Goal: Task Accomplishment & Management: Manage account settings

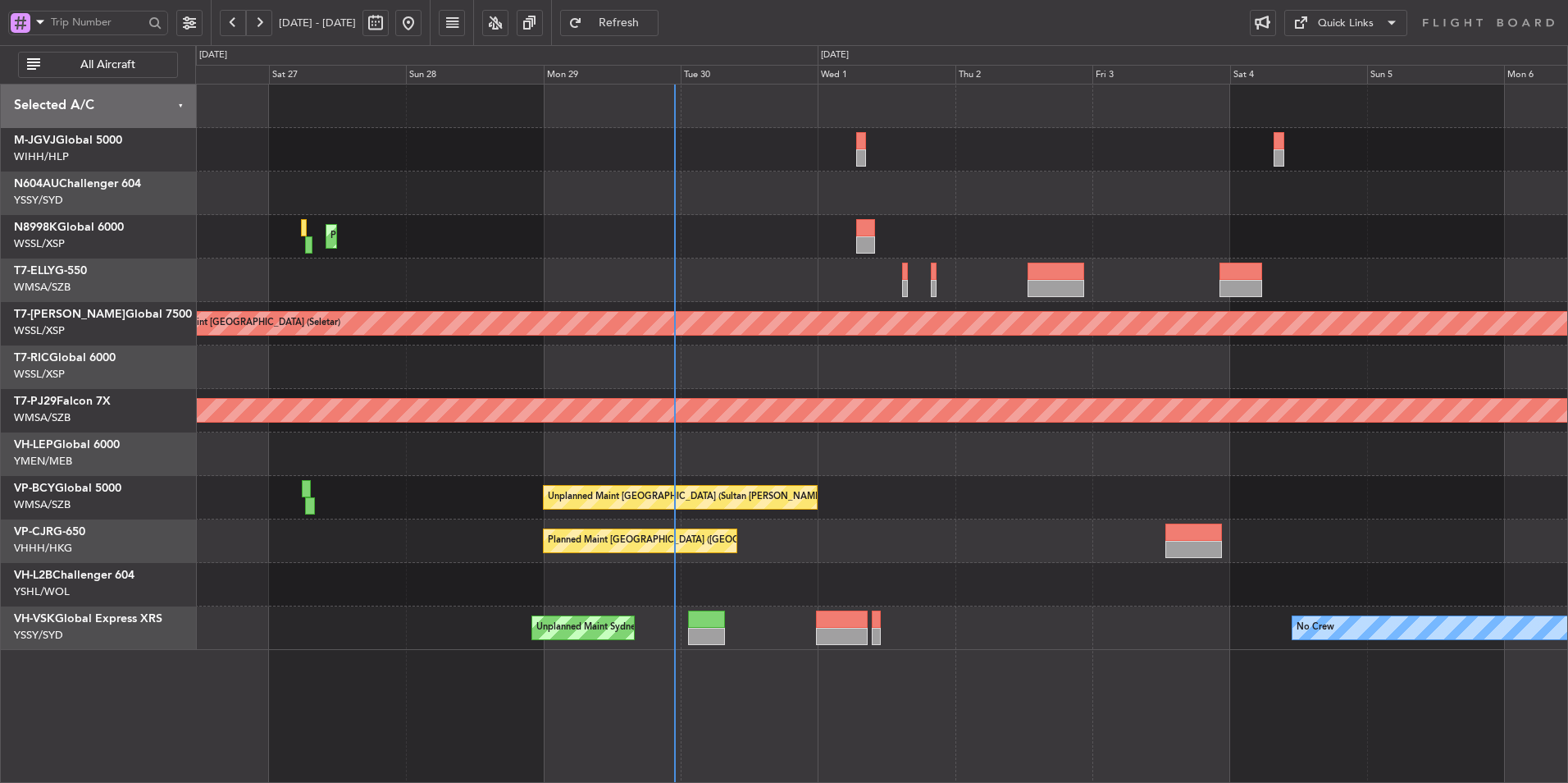
click at [835, 530] on div "Planned Maint [GEOGRAPHIC_DATA] ([GEOGRAPHIC_DATA] Intl)" at bounding box center [881, 540] width 1372 height 43
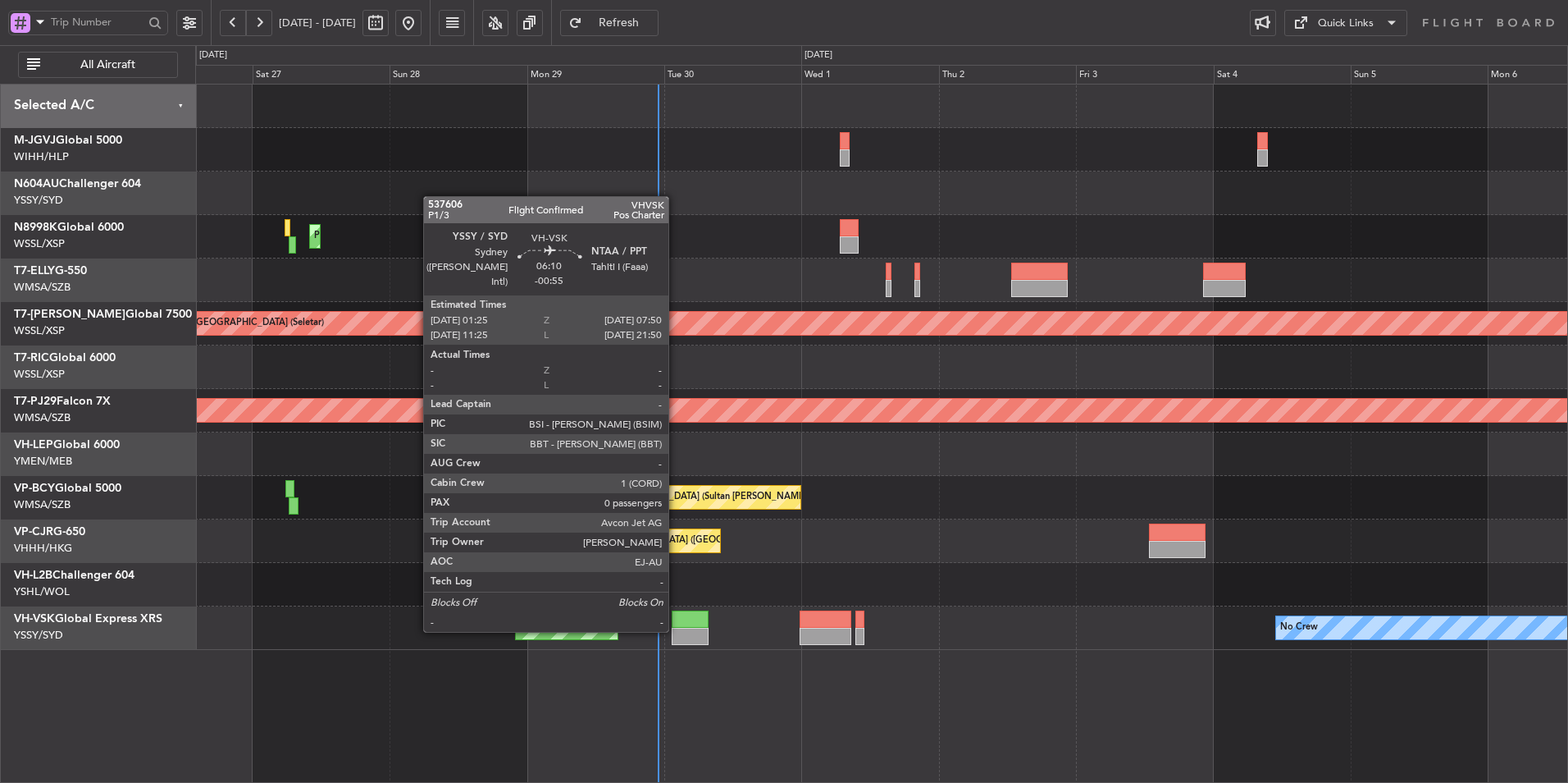
click at [677, 630] on div at bounding box center [690, 636] width 36 height 17
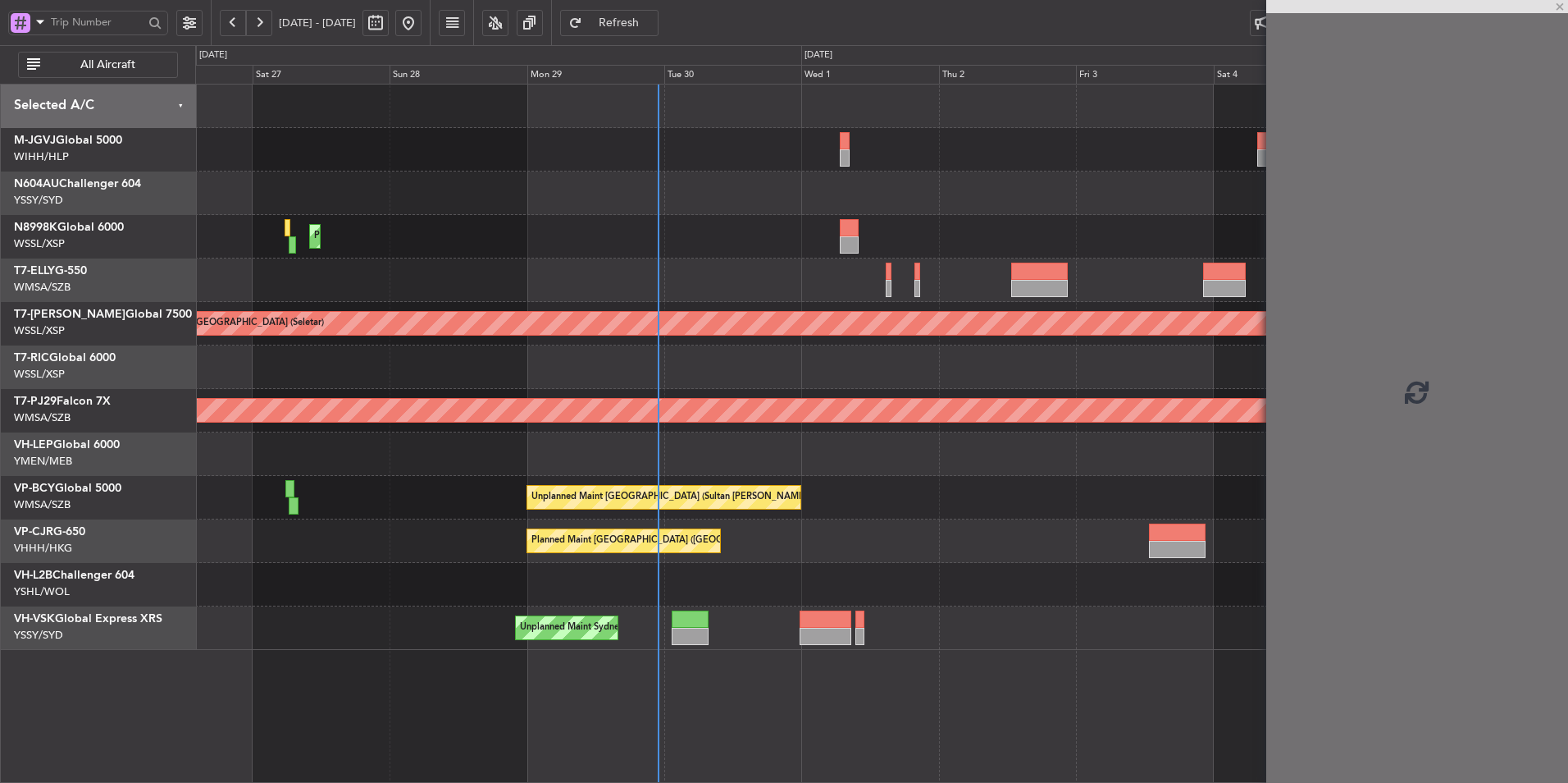
click at [870, 498] on div "Unplanned Maint [GEOGRAPHIC_DATA] (Sultan [PERSON_NAME] [PERSON_NAME] - Subang)…" at bounding box center [881, 497] width 1372 height 43
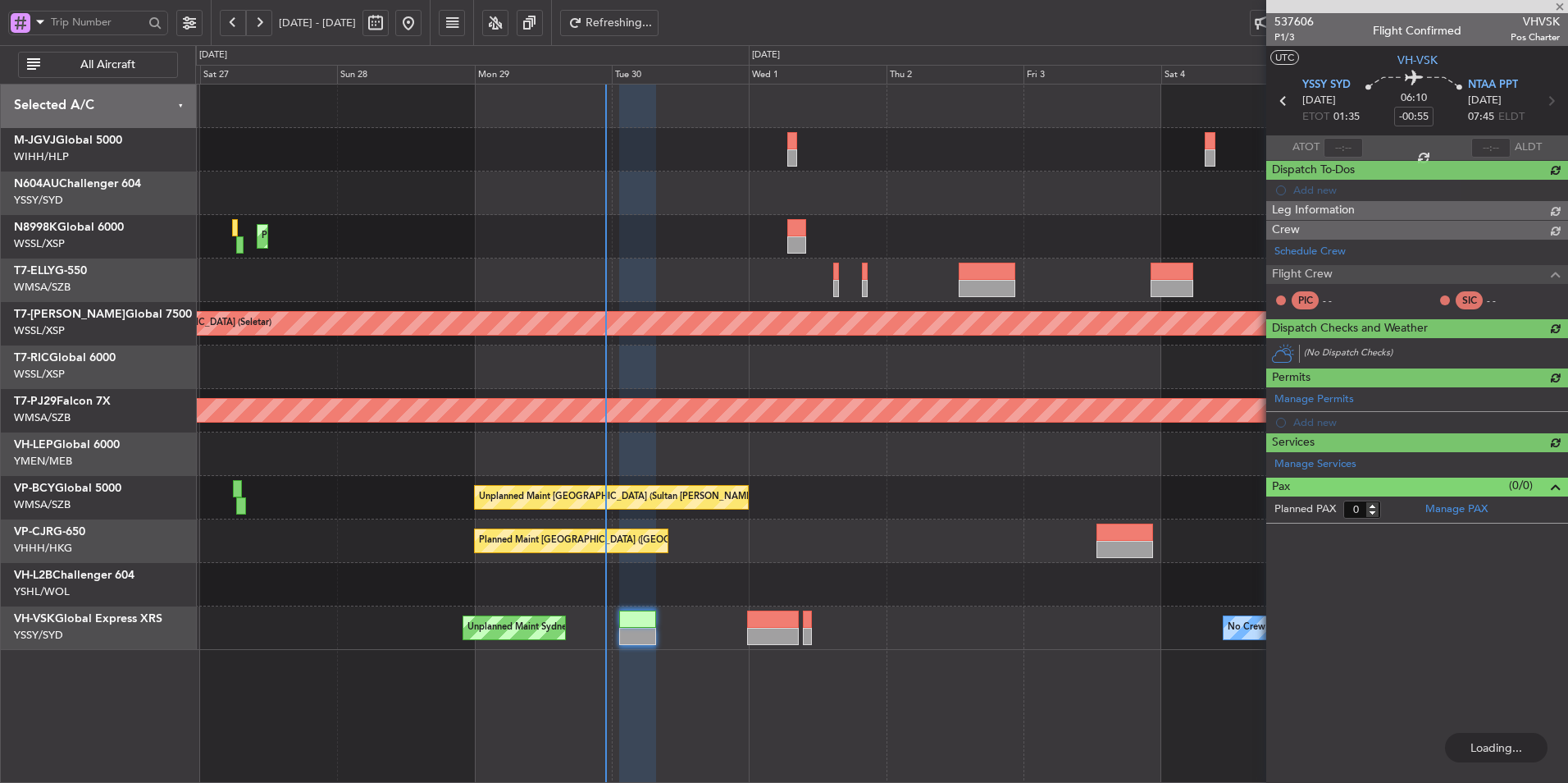
type input "[PERSON_NAME] (BTA)"
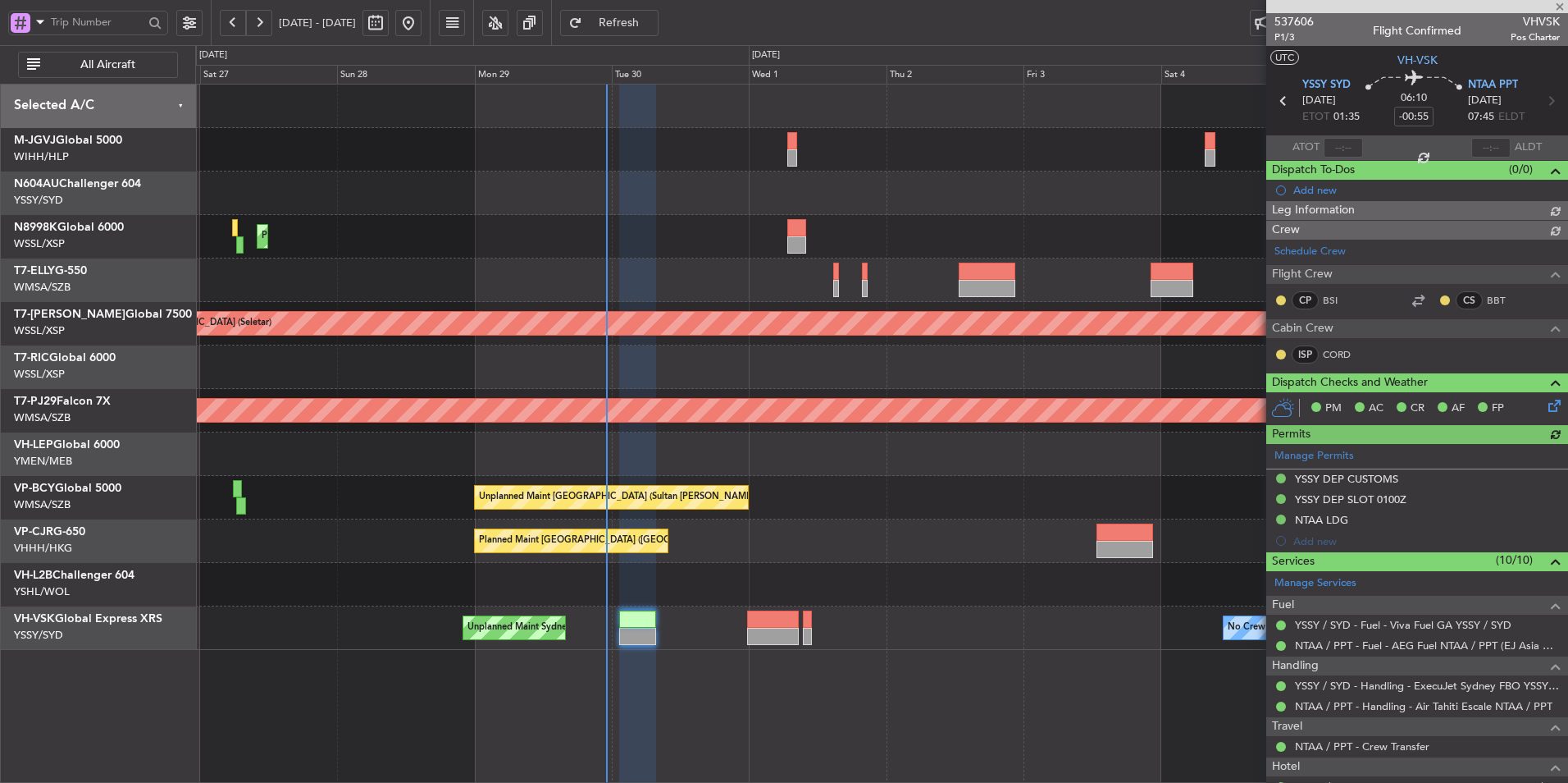
type input "[PERSON_NAME] (BTA)"
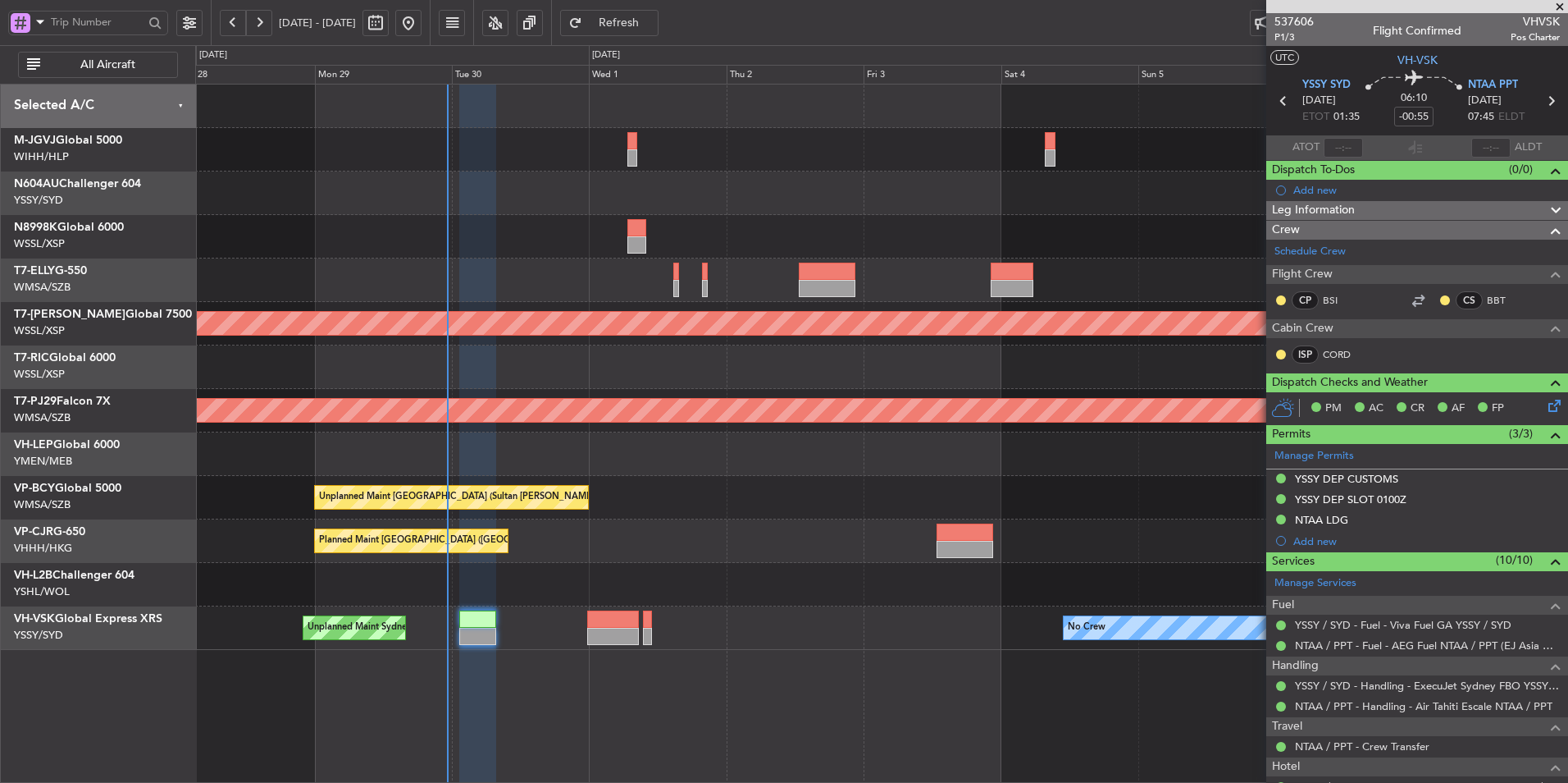
click at [748, 207] on div at bounding box center [881, 193] width 1372 height 43
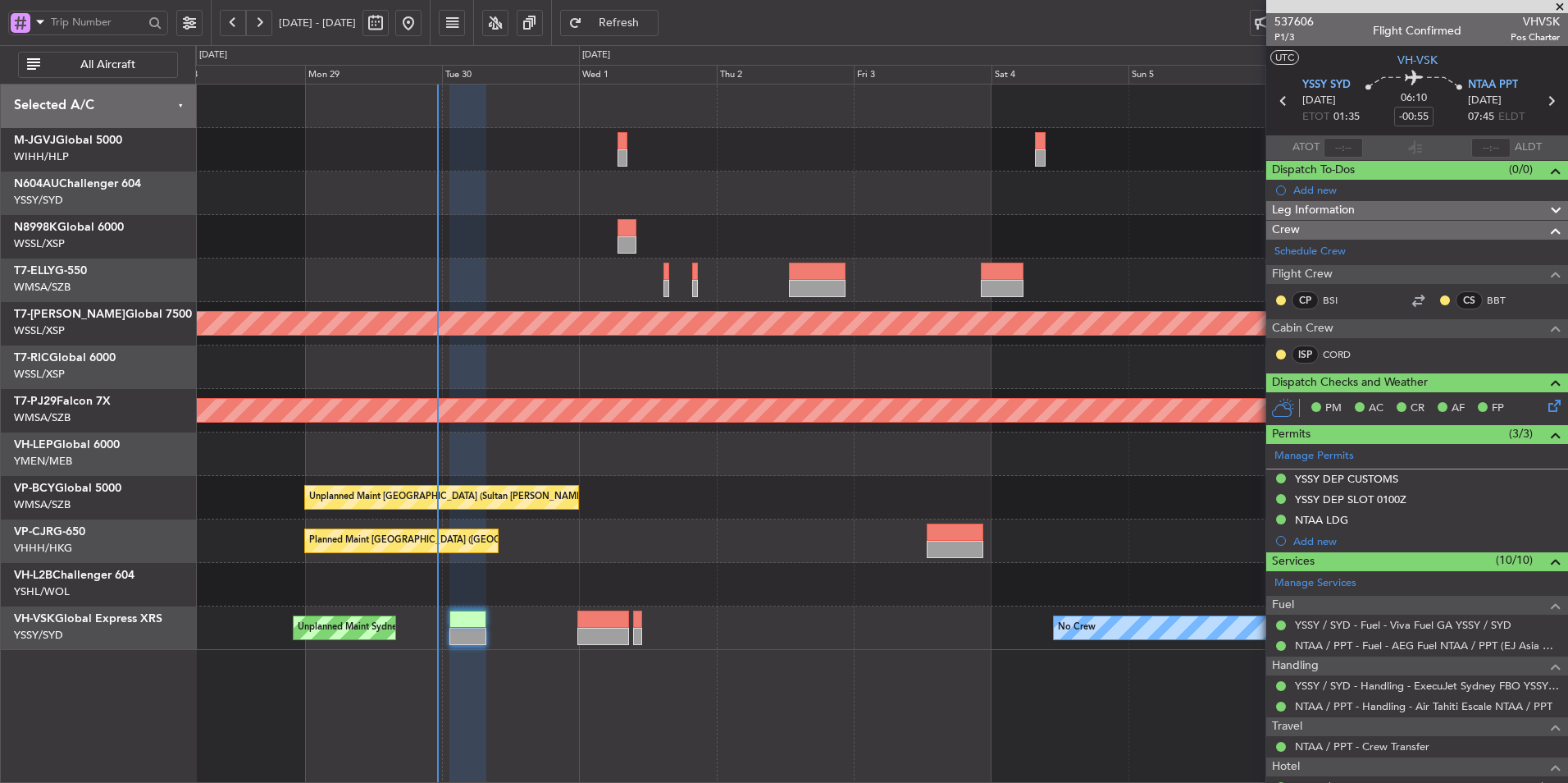
click at [617, 233] on div "Planned Maint [GEOGRAPHIC_DATA] ([GEOGRAPHIC_DATA] Intl)" at bounding box center [881, 236] width 1372 height 43
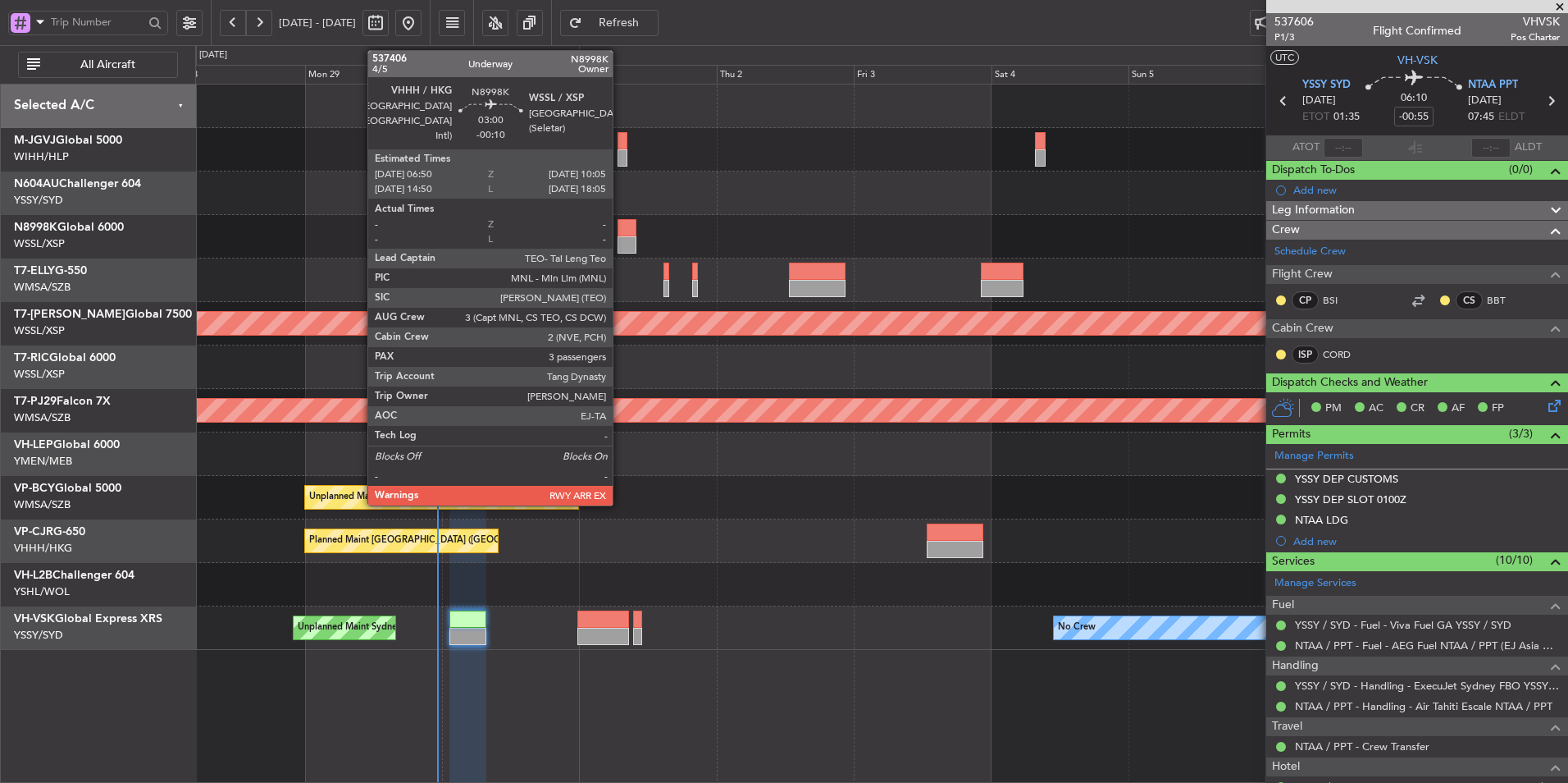
click at [622, 231] on div at bounding box center [627, 227] width 19 height 17
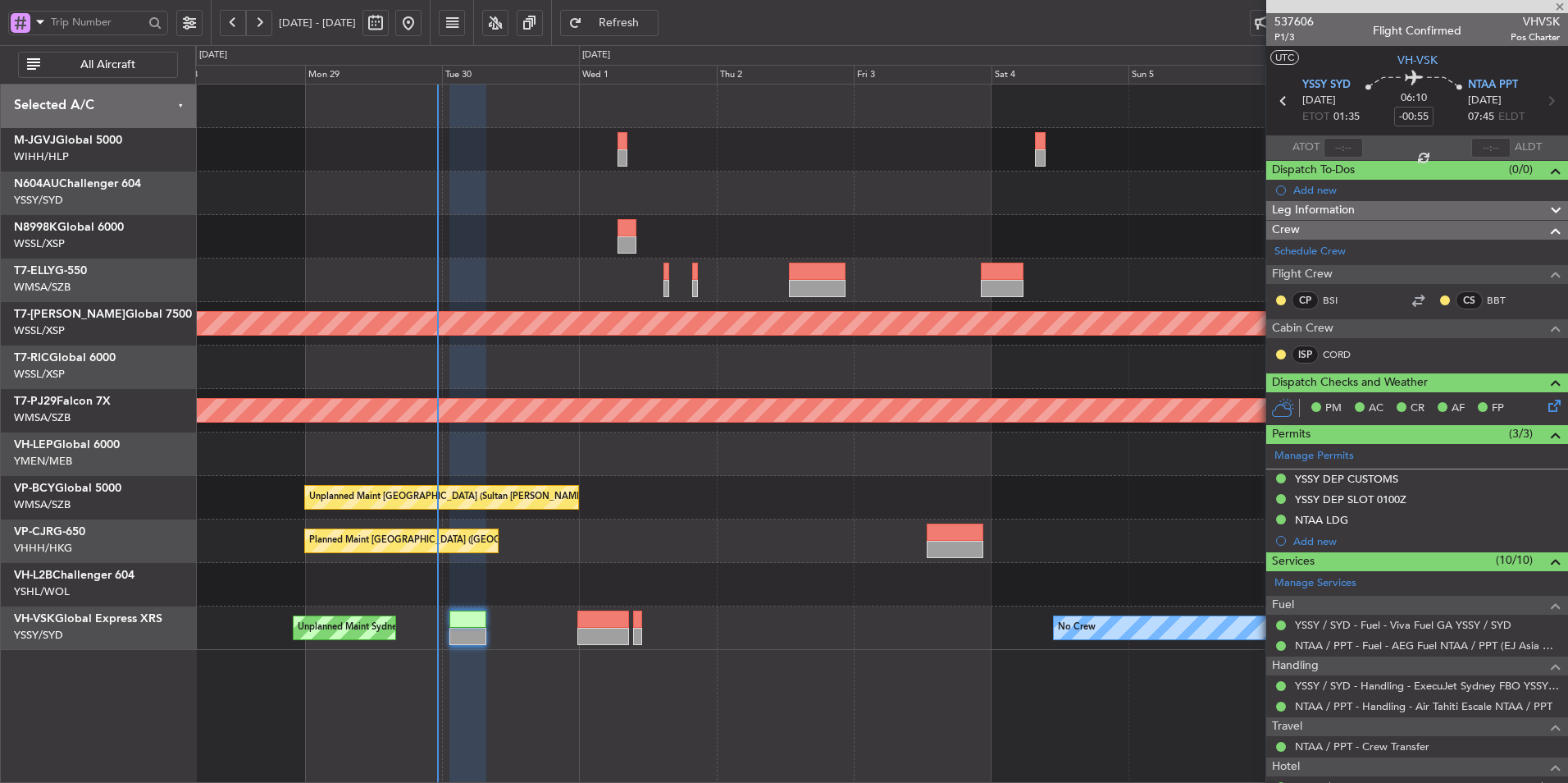
type input "-00:10"
type input "3"
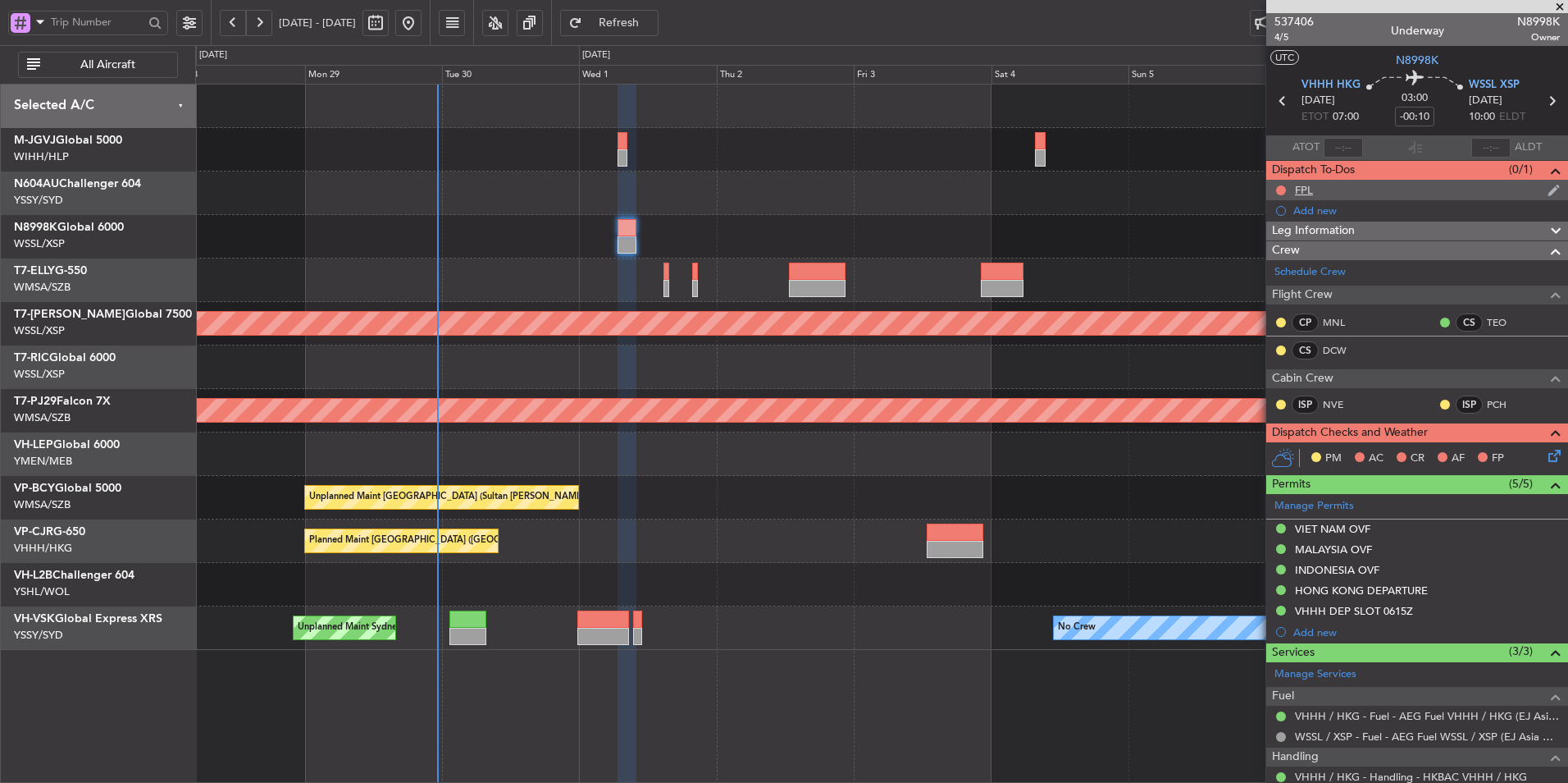
click at [1300, 192] on div "FPL" at bounding box center [1303, 190] width 18 height 14
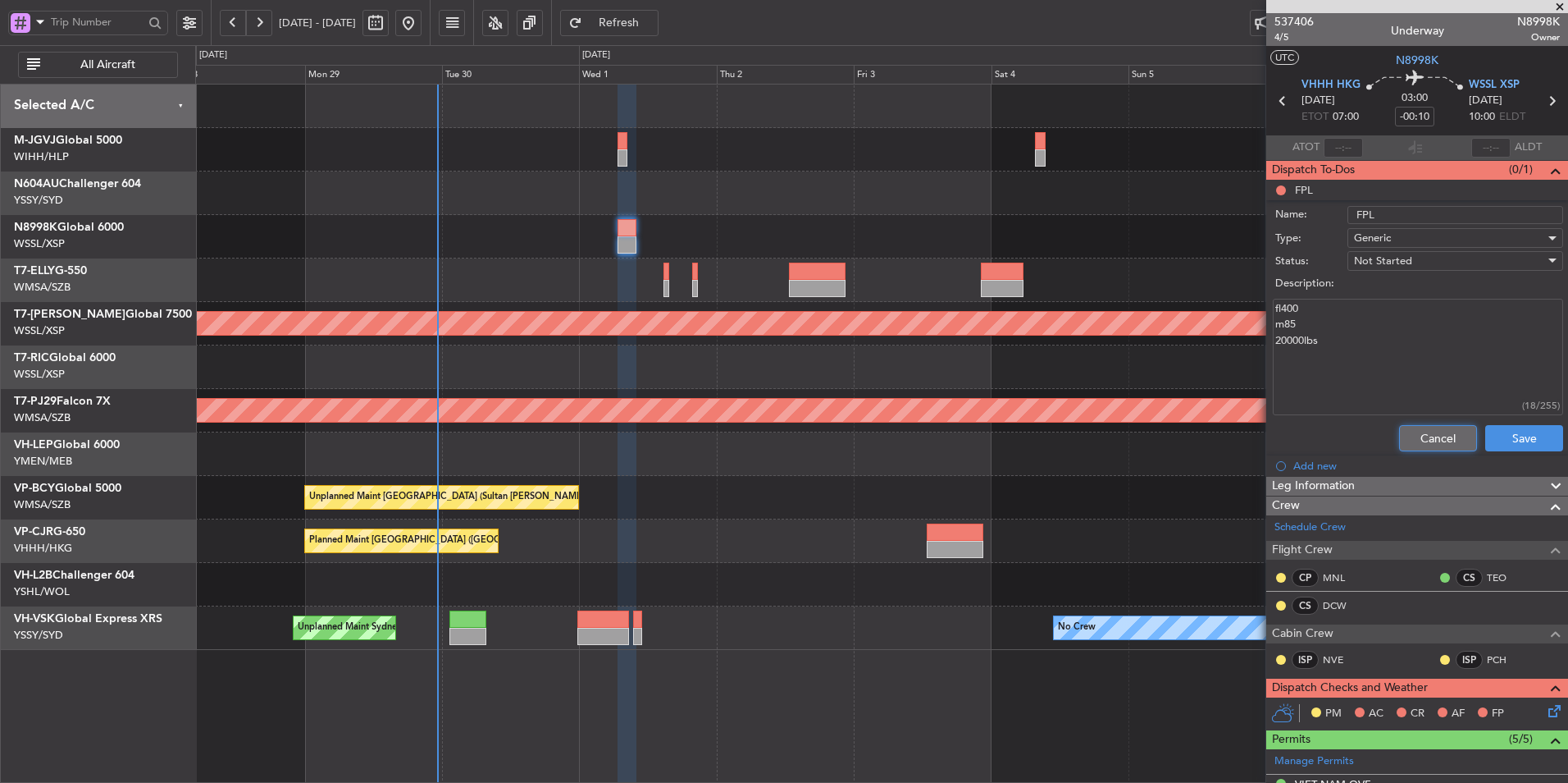
click at [1428, 437] on button "Cancel" at bounding box center [1438, 438] width 78 height 26
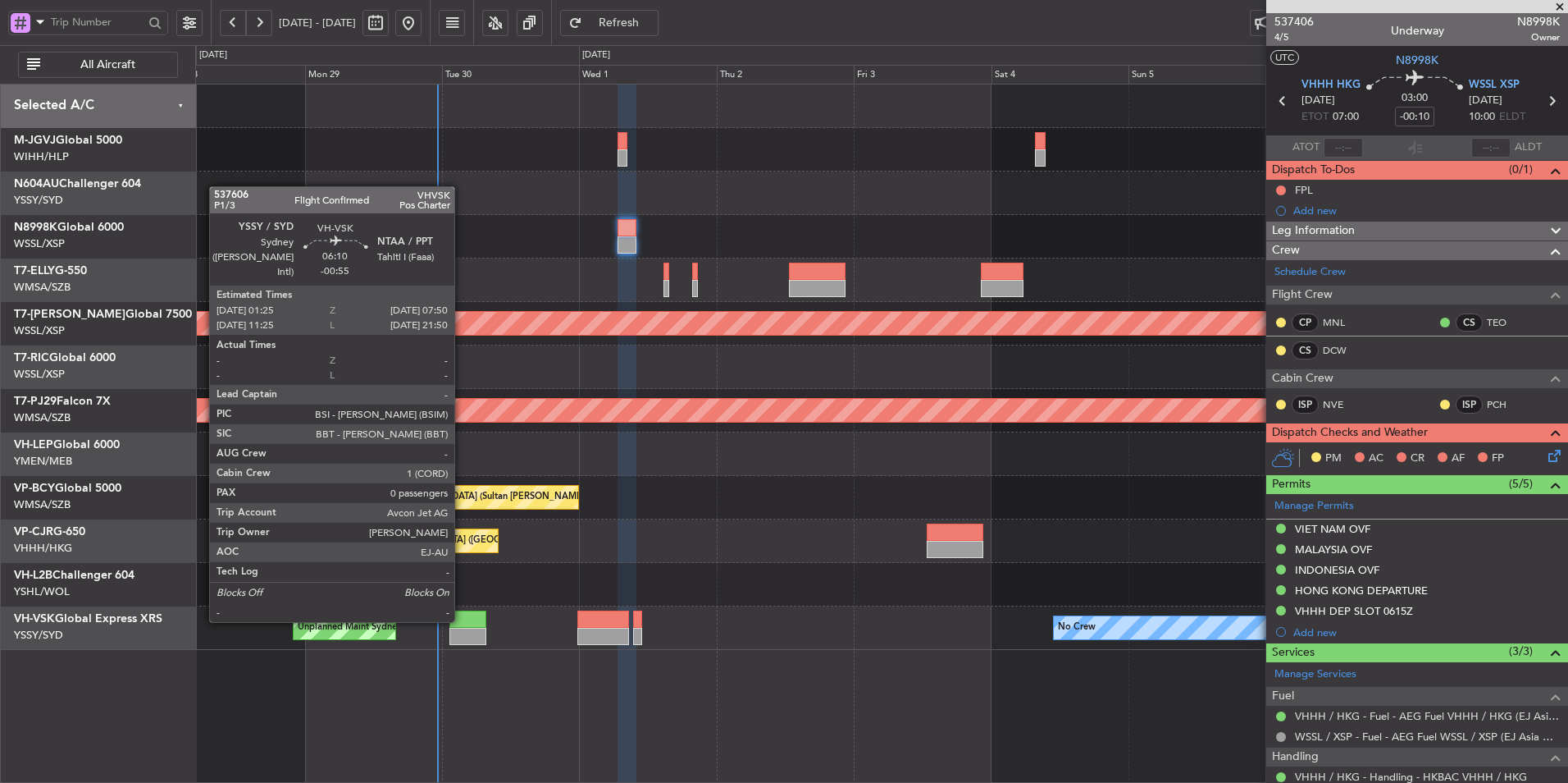
click at [461, 621] on div at bounding box center [468, 619] width 36 height 17
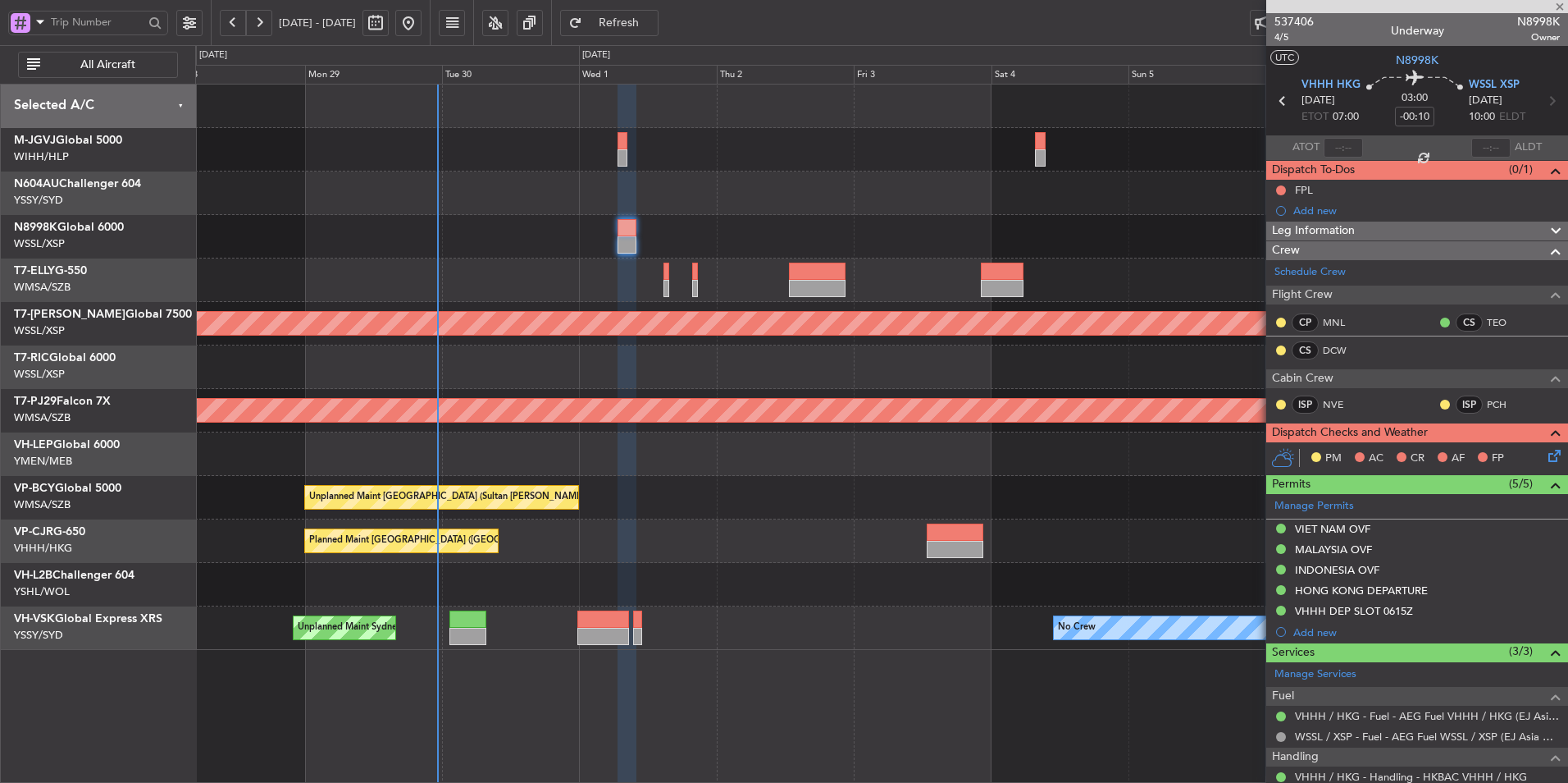
type input "-00:55"
type input "0"
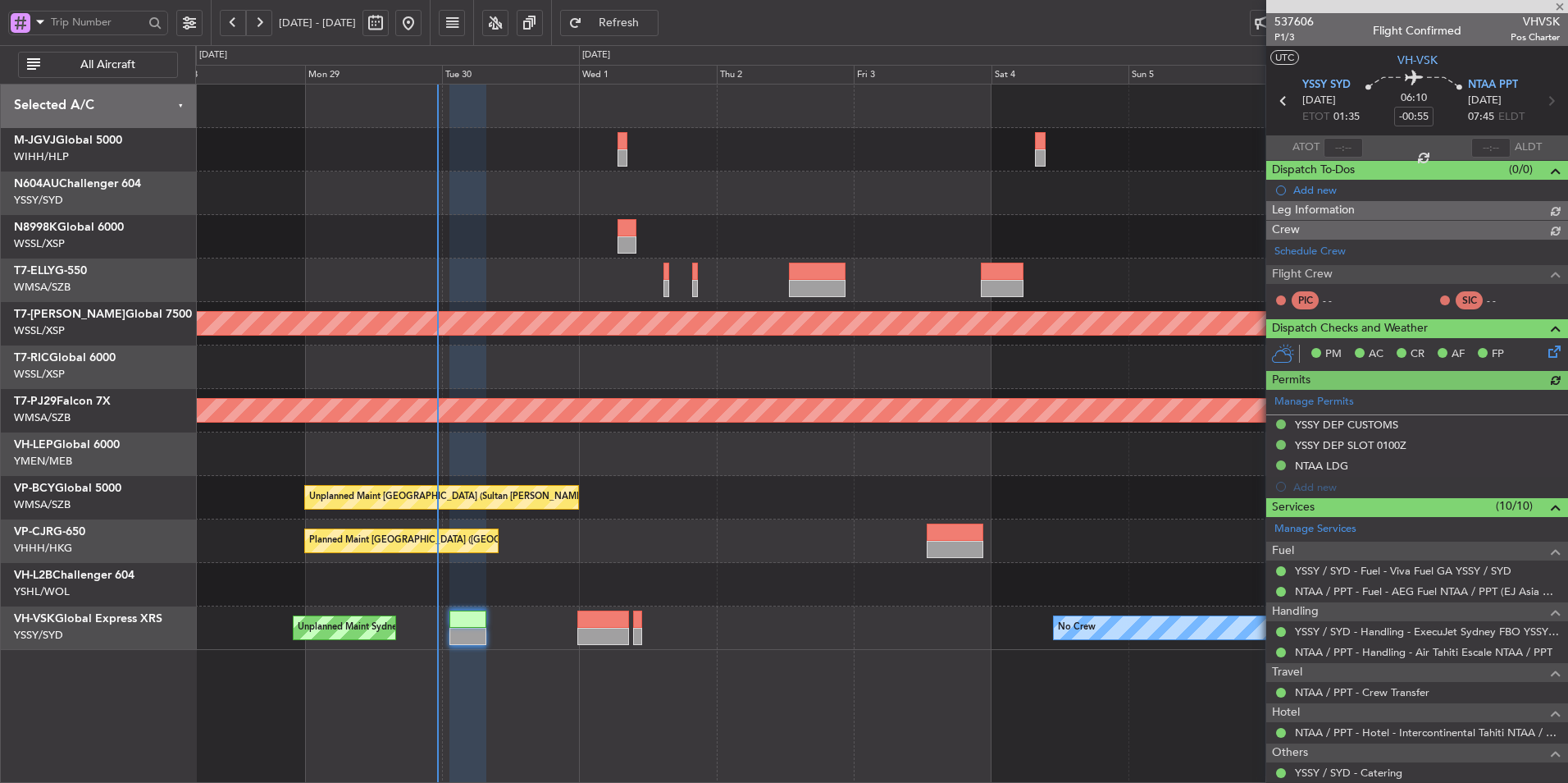
type input "[PERSON_NAME] (BTA)"
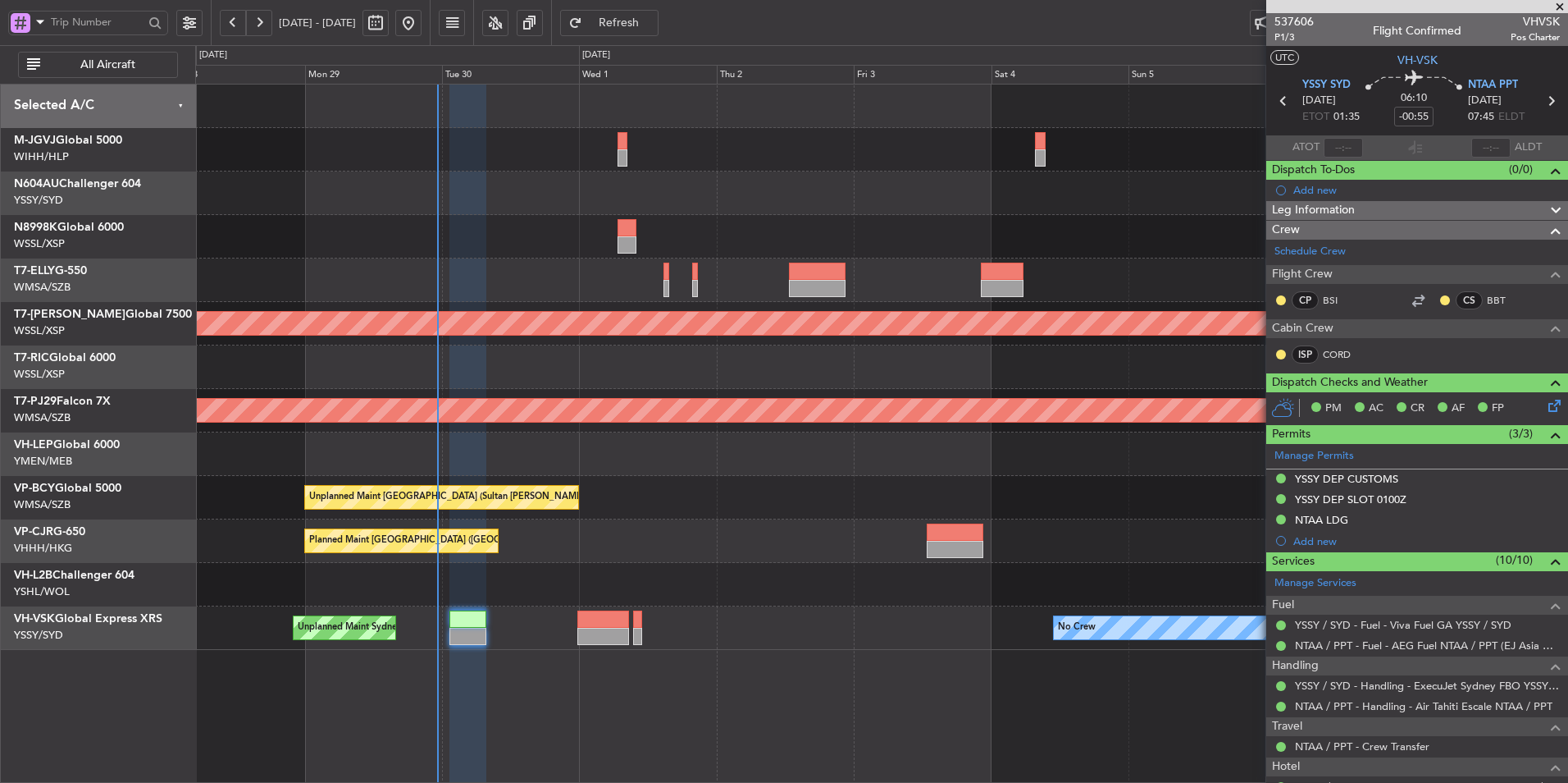
click at [490, 291] on div at bounding box center [881, 279] width 1372 height 43
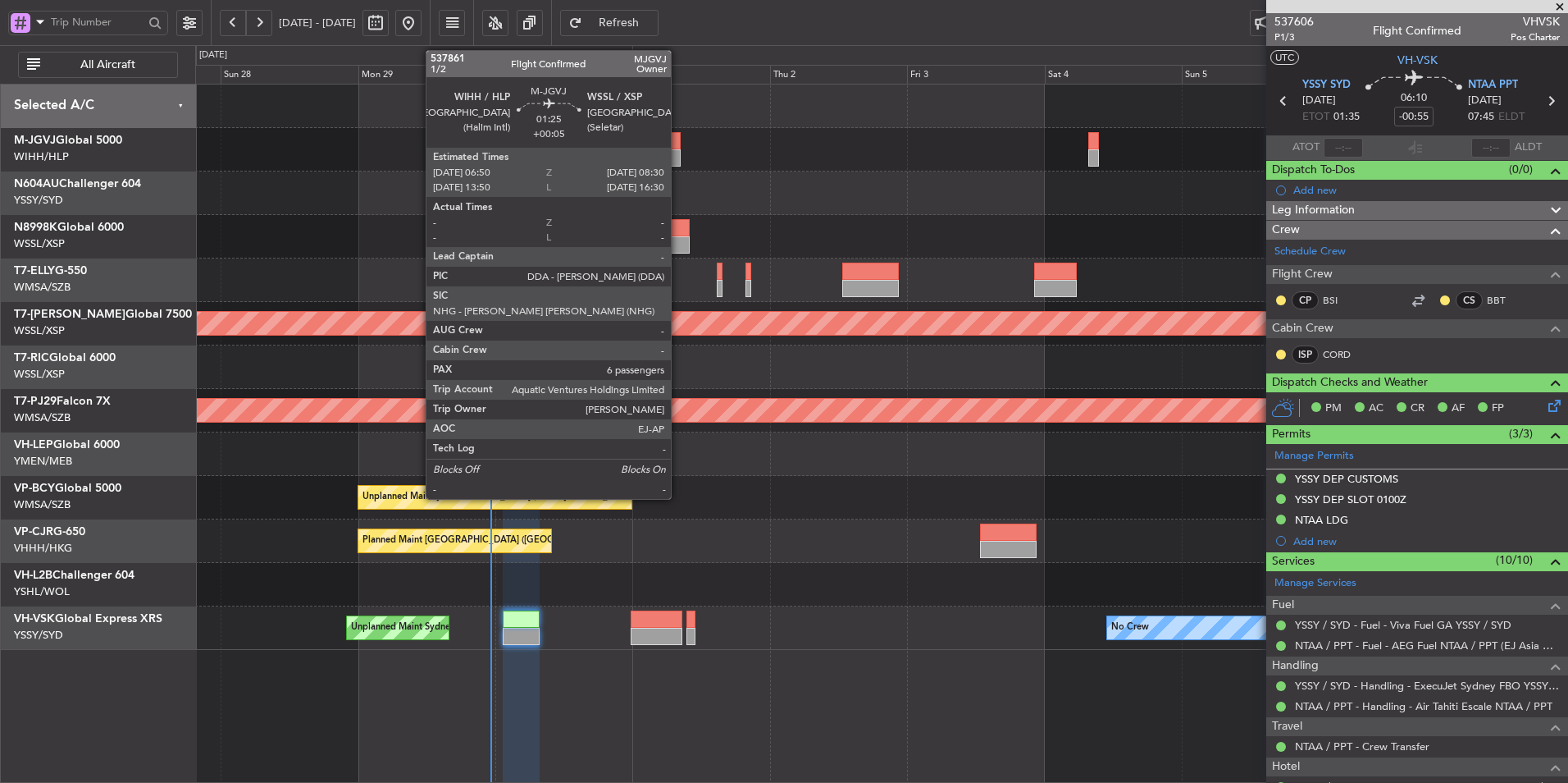
click at [678, 140] on div at bounding box center [676, 141] width 10 height 17
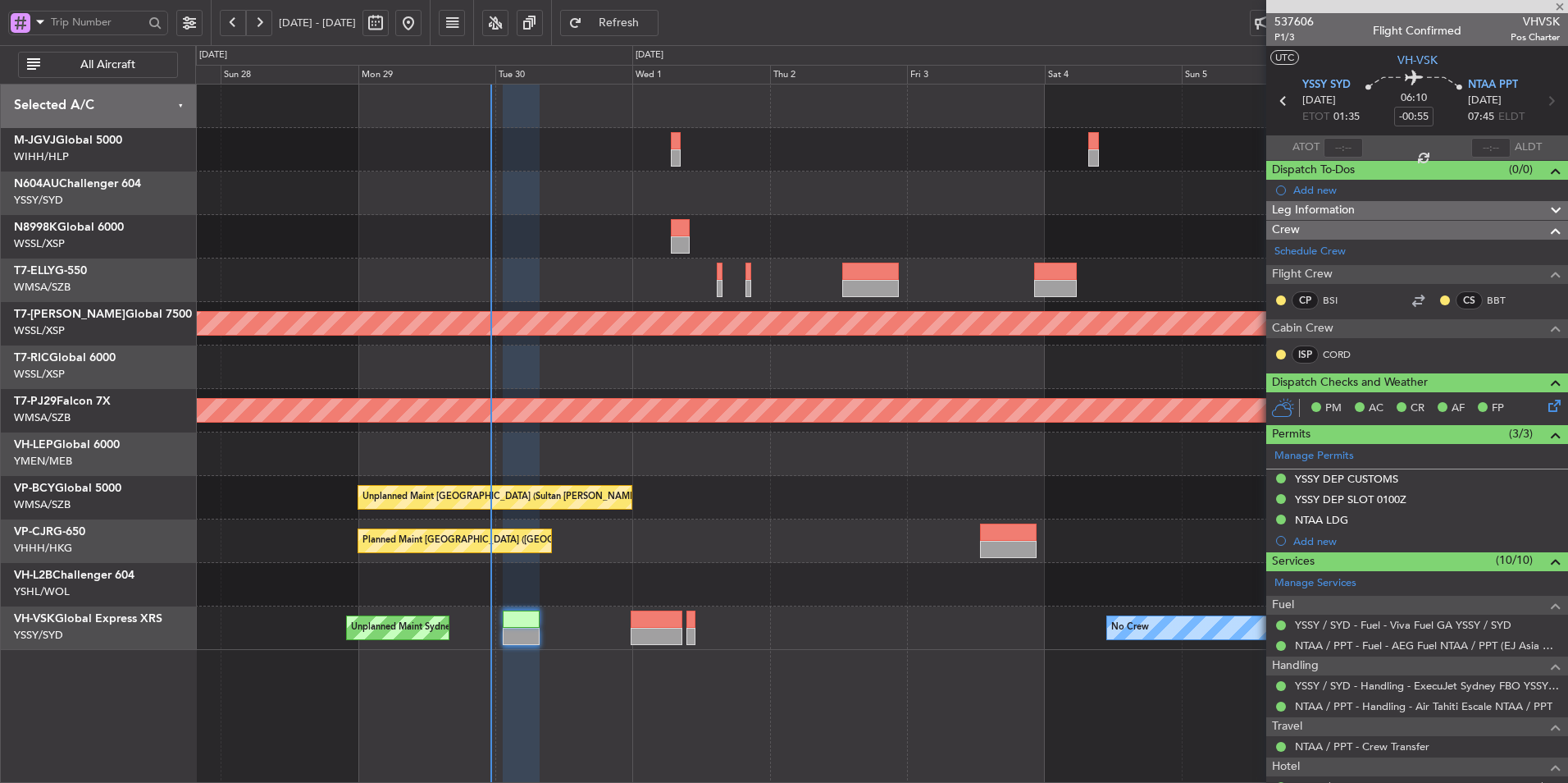
type input "+00:05"
type input "6"
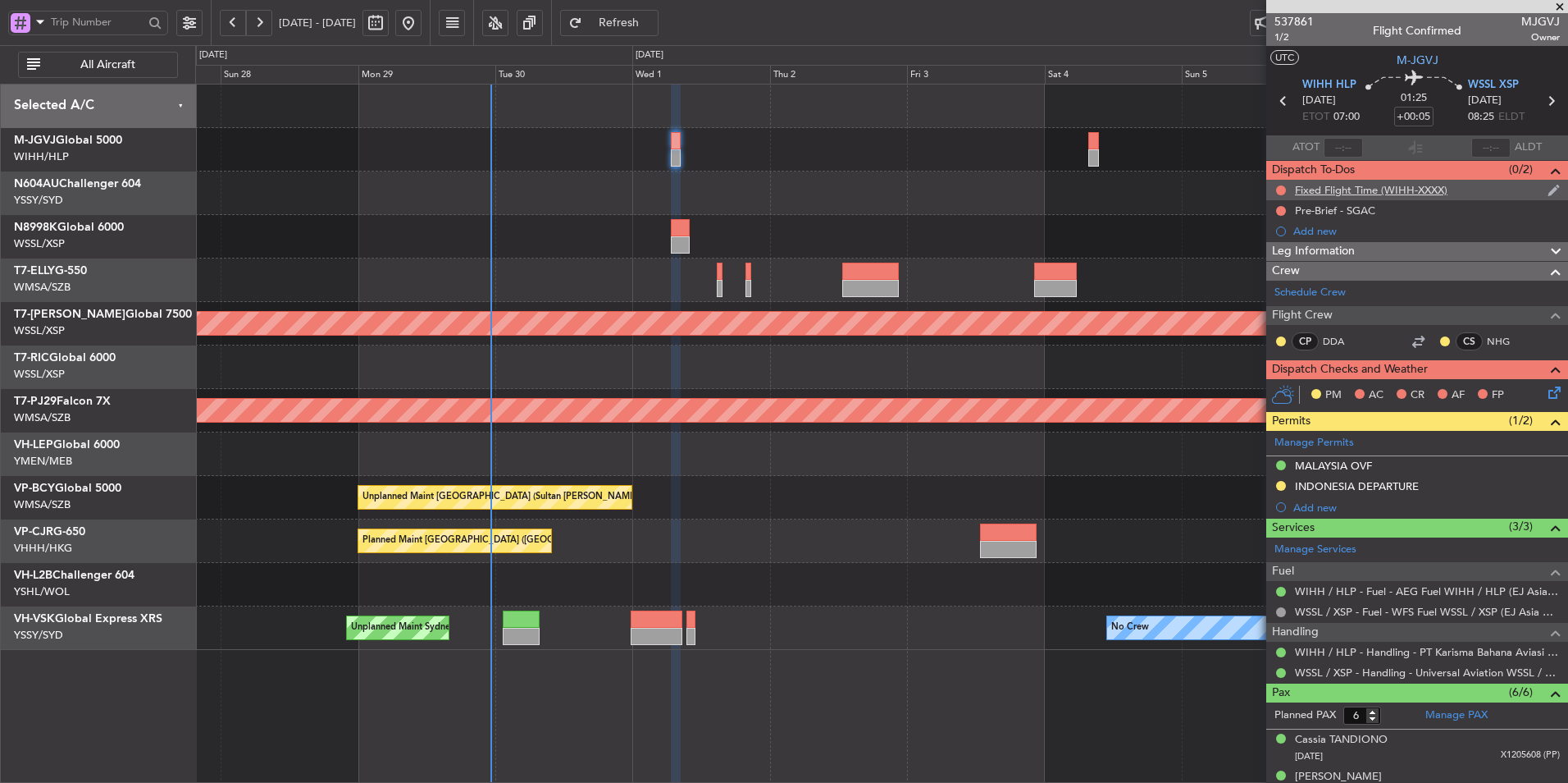
click at [1385, 193] on div "Fixed Flight Time (WIHH-XXXX)" at bounding box center [1370, 190] width 152 height 14
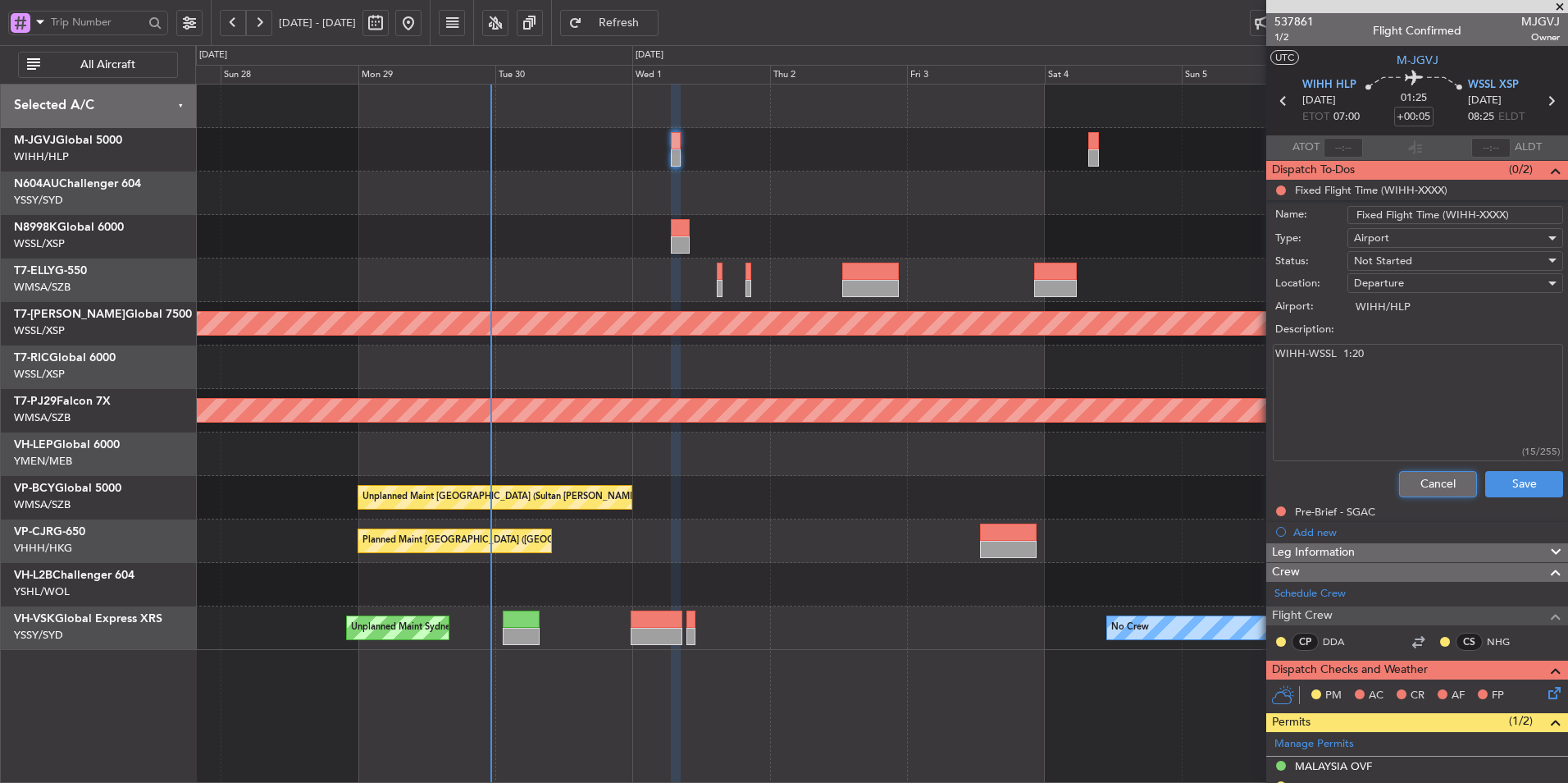
click at [1408, 481] on button "Cancel" at bounding box center [1438, 484] width 78 height 26
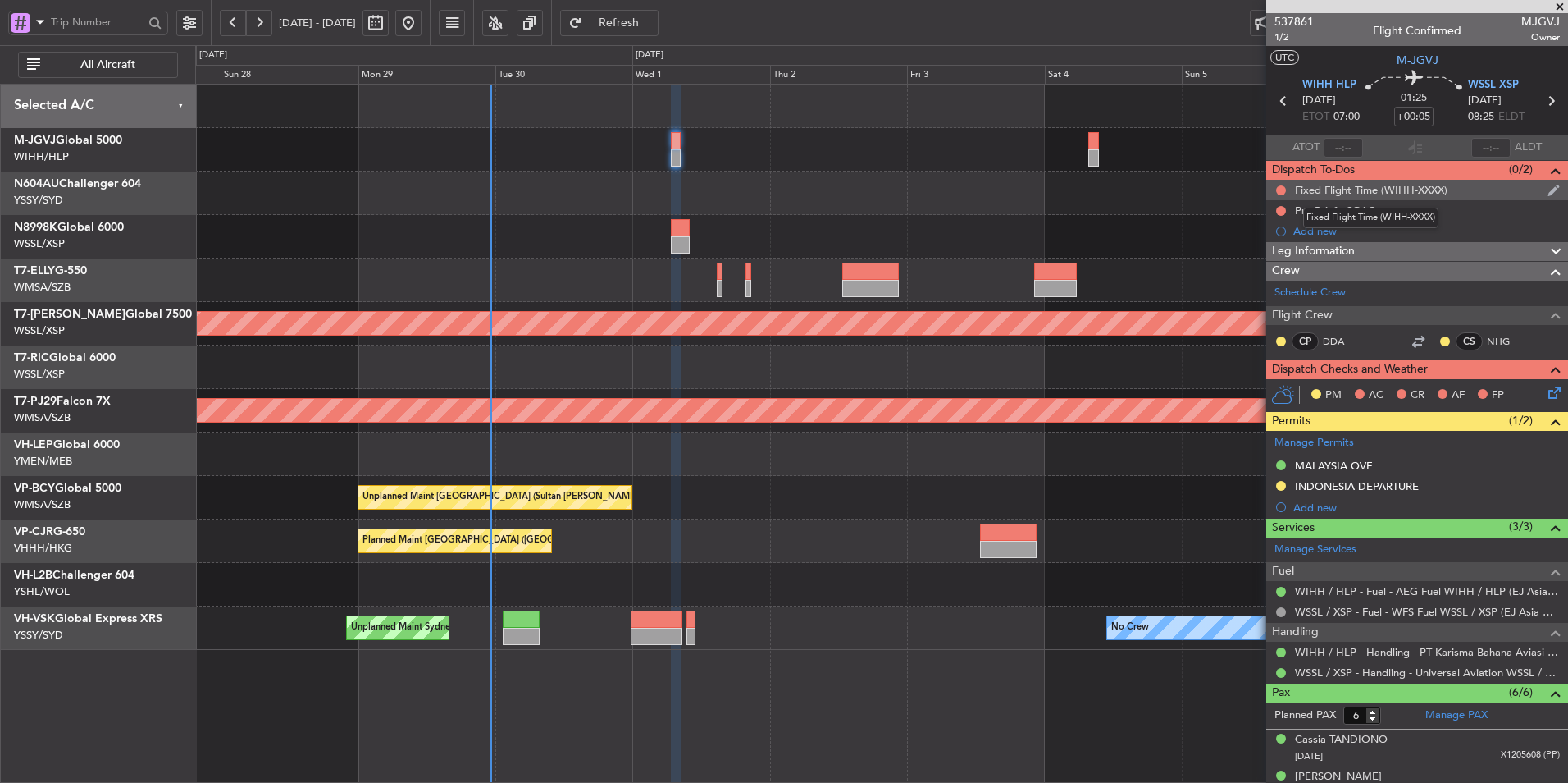
click at [1389, 184] on div "Fixed Flight Time (WIHH-XXXX)" at bounding box center [1370, 190] width 152 height 14
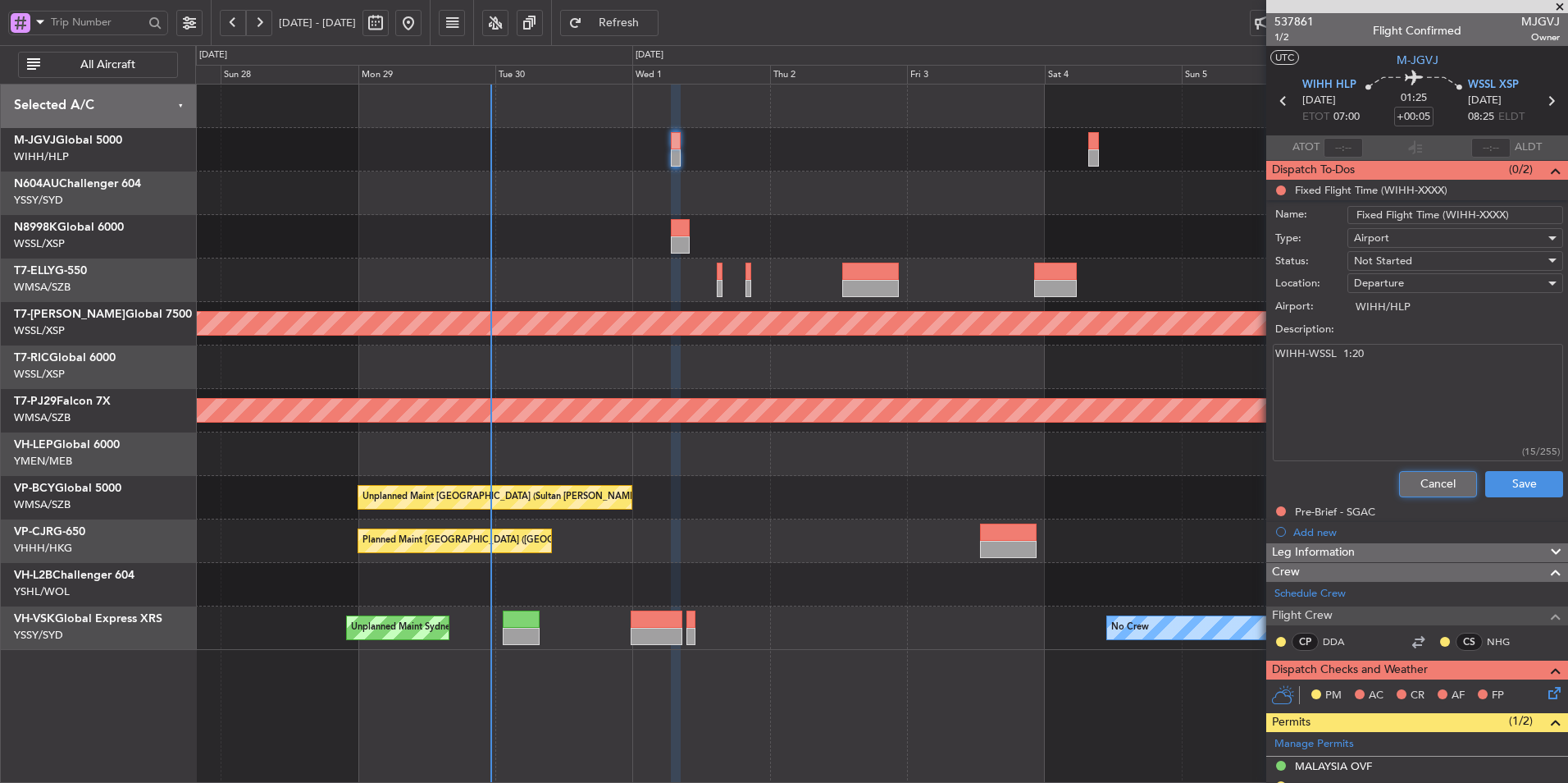
click at [1417, 471] on button "Cancel" at bounding box center [1438, 484] width 78 height 26
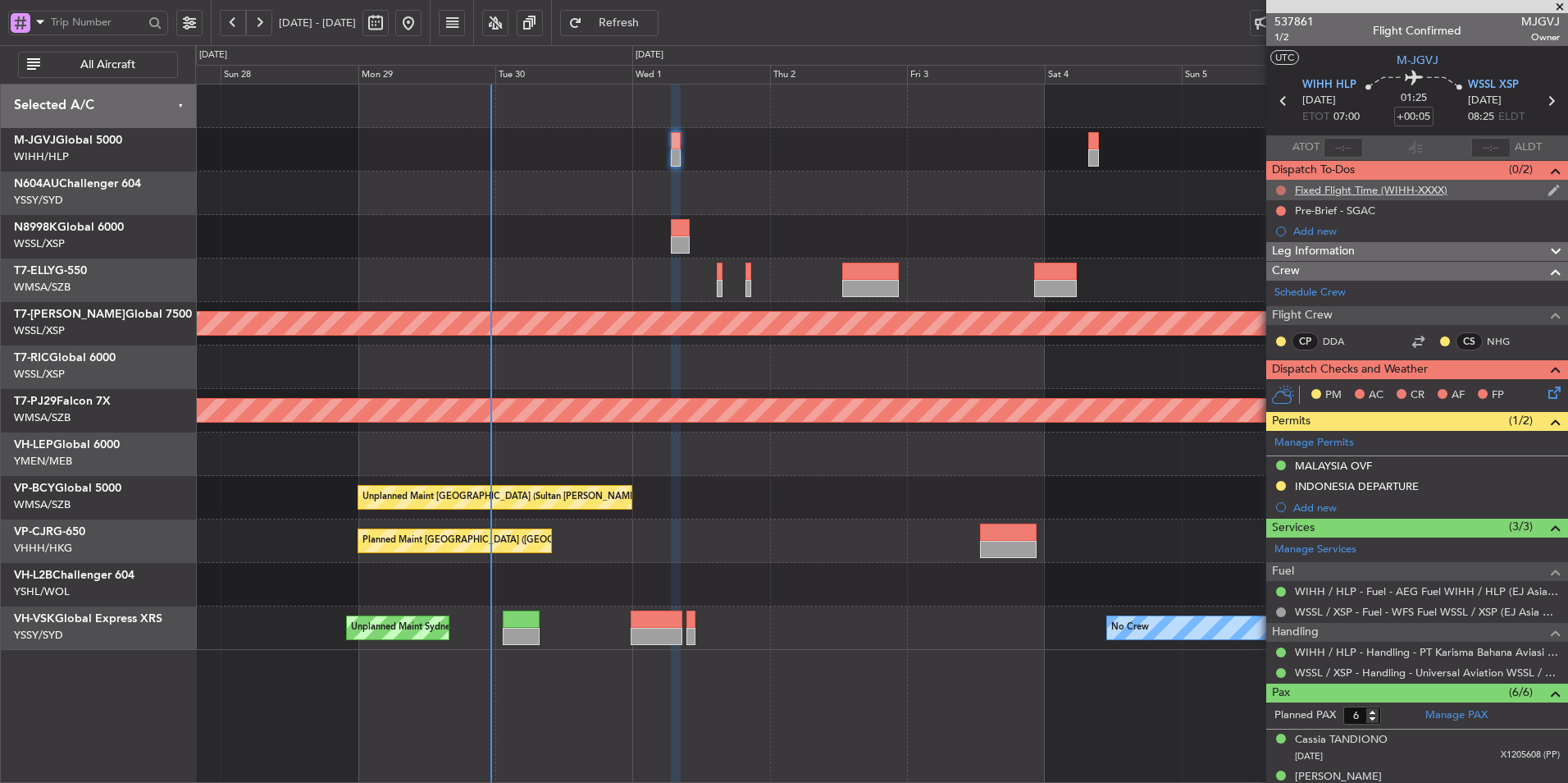
click at [1279, 186] on button at bounding box center [1281, 190] width 10 height 10
click at [1278, 287] on span "Cancelled" at bounding box center [1284, 287] width 47 height 16
click at [1366, 213] on div "Pre-Brief - SGAC" at bounding box center [1335, 210] width 81 height 14
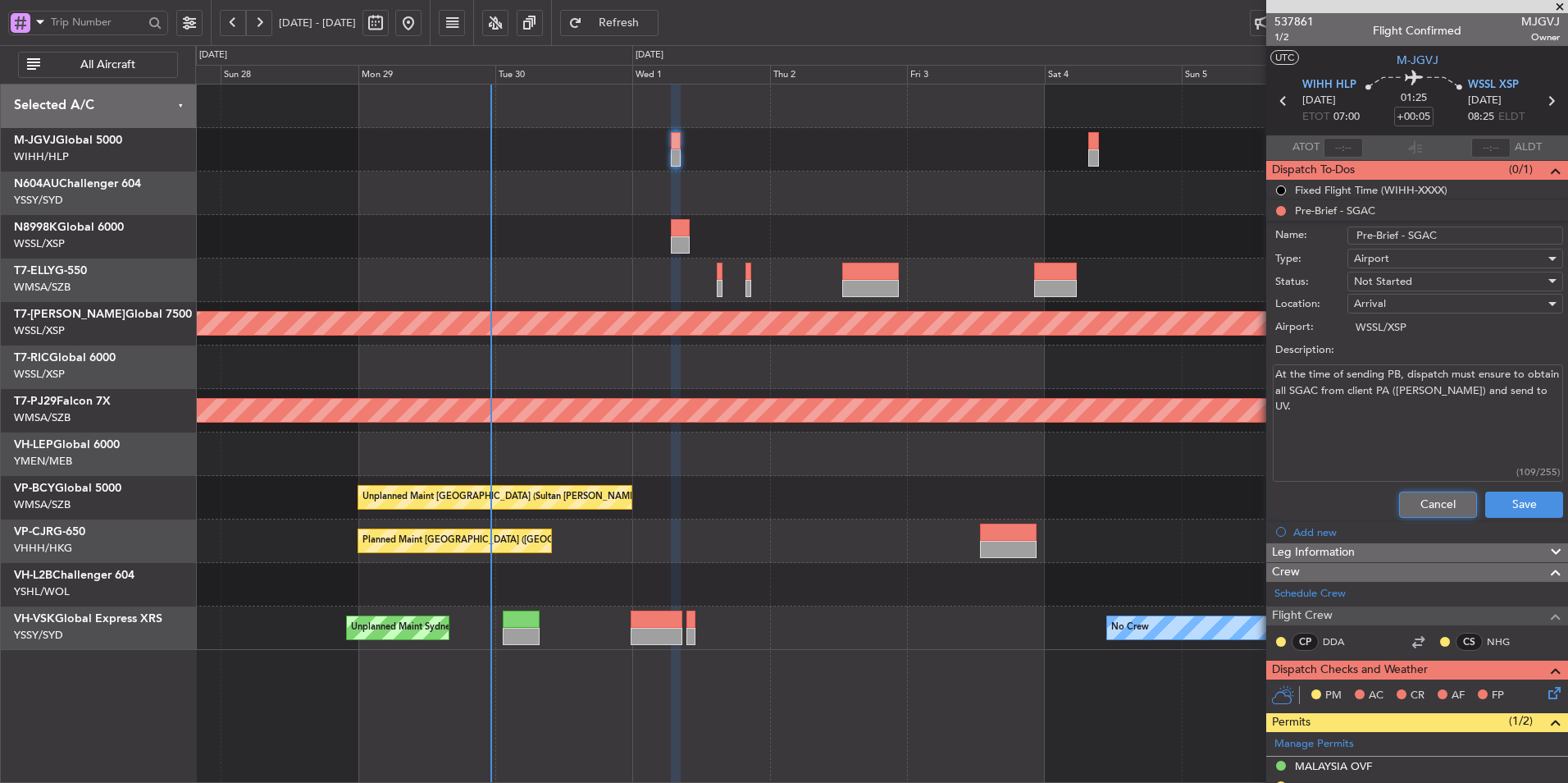
click at [1419, 497] on button "Cancel" at bounding box center [1438, 504] width 78 height 26
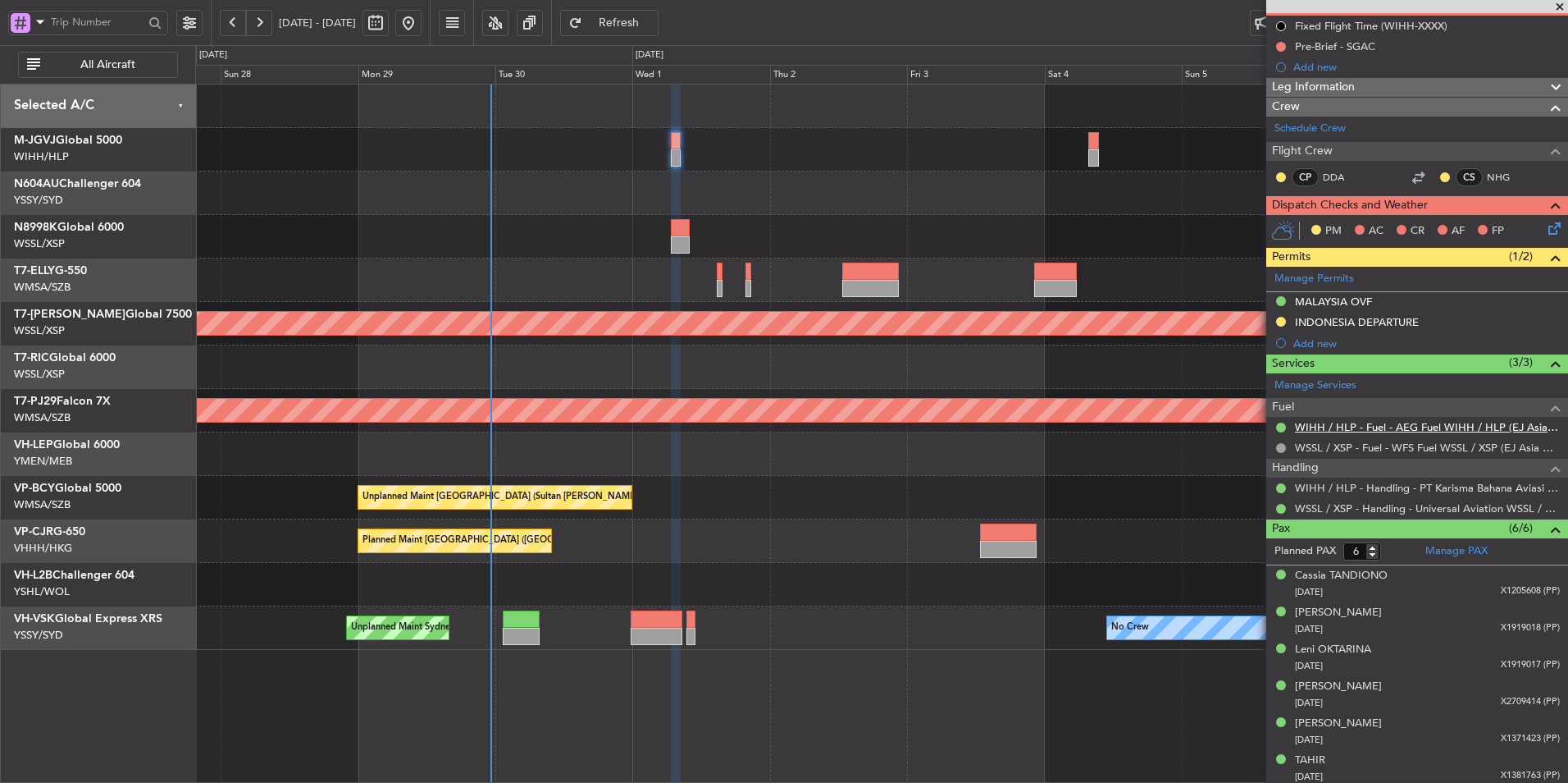
scroll to position [167, 0]
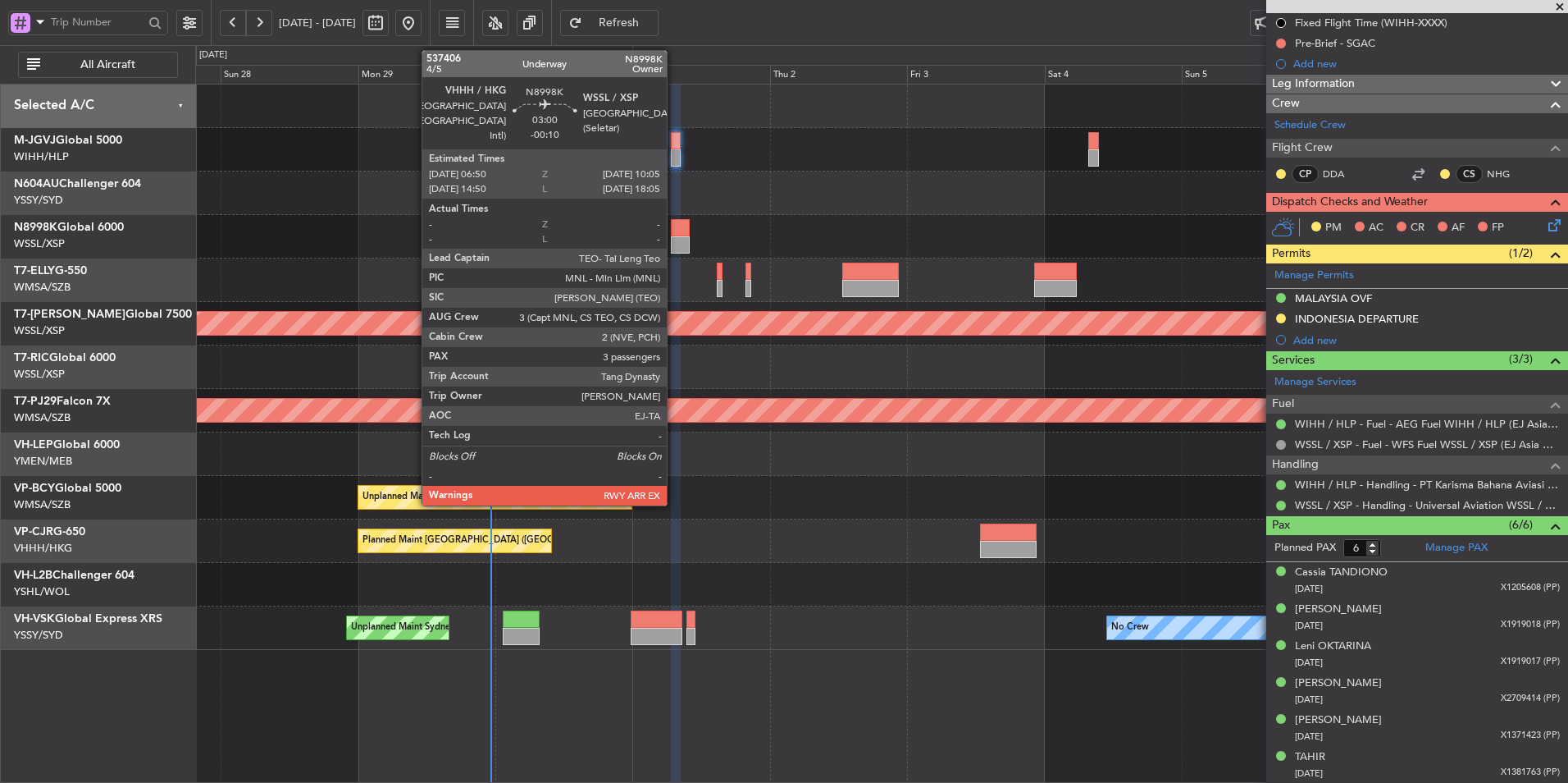
click at [679, 233] on div at bounding box center [681, 227] width 19 height 17
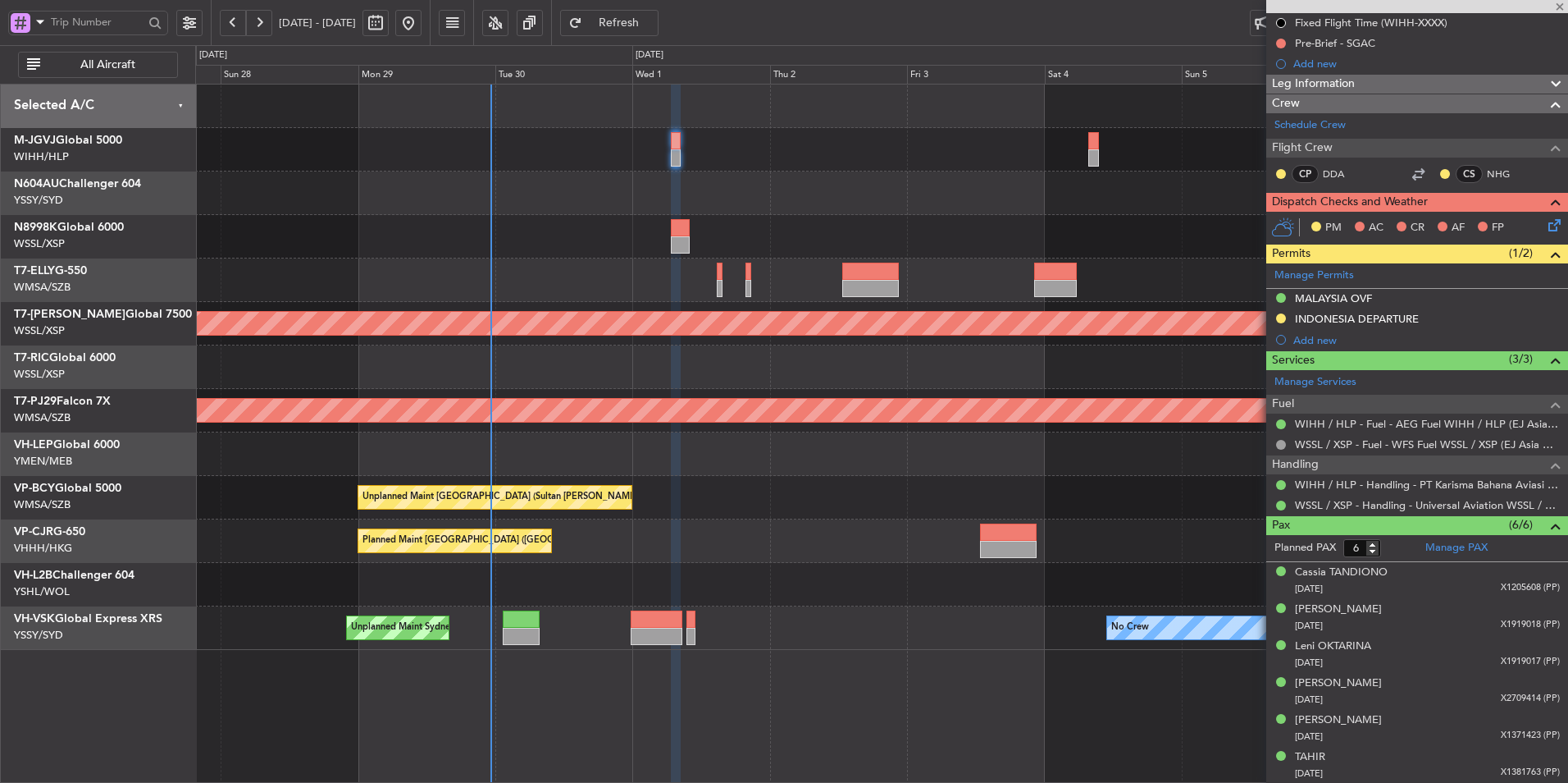
type input "-00:10"
type input "3"
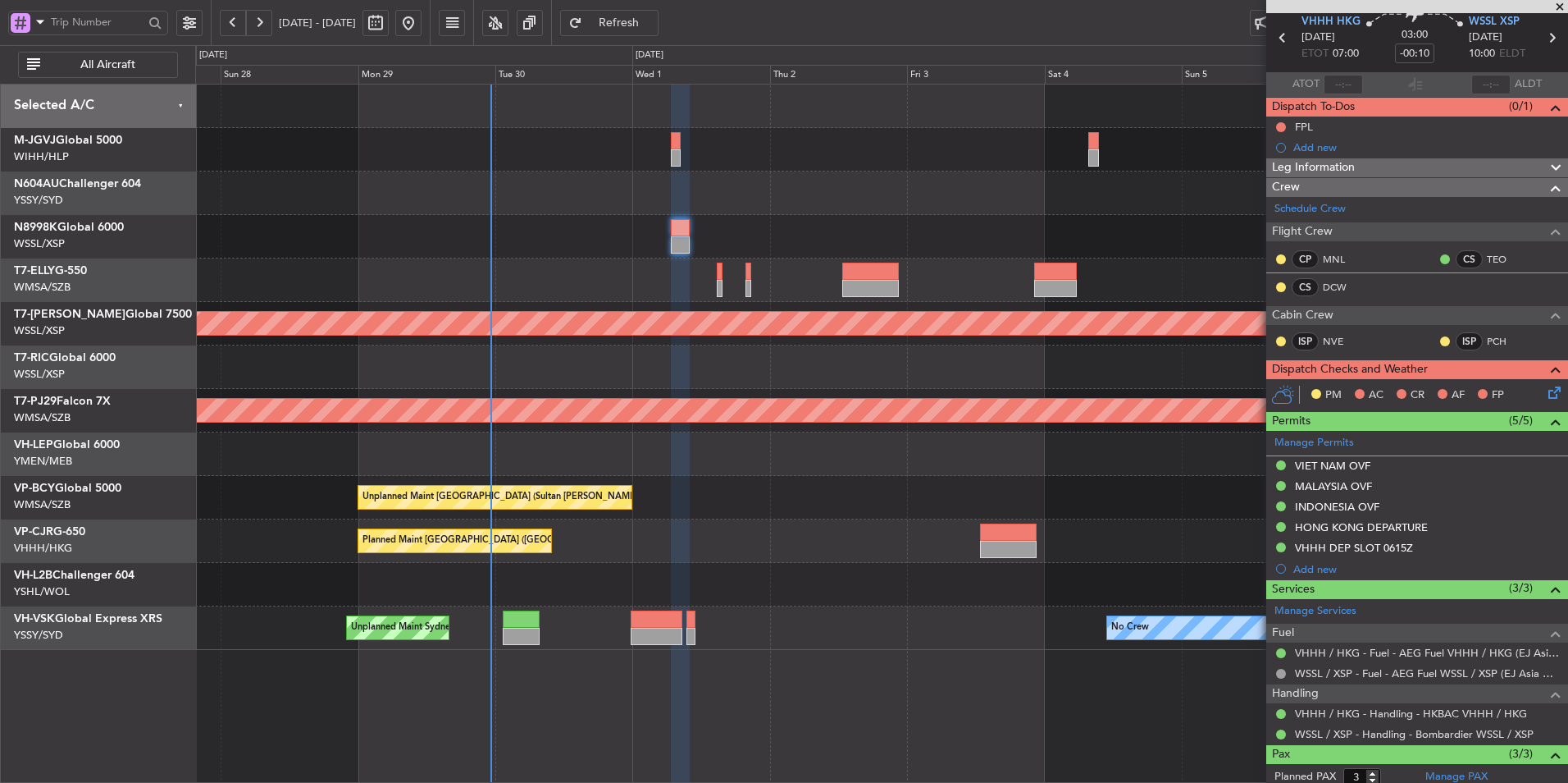
scroll to position [0, 0]
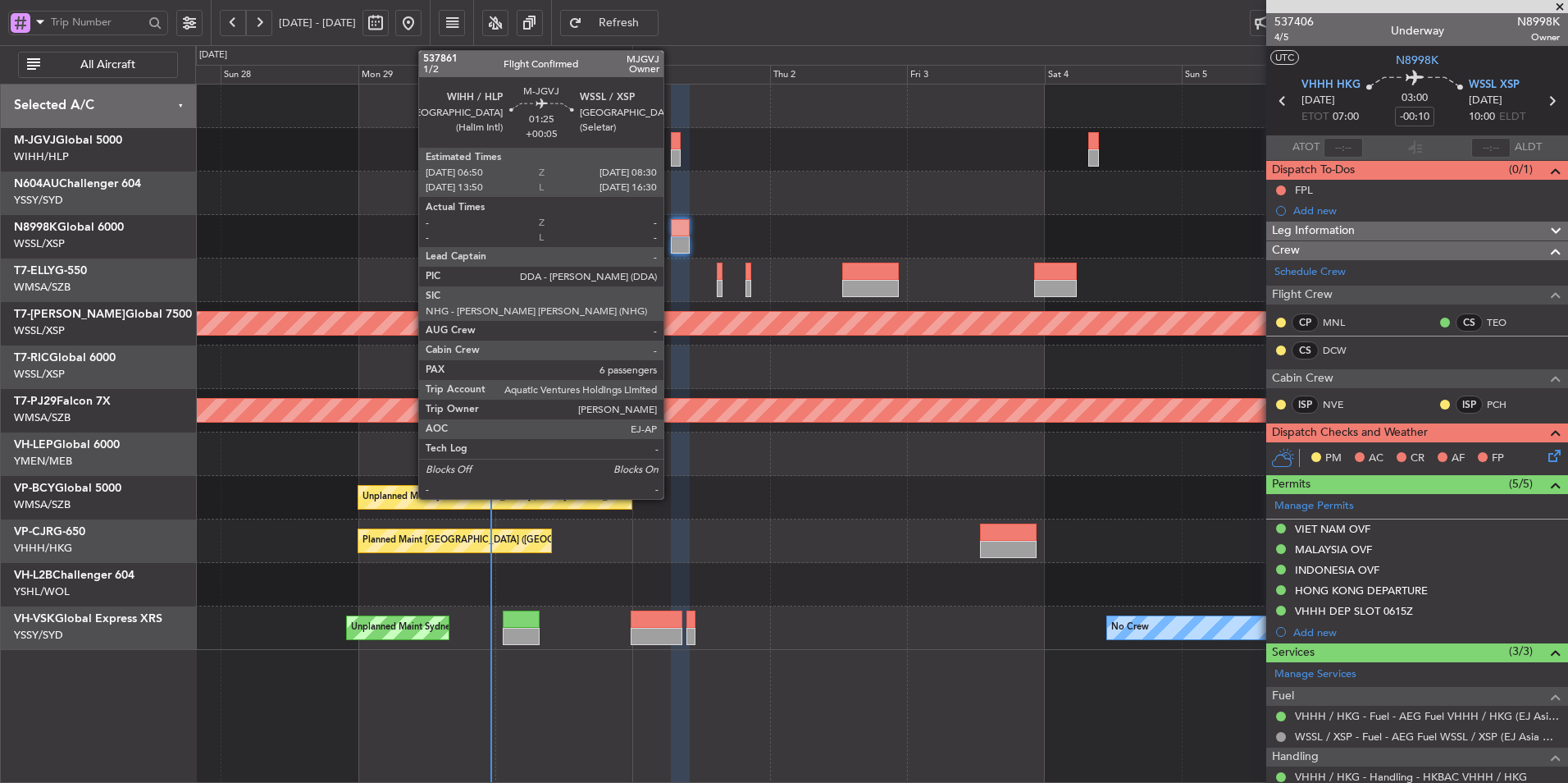
click at [671, 142] on div at bounding box center [676, 141] width 10 height 17
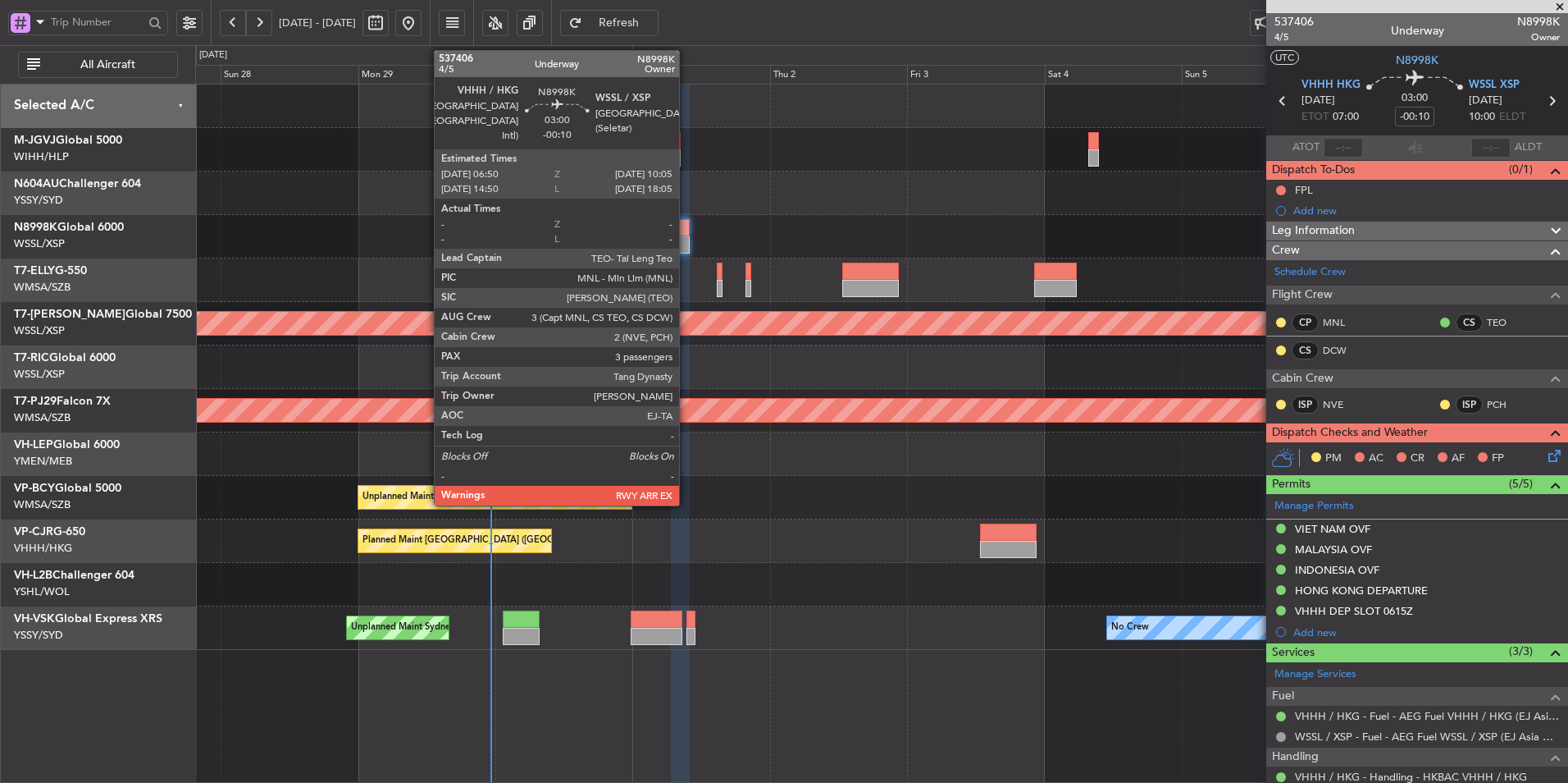
click at [685, 229] on div at bounding box center [681, 227] width 19 height 17
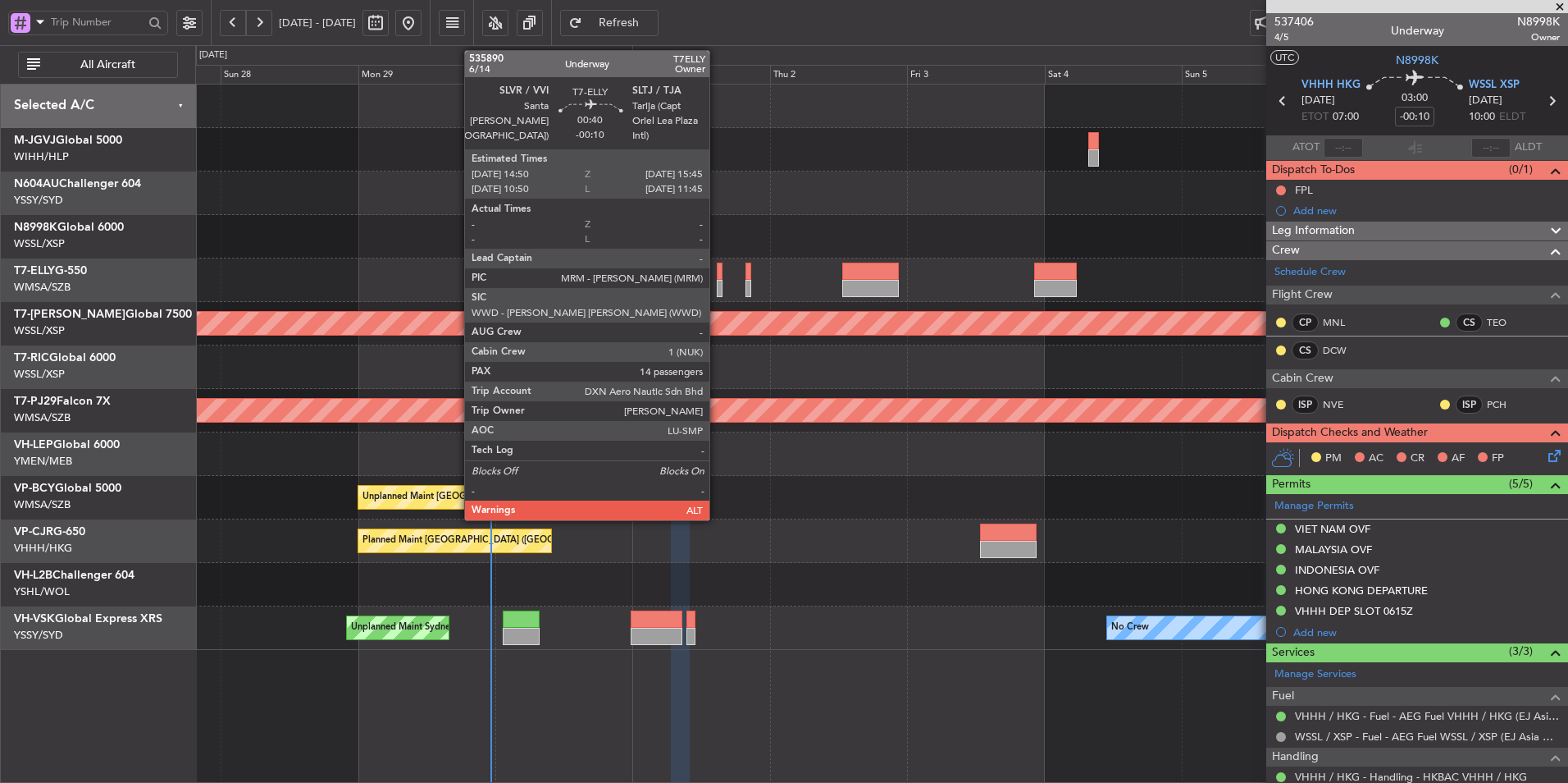
click at [716, 282] on div at bounding box center [719, 289] width 6 height 17
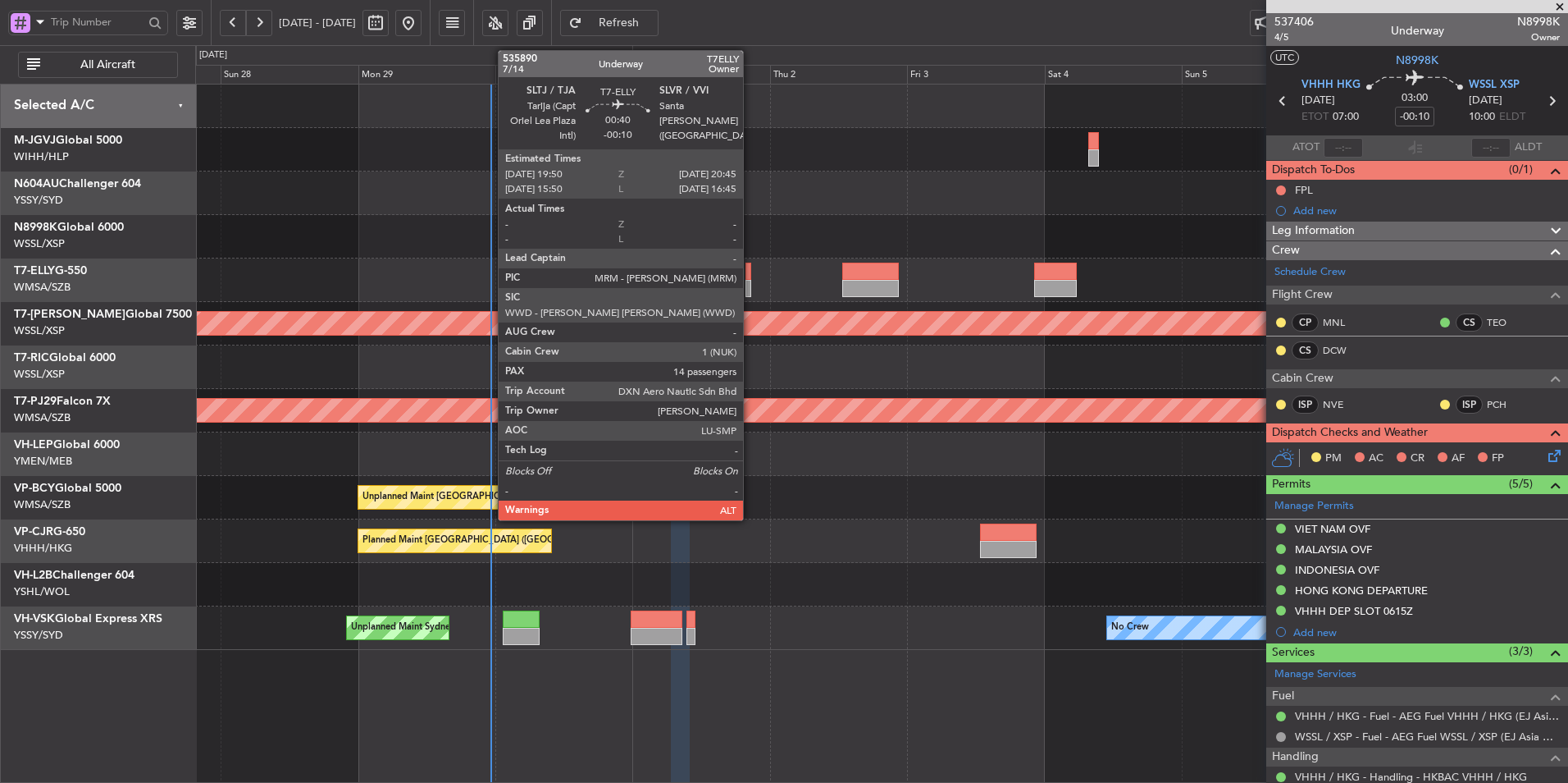
click at [751, 275] on div at bounding box center [748, 272] width 6 height 17
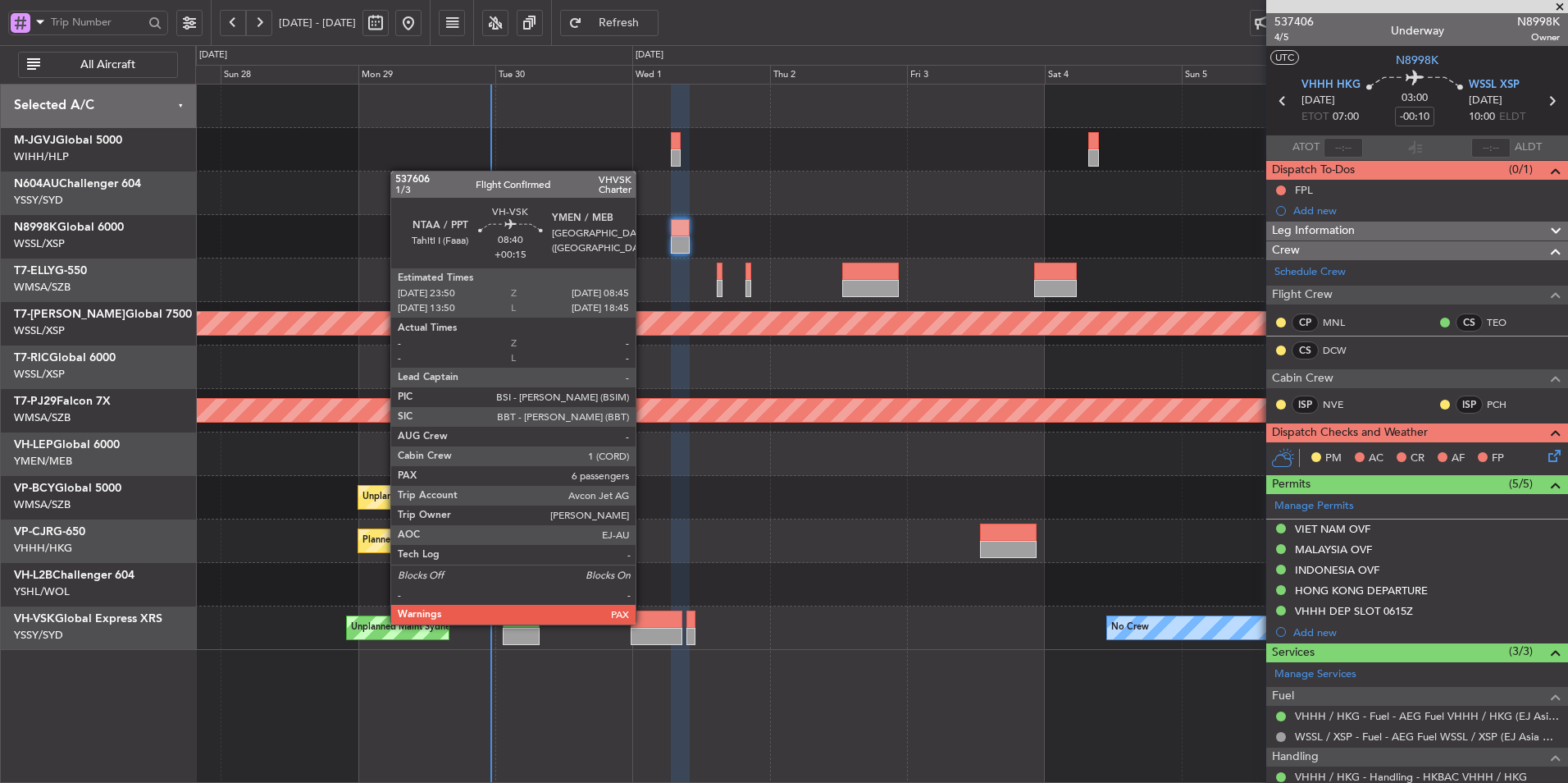
click at [643, 623] on div at bounding box center [657, 619] width 52 height 17
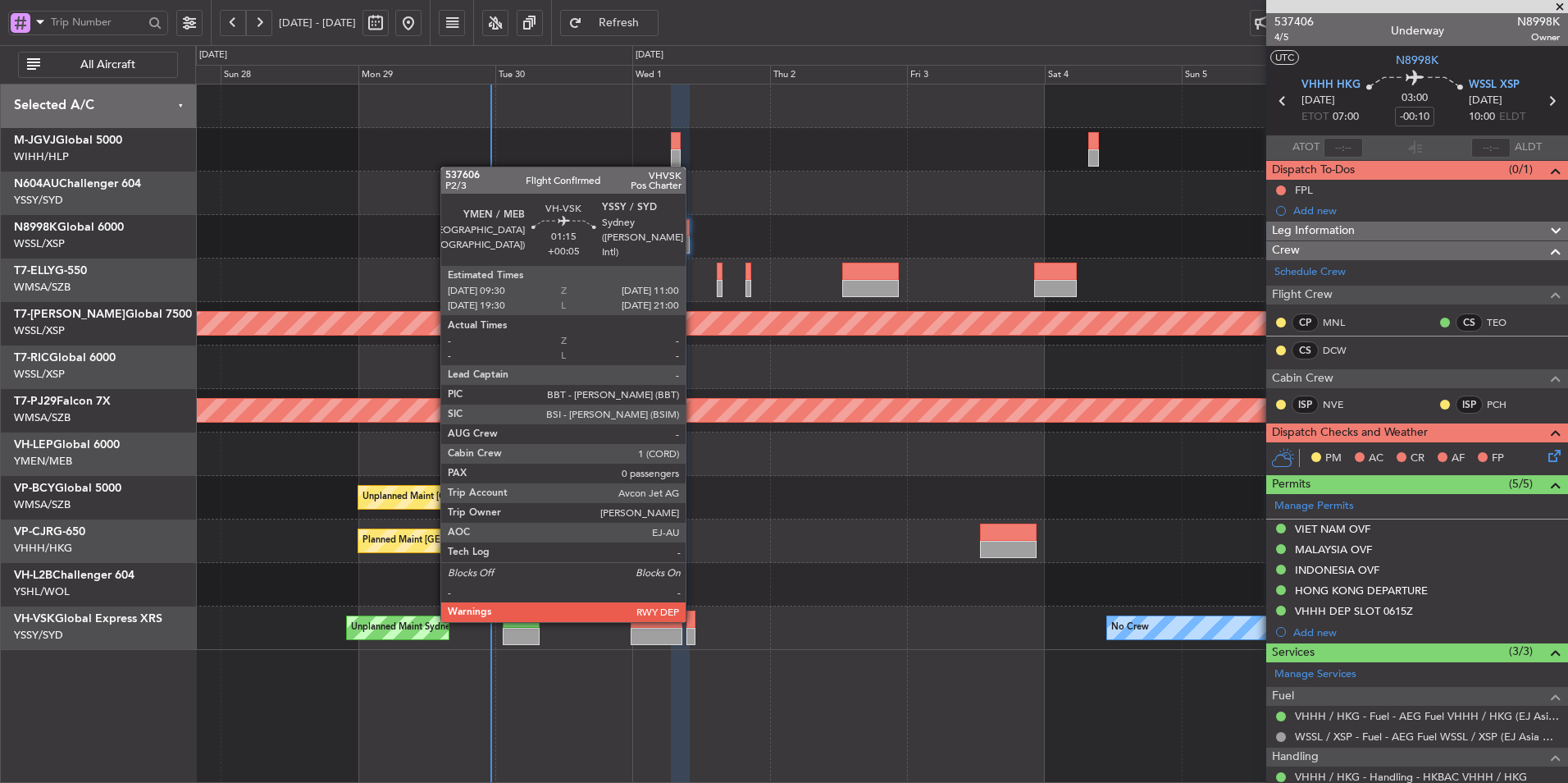
click at [693, 621] on div at bounding box center [690, 619] width 9 height 17
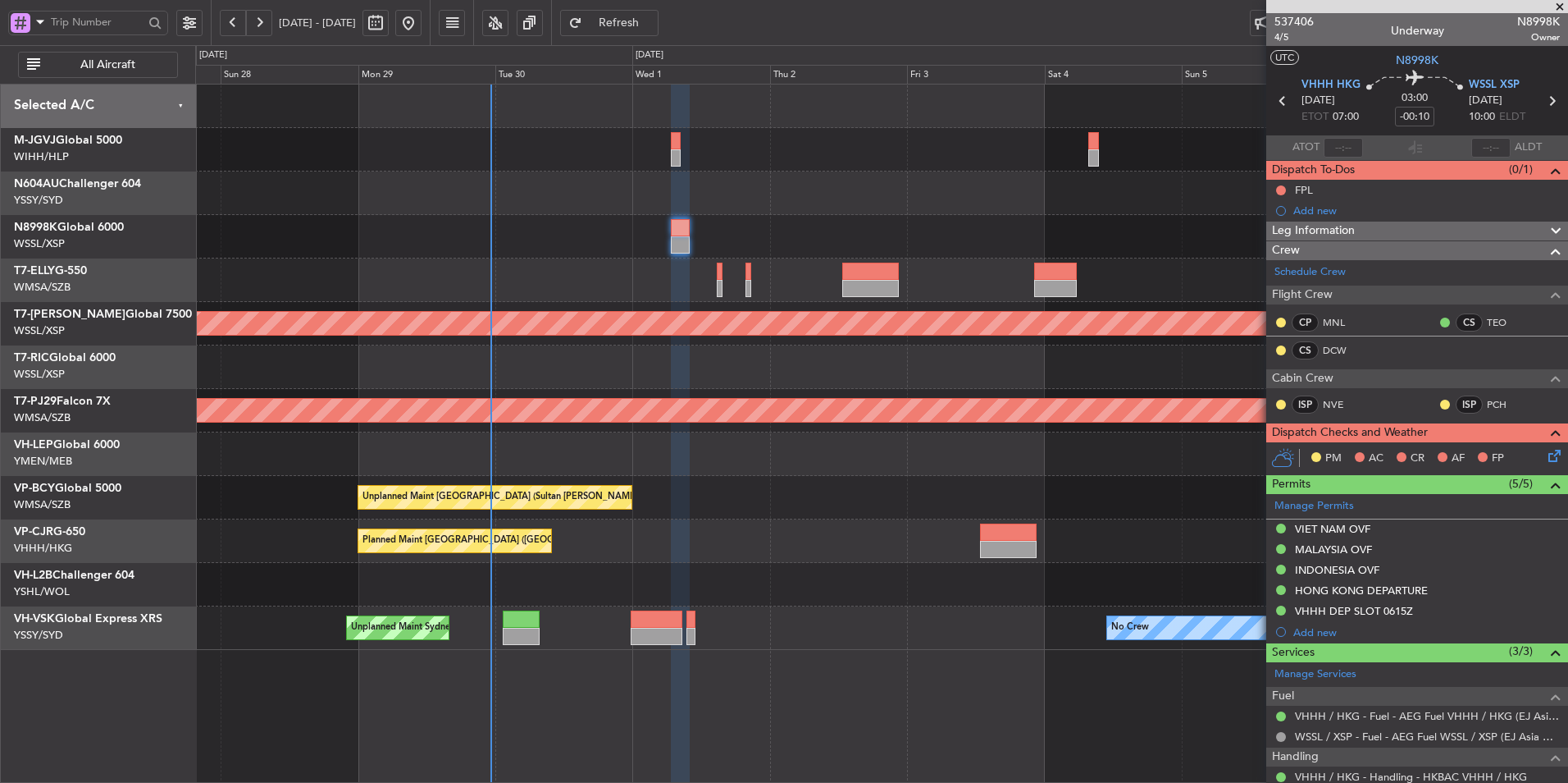
click at [665, 518] on div "Planned Maint Hong Kong (Hong Kong Intl) Planned Maint Singapore (Seletar) Plan…" at bounding box center [881, 367] width 1372 height 565
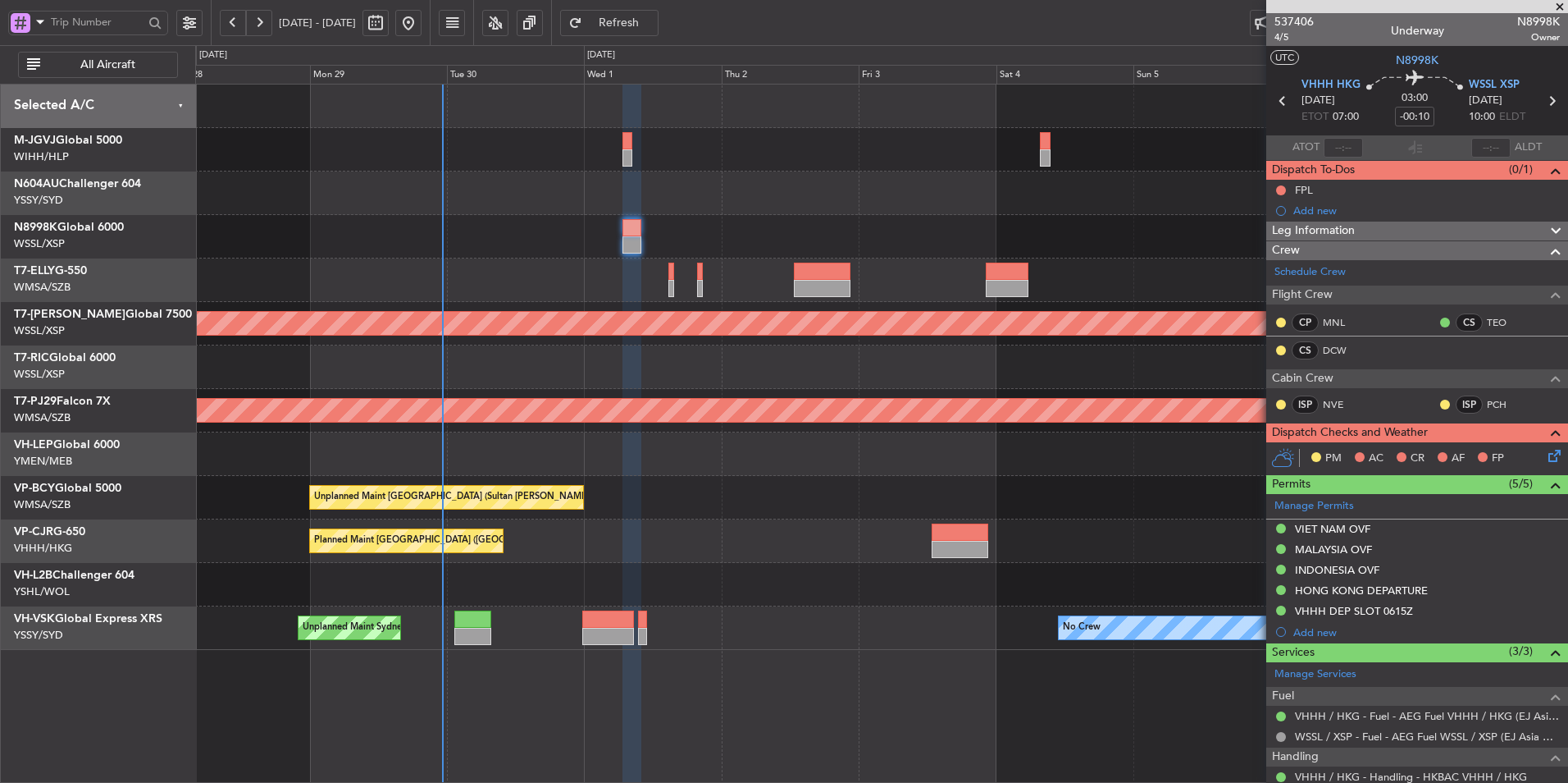
click at [824, 300] on div at bounding box center [881, 279] width 1372 height 43
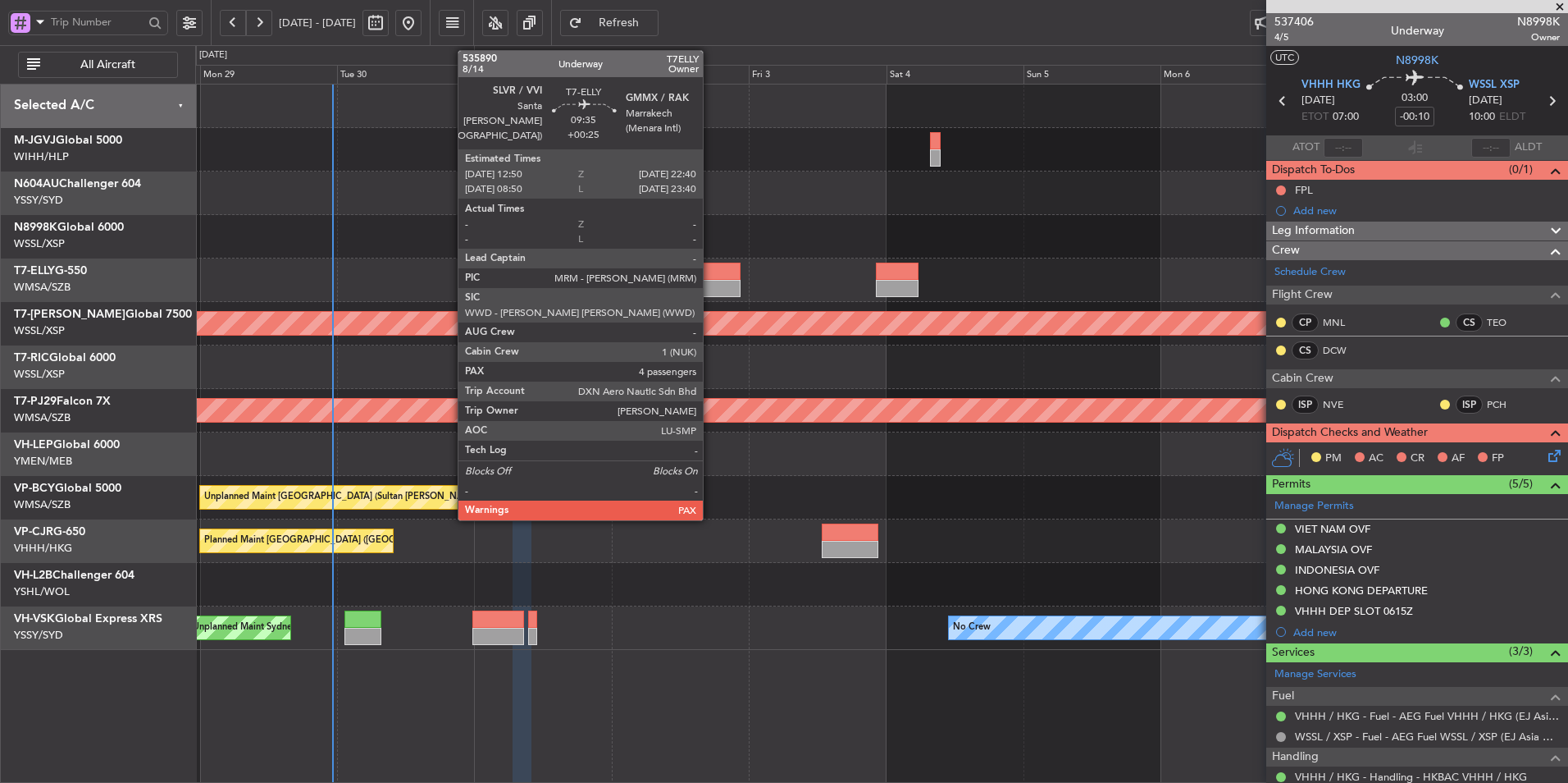
click at [705, 288] on div at bounding box center [712, 289] width 57 height 17
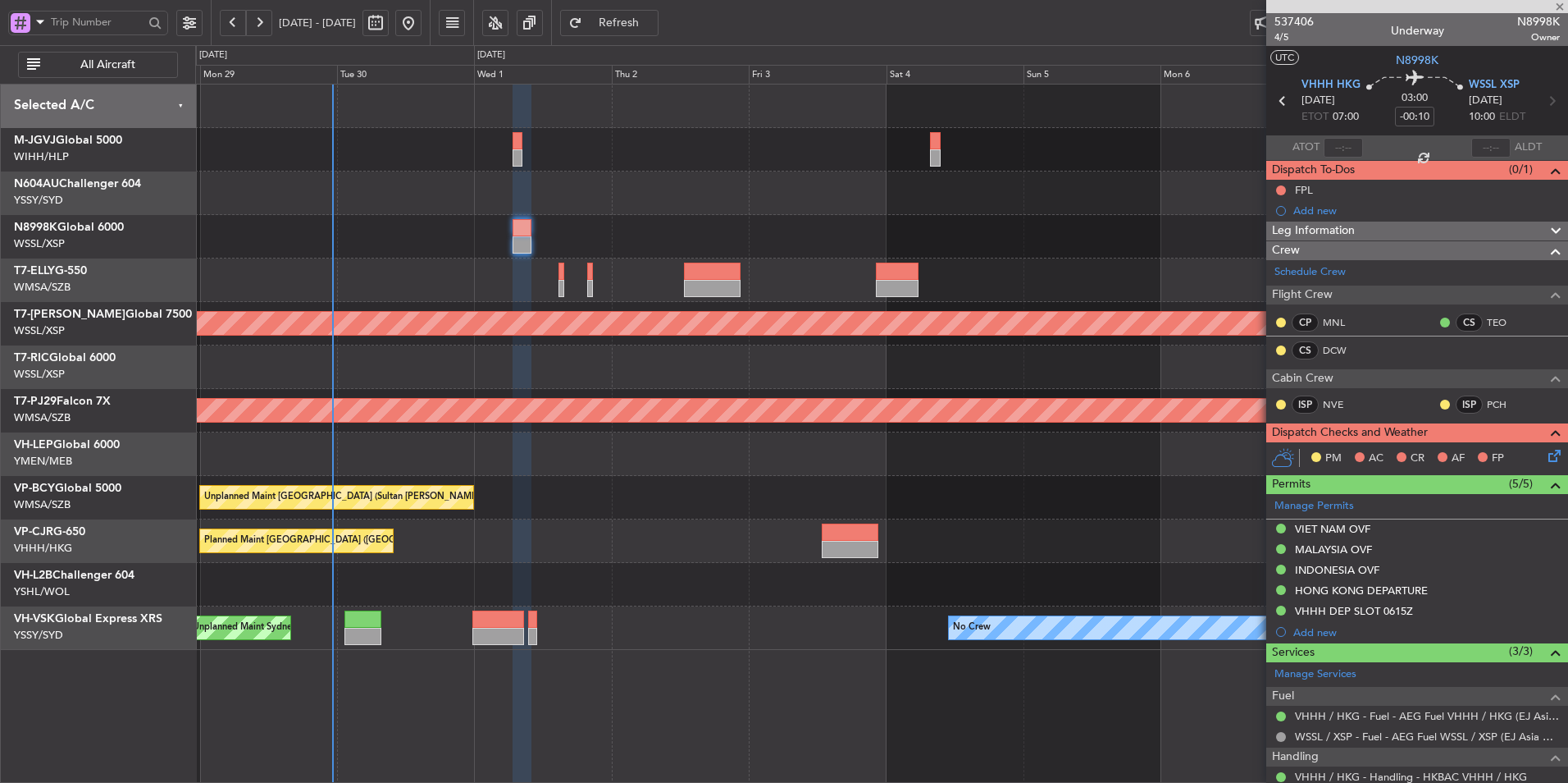
type input "+00:25"
type input "4"
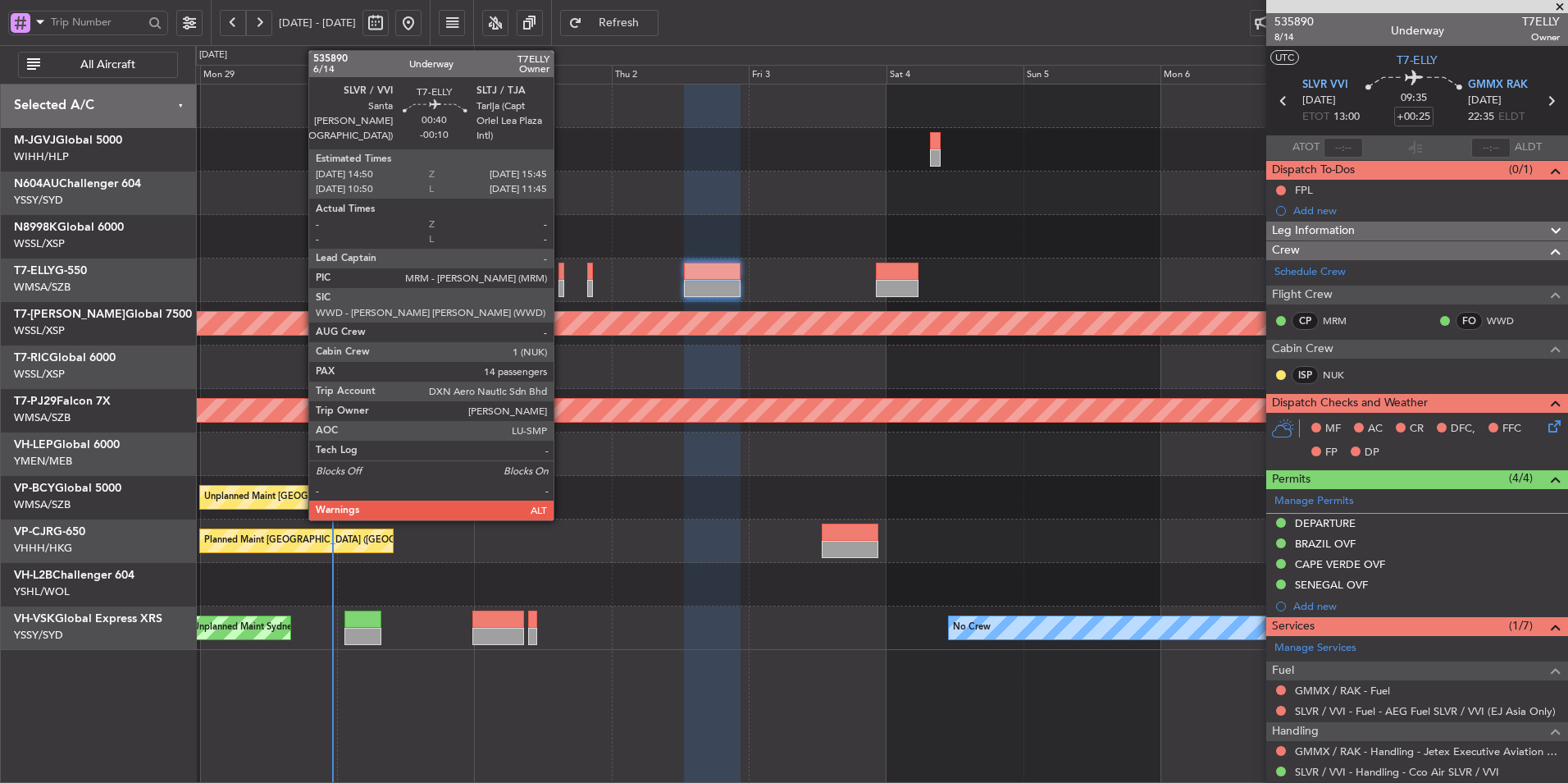
click at [561, 278] on div at bounding box center [561, 272] width 6 height 17
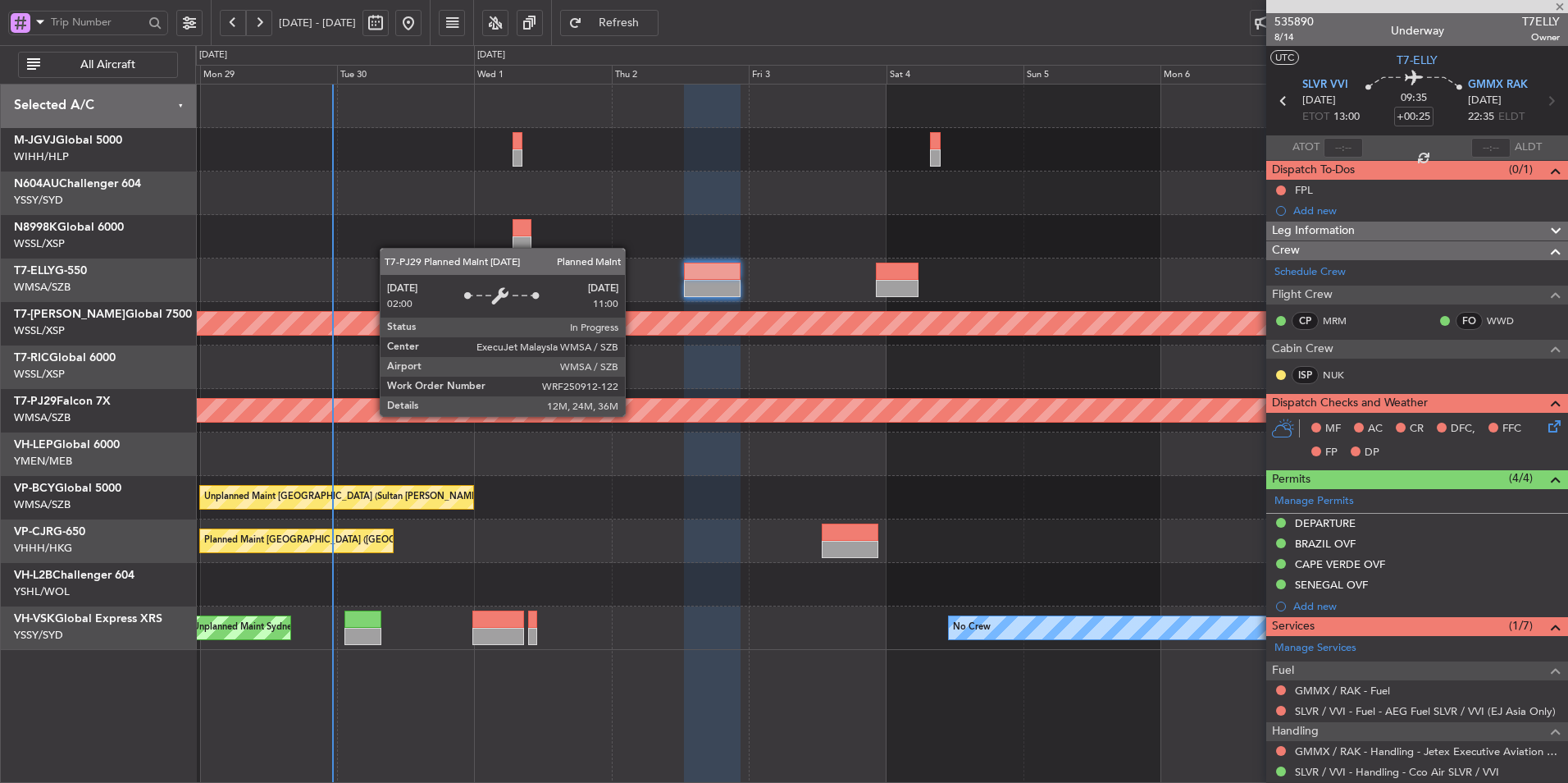
type input "-00:10"
type input "14"
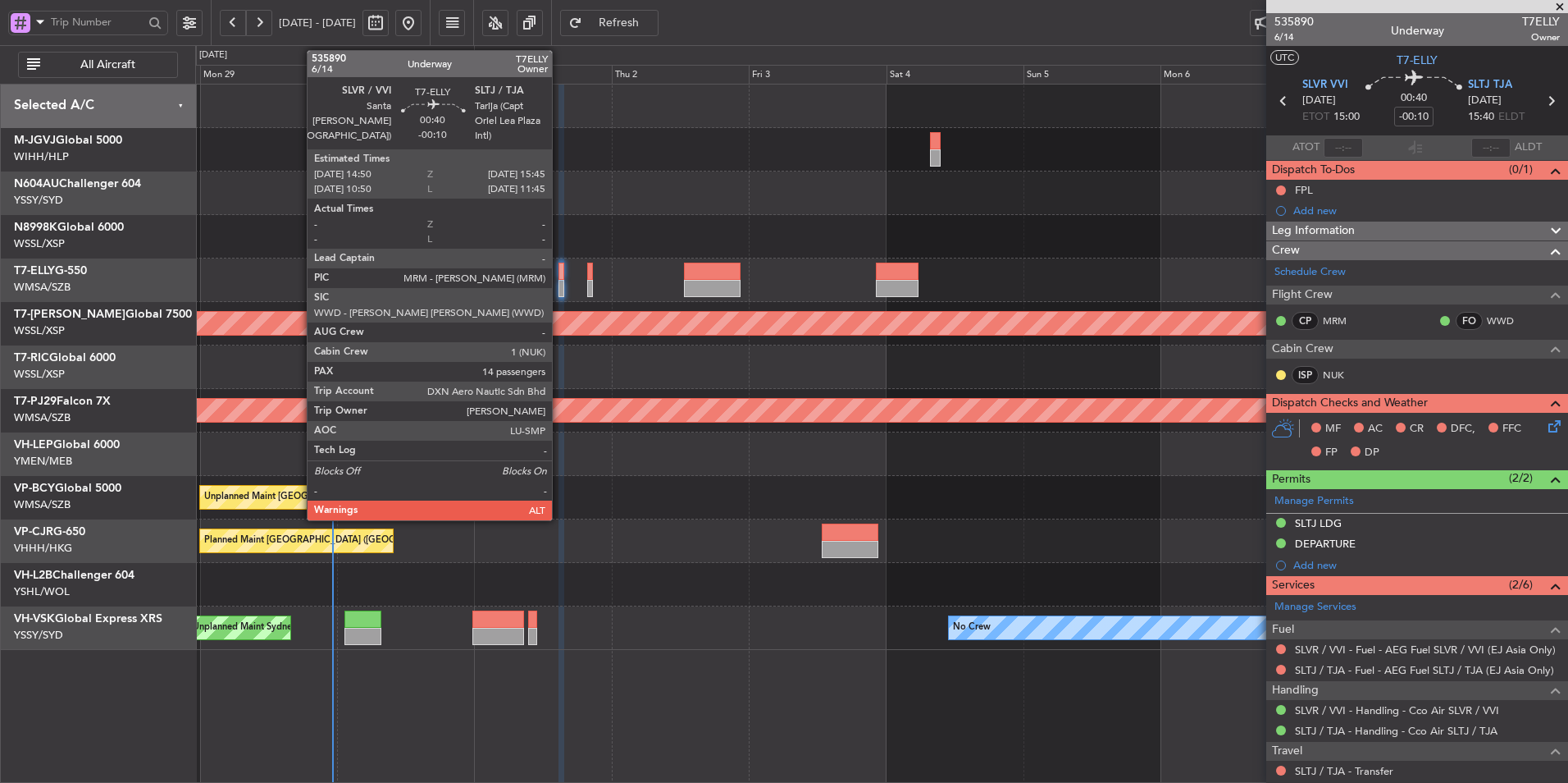
click at [559, 279] on div at bounding box center [561, 272] width 6 height 17
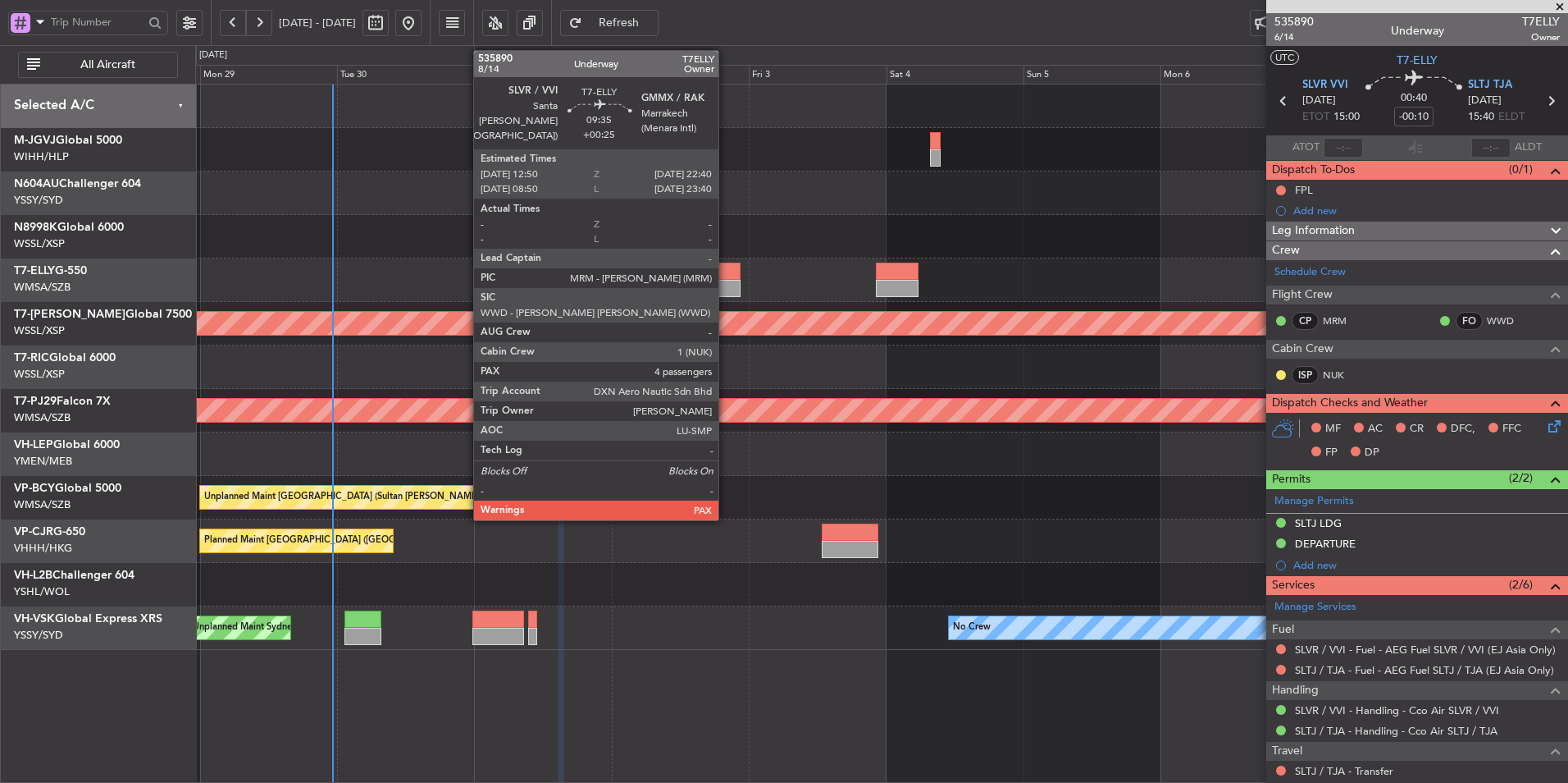
click at [726, 276] on div at bounding box center [712, 272] width 57 height 17
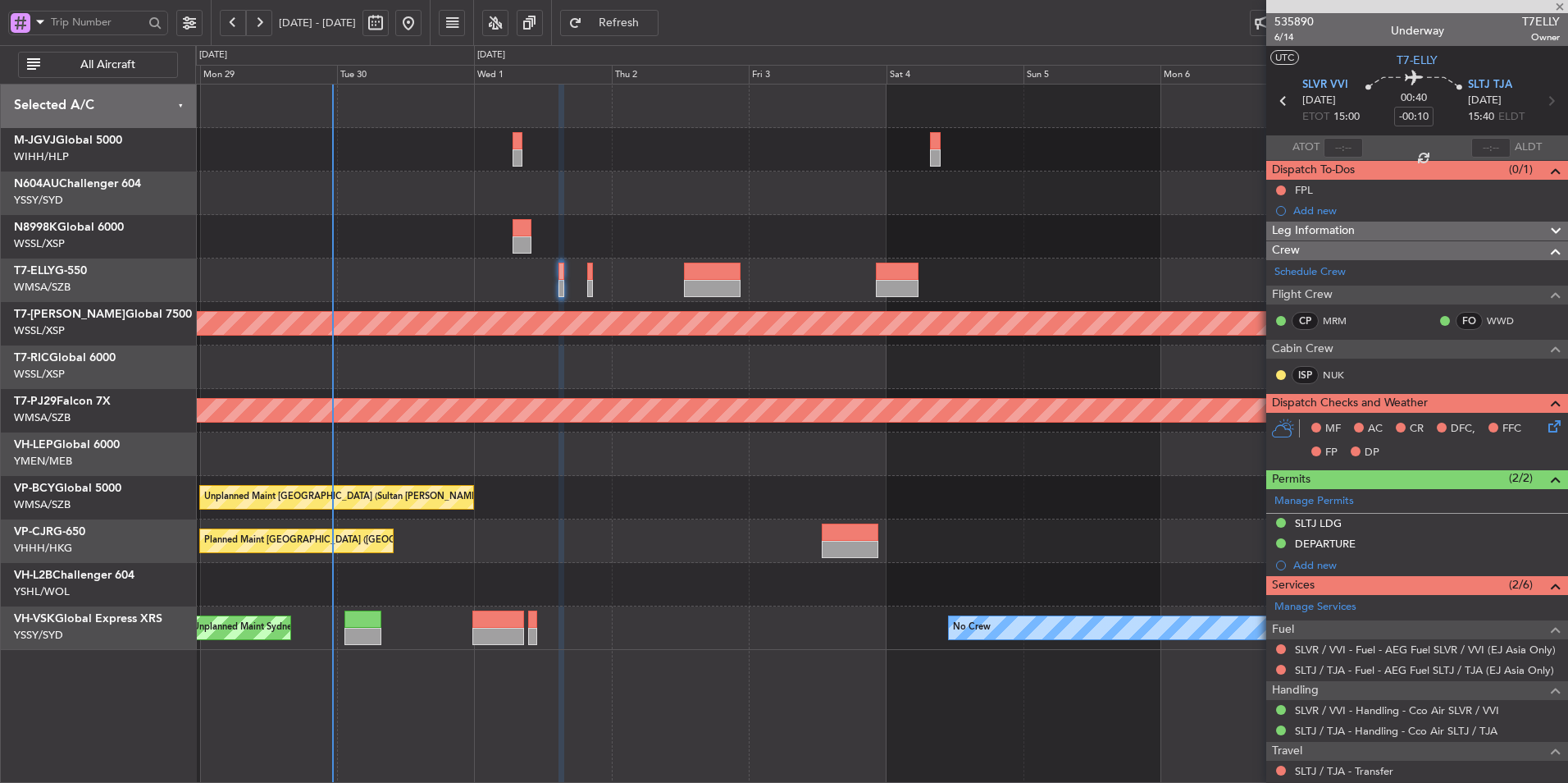
type input "+00:25"
type input "4"
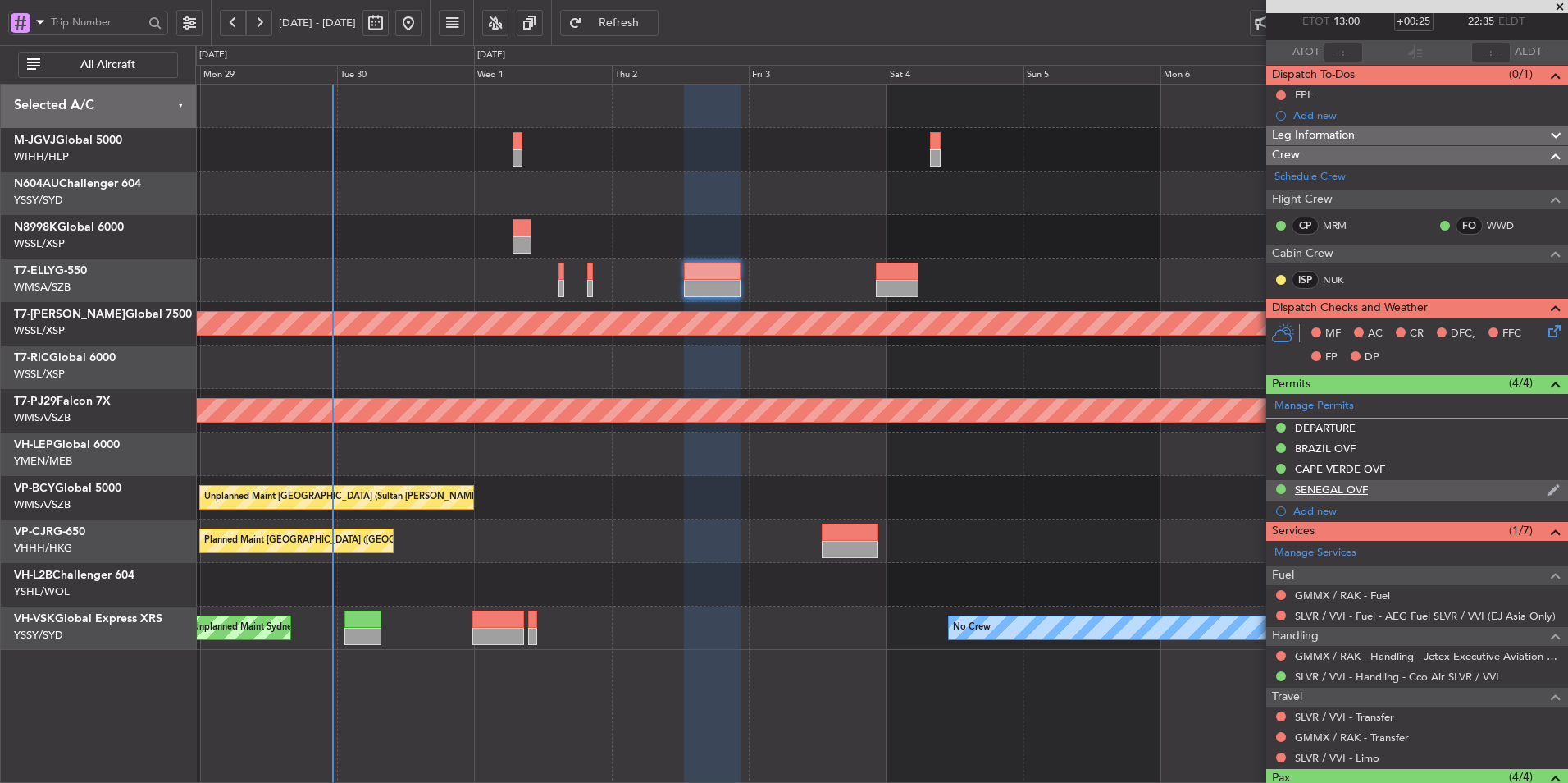
scroll to position [274, 0]
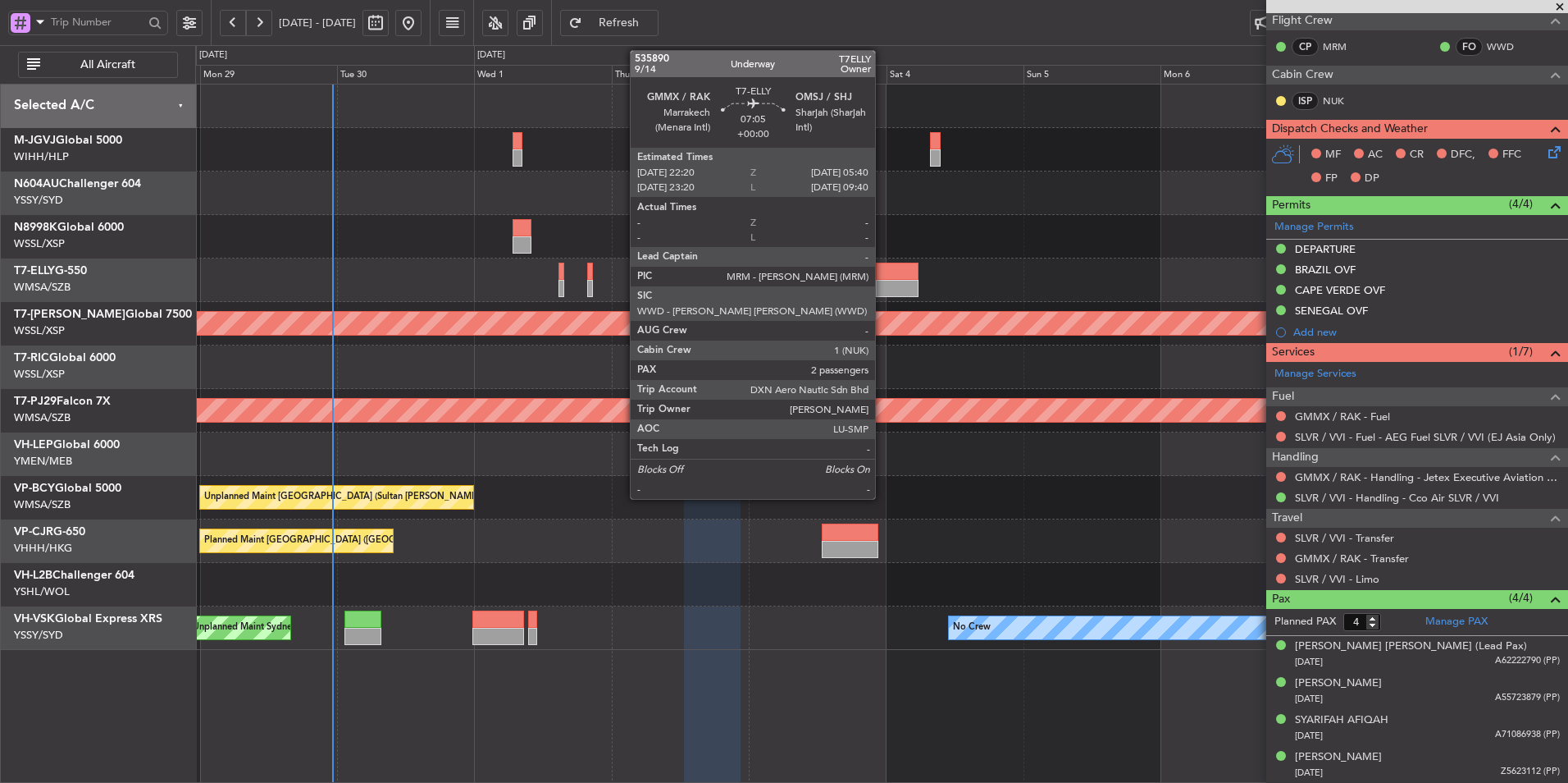
click at [884, 273] on div at bounding box center [897, 272] width 42 height 17
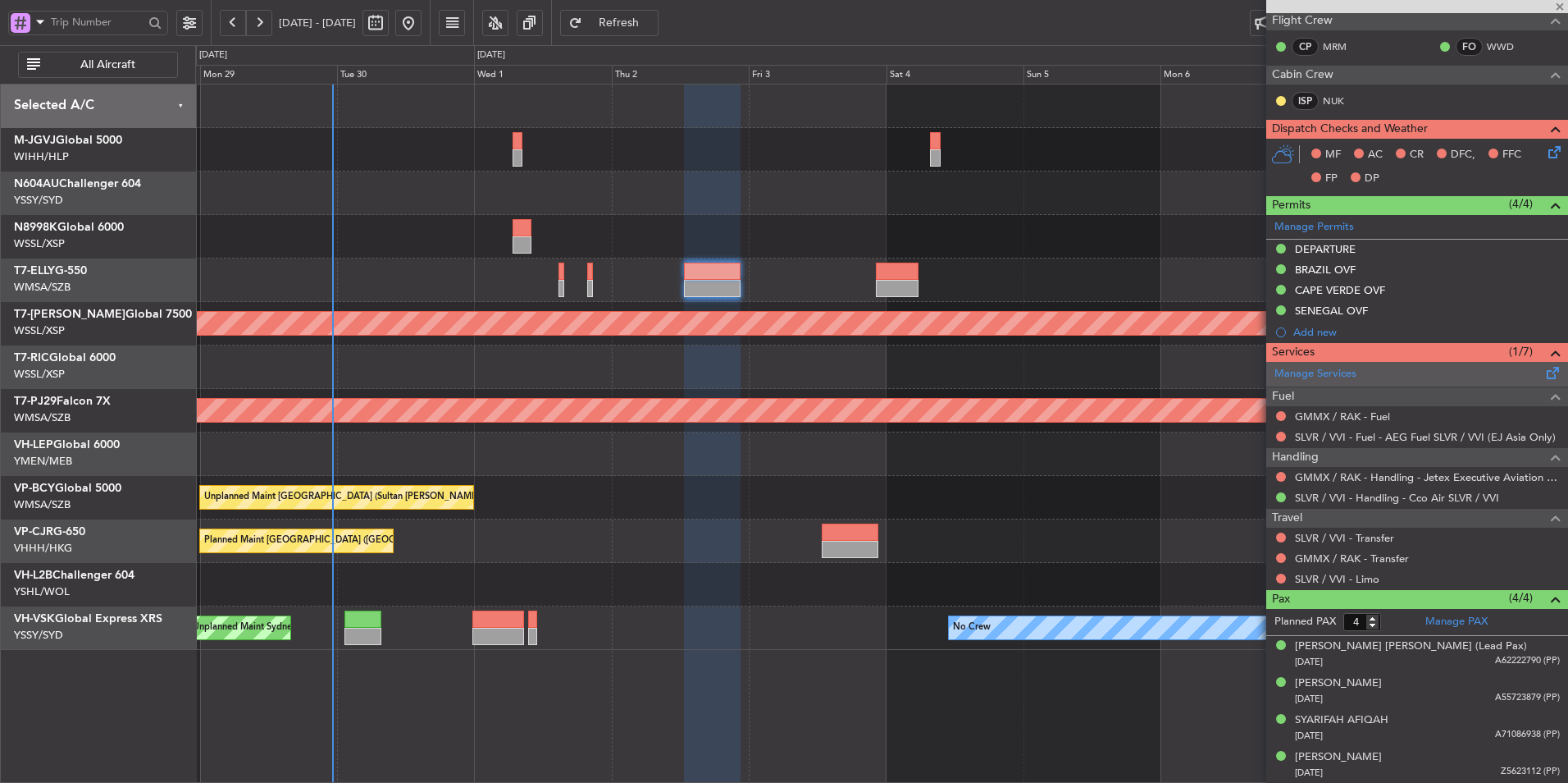
type input "2"
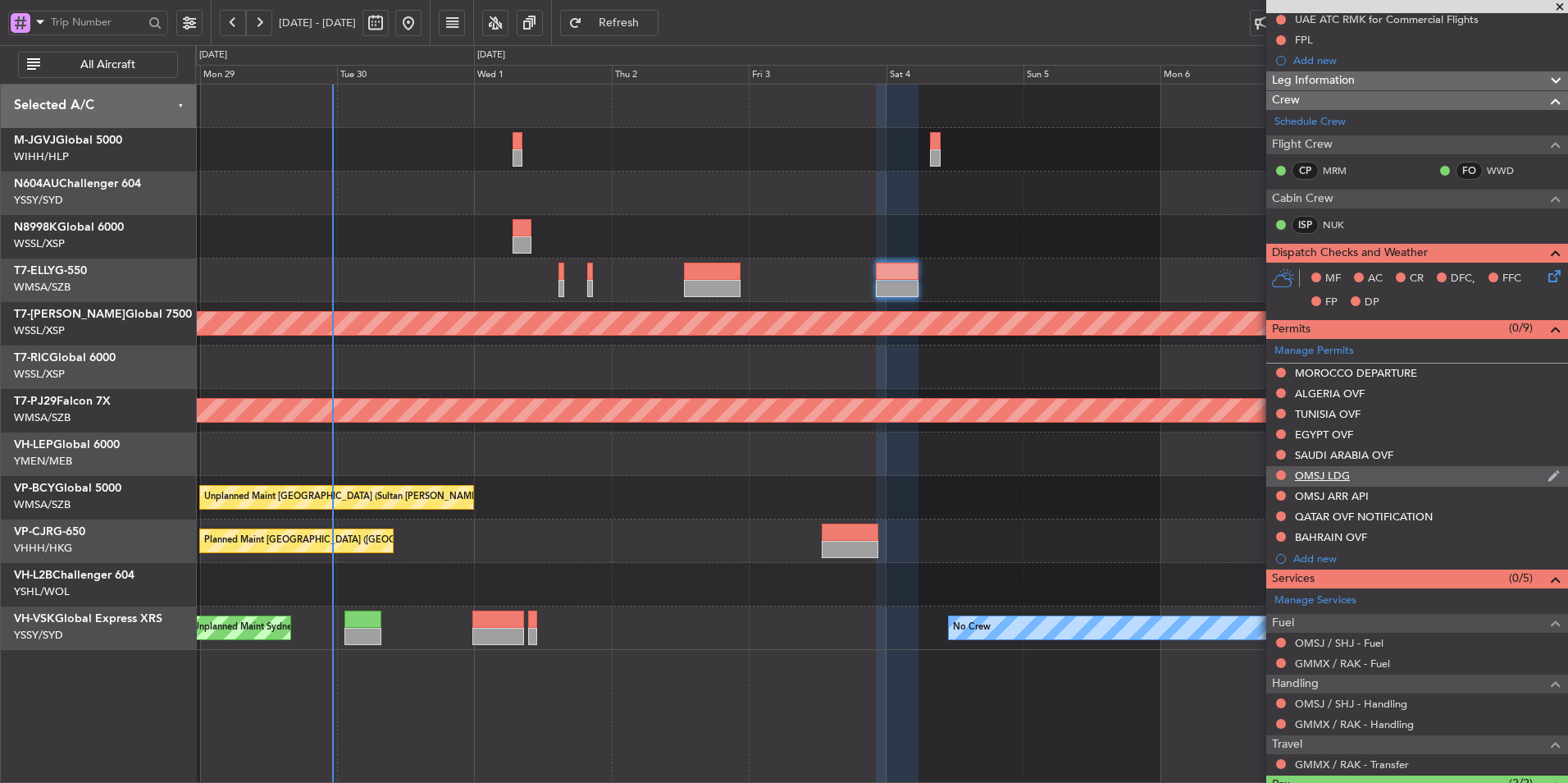
scroll to position [282, 0]
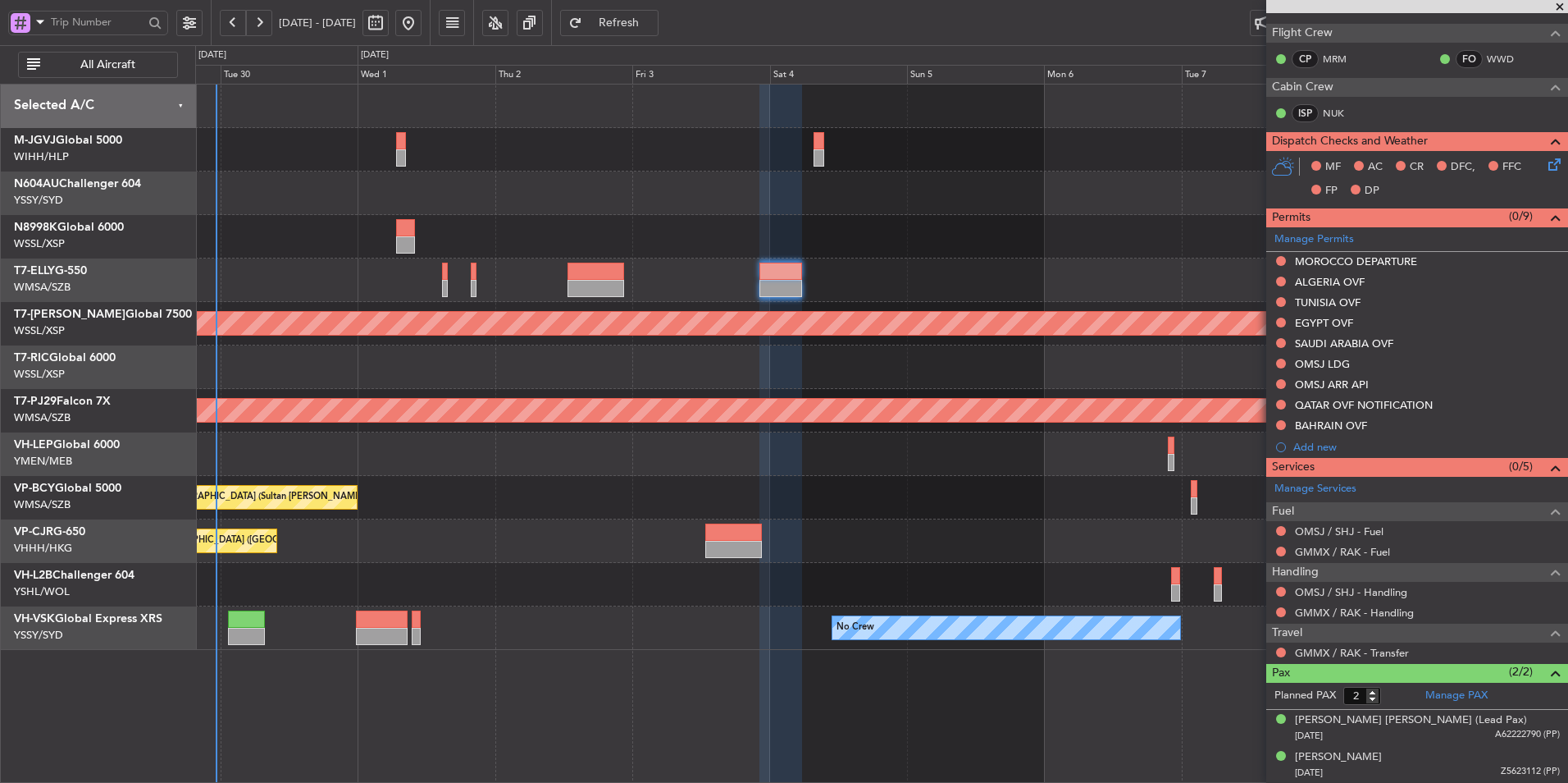
click at [968, 361] on div "Planned Maint Hong Kong (Hong Kong Intl) Planned Maint Singapore (Seletar) Plan…" at bounding box center [881, 367] width 1372 height 565
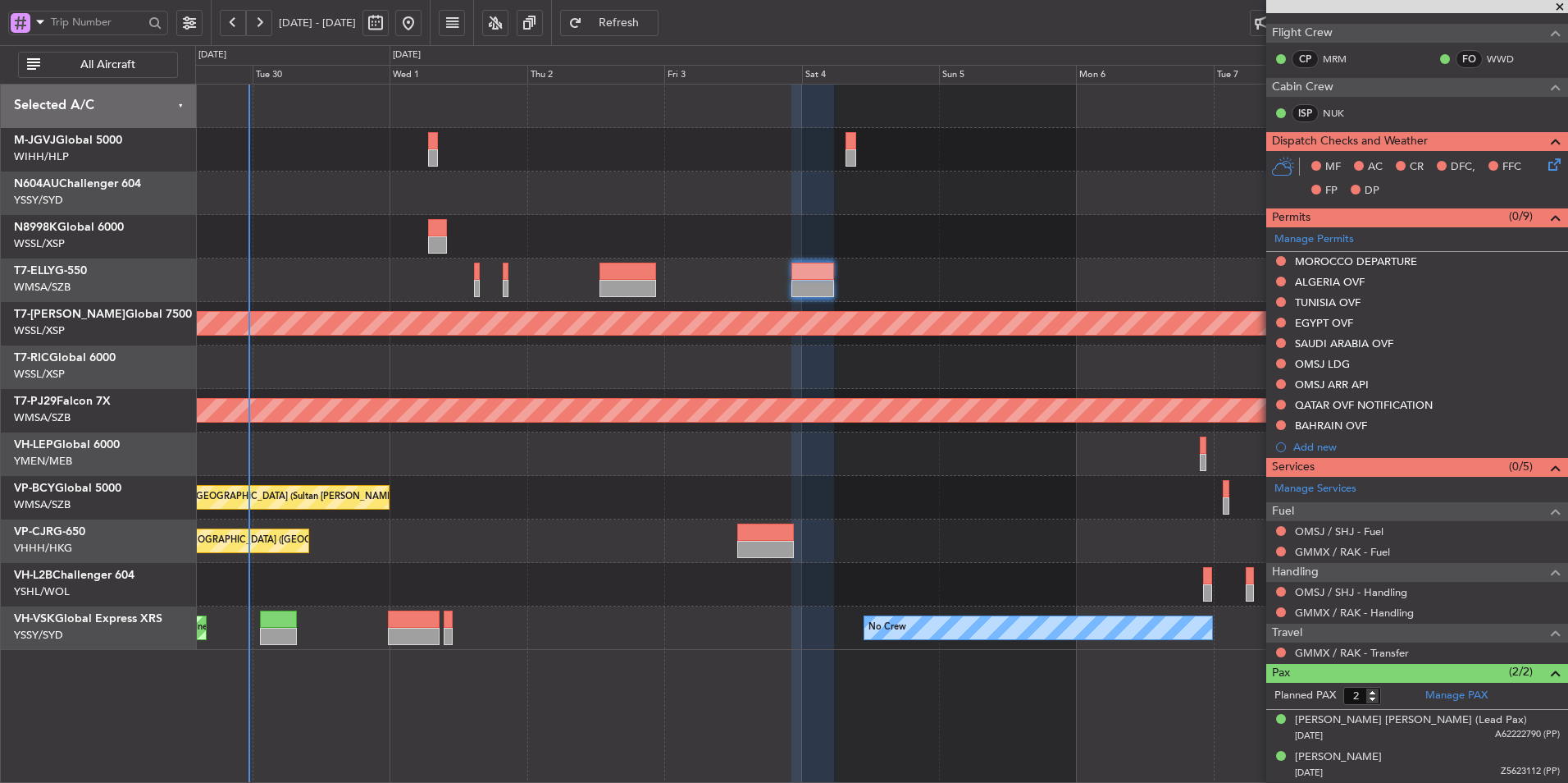
click at [557, 581] on div at bounding box center [881, 584] width 1372 height 43
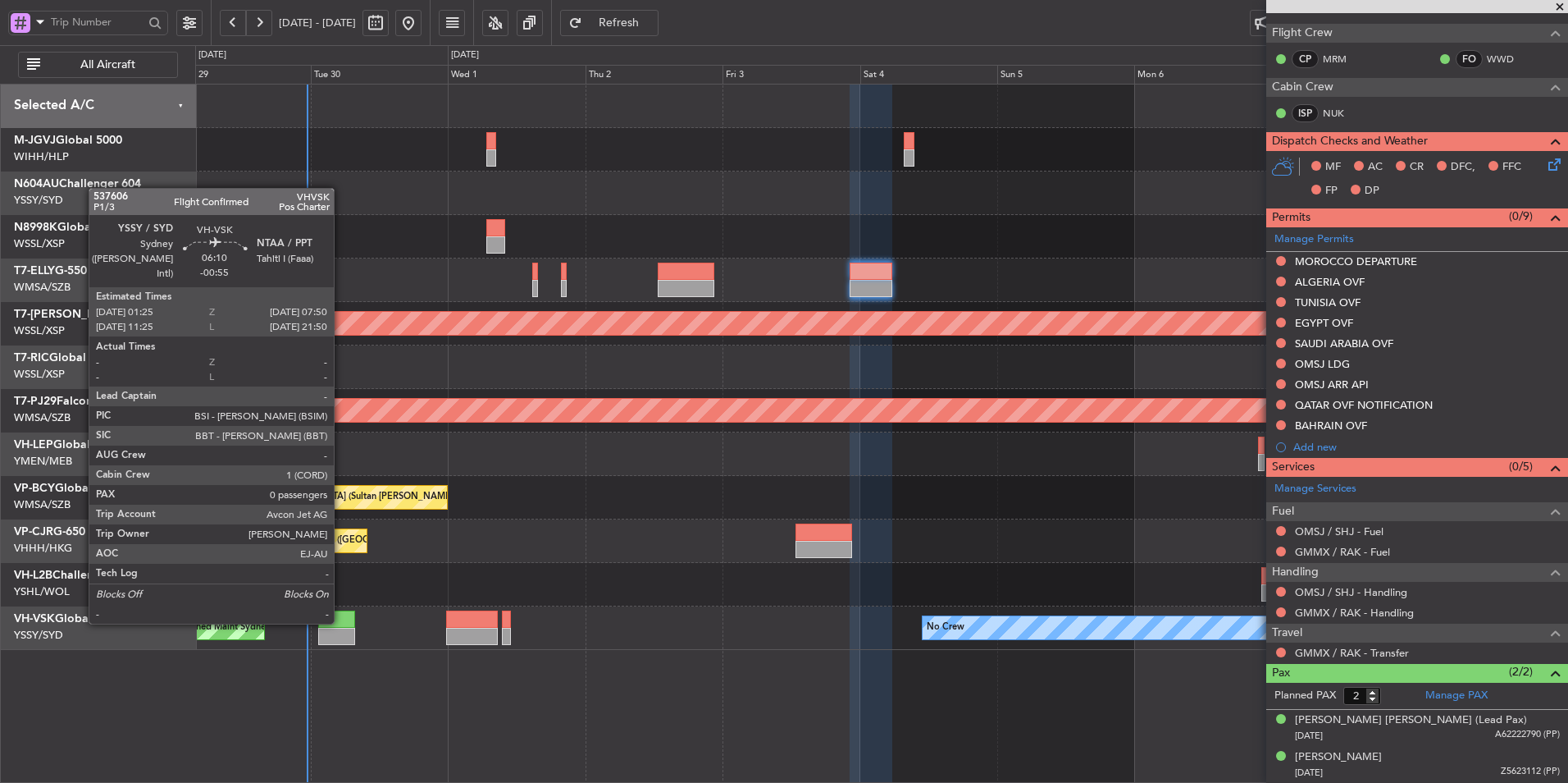
click at [341, 622] on div at bounding box center [337, 619] width 36 height 17
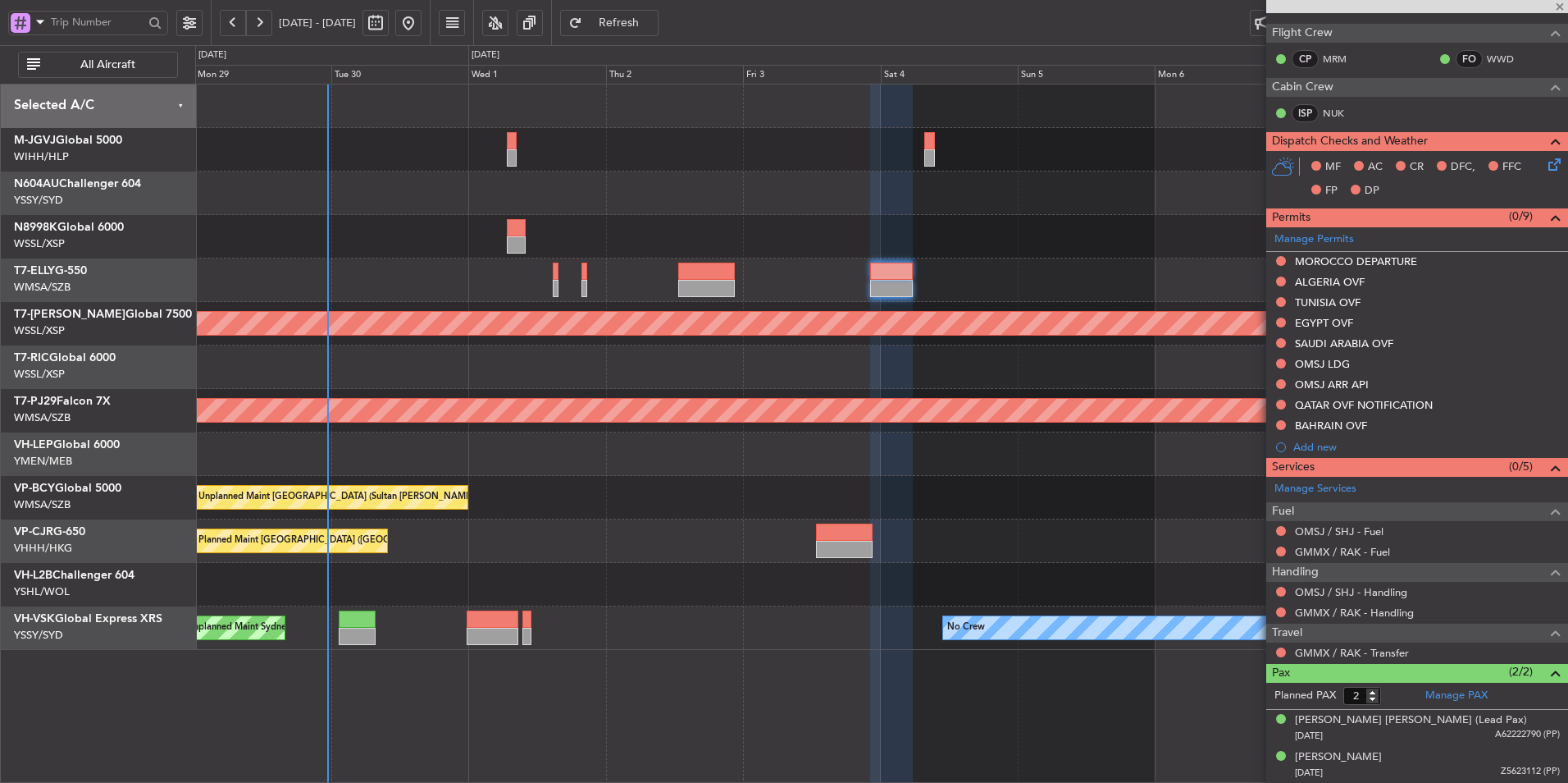
click at [482, 571] on div at bounding box center [881, 584] width 1372 height 43
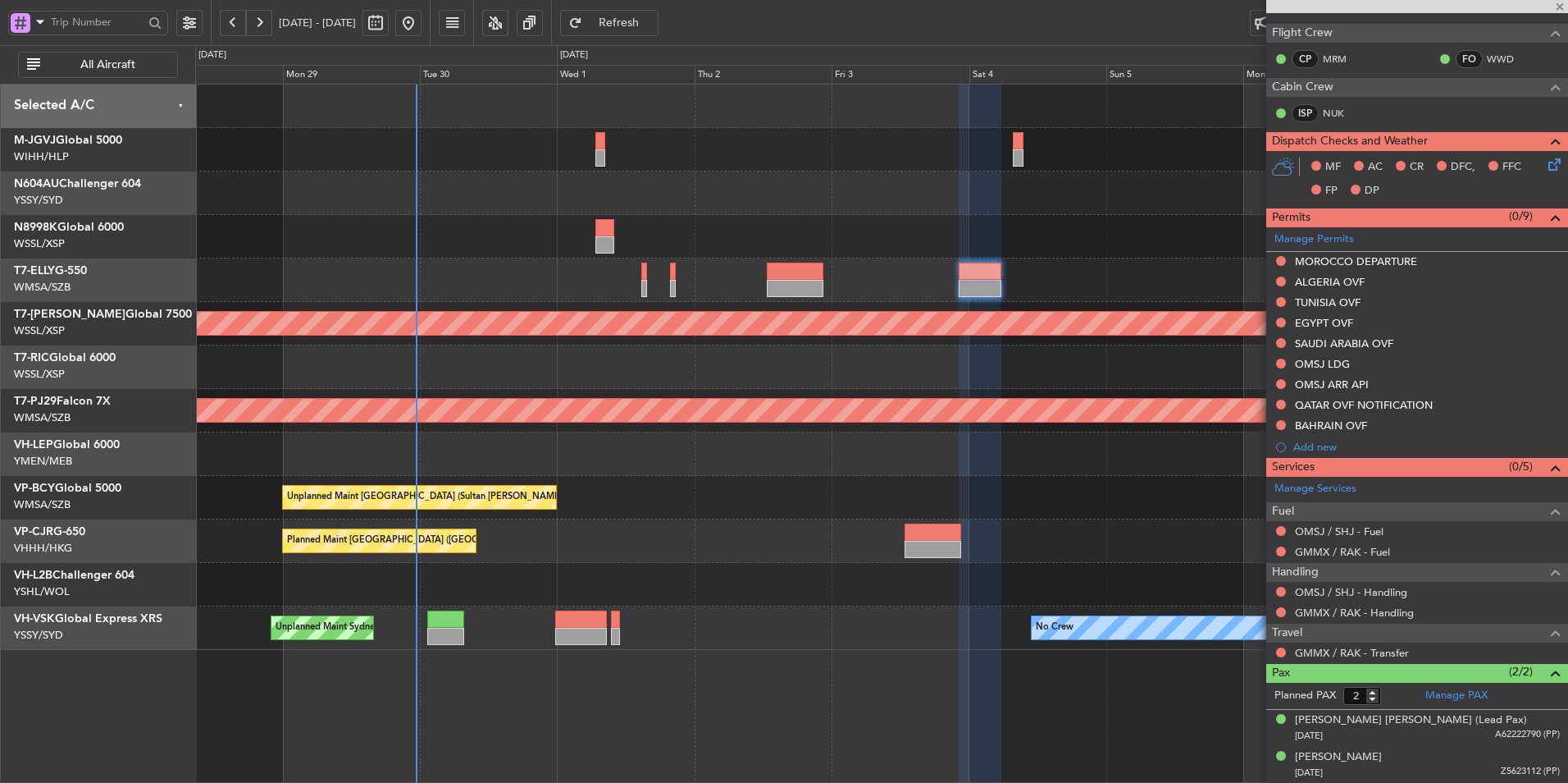
type input "-00:55"
type input "0"
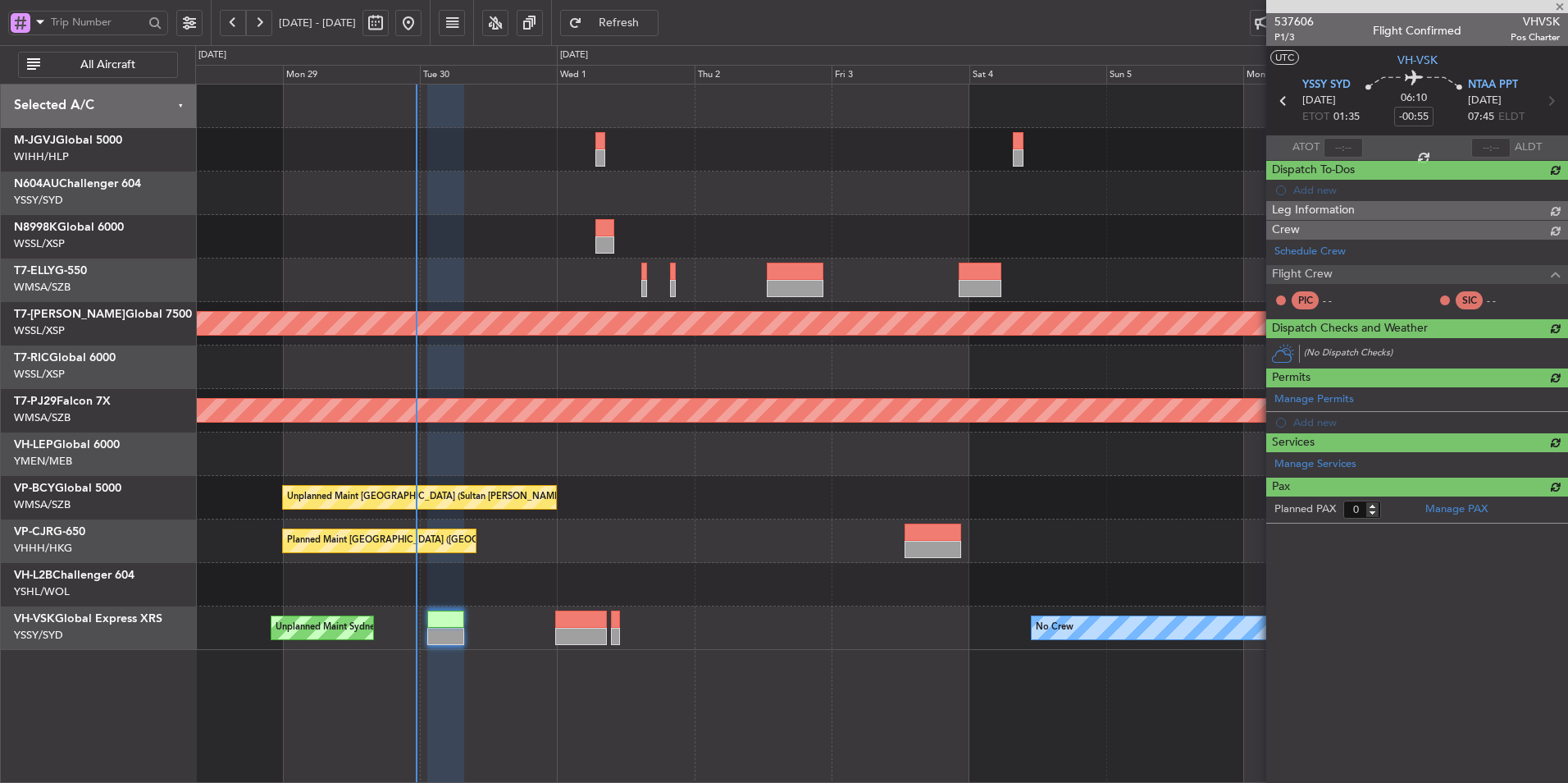
scroll to position [0, 0]
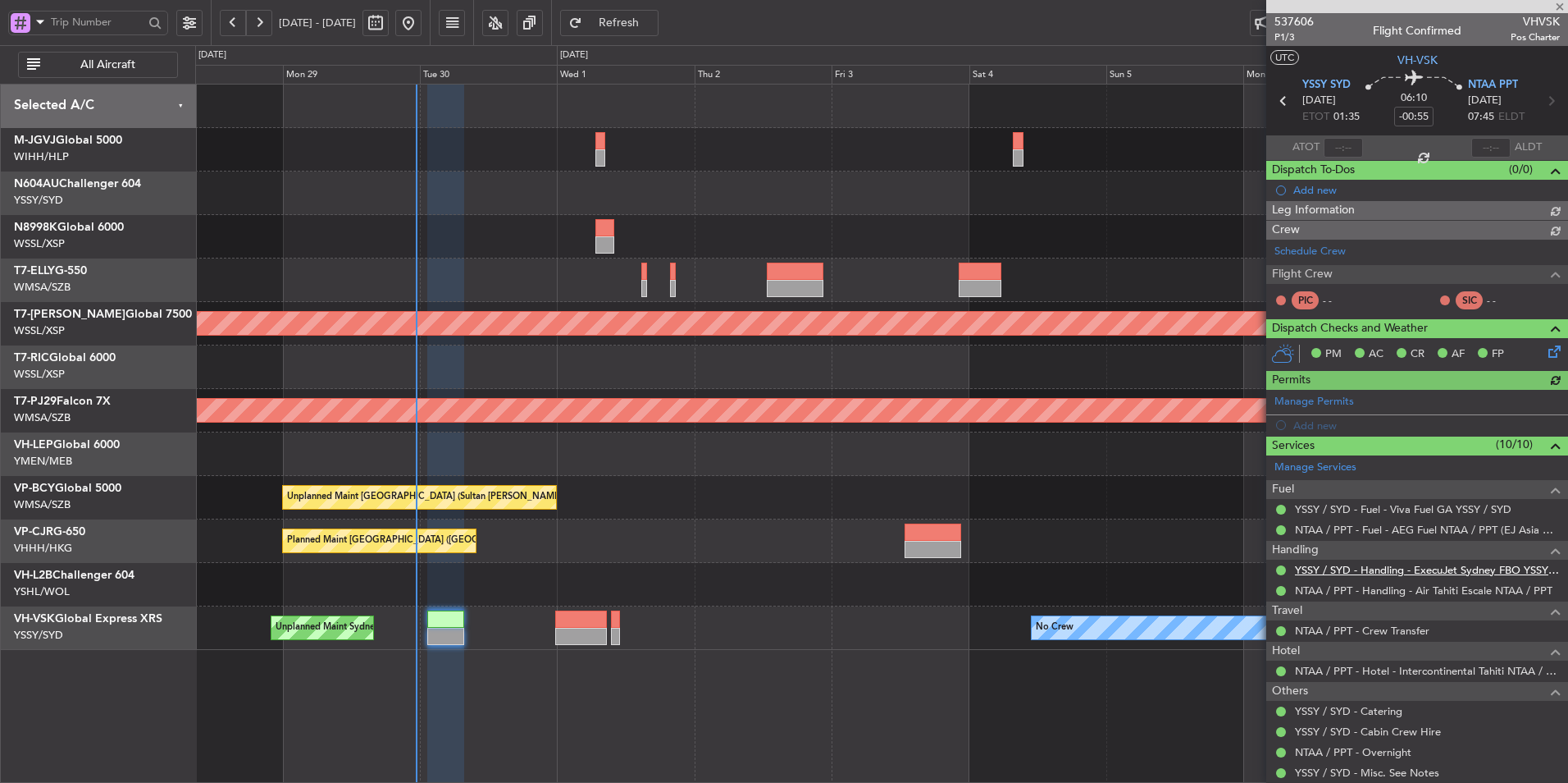
type input "Brien Tan (BTA)"
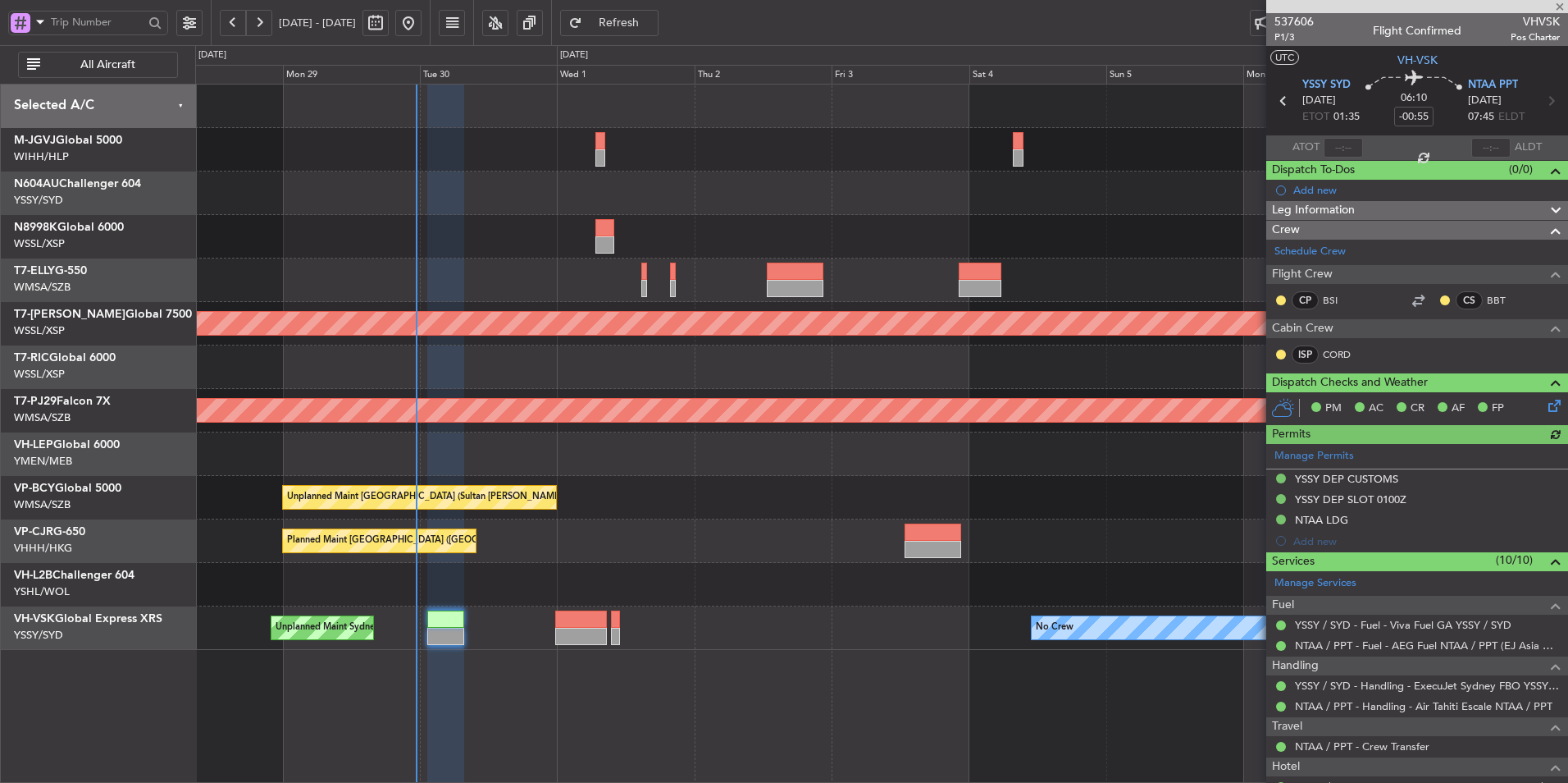
scroll to position [161, 0]
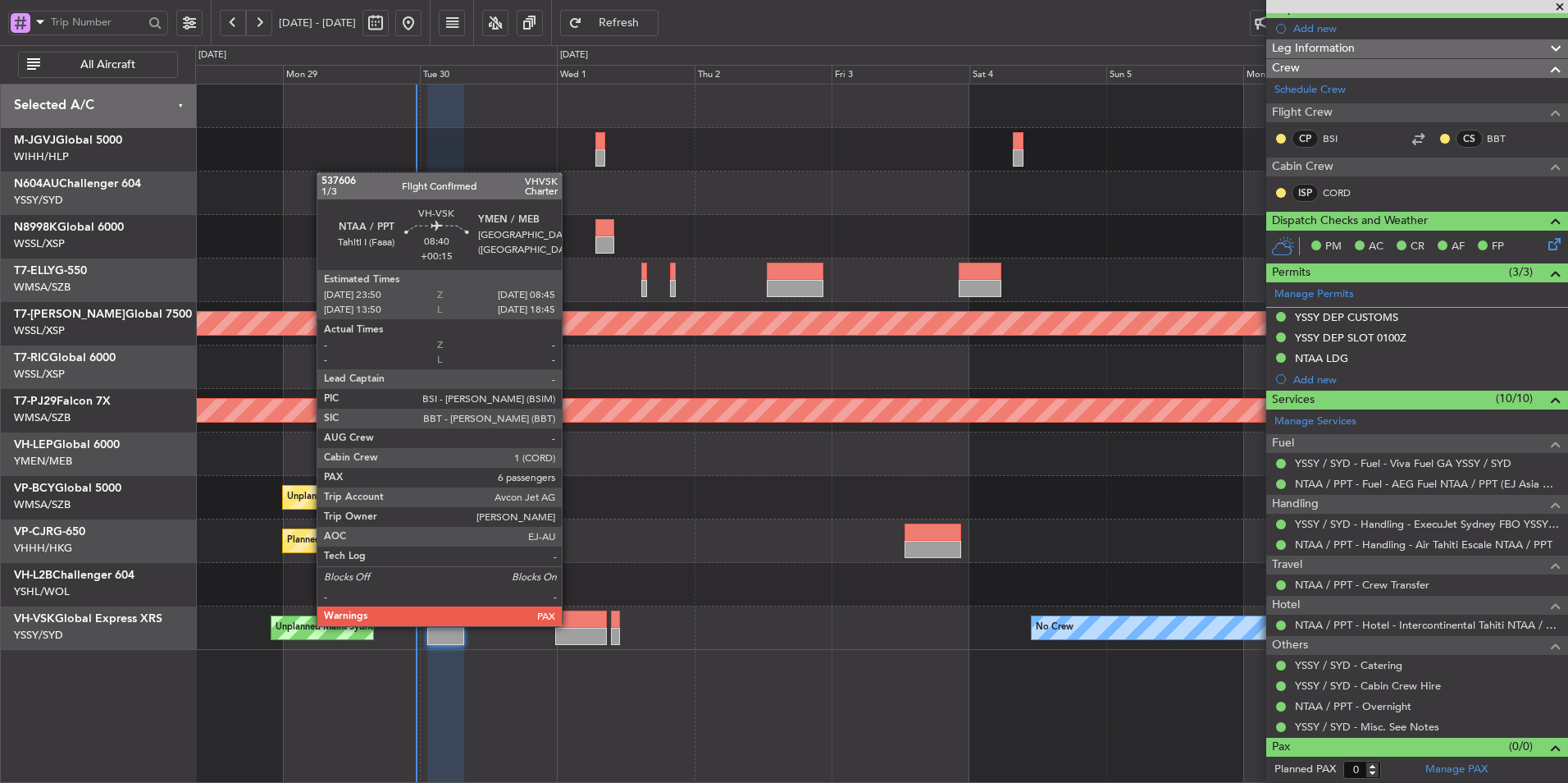
click at [570, 625] on div at bounding box center [581, 619] width 52 height 17
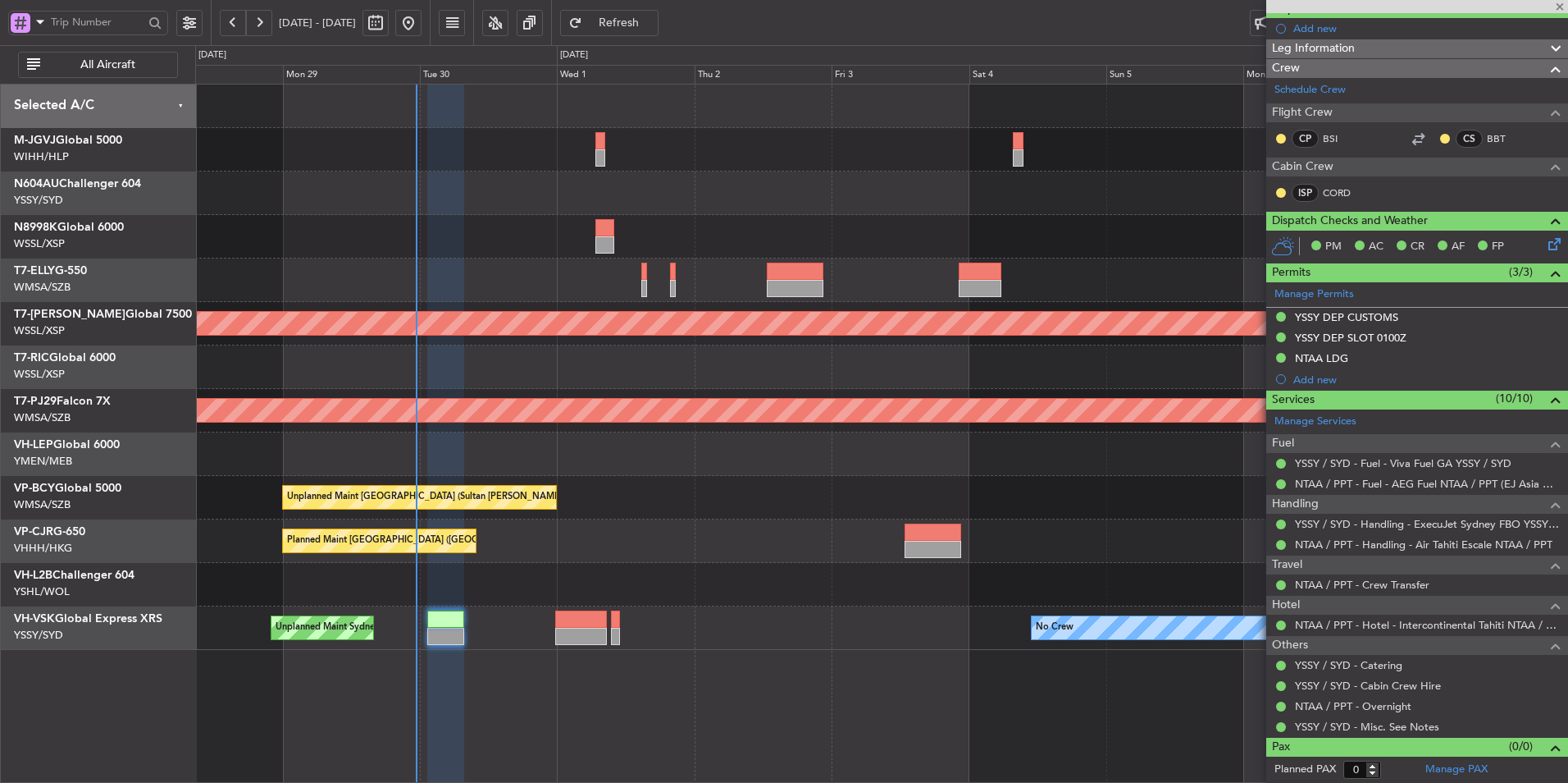
type input "+00:15"
type input "6"
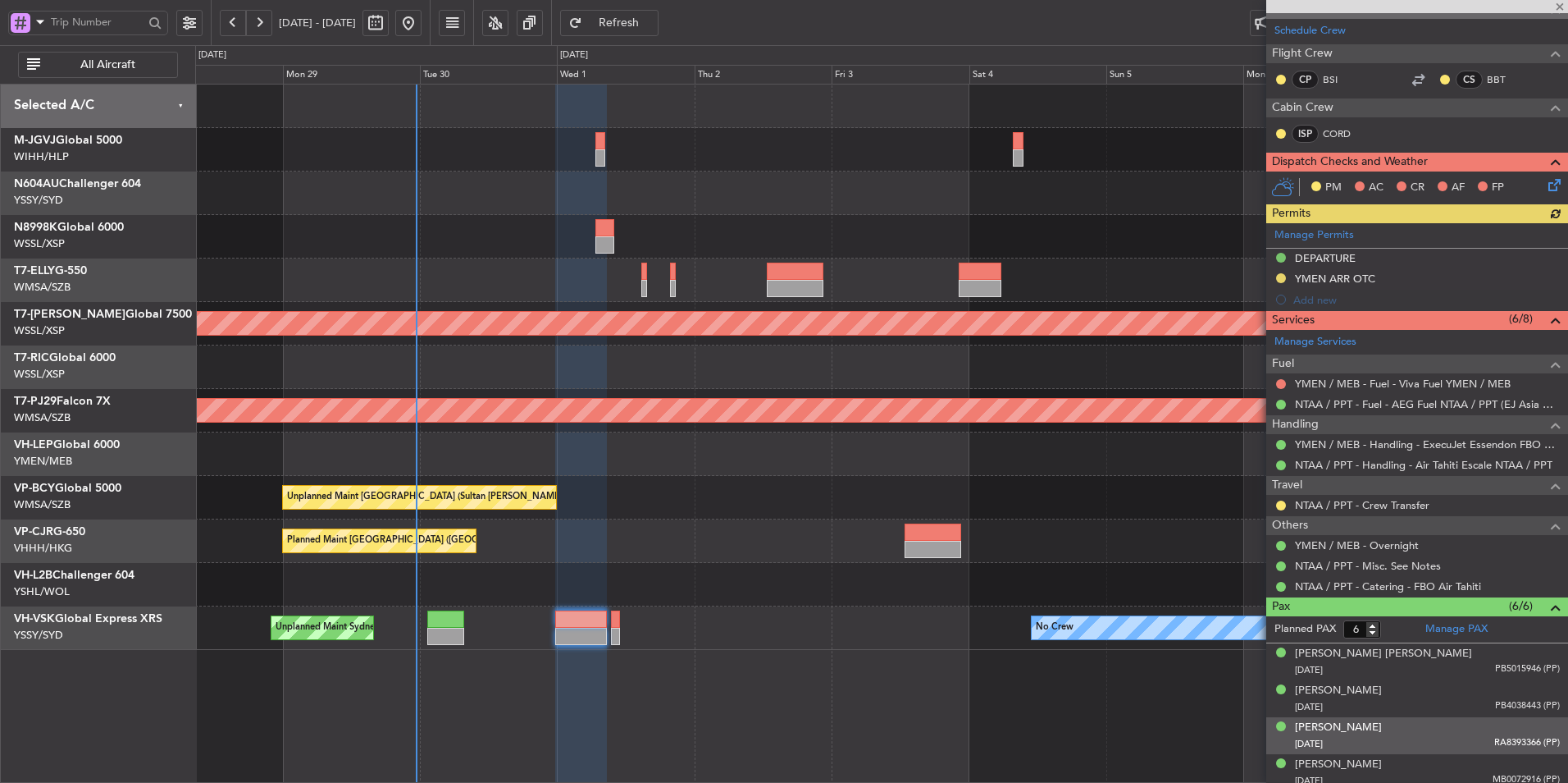
scroll to position [302, 0]
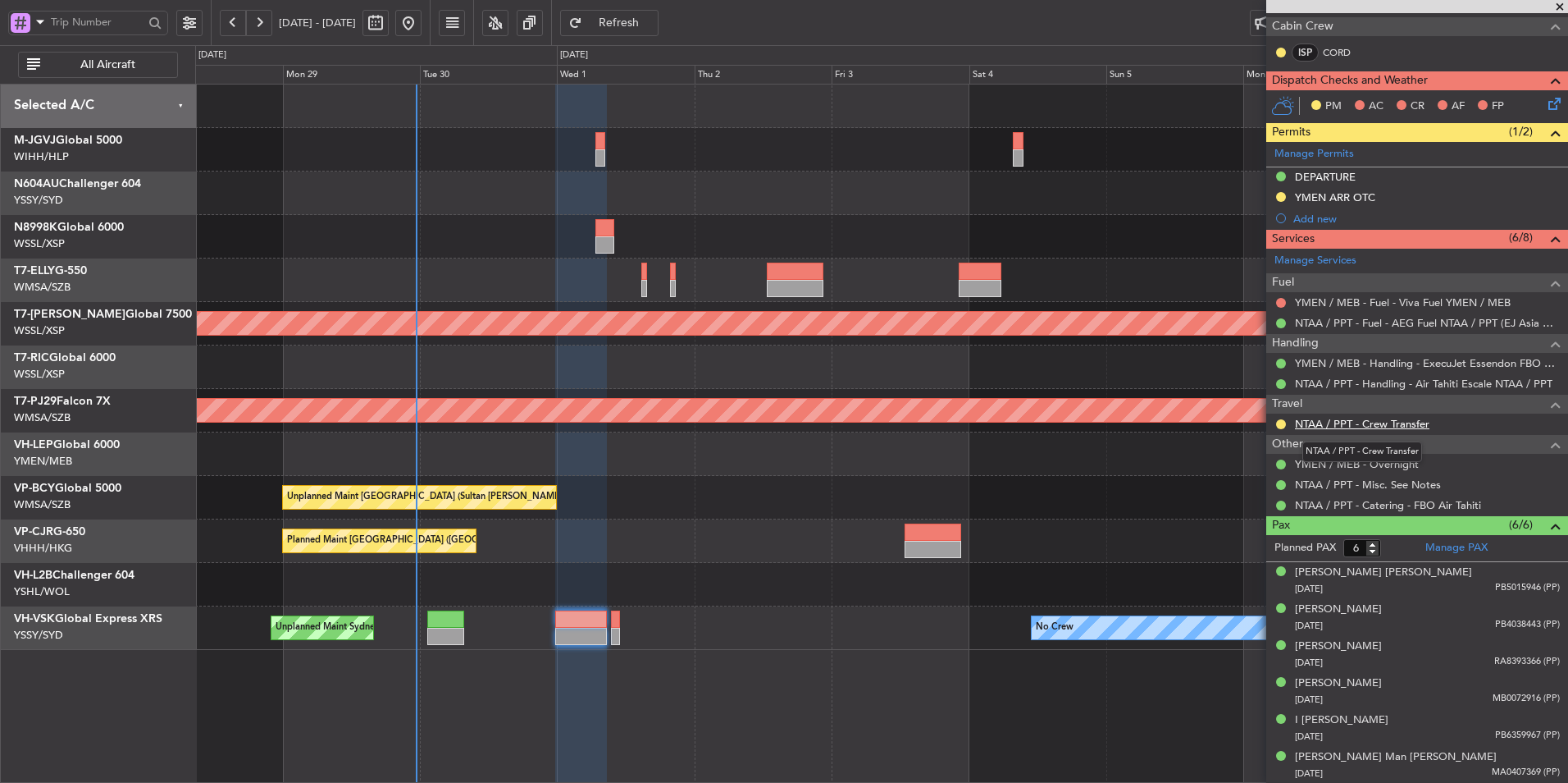
click at [1339, 422] on link "NTAA / PPT - Crew Transfer" at bounding box center [1362, 423] width 134 height 14
click at [588, 490] on div "Unplanned Maint Kuala Lumpur (Sultan Abdul Aziz Shah - Subang) Unplanned Maint …" at bounding box center [881, 497] width 1372 height 43
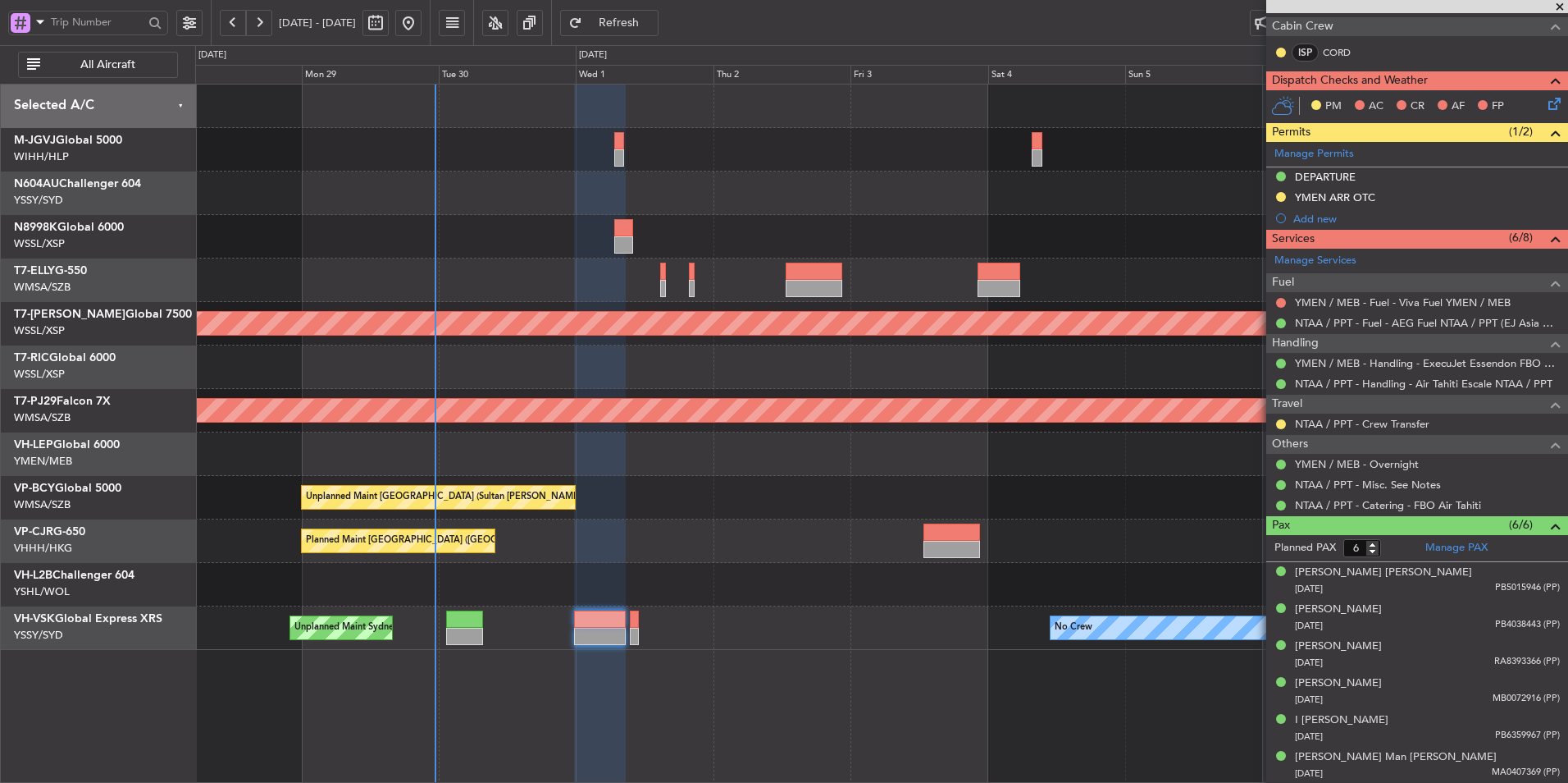
click at [571, 362] on div at bounding box center [881, 367] width 1372 height 43
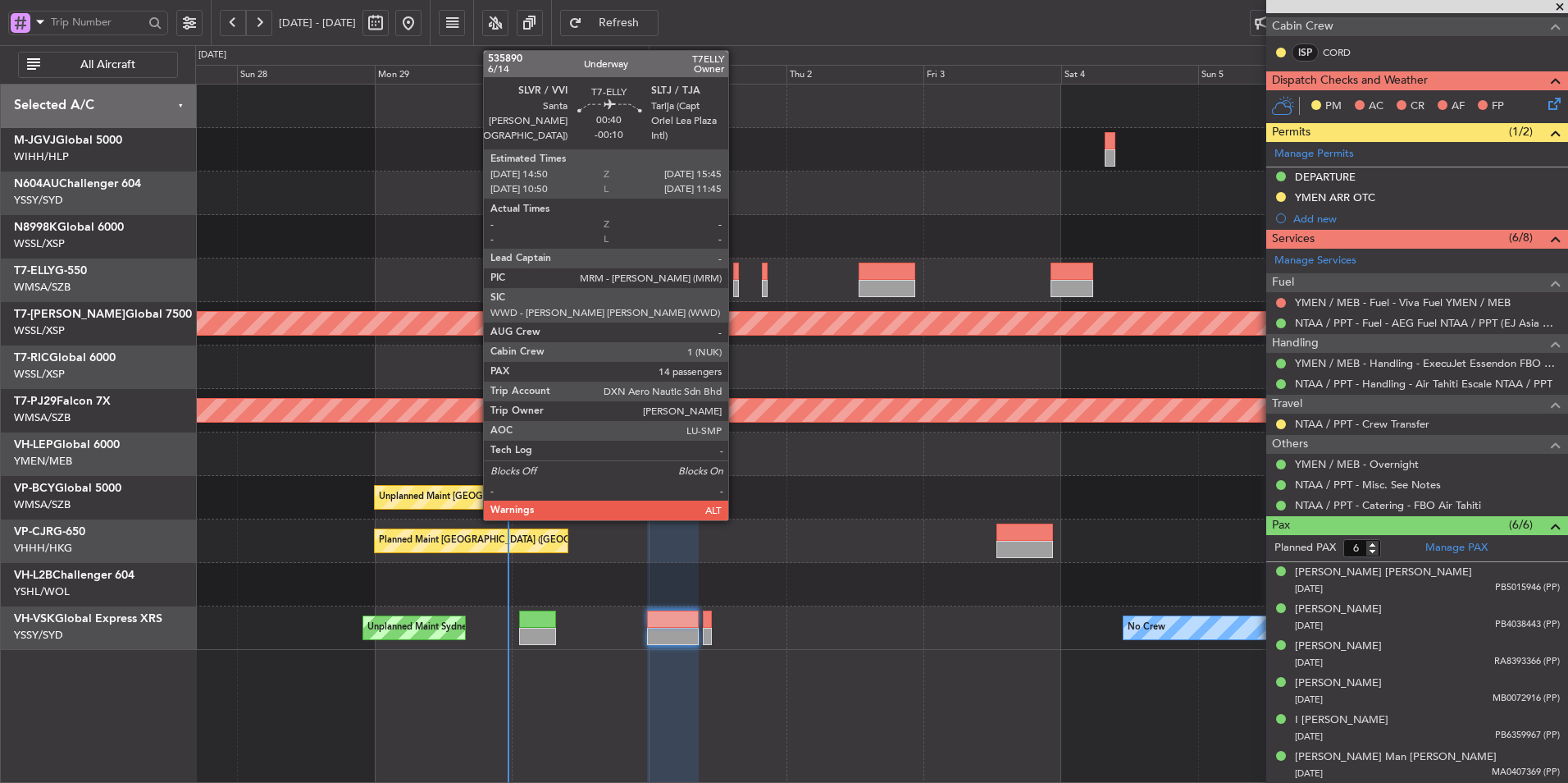
click at [736, 274] on div at bounding box center [737, 272] width 6 height 17
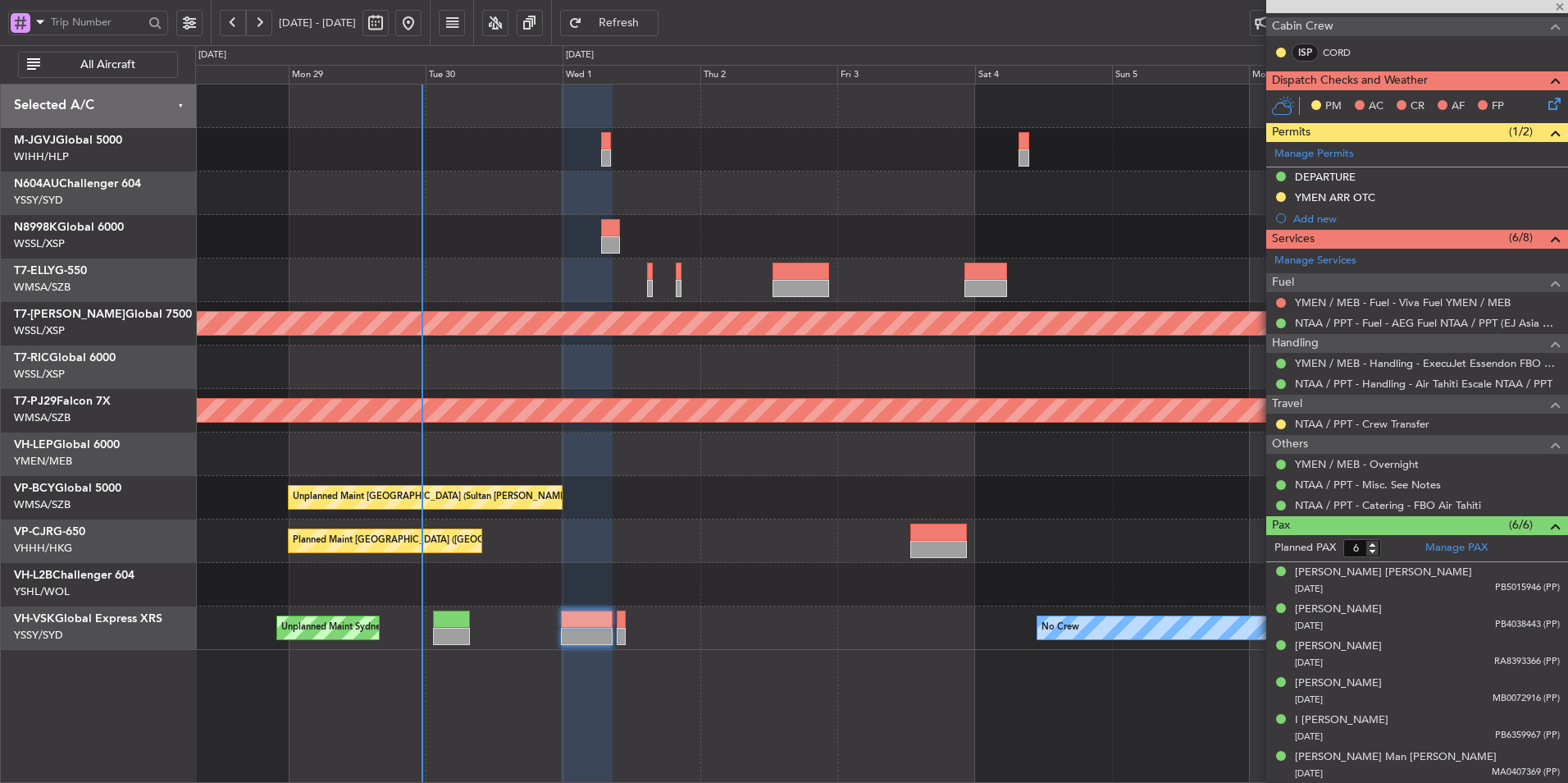
click at [638, 498] on div "Unplanned Maint Kuala Lumpur (Sultan Abdul Aziz Shah - Subang) Unplanned Maint …" at bounding box center [881, 497] width 1372 height 43
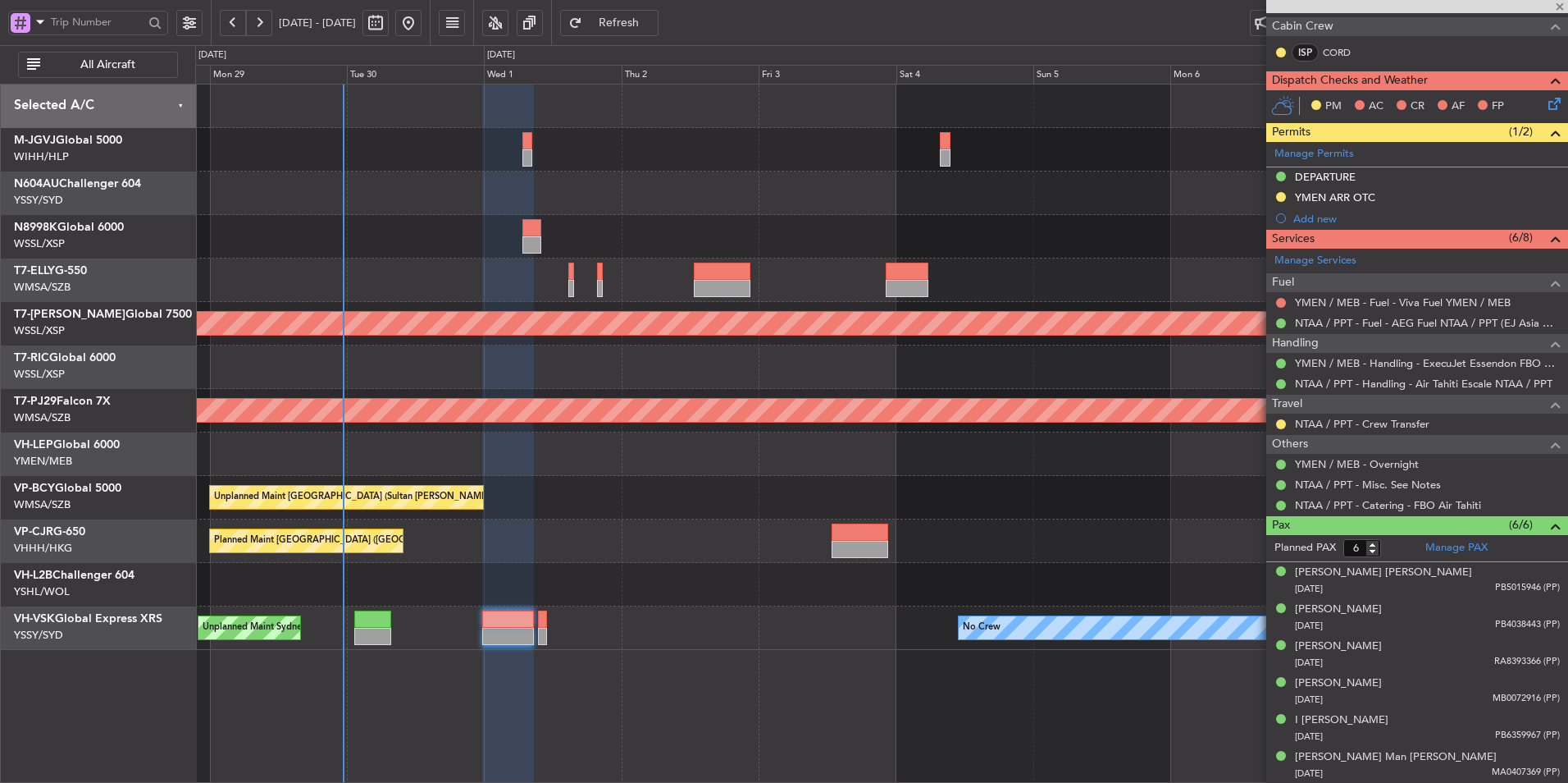
type input "-00:10"
type input "14"
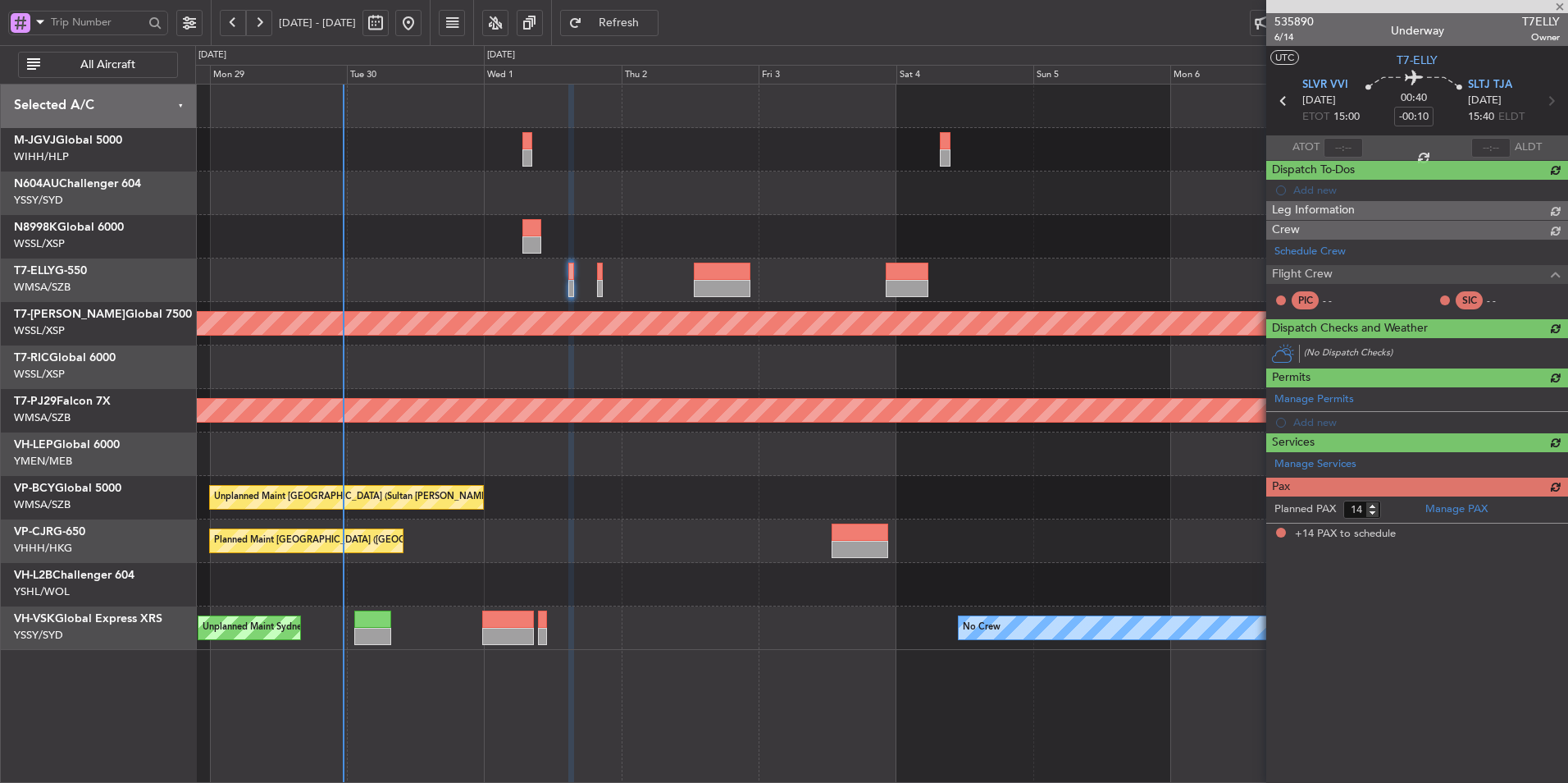
scroll to position [0, 0]
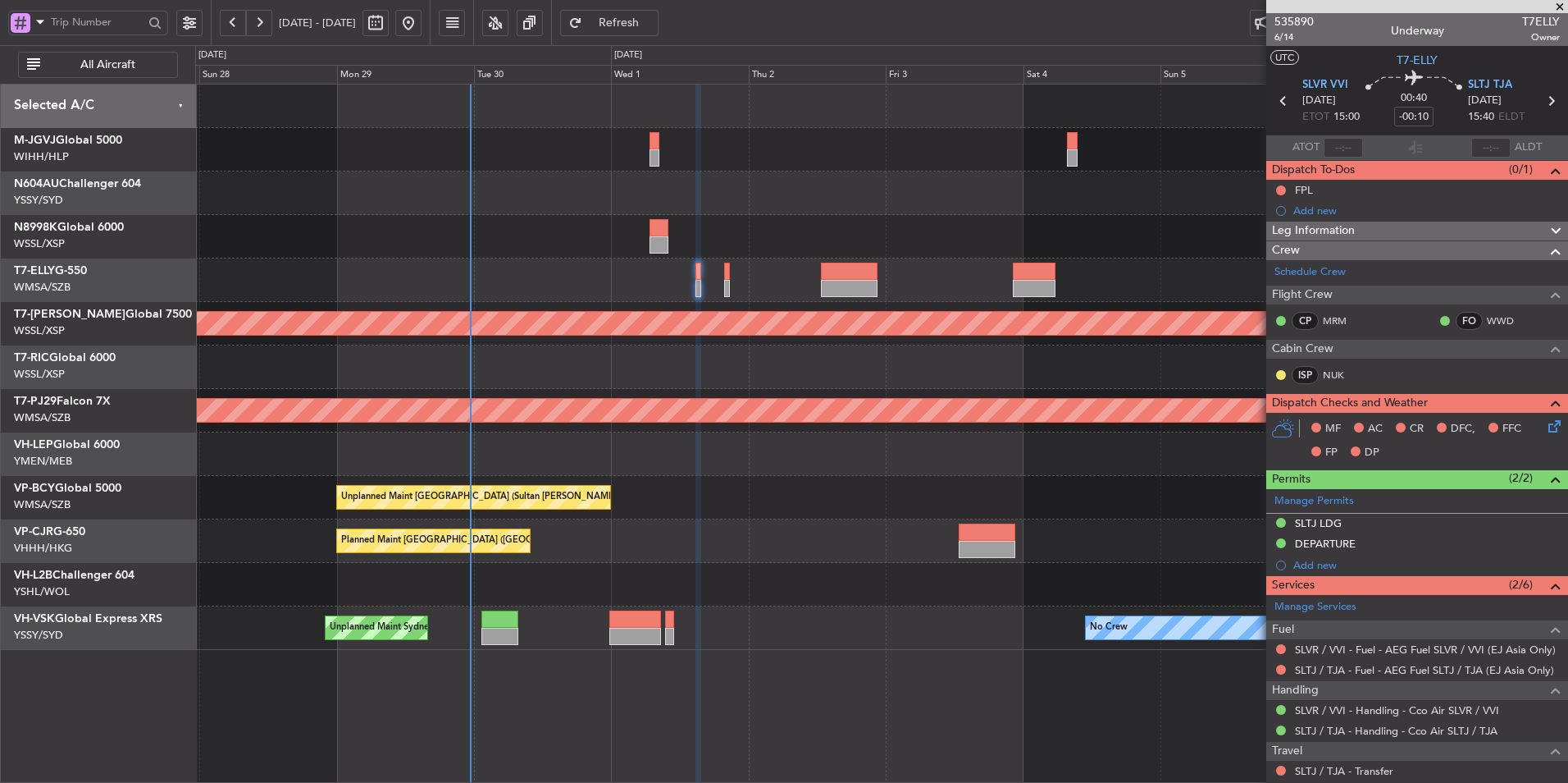
click at [603, 539] on div "Planned Maint [GEOGRAPHIC_DATA] ([GEOGRAPHIC_DATA] Intl)" at bounding box center [881, 540] width 1372 height 43
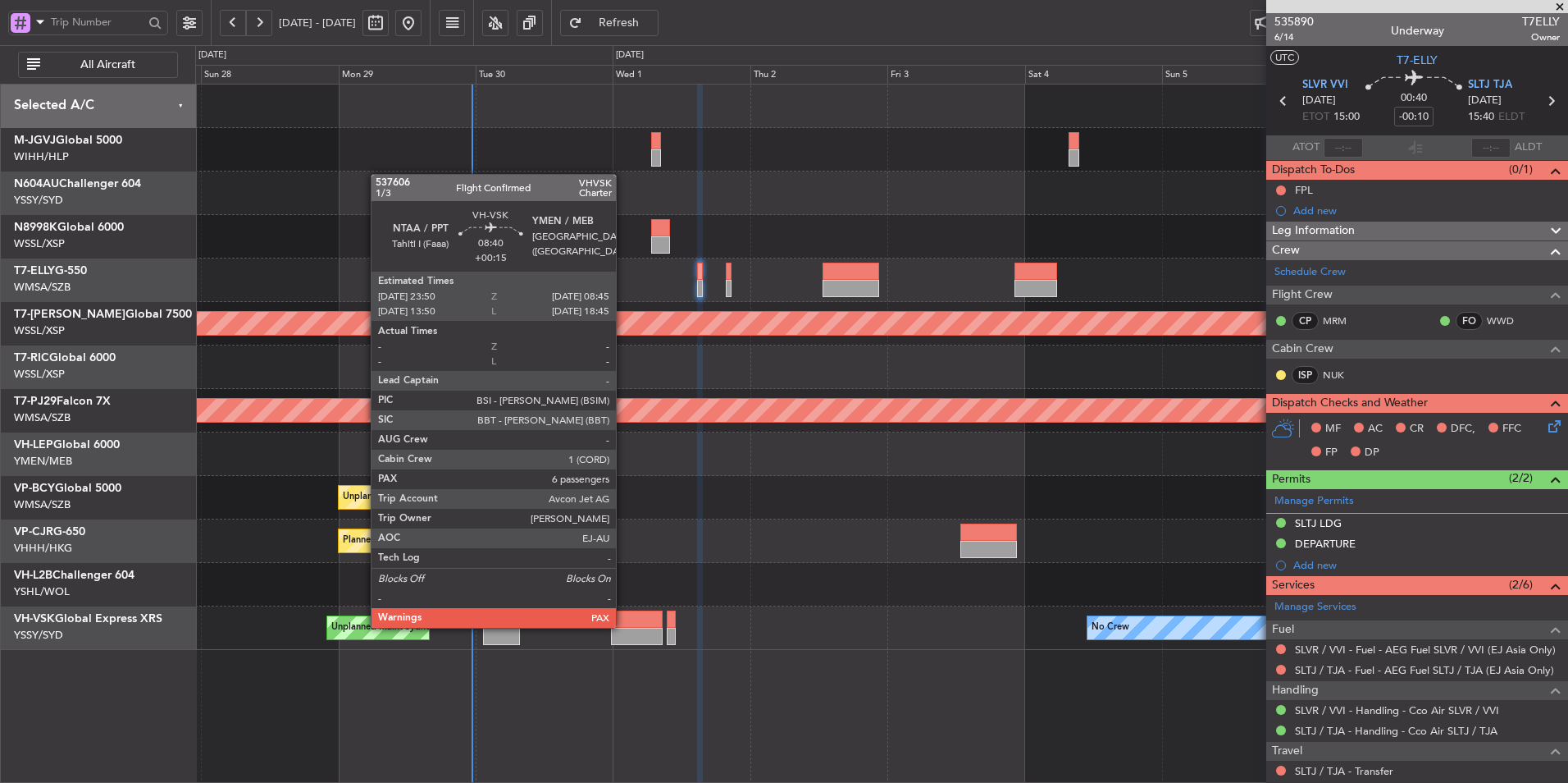
click at [623, 627] on div at bounding box center [637, 619] width 52 height 17
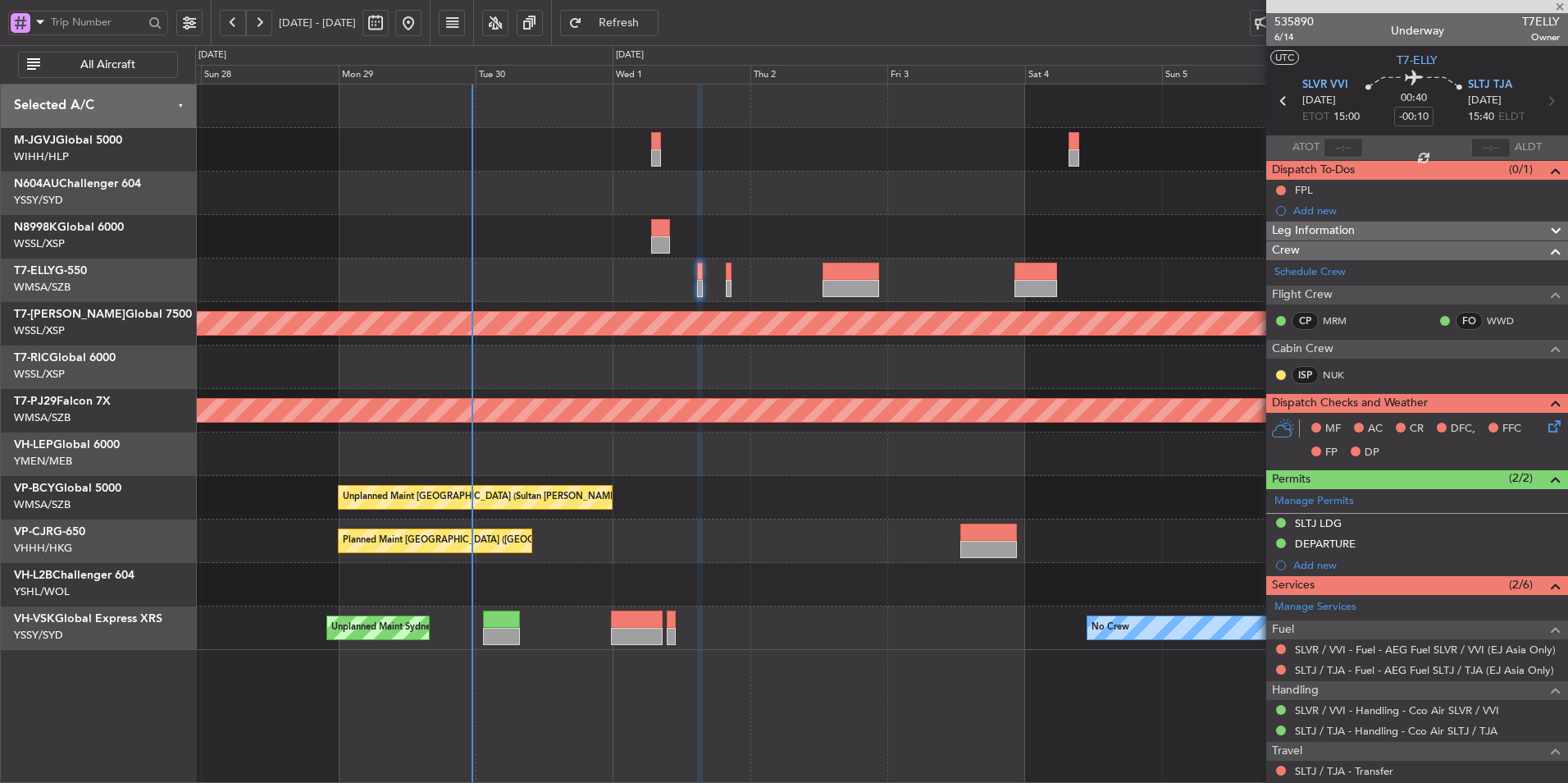
type input "+00:15"
type input "6"
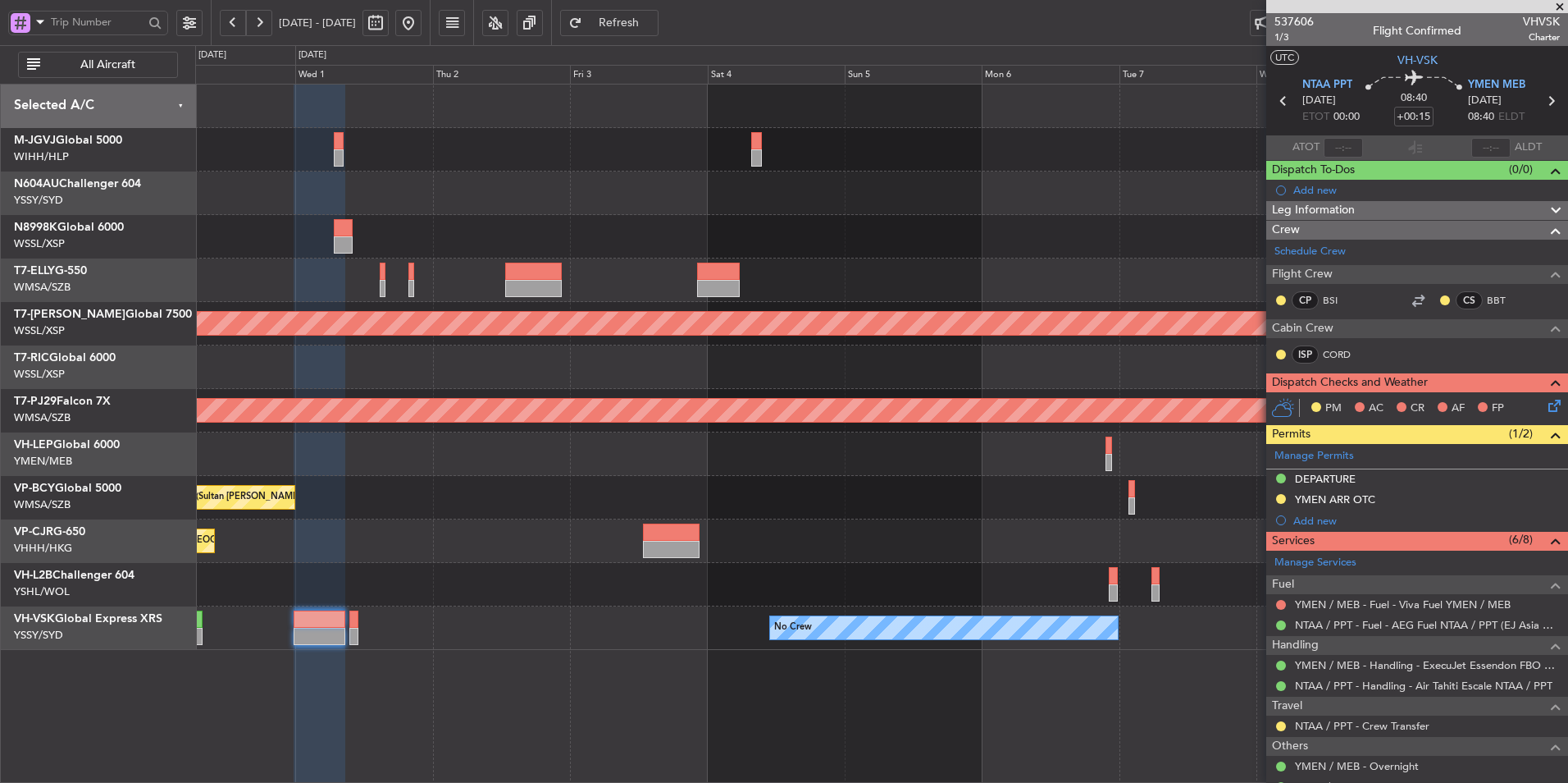
click at [529, 520] on div "Planned Maint Singapore (Seletar) Planned Maint Kuala Lumpur (Sultan Abdul Aziz…" at bounding box center [881, 367] width 1372 height 565
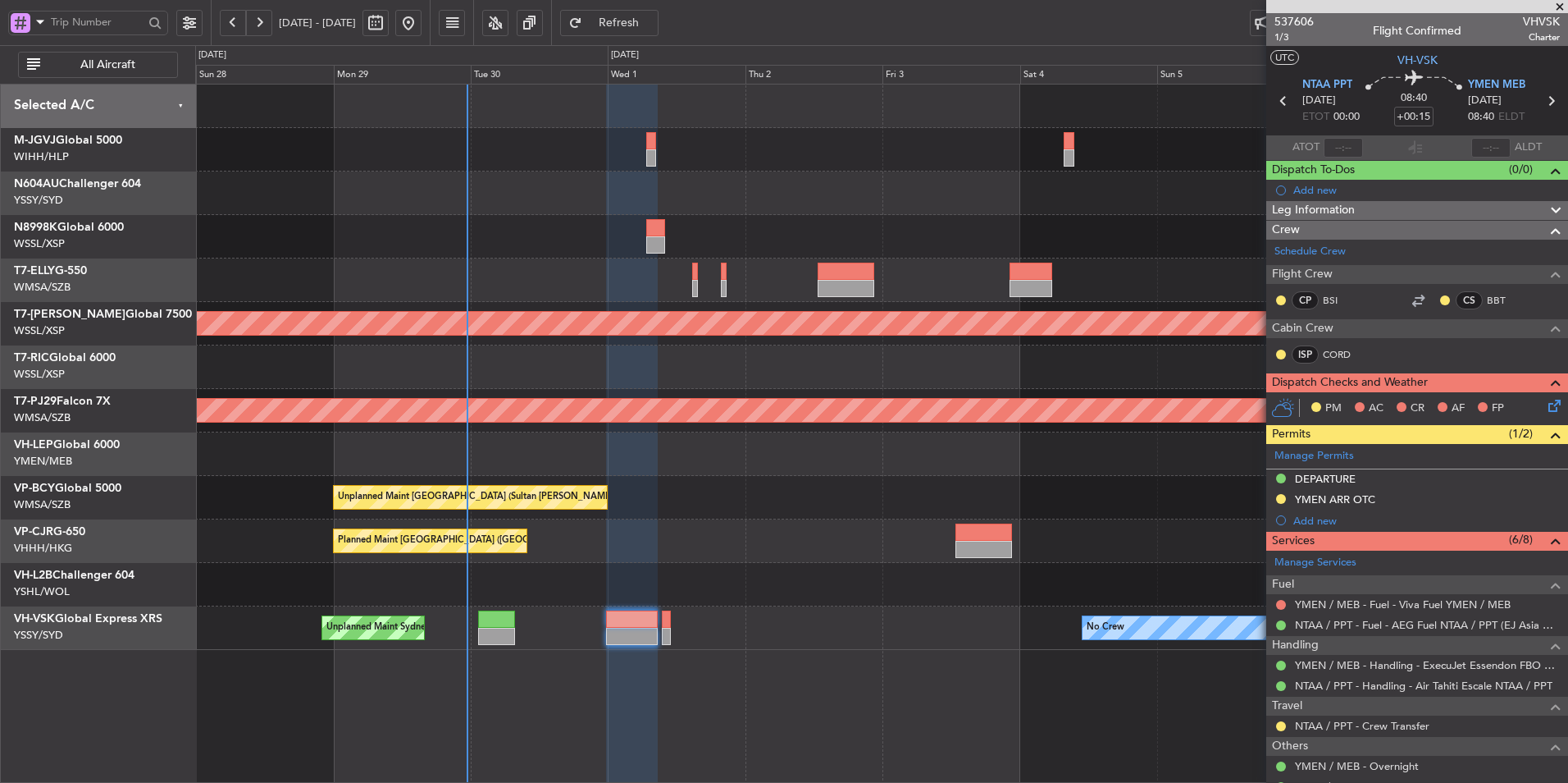
click at [806, 524] on div "Planned Maint Hong Kong (Hong Kong Intl) Planned Maint Singapore (Seletar) Plan…" at bounding box center [881, 367] width 1372 height 565
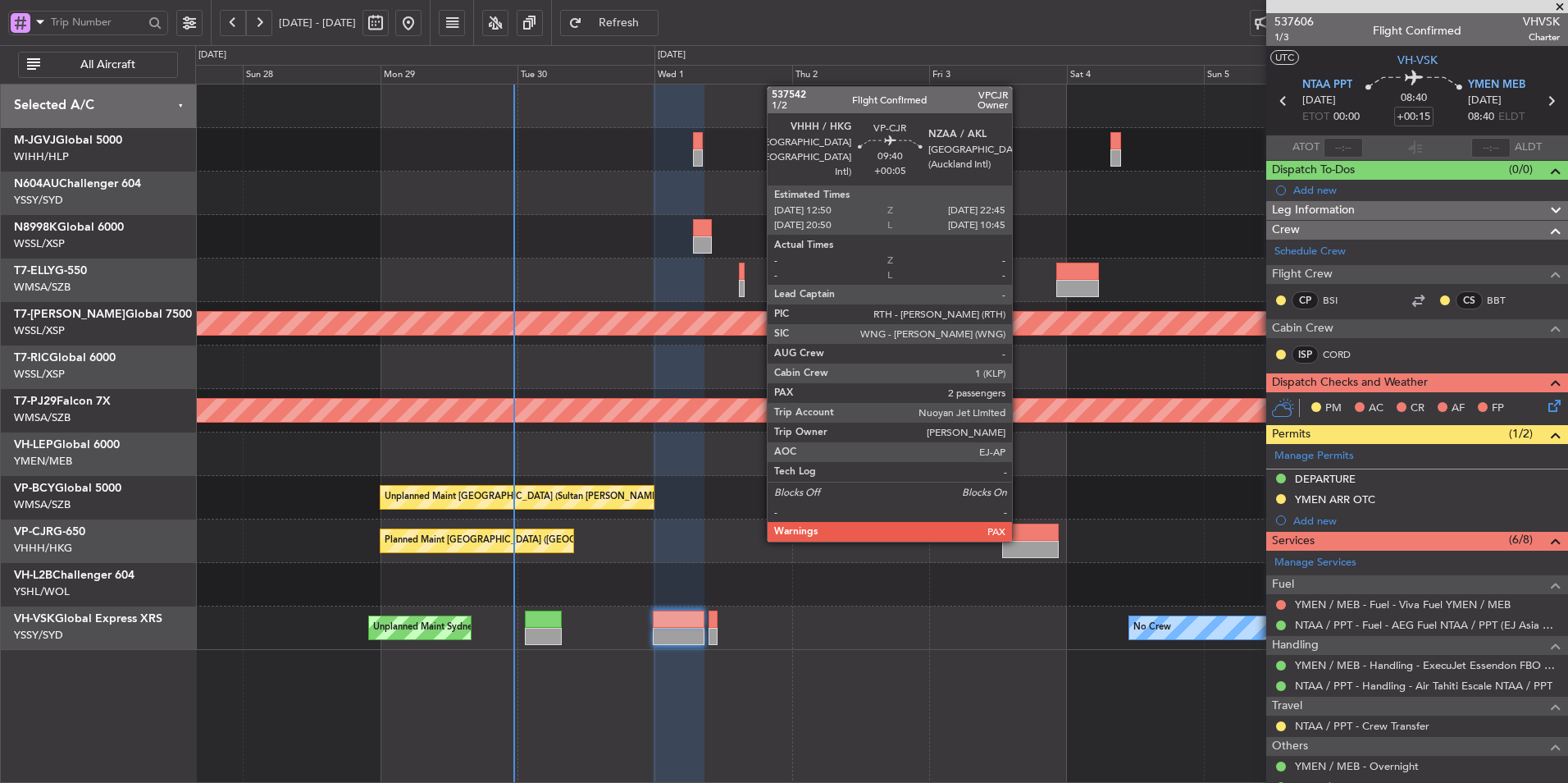
click at [1019, 540] on div at bounding box center [1031, 533] width 58 height 17
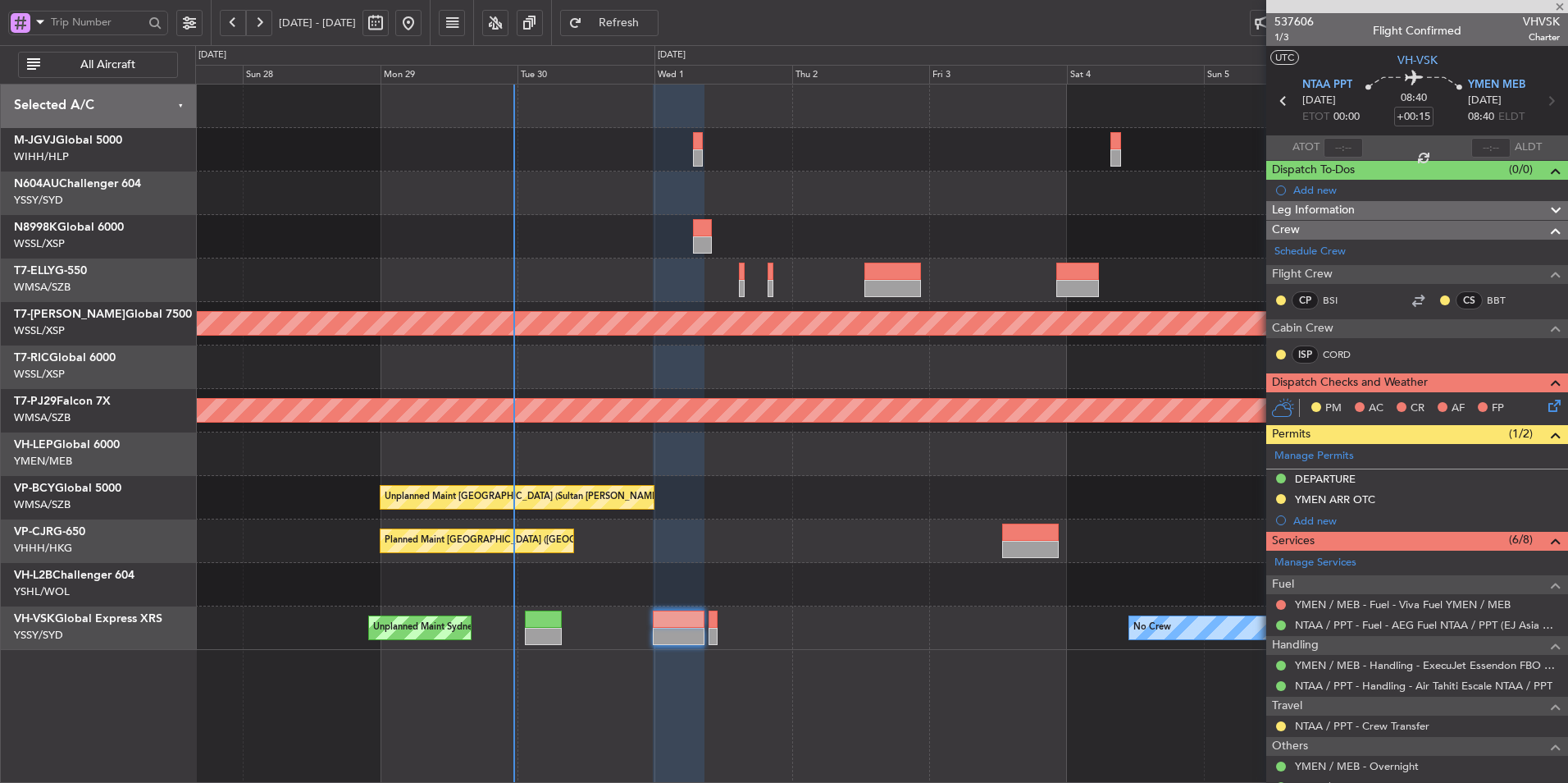
click at [824, 604] on div at bounding box center [881, 584] width 1372 height 43
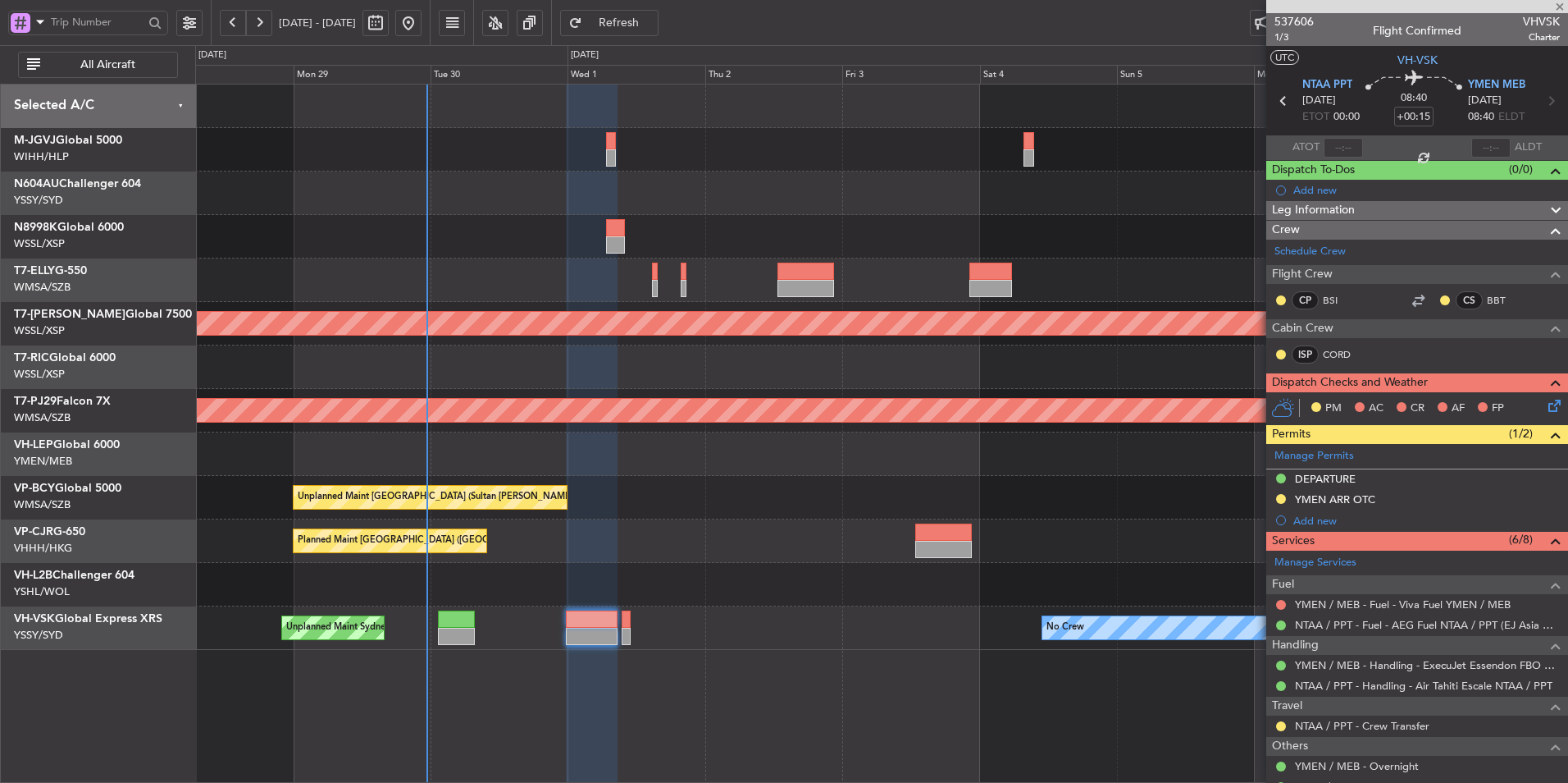
type input "+00:05"
type input "2"
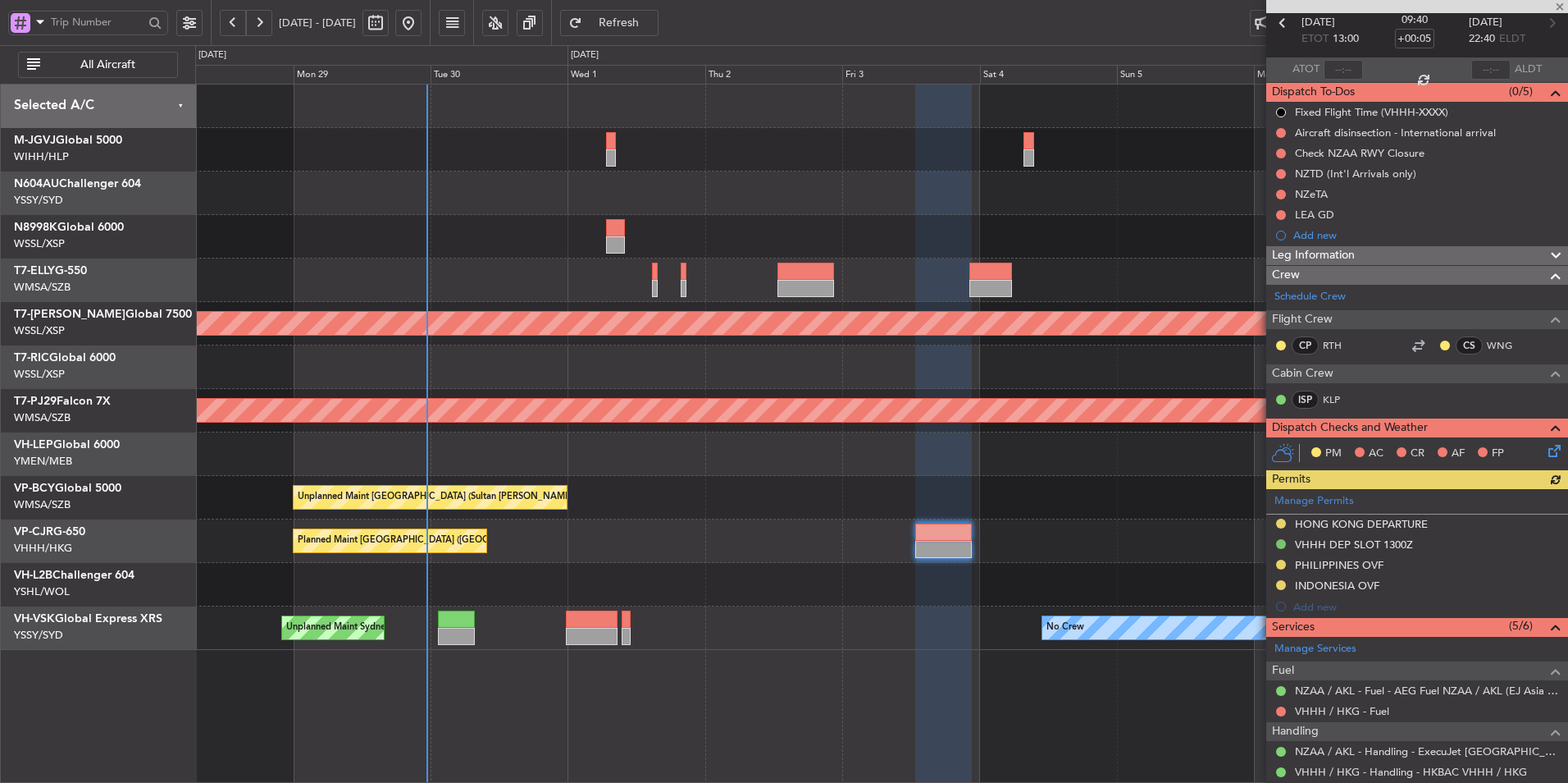
scroll to position [247, 0]
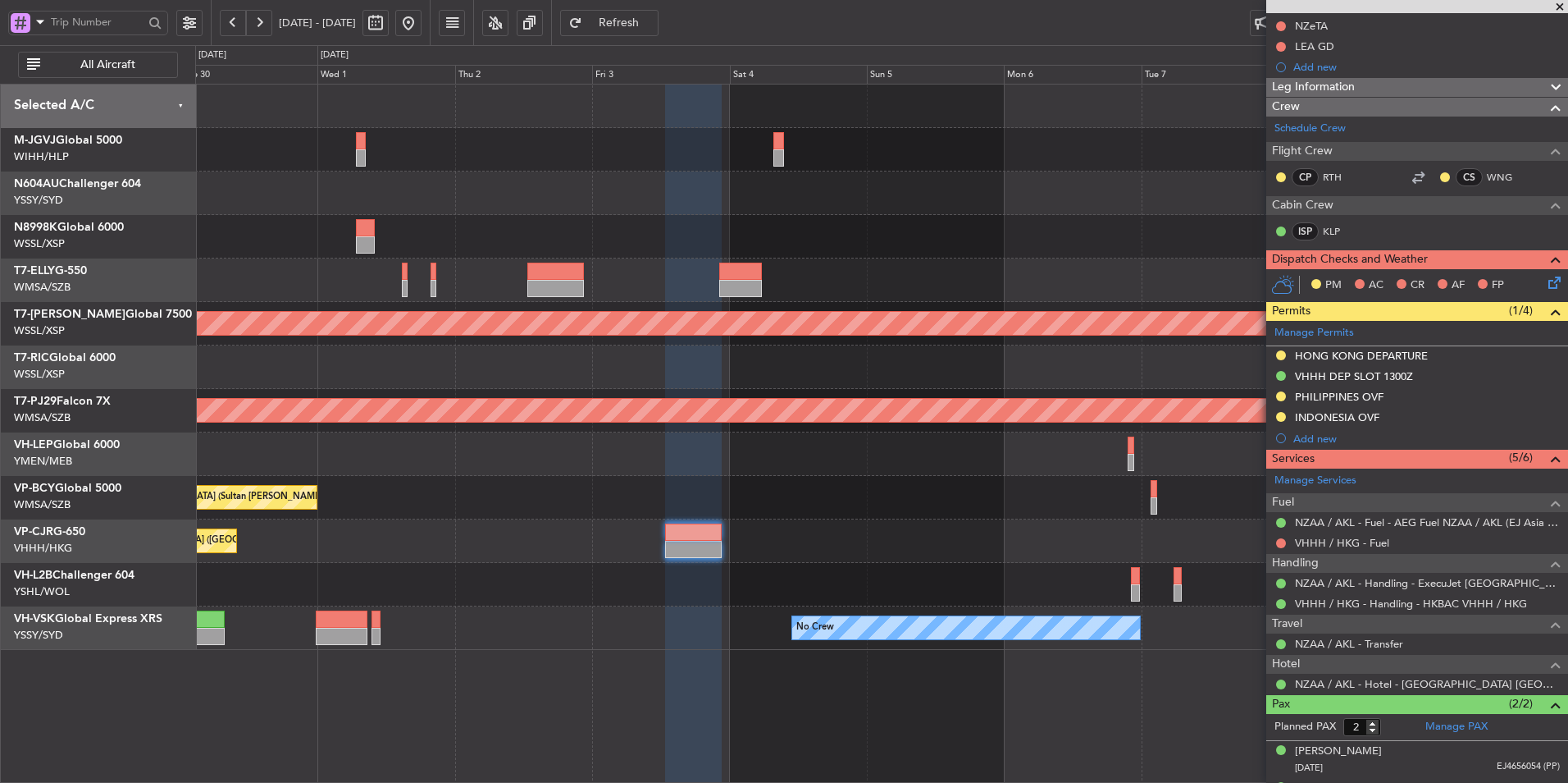
click at [802, 494] on div "Unplanned Maint [GEOGRAPHIC_DATA] (Sultan [PERSON_NAME] [PERSON_NAME] - Subang)" at bounding box center [881, 497] width 1372 height 43
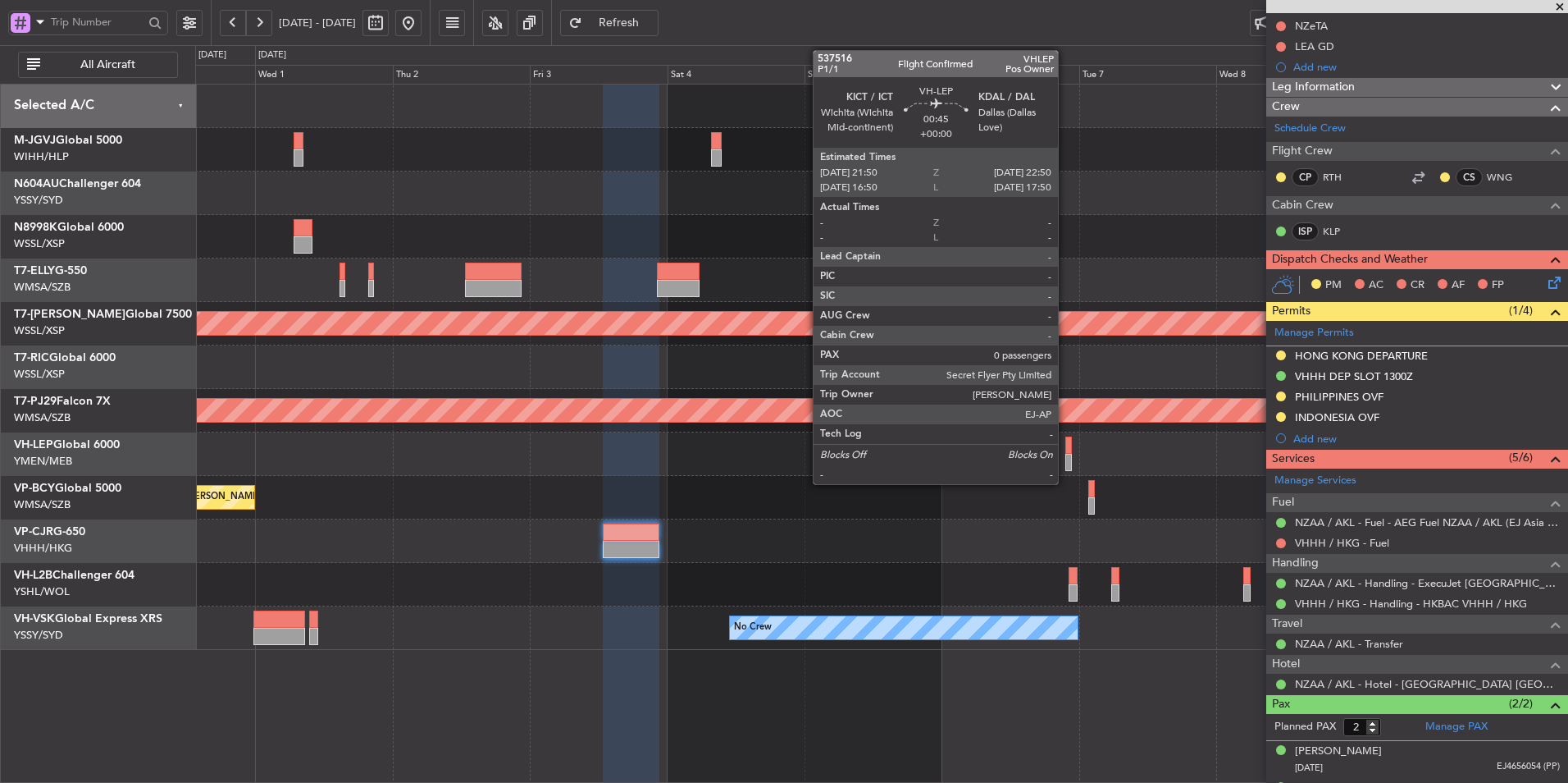
click at [1065, 442] on div at bounding box center [1068, 445] width 6 height 17
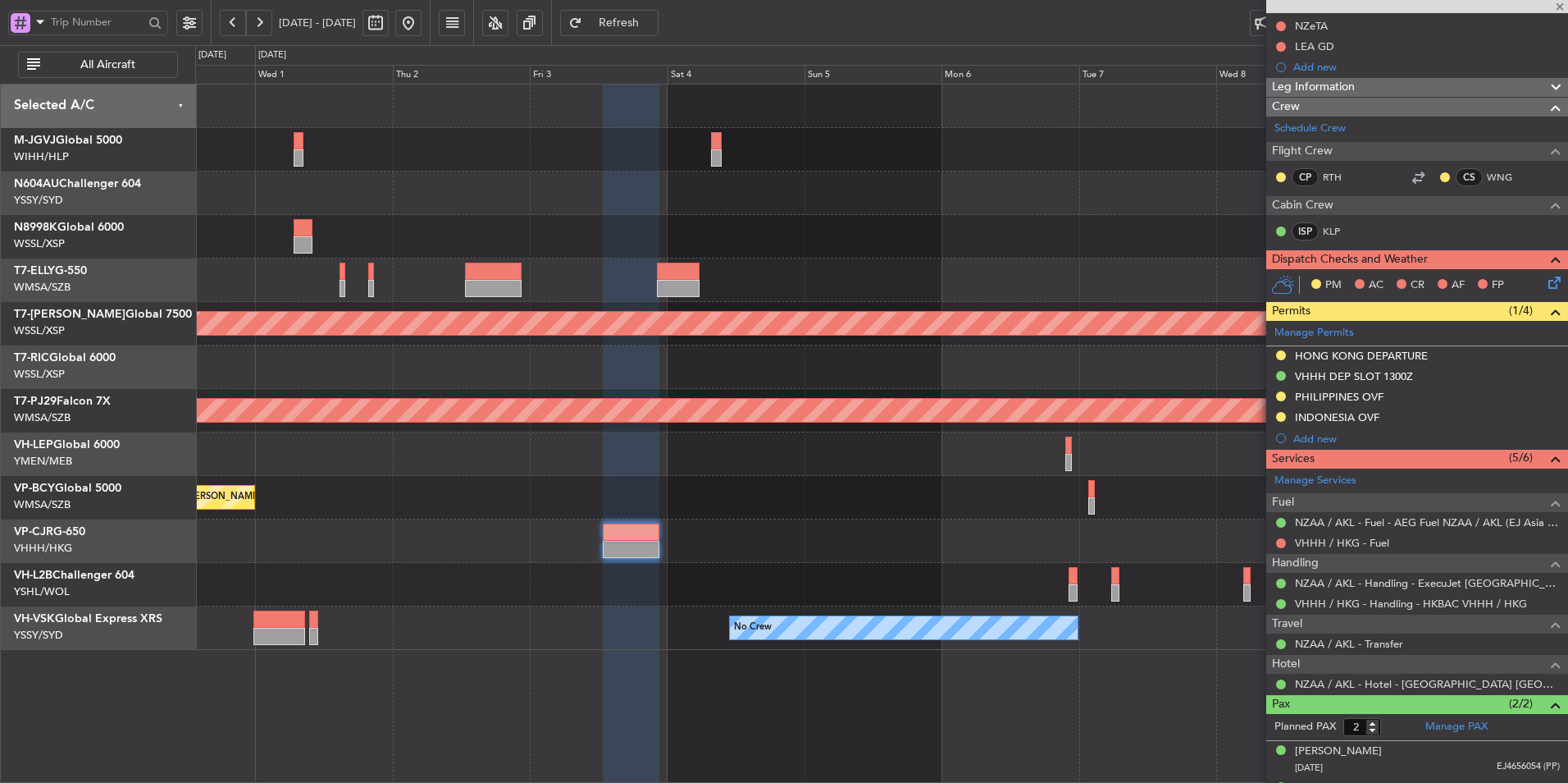
click at [886, 502] on div "Unplanned Maint [GEOGRAPHIC_DATA] (Sultan [PERSON_NAME] [PERSON_NAME] - Subang)" at bounding box center [881, 497] width 1372 height 43
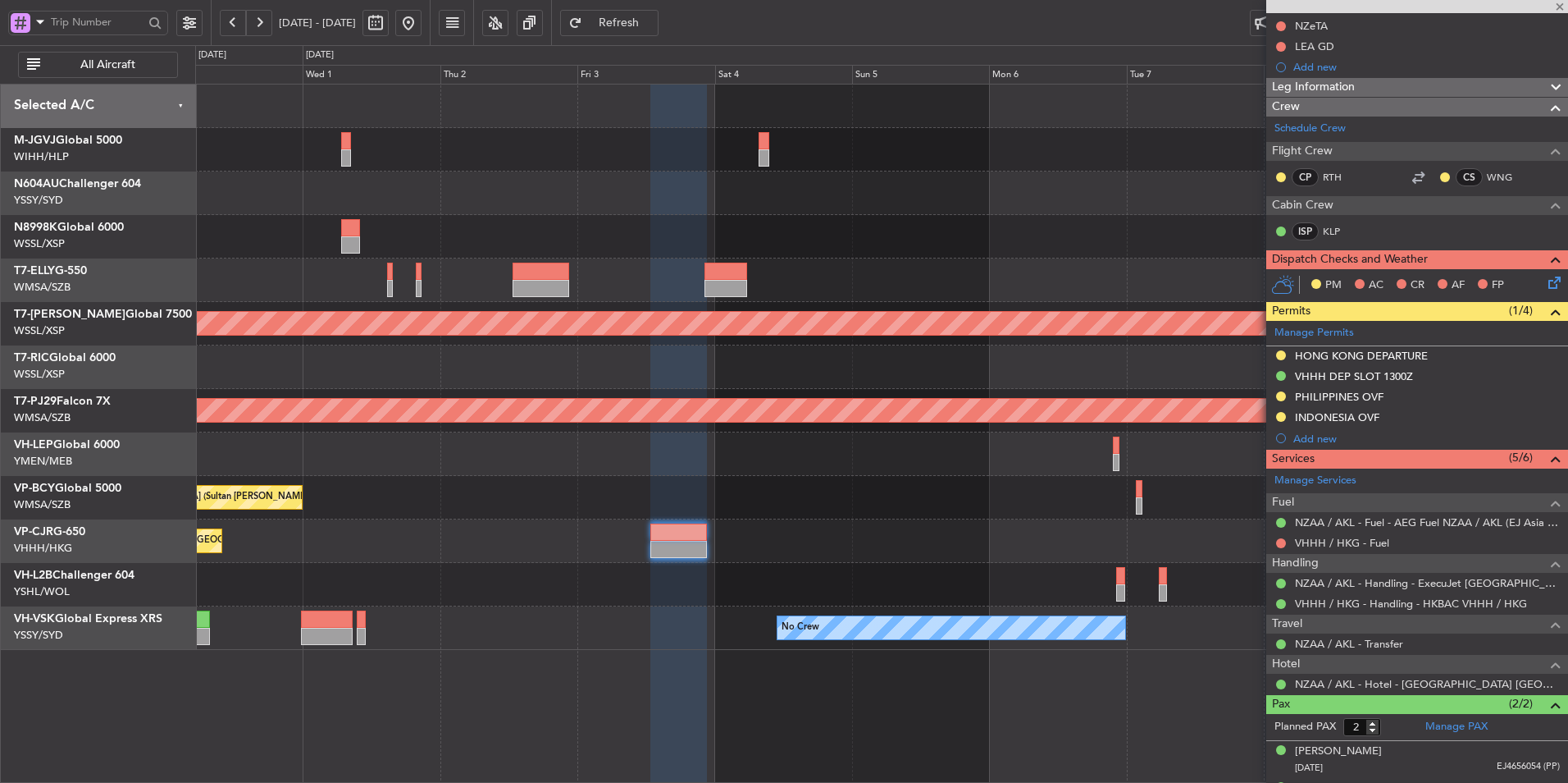
type input "0"
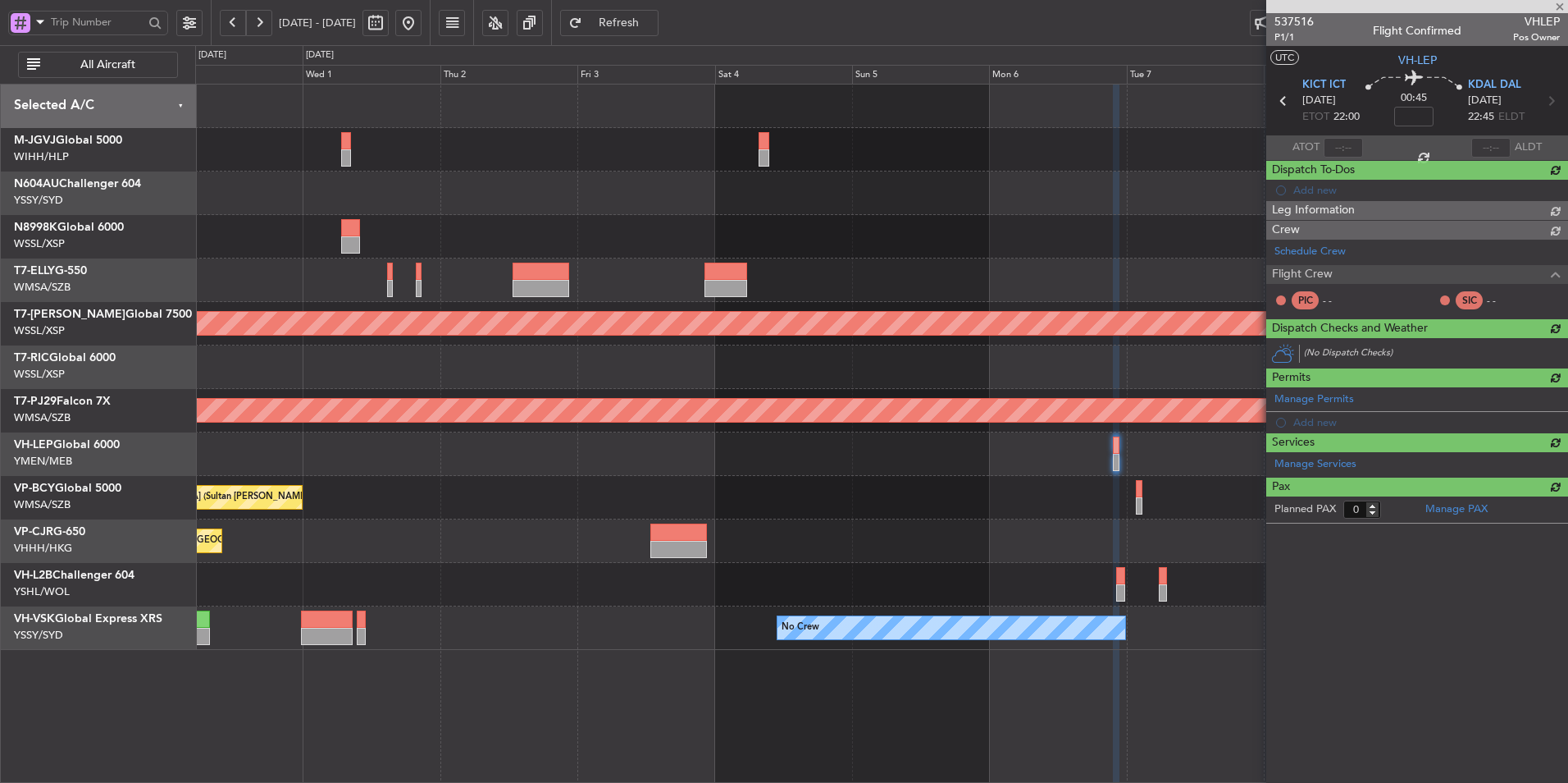
scroll to position [0, 0]
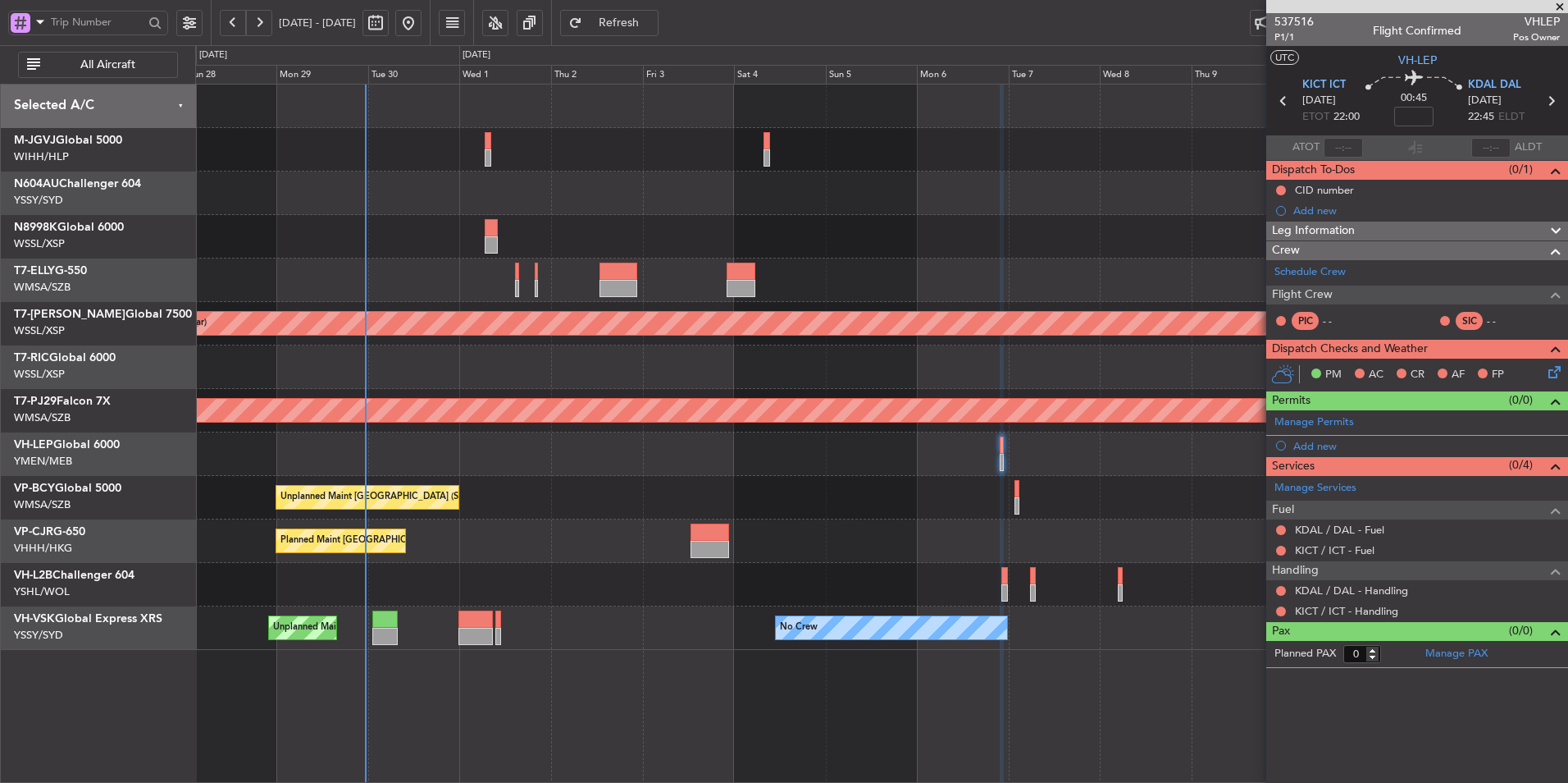
click at [582, 487] on div "Unplanned Maint Kuala Lumpur (Sultan Abdul Aziz Shah - Subang) Unplanned Maint …" at bounding box center [881, 497] width 1372 height 43
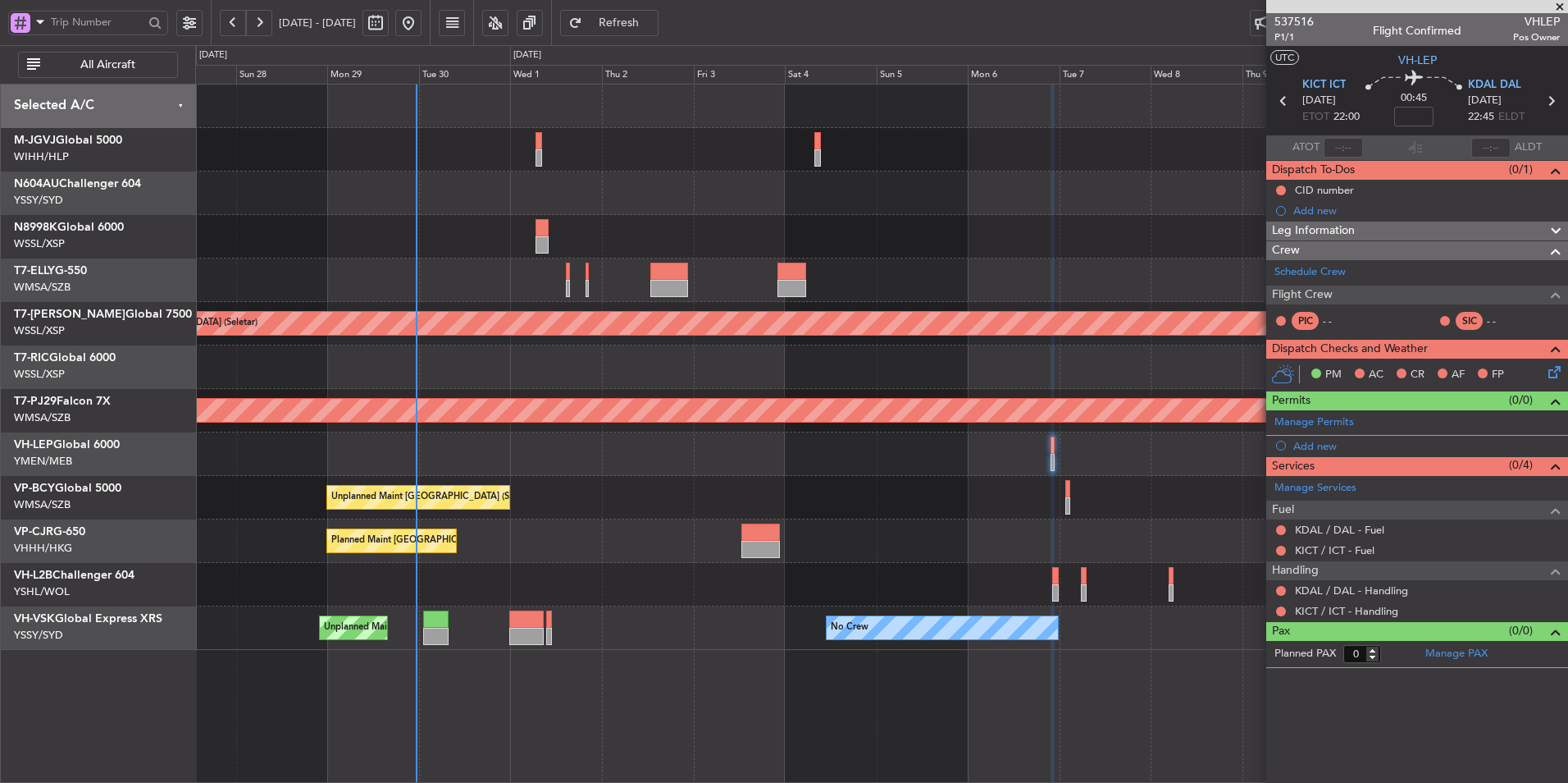
click at [606, 437] on div at bounding box center [881, 454] width 1372 height 43
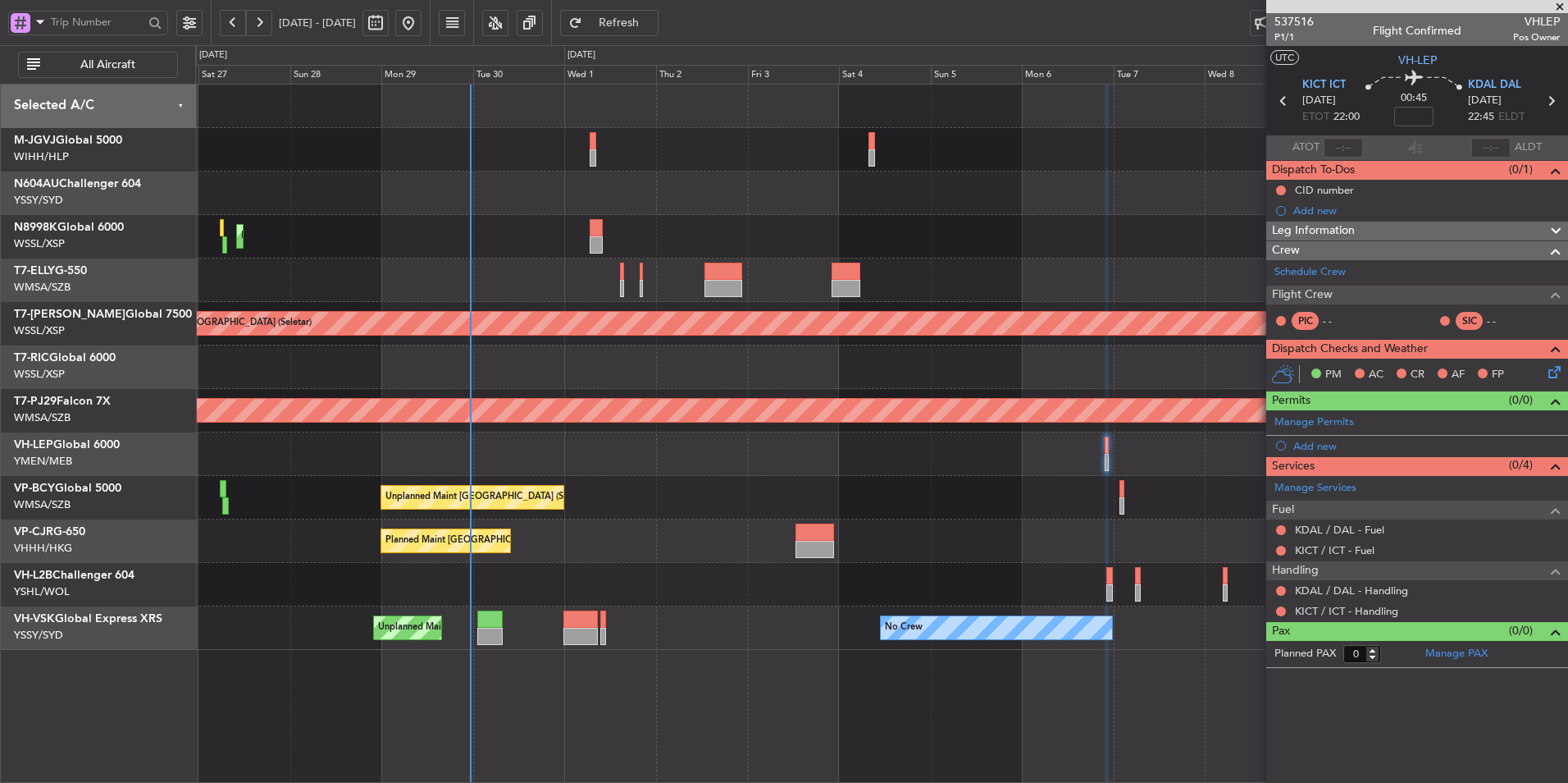
click at [670, 560] on div "Planned Maint [GEOGRAPHIC_DATA] ([GEOGRAPHIC_DATA] Intl)" at bounding box center [881, 540] width 1372 height 43
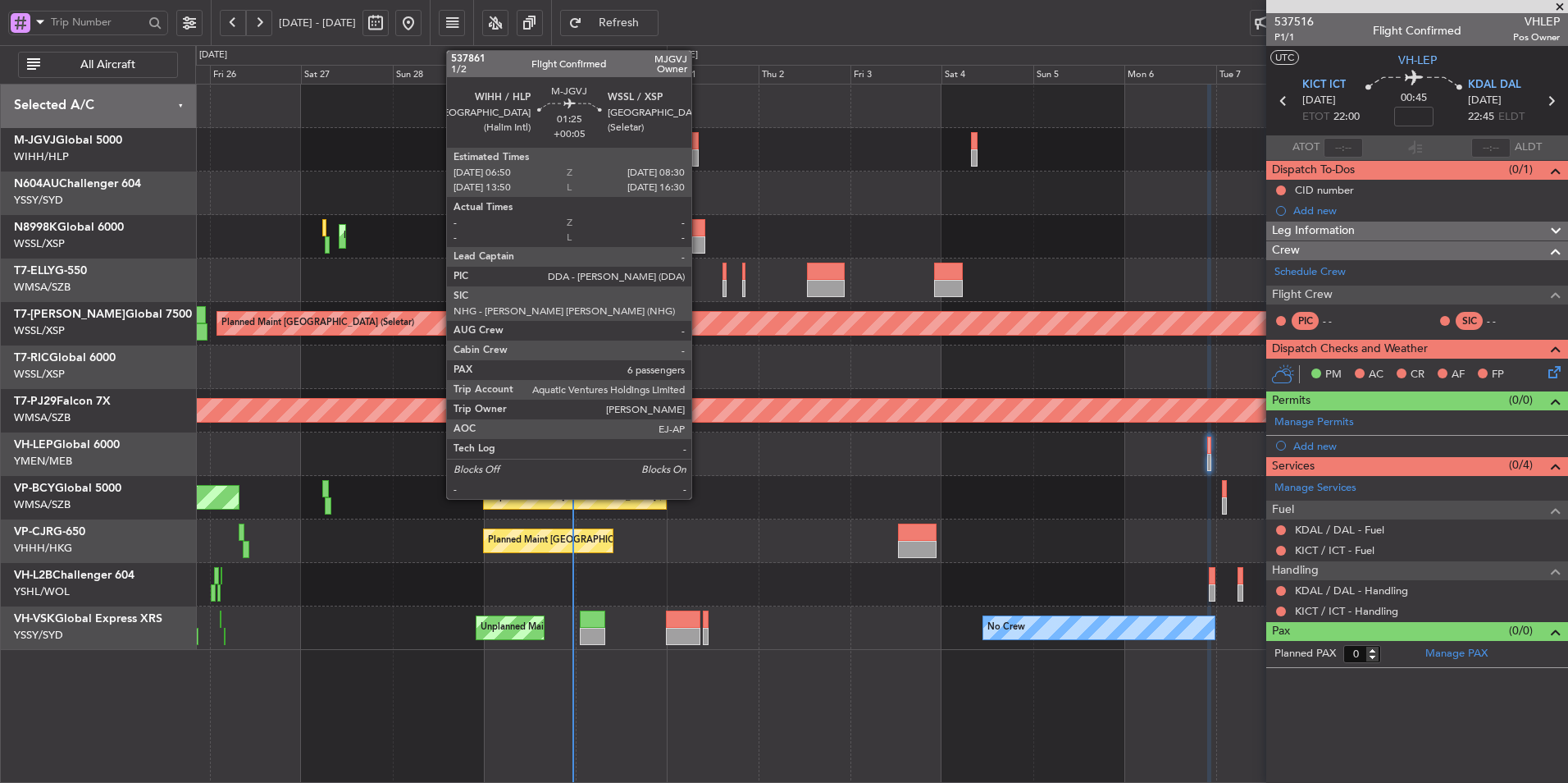
click at [699, 143] on div at bounding box center [695, 141] width 7 height 17
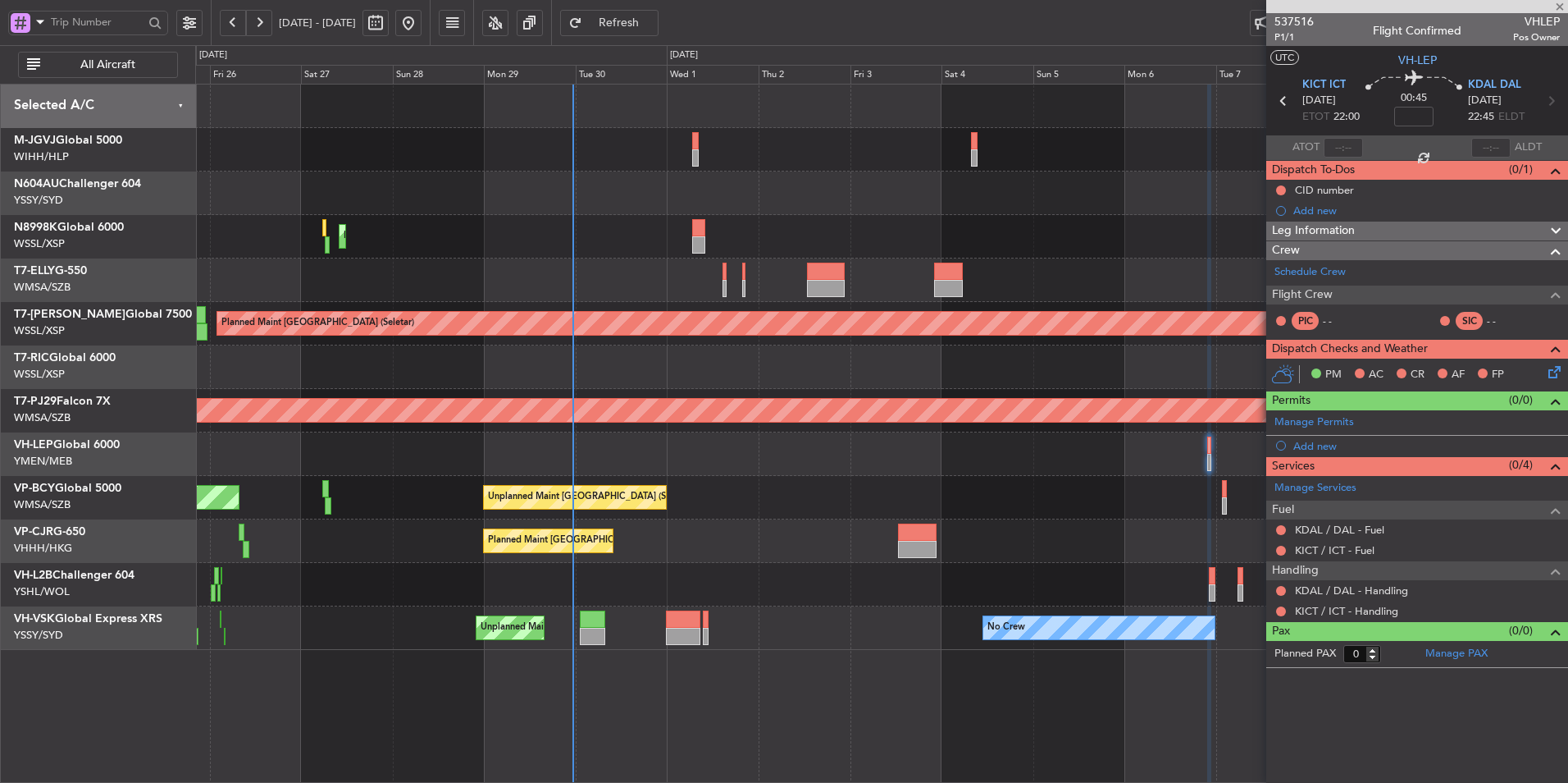
type input "+00:05"
type input "6"
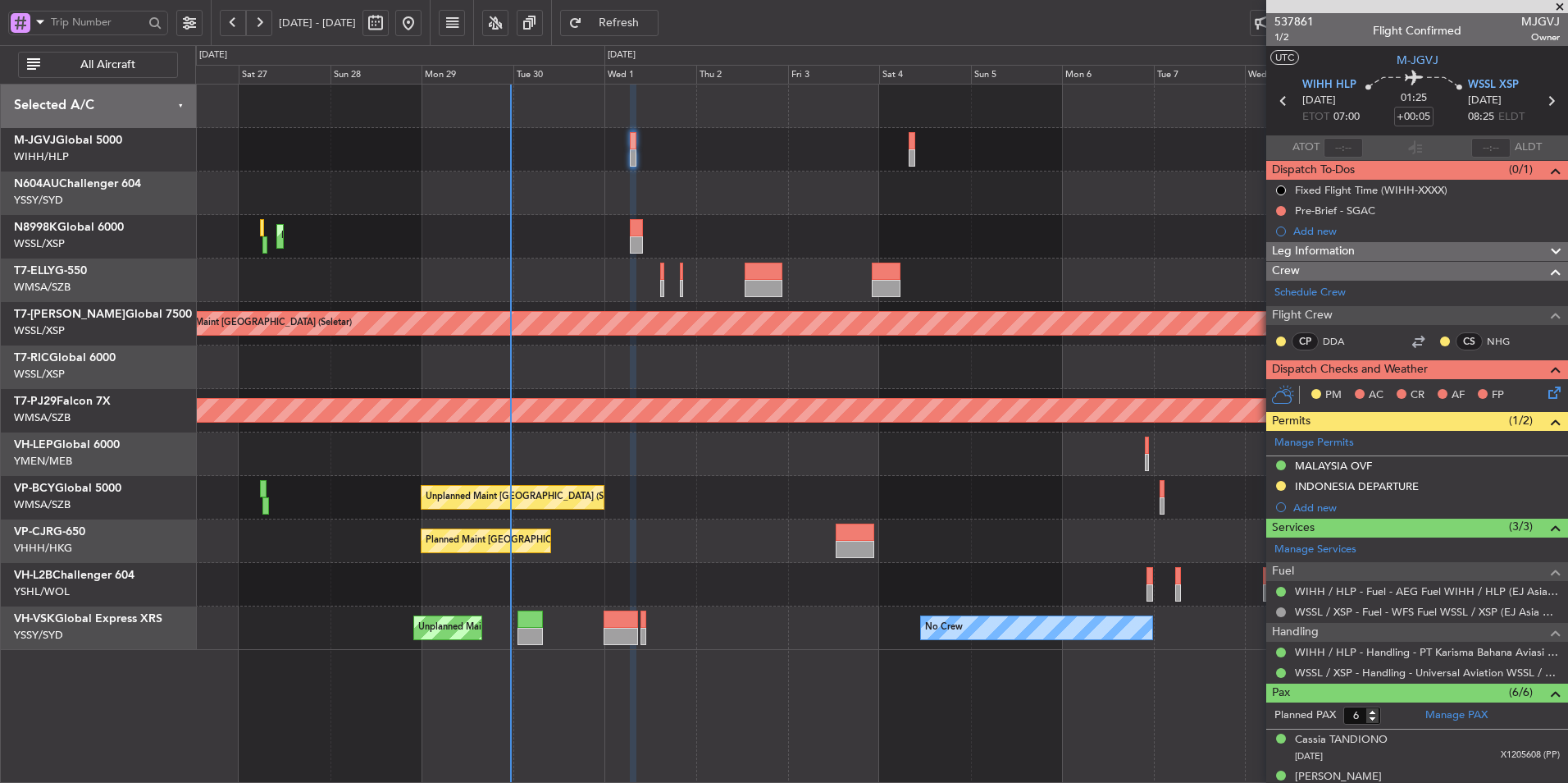
click at [838, 501] on div "Unplanned Maint Kuala Lumpur (Sultan Abdul Aziz Shah - Subang) Unplanned Maint …" at bounding box center [881, 497] width 1372 height 43
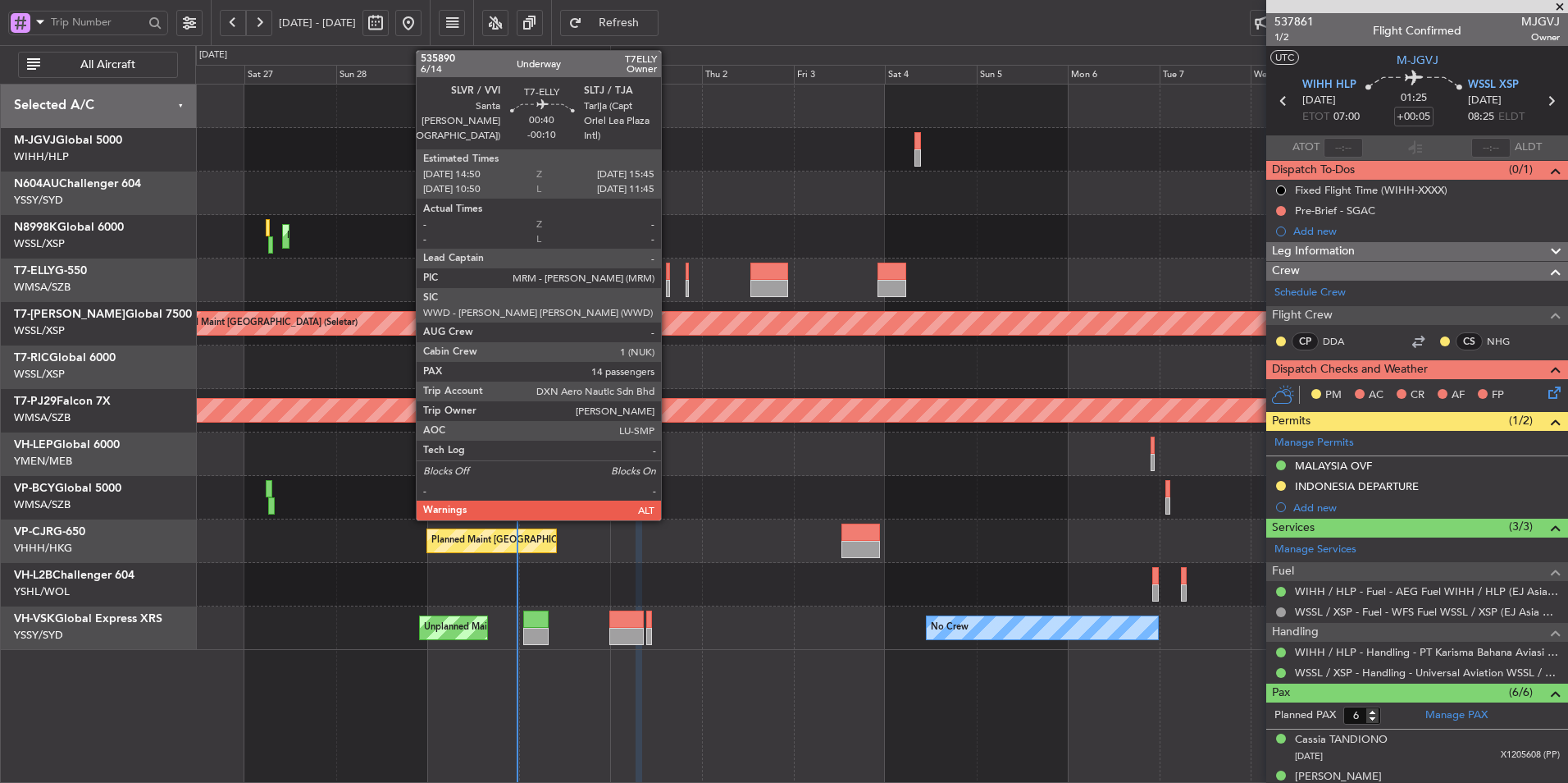
click at [668, 276] on div at bounding box center [667, 272] width 4 height 17
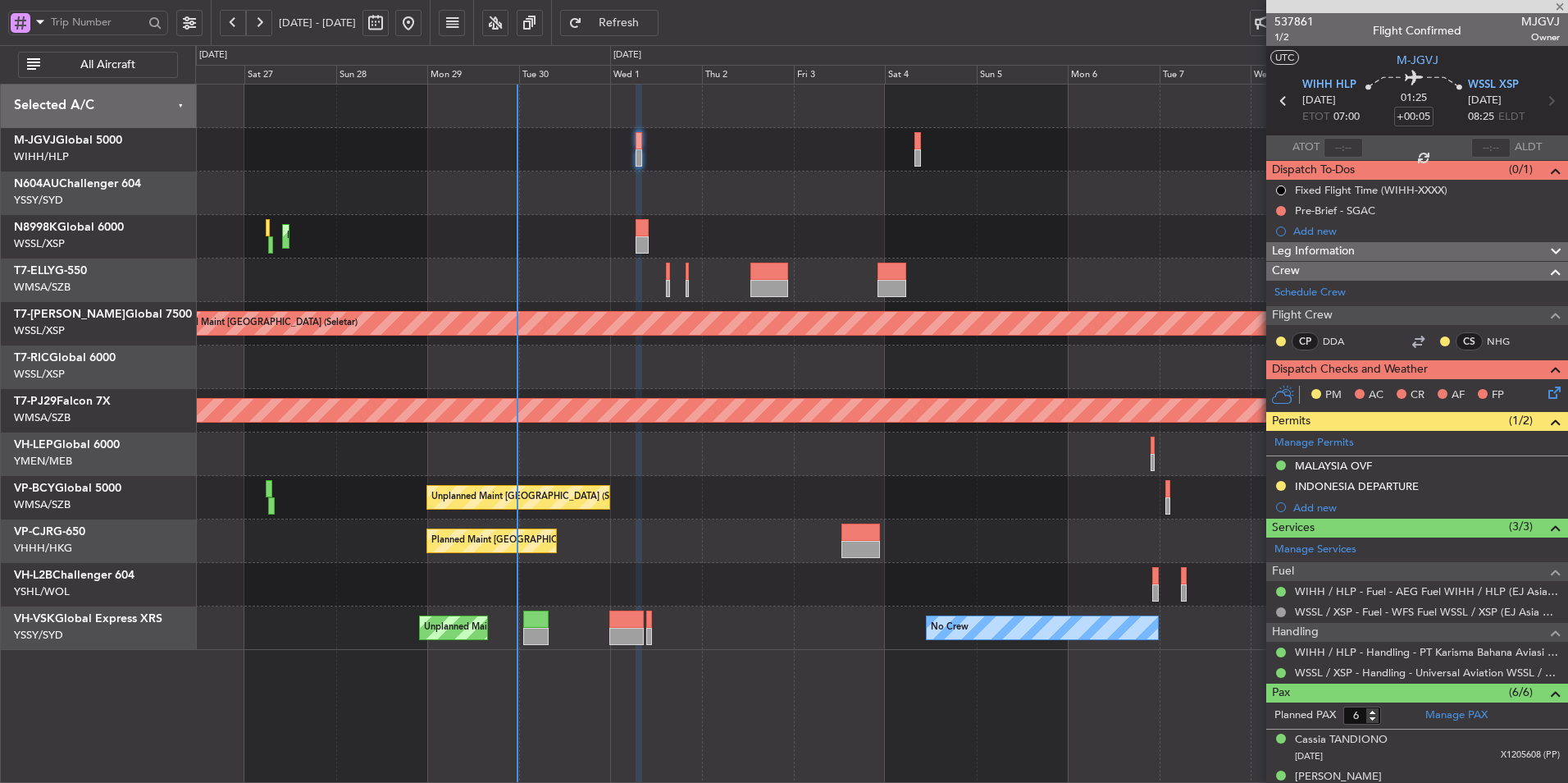
type input "-00:10"
type input "14"
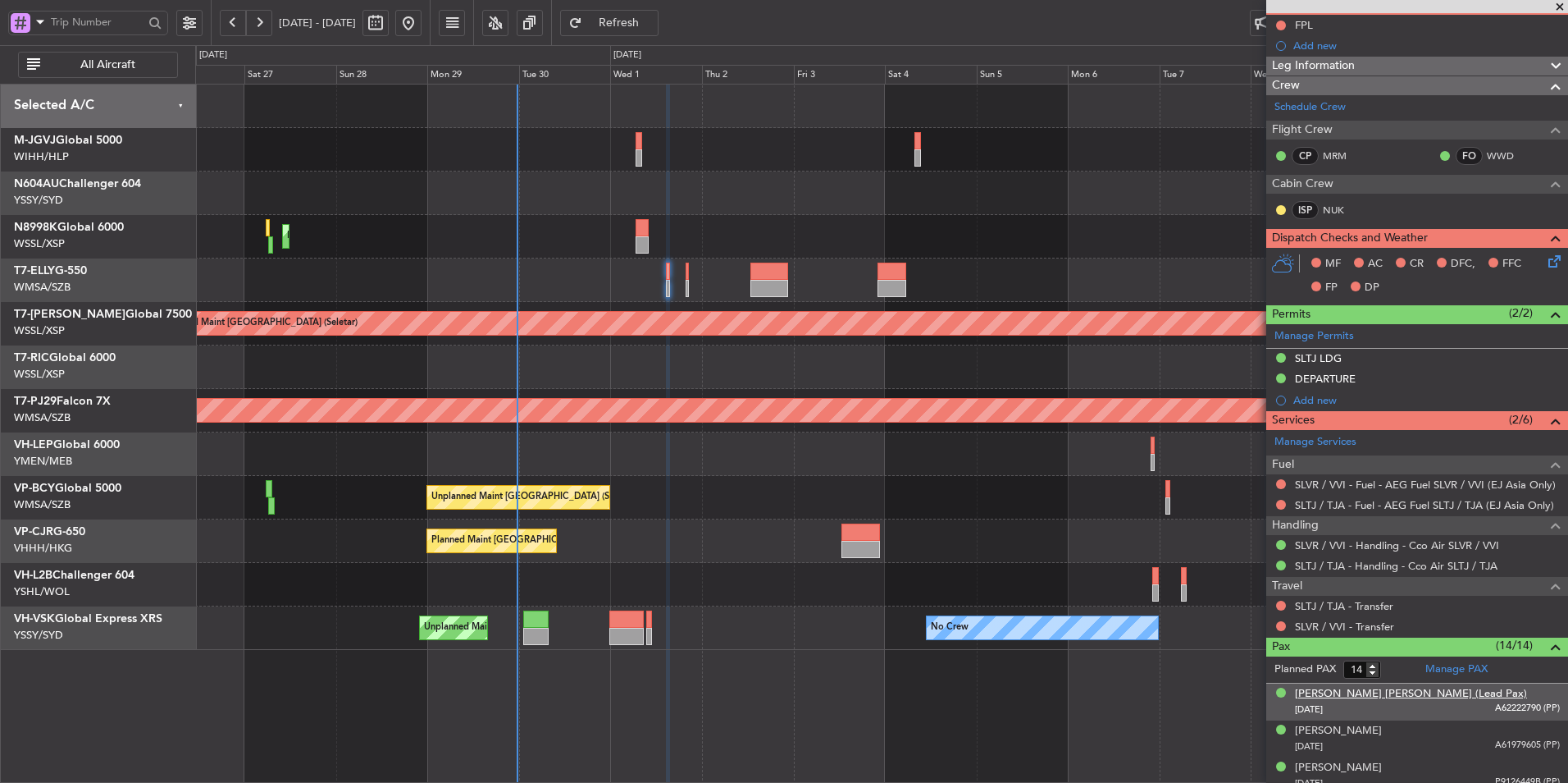
scroll to position [164, 0]
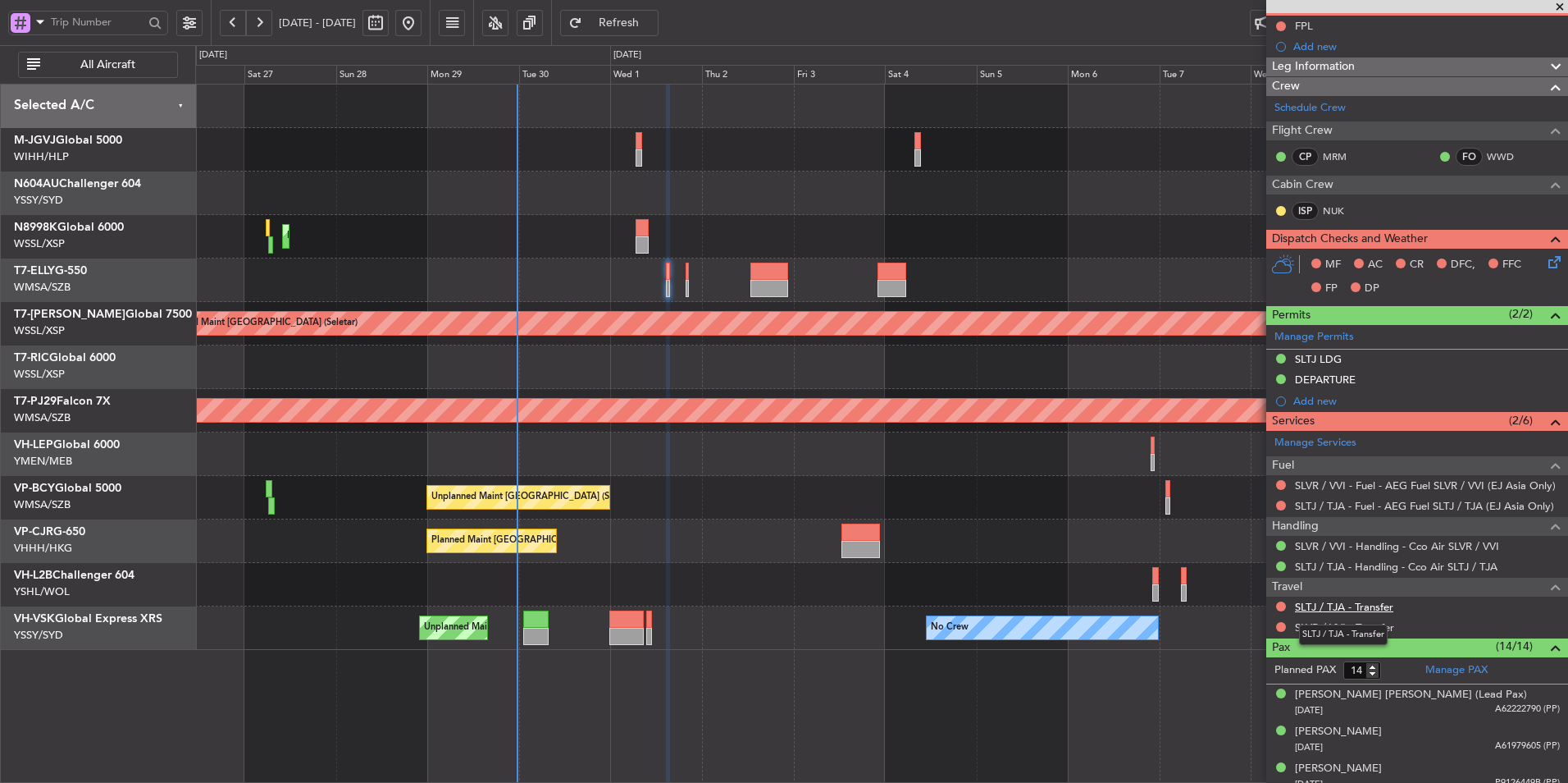
click at [1341, 606] on link "SLTJ / TJA - Transfer" at bounding box center [1344, 606] width 99 height 14
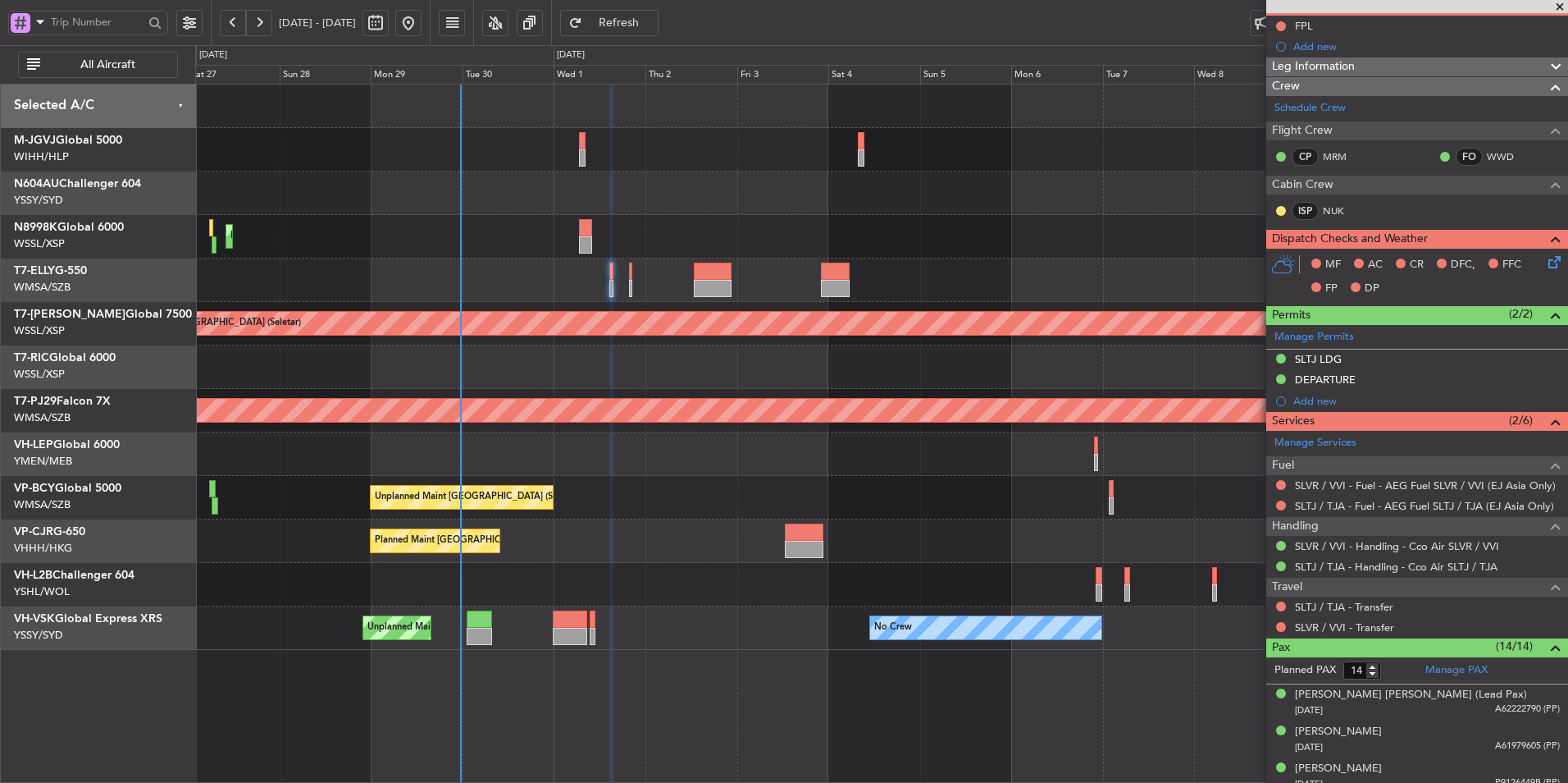
click at [655, 210] on div "Planned Maint Hong Kong (Hong Kong Intl) Planned Maint Singapore (Seletar) AOG …" at bounding box center [881, 367] width 1372 height 565
click at [520, 193] on div at bounding box center [881, 193] width 1372 height 43
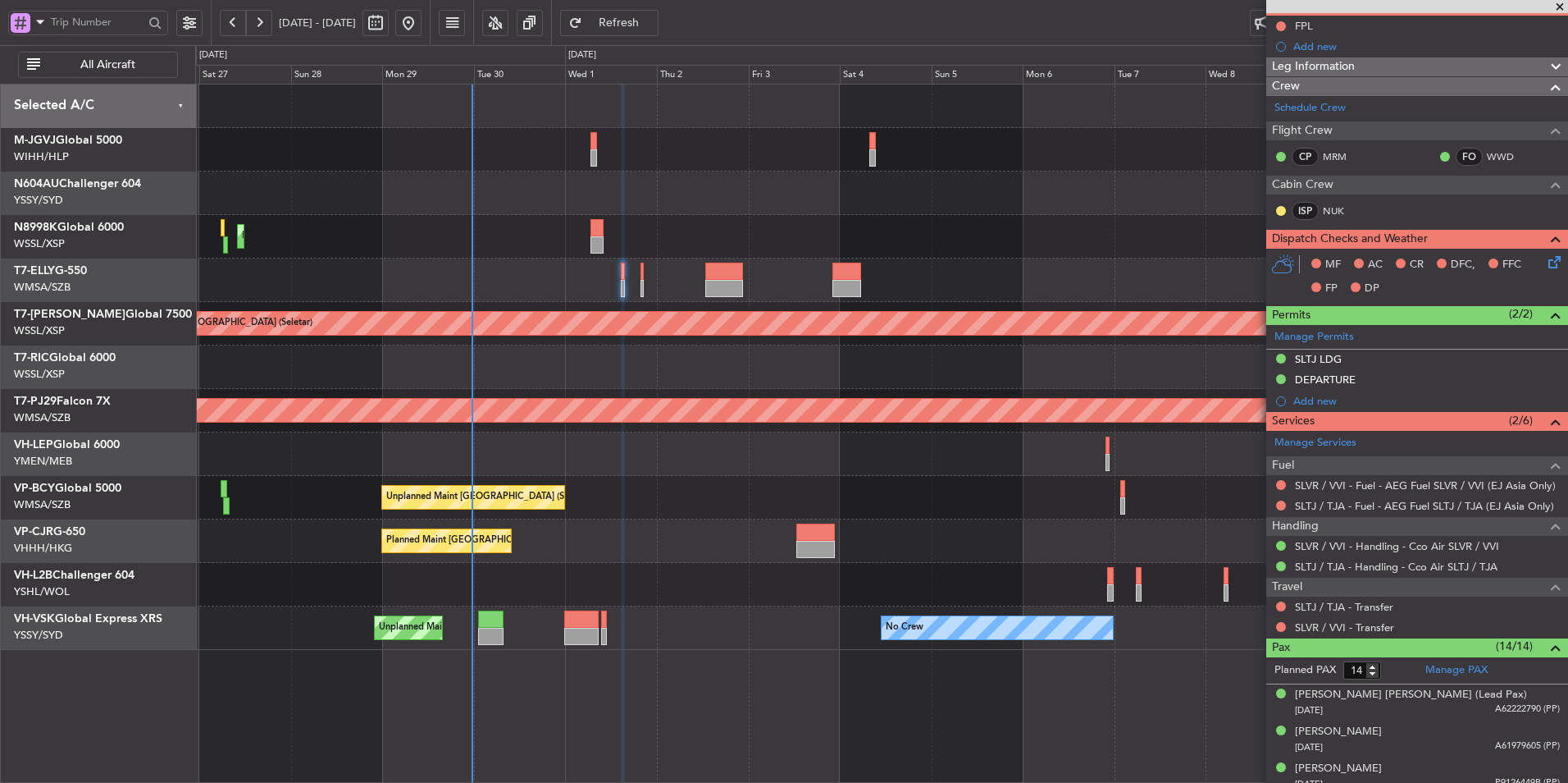
click at [570, 265] on div at bounding box center [881, 279] width 1372 height 43
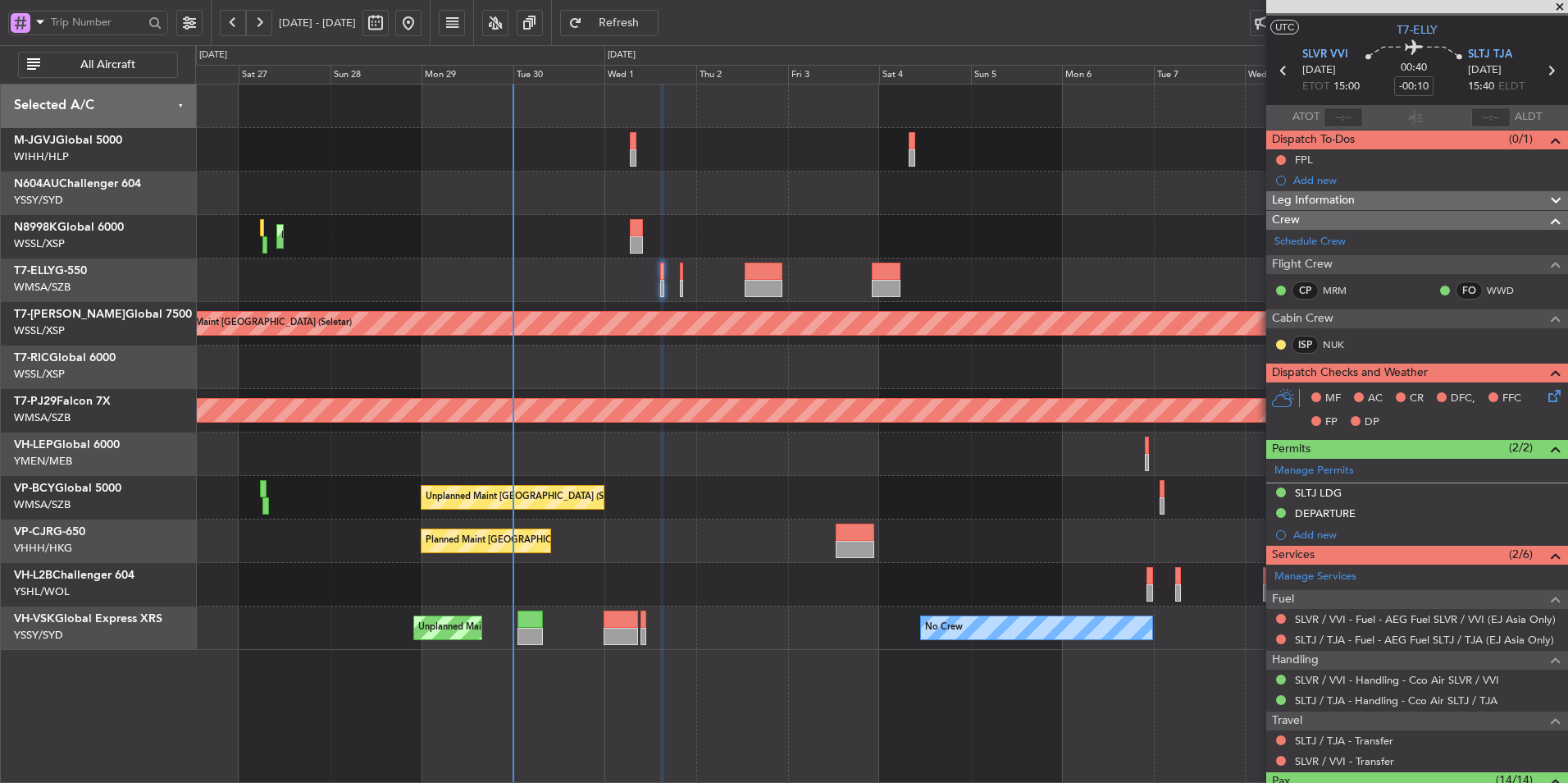
scroll to position [0, 0]
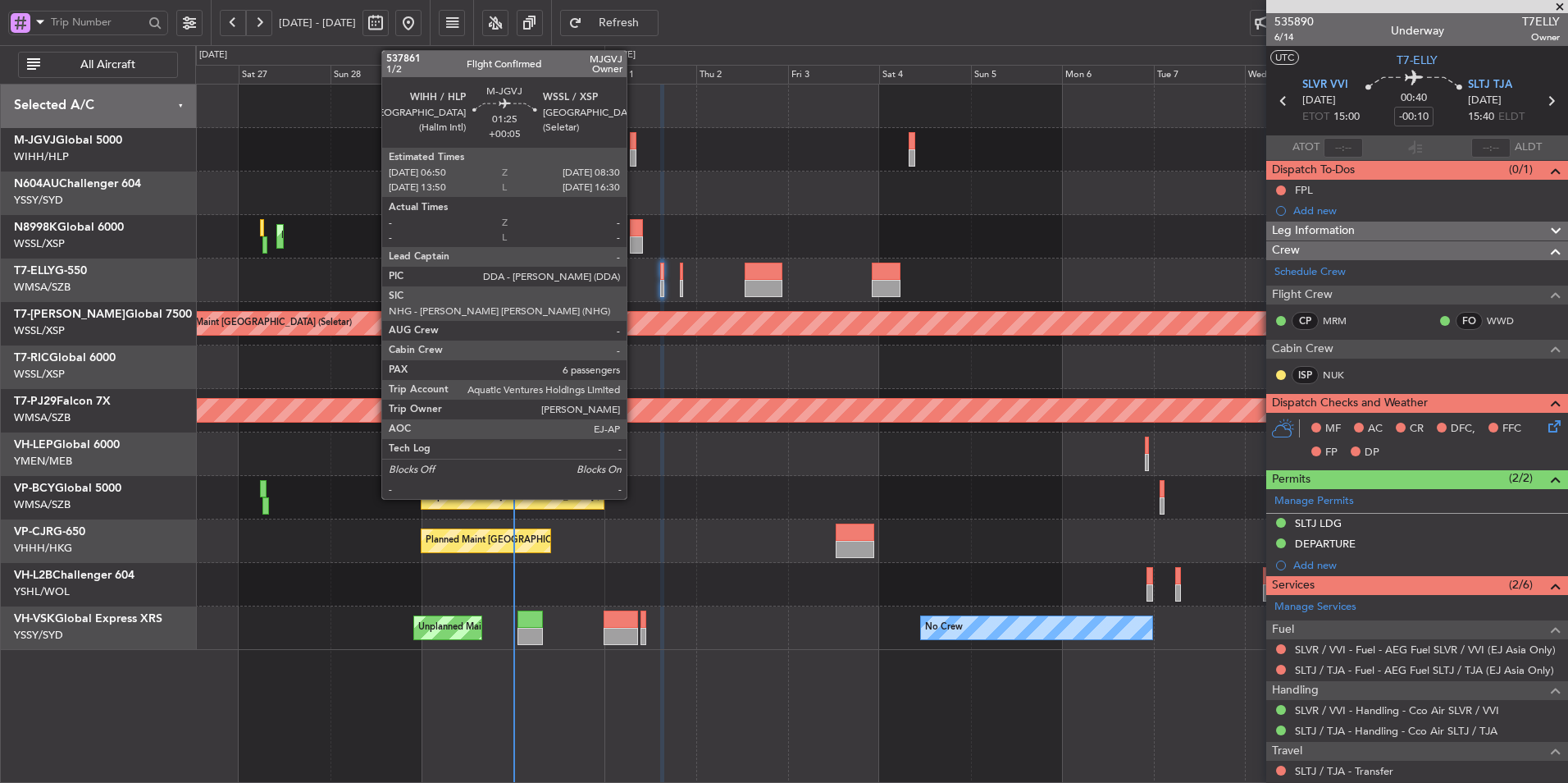
click at [634, 143] on div at bounding box center [633, 141] width 7 height 17
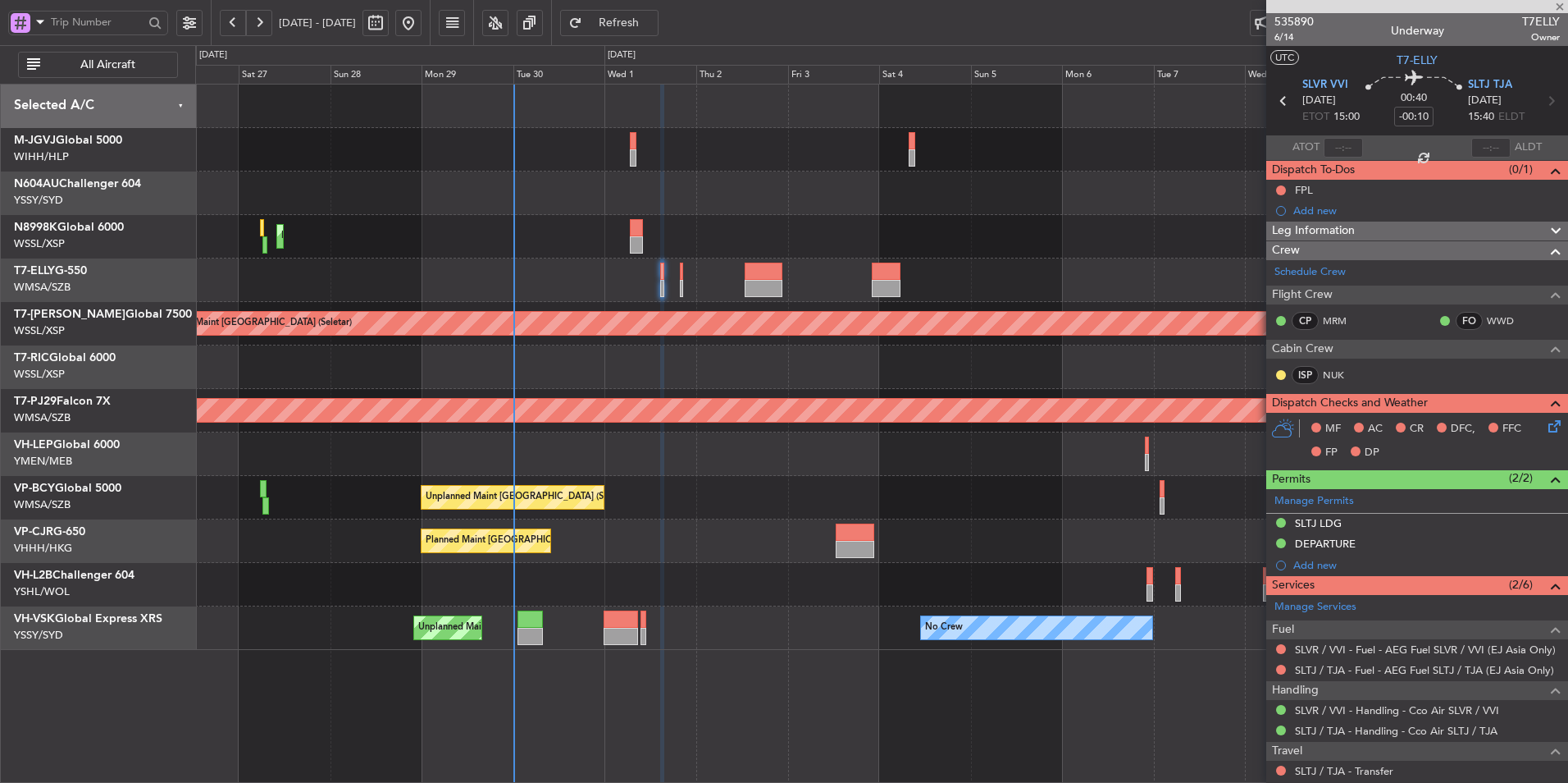
type input "+00:05"
type input "6"
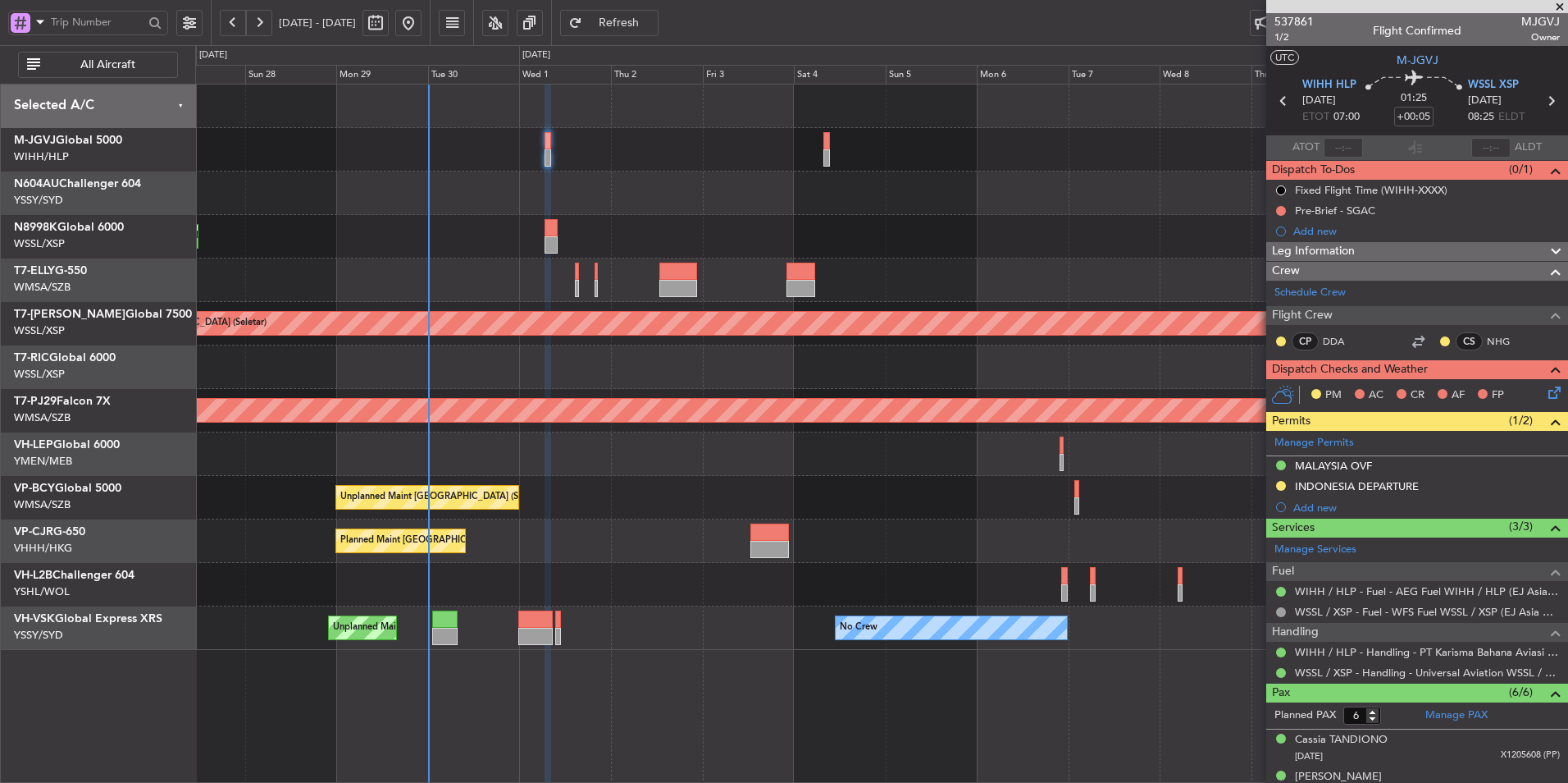
click at [739, 473] on div "Planned Maint Hong Kong (Hong Kong Intl) Planned Maint Singapore (Seletar) Plan…" at bounding box center [881, 367] width 1372 height 565
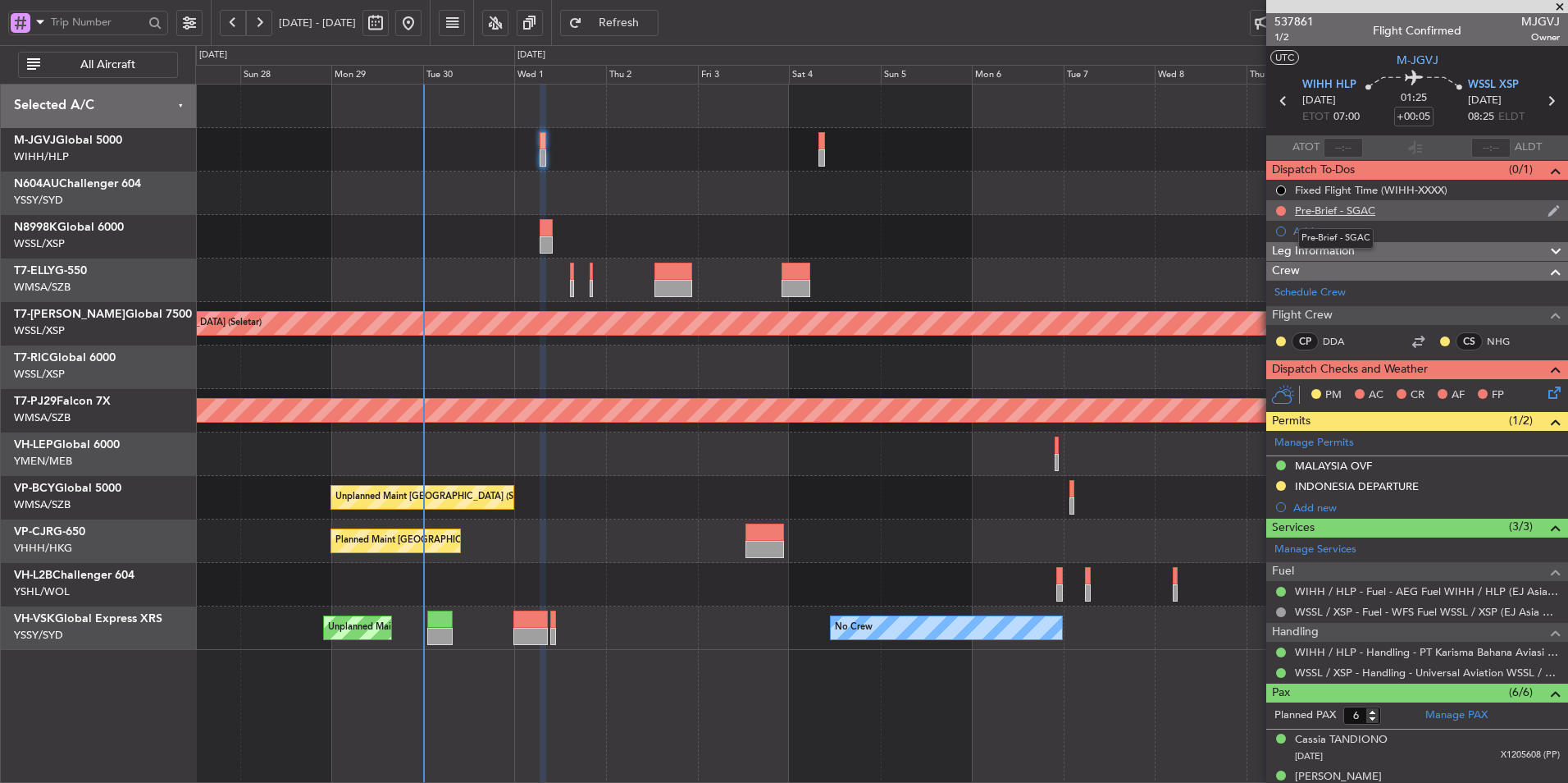
click at [1340, 211] on div "Pre-Brief - SGAC" at bounding box center [1335, 210] width 81 height 14
click at [1277, 206] on button at bounding box center [1281, 211] width 10 height 10
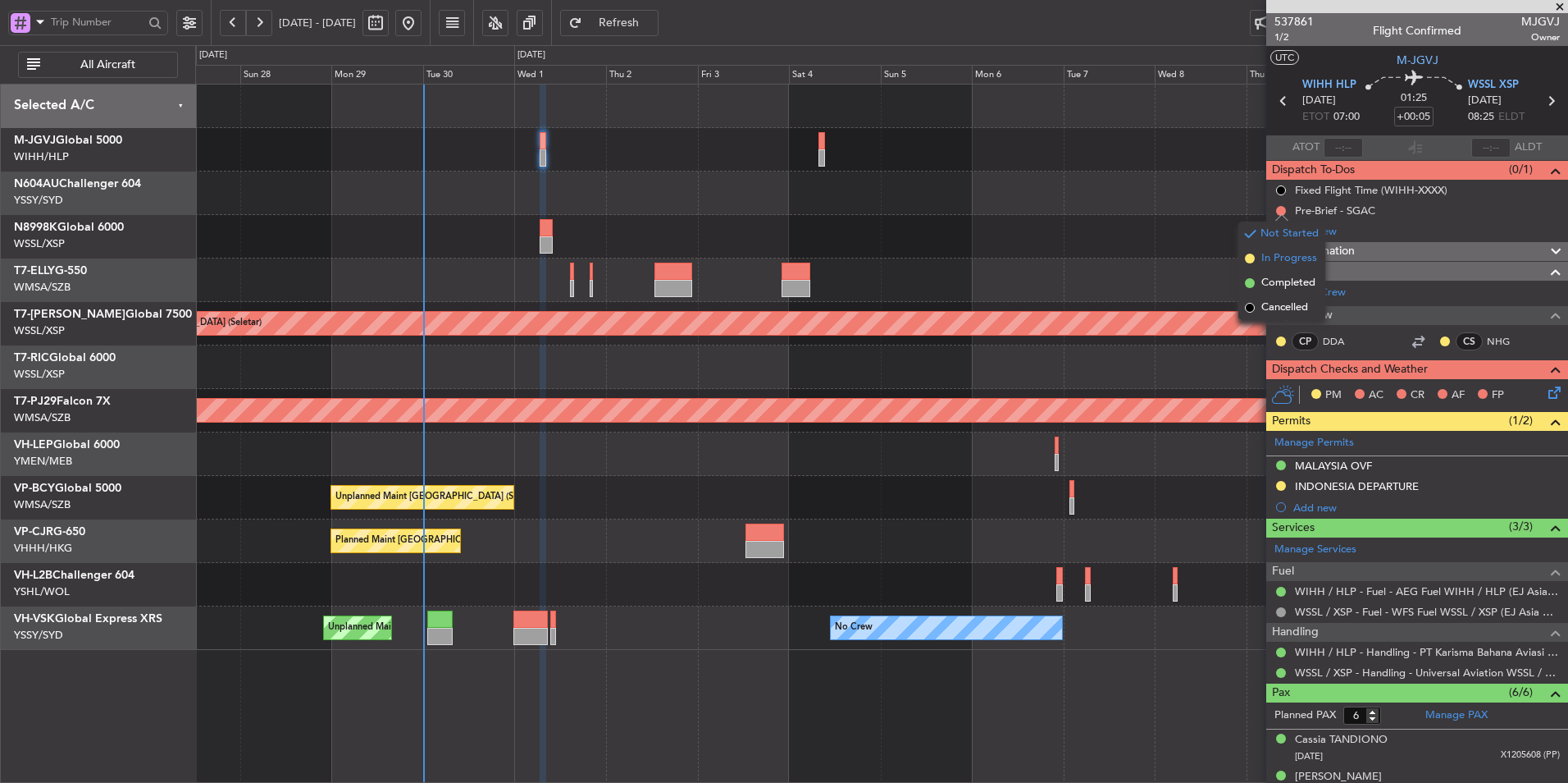
click at [1277, 260] on span "In Progress" at bounding box center [1289, 258] width 56 height 16
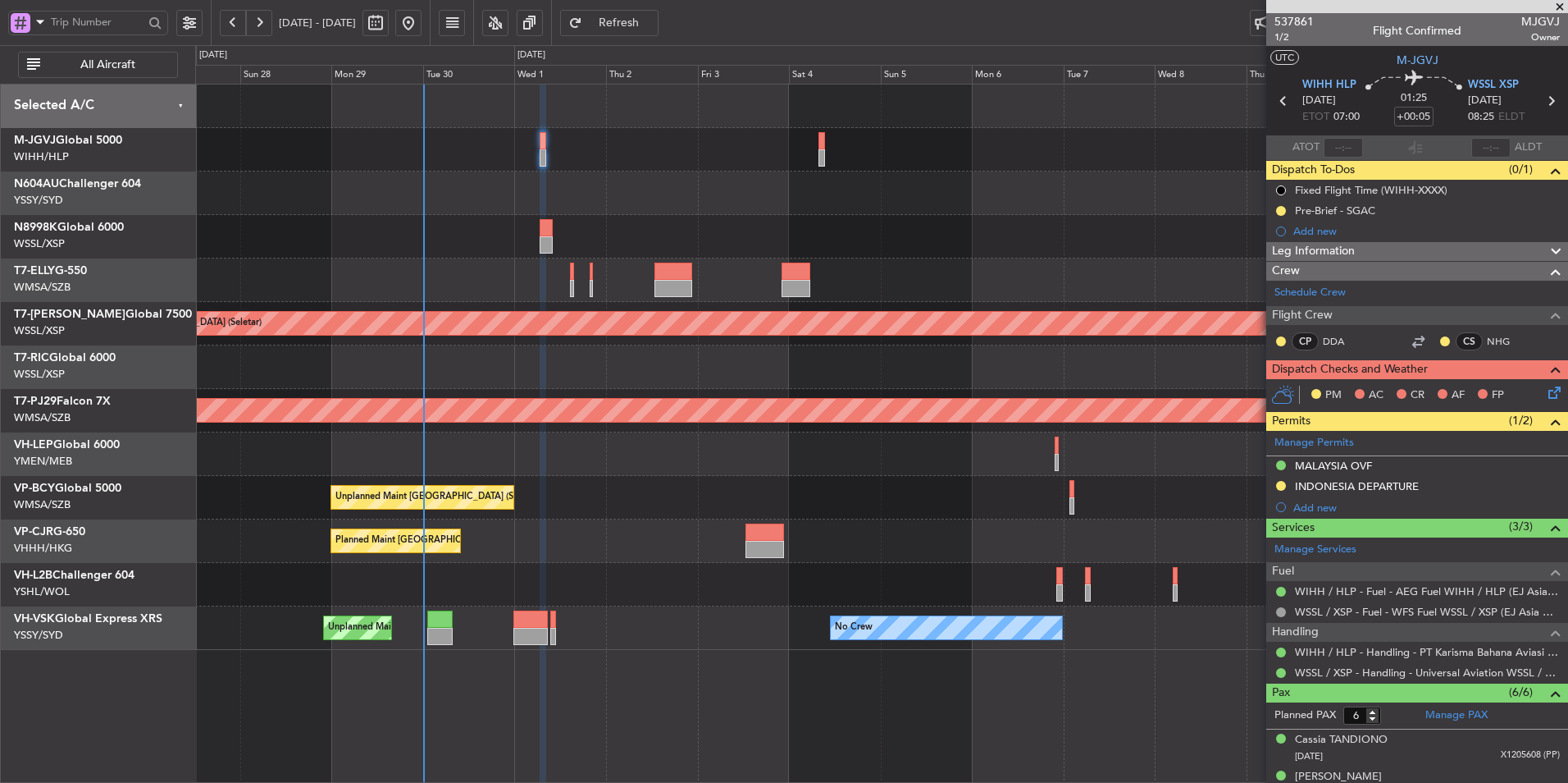
click at [1545, 393] on icon at bounding box center [1552, 390] width 13 height 13
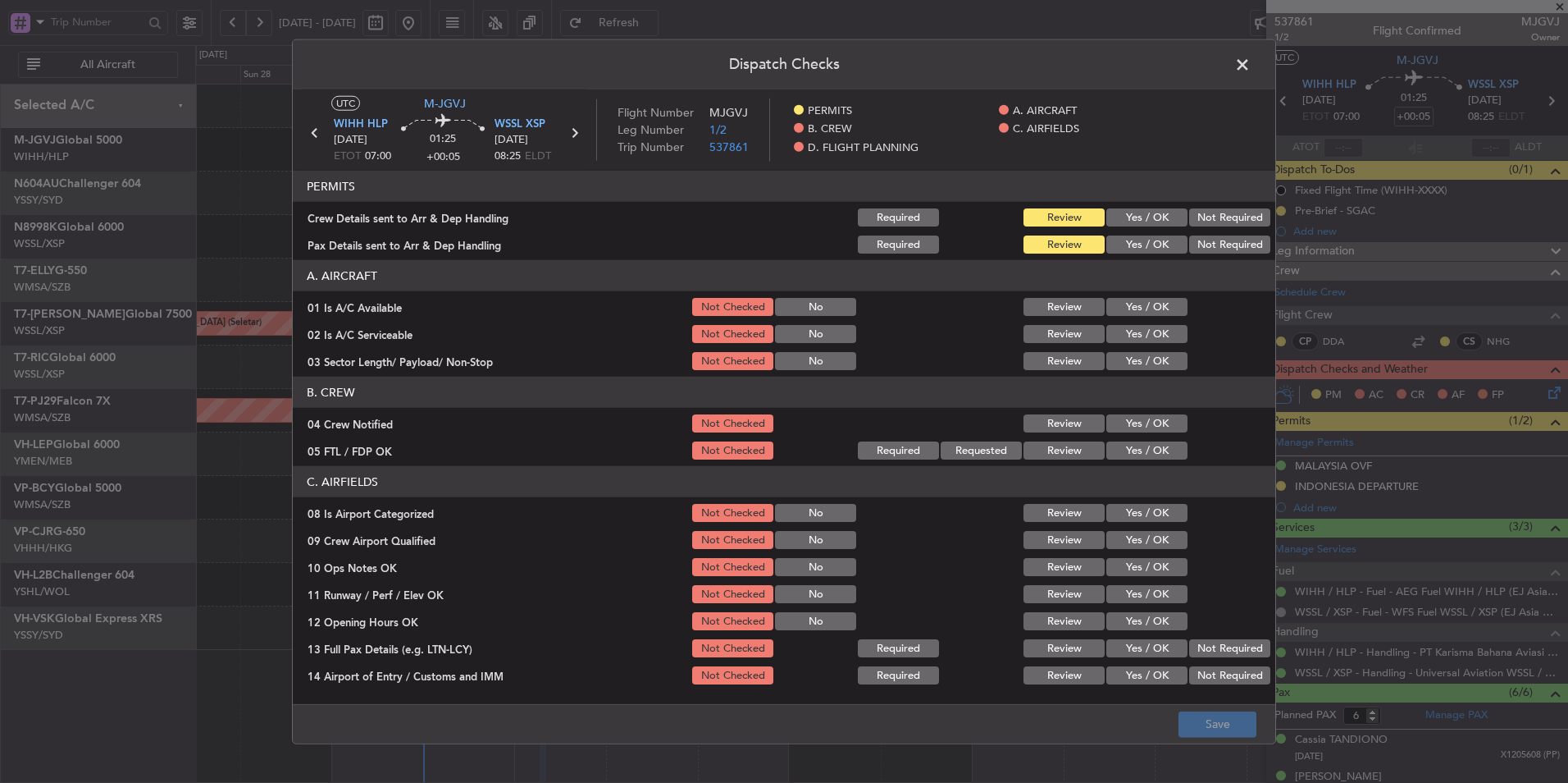
drag, startPoint x: 1109, startPoint y: 202, endPoint x: 1119, endPoint y: 218, distance: 18.9
click at [1110, 202] on section "PERMITS Crew Details sent to Arr & Dep Handling Required Review Yes / OK Not Re…" at bounding box center [784, 213] width 983 height 85
click at [1121, 219] on button "Yes / OK" at bounding box center [1147, 217] width 82 height 18
click at [1134, 252] on button "Yes / OK" at bounding box center [1147, 244] width 82 height 18
click at [1134, 312] on button "Yes / OK" at bounding box center [1147, 306] width 82 height 18
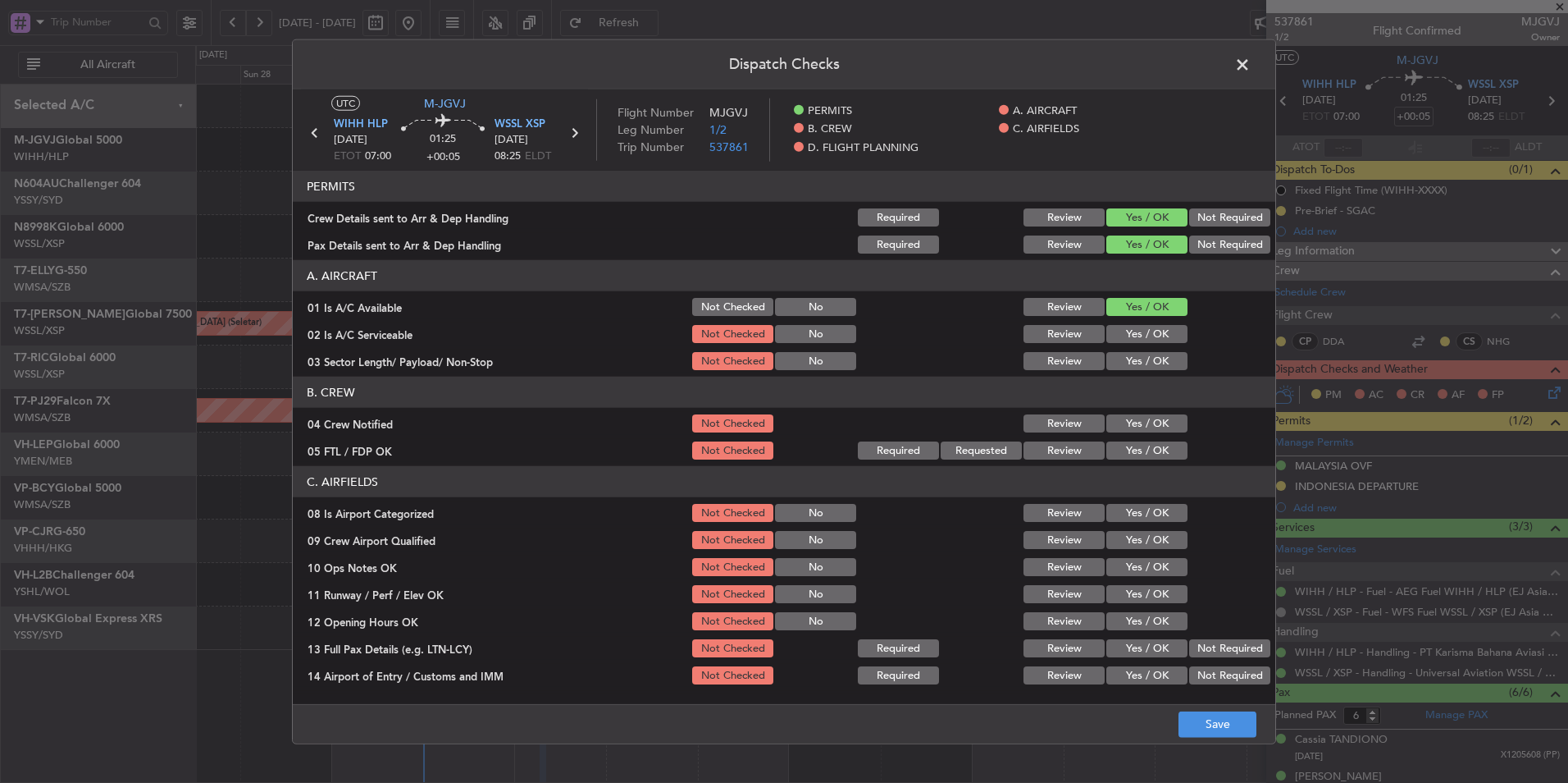
click at [1135, 342] on button "Yes / OK" at bounding box center [1147, 334] width 82 height 18
click at [1135, 362] on button "Yes / OK" at bounding box center [1147, 361] width 82 height 18
click at [1132, 421] on button "Yes / OK" at bounding box center [1147, 423] width 82 height 18
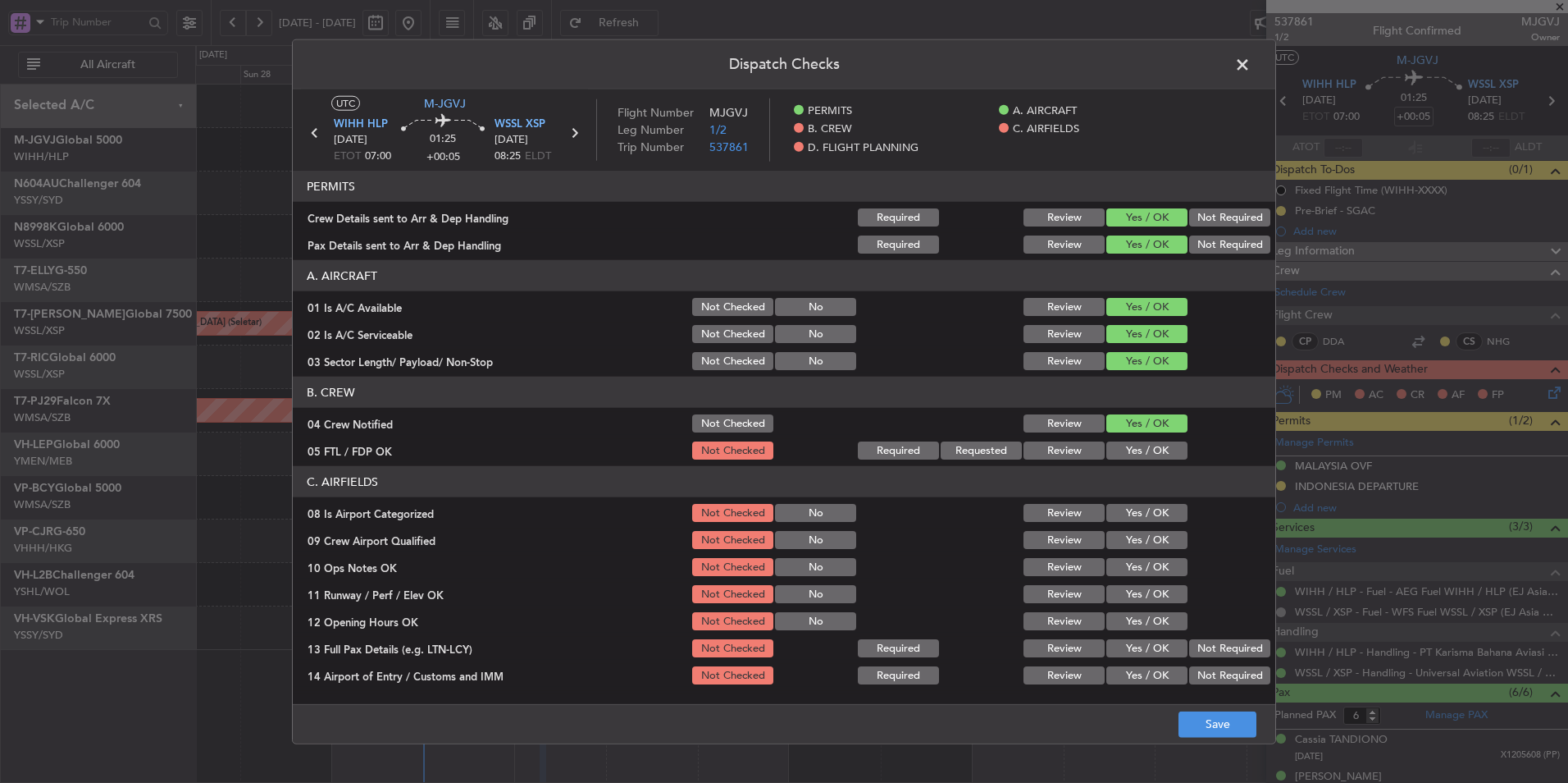
click at [1131, 453] on button "Yes / OK" at bounding box center [1147, 450] width 82 height 18
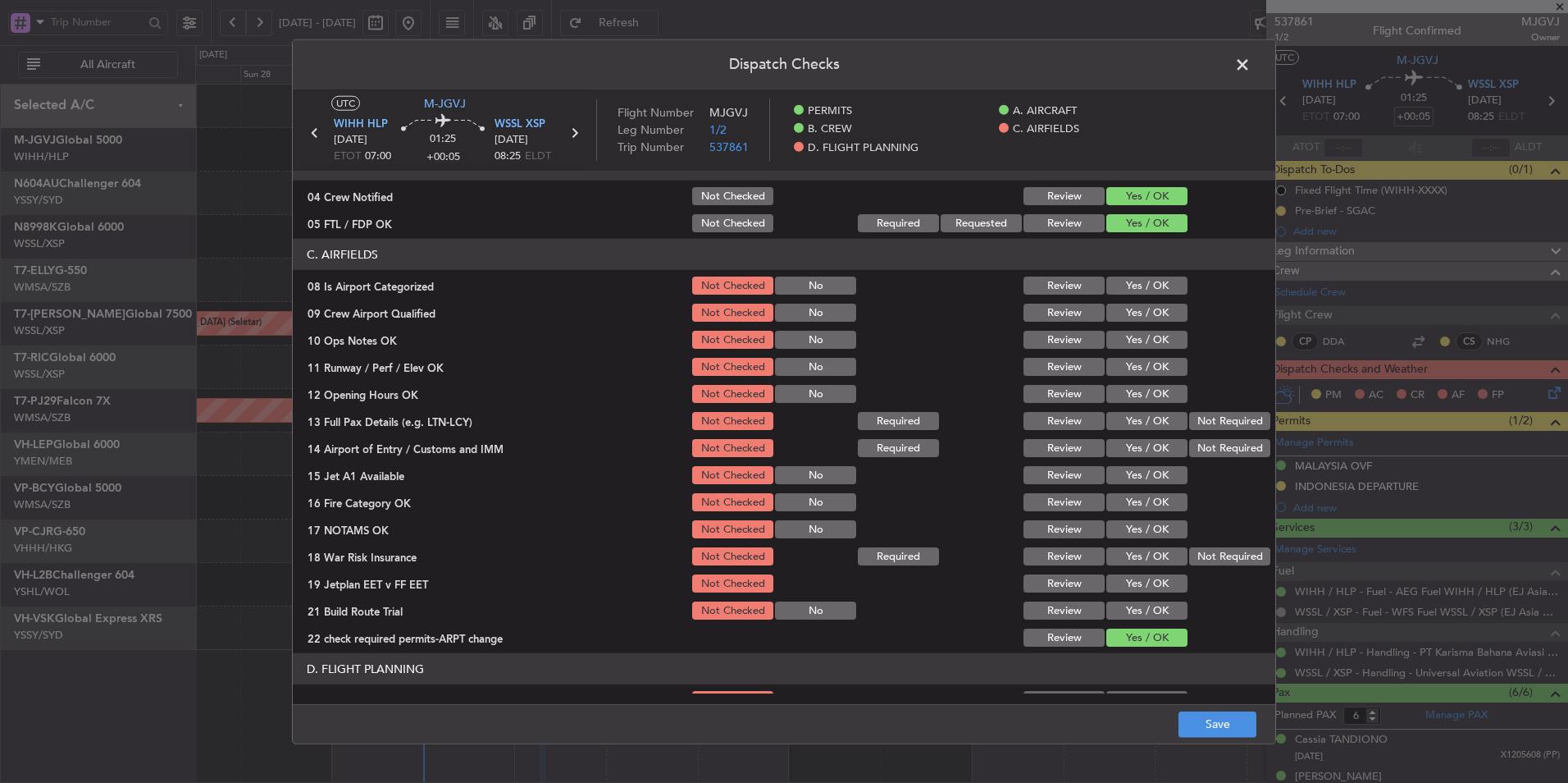
scroll to position [247, 0]
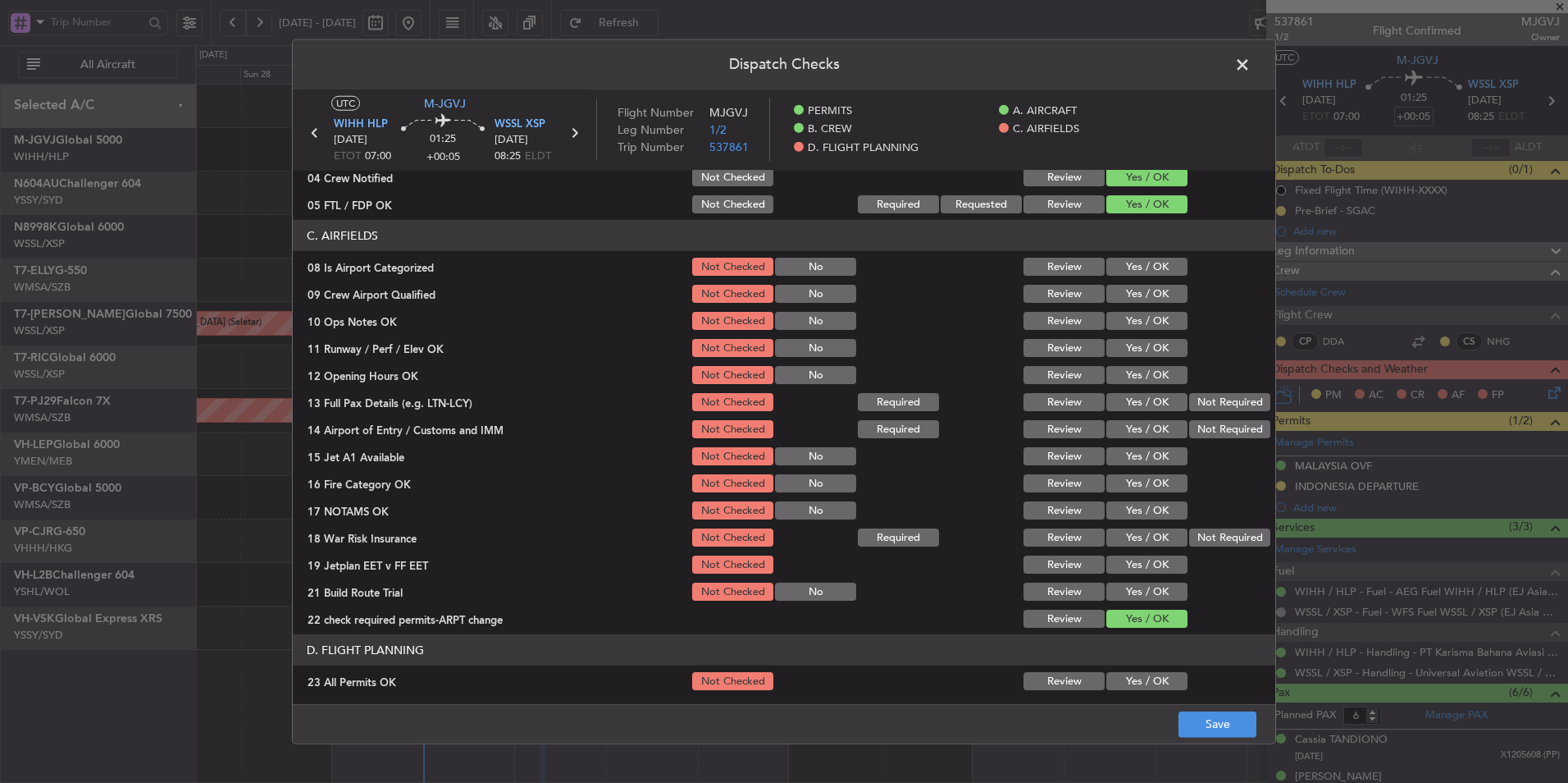
click at [1130, 263] on button "Yes / OK" at bounding box center [1147, 267] width 82 height 18
click at [1127, 298] on button "Yes / OK" at bounding box center [1147, 294] width 82 height 18
click at [1127, 338] on div "Yes / OK" at bounding box center [1145, 348] width 82 height 23
click at [1125, 332] on div "Yes / OK" at bounding box center [1145, 320] width 82 height 23
click at [1125, 320] on button "Yes / OK" at bounding box center [1147, 320] width 82 height 18
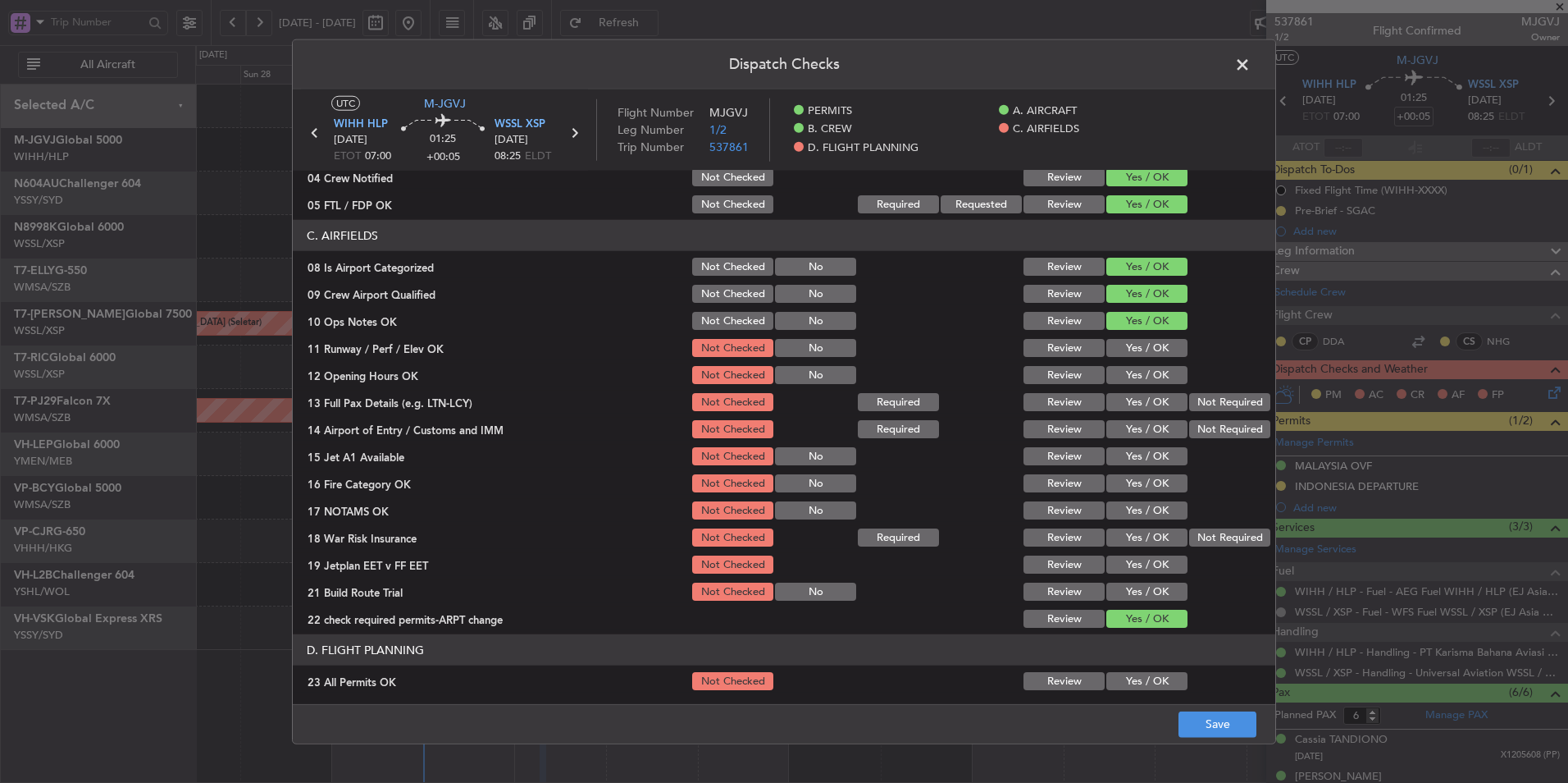
click at [1137, 360] on section "C. AIRFIELDS 08 Is Airport Categorized Not Checked No Review Yes / OK 09 Crew A…" at bounding box center [784, 425] width 983 height 411
click at [1147, 384] on div "Yes / OK" at bounding box center [1145, 375] width 82 height 23
click at [1147, 371] on button "Yes / OK" at bounding box center [1147, 374] width 82 height 18
click at [1143, 347] on button "Yes / OK" at bounding box center [1147, 347] width 82 height 18
click at [1143, 409] on button "Yes / OK" at bounding box center [1147, 402] width 82 height 18
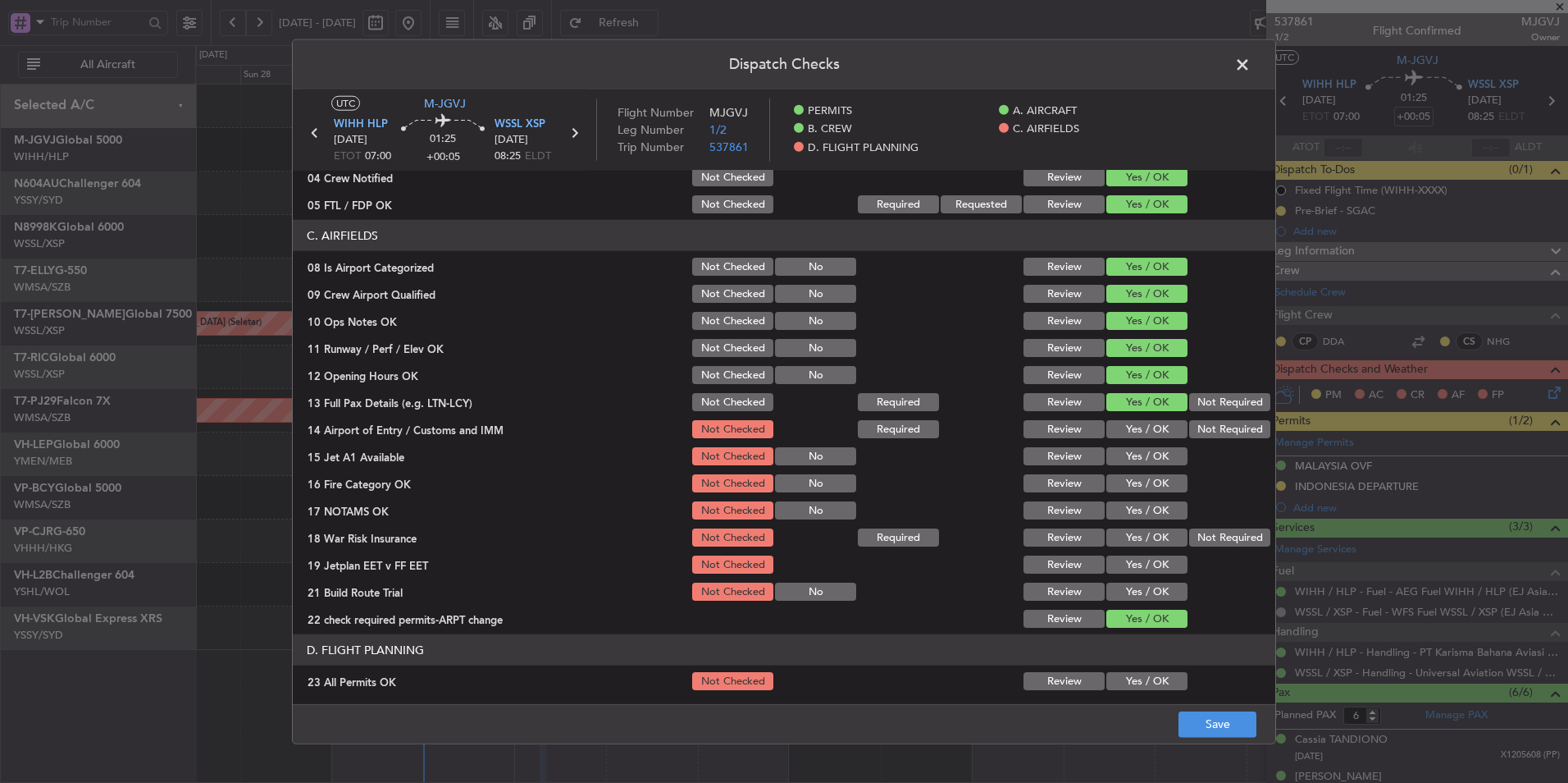
click at [1138, 431] on button "Yes / OK" at bounding box center [1147, 429] width 82 height 18
click at [1130, 457] on button "Yes / OK" at bounding box center [1147, 456] width 82 height 18
click at [1135, 482] on button "Yes / OK" at bounding box center [1147, 483] width 82 height 18
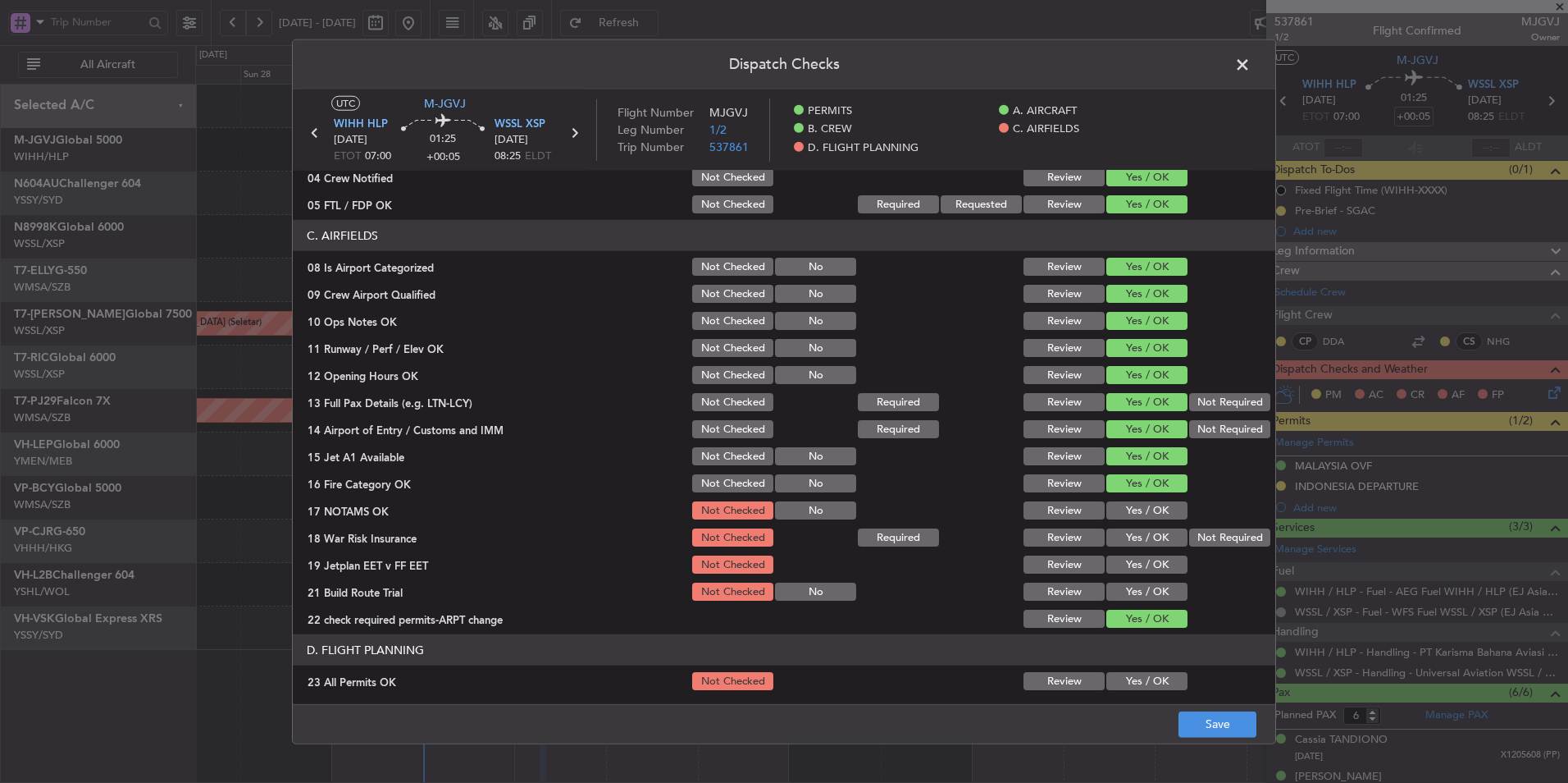
click at [1126, 502] on button "Yes / OK" at bounding box center [1147, 510] width 82 height 18
click at [1126, 508] on button "Yes / OK" at bounding box center [1147, 510] width 82 height 18
click at [1222, 542] on button "Not Required" at bounding box center [1229, 537] width 82 height 18
click at [1040, 621] on button "Review" at bounding box center [1064, 618] width 82 height 18
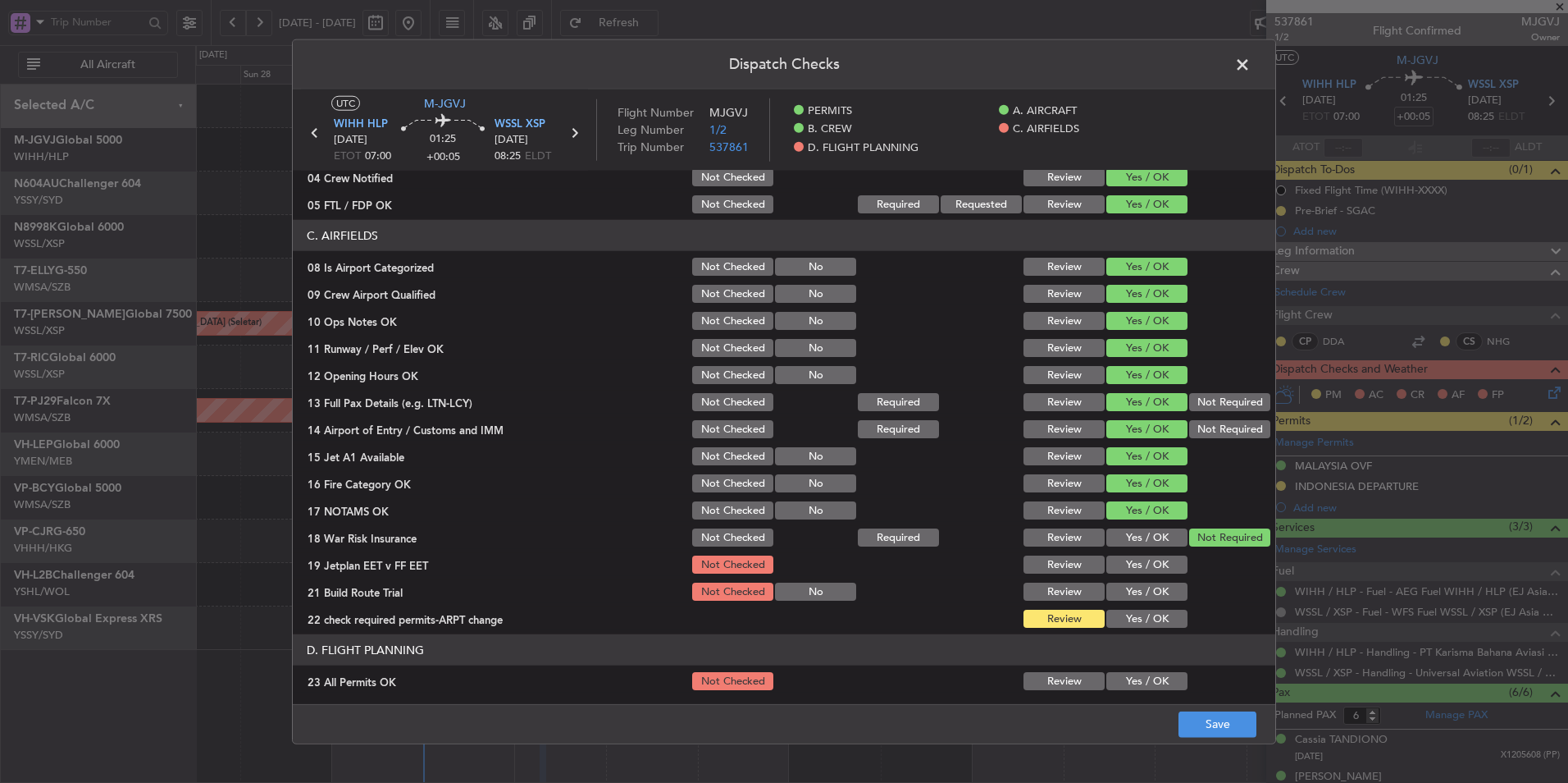
click at [1135, 574] on div "Yes / OK" at bounding box center [1145, 564] width 82 height 23
click at [1135, 567] on button "Yes / OK" at bounding box center [1147, 564] width 82 height 18
click at [1144, 592] on button "Yes / OK" at bounding box center [1147, 591] width 82 height 18
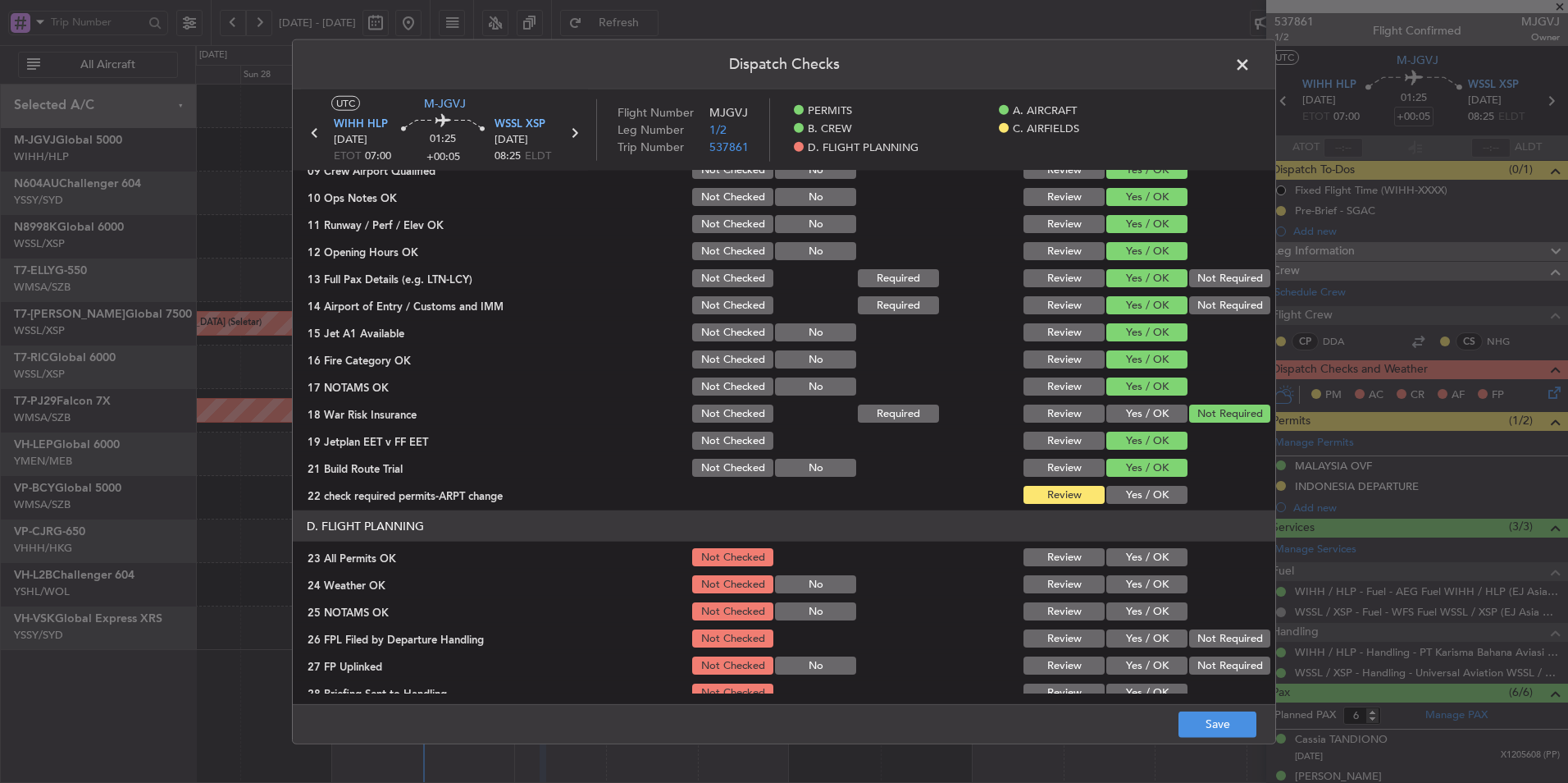
scroll to position [439, 0]
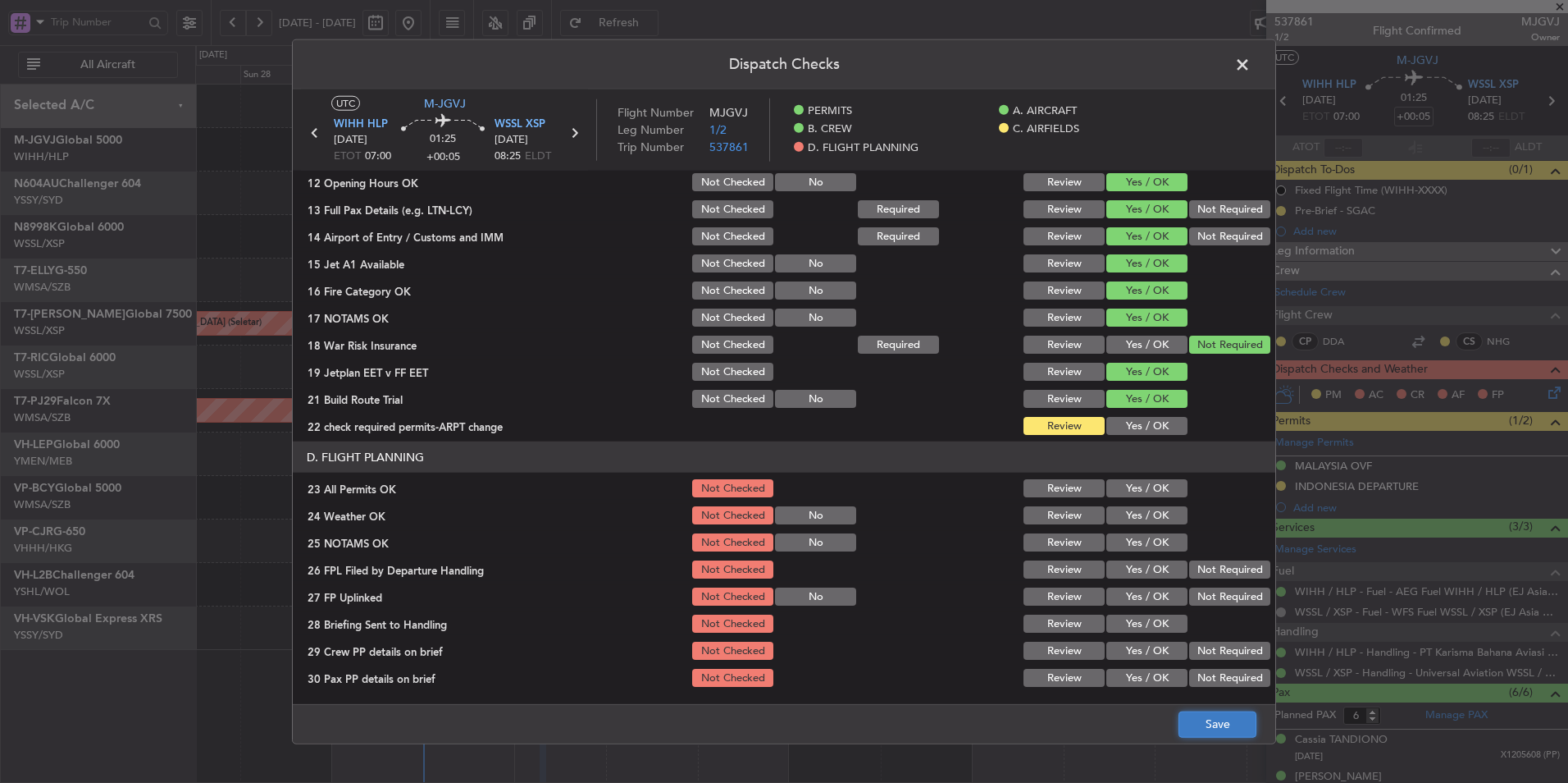
click at [1206, 719] on button "Save" at bounding box center [1217, 724] width 78 height 26
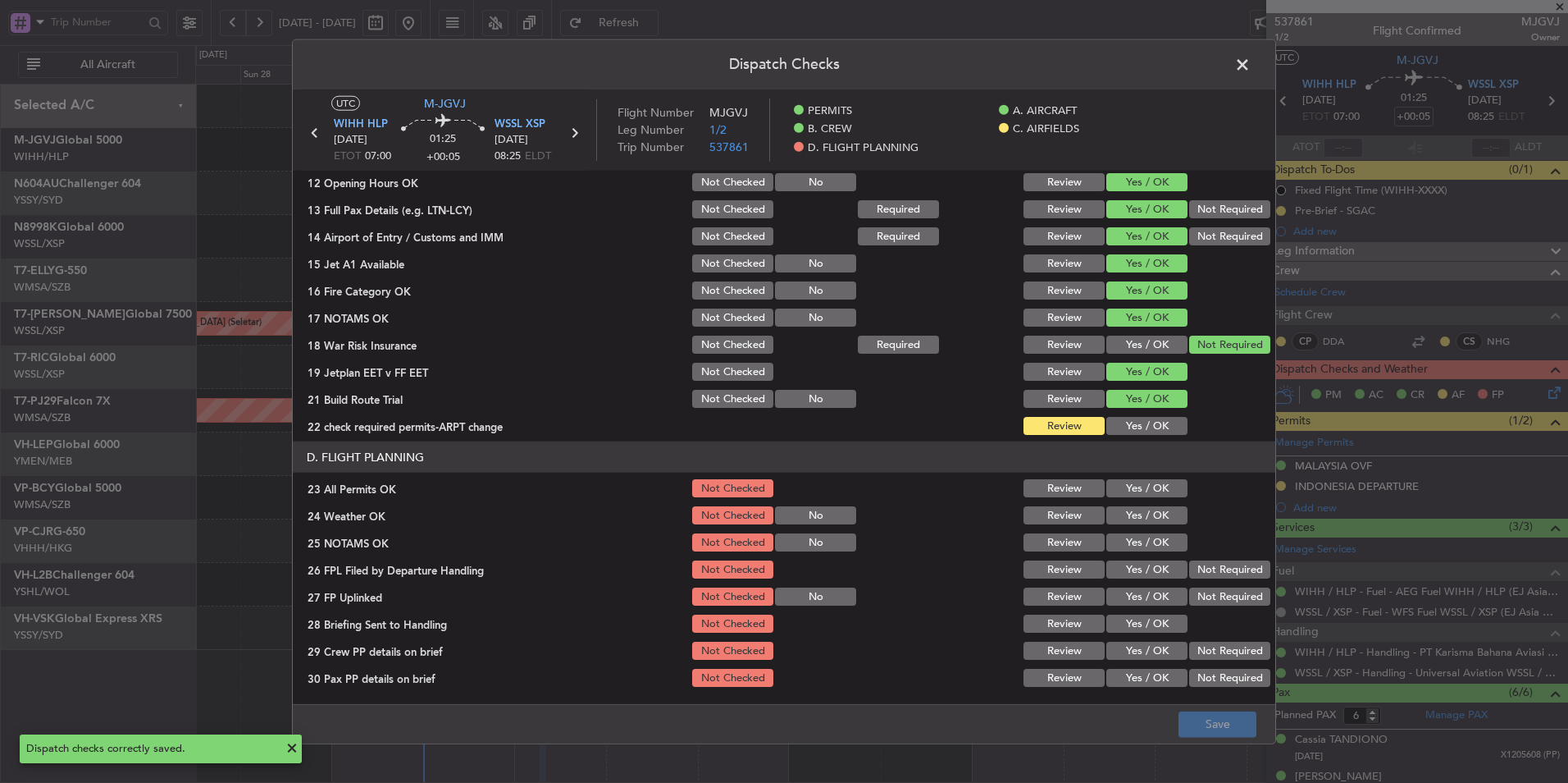
click at [1251, 58] on span at bounding box center [1251, 69] width 0 height 33
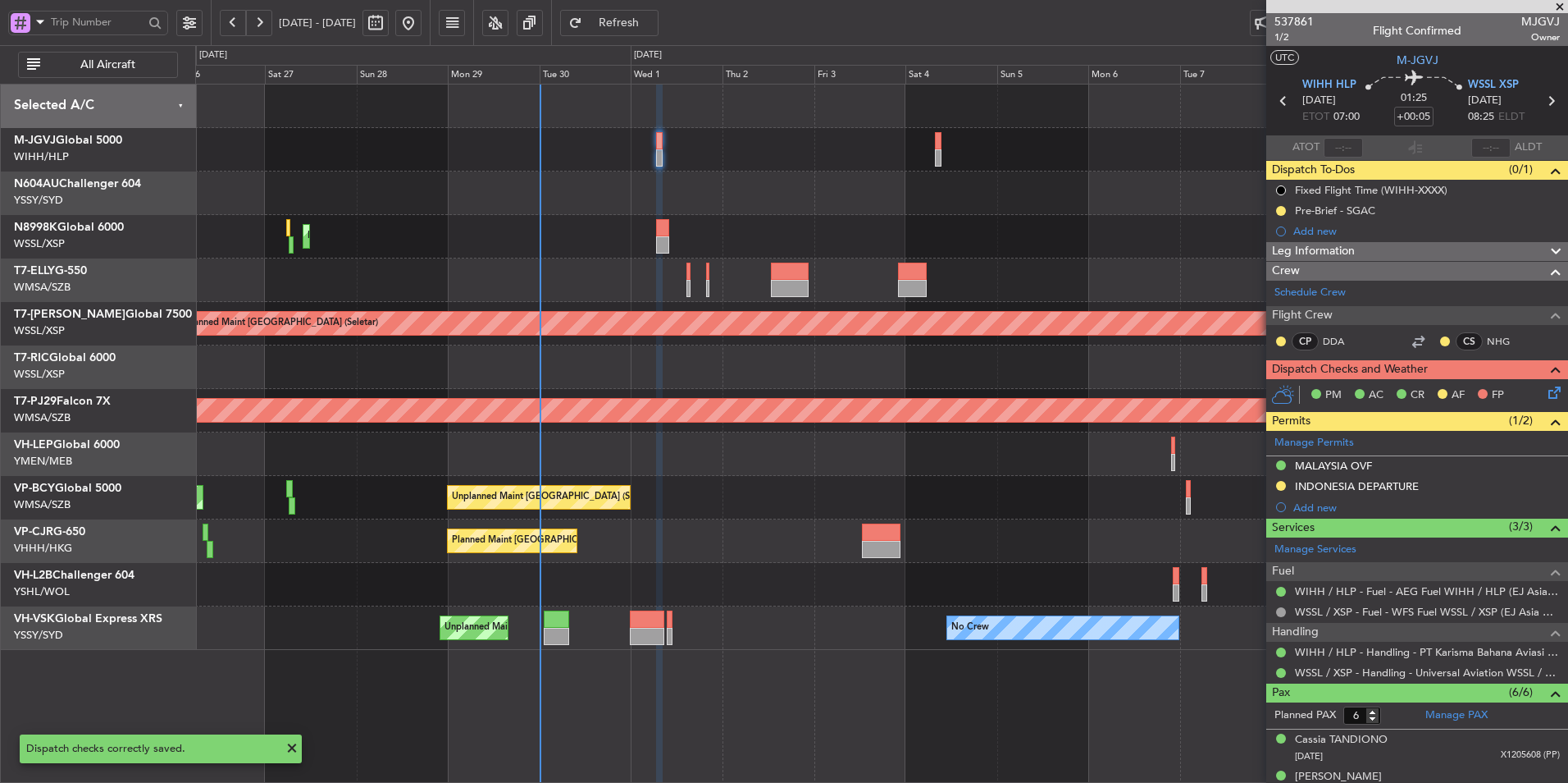
click at [745, 482] on div "Unplanned Maint Kuala Lumpur (Sultan Abdul Aziz Shah - Subang) Unplanned Maint …" at bounding box center [881, 497] width 1372 height 43
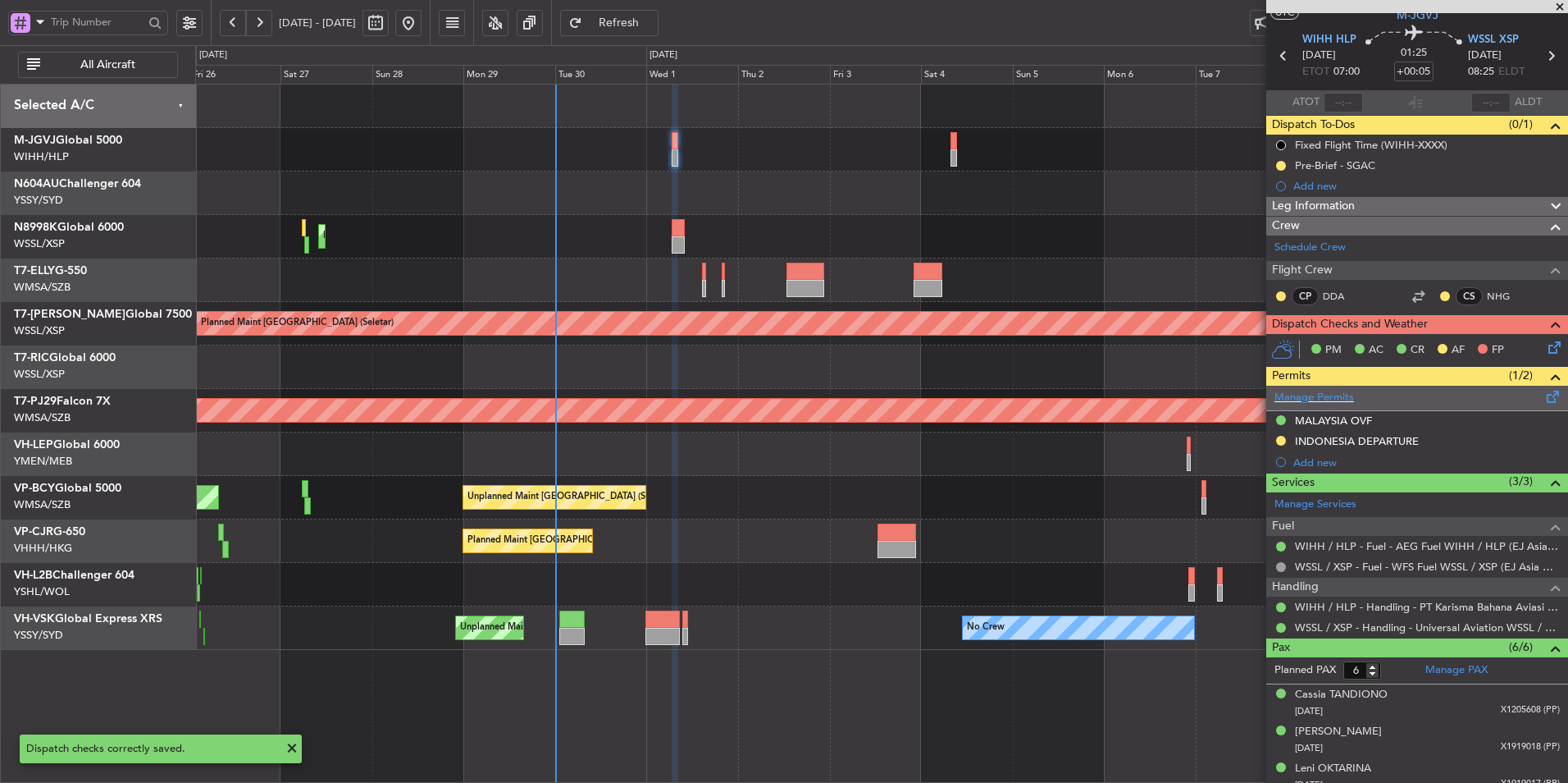
scroll to position [0, 0]
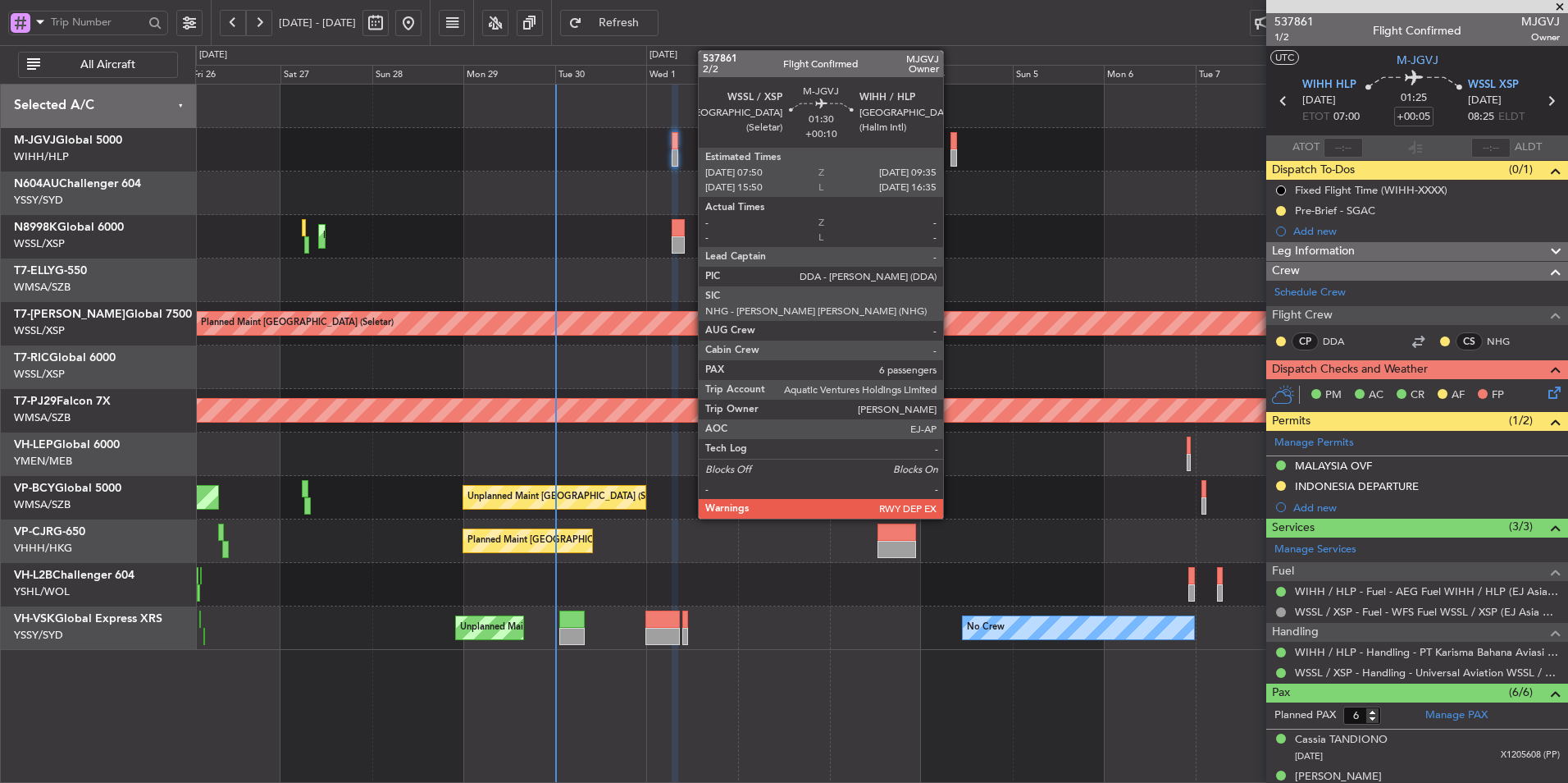
click at [950, 154] on div at bounding box center [954, 158] width 8 height 17
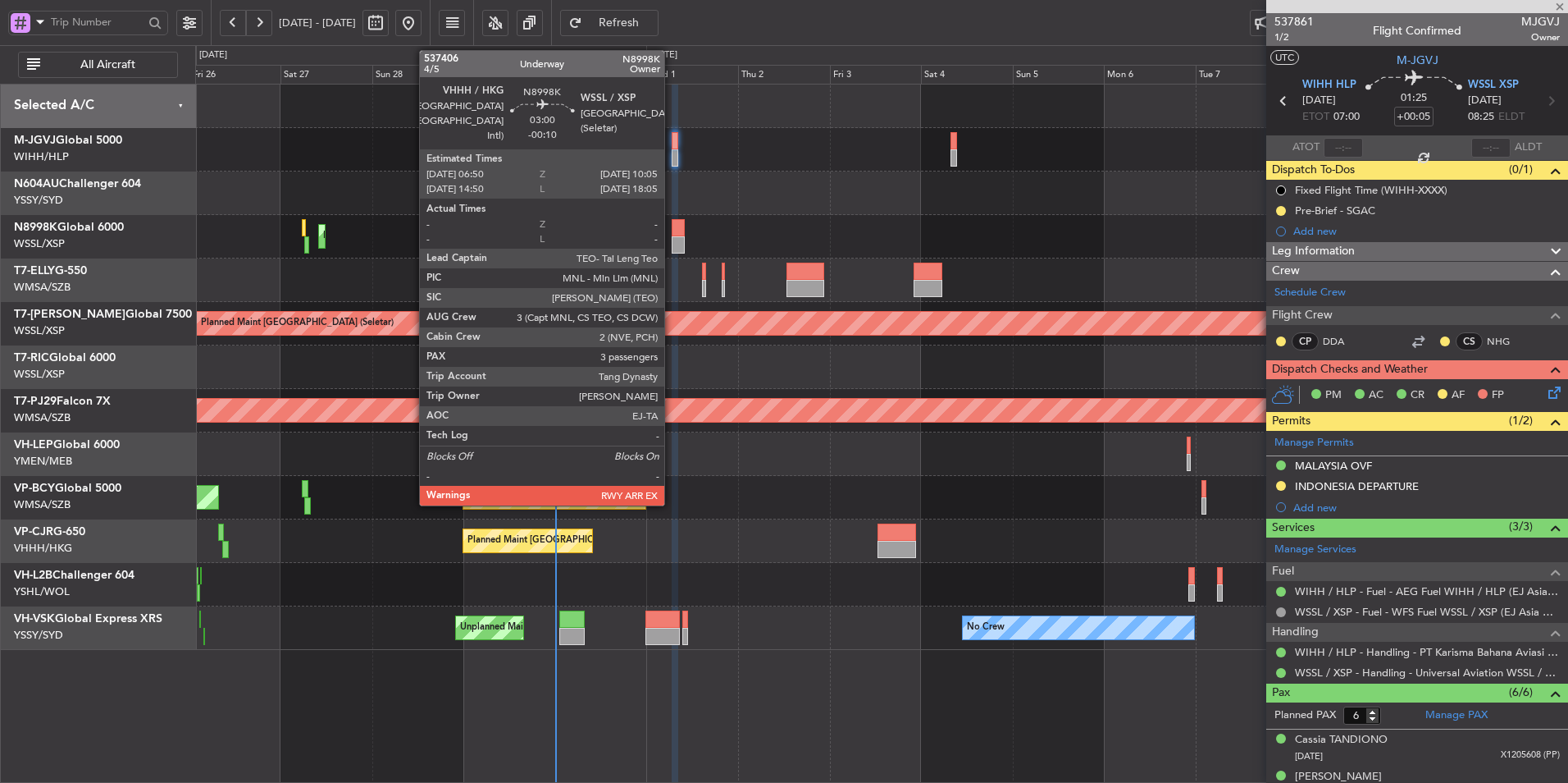
click at [671, 232] on div at bounding box center [678, 227] width 13 height 17
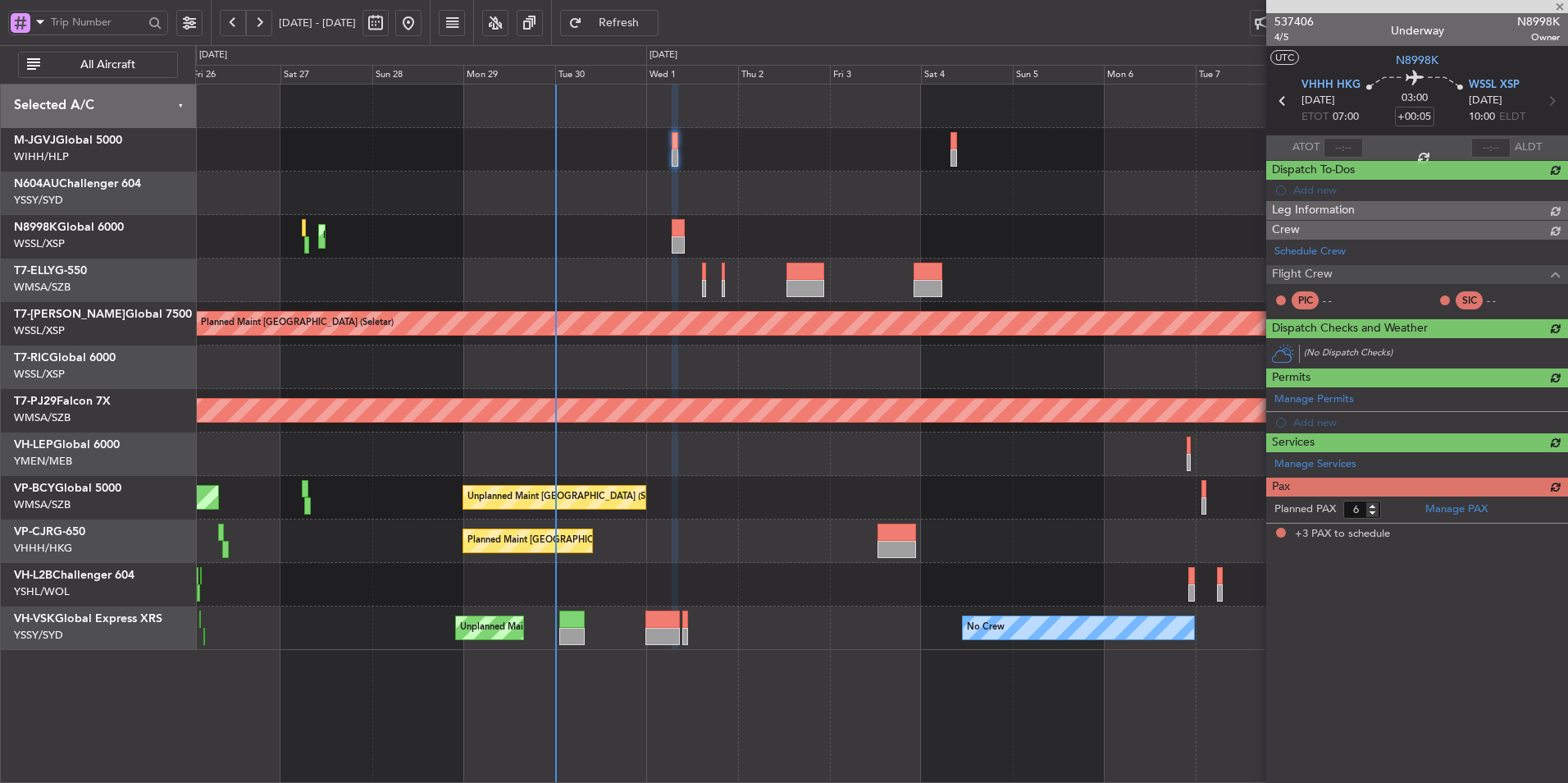
type input "-00:10"
type input "3"
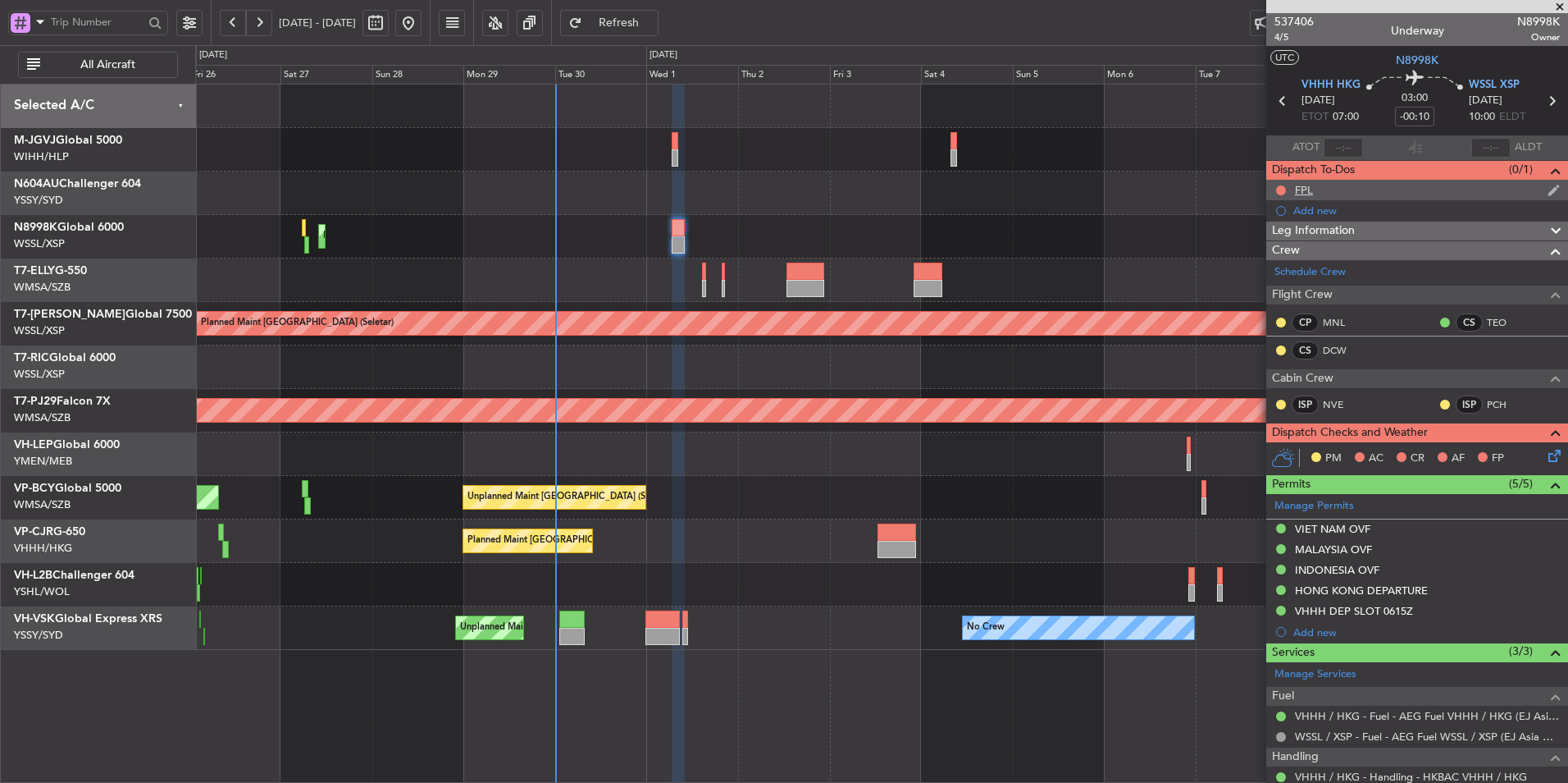
click at [1306, 190] on div "FPL" at bounding box center [1303, 190] width 18 height 14
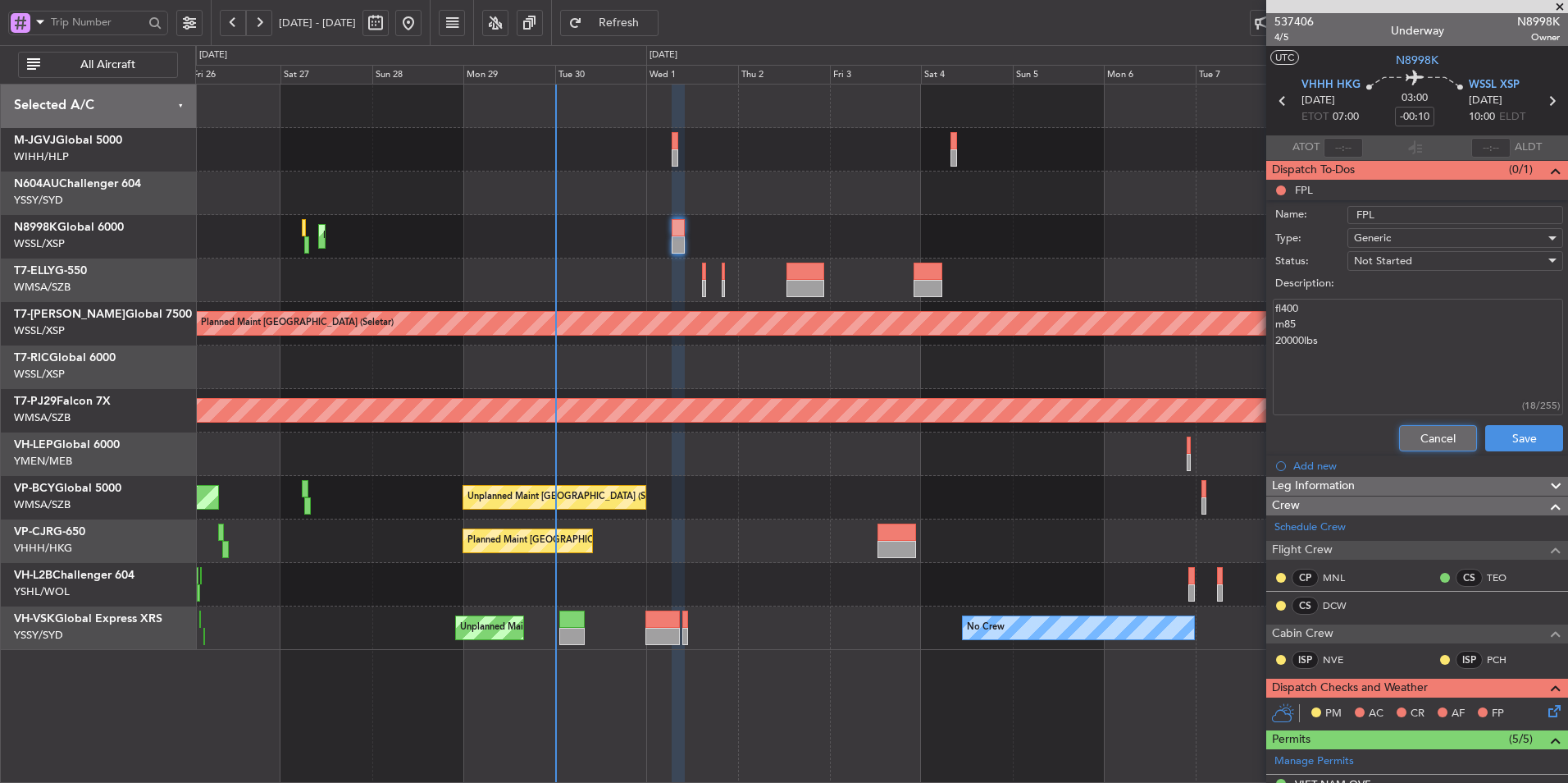
click at [1412, 430] on button "Cancel" at bounding box center [1438, 438] width 78 height 26
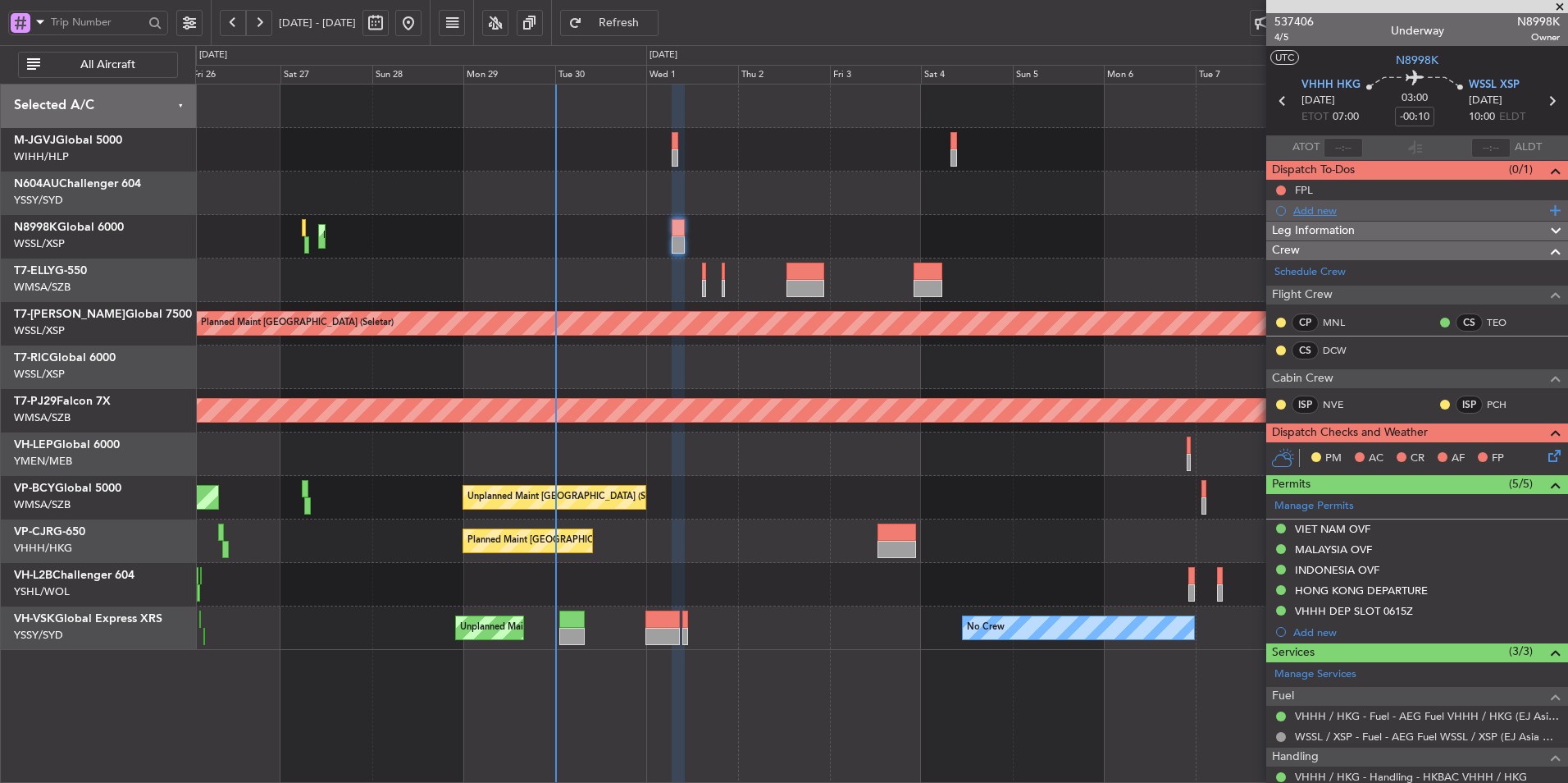
click at [1317, 209] on div "Add new" at bounding box center [1419, 210] width 252 height 14
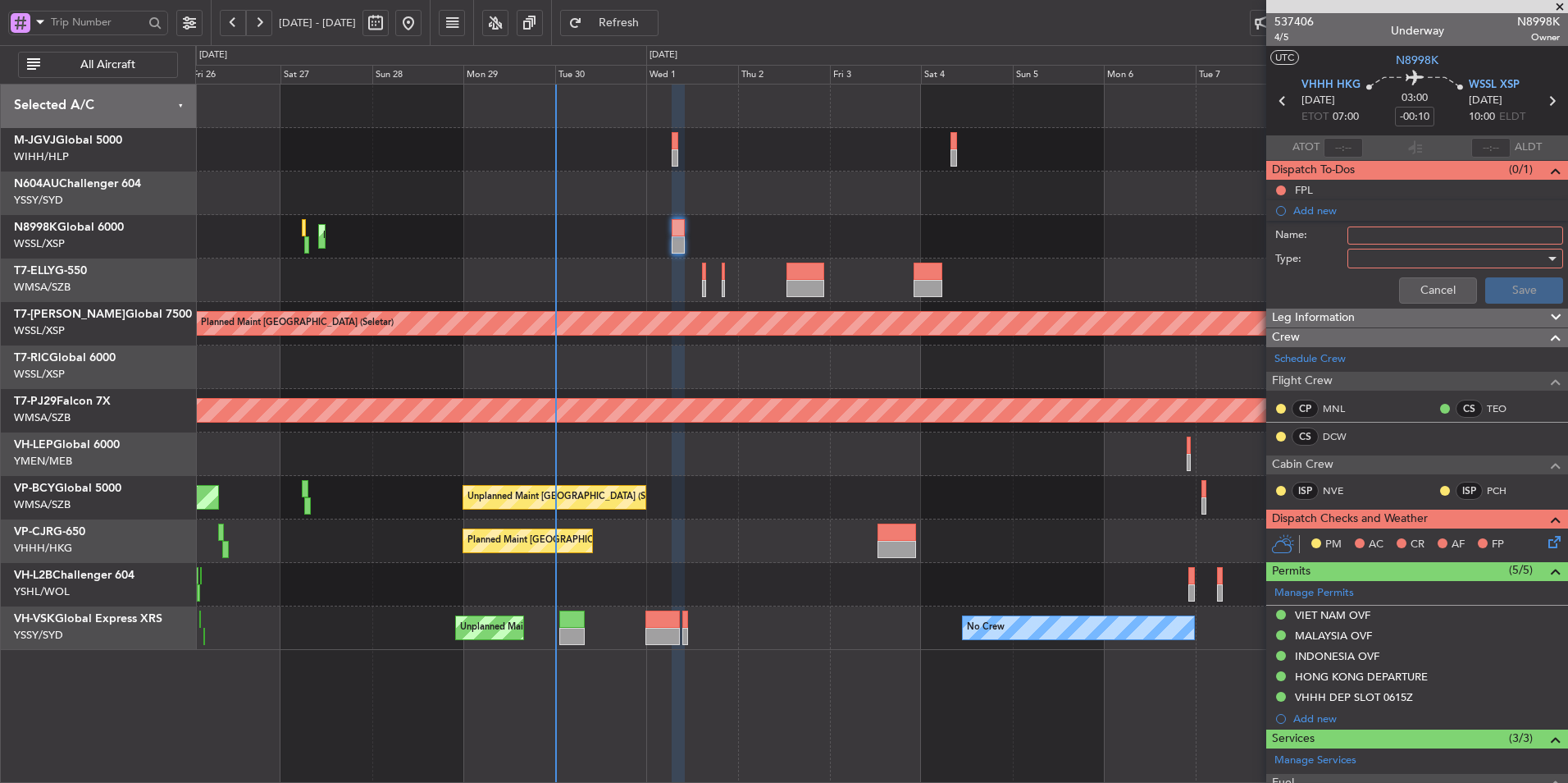
click at [1378, 231] on input "Name:" at bounding box center [1455, 235] width 216 height 18
type input "SGAC"
click at [1298, 231] on label "Name:" at bounding box center [1311, 235] width 72 height 16
click at [1347, 231] on input "SGAC" at bounding box center [1455, 235] width 216 height 18
click at [1386, 266] on div at bounding box center [1449, 259] width 191 height 25
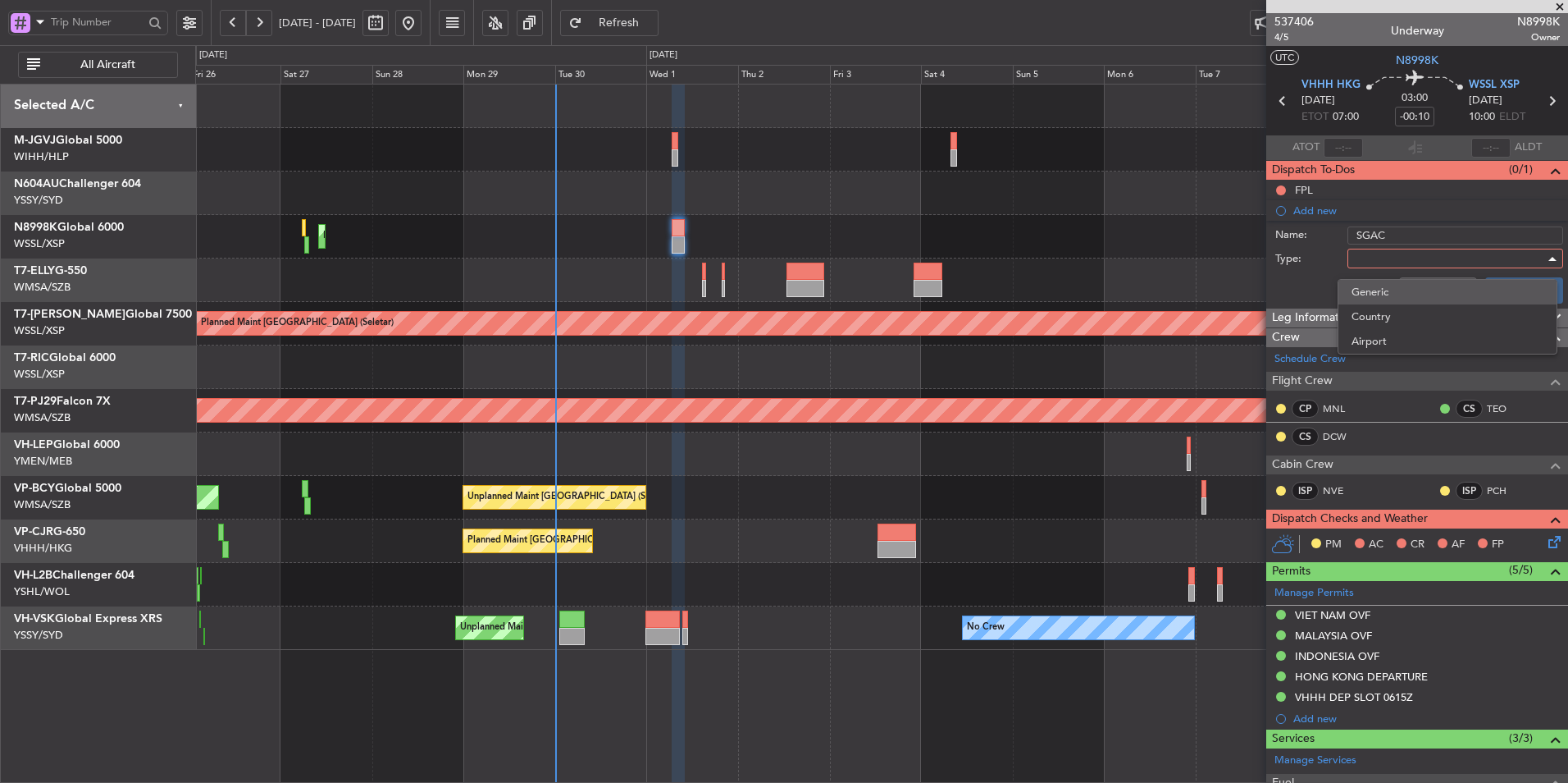
click at [1379, 294] on span "Generic" at bounding box center [1447, 293] width 192 height 25
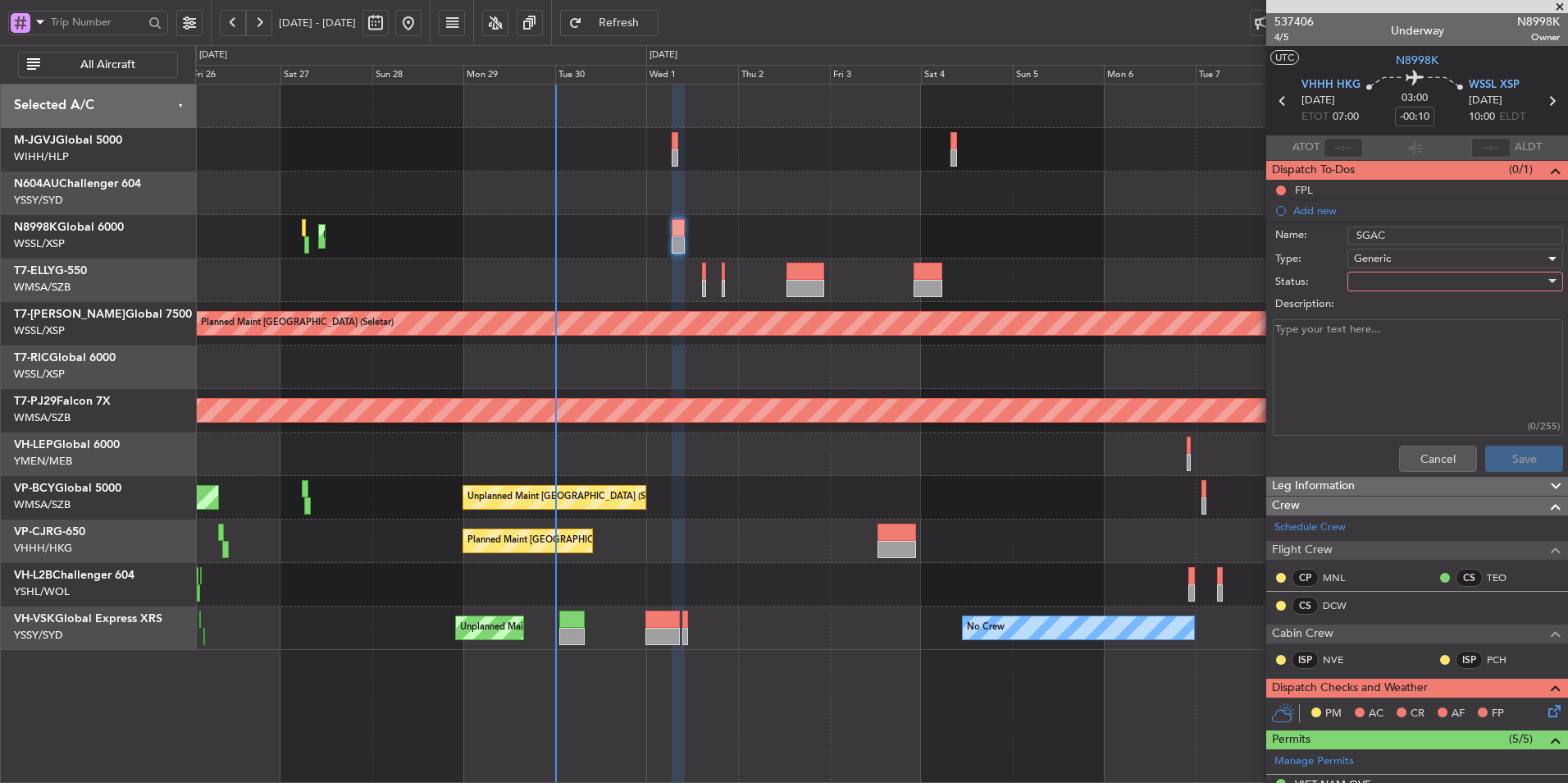
click at [1375, 293] on div "Description:" at bounding box center [1417, 304] width 318 height 23
click at [1383, 280] on div at bounding box center [1449, 282] width 191 height 25
click at [1390, 308] on span "Not Started" at bounding box center [1447, 315] width 192 height 25
click at [1513, 462] on button "Save" at bounding box center [1524, 458] width 78 height 26
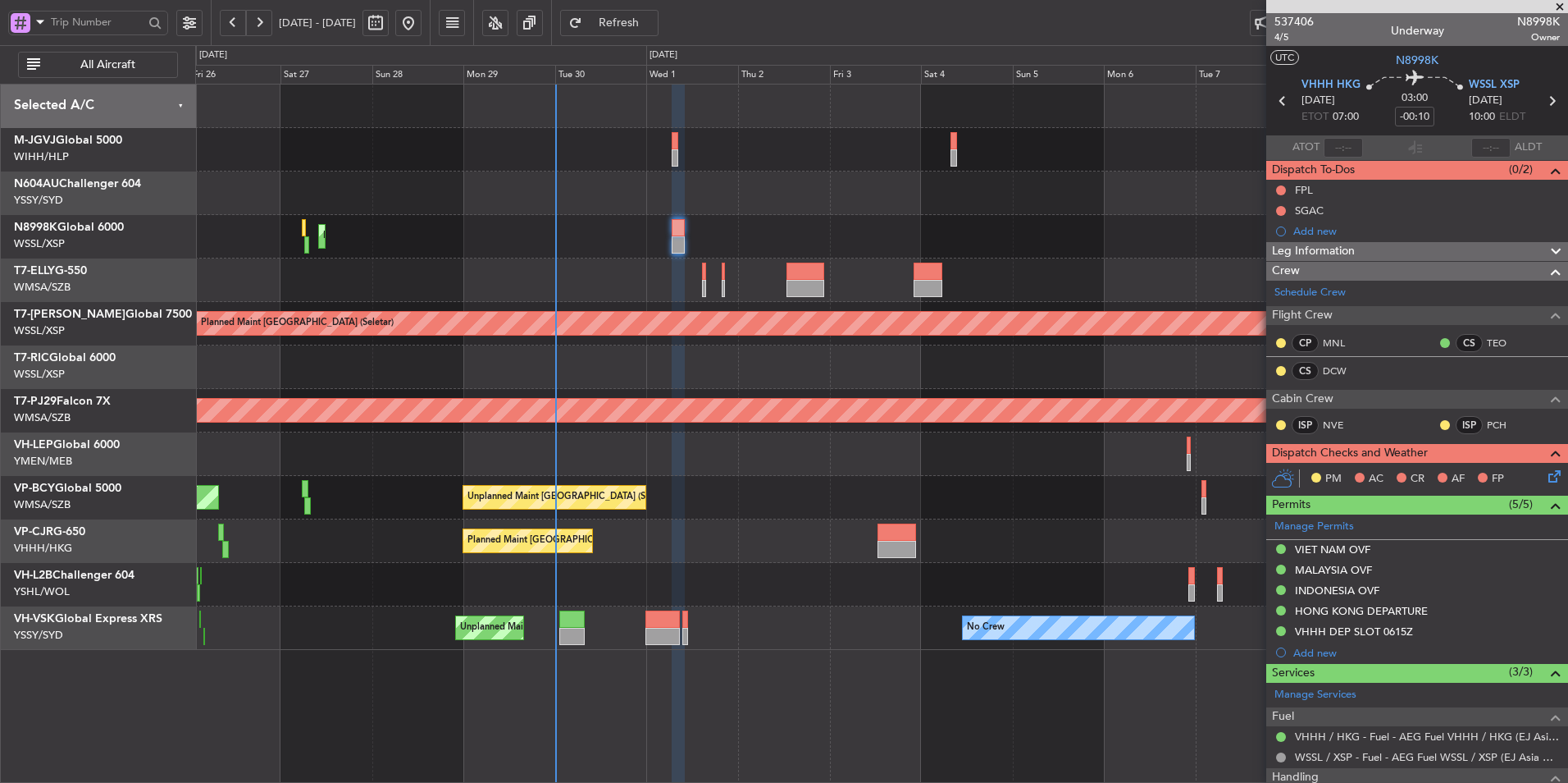
click at [540, 184] on div at bounding box center [881, 193] width 1372 height 43
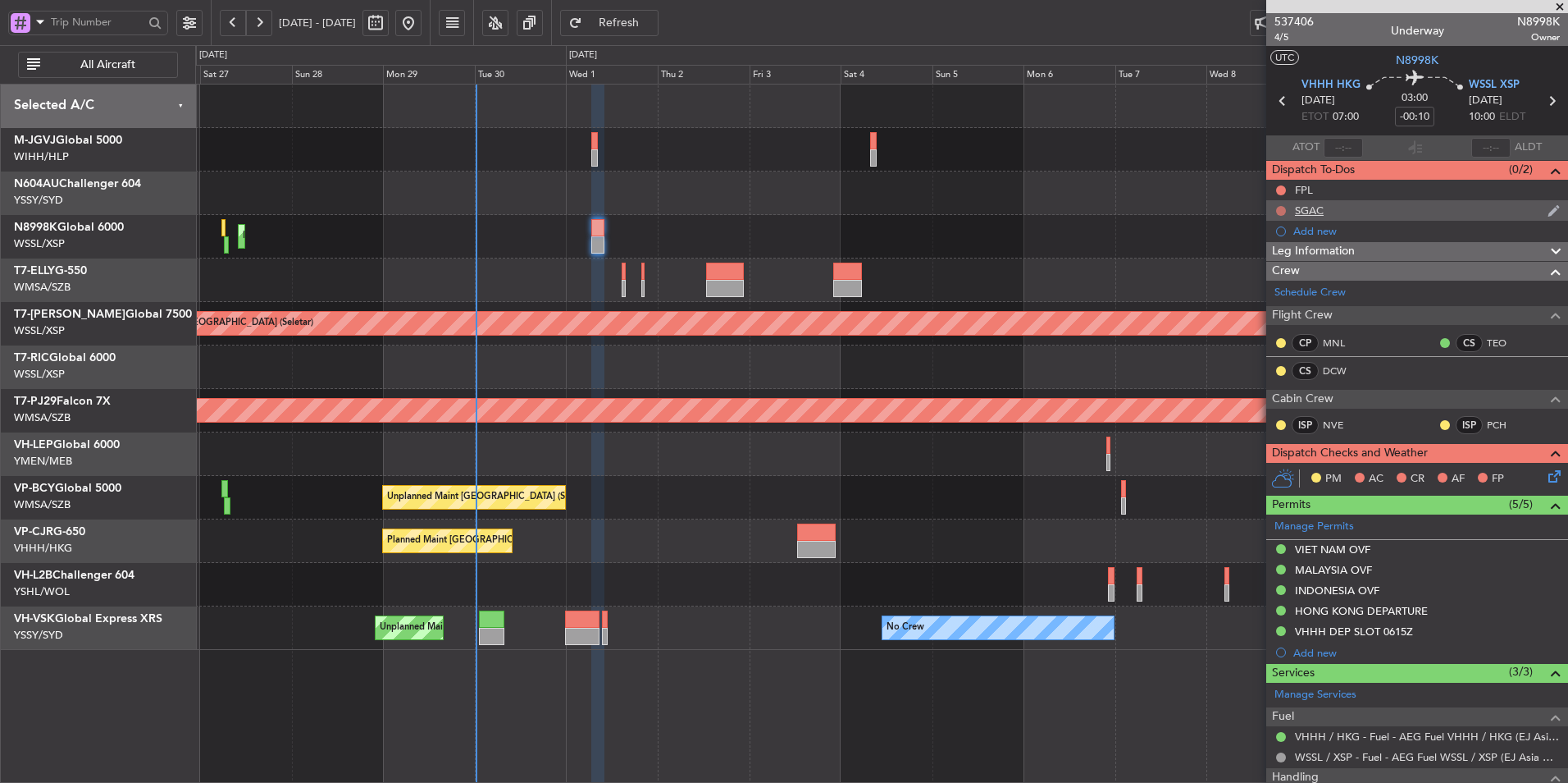
click at [1285, 207] on button at bounding box center [1281, 211] width 10 height 10
click at [1270, 257] on mat-tooltip-component "Not Started" at bounding box center [1281, 236] width 79 height 43
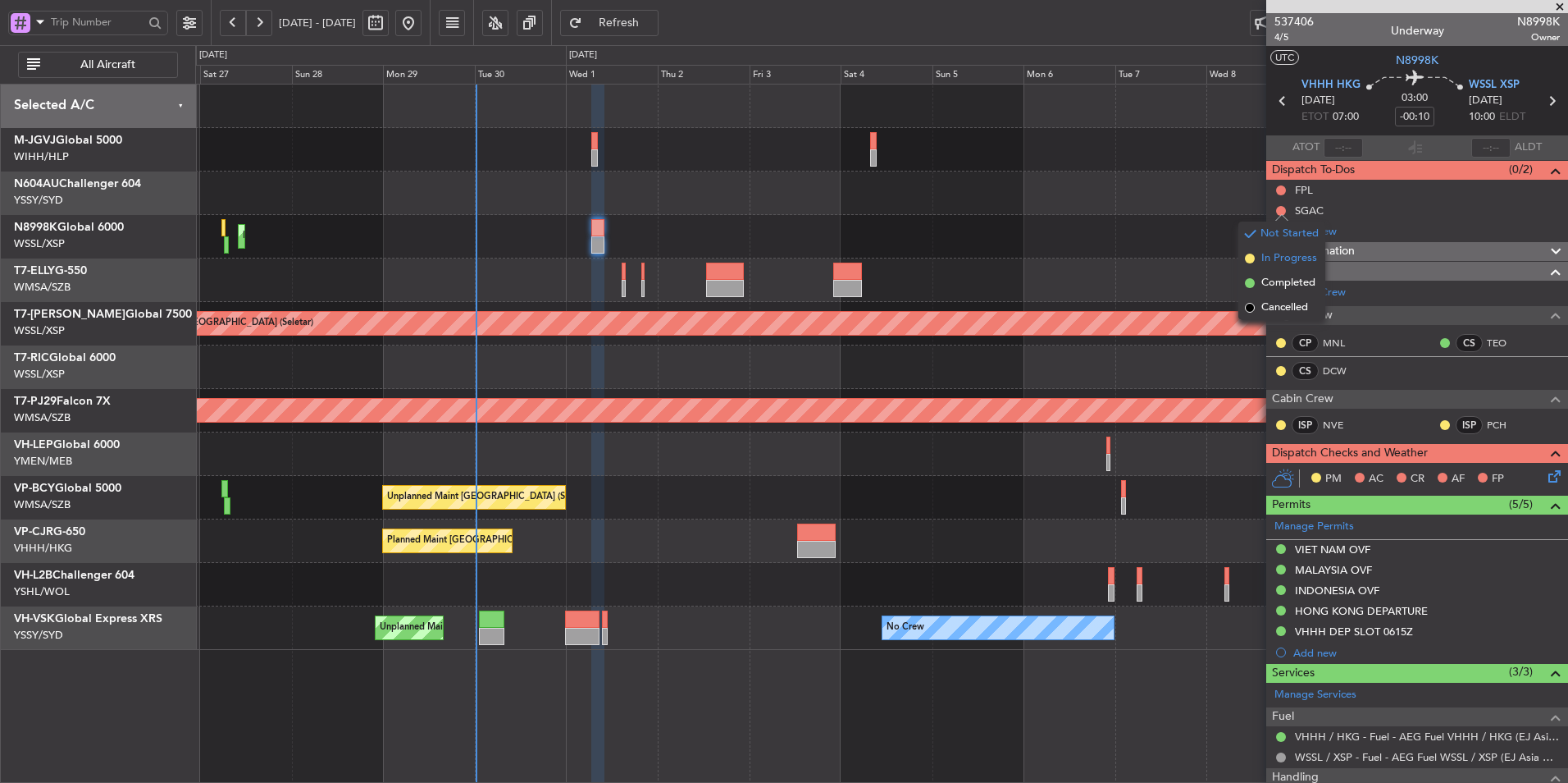
click at [1289, 259] on span "In Progress" at bounding box center [1289, 258] width 56 height 16
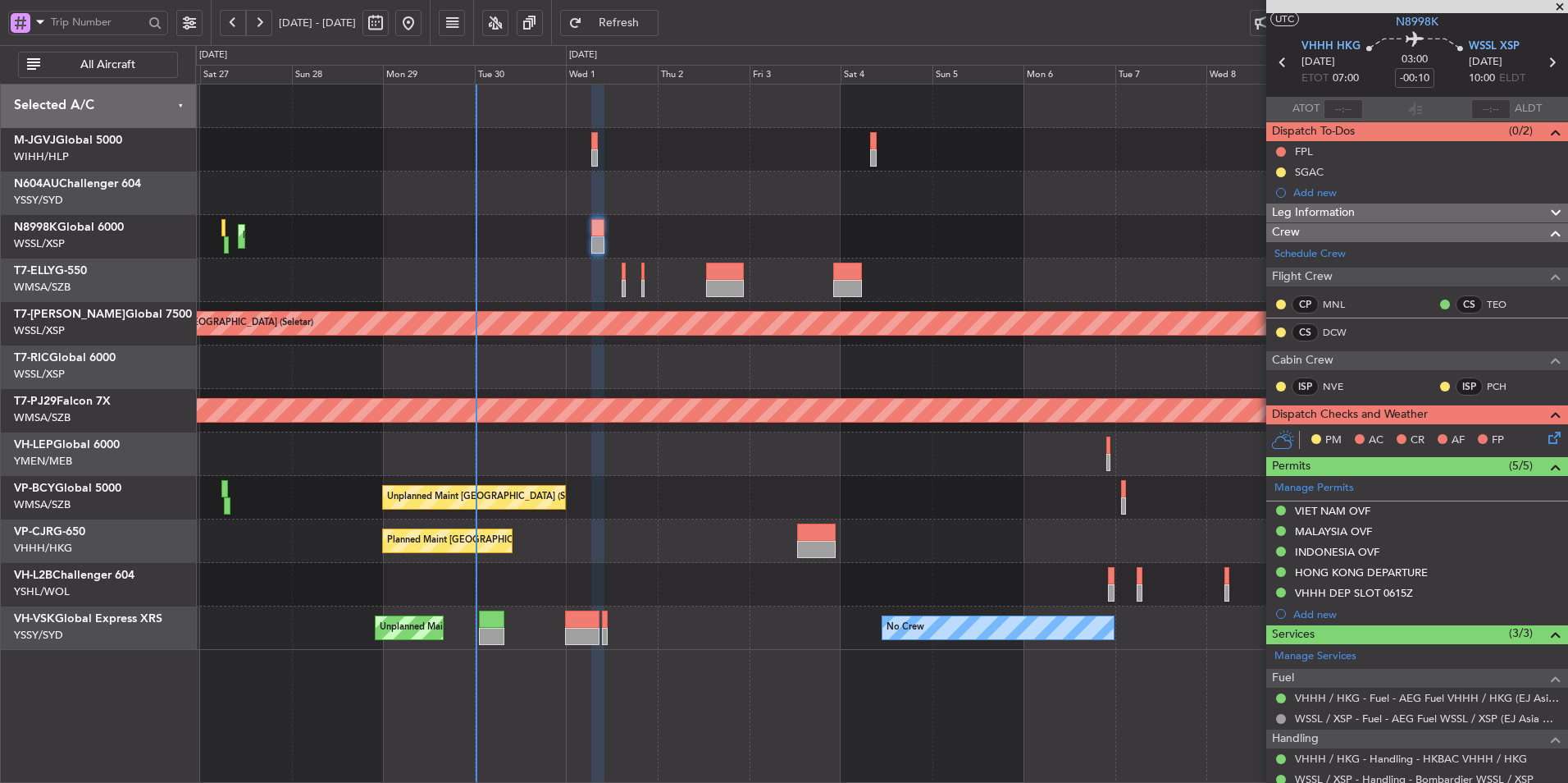
scroll to position [37, 0]
click at [1550, 441] on icon at bounding box center [1552, 436] width 13 height 13
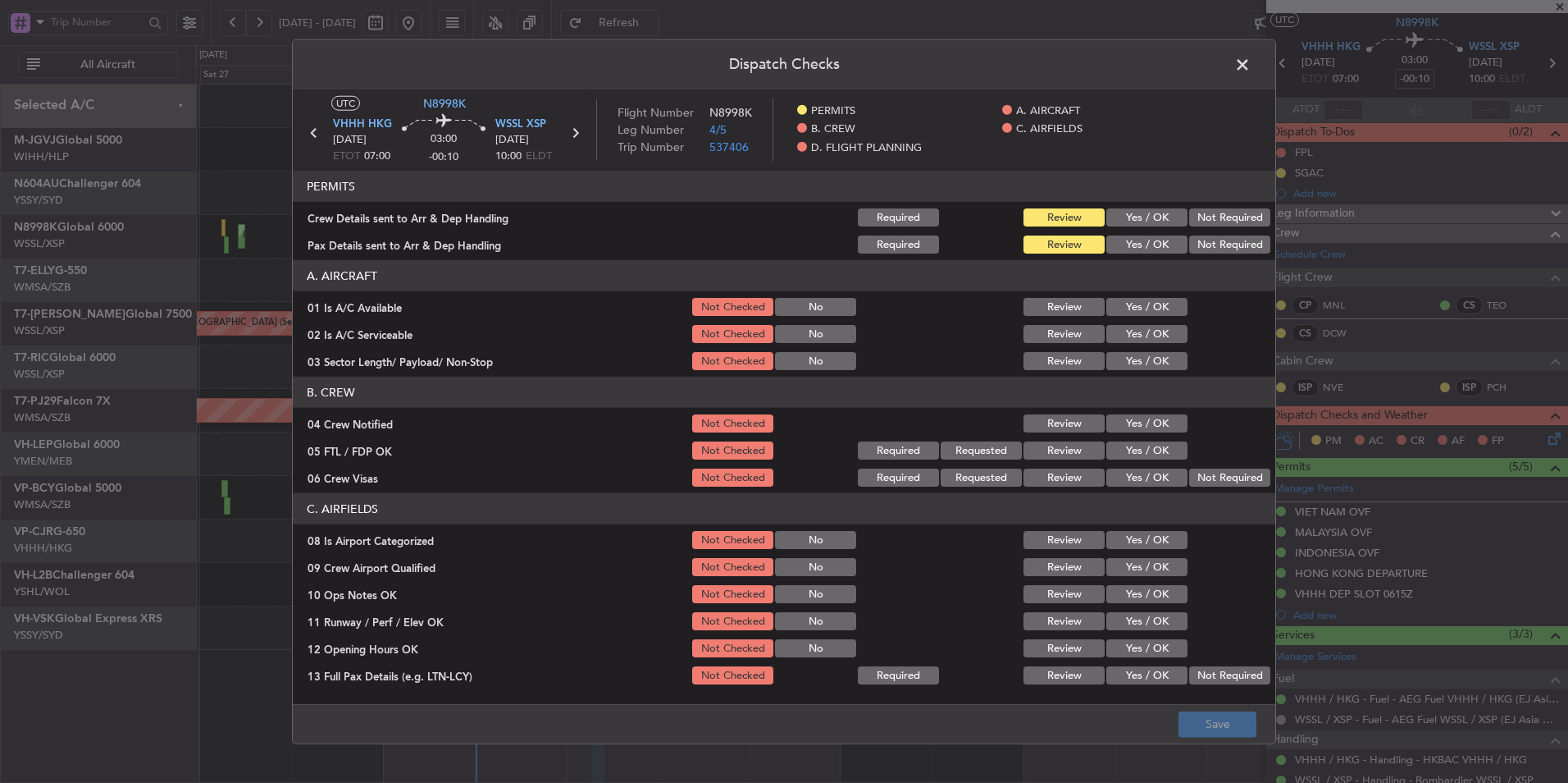
click at [1136, 222] on button "Yes / OK" at bounding box center [1147, 217] width 82 height 18
click at [1144, 239] on button "Yes / OK" at bounding box center [1147, 244] width 82 height 18
click at [1131, 306] on button "Yes / OK" at bounding box center [1147, 306] width 82 height 18
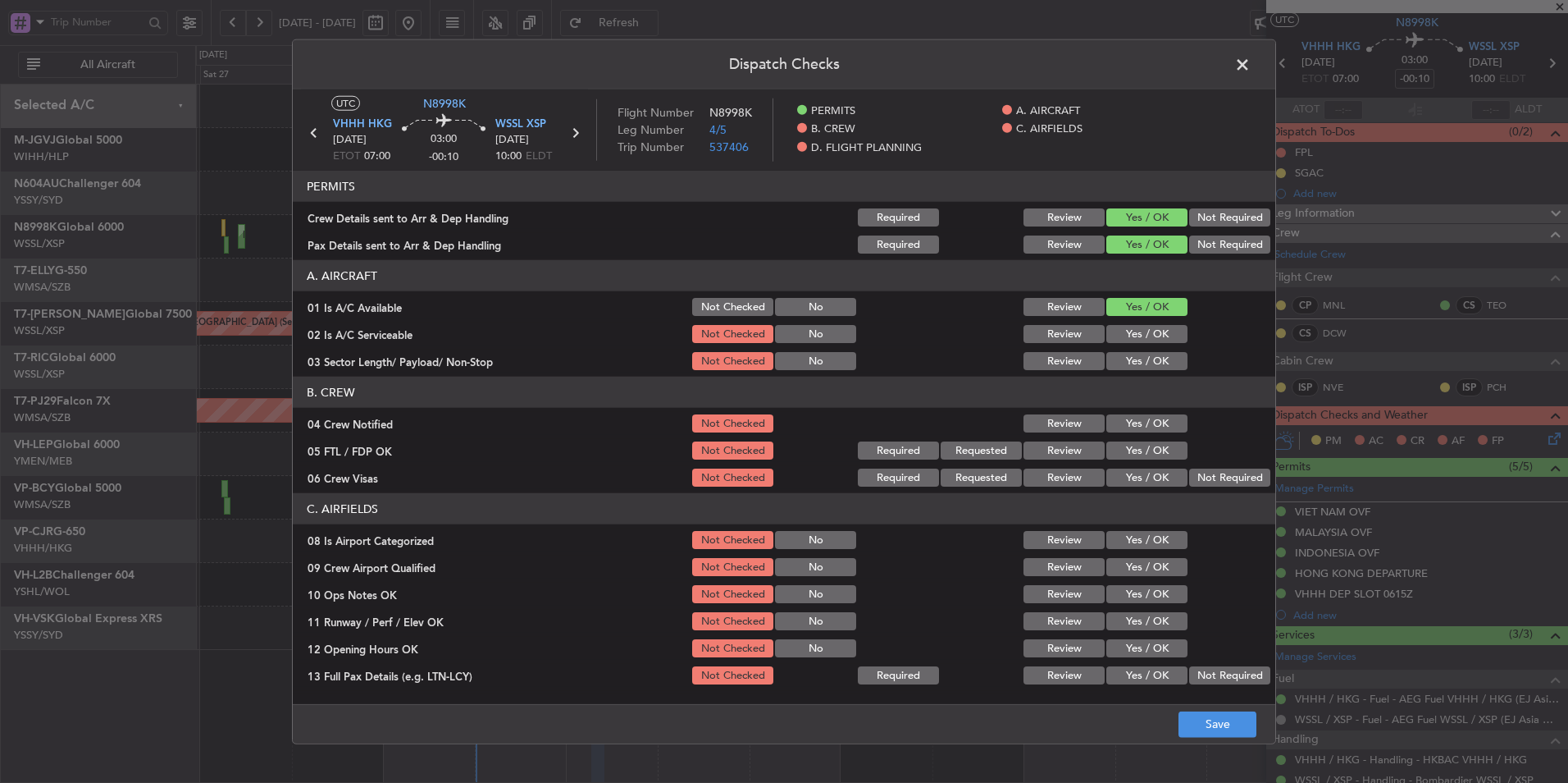
click at [1135, 340] on button "Yes / OK" at bounding box center [1147, 334] width 82 height 18
click at [1140, 369] on button "Yes / OK" at bounding box center [1147, 361] width 82 height 18
click at [1132, 434] on div "Yes / OK" at bounding box center [1145, 423] width 82 height 23
click at [1134, 425] on button "Yes / OK" at bounding box center [1147, 423] width 82 height 18
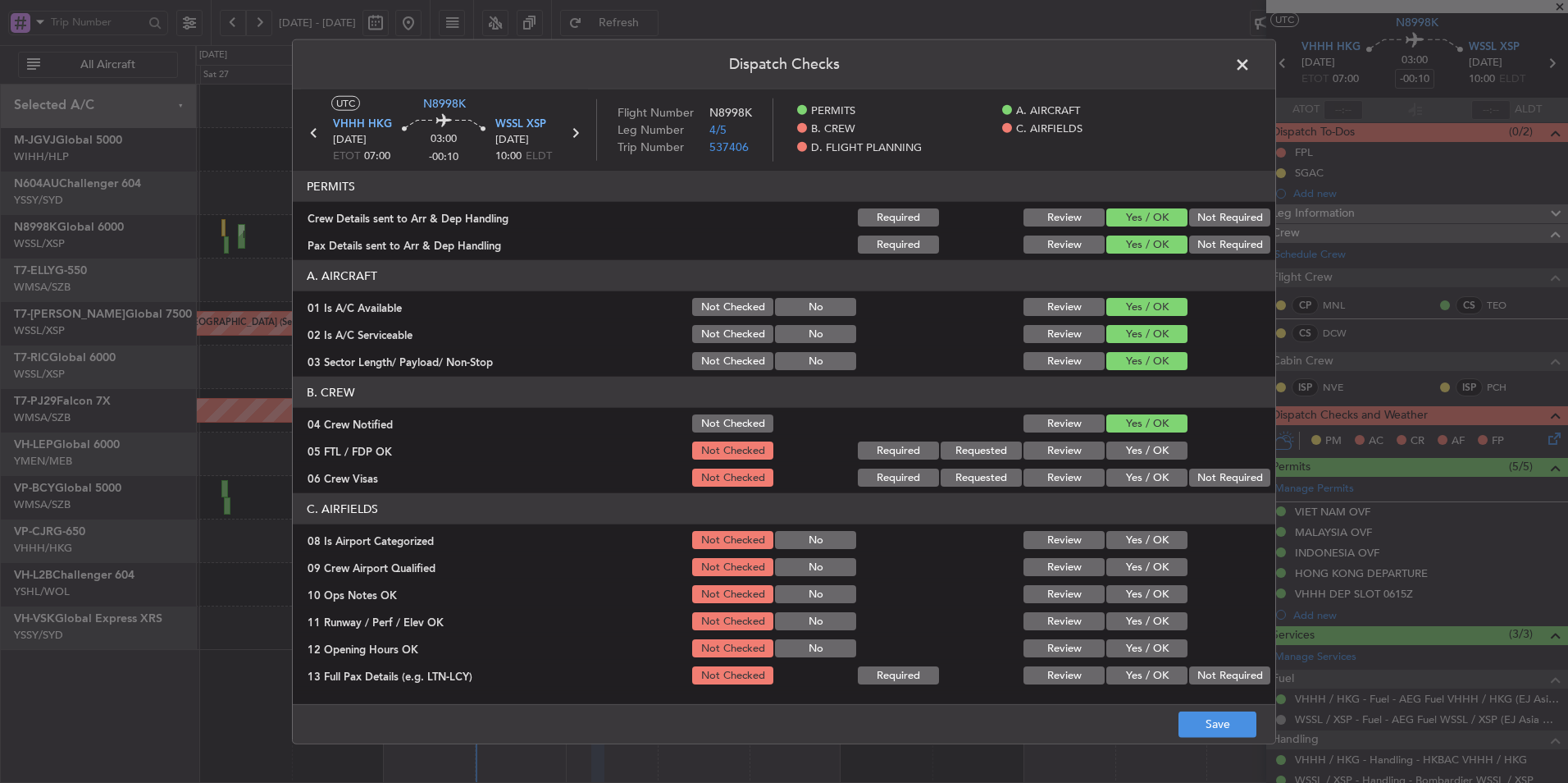
click at [1137, 454] on button "Yes / OK" at bounding box center [1147, 450] width 82 height 18
click at [1138, 479] on button "Yes / OK" at bounding box center [1147, 477] width 82 height 18
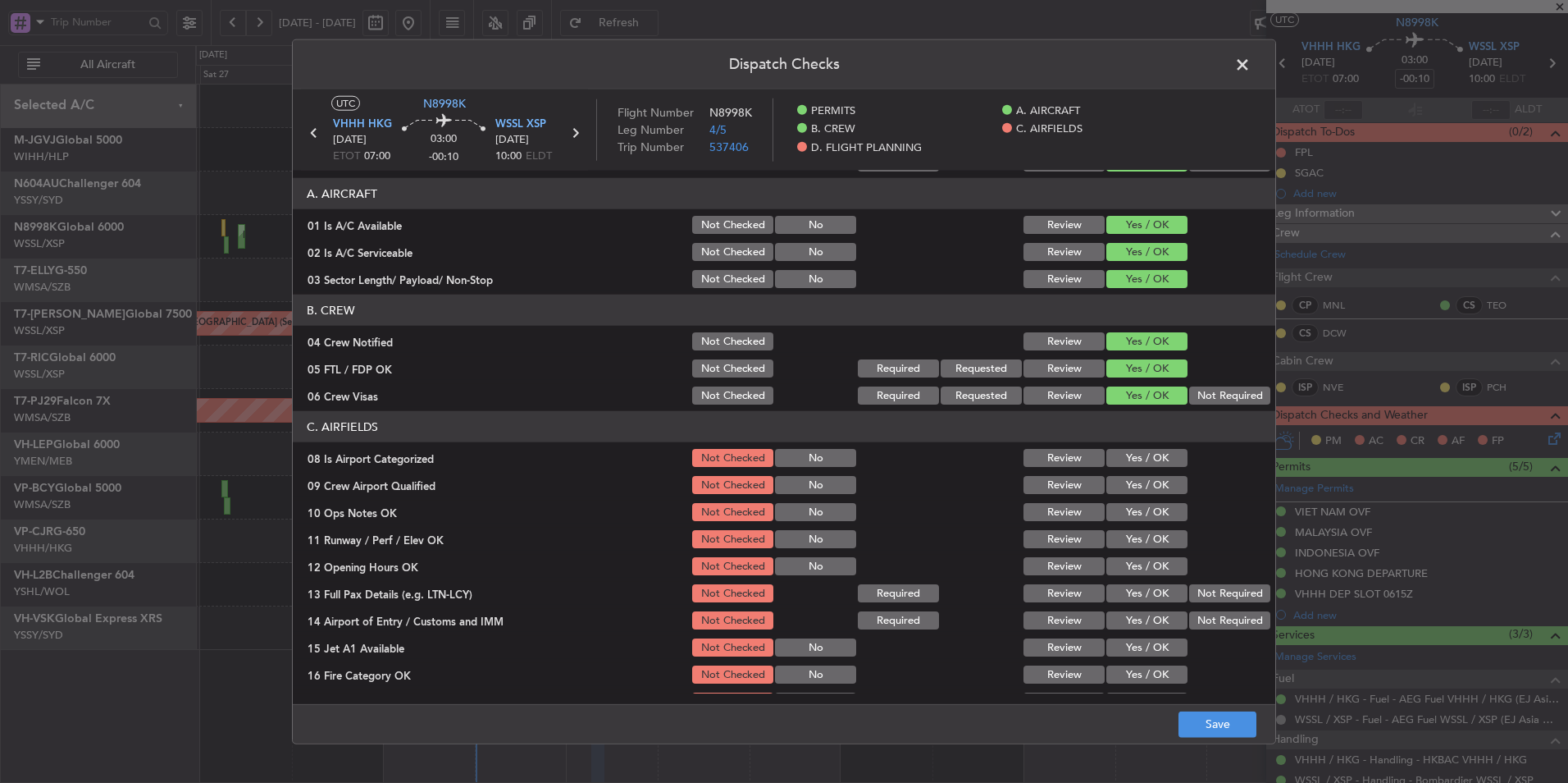
scroll to position [247, 0]
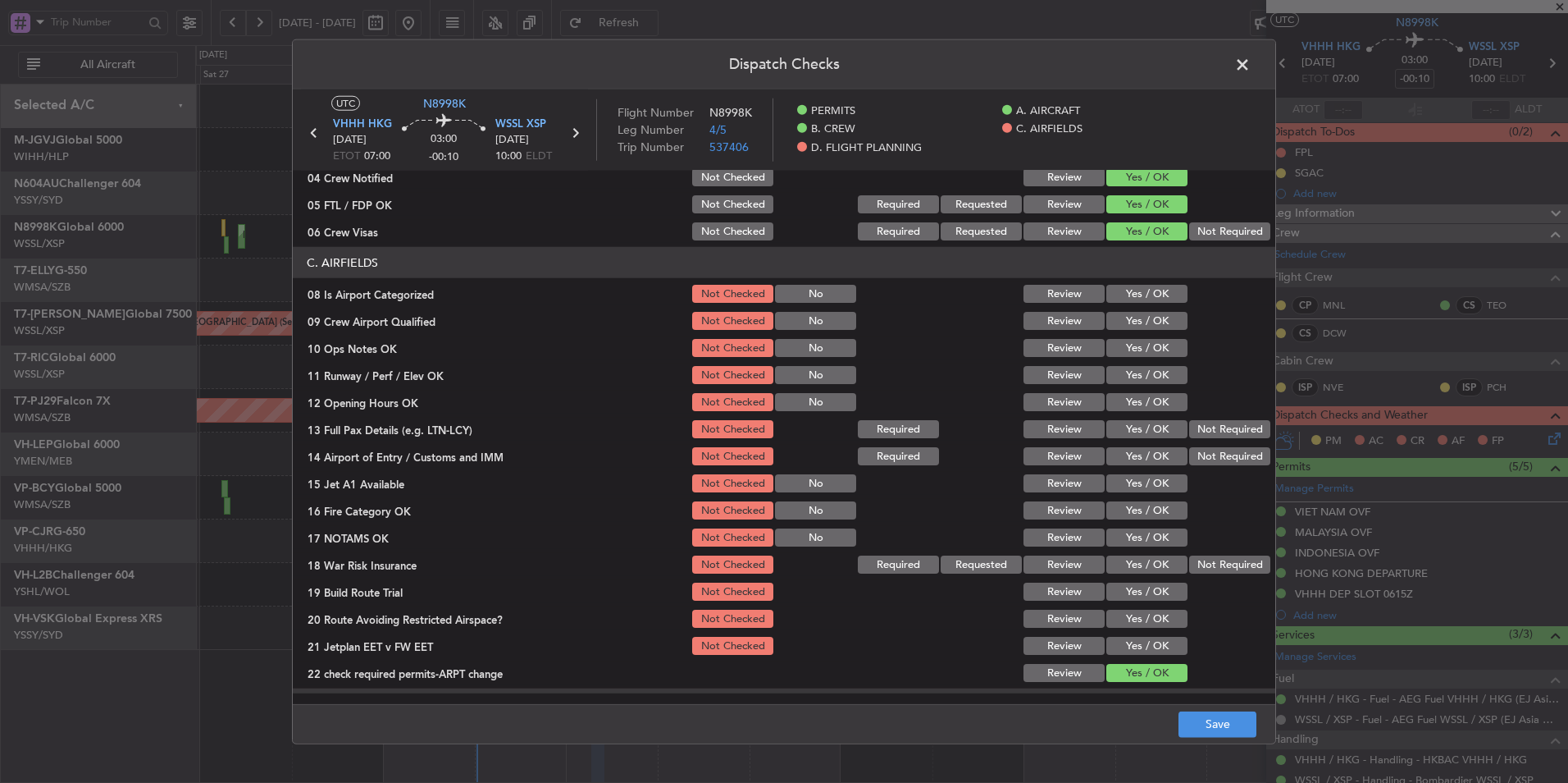
click at [1129, 297] on button "Yes / OK" at bounding box center [1147, 294] width 82 height 18
click at [1135, 320] on button "Yes / OK" at bounding box center [1147, 320] width 82 height 18
click at [1131, 349] on button "Yes / OK" at bounding box center [1147, 347] width 82 height 18
click at [1131, 374] on button "Yes / OK" at bounding box center [1147, 374] width 82 height 18
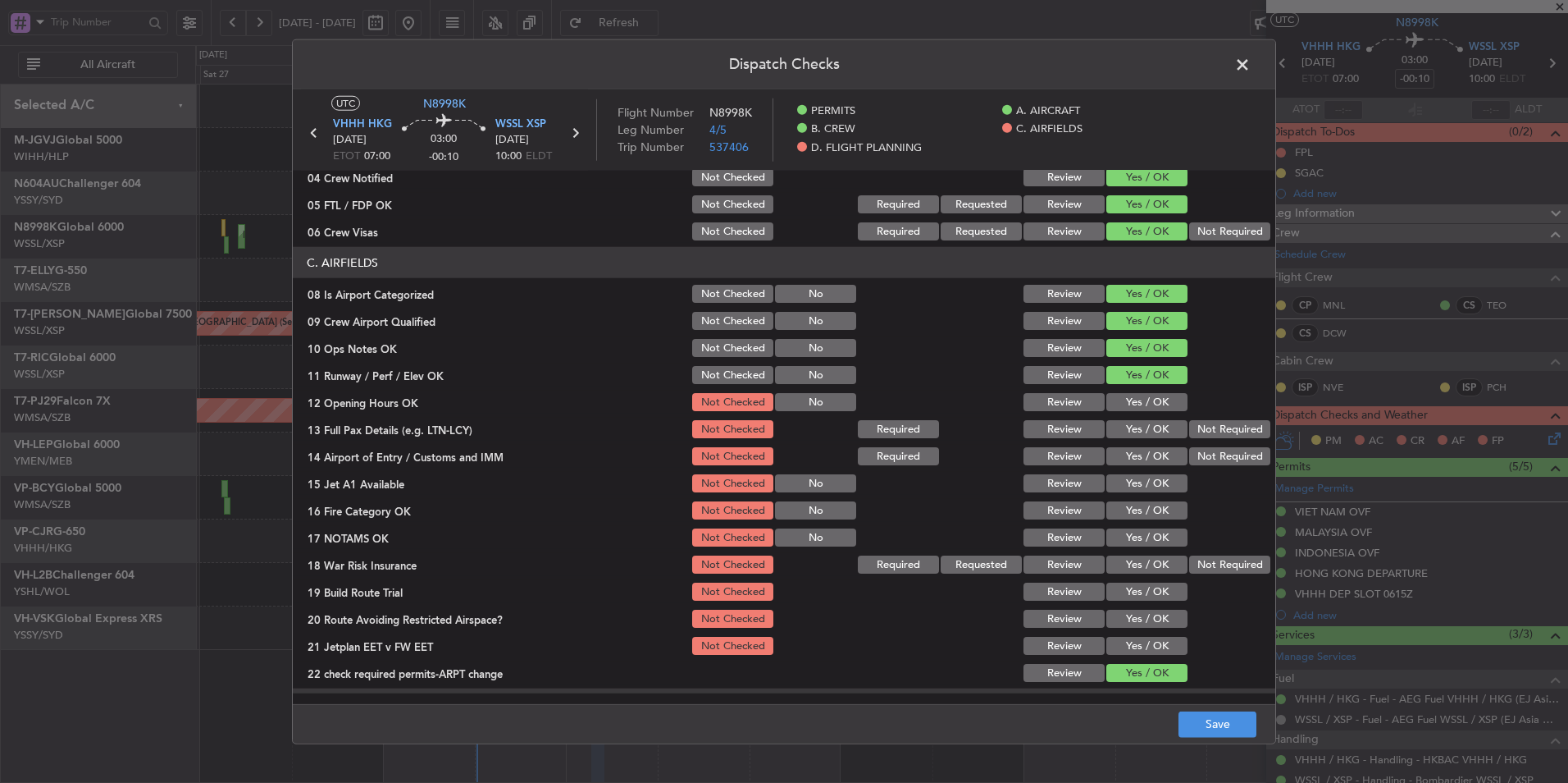
click at [1131, 401] on button "Yes / OK" at bounding box center [1147, 402] width 82 height 18
click at [1132, 424] on button "Yes / OK" at bounding box center [1147, 429] width 82 height 18
click at [1132, 456] on button "Yes / OK" at bounding box center [1147, 456] width 82 height 18
click at [1133, 485] on button "Yes / OK" at bounding box center [1147, 483] width 82 height 18
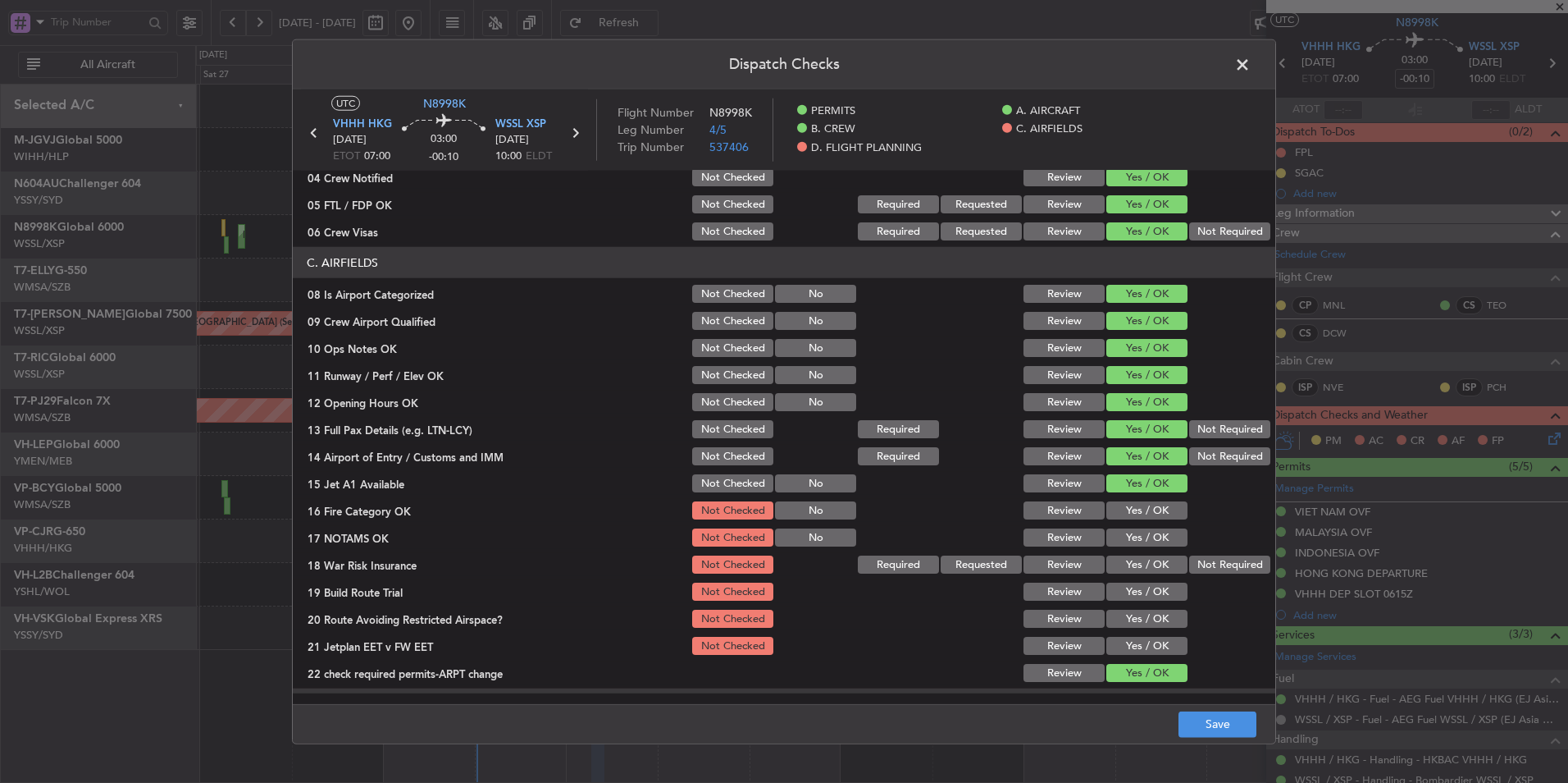
click at [1131, 513] on button "Yes / OK" at bounding box center [1147, 510] width 82 height 18
click at [1131, 534] on button "Yes / OK" at bounding box center [1147, 537] width 82 height 18
click at [1242, 571] on button "Not Required" at bounding box center [1229, 564] width 82 height 18
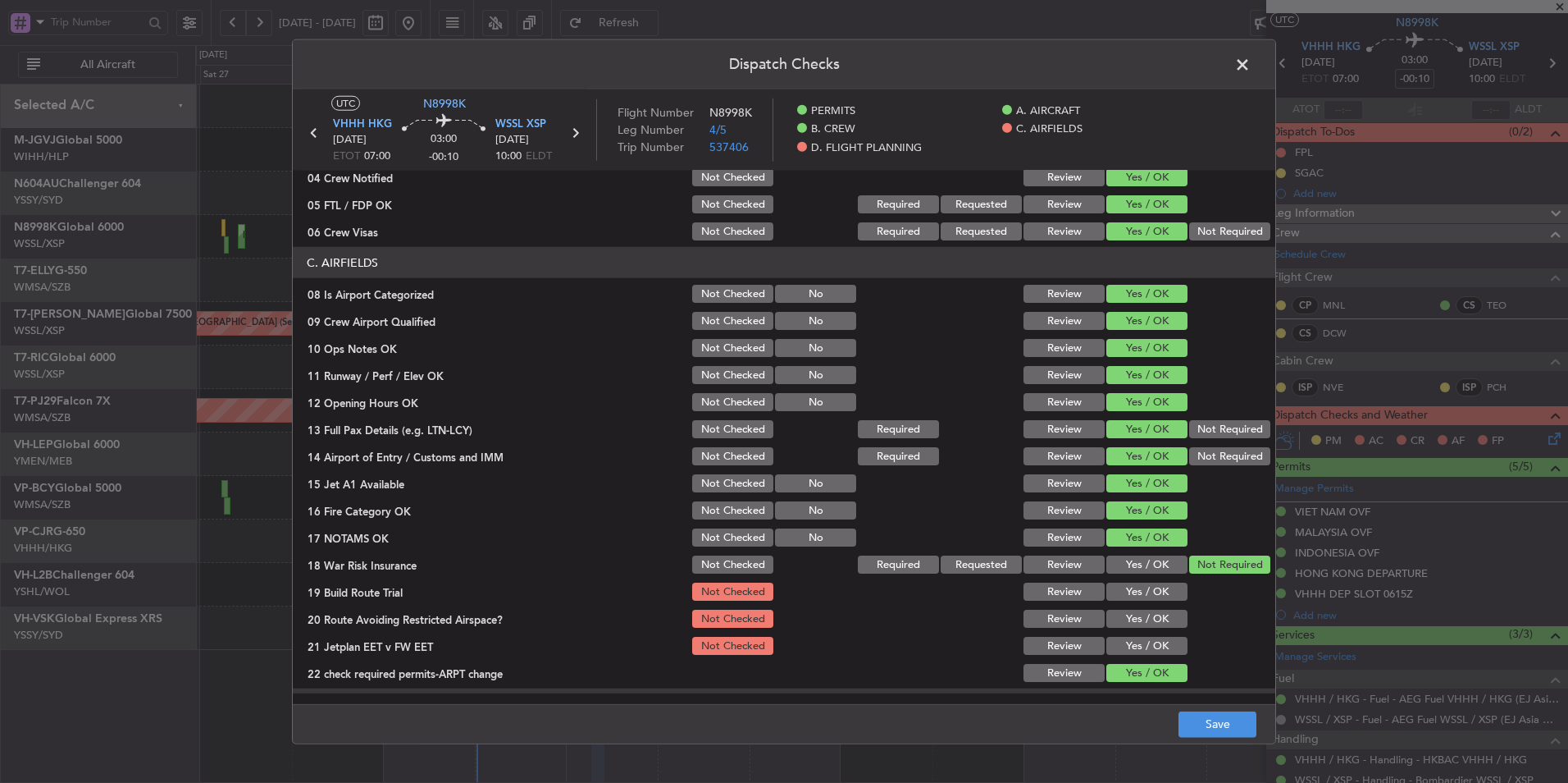
click at [1170, 593] on button "Yes / OK" at bounding box center [1147, 591] width 82 height 18
click at [1151, 626] on button "Yes / OK" at bounding box center [1147, 618] width 82 height 18
click at [1140, 646] on button "Yes / OK" at bounding box center [1147, 646] width 82 height 18
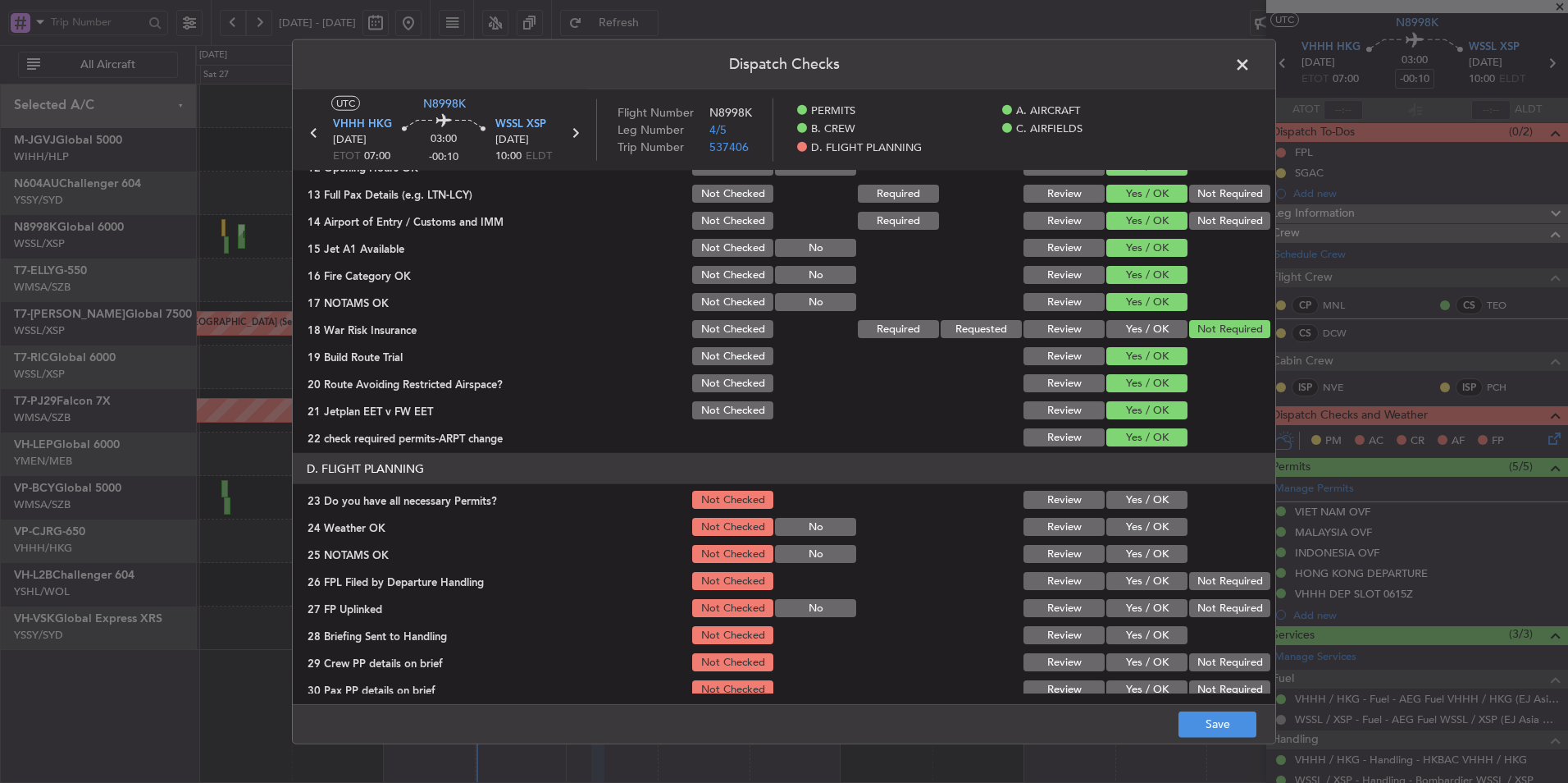
scroll to position [493, 0]
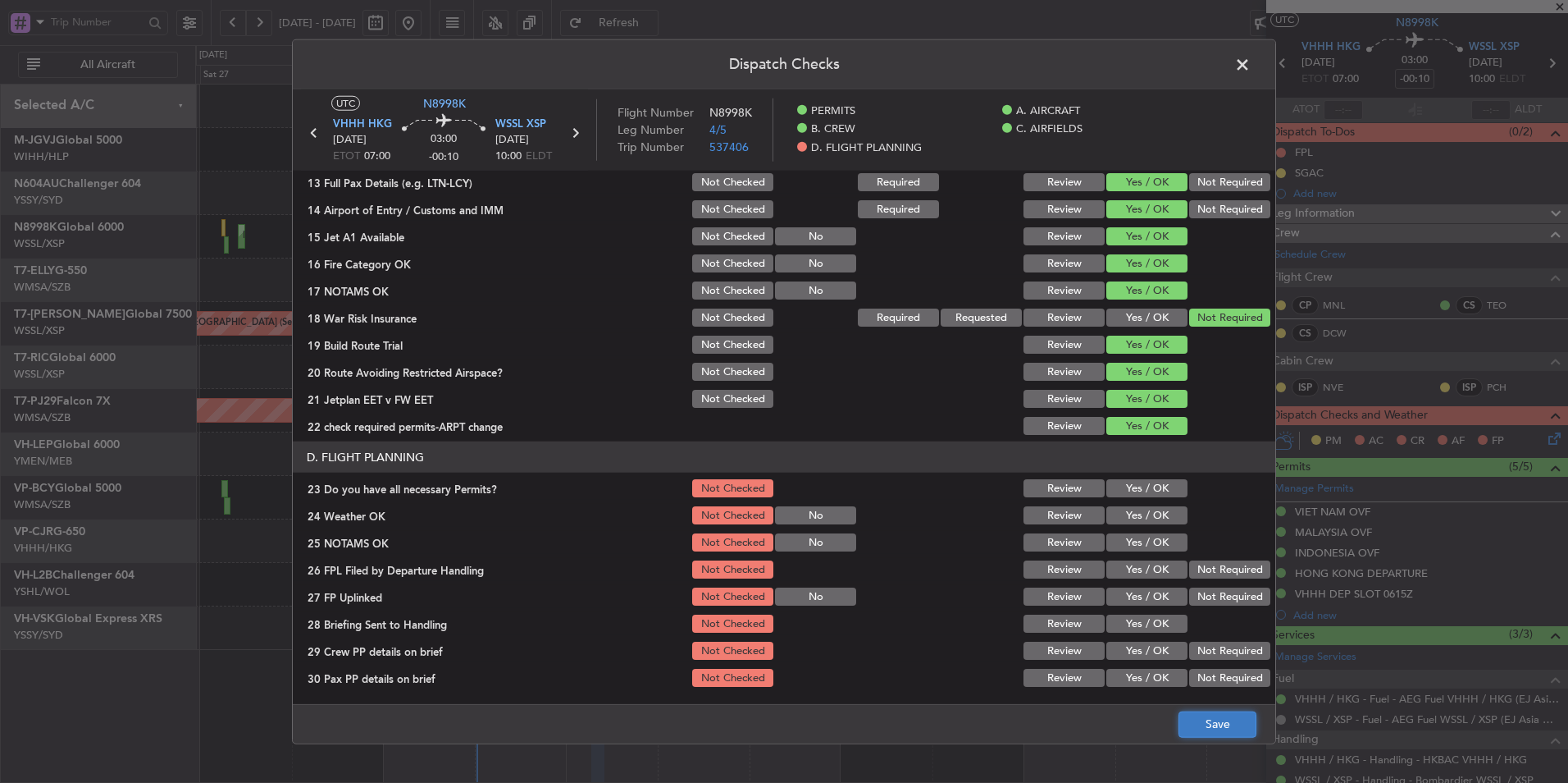
click at [1208, 719] on button "Save" at bounding box center [1217, 724] width 78 height 26
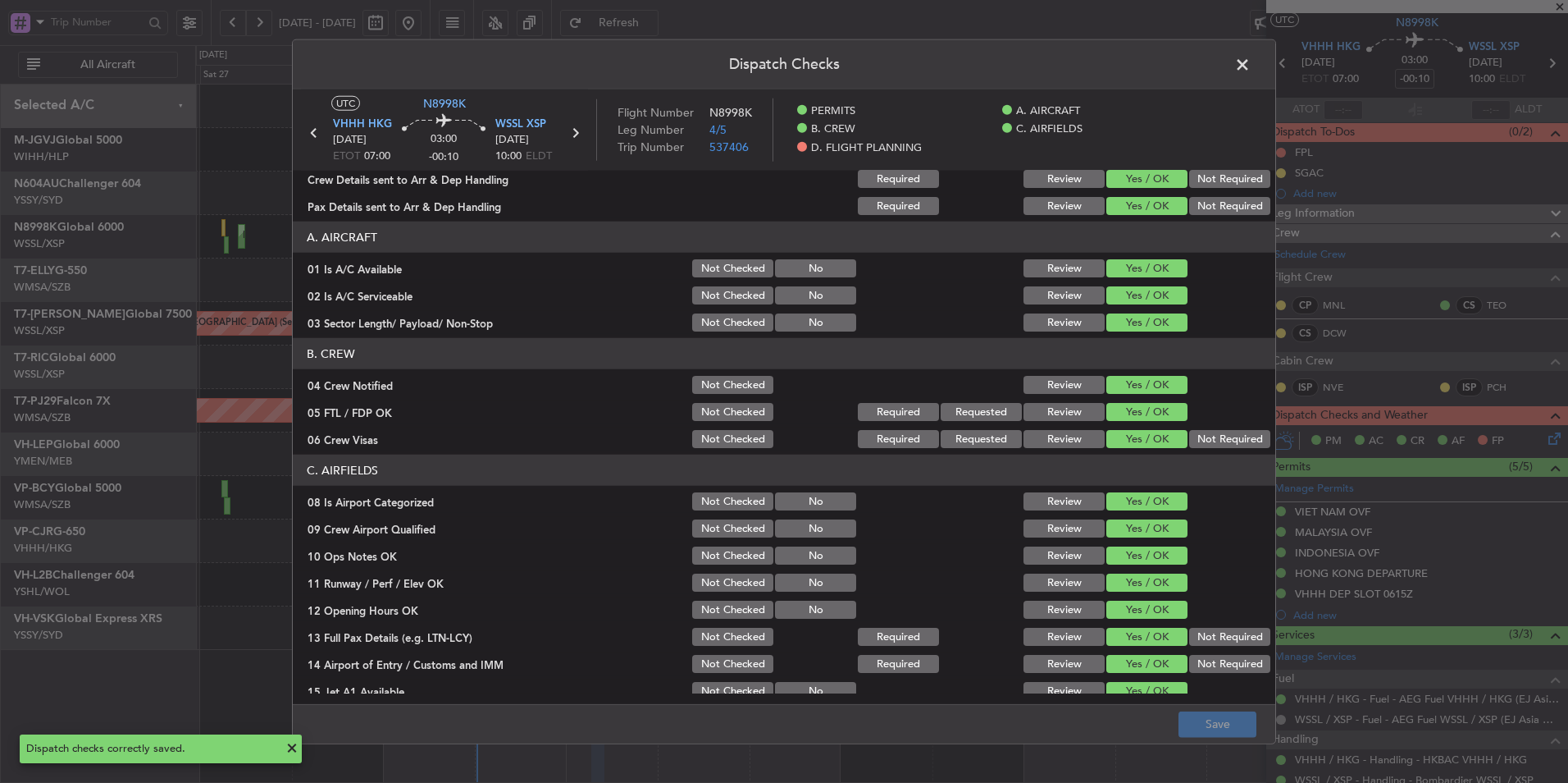
scroll to position [0, 0]
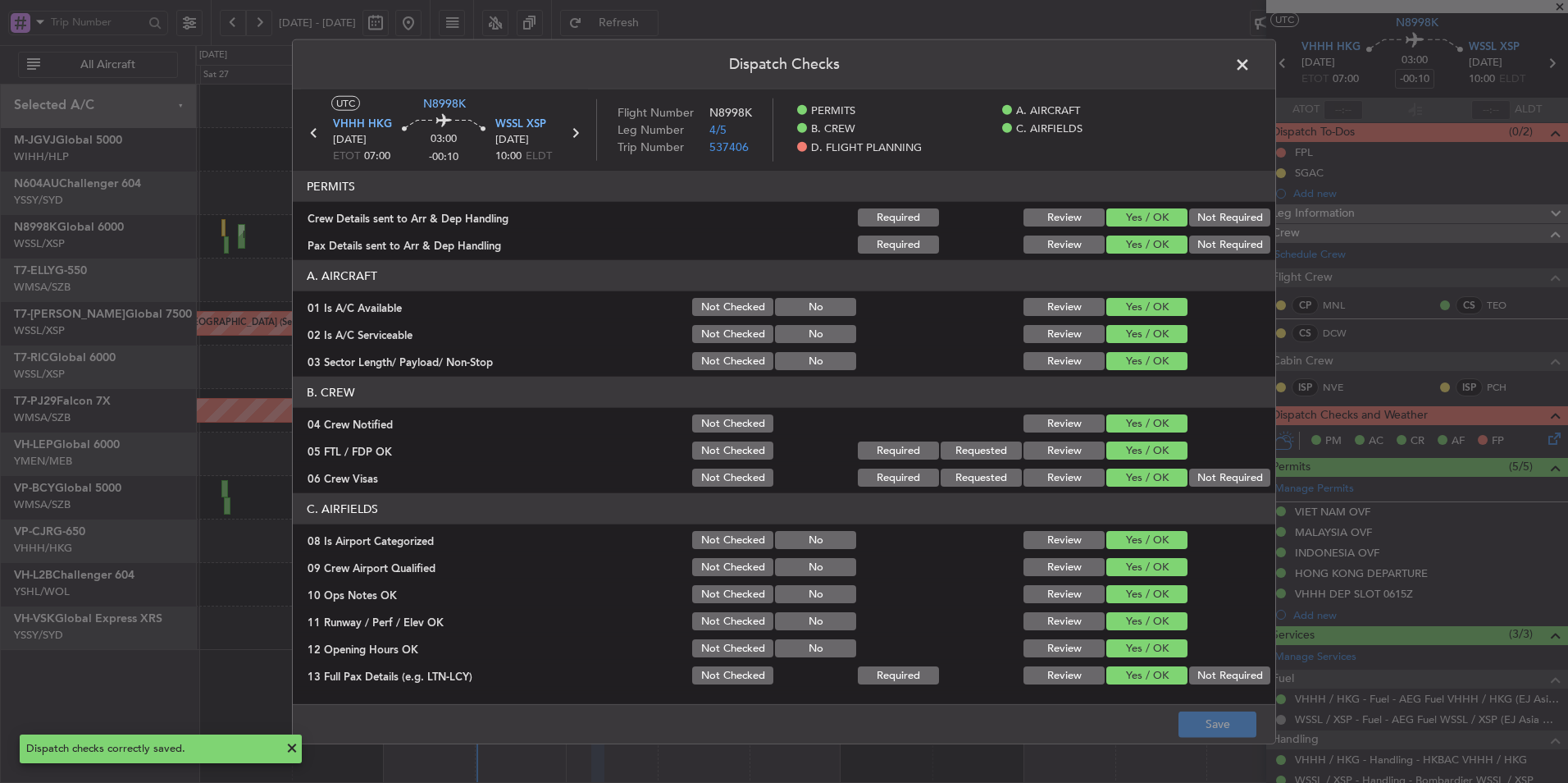
click at [1251, 64] on span at bounding box center [1251, 69] width 0 height 33
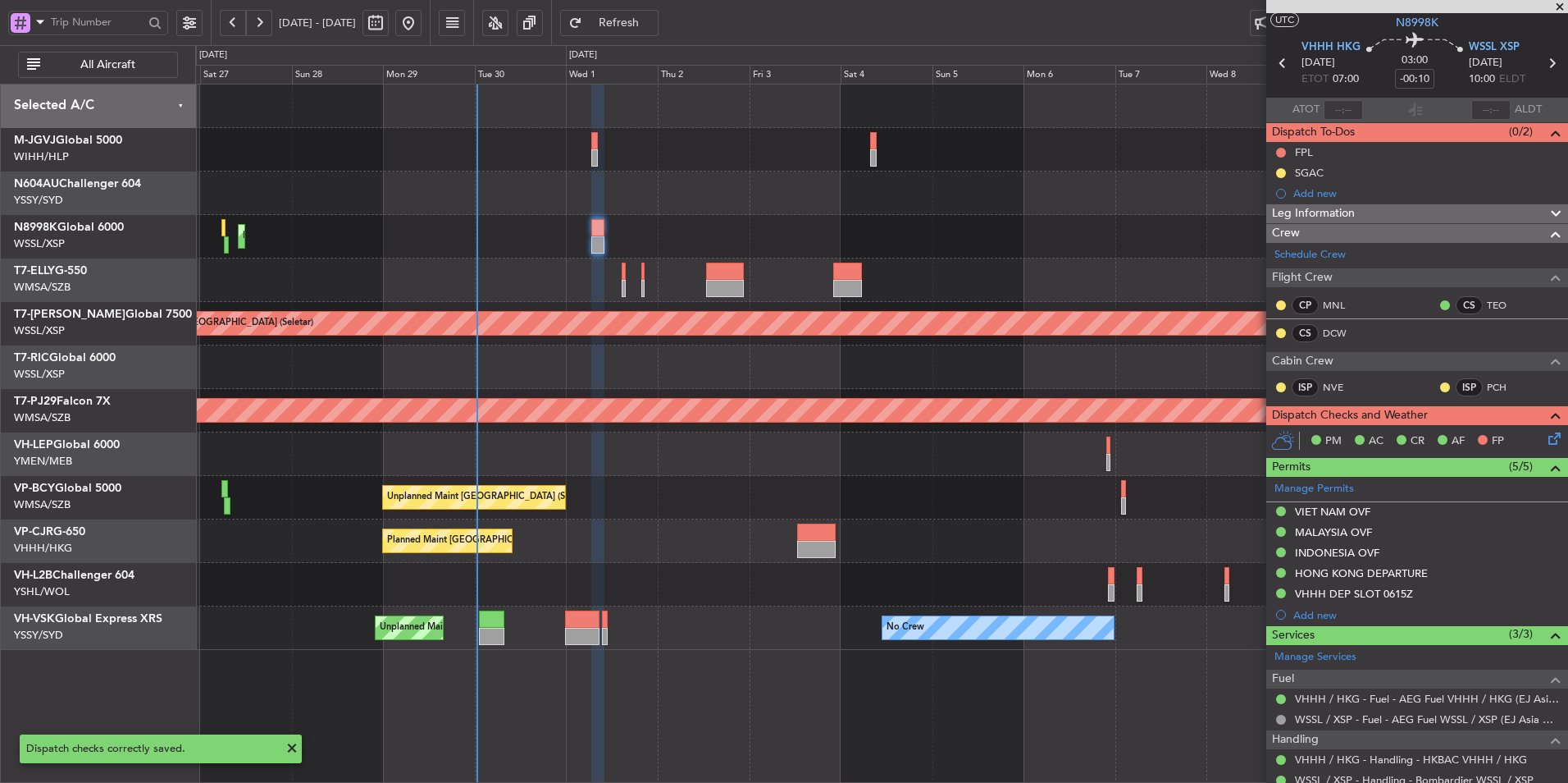
click at [808, 458] on div at bounding box center [881, 454] width 1372 height 43
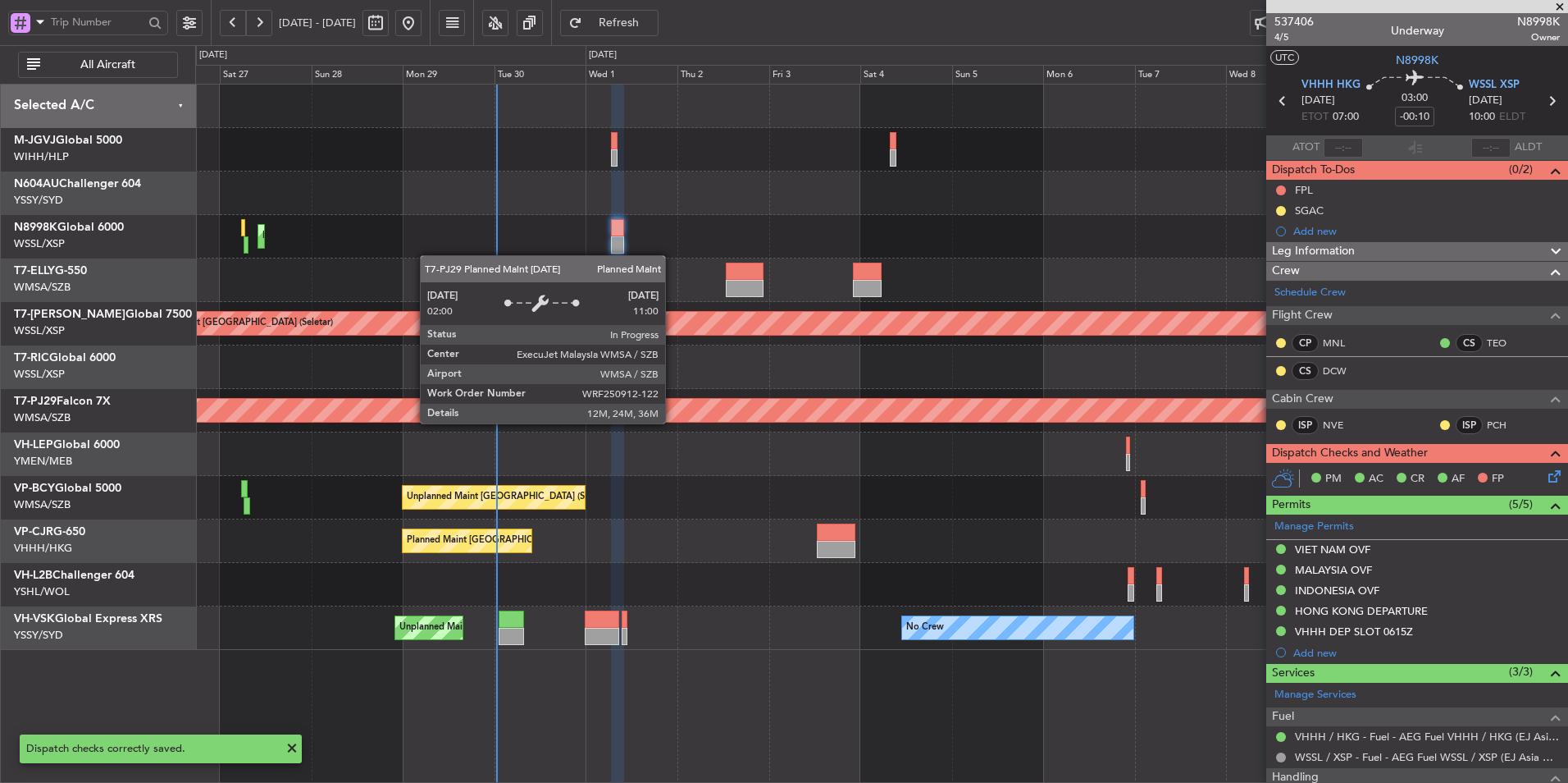
click at [696, 428] on div "Planned Maint [GEOGRAPHIC_DATA] (Sultan [PERSON_NAME] [PERSON_NAME] - Subang)" at bounding box center [881, 410] width 1372 height 43
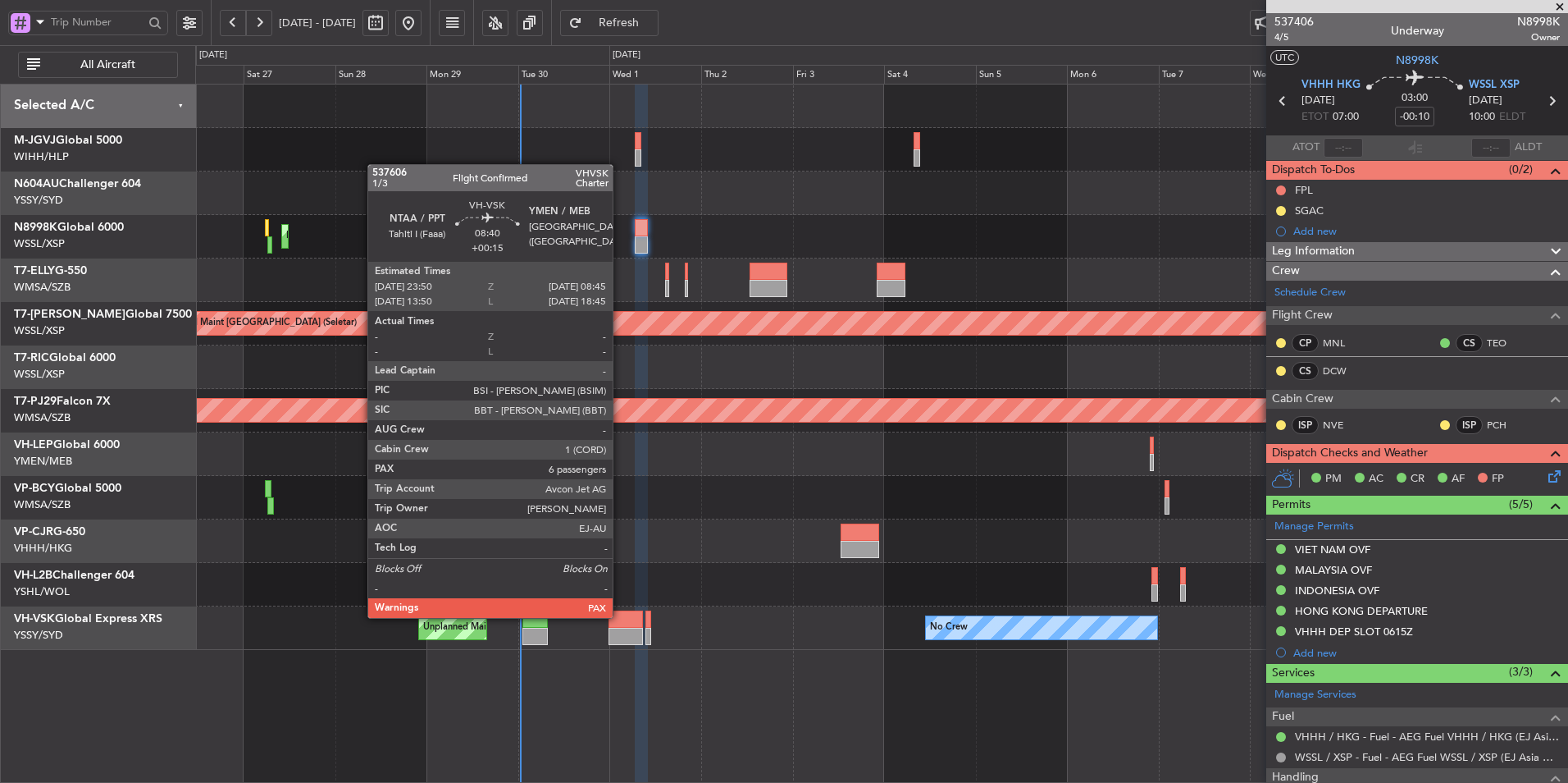
click at [620, 616] on div at bounding box center [626, 619] width 35 height 17
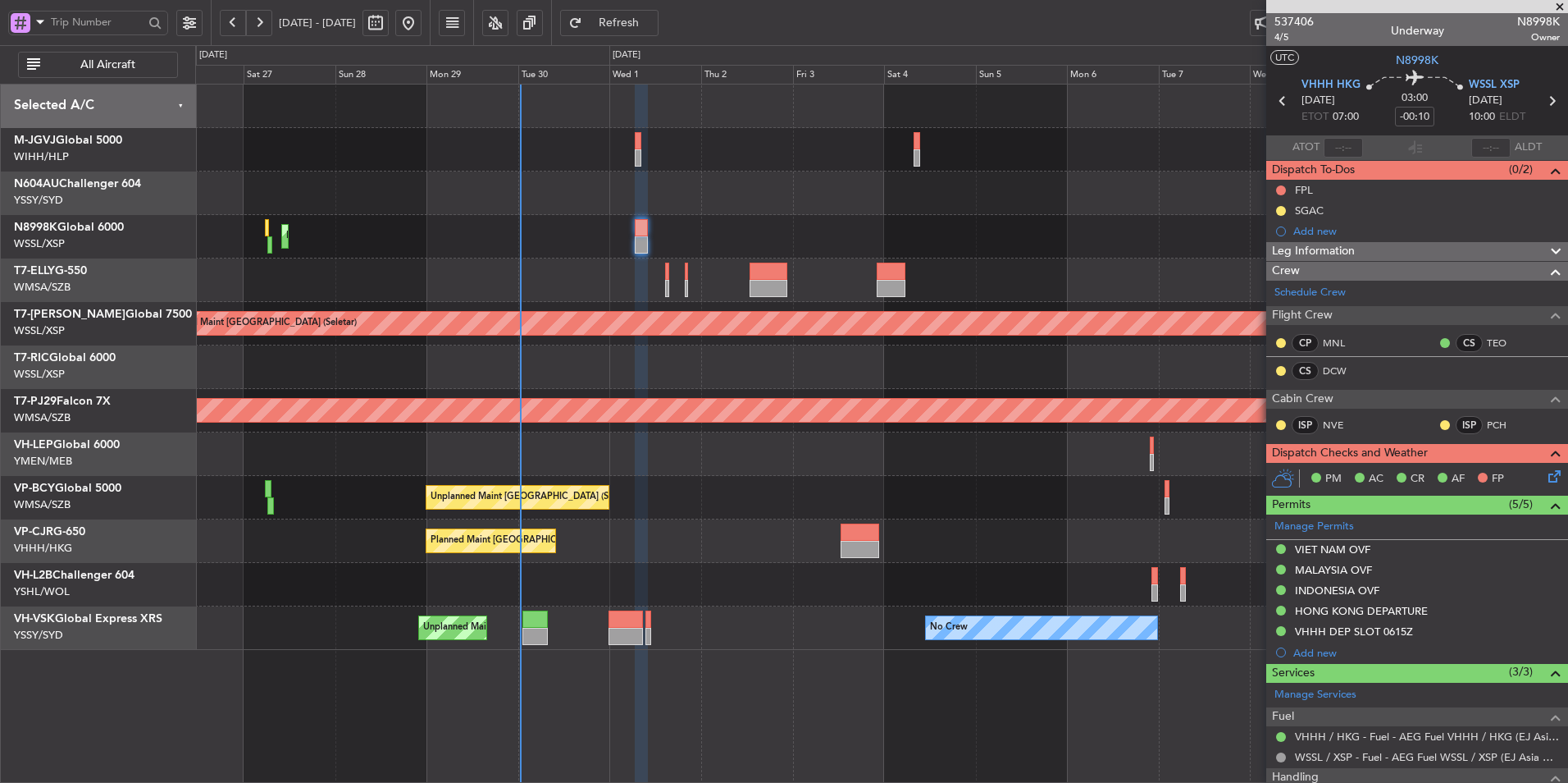
click at [670, 547] on div "Planned Maint [GEOGRAPHIC_DATA] ([GEOGRAPHIC_DATA] Intl)" at bounding box center [881, 540] width 1372 height 43
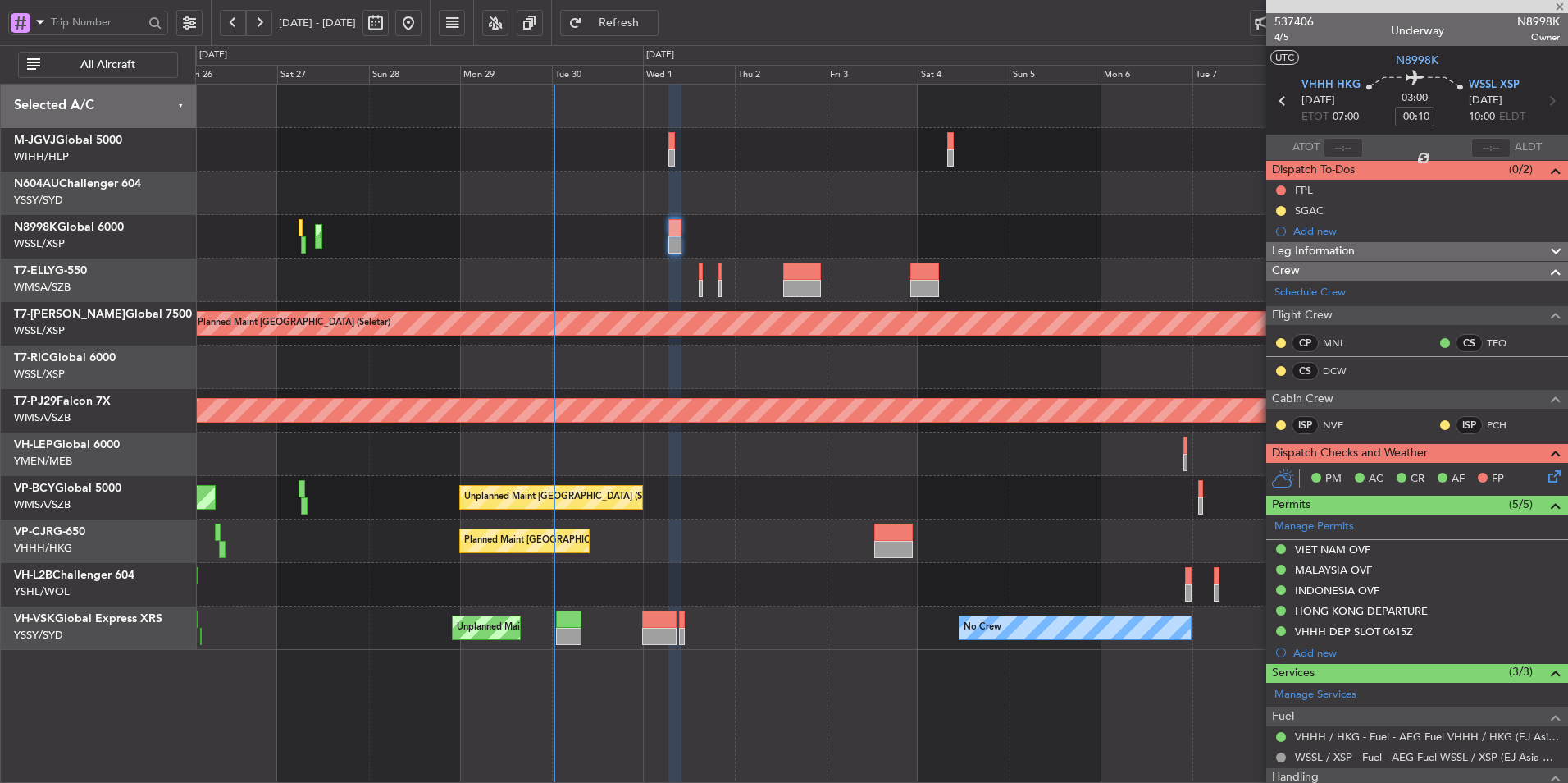
type input "+00:15"
type input "6"
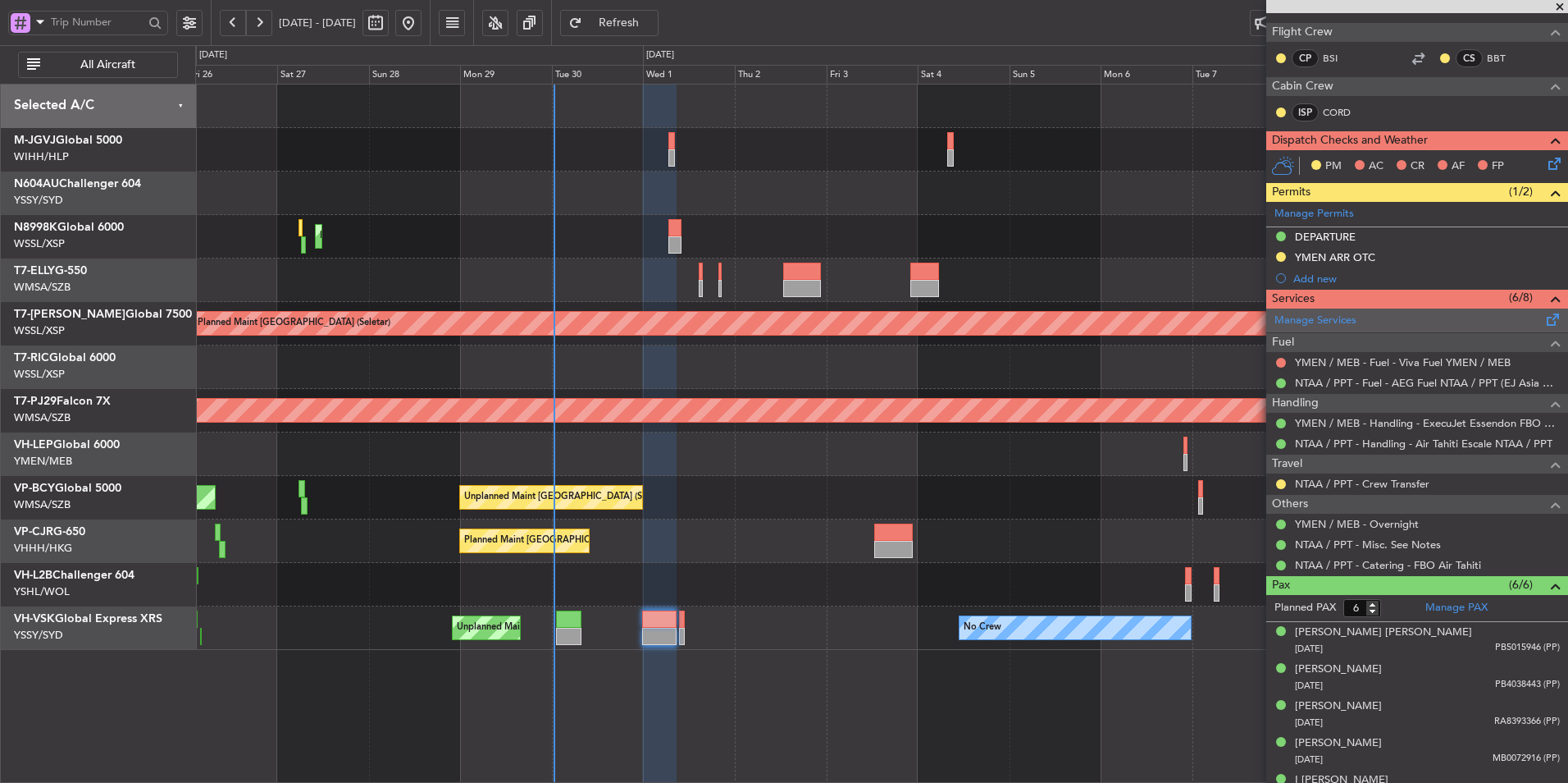
scroll to position [247, 0]
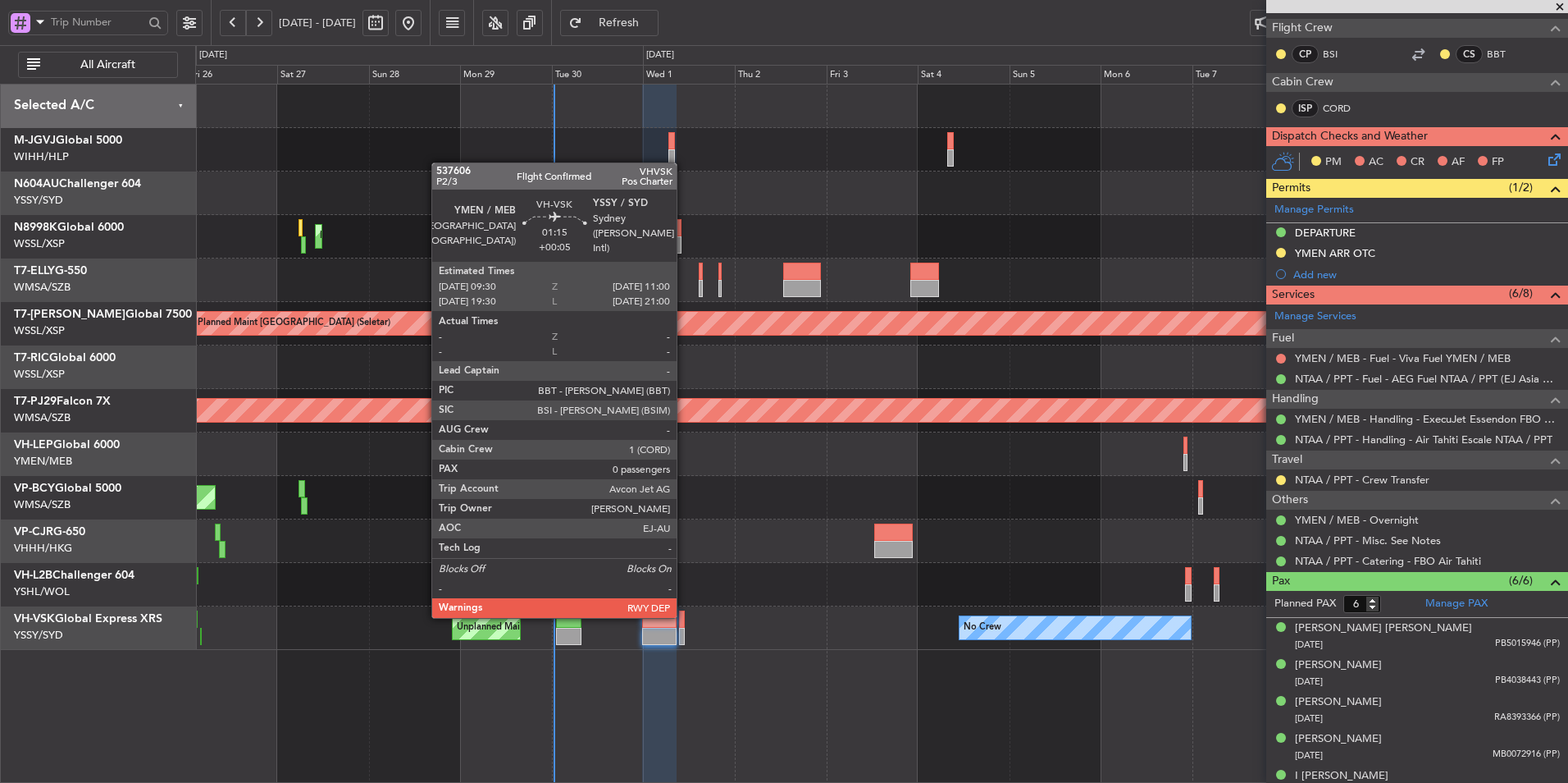
click at [684, 616] on div at bounding box center [682, 619] width 6 height 17
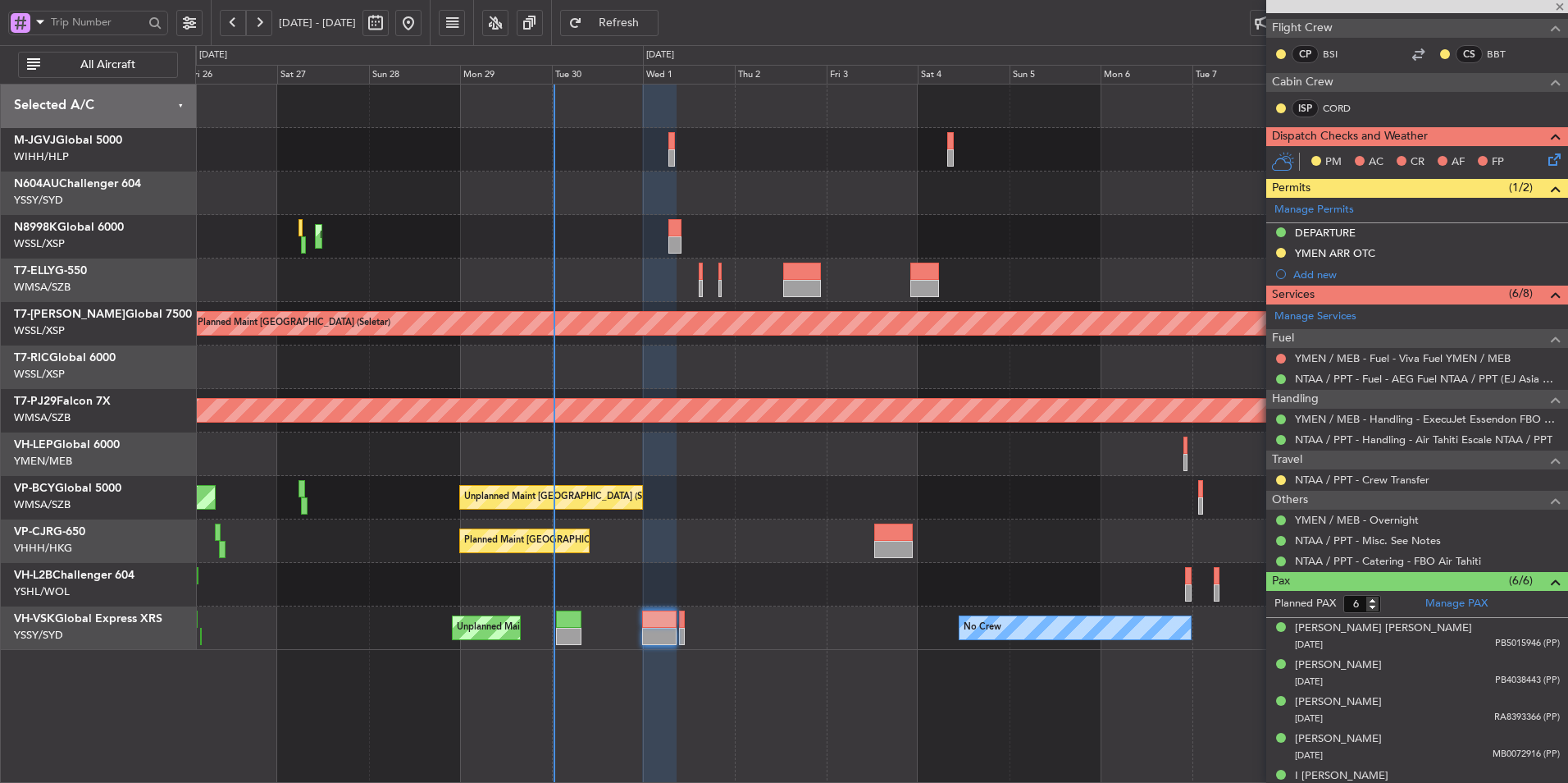
type input "+00:05"
type input "0"
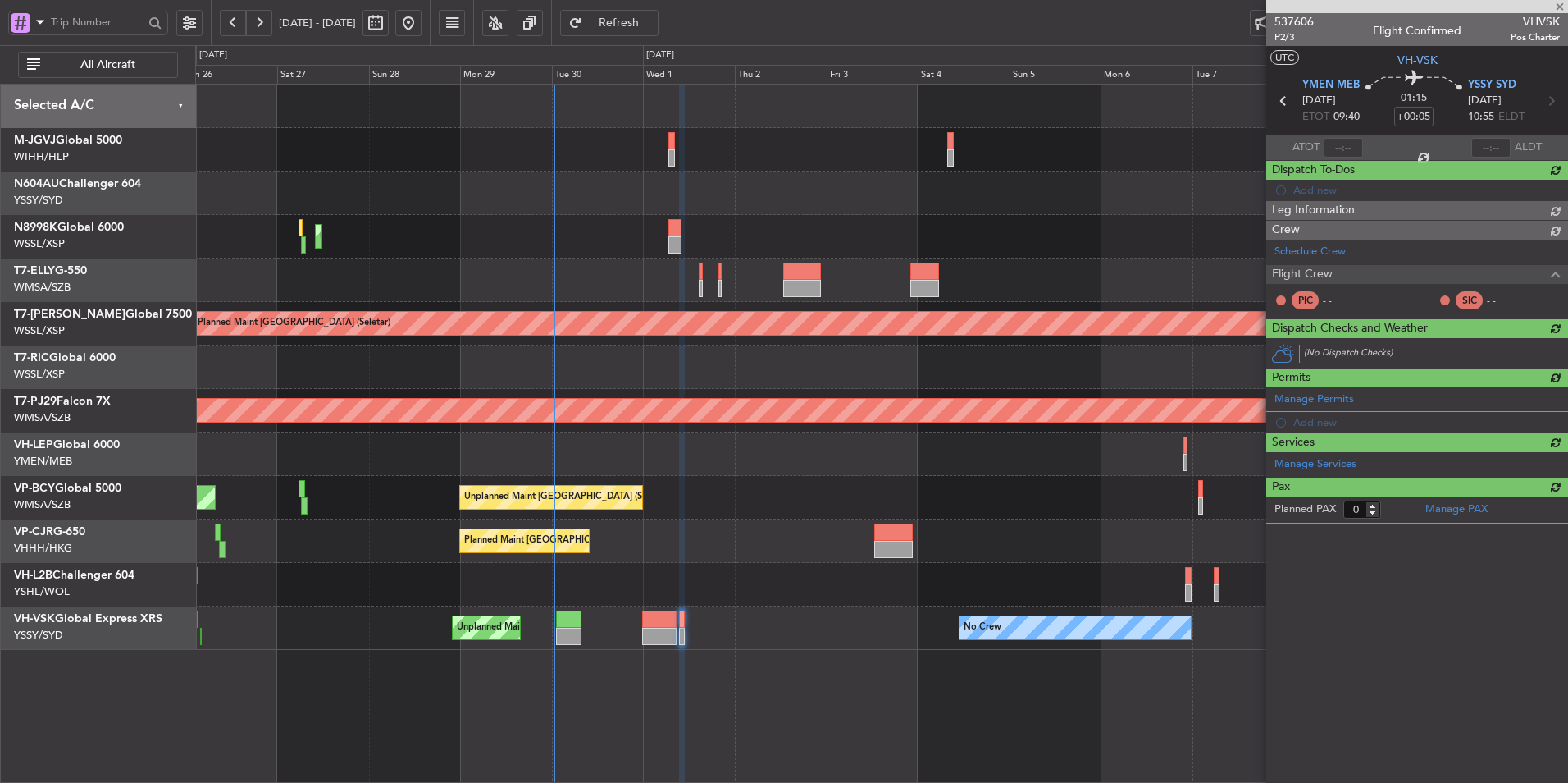
scroll to position [0, 0]
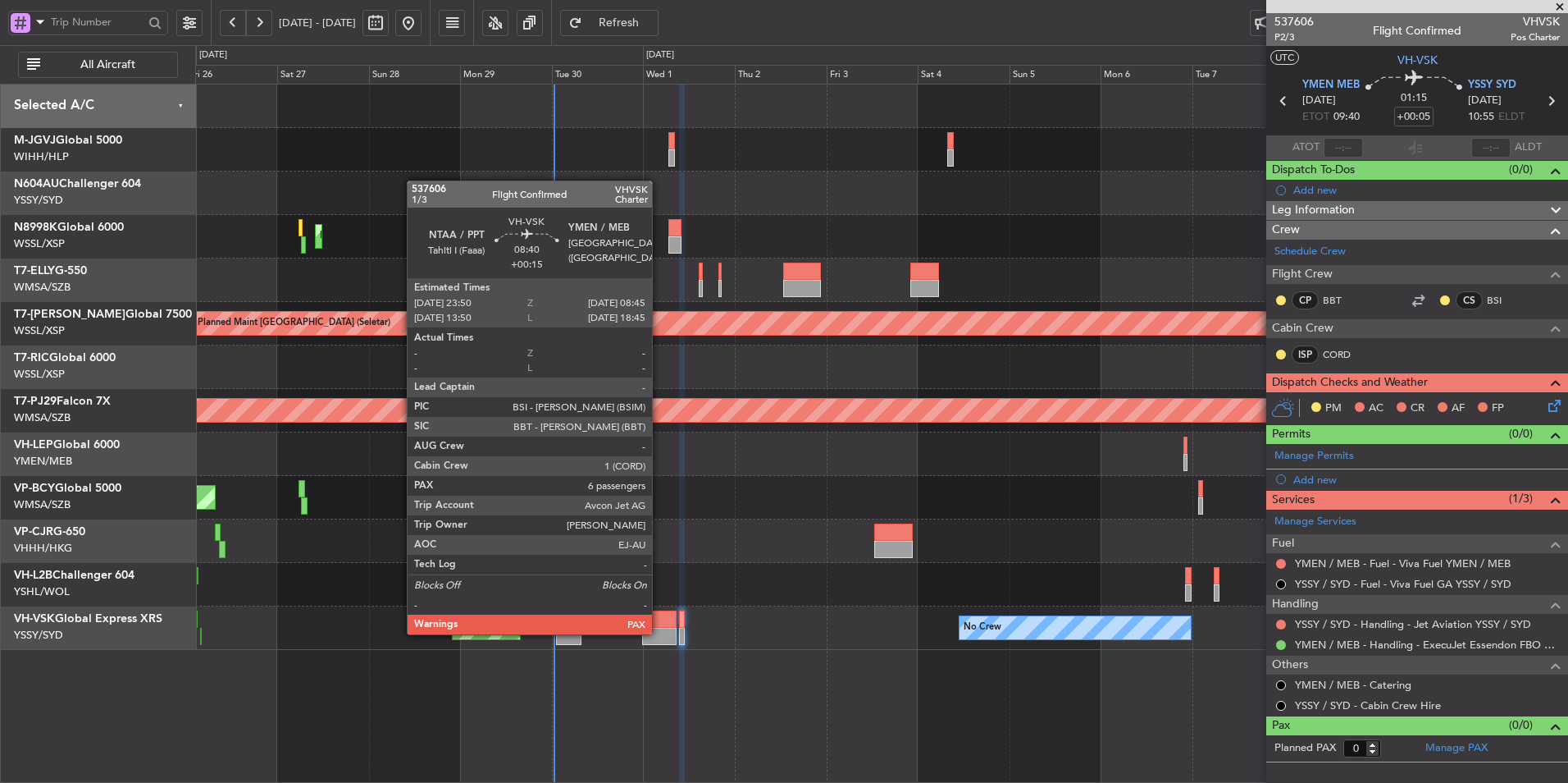
click at [658, 632] on div at bounding box center [660, 636] width 35 height 17
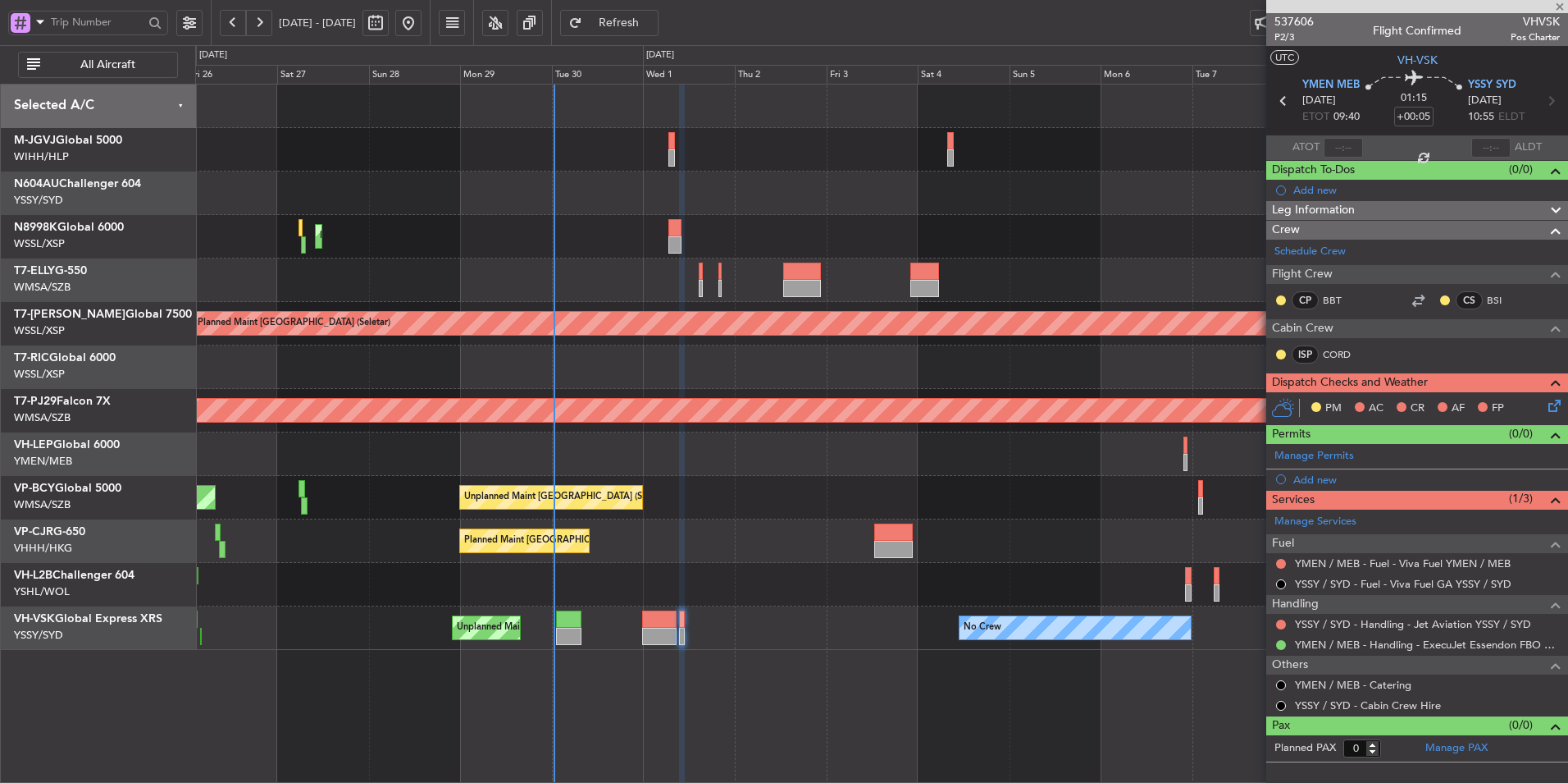
type input "+00:15"
type input "6"
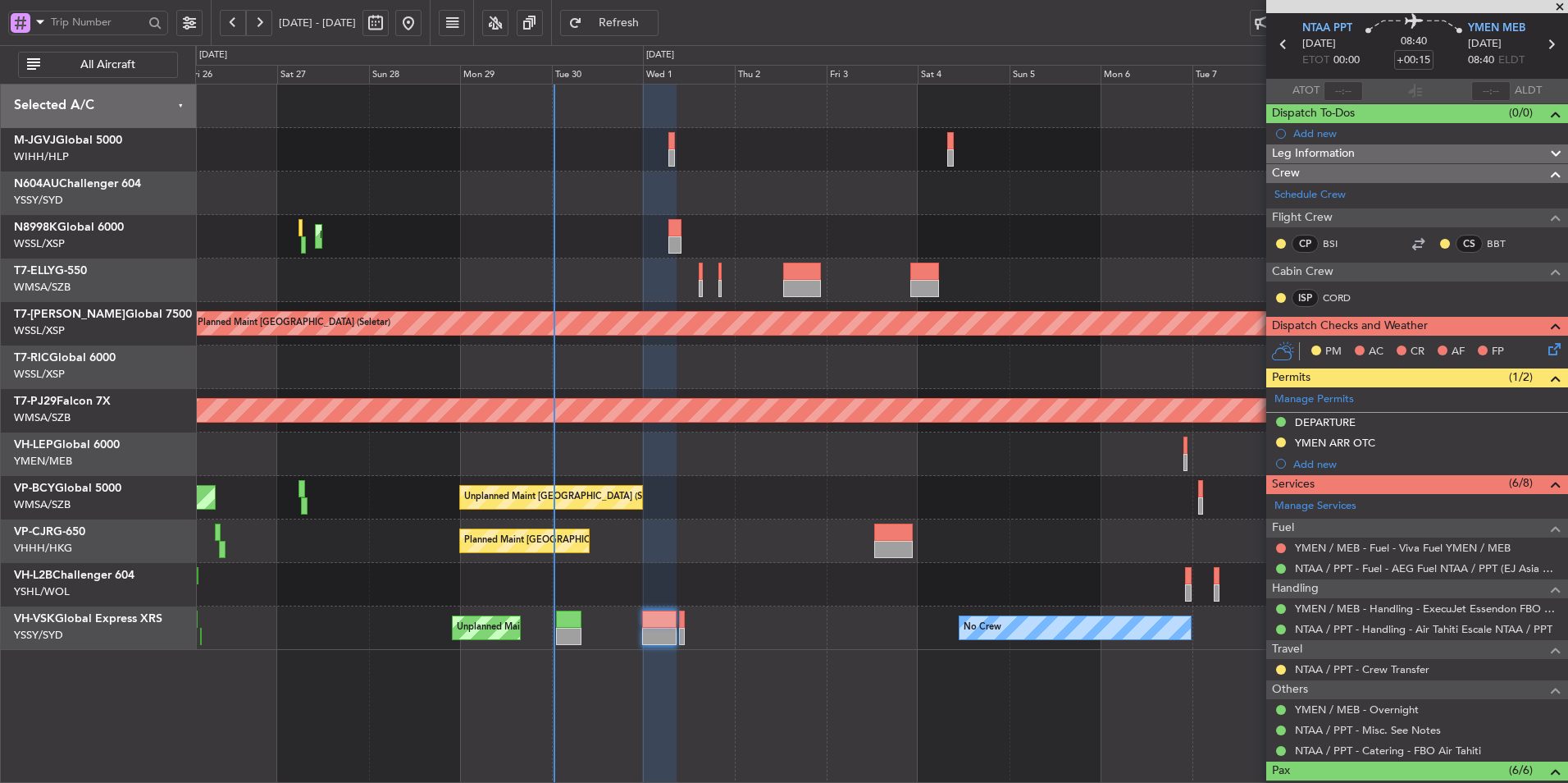
scroll to position [56, 0]
click at [480, 192] on div at bounding box center [881, 193] width 1372 height 43
click at [79, 315] on link "T7-JIM Global 7500" at bounding box center [104, 315] width 178 height 12
click at [689, 479] on div "Unplanned Maint Kuala Lumpur (Sultan Abdul Aziz Shah - Subang) Unplanned Maint …" at bounding box center [881, 497] width 1372 height 43
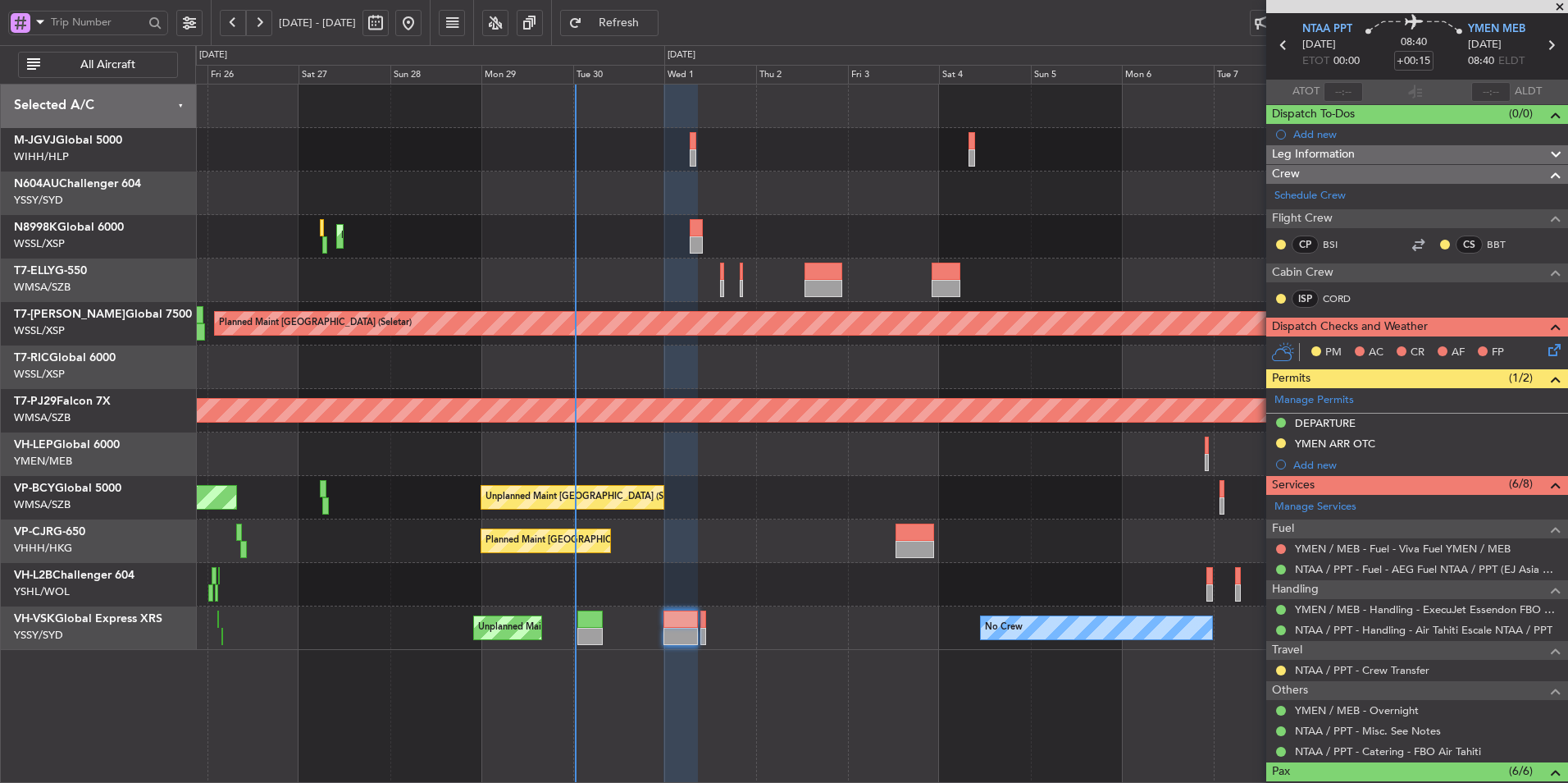
click at [619, 489] on div "Unplanned Maint Kuala Lumpur (Sultan Abdul Aziz Shah - Subang) Unplanned Maint …" at bounding box center [881, 497] width 1372 height 43
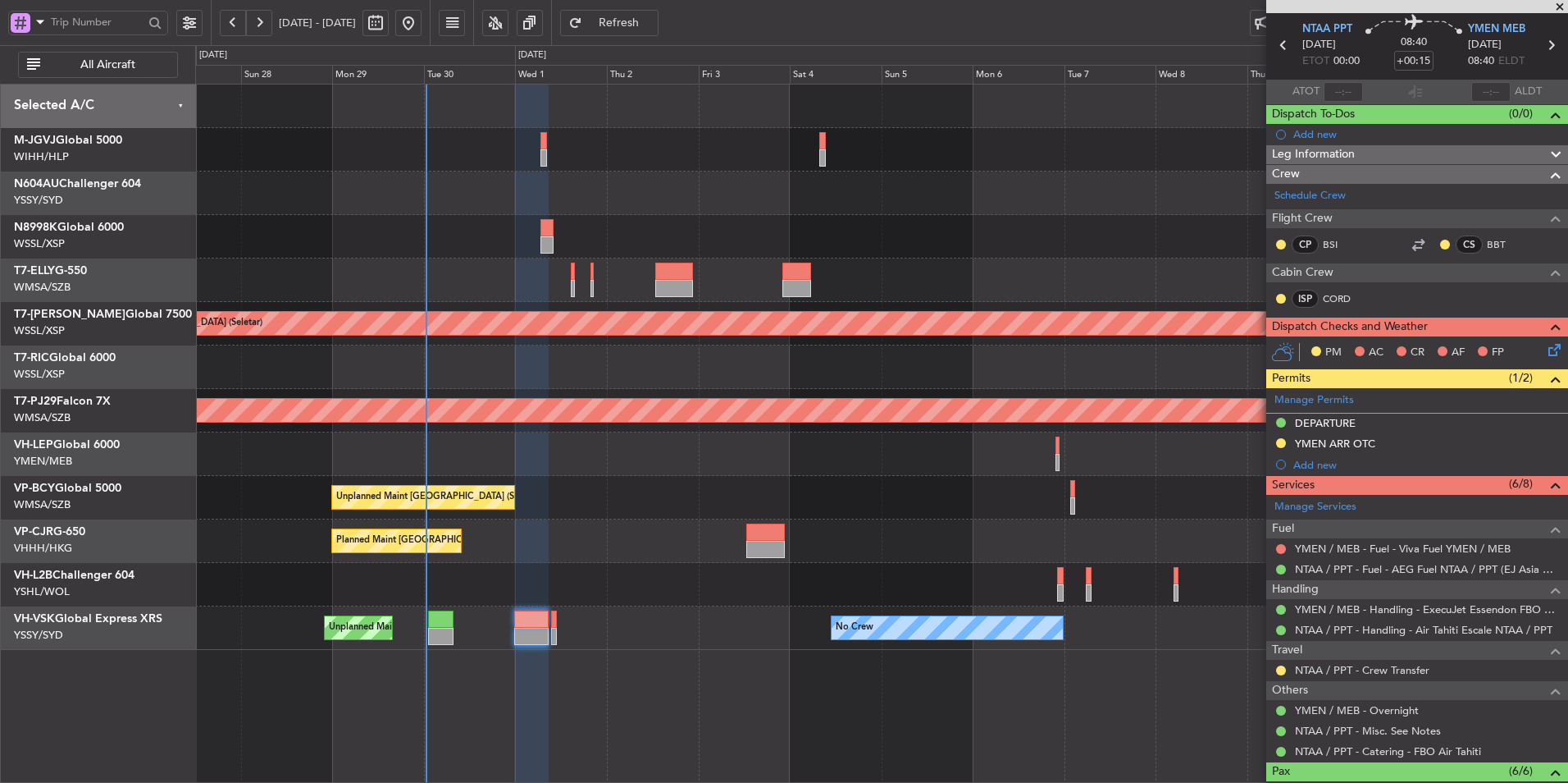
click at [608, 486] on div "Unplanned Maint Kuala Lumpur (Sultan Abdul Aziz Shah - Subang) Unplanned Maint …" at bounding box center [881, 497] width 1372 height 43
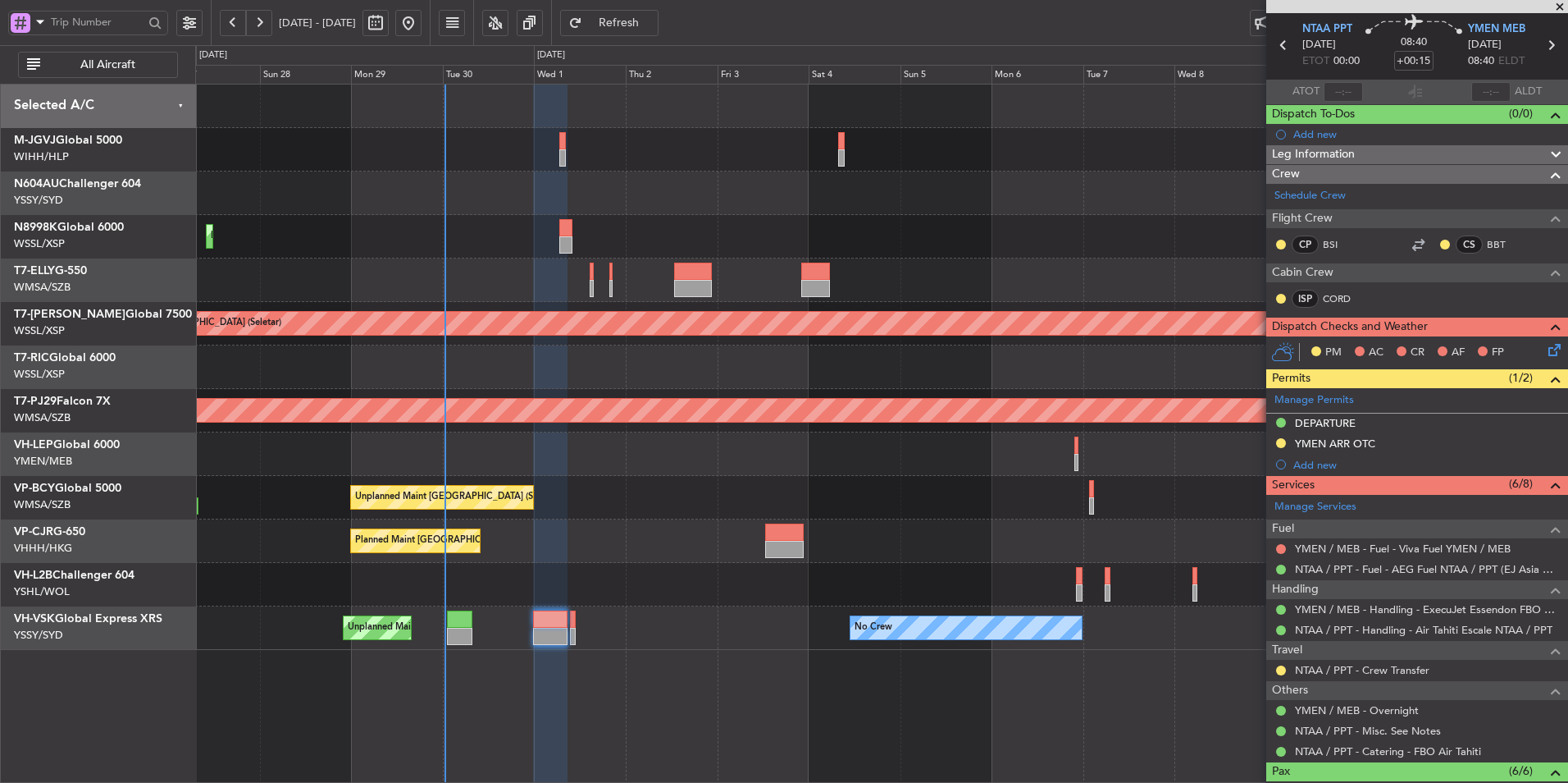
click at [673, 383] on div at bounding box center [881, 367] width 1372 height 43
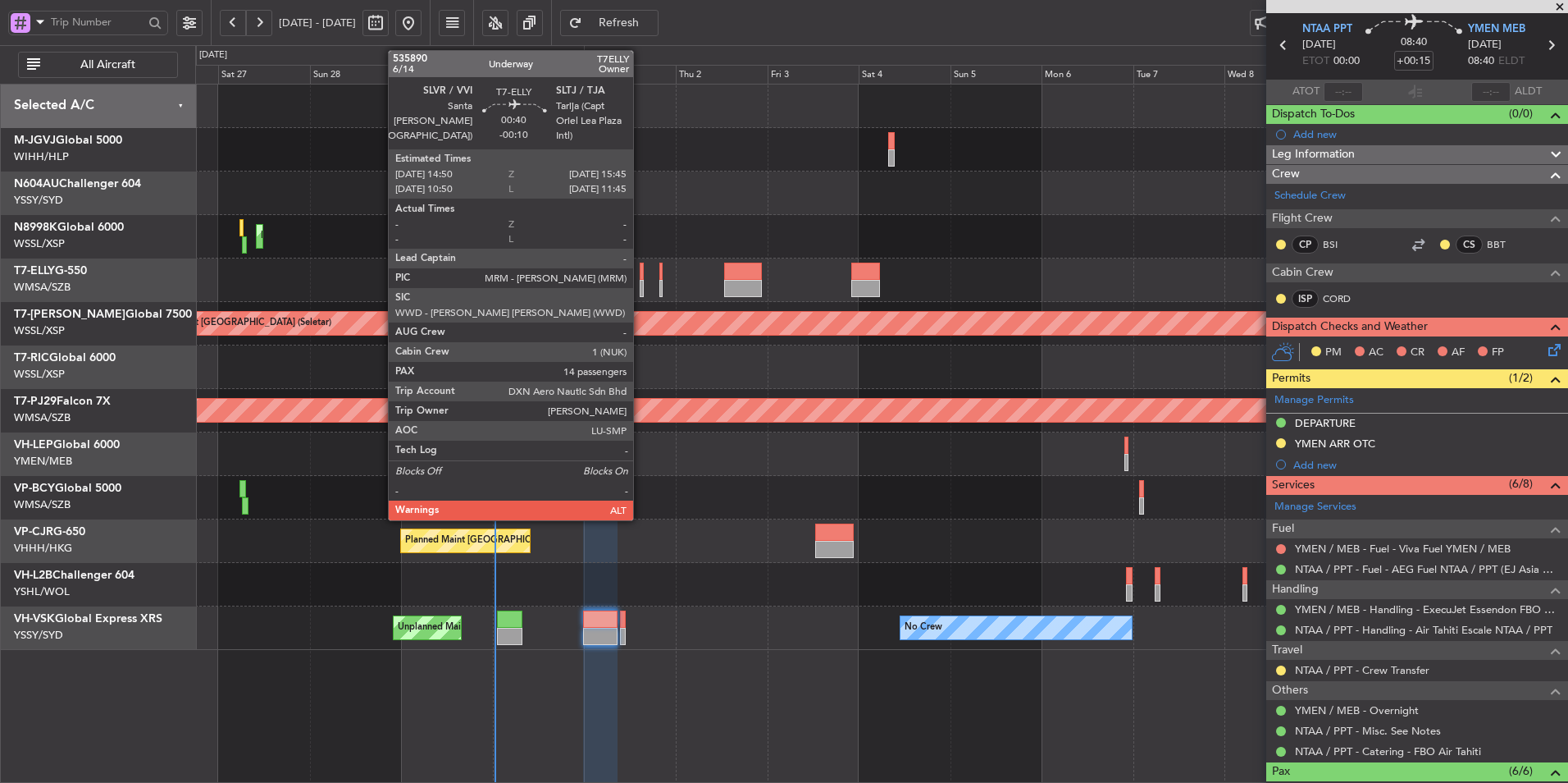
click at [641, 276] on div at bounding box center [642, 272] width 4 height 17
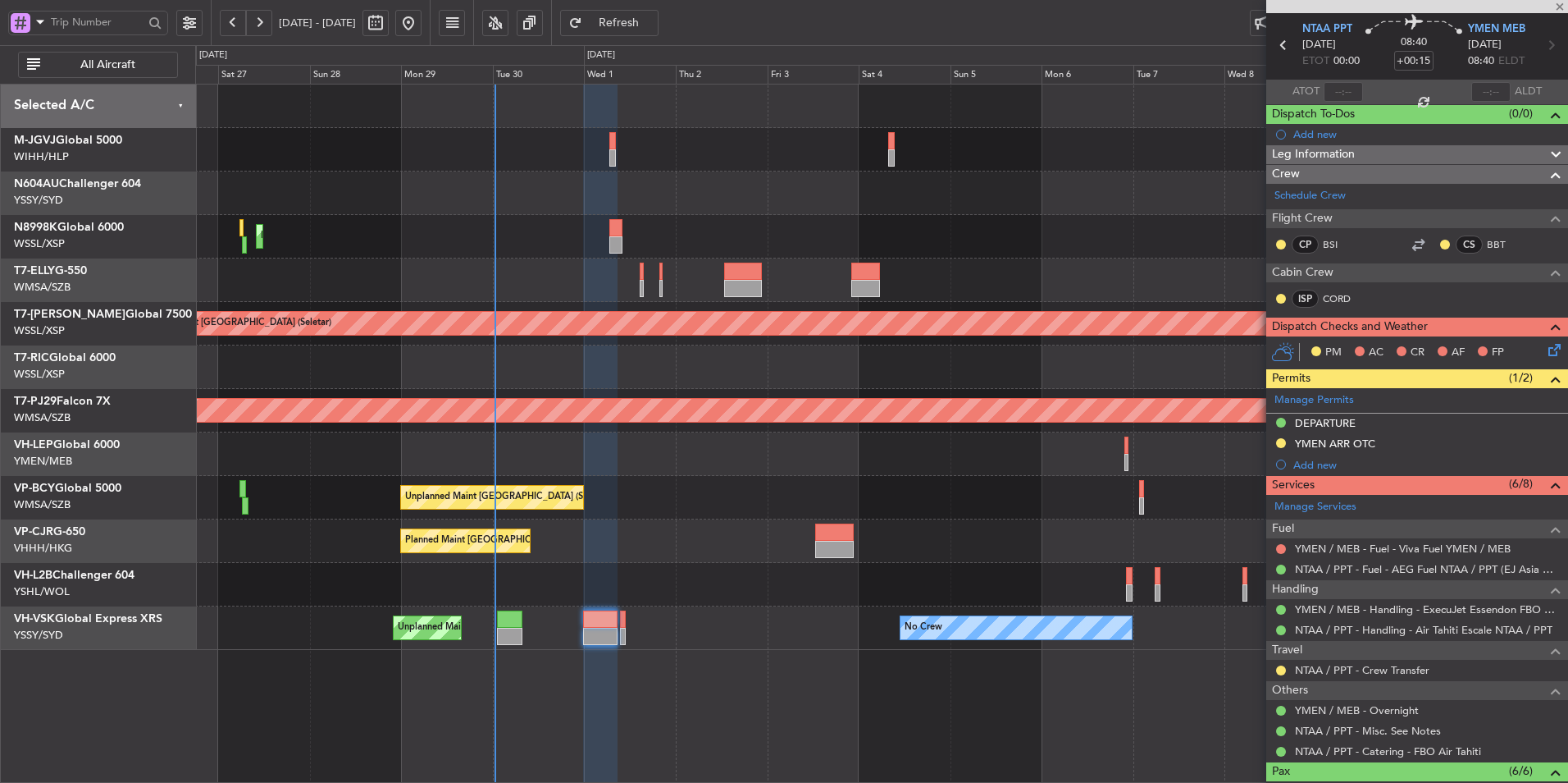
type input "-00:10"
type input "14"
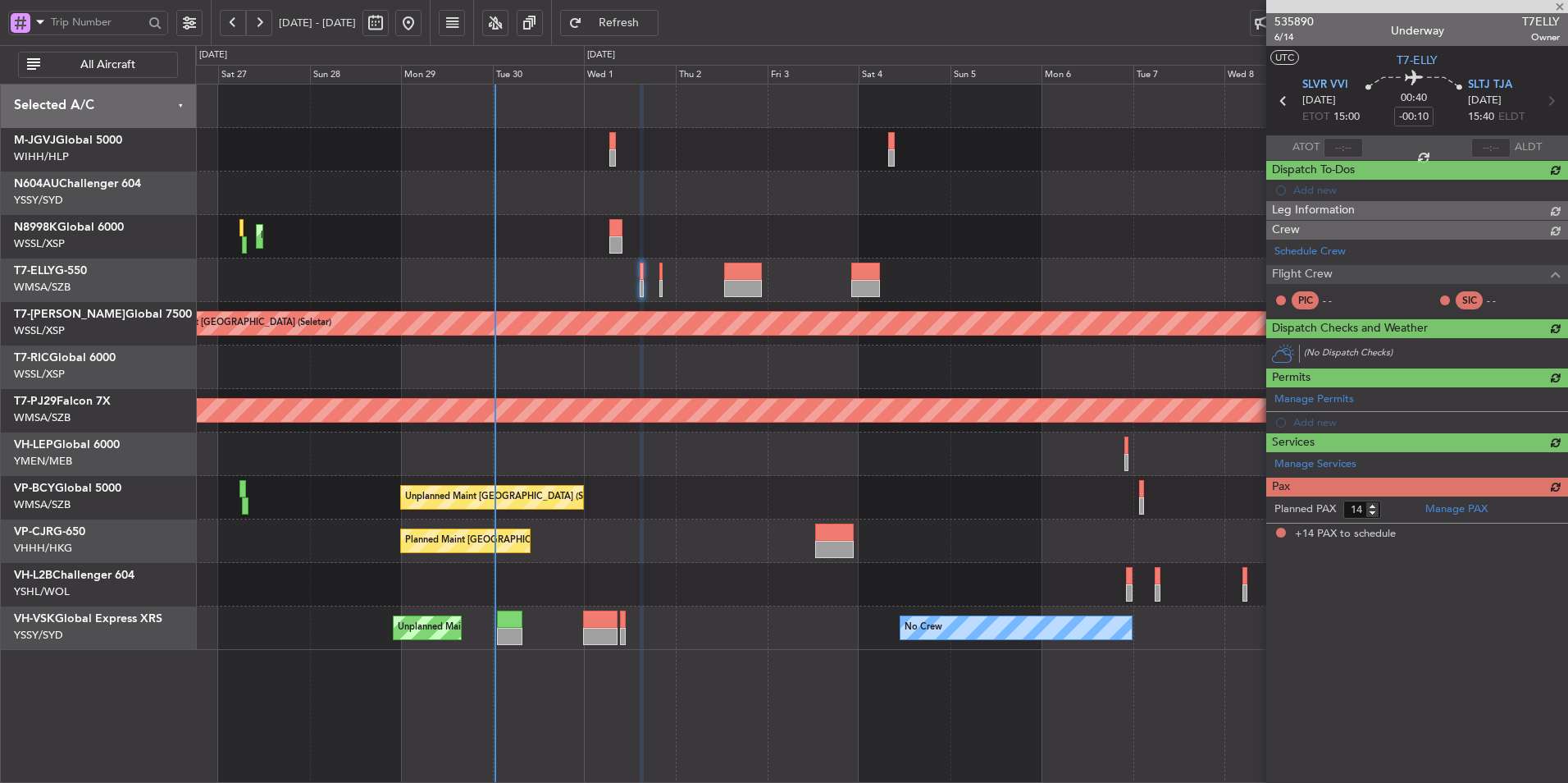
scroll to position [0, 0]
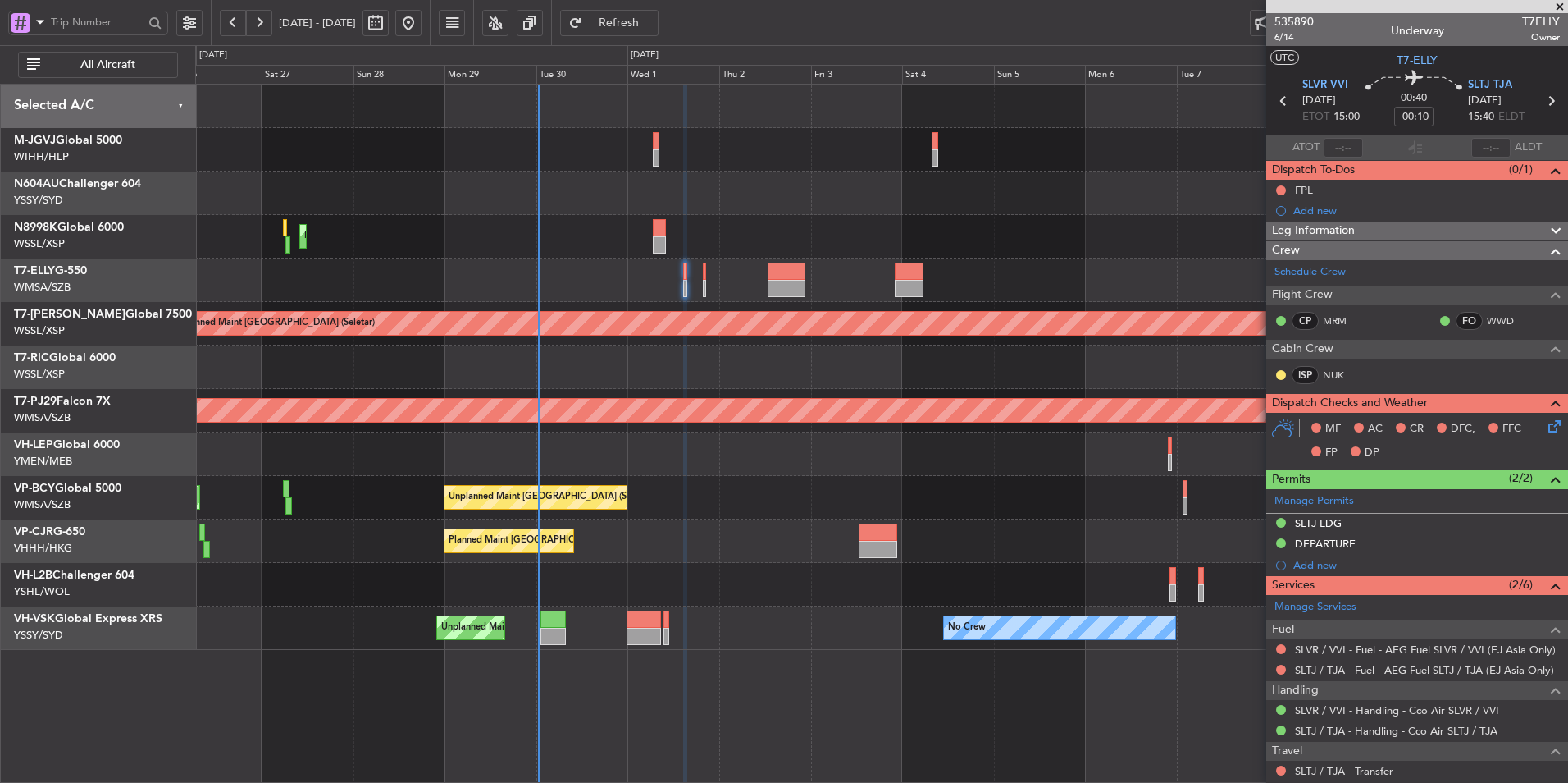
click at [713, 490] on div "Unplanned Maint Kuala Lumpur (Sultan Abdul Aziz Shah - Subang) Unplanned Maint …" at bounding box center [881, 497] width 1372 height 43
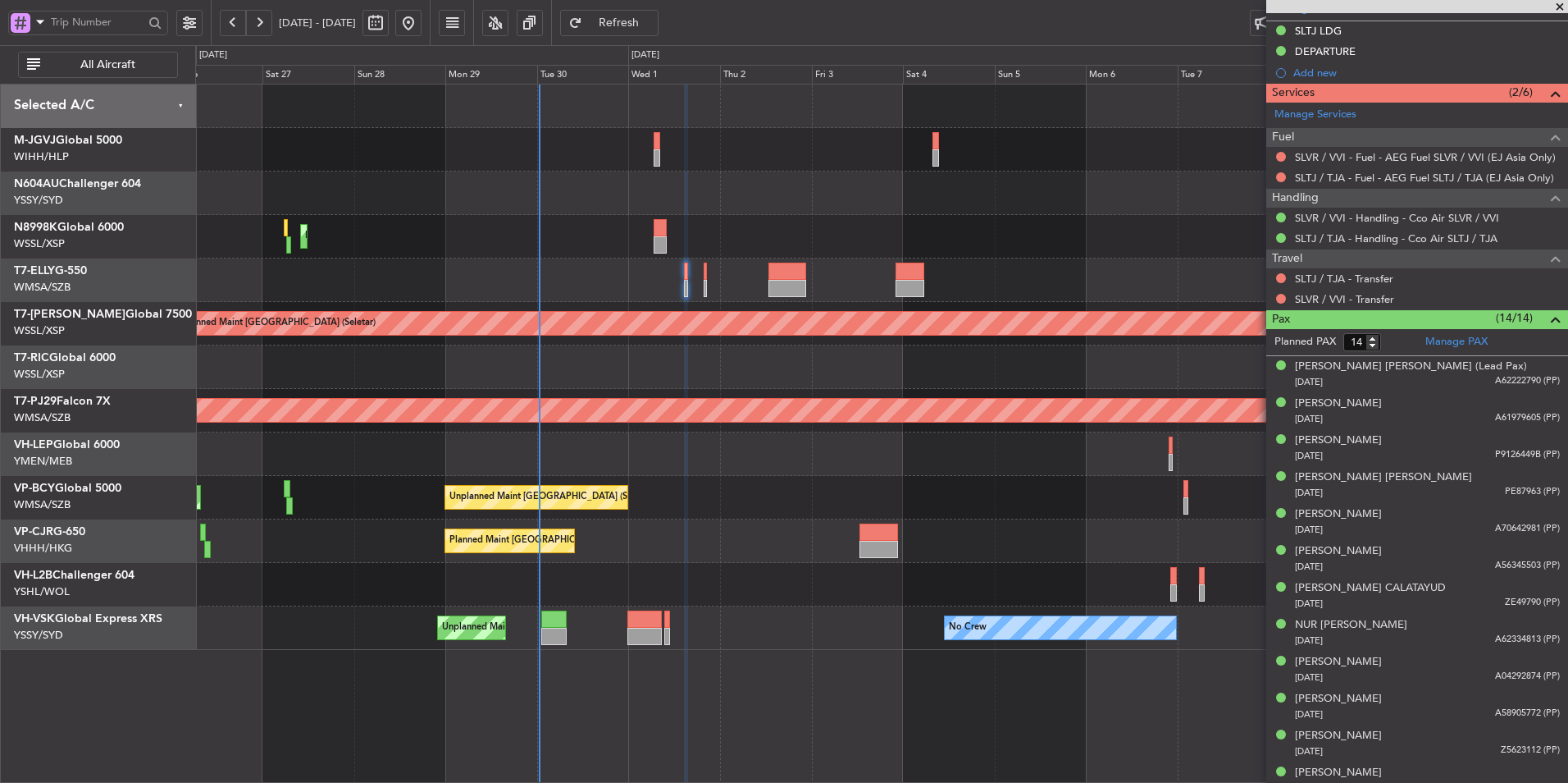
click at [612, 249] on div "Planned Maint [GEOGRAPHIC_DATA] ([GEOGRAPHIC_DATA] Intl)" at bounding box center [881, 236] width 1372 height 43
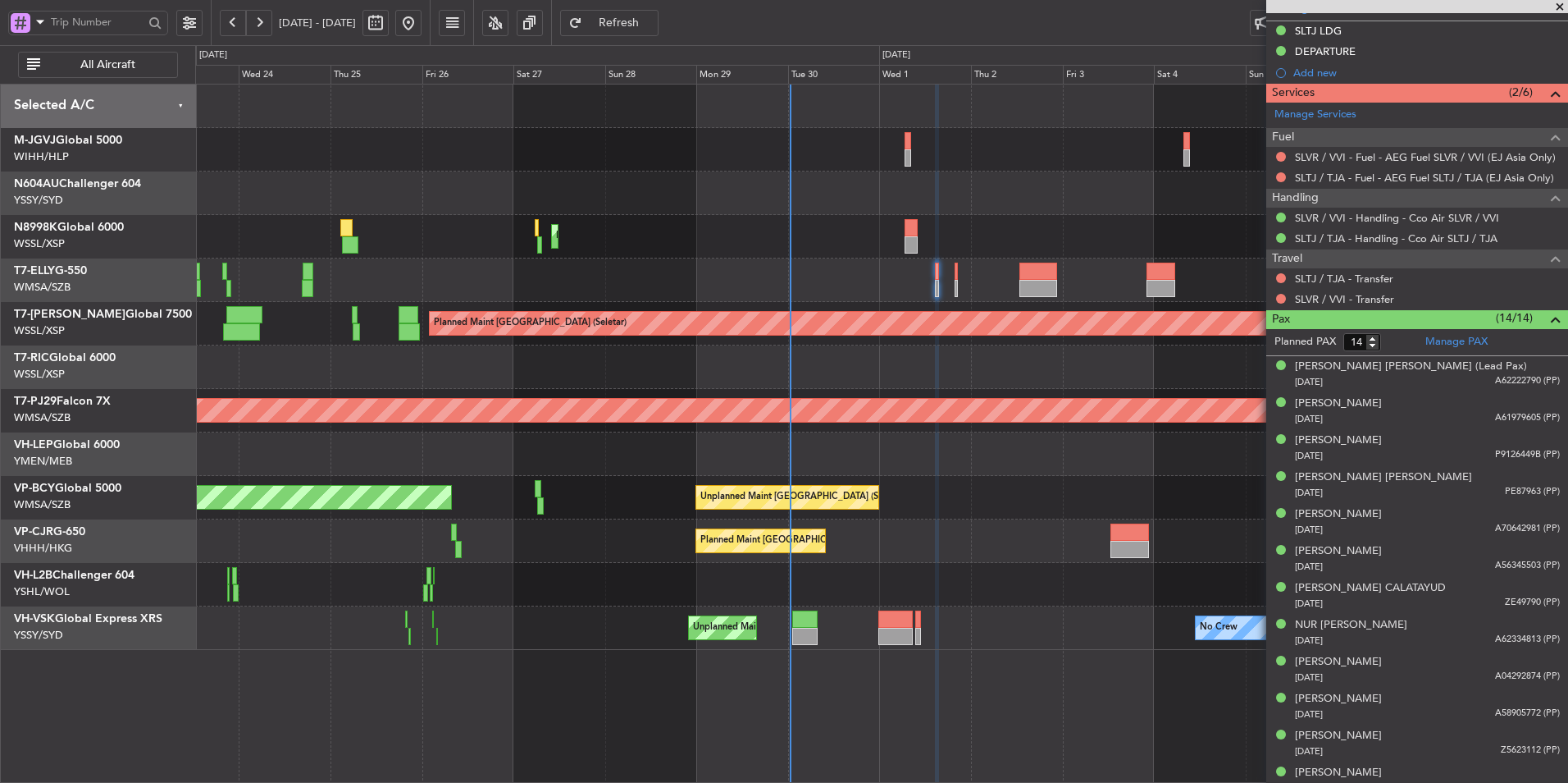
click at [547, 285] on div "MEL Dubai (Dubai Intl) Planned Maint Dubai (Dubai Intl)" at bounding box center [881, 279] width 1372 height 43
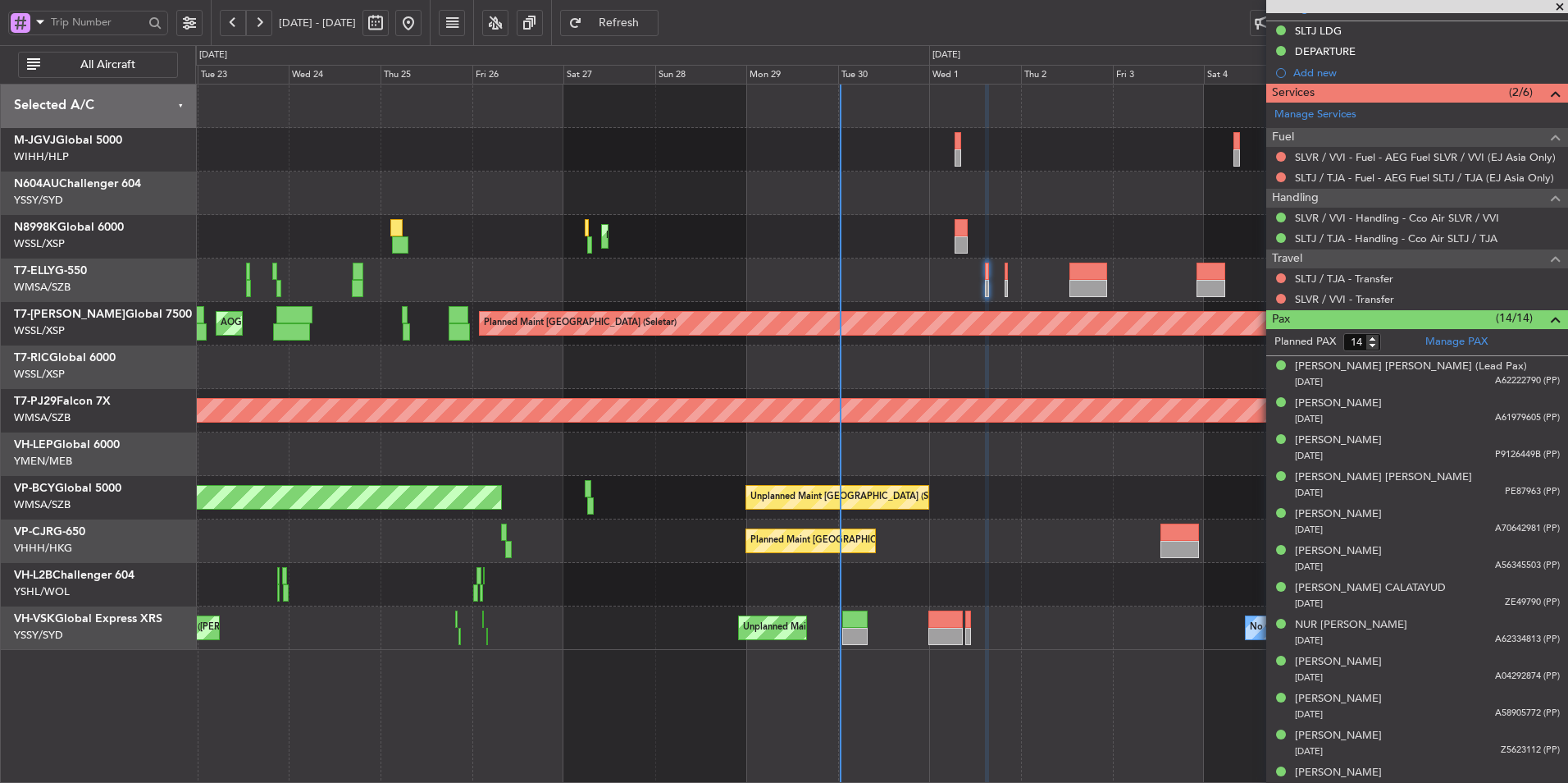
click at [433, 269] on div "MEL Dubai (Dubai Intl) Planned Maint Dubai (Dubai Intl)" at bounding box center [881, 279] width 1372 height 43
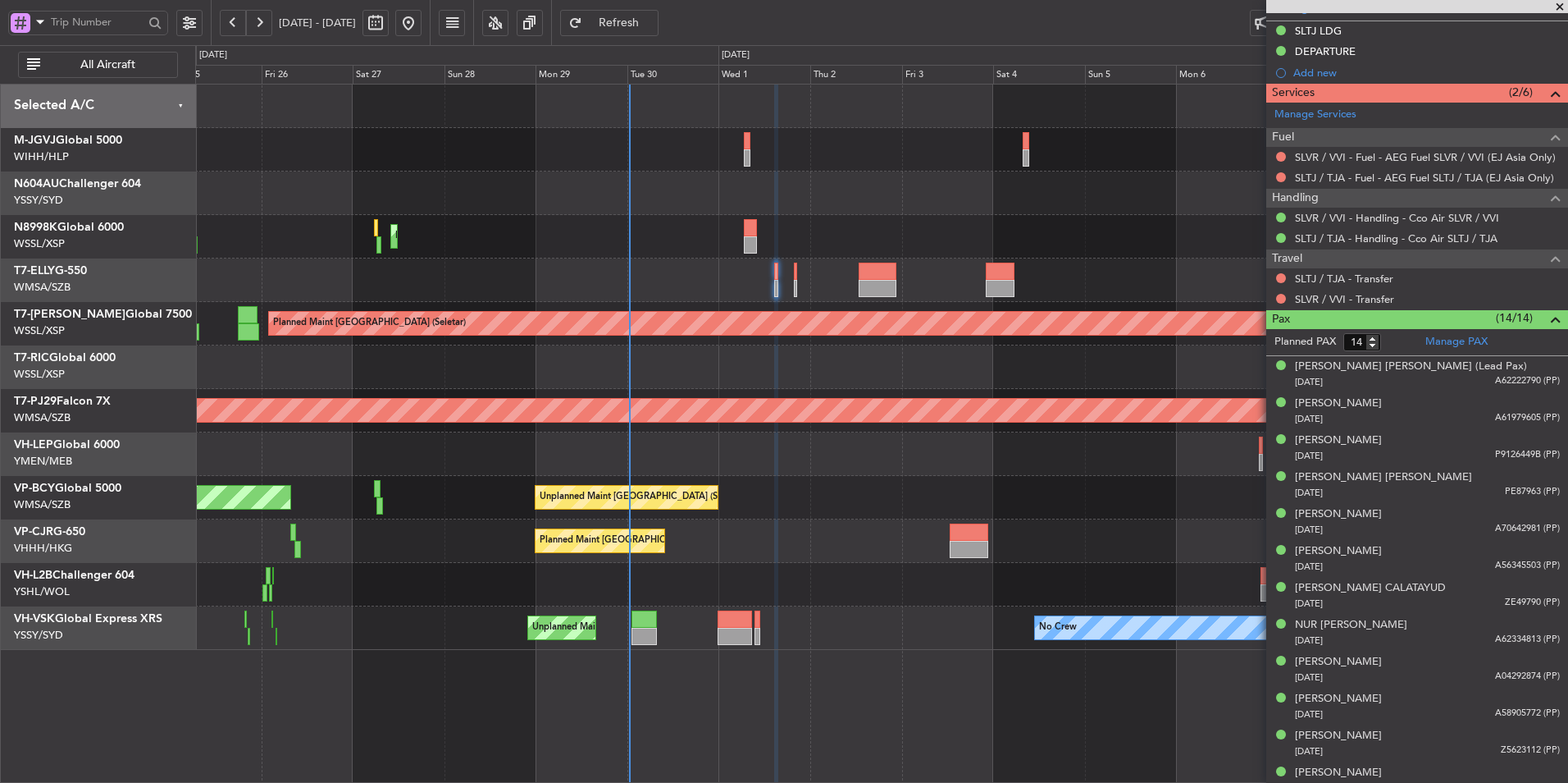
click at [480, 270] on div at bounding box center [881, 279] width 1372 height 43
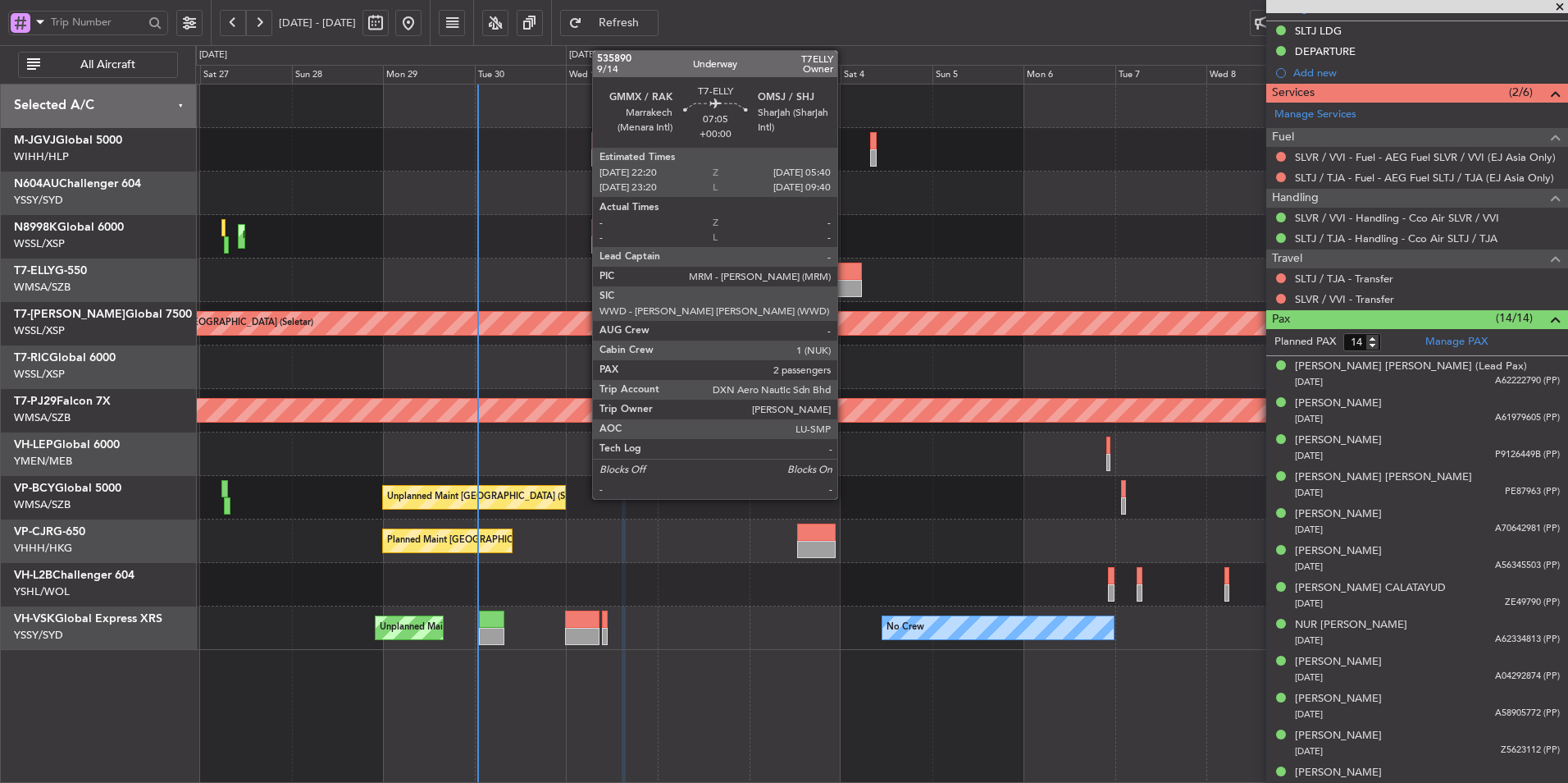
click at [845, 290] on div at bounding box center [848, 289] width 29 height 17
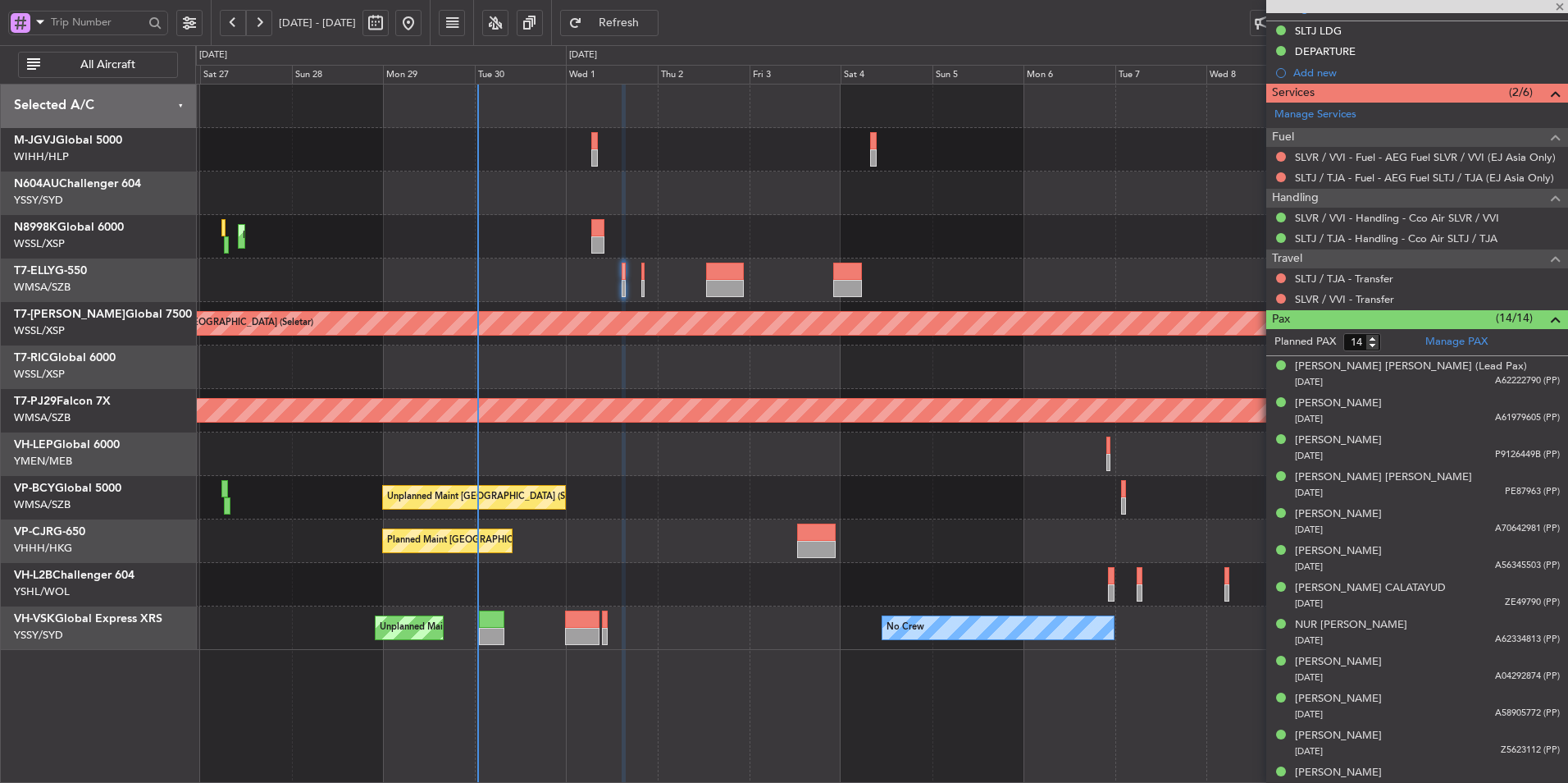
click at [907, 256] on div "Planned Maint [GEOGRAPHIC_DATA] ([GEOGRAPHIC_DATA] Intl)" at bounding box center [881, 236] width 1372 height 43
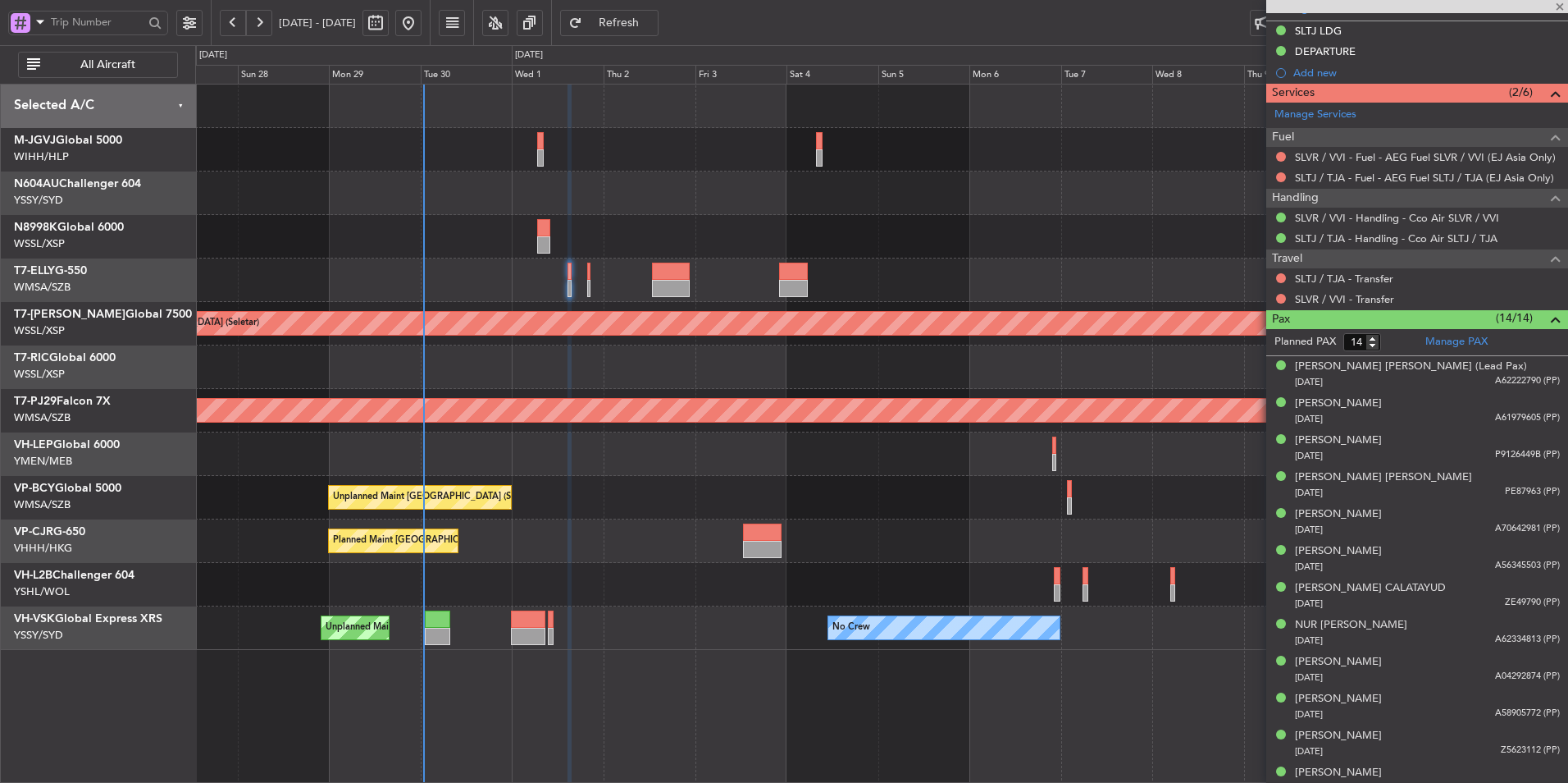
type input "2"
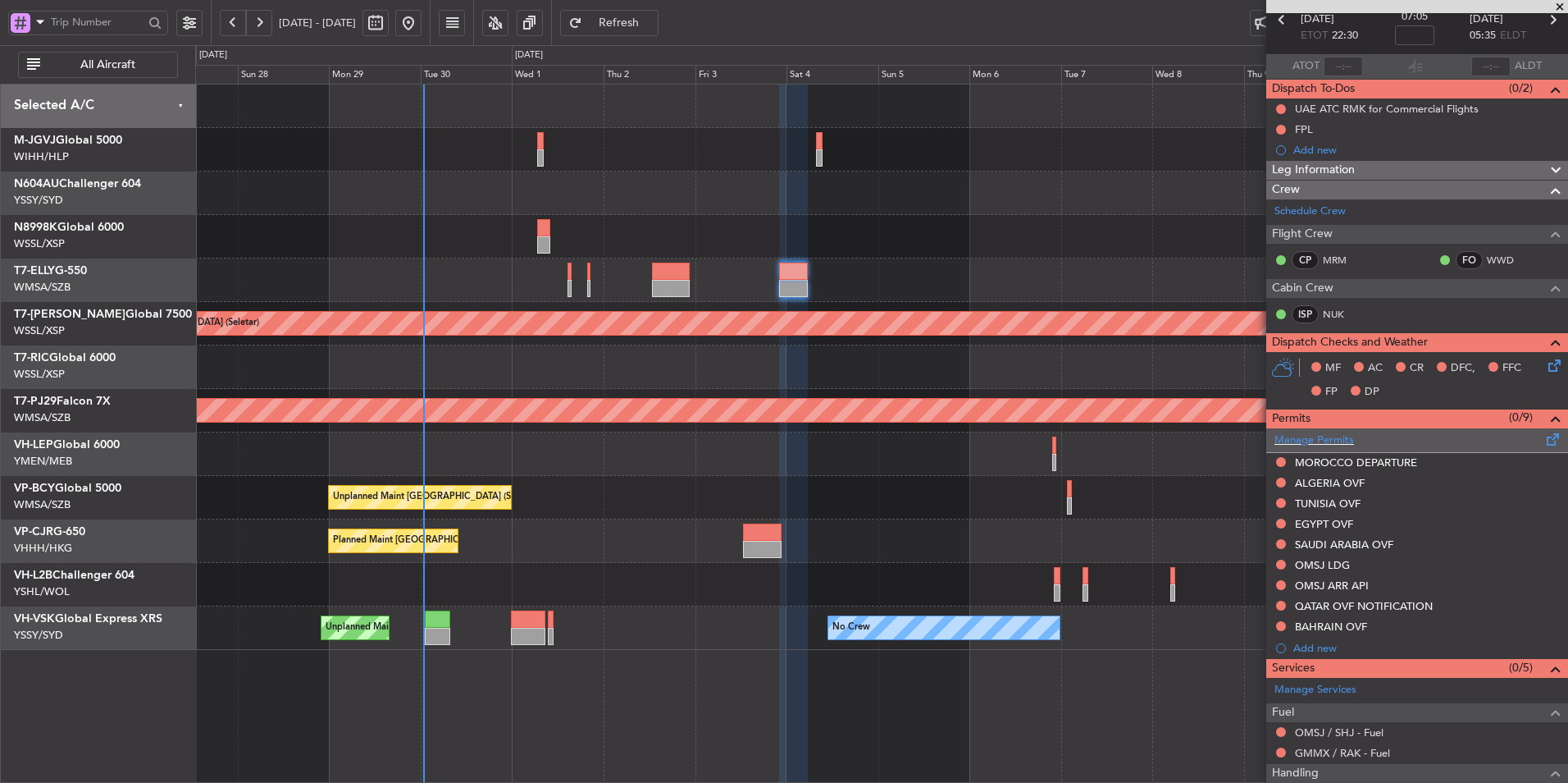
scroll to position [0, 0]
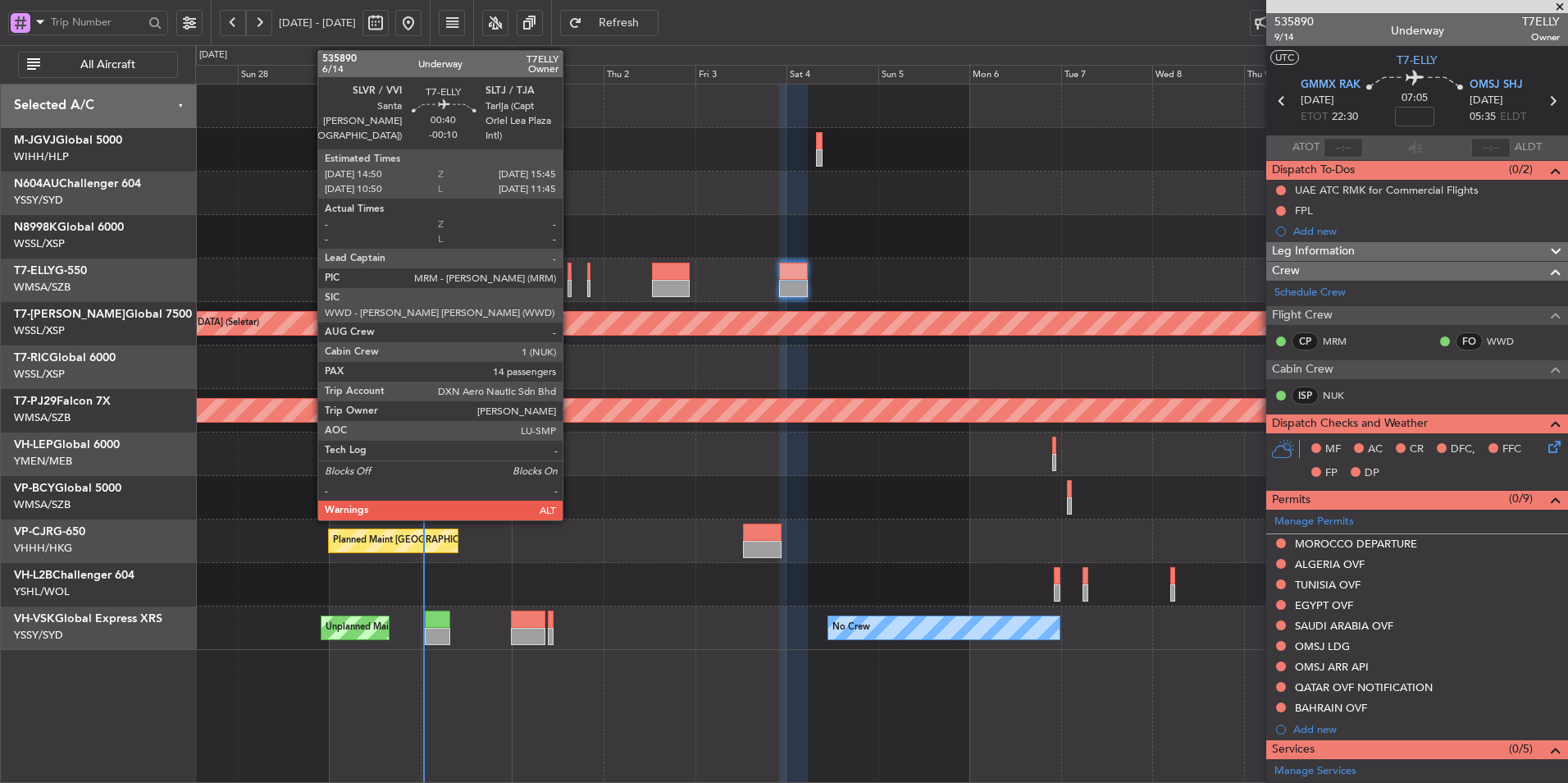
click at [570, 286] on div at bounding box center [570, 289] width 4 height 17
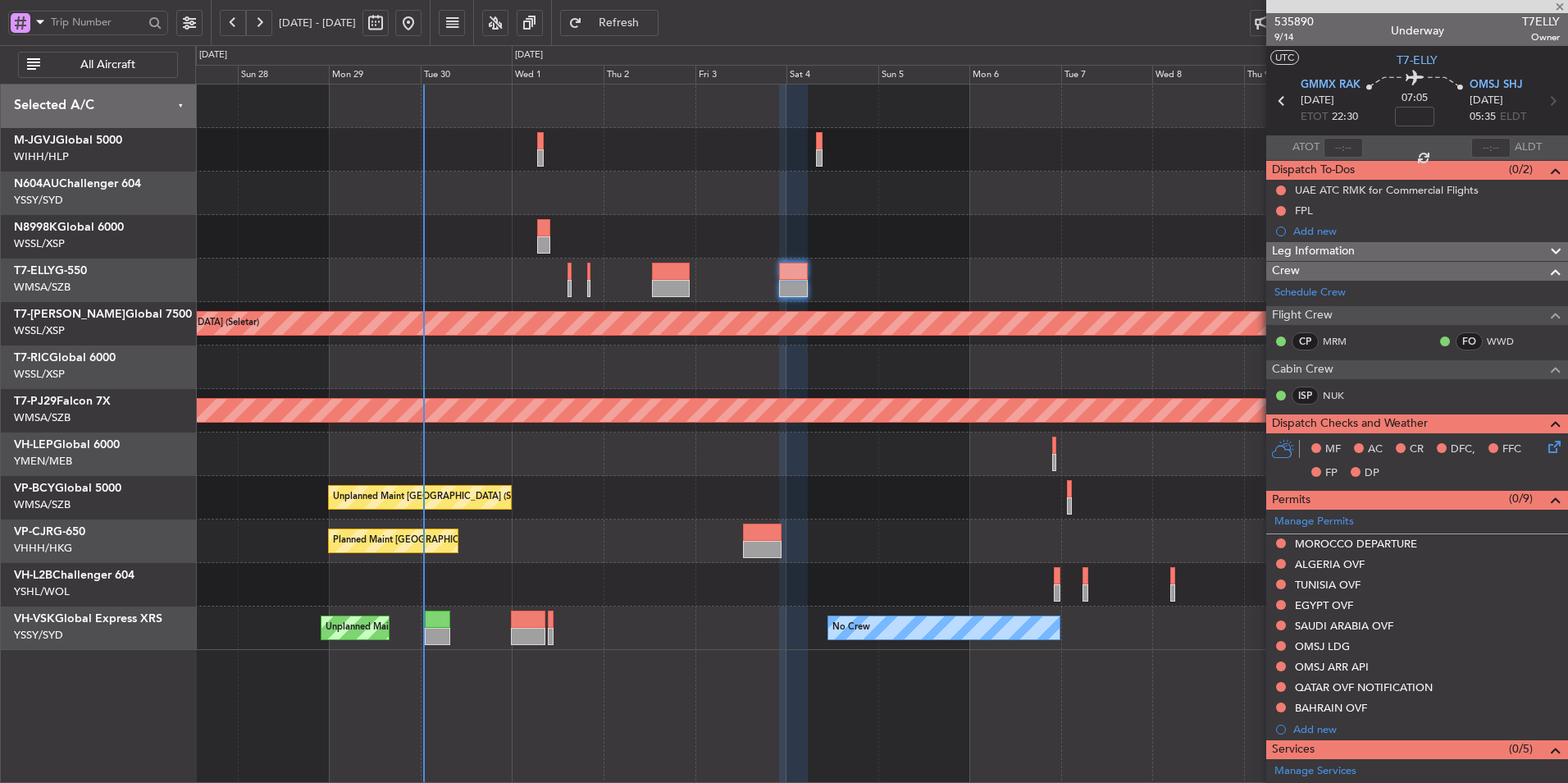
click at [659, 204] on div at bounding box center [881, 193] width 1372 height 43
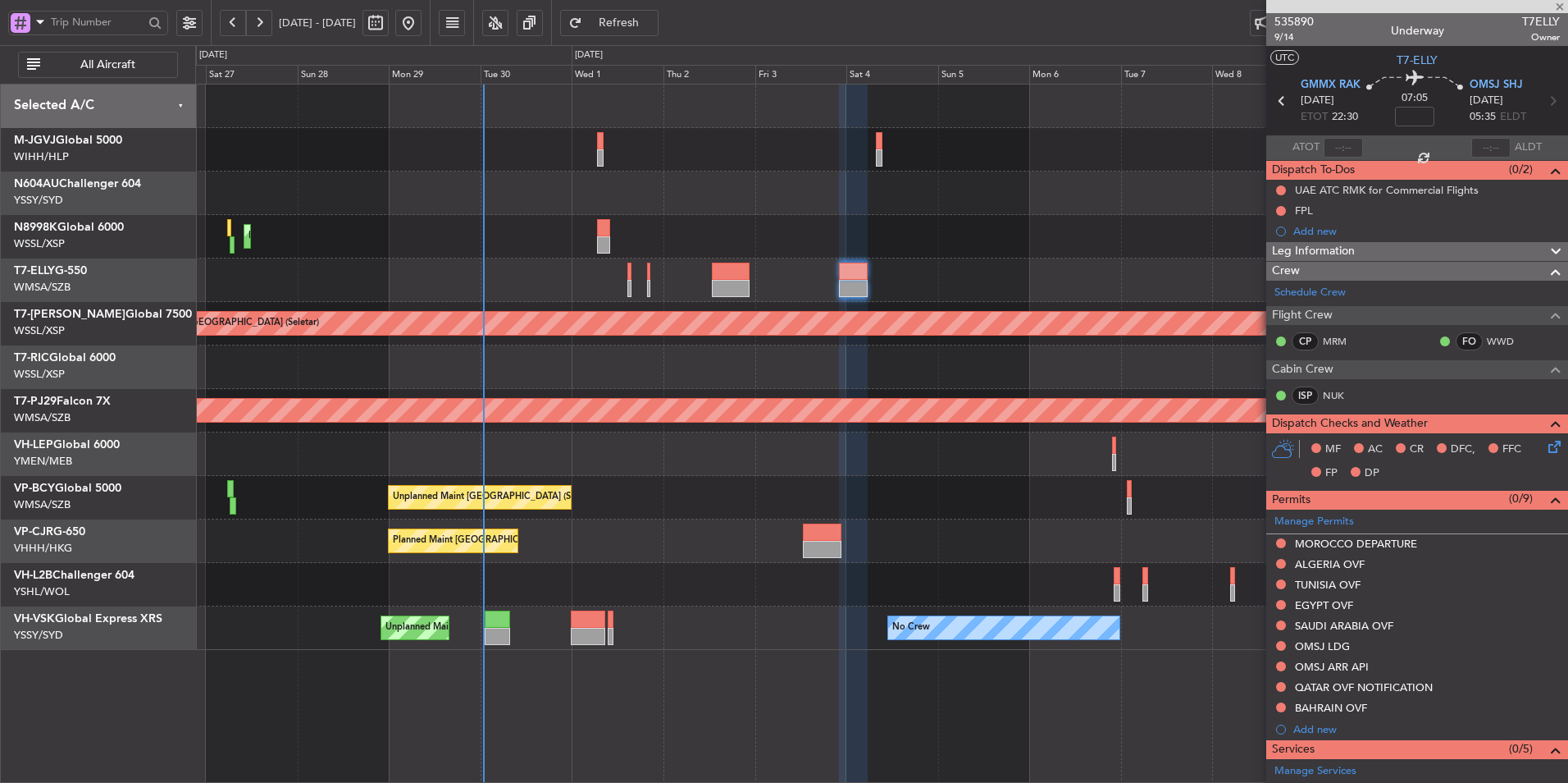
type input "-00:10"
type input "14"
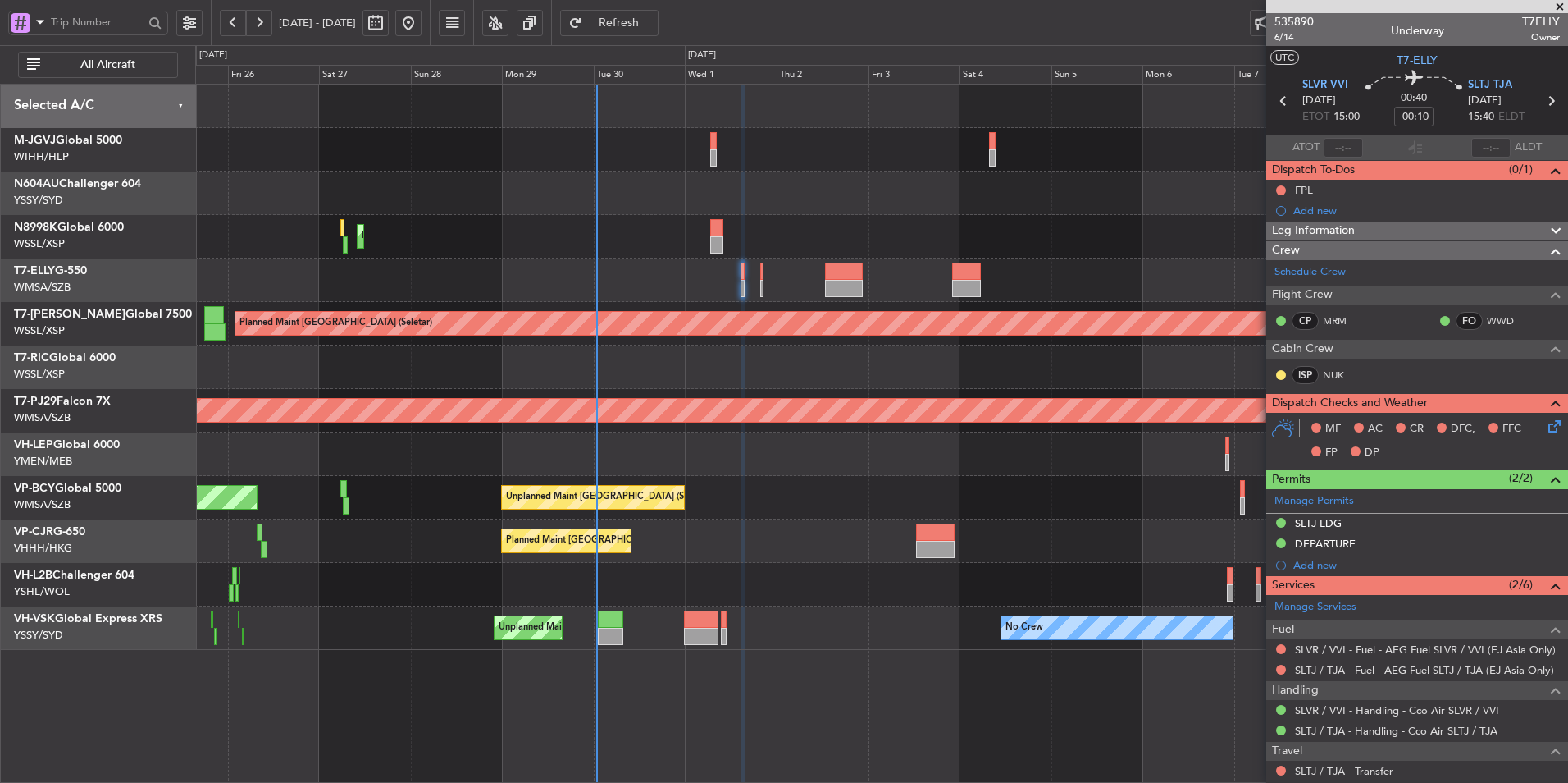
click at [847, 365] on div at bounding box center [881, 367] width 1372 height 43
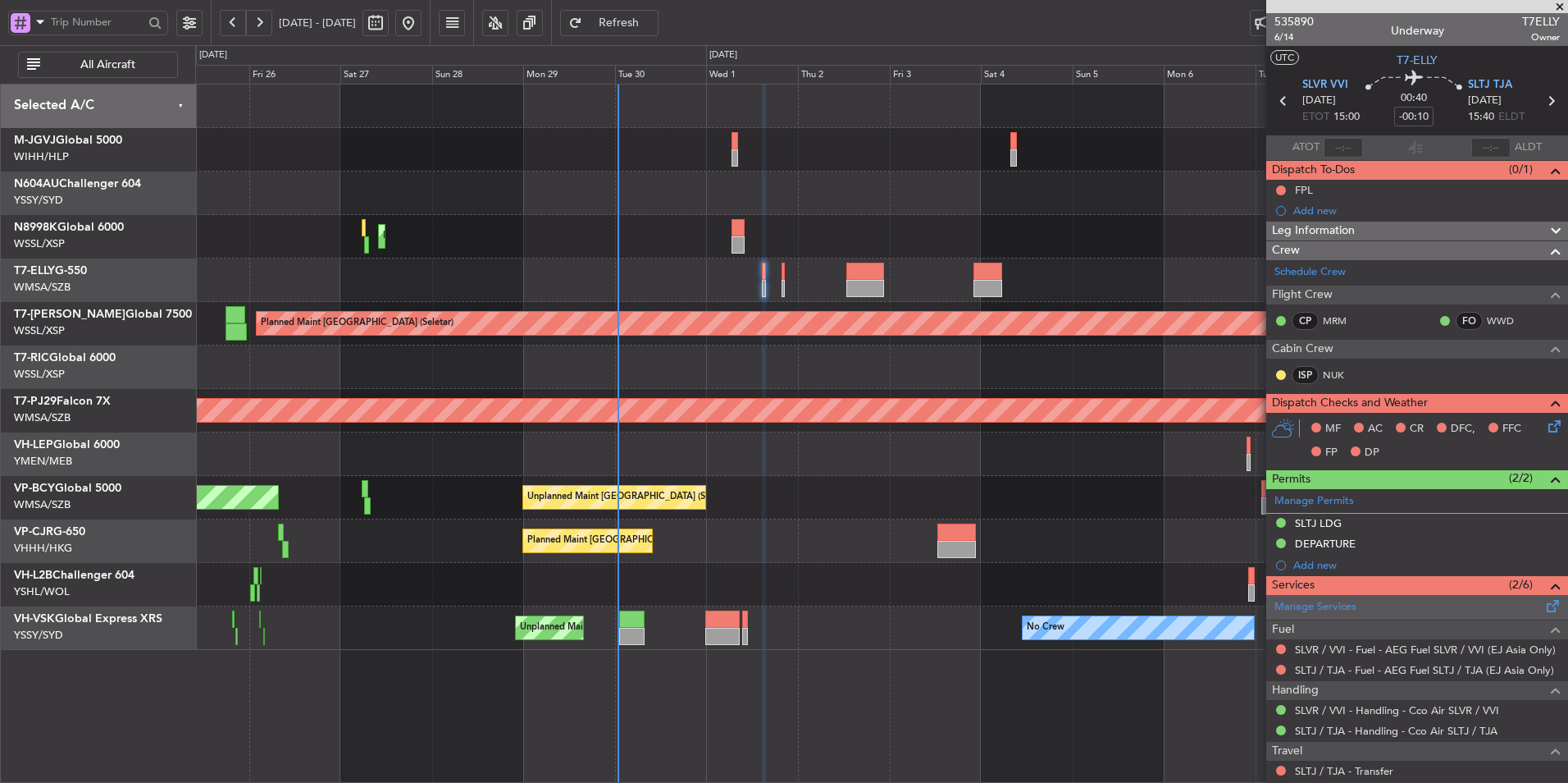
scroll to position [83, 0]
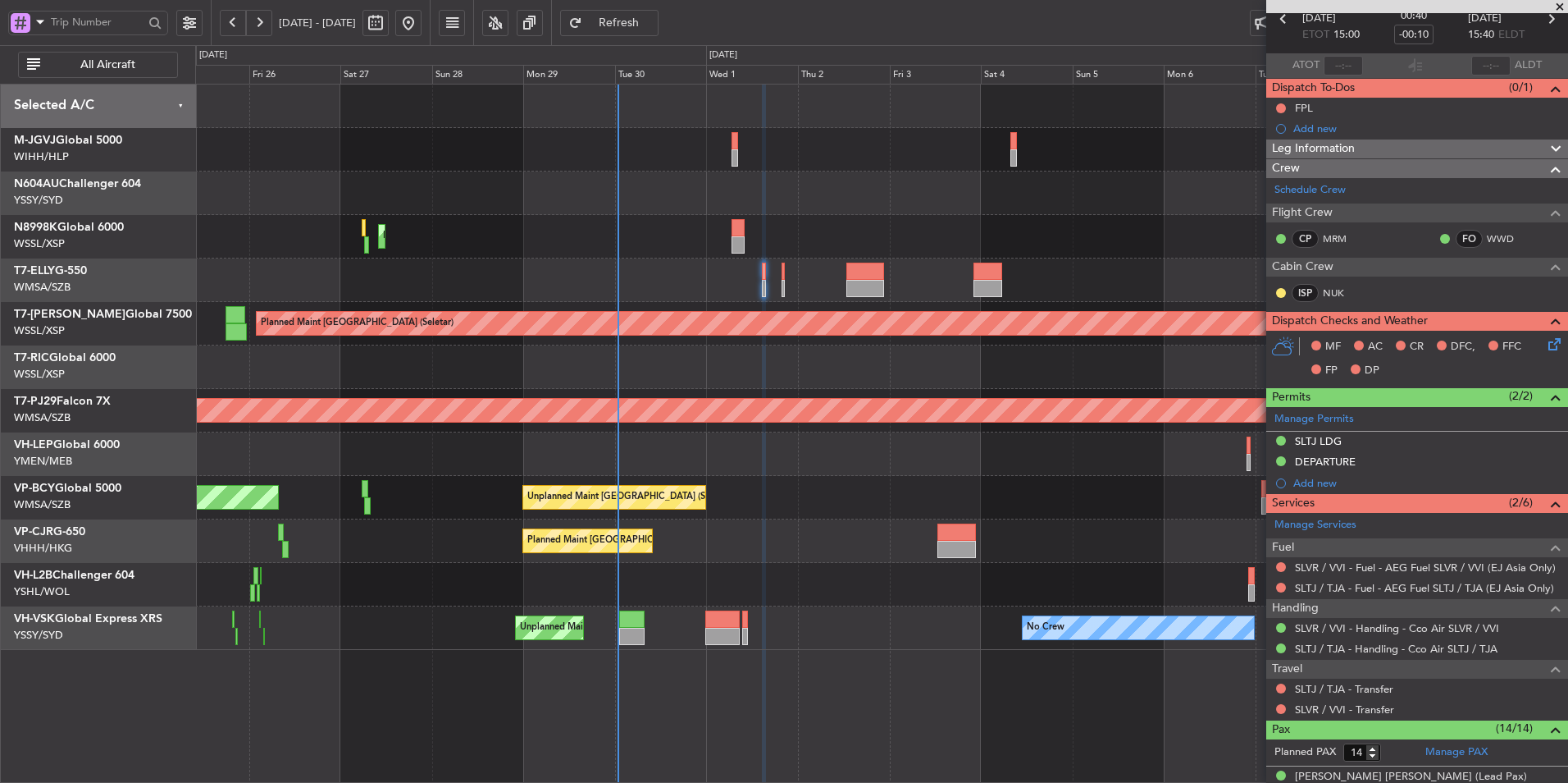
click at [947, 360] on div at bounding box center [881, 367] width 1372 height 43
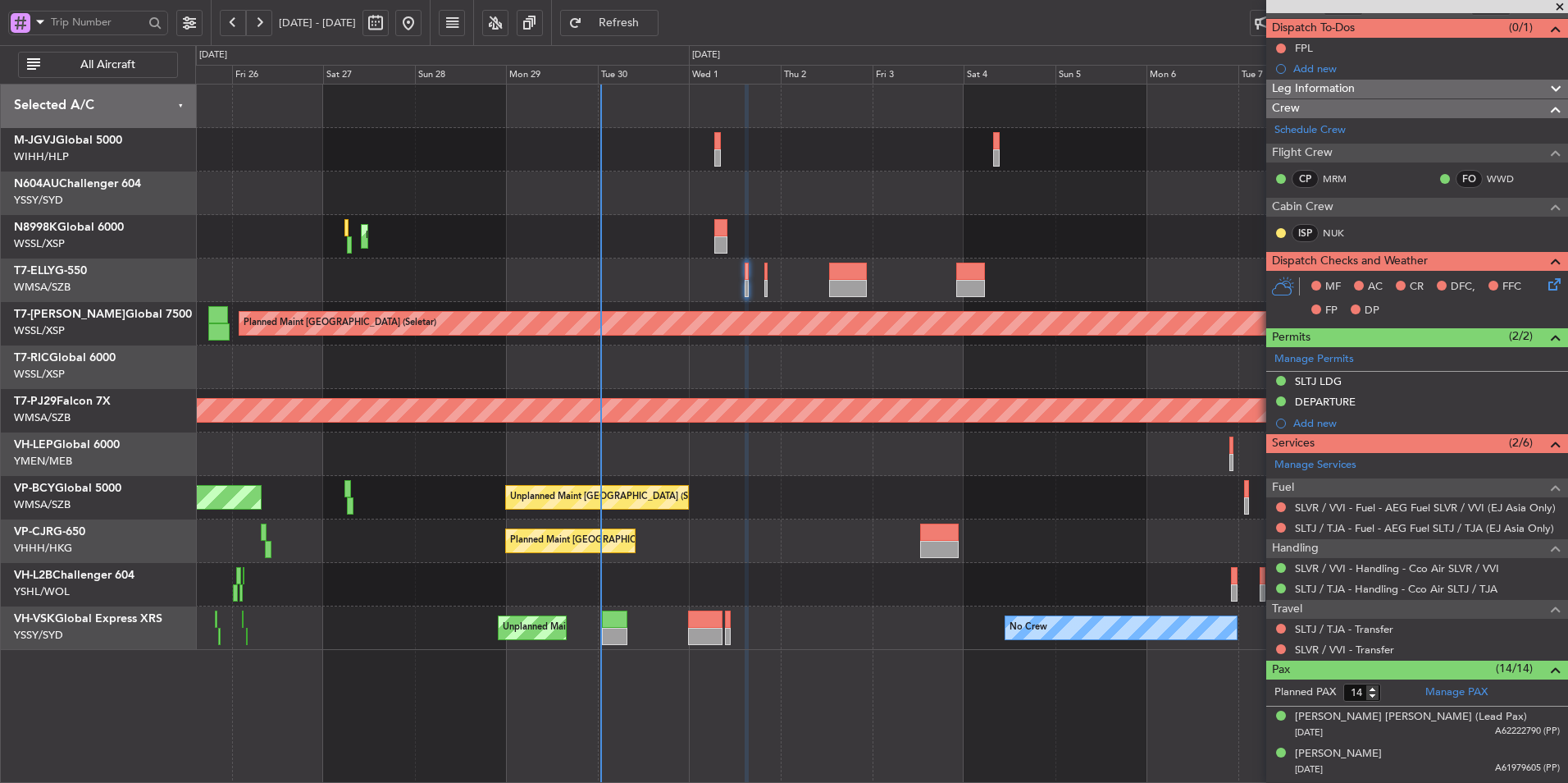
scroll to position [328, 0]
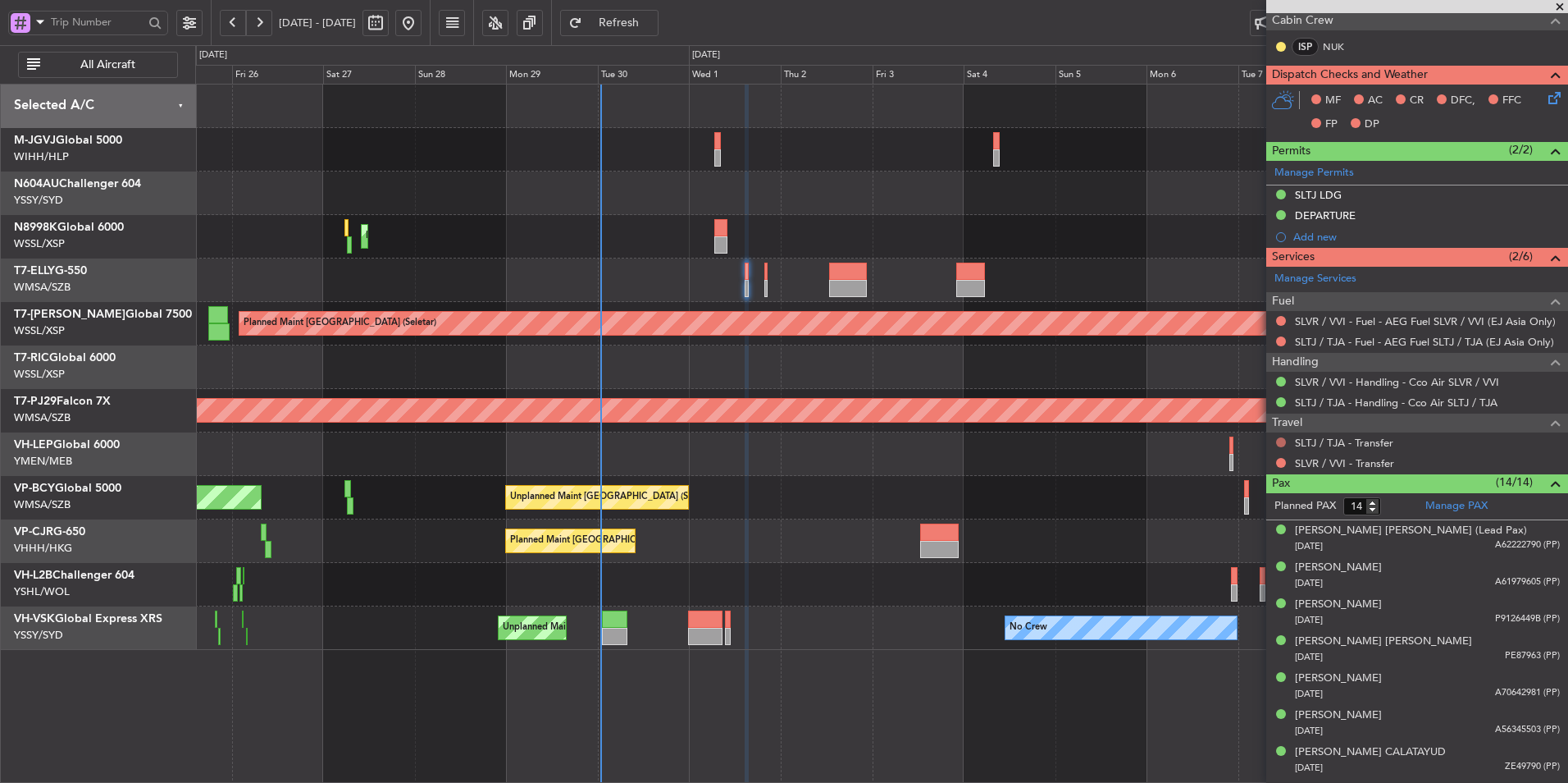
click at [1277, 442] on button at bounding box center [1281, 442] width 10 height 10
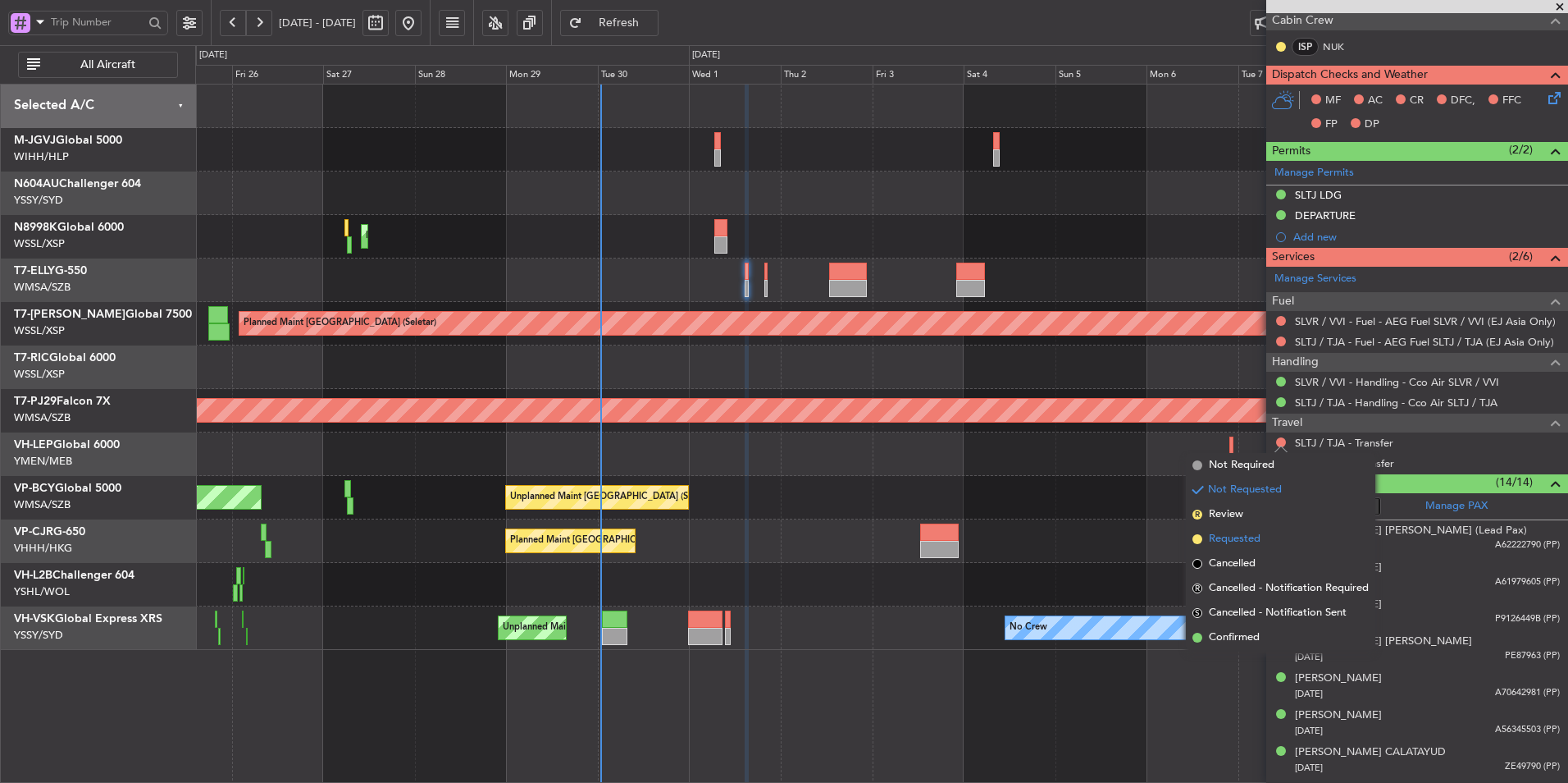
click at [1230, 535] on span "Requested" at bounding box center [1235, 538] width 52 height 16
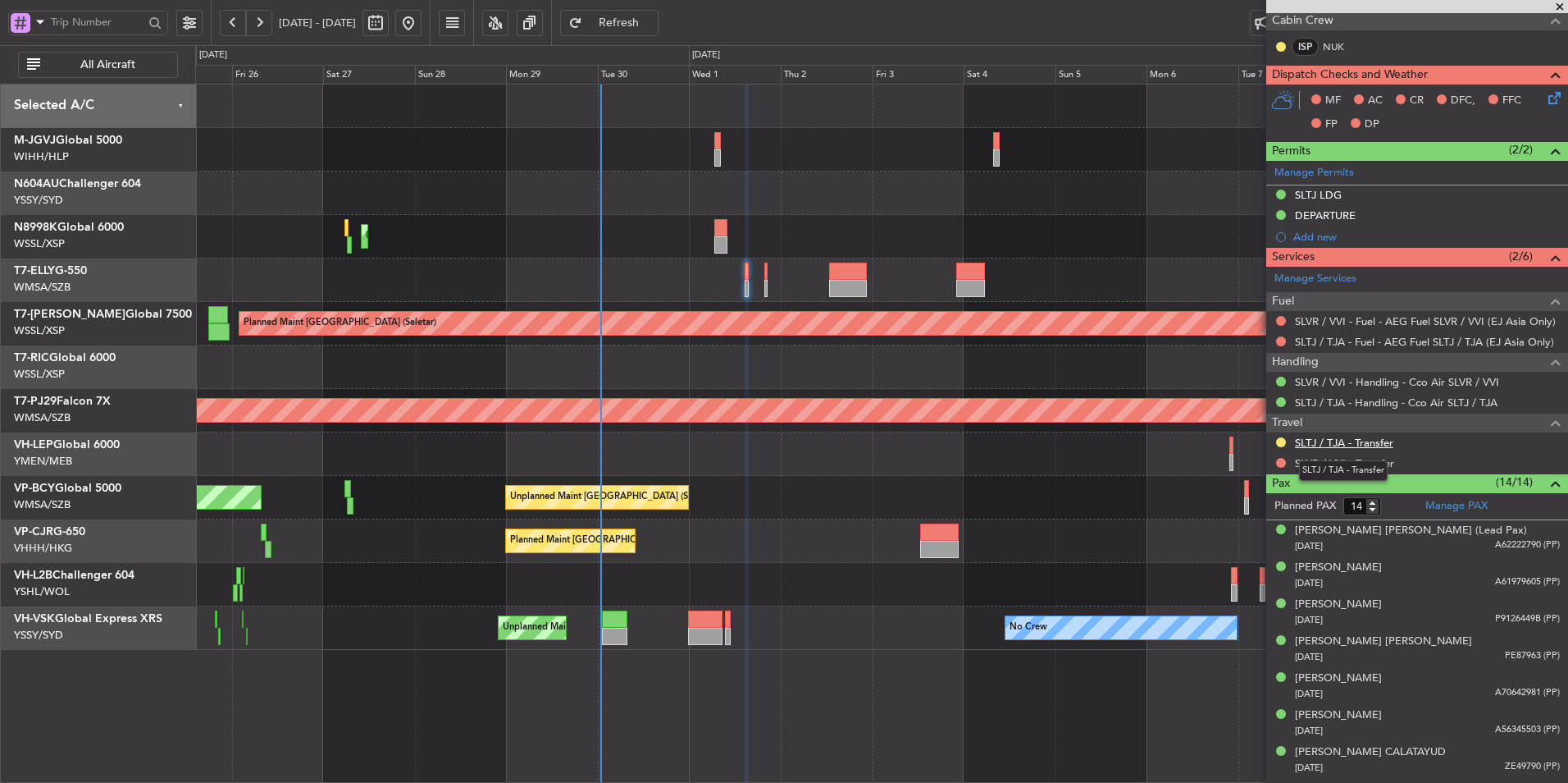
click at [1364, 443] on link "SLTJ / TJA - Transfer" at bounding box center [1344, 442] width 99 height 14
click at [644, 17] on span "Refresh" at bounding box center [620, 23] width 67 height 12
click at [491, 249] on div "Planned Maint [GEOGRAPHIC_DATA] ([GEOGRAPHIC_DATA] Intl)" at bounding box center [881, 236] width 1372 height 43
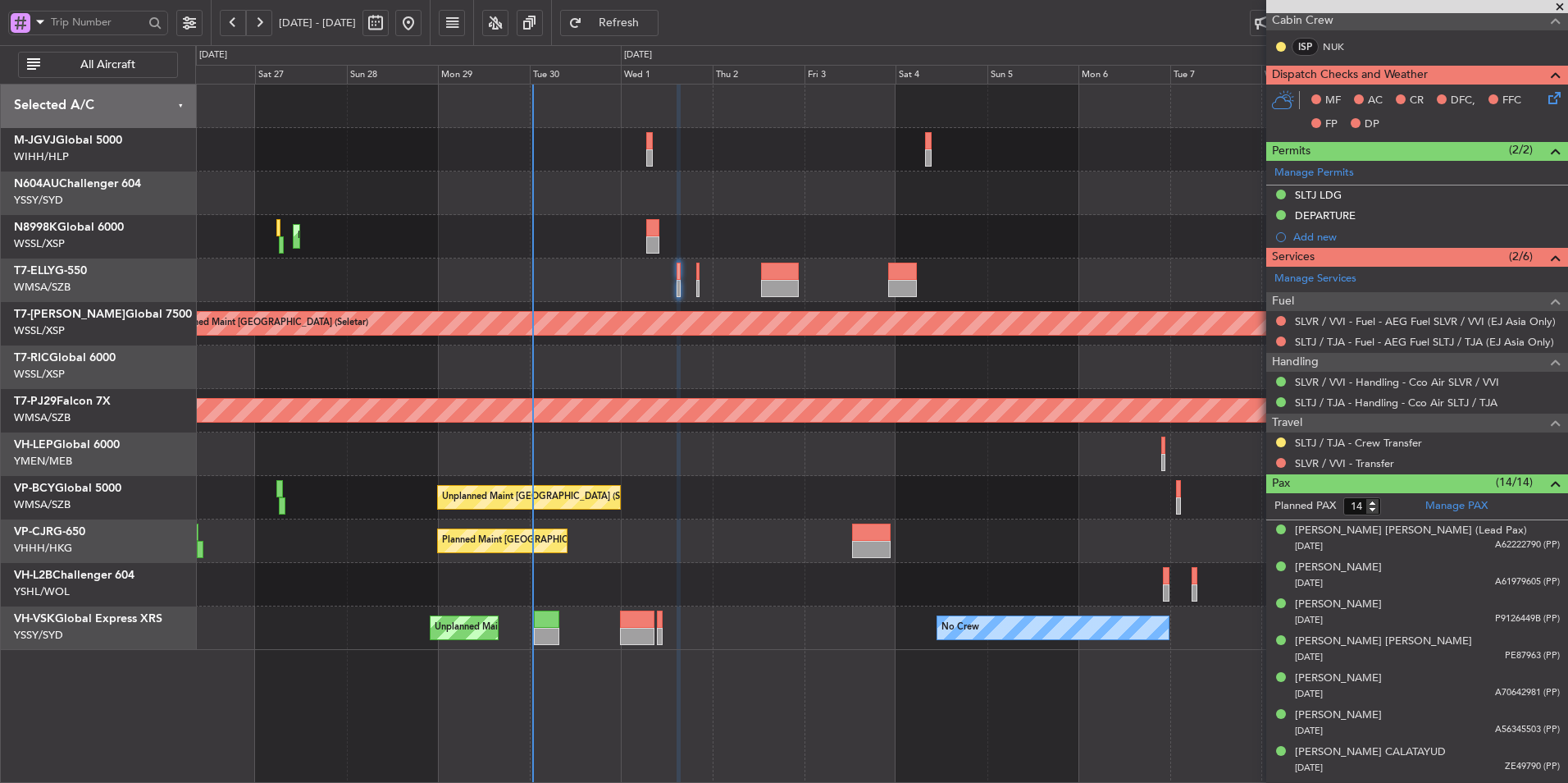
click at [586, 368] on div at bounding box center [881, 367] width 1372 height 43
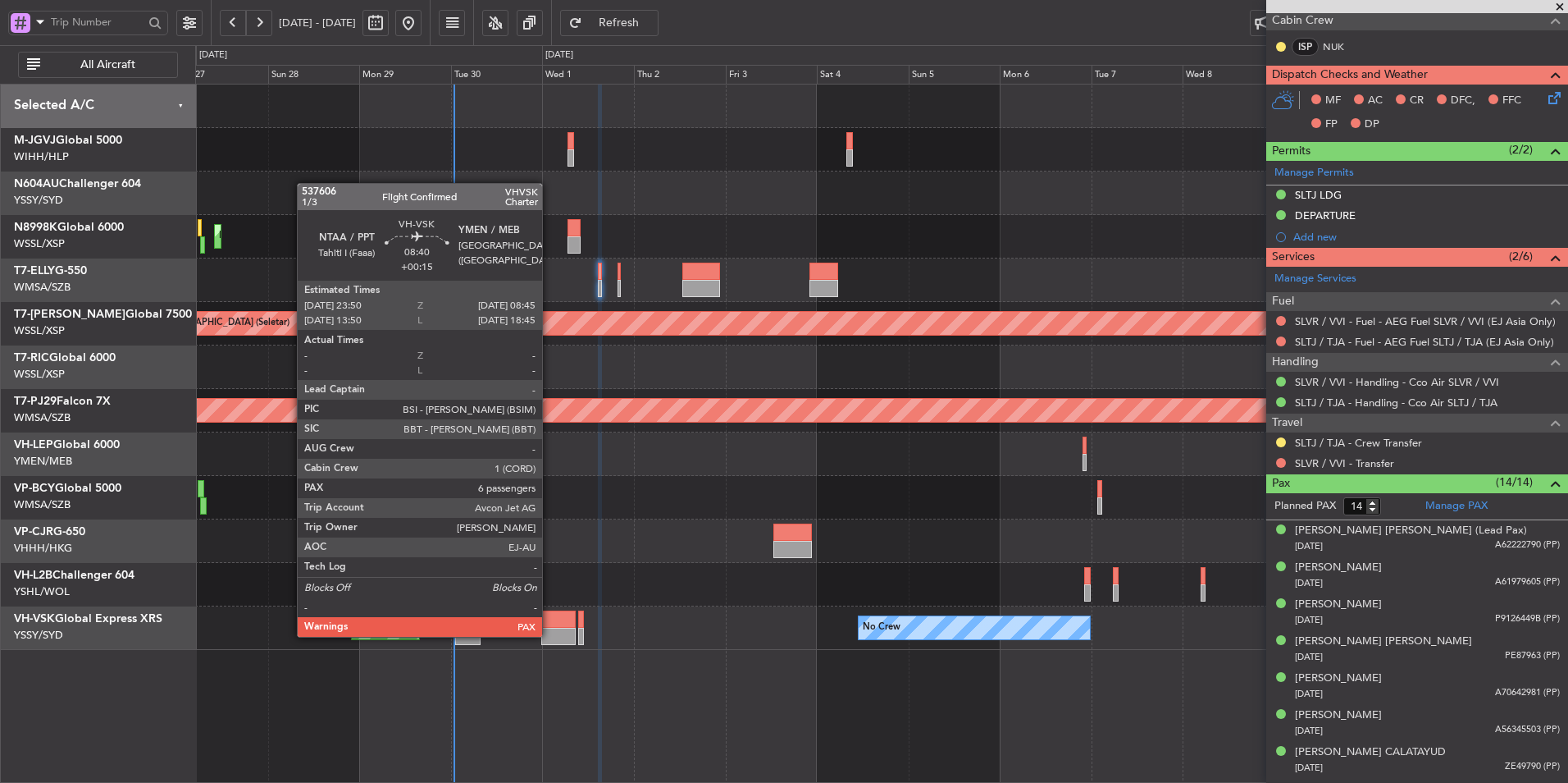
click at [550, 635] on div at bounding box center [558, 636] width 35 height 17
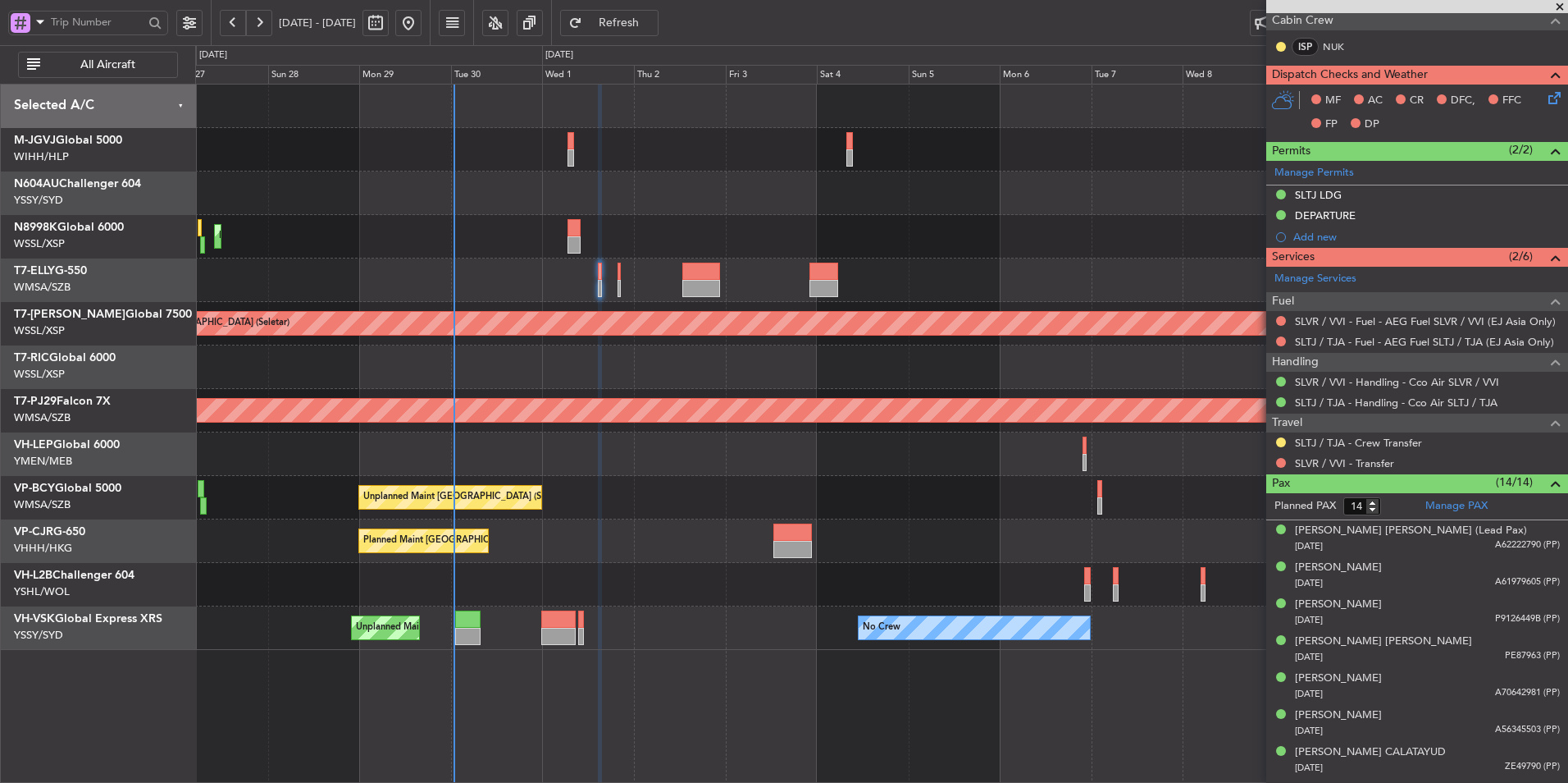
click at [629, 525] on div "Planned Maint [GEOGRAPHIC_DATA] ([GEOGRAPHIC_DATA] Intl)" at bounding box center [881, 540] width 1372 height 43
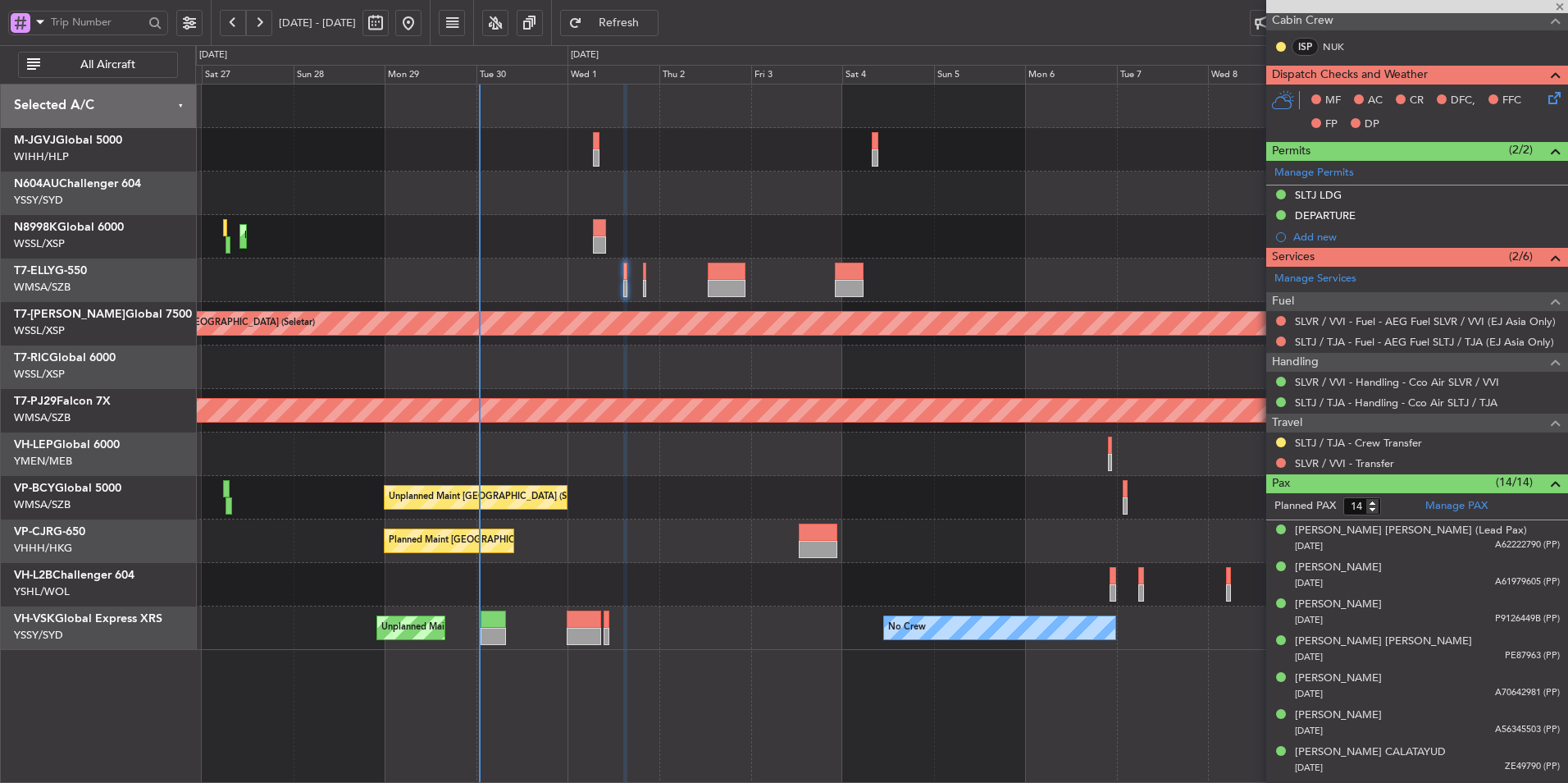
type input "+00:15"
type input "6"
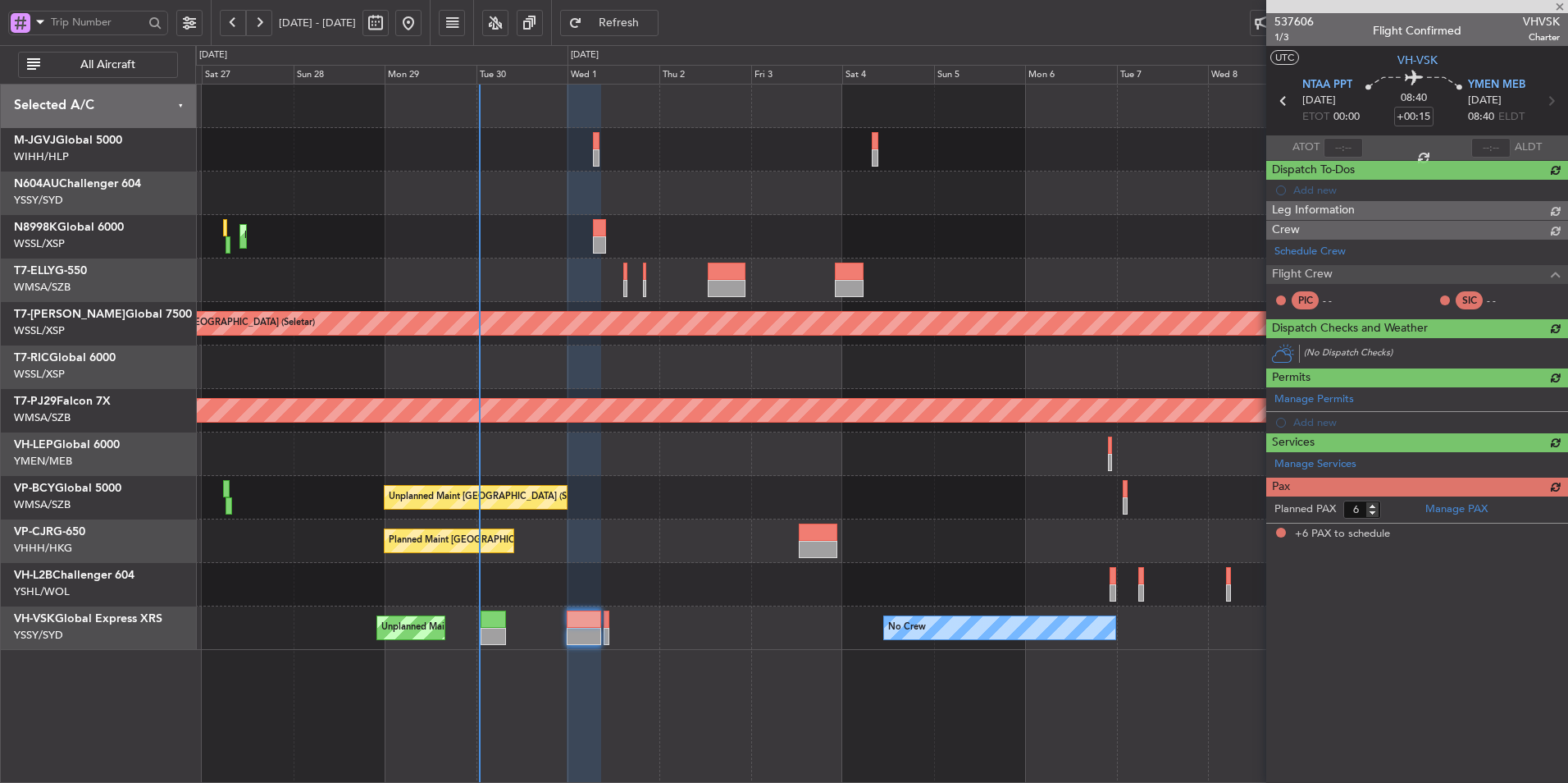
scroll to position [0, 0]
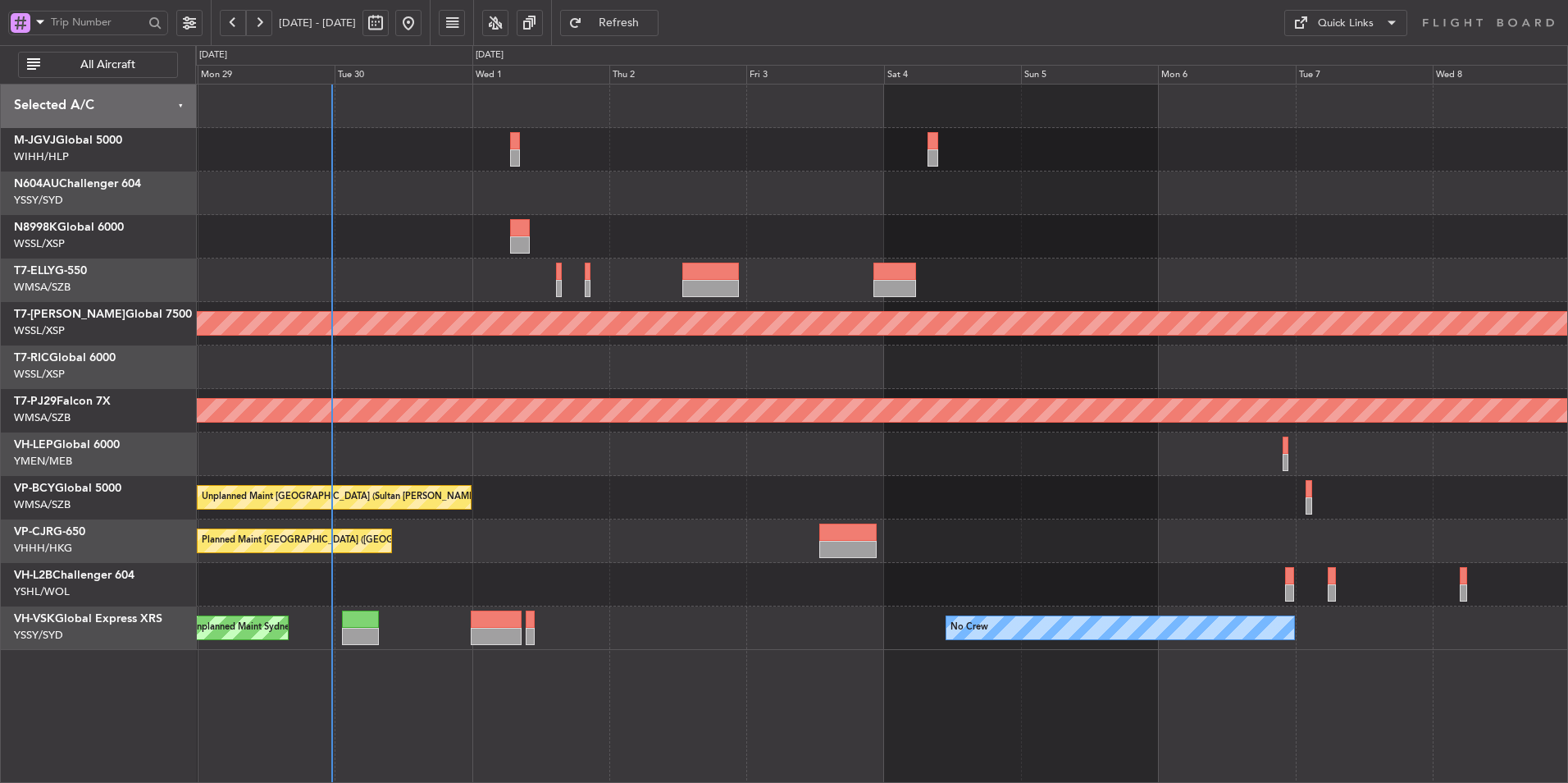
click at [372, 218] on div "Planned Maint [GEOGRAPHIC_DATA] ([GEOGRAPHIC_DATA] Intl)" at bounding box center [881, 236] width 1372 height 43
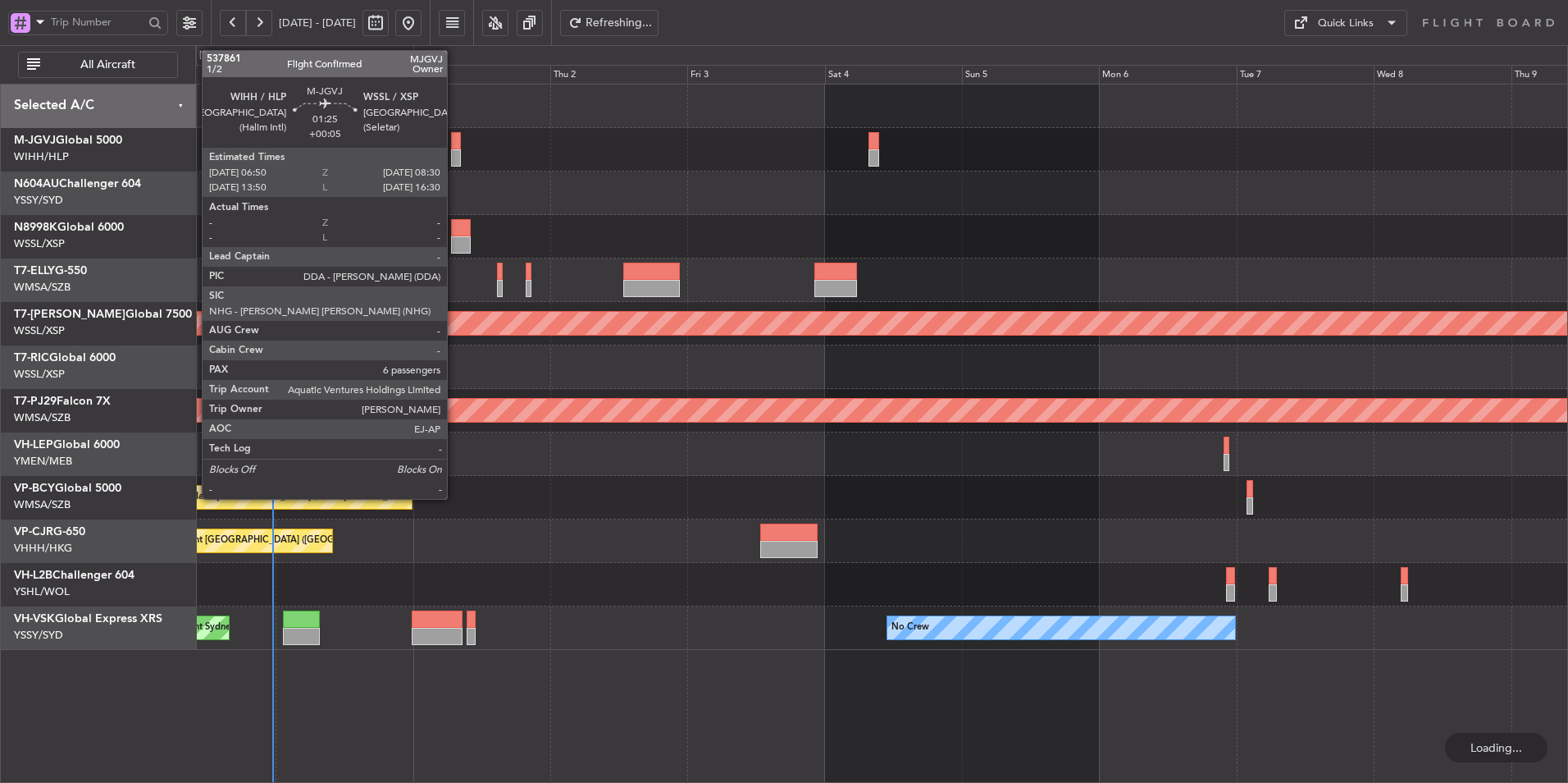
click at [455, 144] on div at bounding box center [456, 141] width 10 height 17
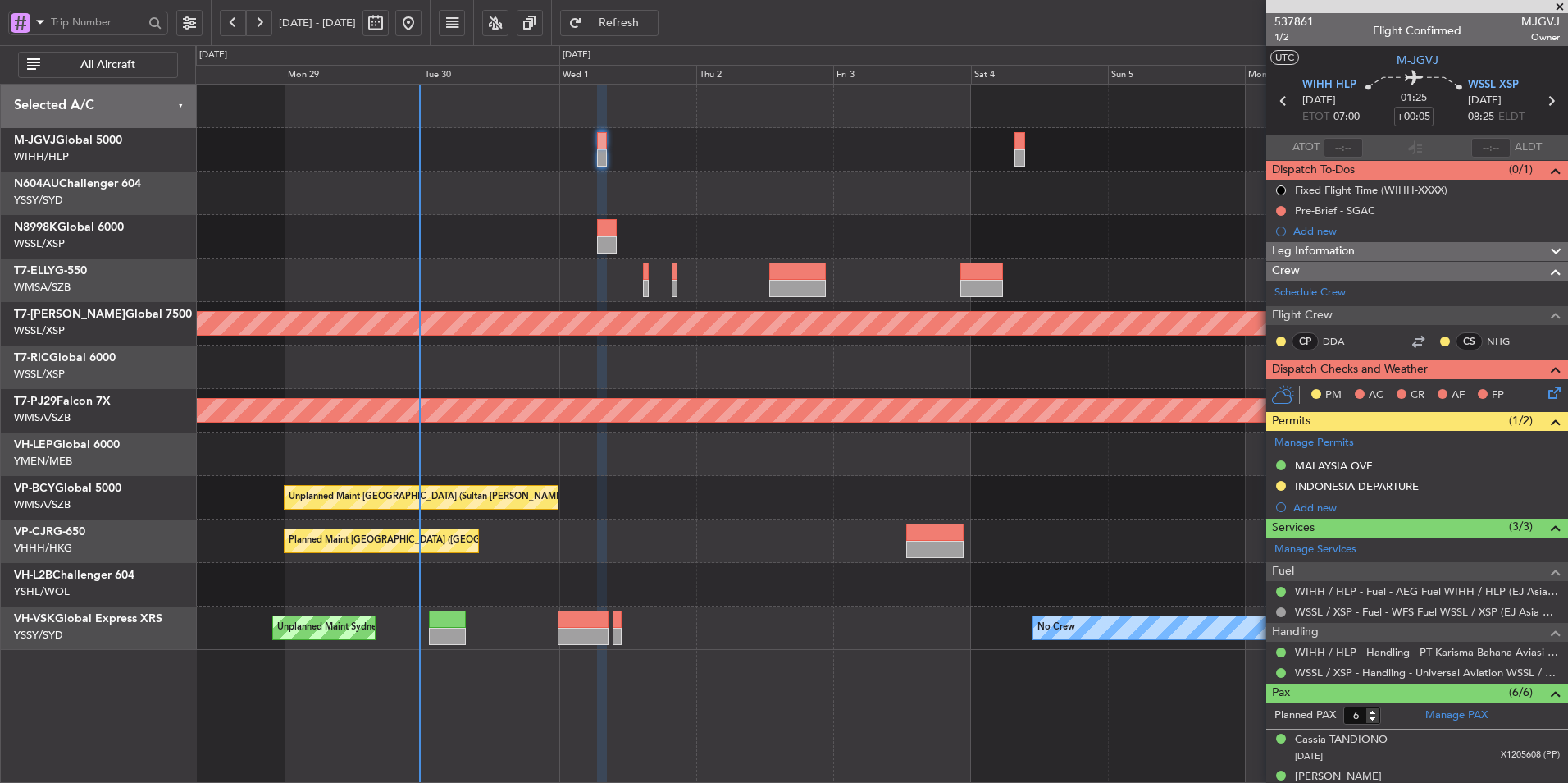
click at [708, 492] on div "Unplanned Maint [GEOGRAPHIC_DATA] (Sultan [PERSON_NAME] [PERSON_NAME] - Subang)…" at bounding box center [881, 497] width 1372 height 43
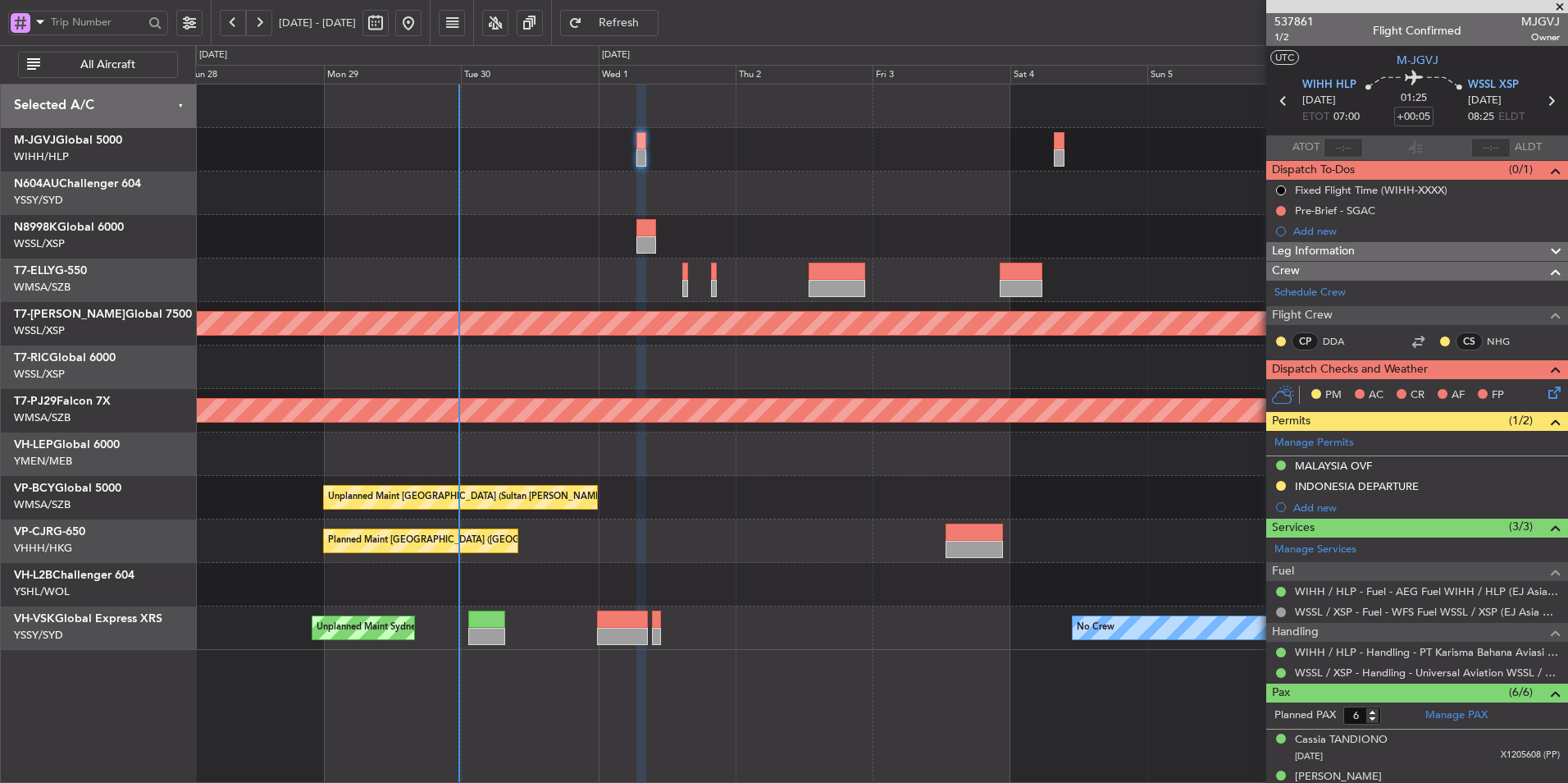
click at [788, 462] on div at bounding box center [881, 454] width 1372 height 43
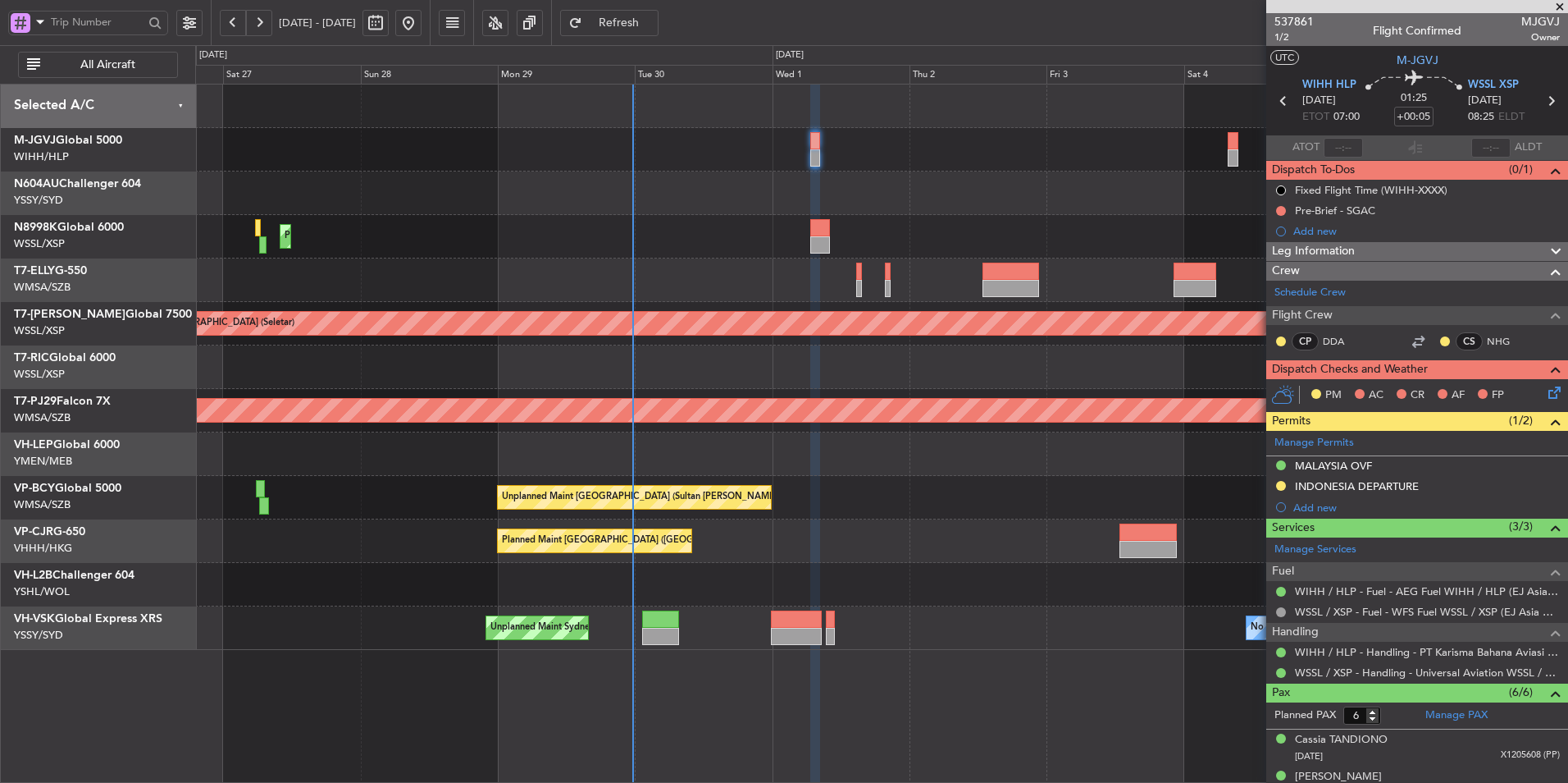
click at [793, 462] on div at bounding box center [881, 454] width 1372 height 43
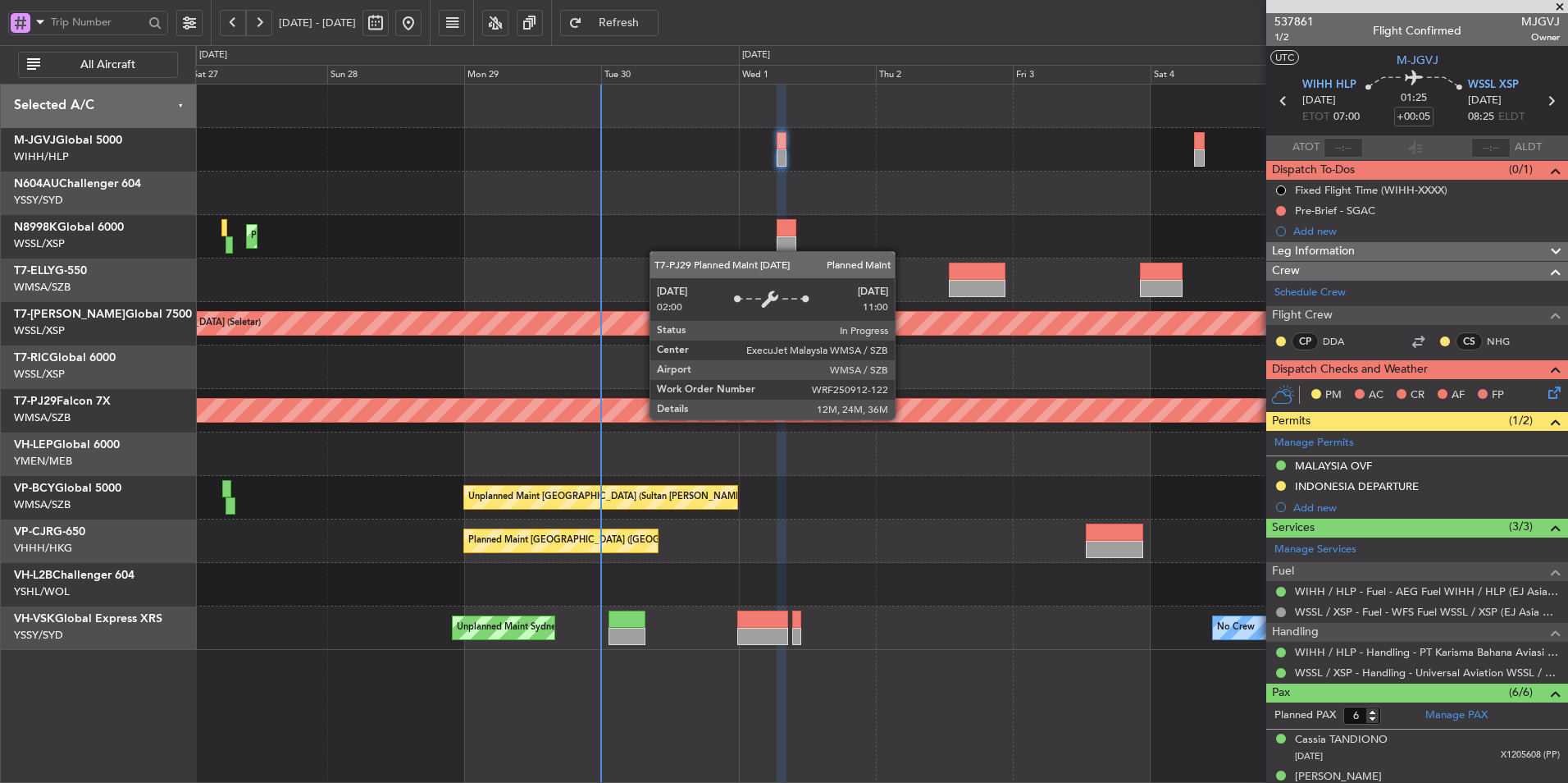
click at [833, 415] on div "Planned Maint [GEOGRAPHIC_DATA] (Sultan [PERSON_NAME] [PERSON_NAME] - Subang)" at bounding box center [882, 411] width 4116 height 23
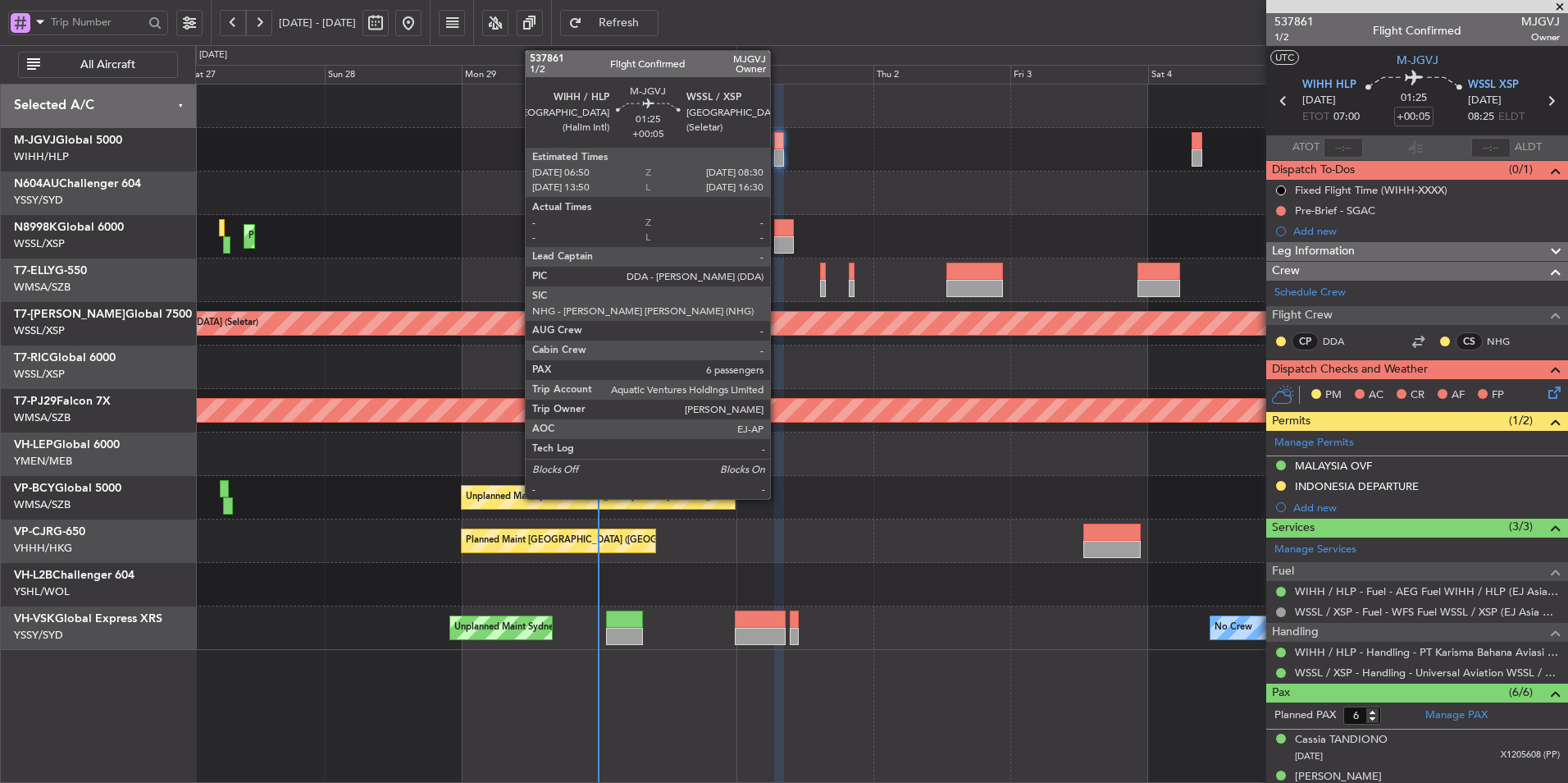
click at [778, 148] on div at bounding box center [779, 141] width 10 height 17
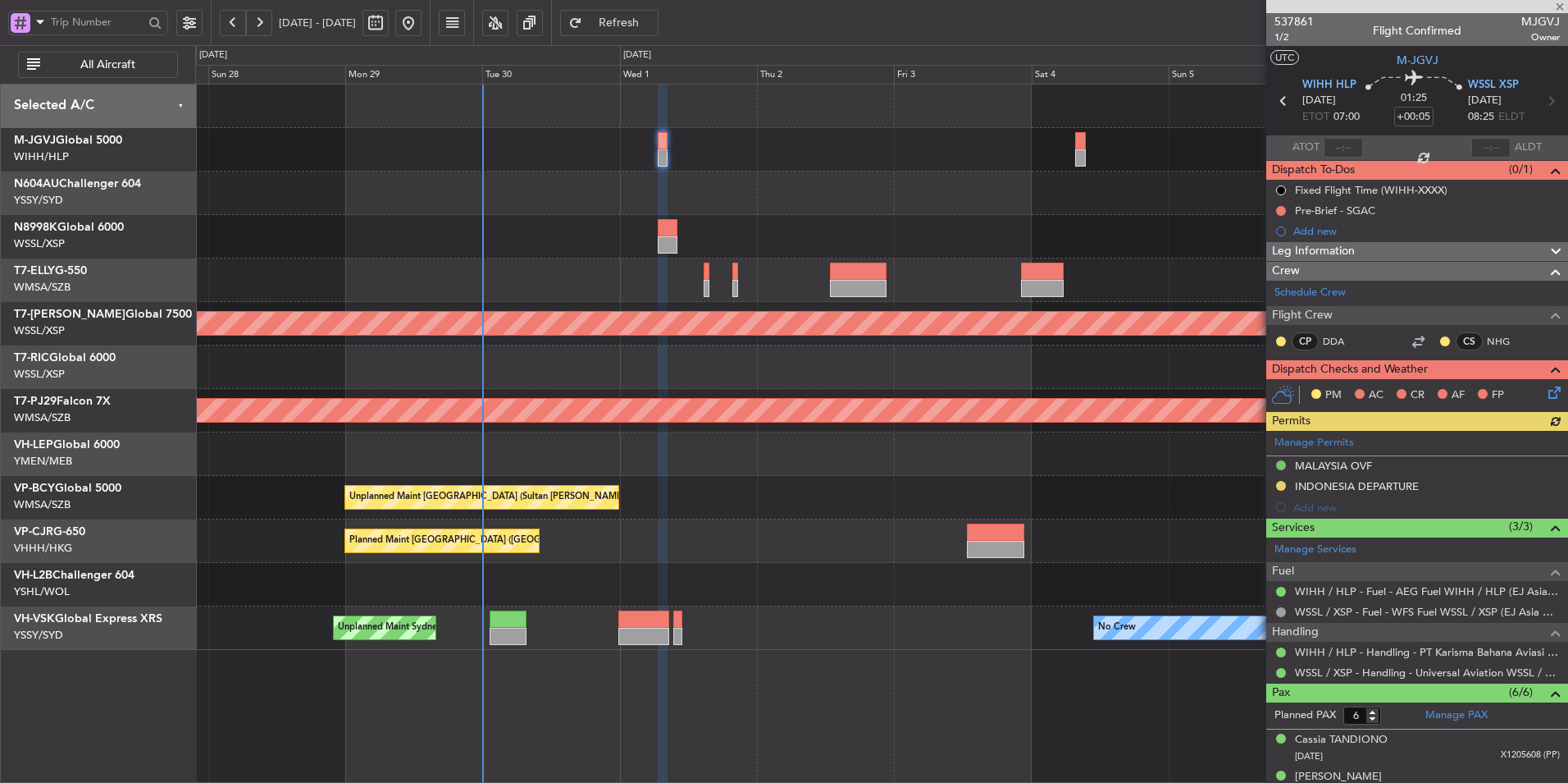
click at [738, 496] on div "Unplanned Maint [GEOGRAPHIC_DATA] (Sultan [PERSON_NAME] [PERSON_NAME] - Subang)…" at bounding box center [881, 497] width 1372 height 43
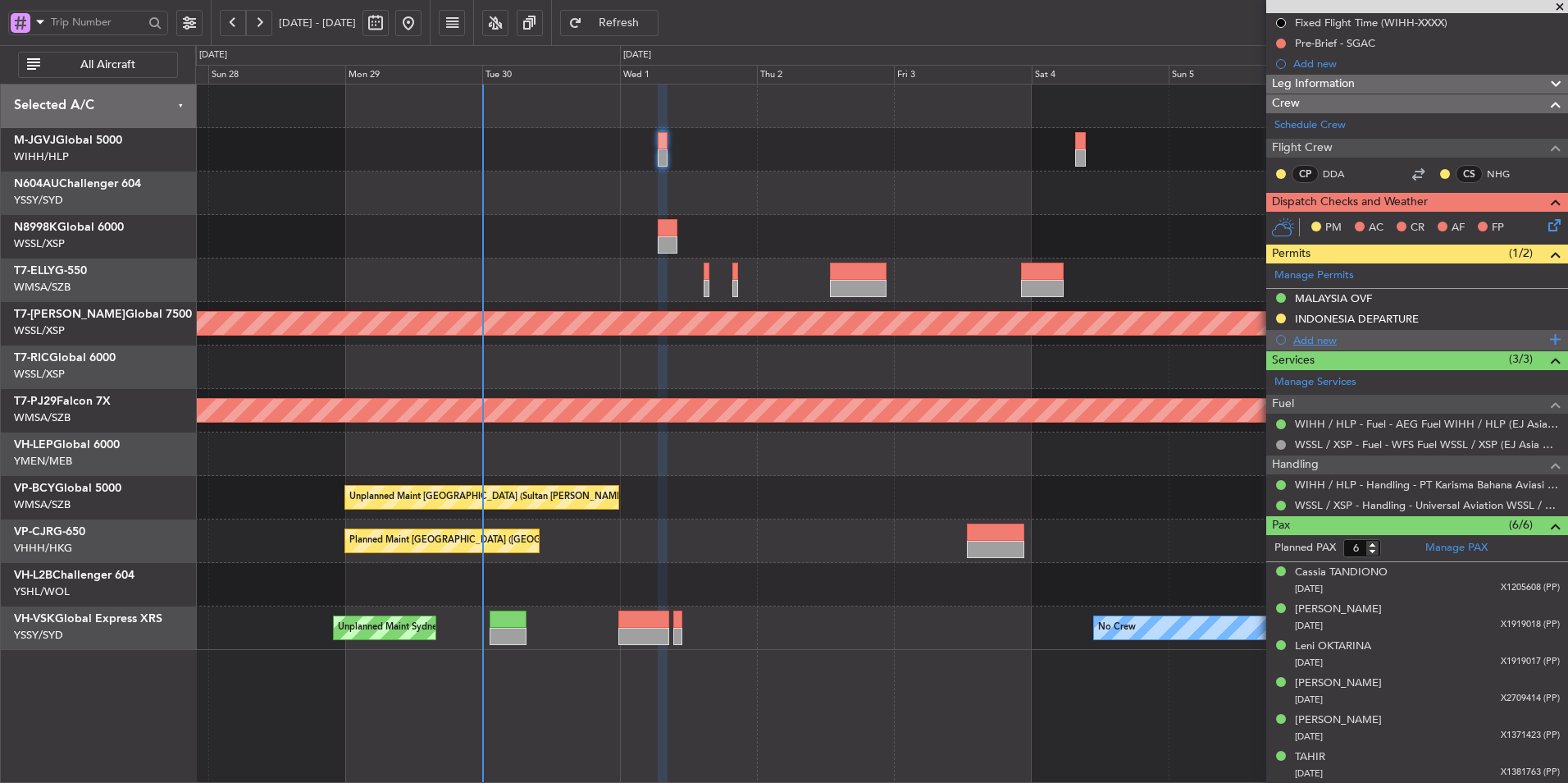
scroll to position [3, 0]
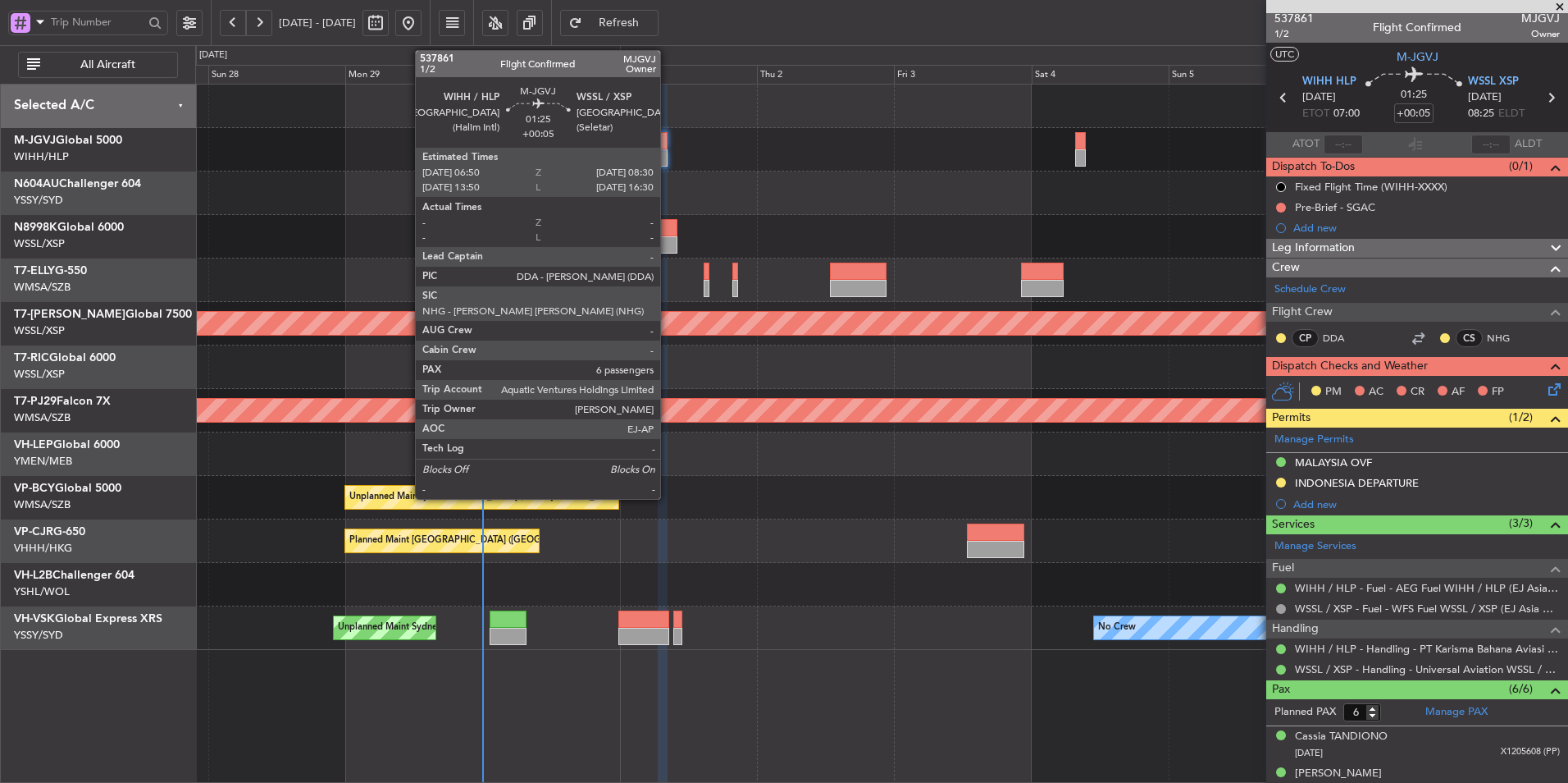
click at [666, 145] on div at bounding box center [663, 141] width 10 height 17
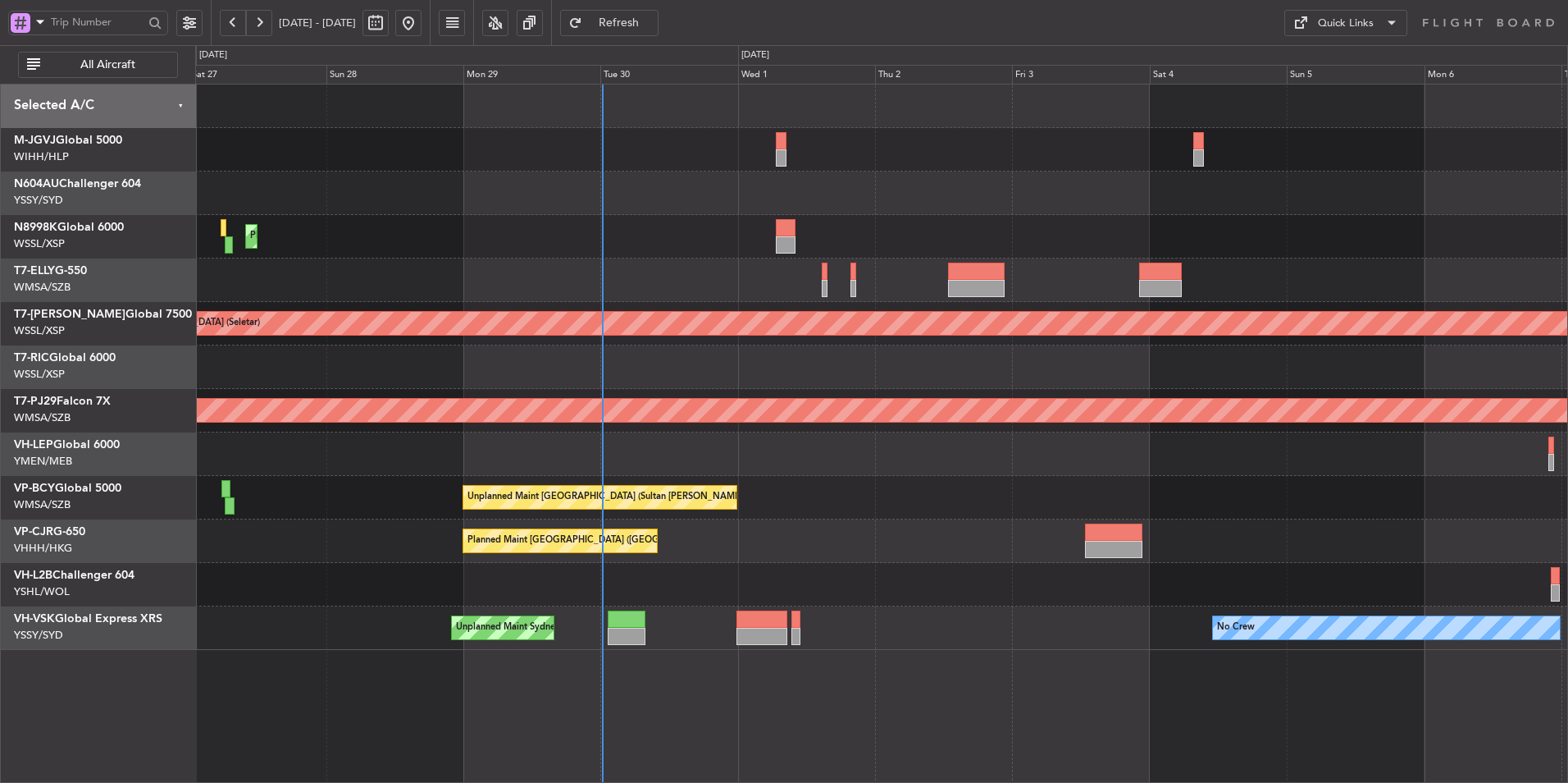
click at [643, 251] on div "Planned Maint [GEOGRAPHIC_DATA] ([GEOGRAPHIC_DATA] Intl) Planned Maint [GEOGRAP…" at bounding box center [881, 367] width 1372 height 565
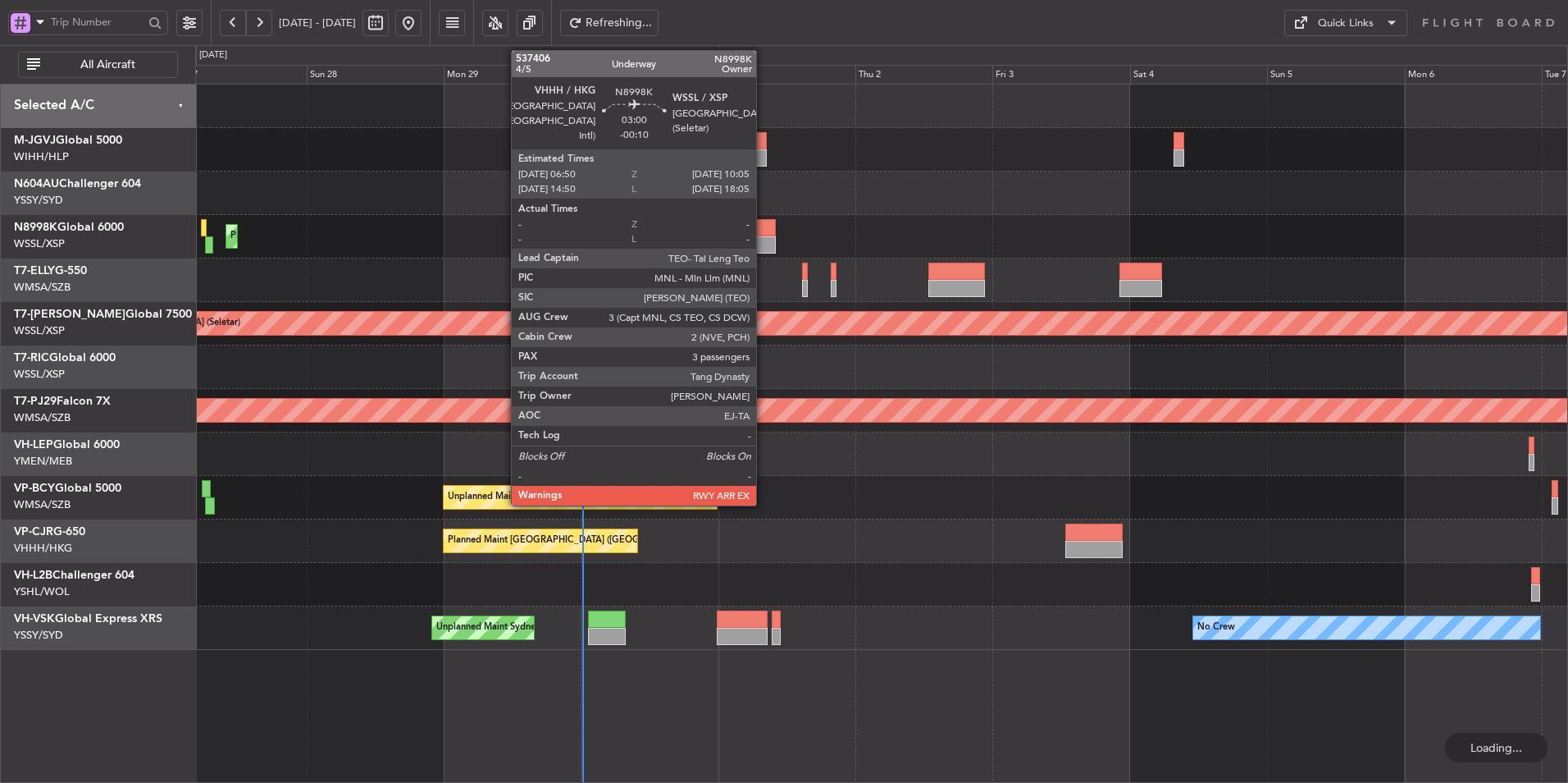
click at [763, 233] on div at bounding box center [766, 227] width 19 height 17
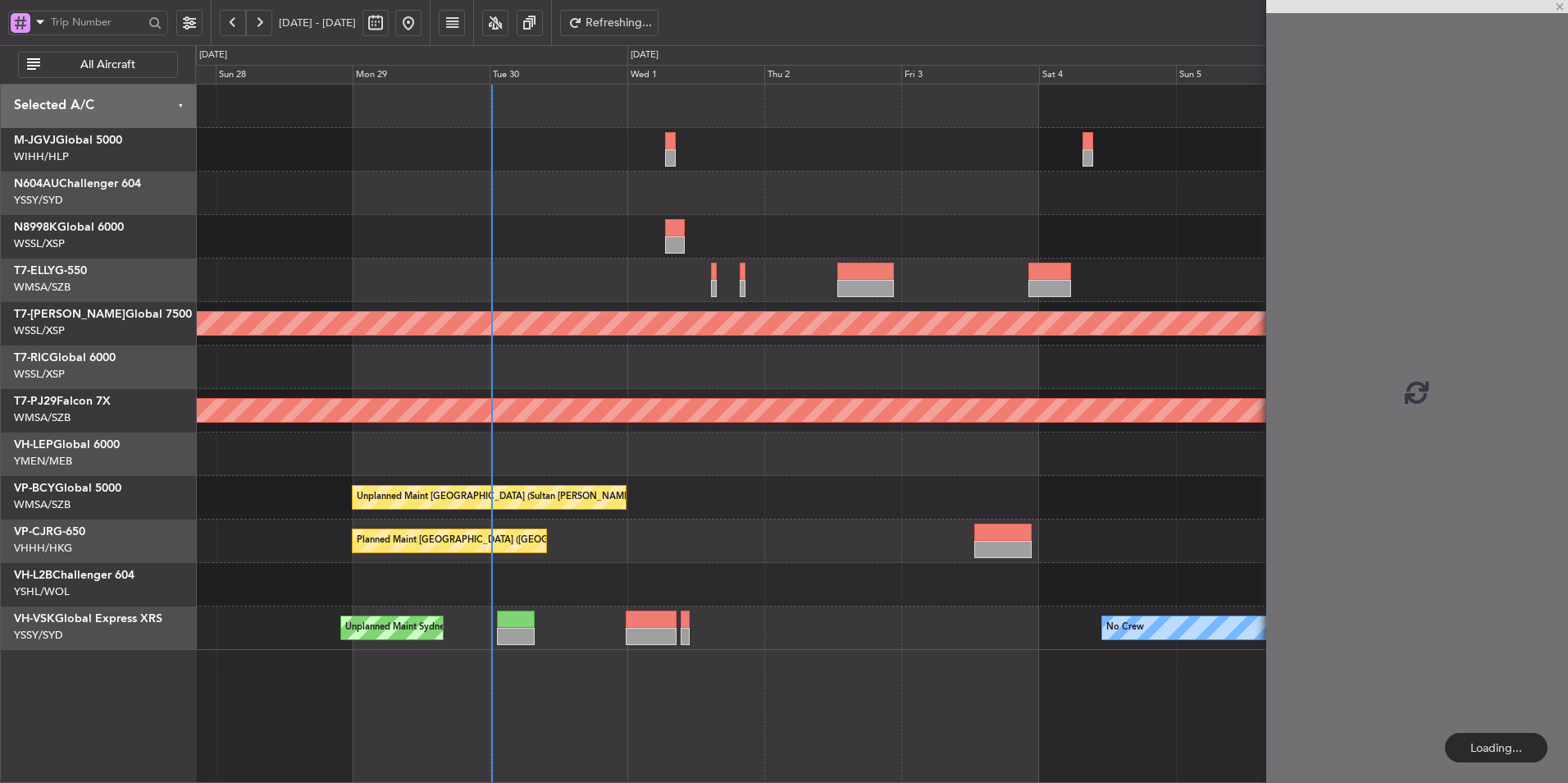
click at [769, 229] on div "Planned Maint [GEOGRAPHIC_DATA] ([GEOGRAPHIC_DATA] Intl)" at bounding box center [881, 236] width 1372 height 43
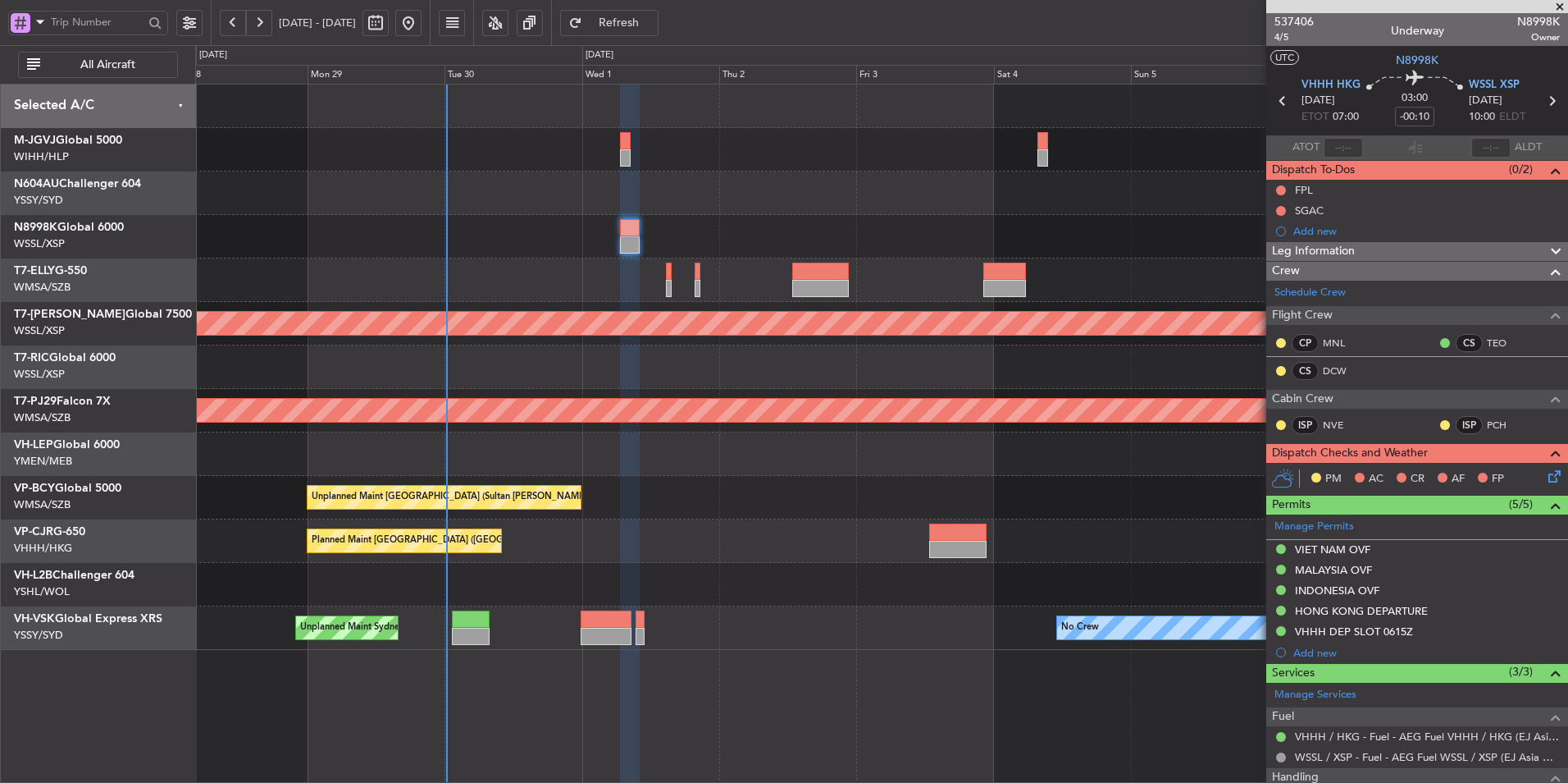
click at [1095, 230] on div "Planned Maint [GEOGRAPHIC_DATA] ([GEOGRAPHIC_DATA] Intl)" at bounding box center [881, 236] width 1372 height 43
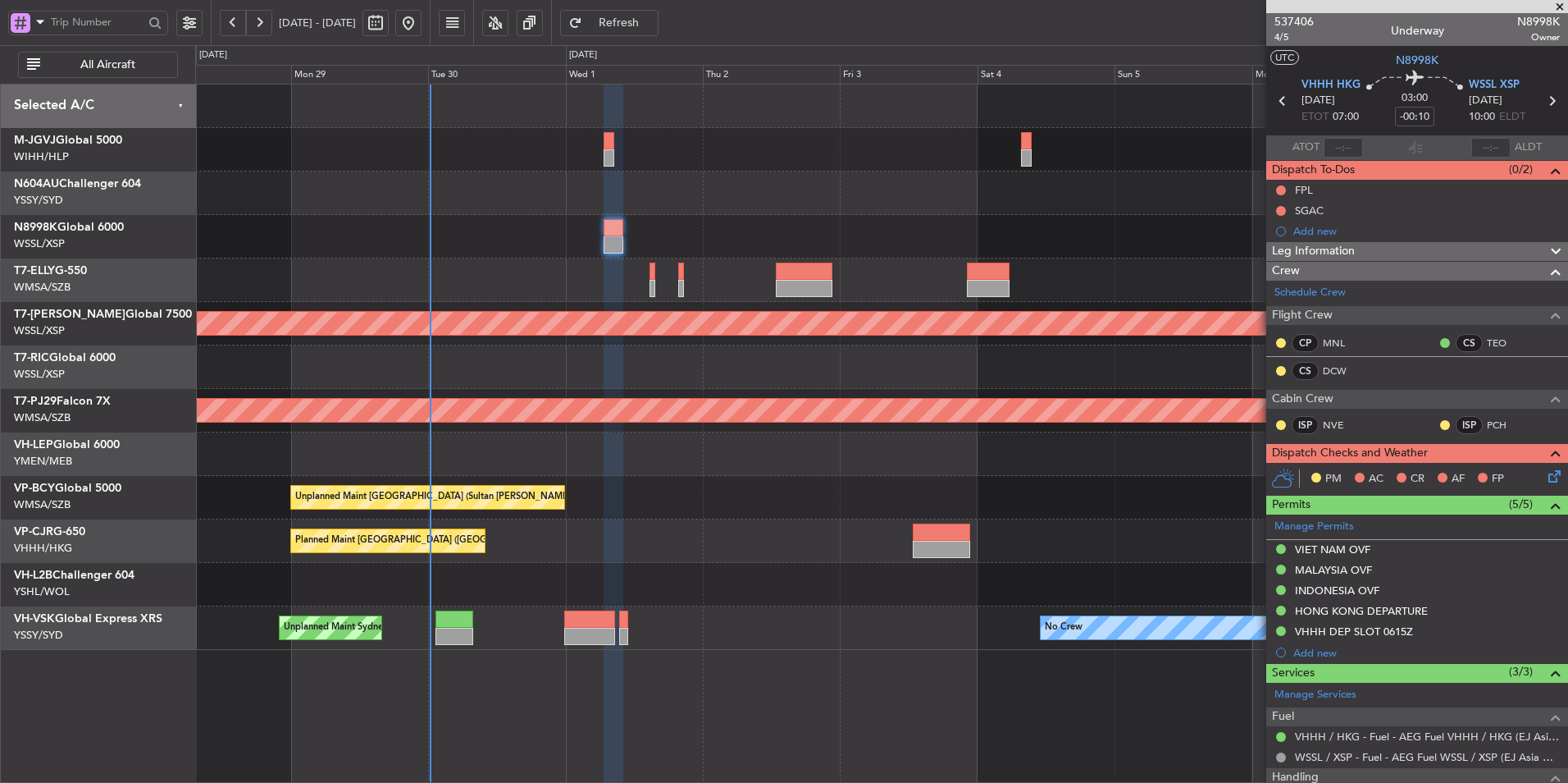
click at [831, 225] on div "Planned Maint [GEOGRAPHIC_DATA] ([GEOGRAPHIC_DATA] Intl)" at bounding box center [881, 236] width 1372 height 43
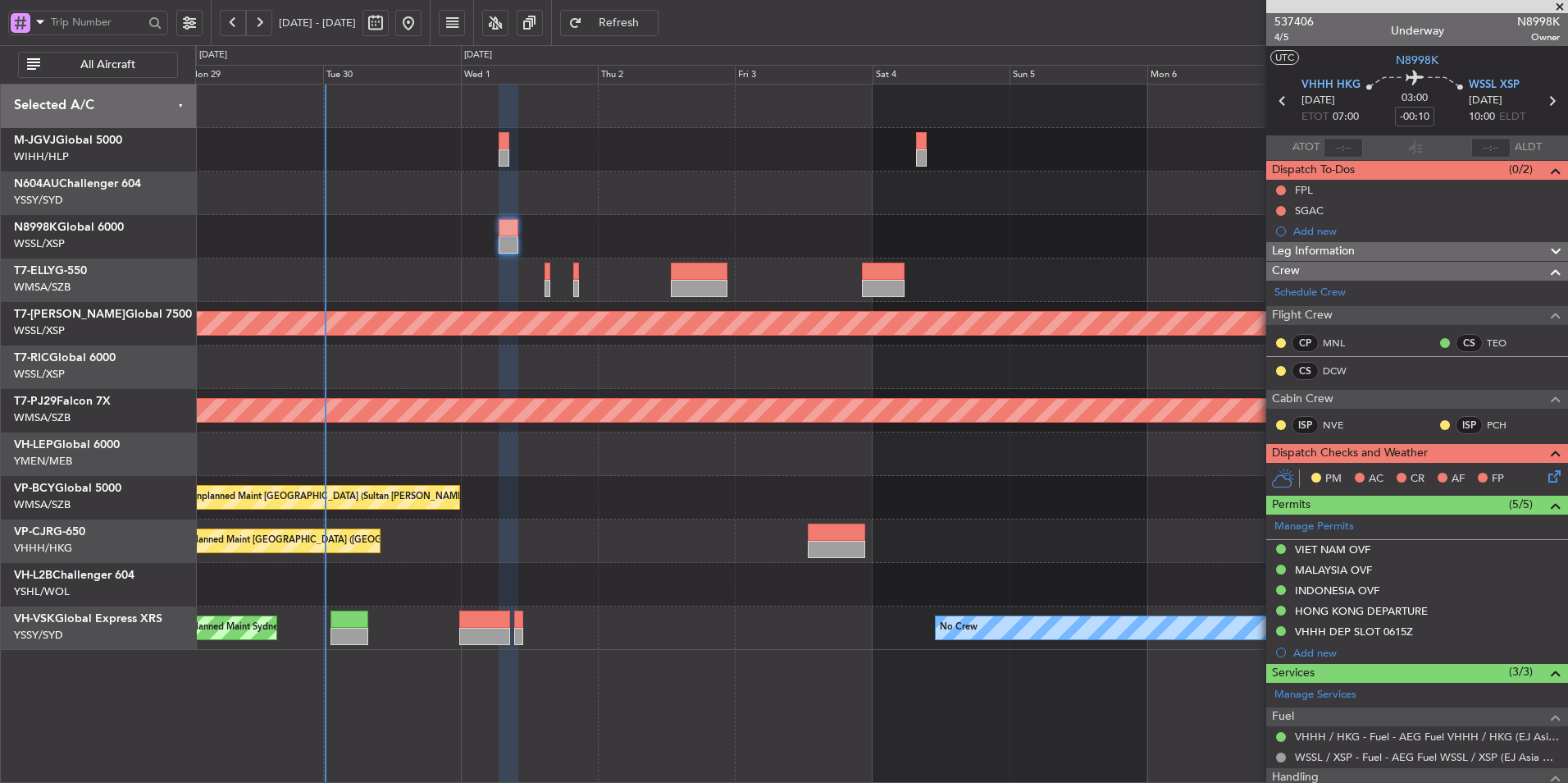
click at [961, 376] on div at bounding box center [881, 367] width 1372 height 43
click at [1313, 186] on div "FPL" at bounding box center [1416, 189] width 302 height 20
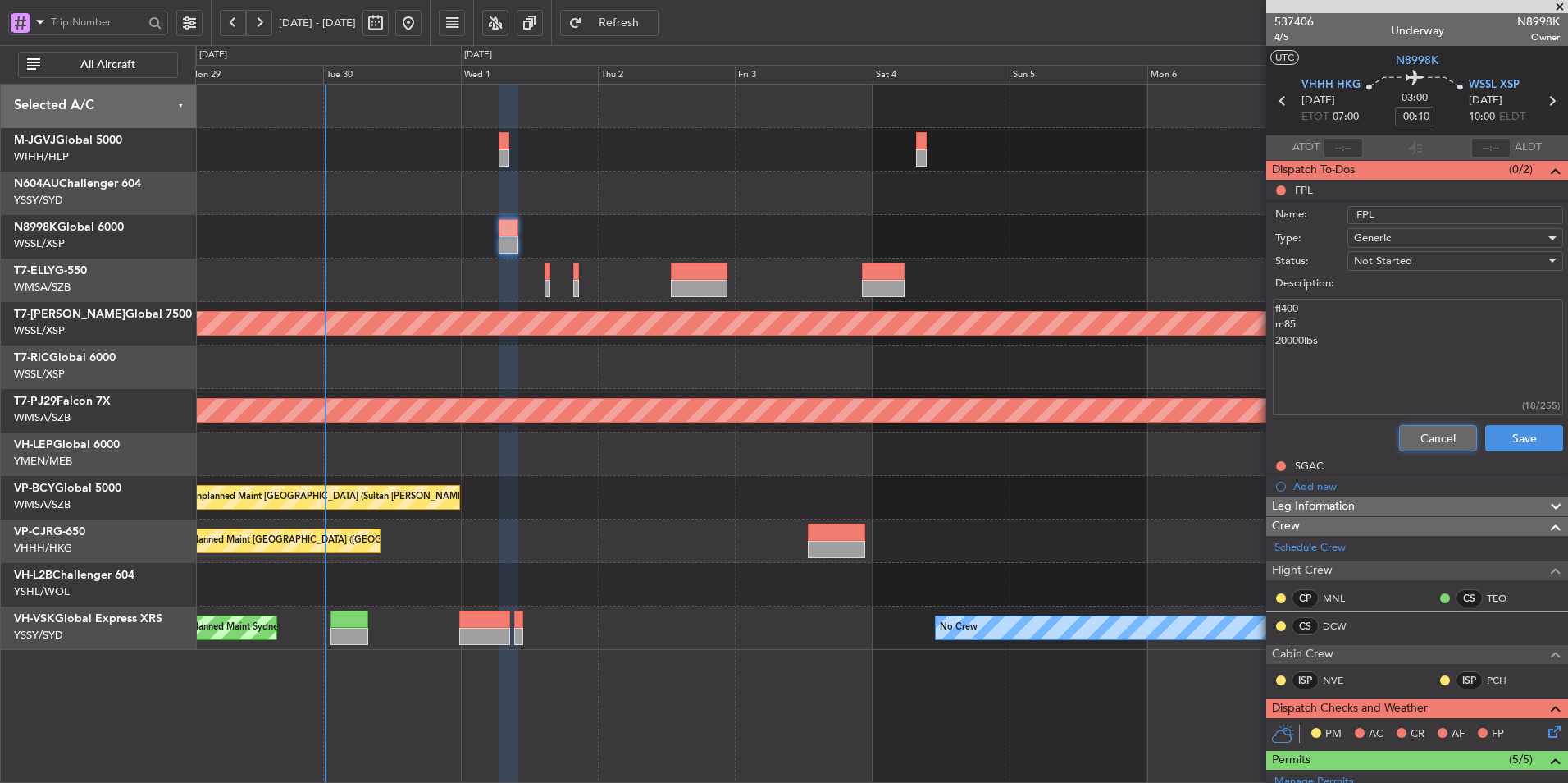
click at [1425, 439] on button "Cancel" at bounding box center [1438, 438] width 78 height 26
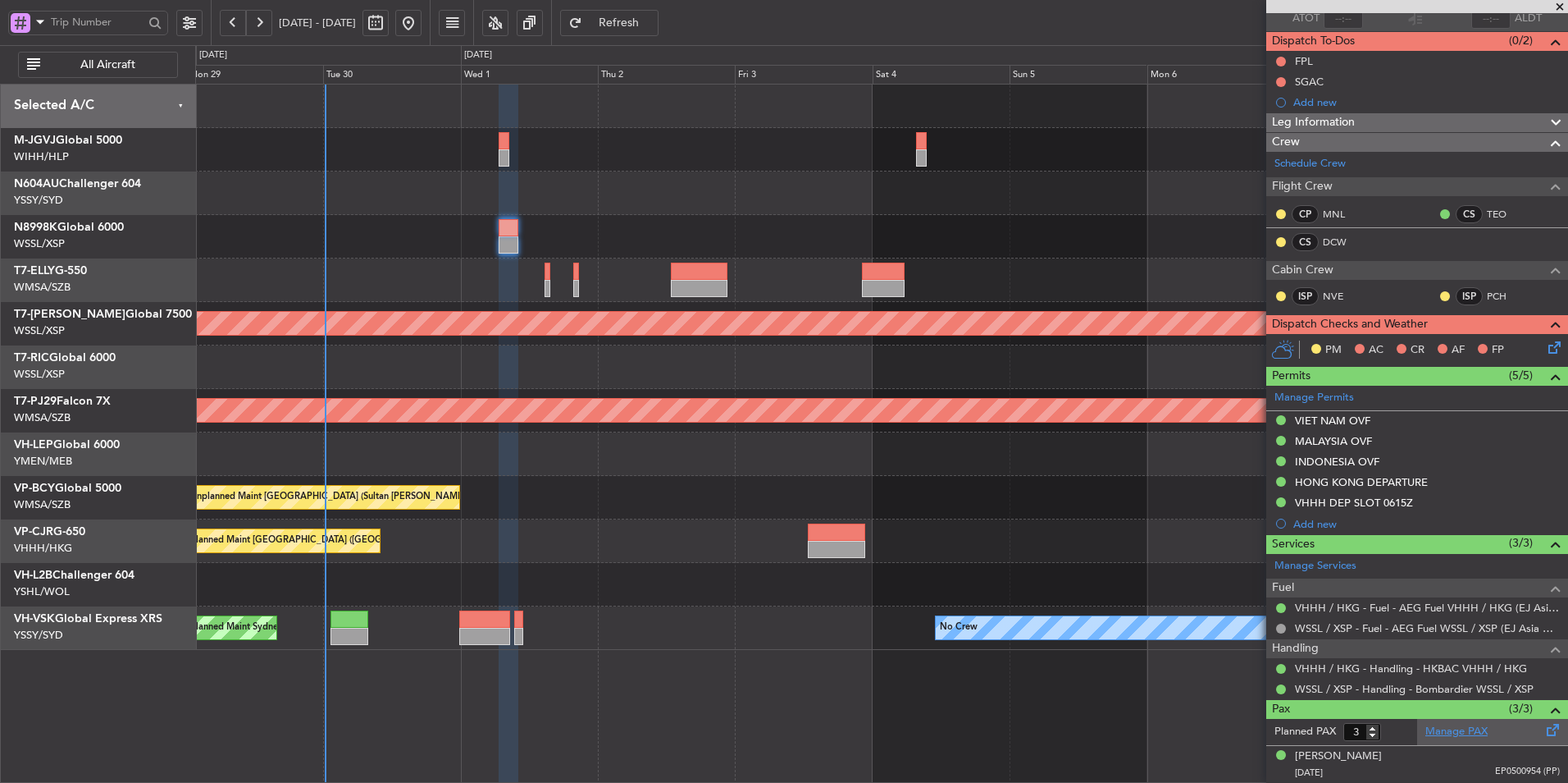
scroll to position [202, 0]
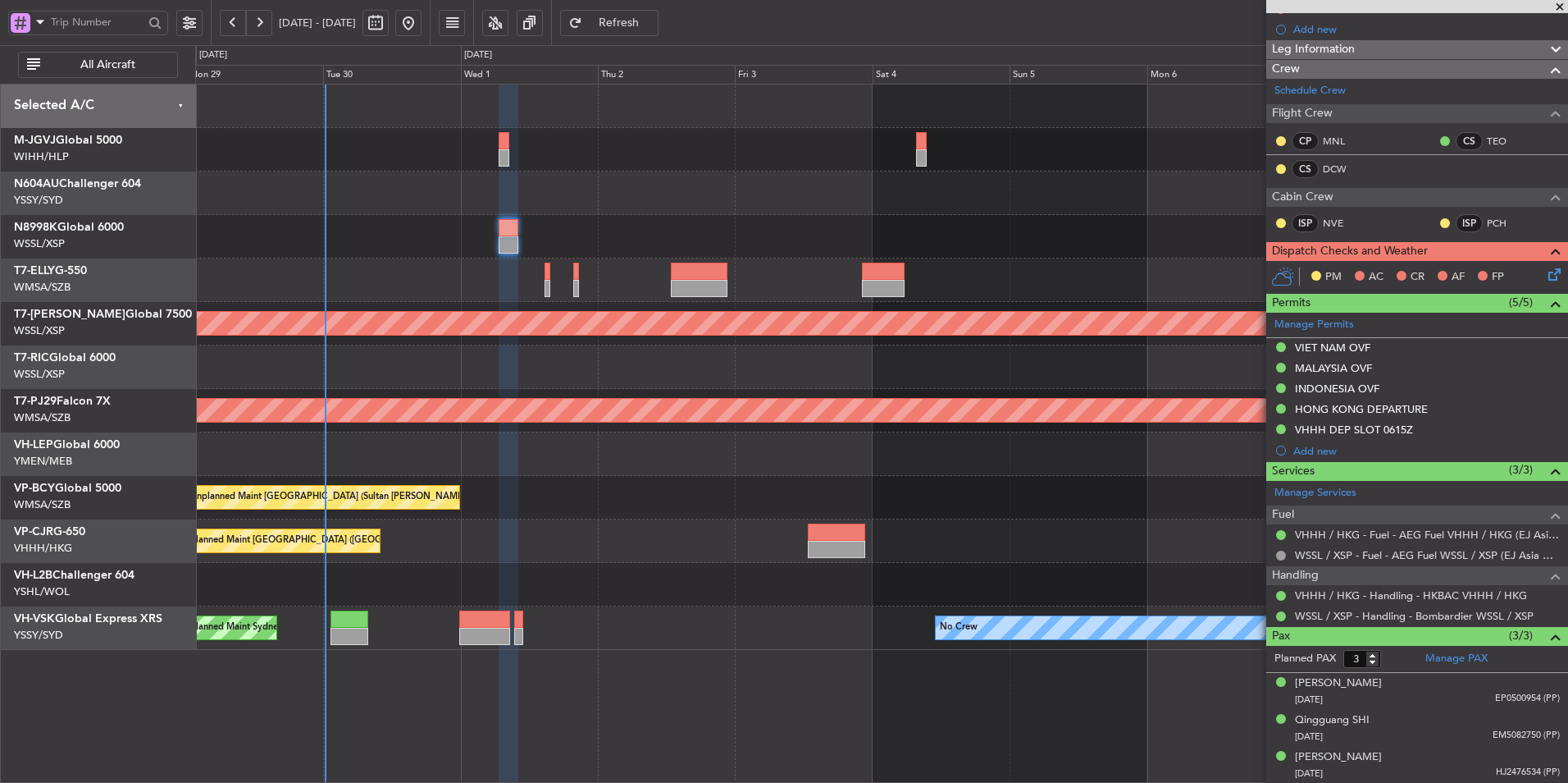
click at [683, 480] on div "Unplanned Maint [GEOGRAPHIC_DATA] (Sultan [PERSON_NAME] [PERSON_NAME] - Subang)" at bounding box center [881, 497] width 1372 height 43
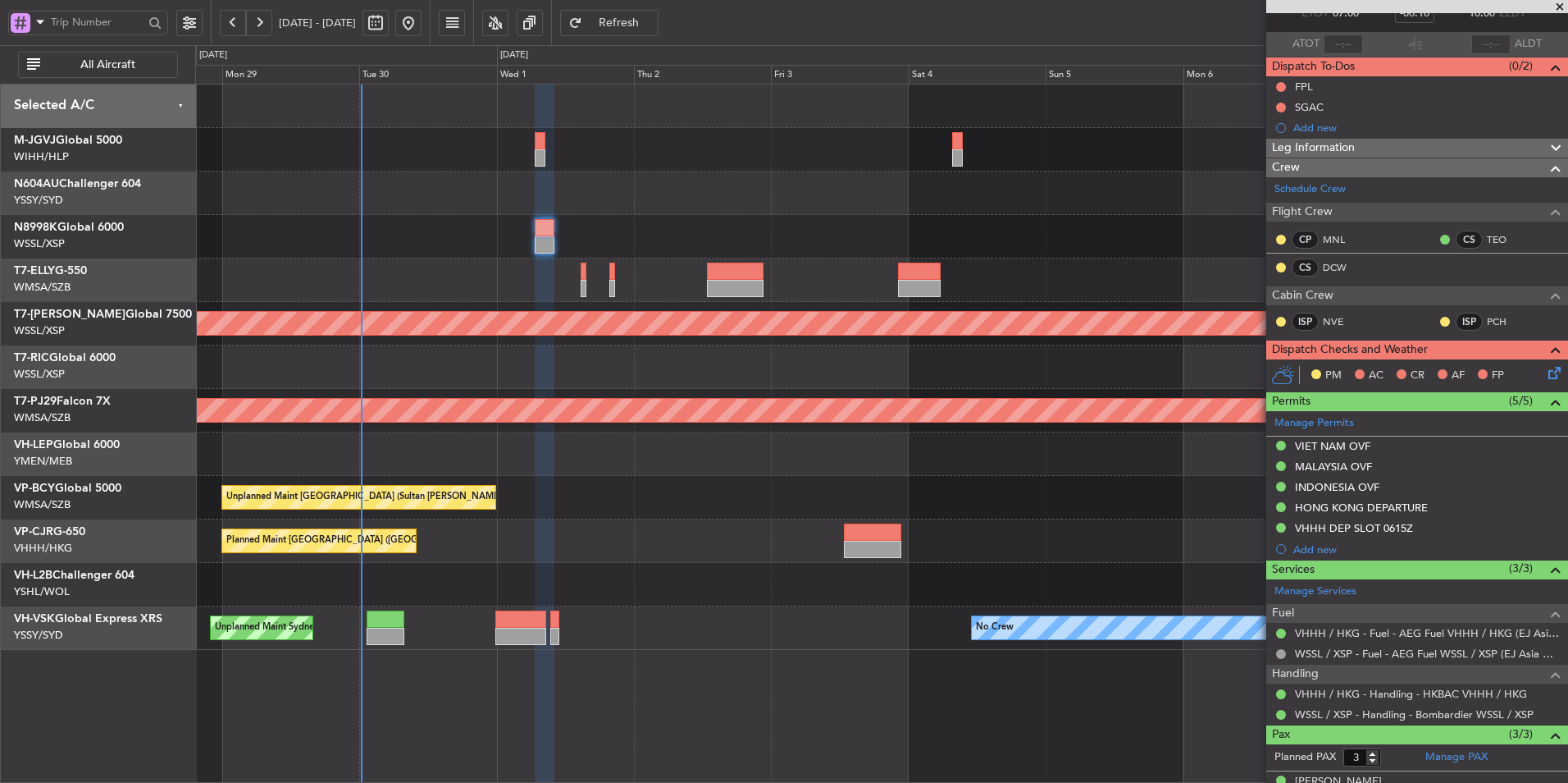
scroll to position [0, 0]
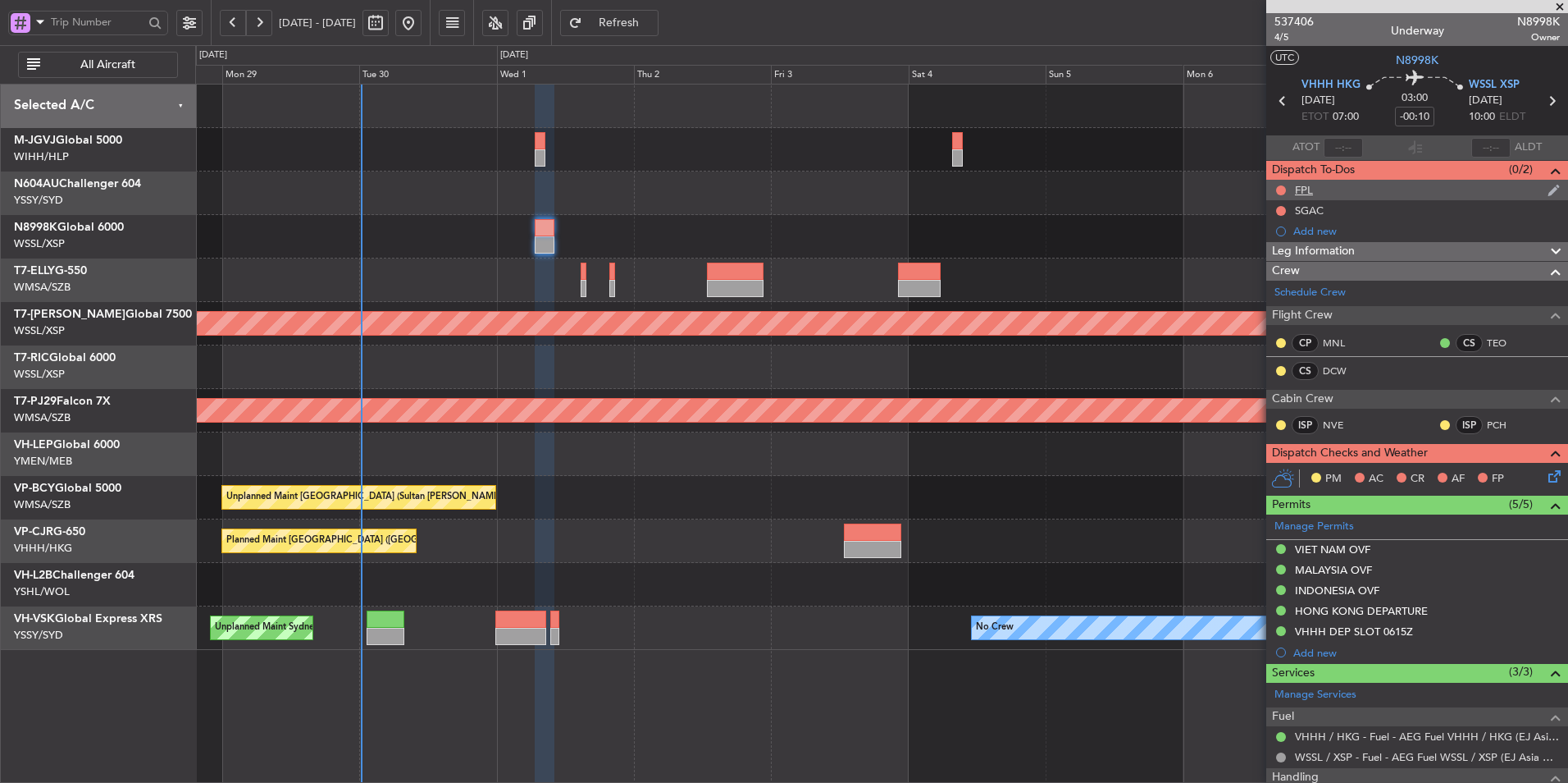
click at [1310, 190] on div "FPL" at bounding box center [1303, 190] width 18 height 14
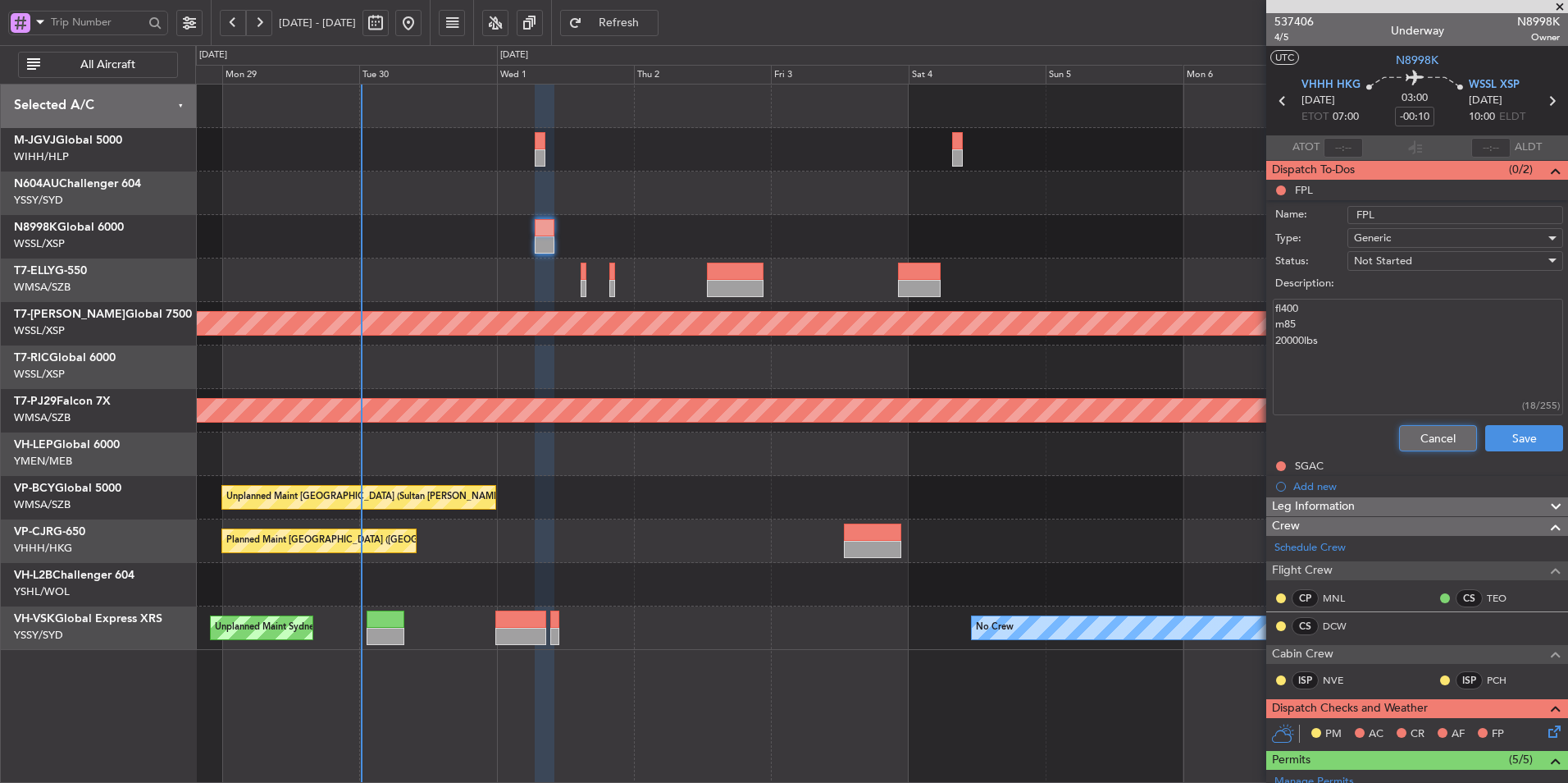
click at [1399, 442] on button "Cancel" at bounding box center [1438, 438] width 78 height 26
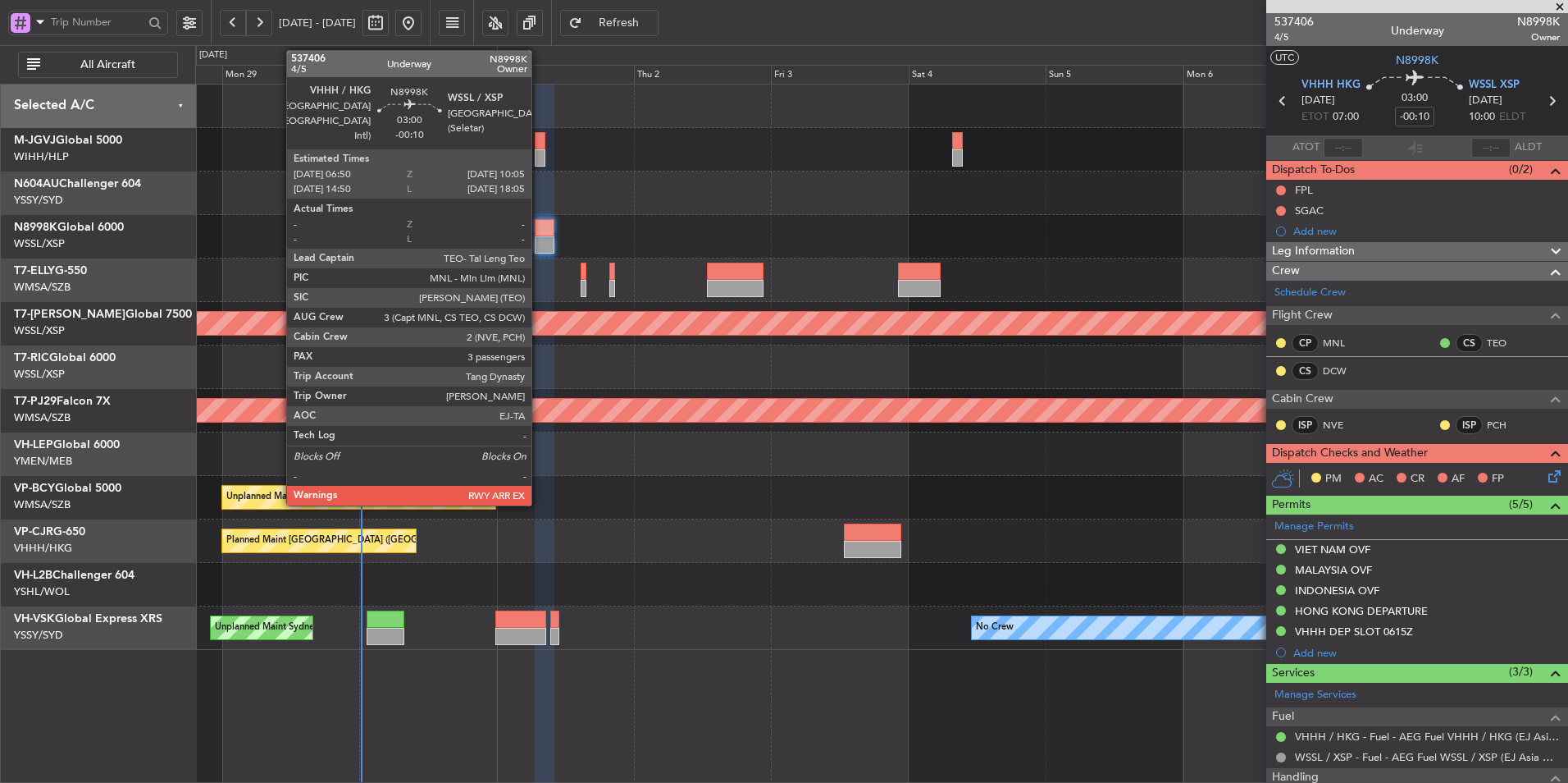
click at [539, 229] on div at bounding box center [545, 227] width 19 height 17
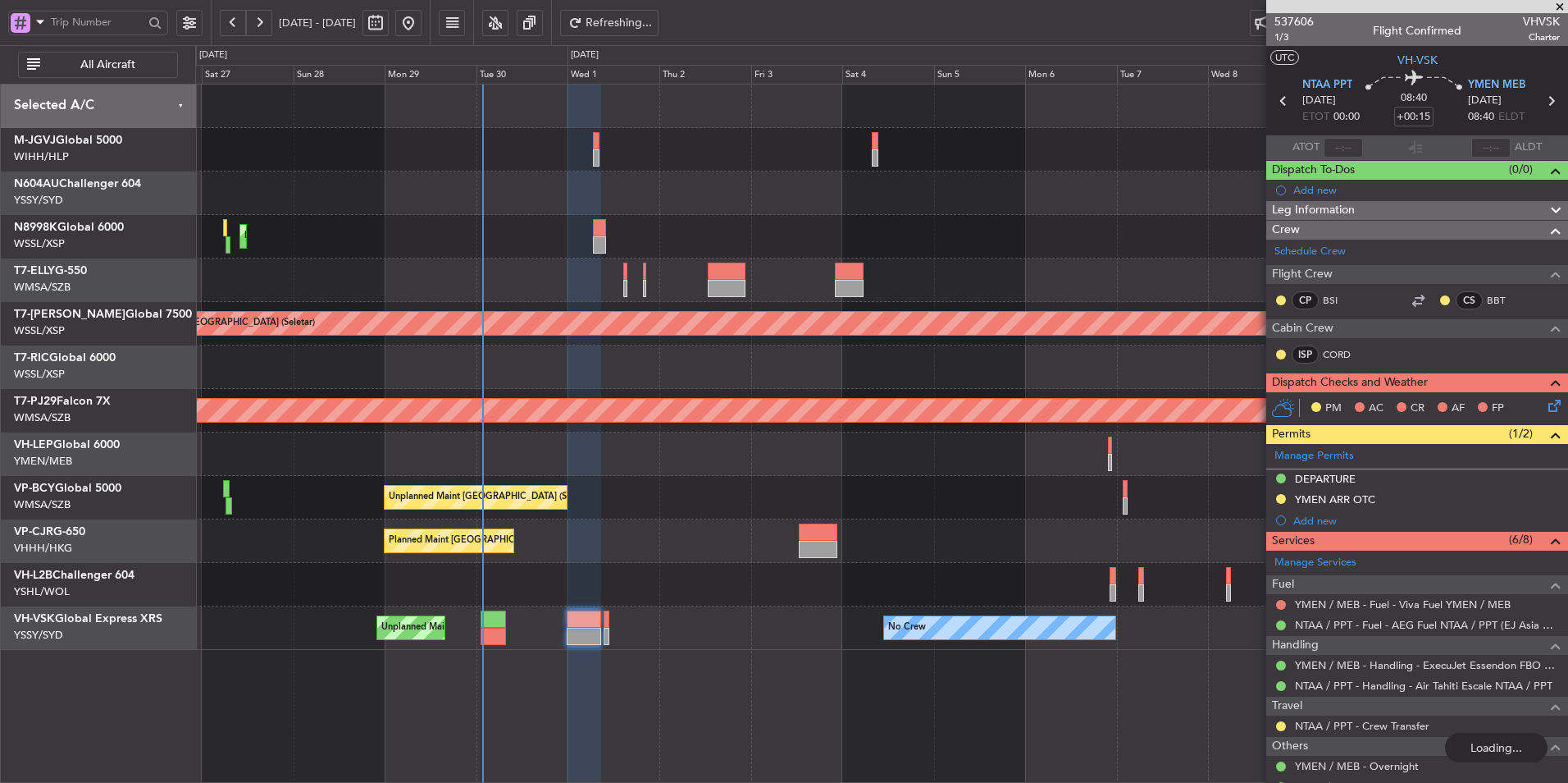
click at [620, 515] on div "Unplanned Maint [GEOGRAPHIC_DATA] (Sultan [PERSON_NAME] [PERSON_NAME] - Subang)…" at bounding box center [881, 497] width 1372 height 43
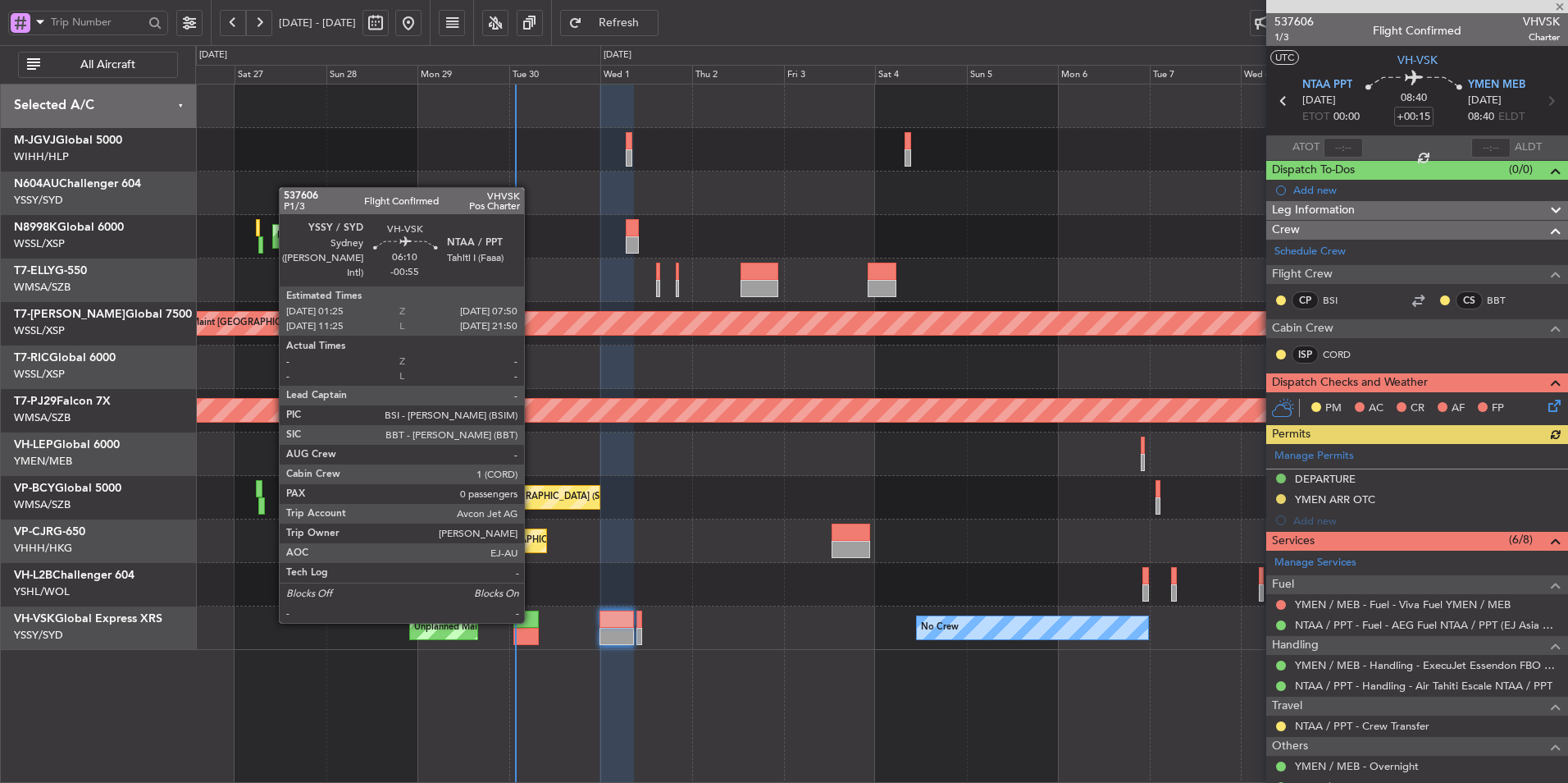
click at [531, 621] on div at bounding box center [526, 619] width 25 height 17
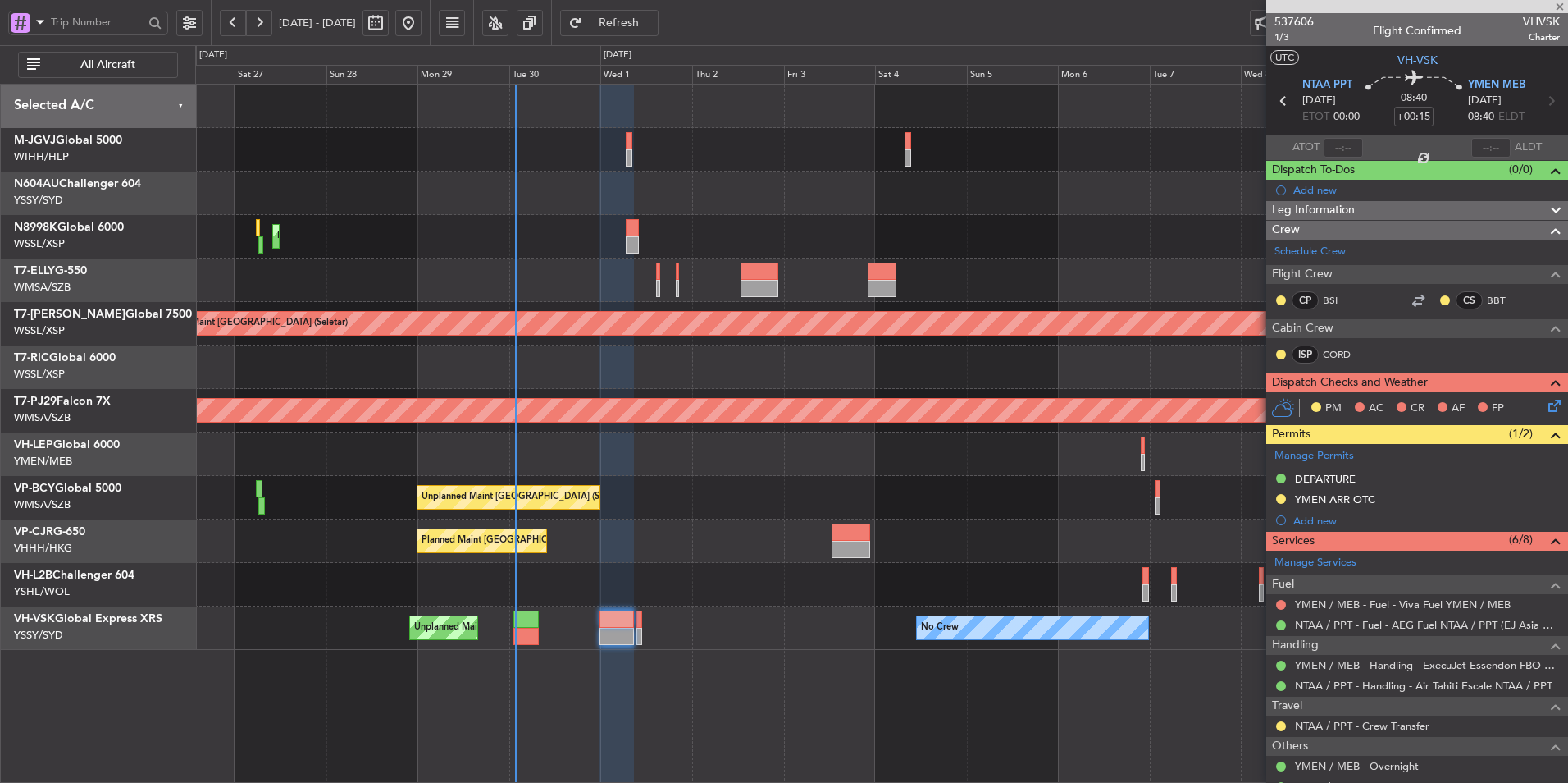
type input "-00:55"
type input "0"
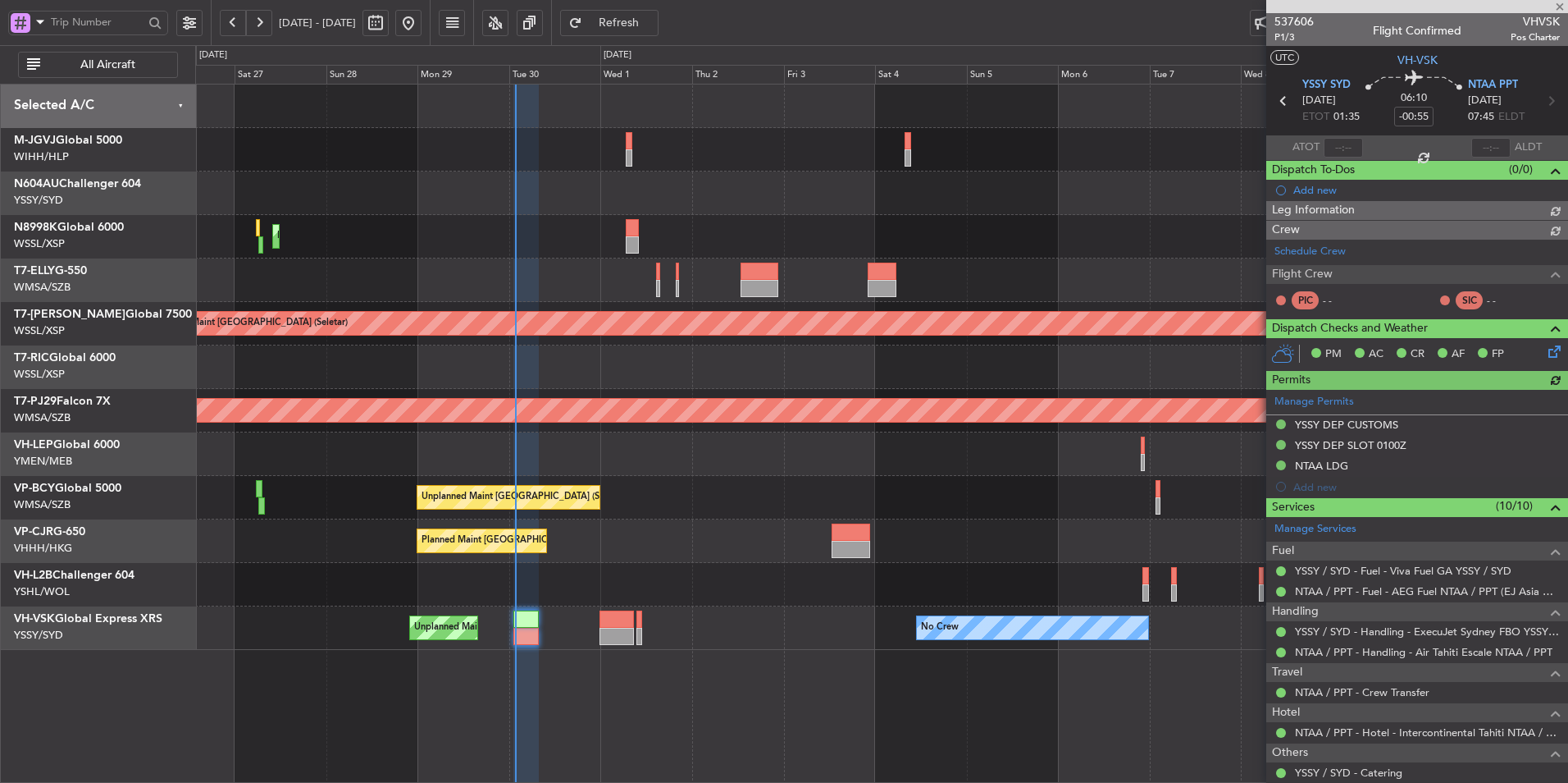
type input "[PERSON_NAME] (BTA)"
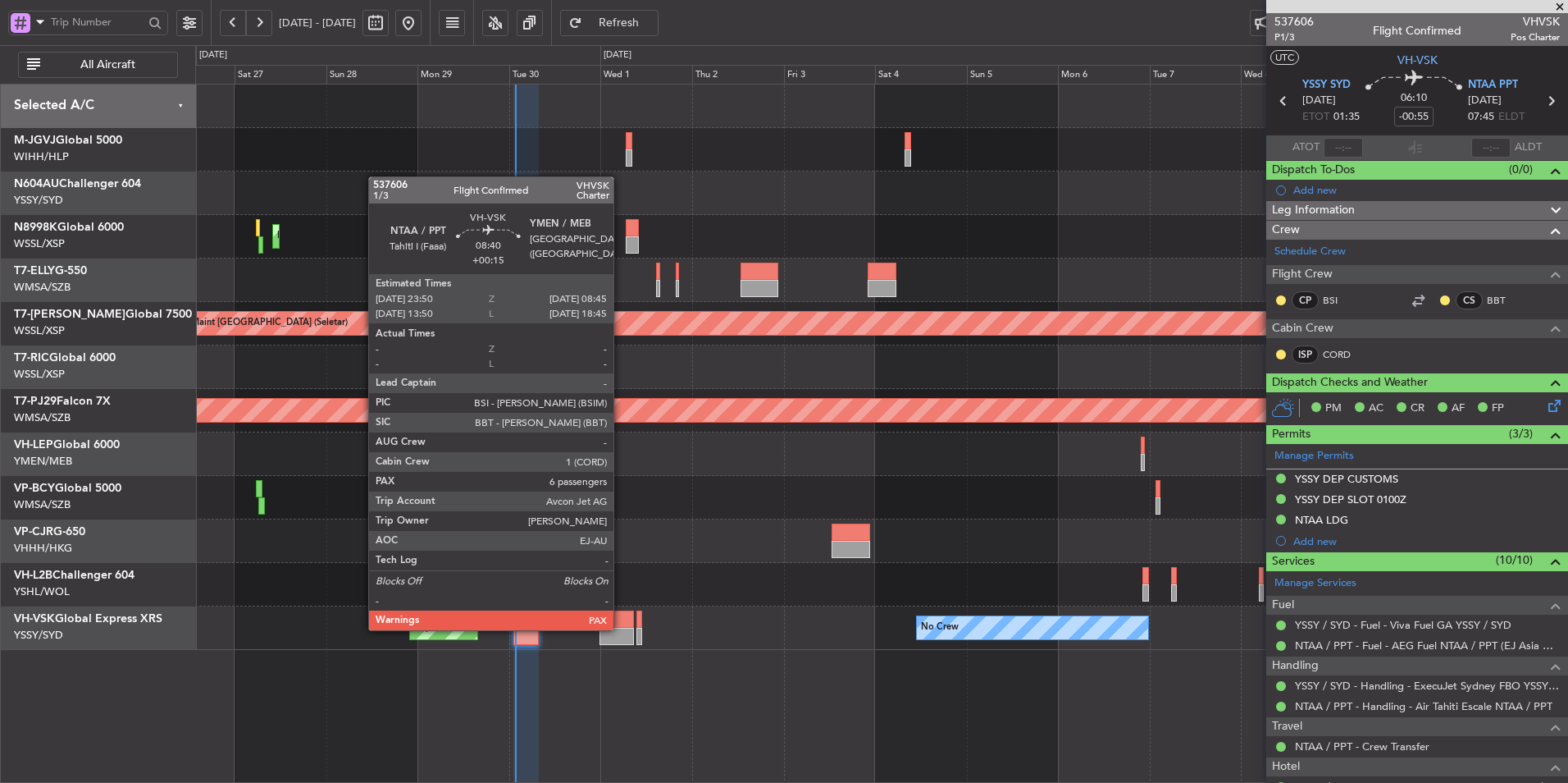
click at [620, 629] on div at bounding box center [617, 636] width 35 height 17
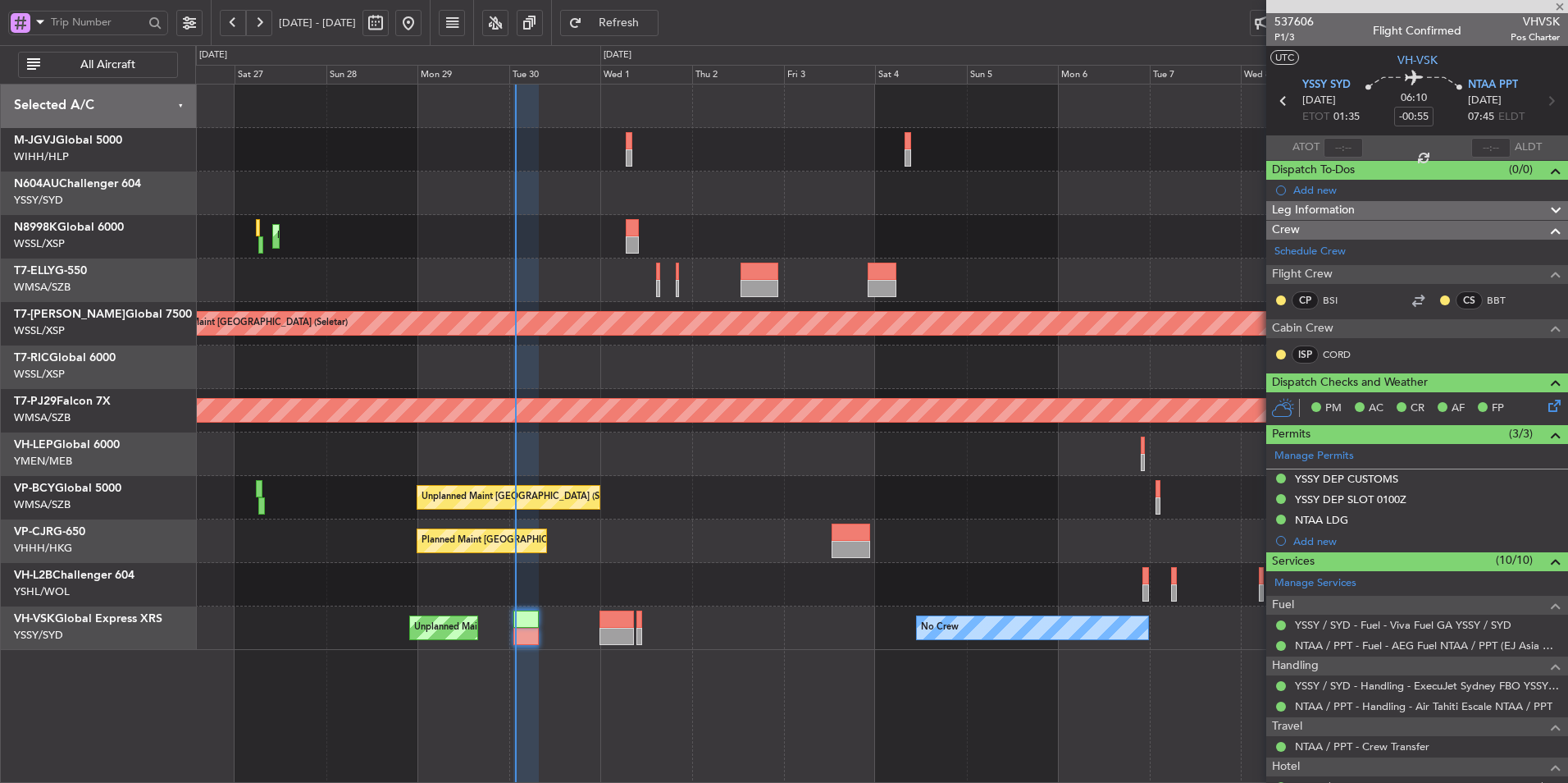
type input "+00:15"
type input "6"
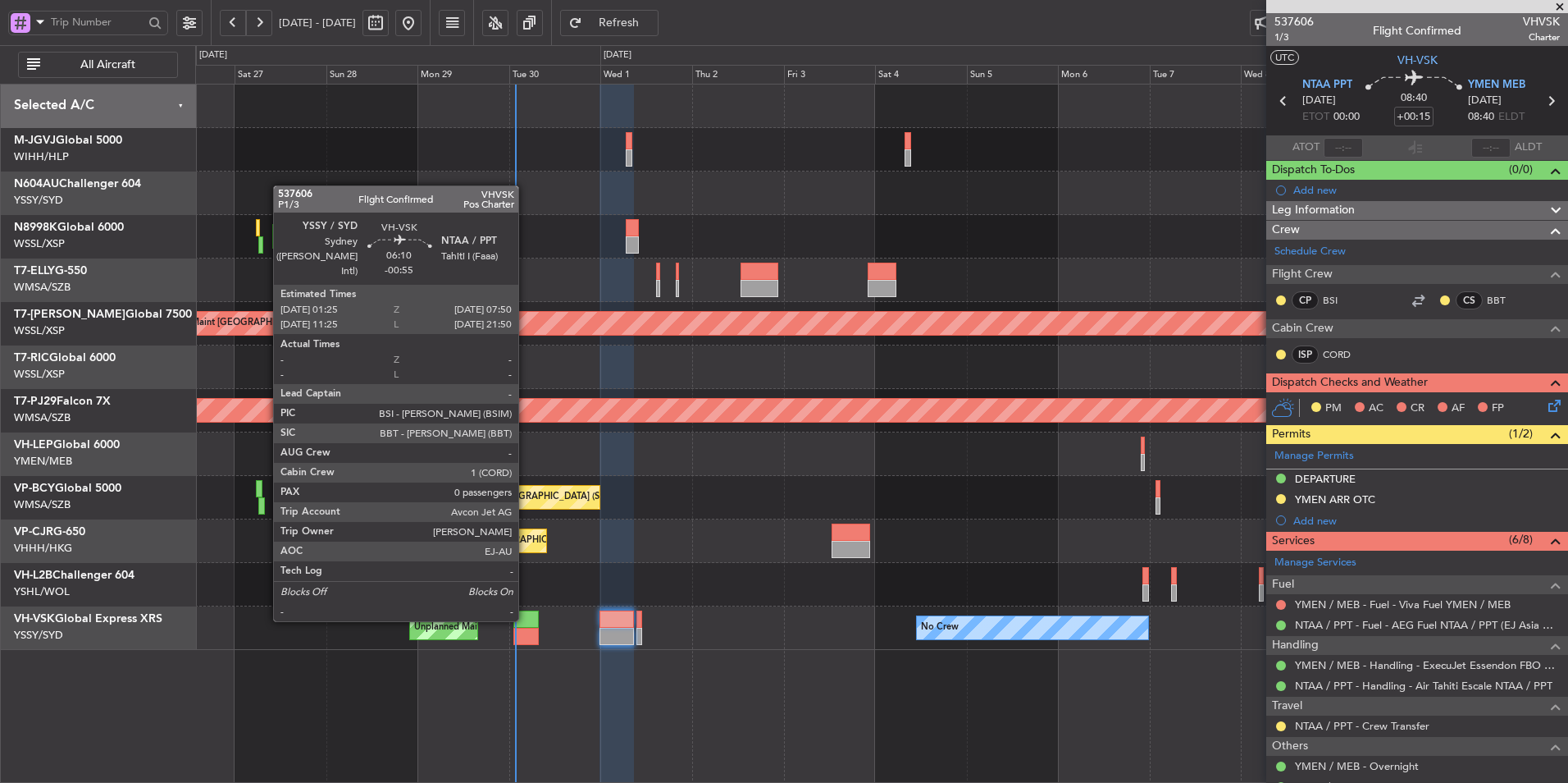
click at [526, 620] on div at bounding box center [526, 619] width 25 height 17
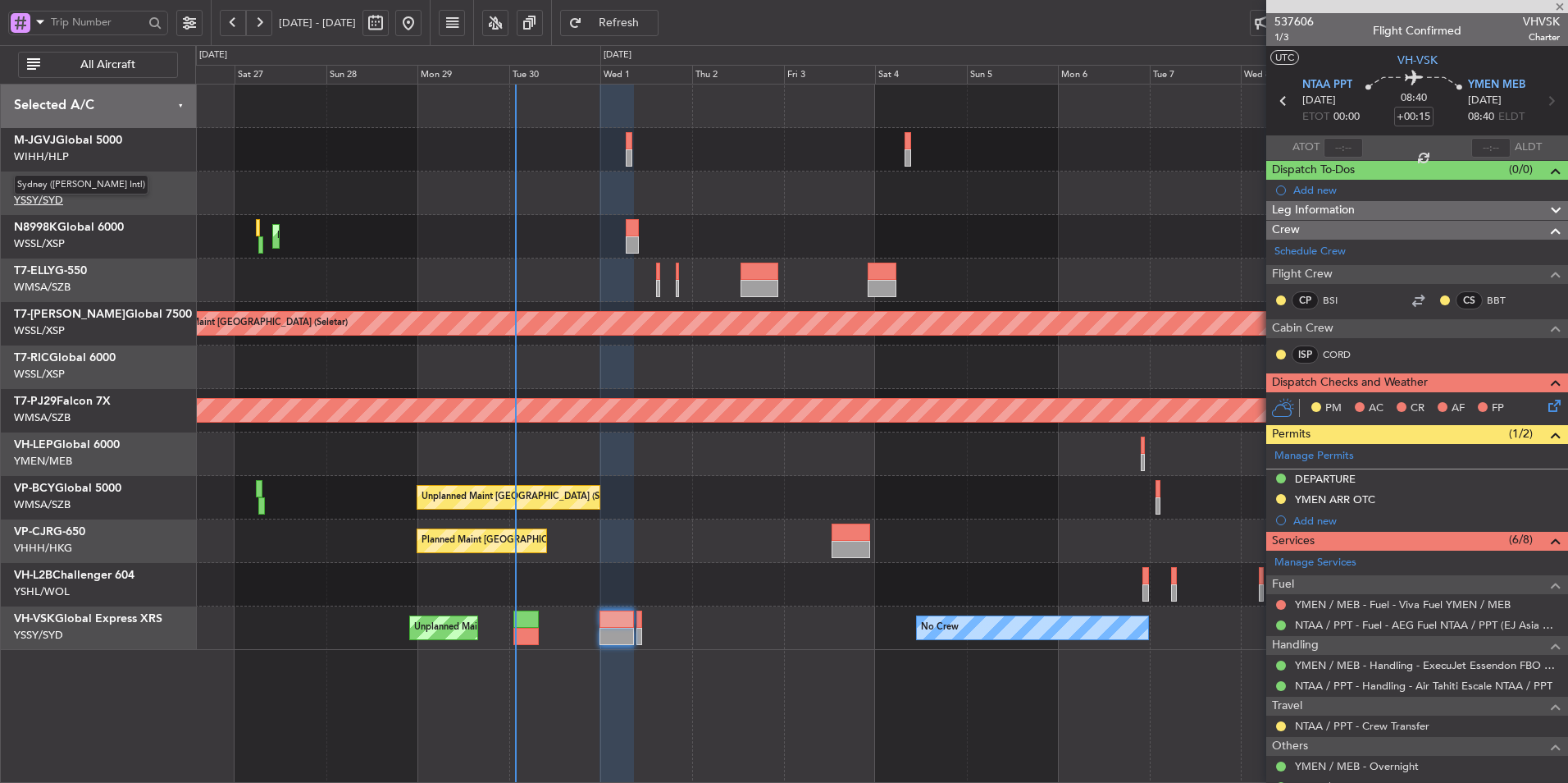
type input "-00:55"
type input "0"
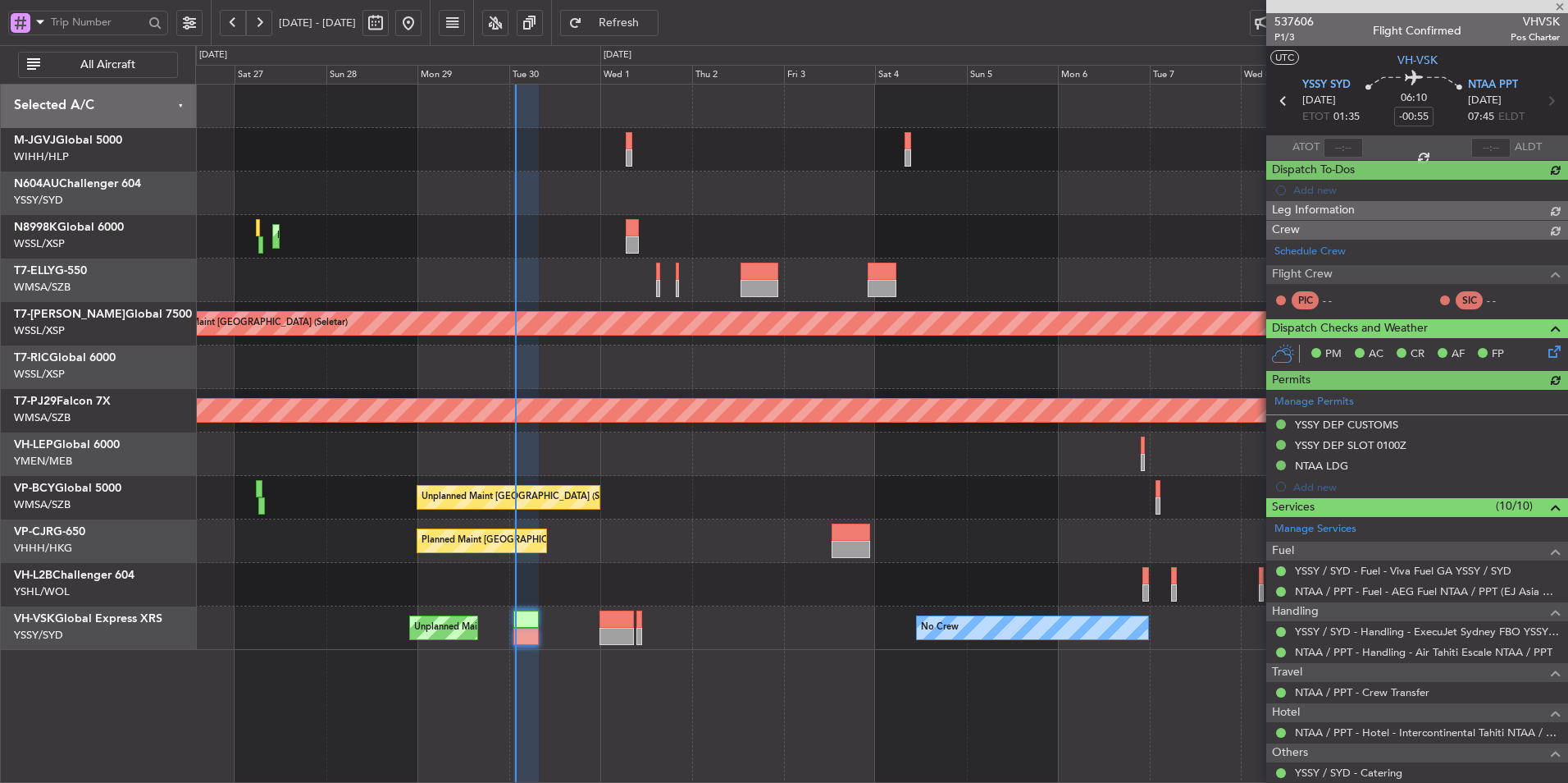
type input "Brien Tan (BTA)"
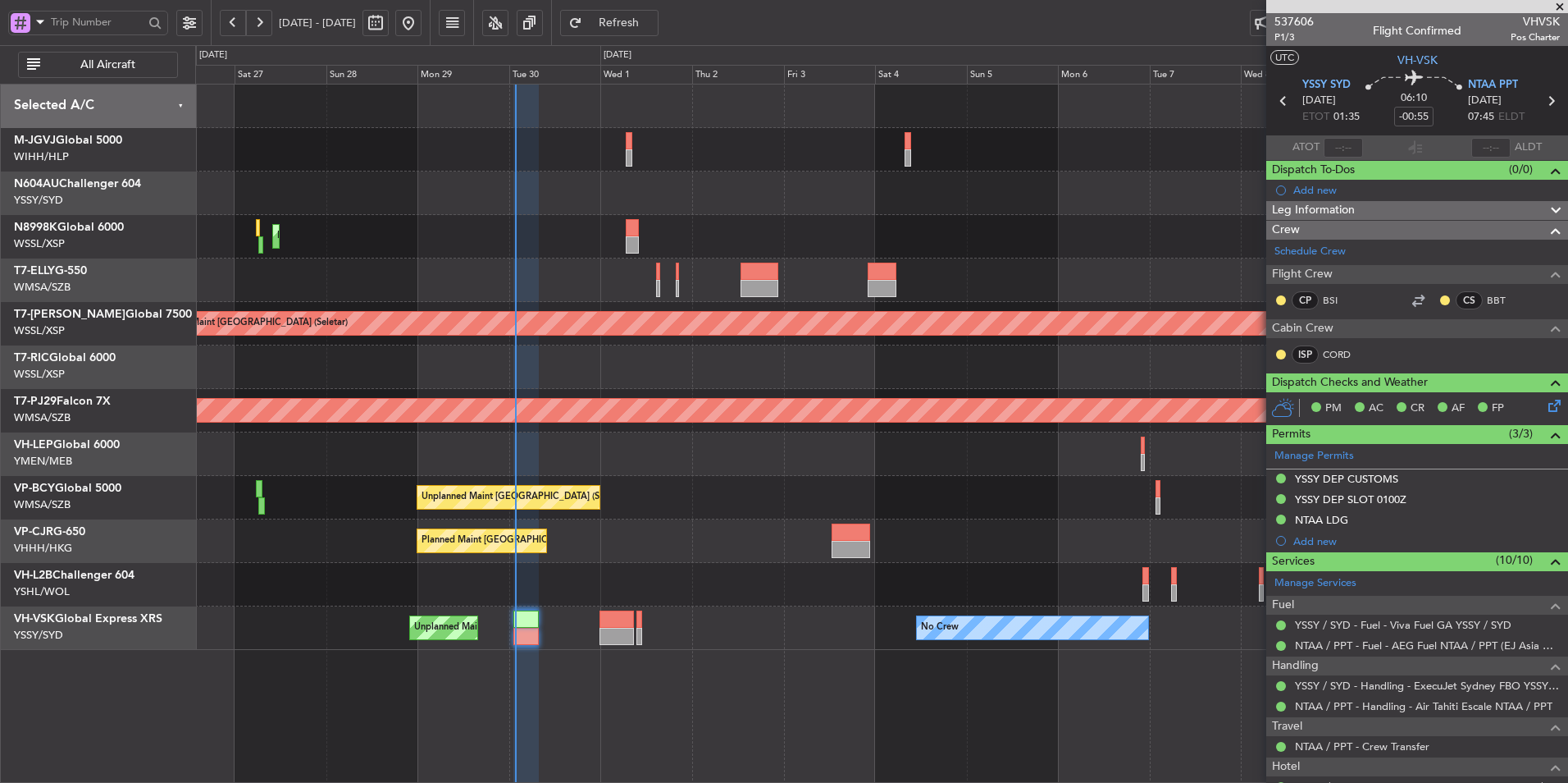
click at [638, 15] on button "Refresh" at bounding box center [609, 22] width 99 height 26
type input "Brien Tan (BTA)"
click at [653, 25] on span "Refresh" at bounding box center [620, 23] width 67 height 12
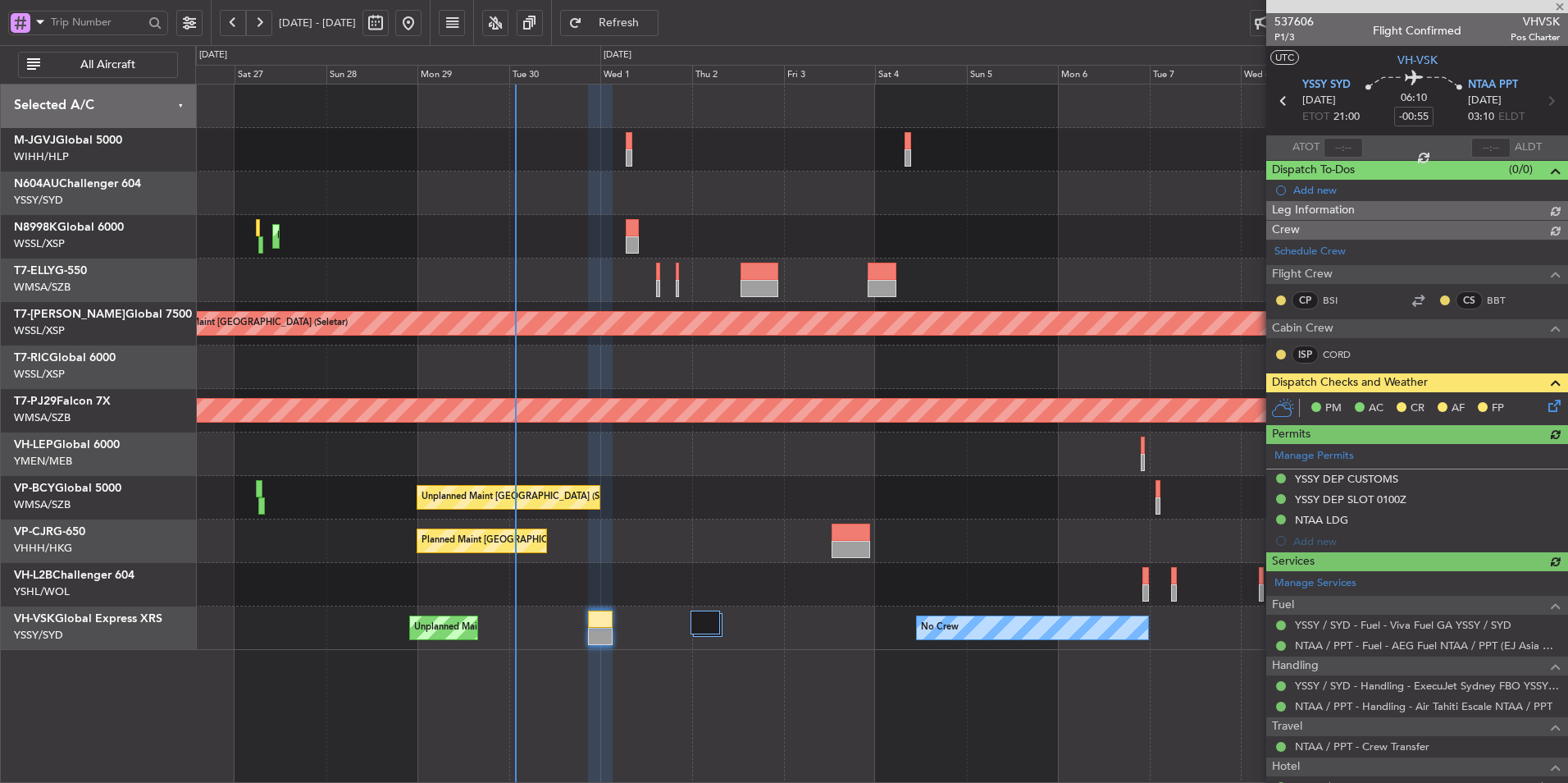
type input "Brien Tan (BTA)"
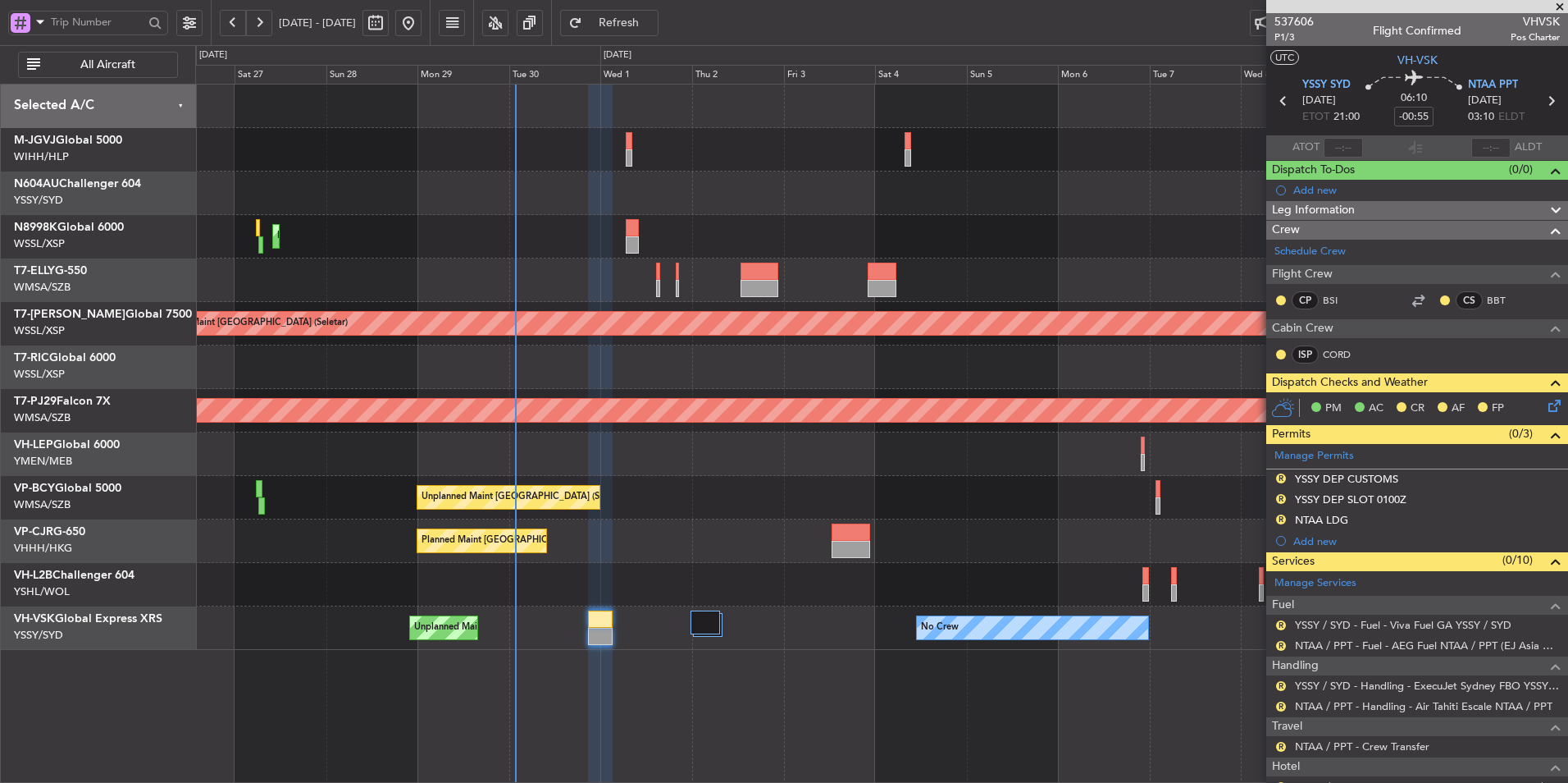
click at [653, 23] on span "Refresh" at bounding box center [620, 23] width 67 height 12
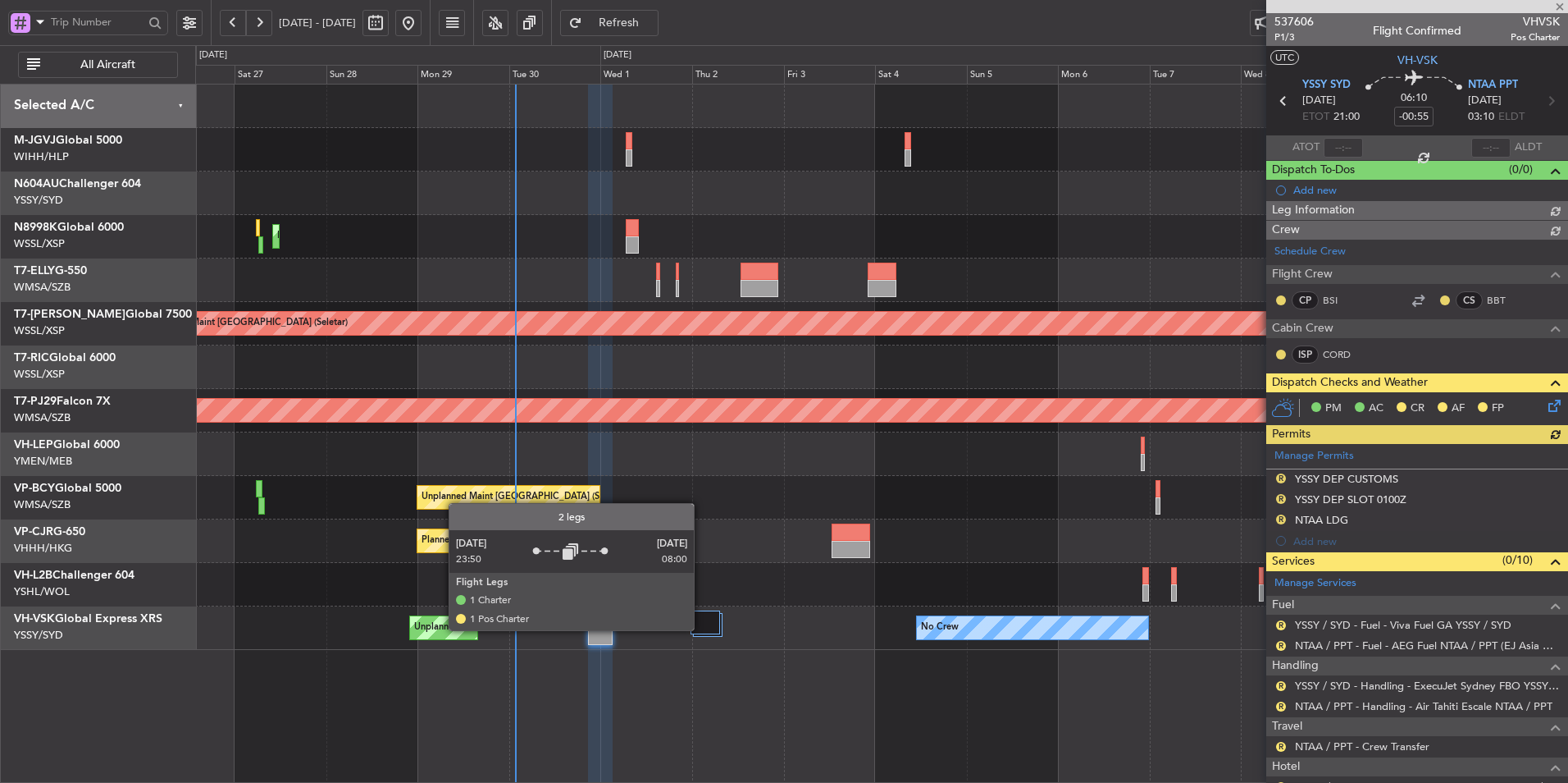
type input "Brien Tan (BTA)"
click at [701, 629] on div at bounding box center [705, 622] width 29 height 24
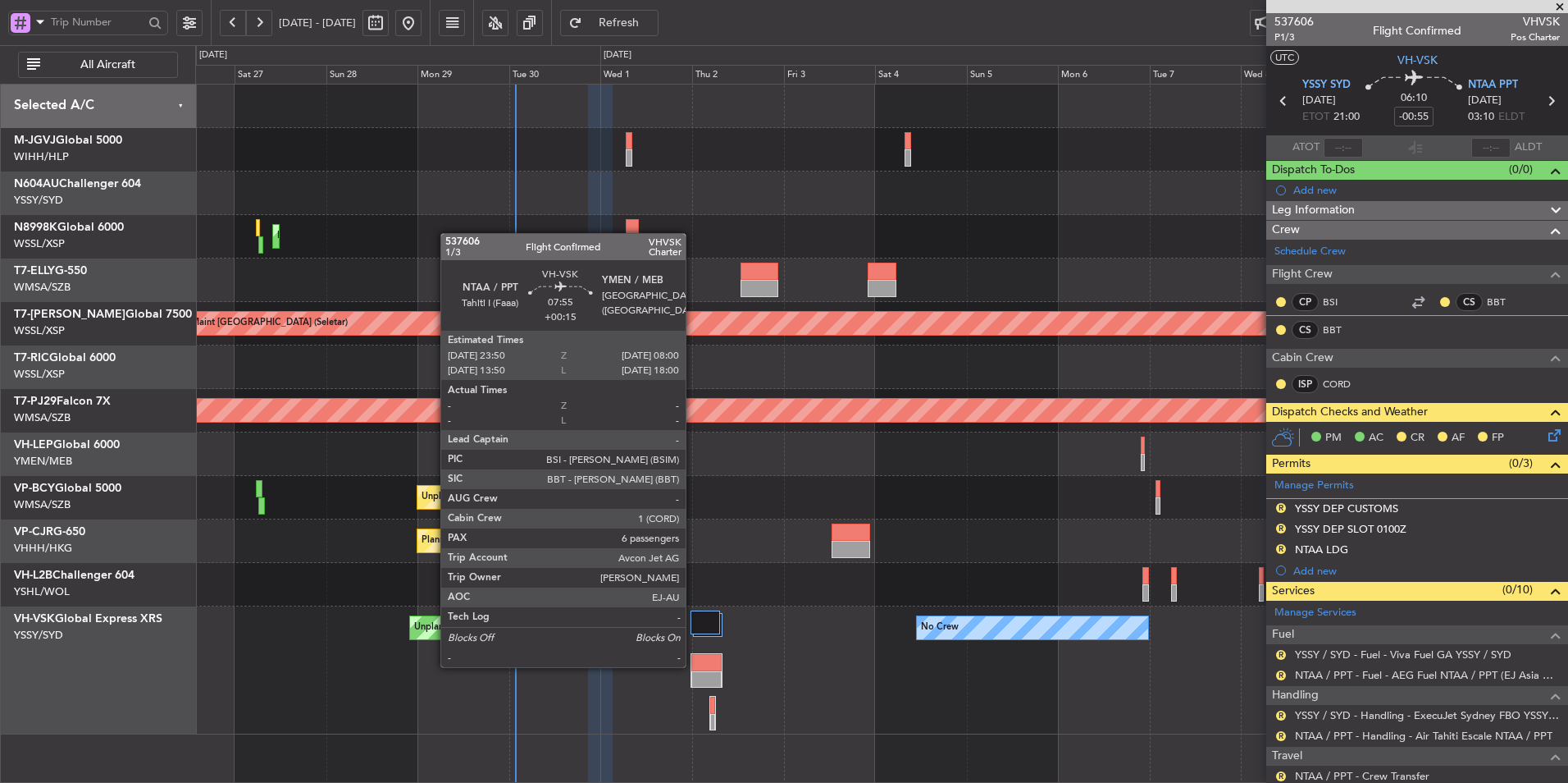
click at [693, 666] on div at bounding box center [706, 663] width 30 height 17
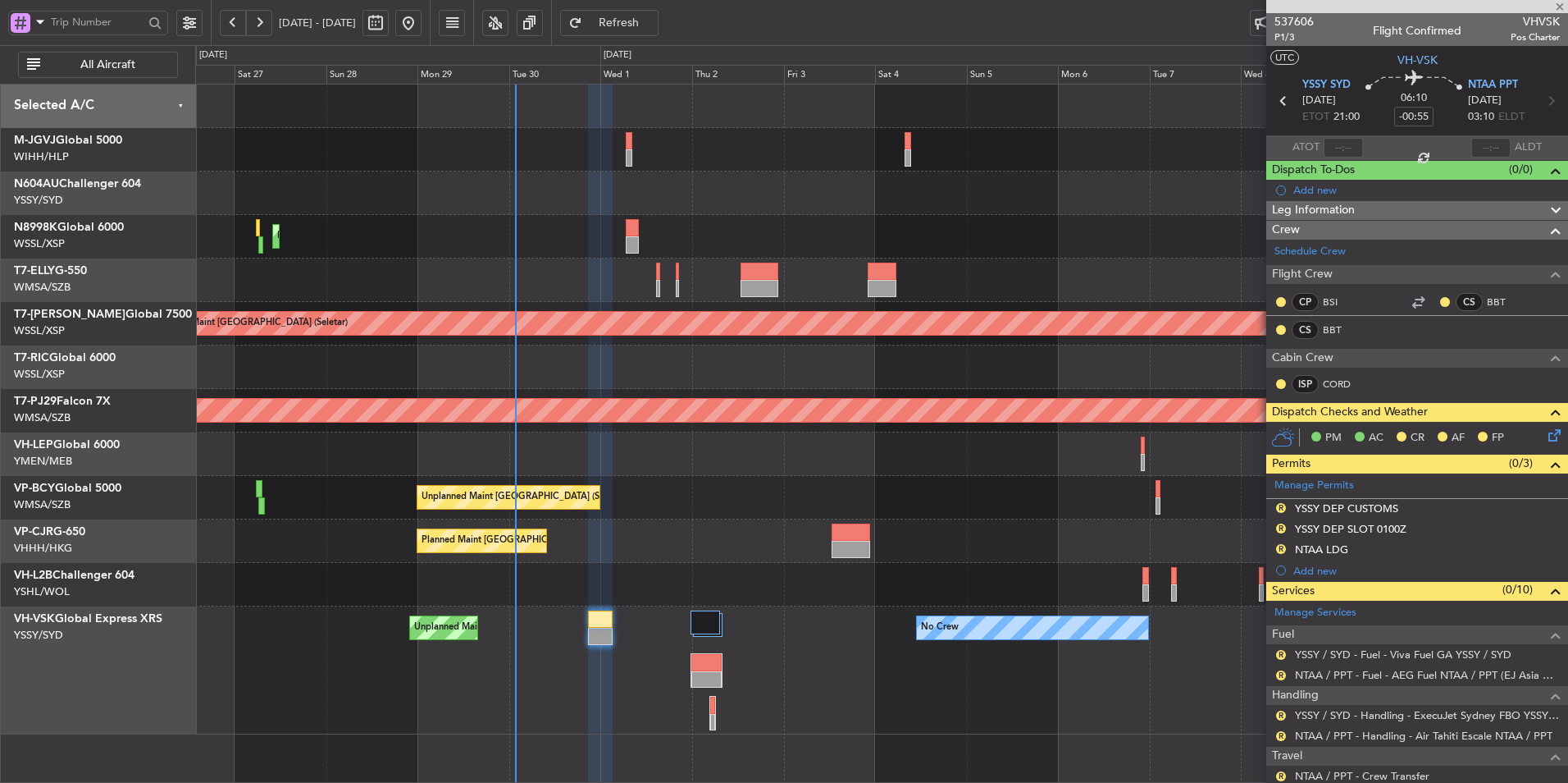
type input "+00:15"
type input "6"
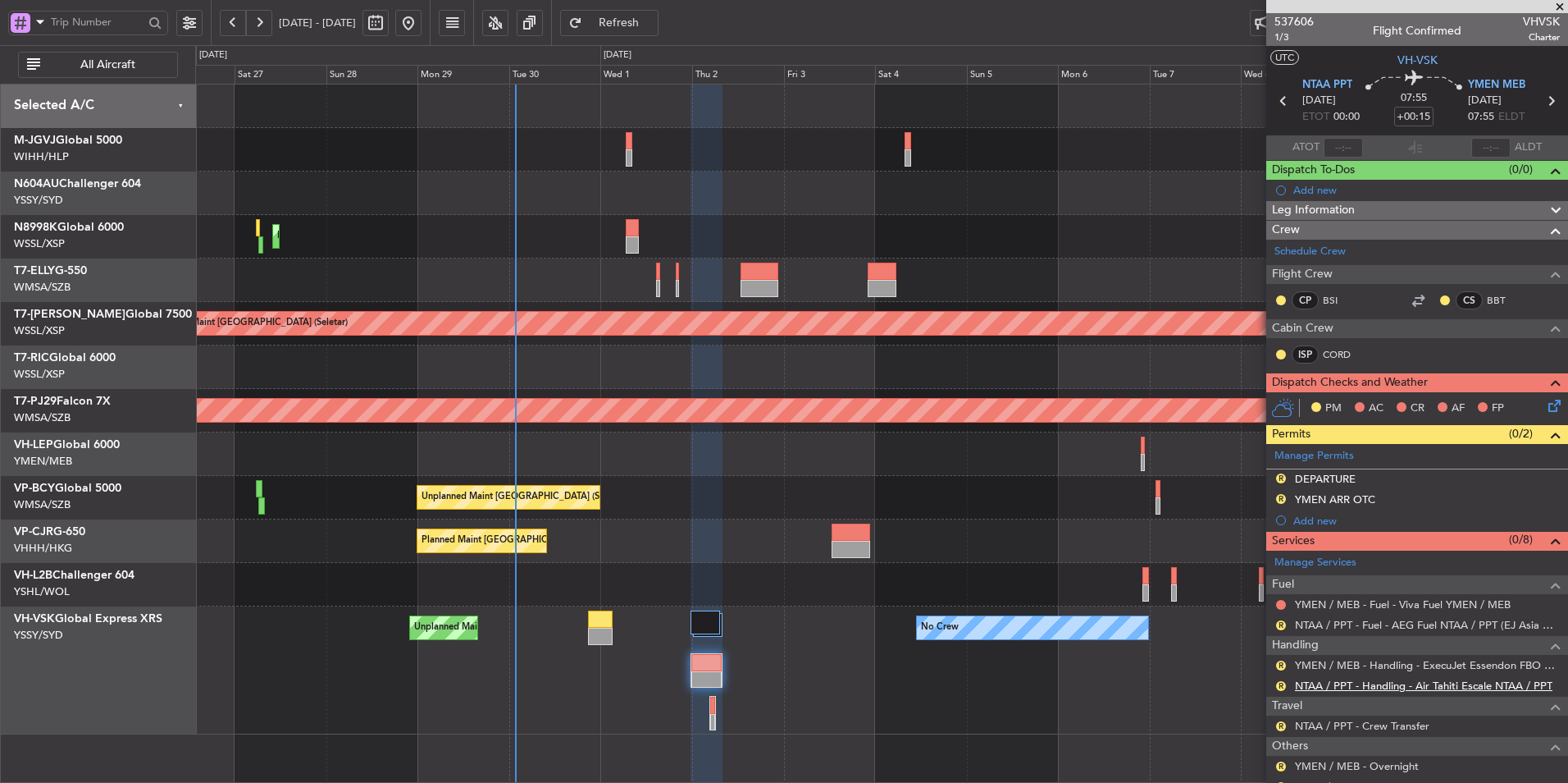
click at [1363, 685] on link "NTAA / PPT - Handling - Air Tahiti Escale NTAA / PPT" at bounding box center [1423, 685] width 258 height 14
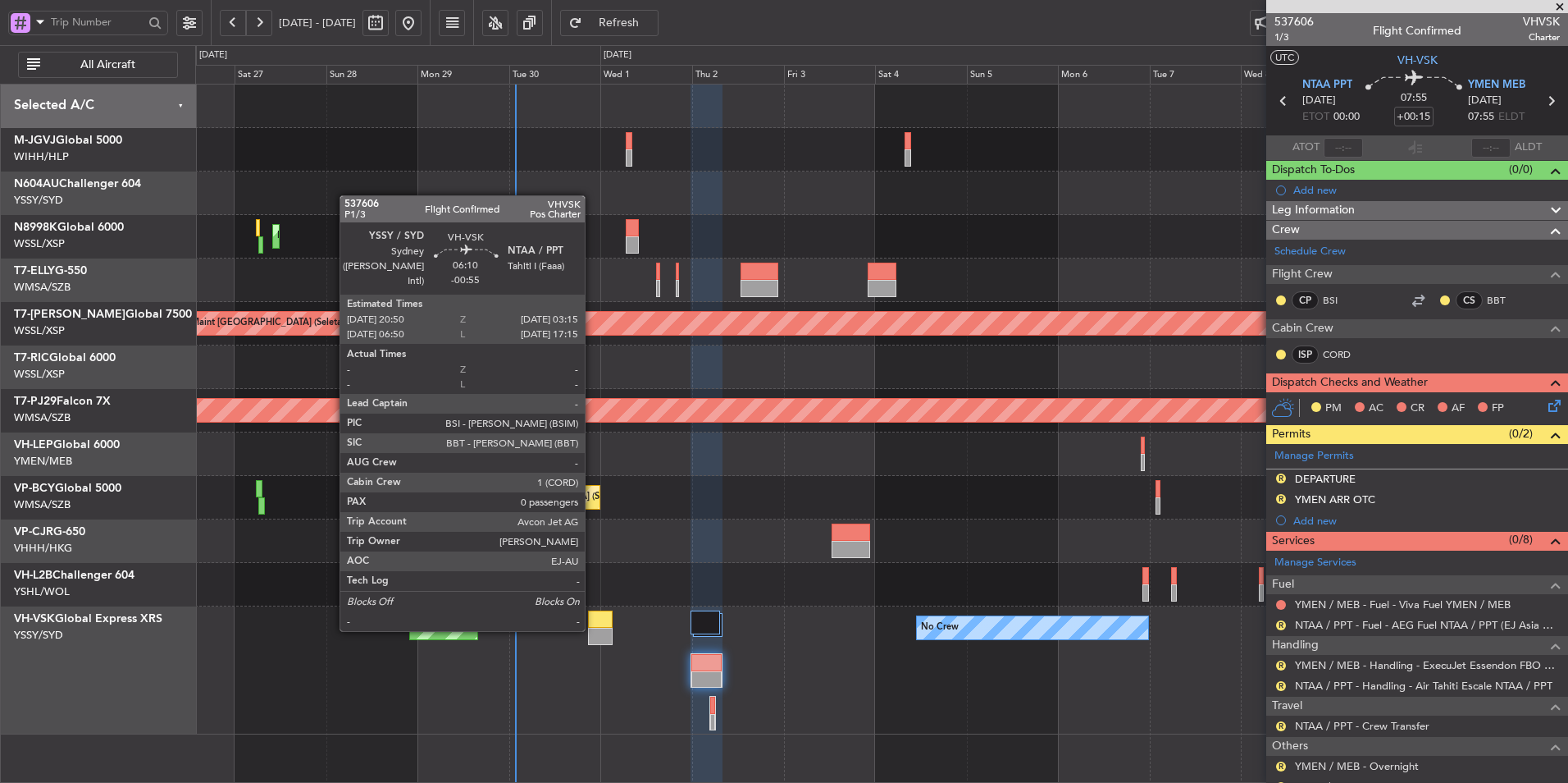
click at [592, 629] on div at bounding box center [600, 636] width 25 height 17
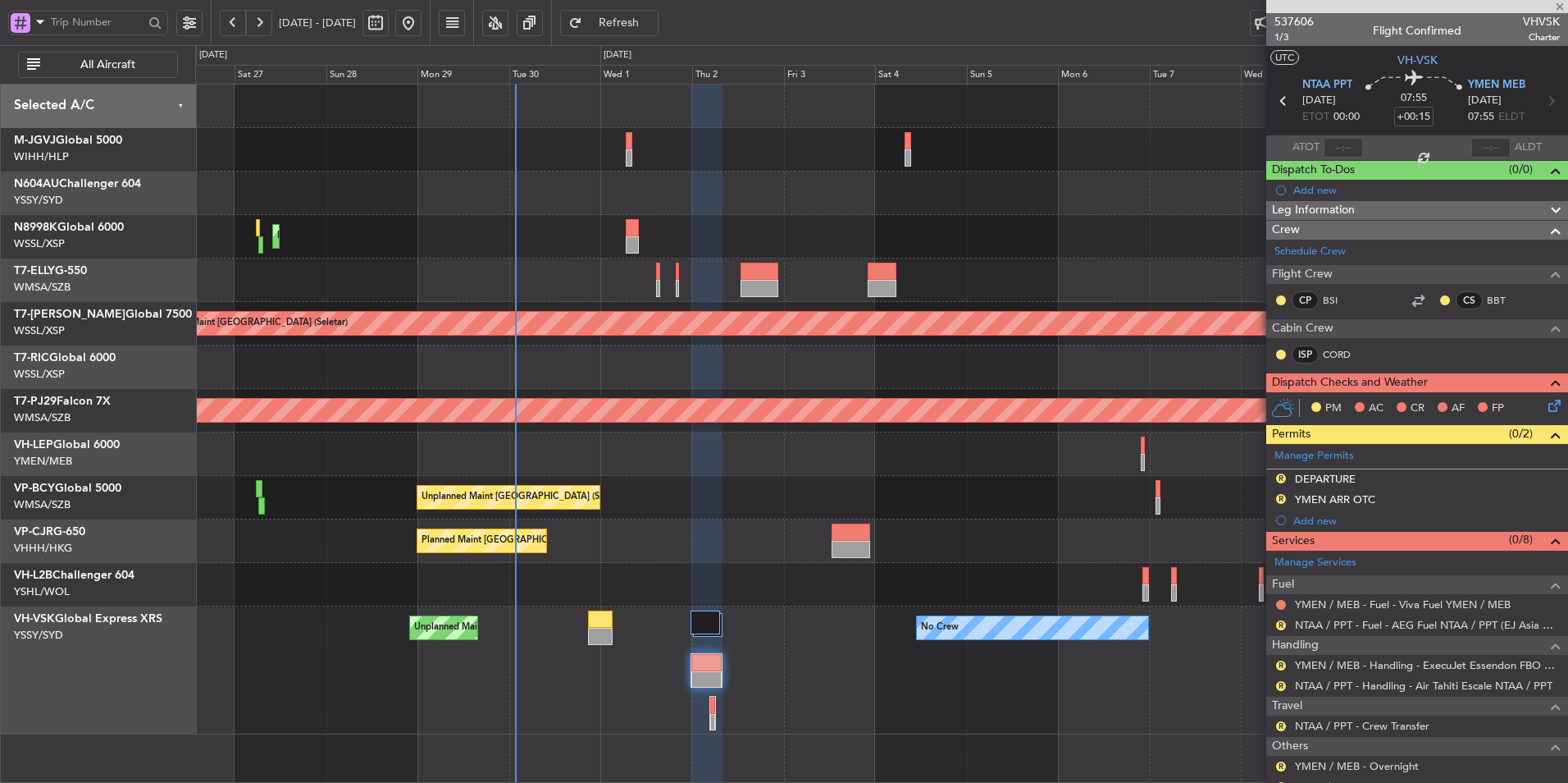
type input "-00:55"
type input "0"
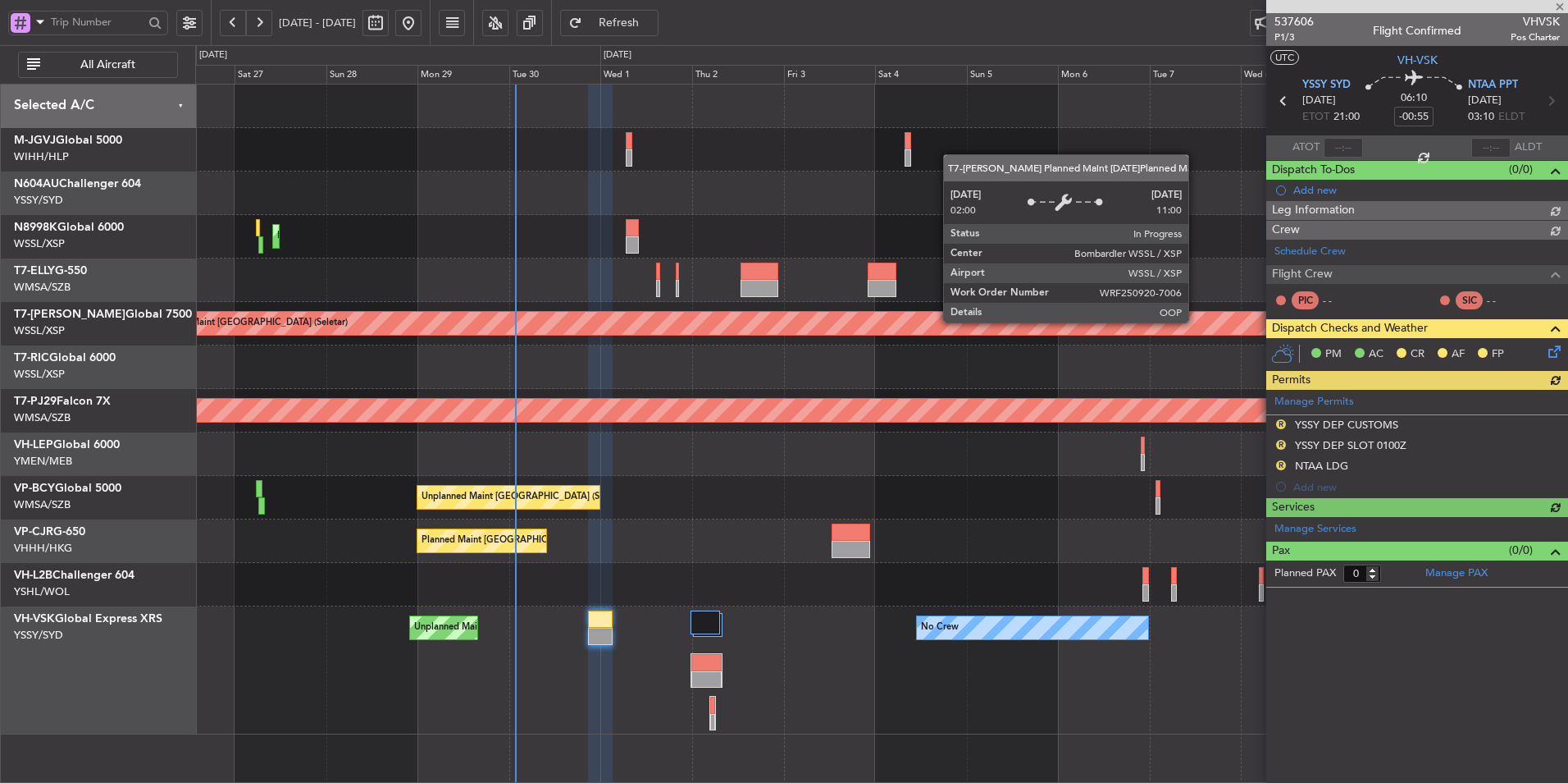
type input "Brien Tan (BTA)"
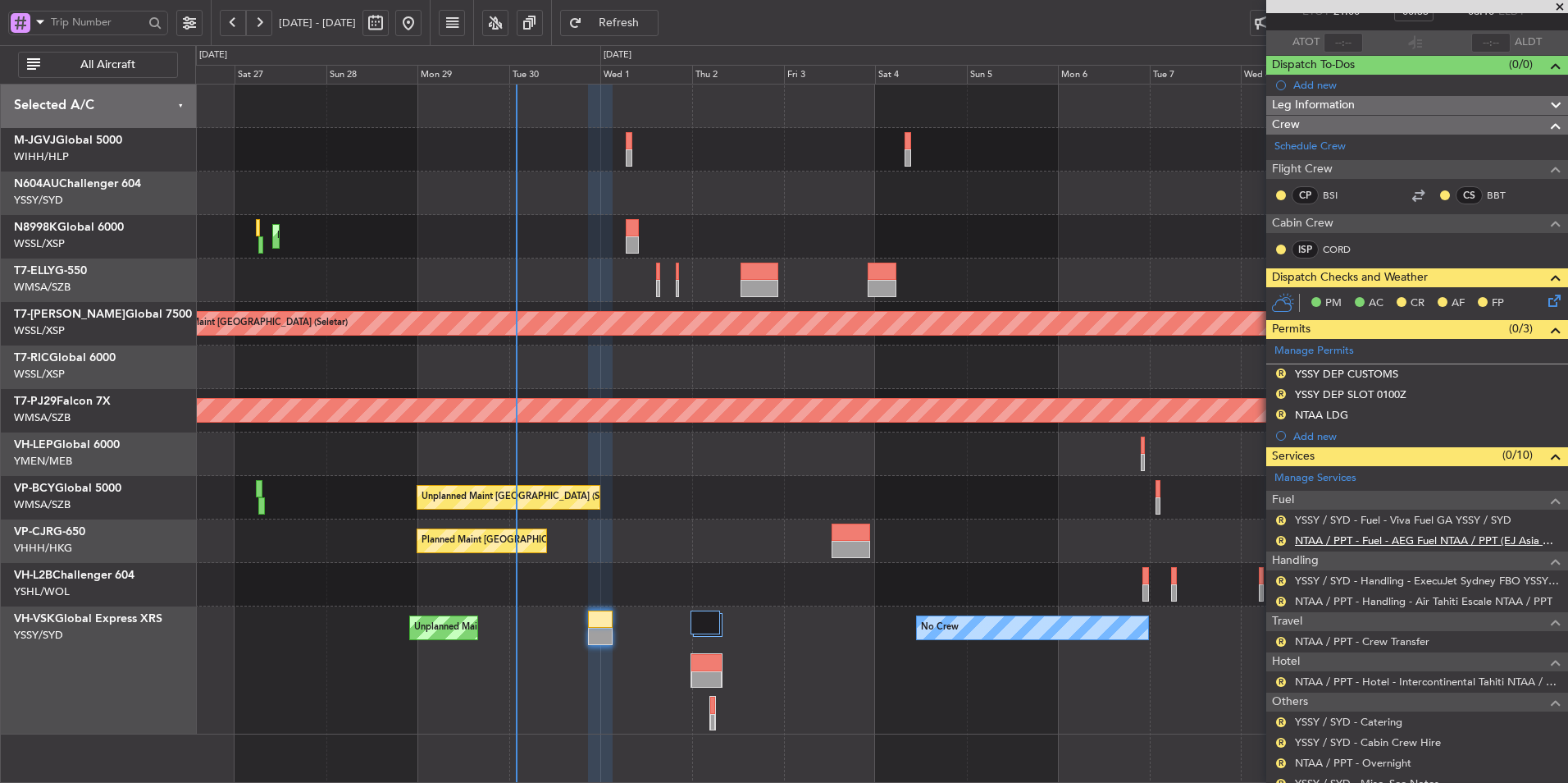
scroll to position [161, 0]
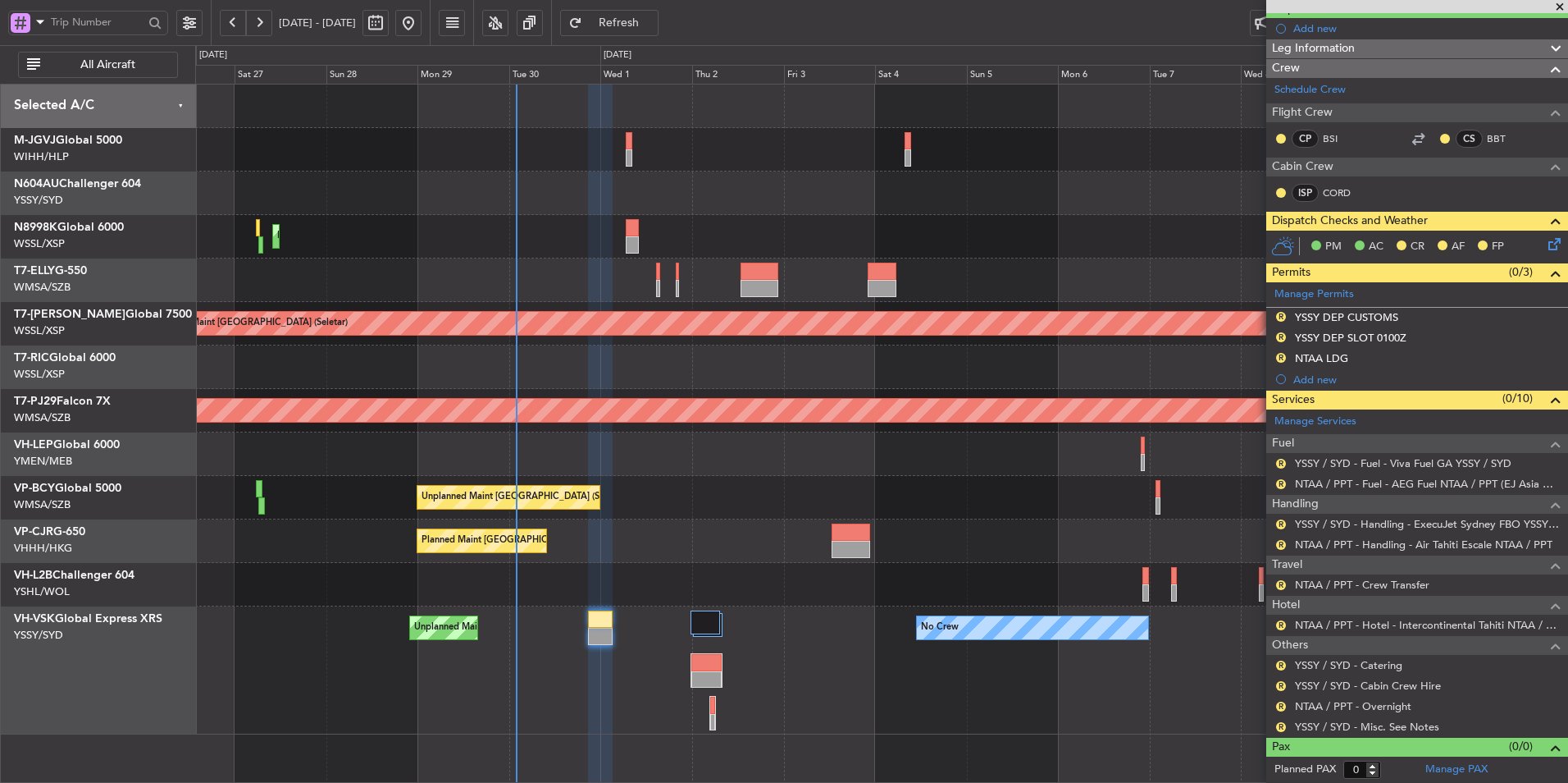
click at [648, 15] on button "Refresh" at bounding box center [609, 22] width 99 height 26
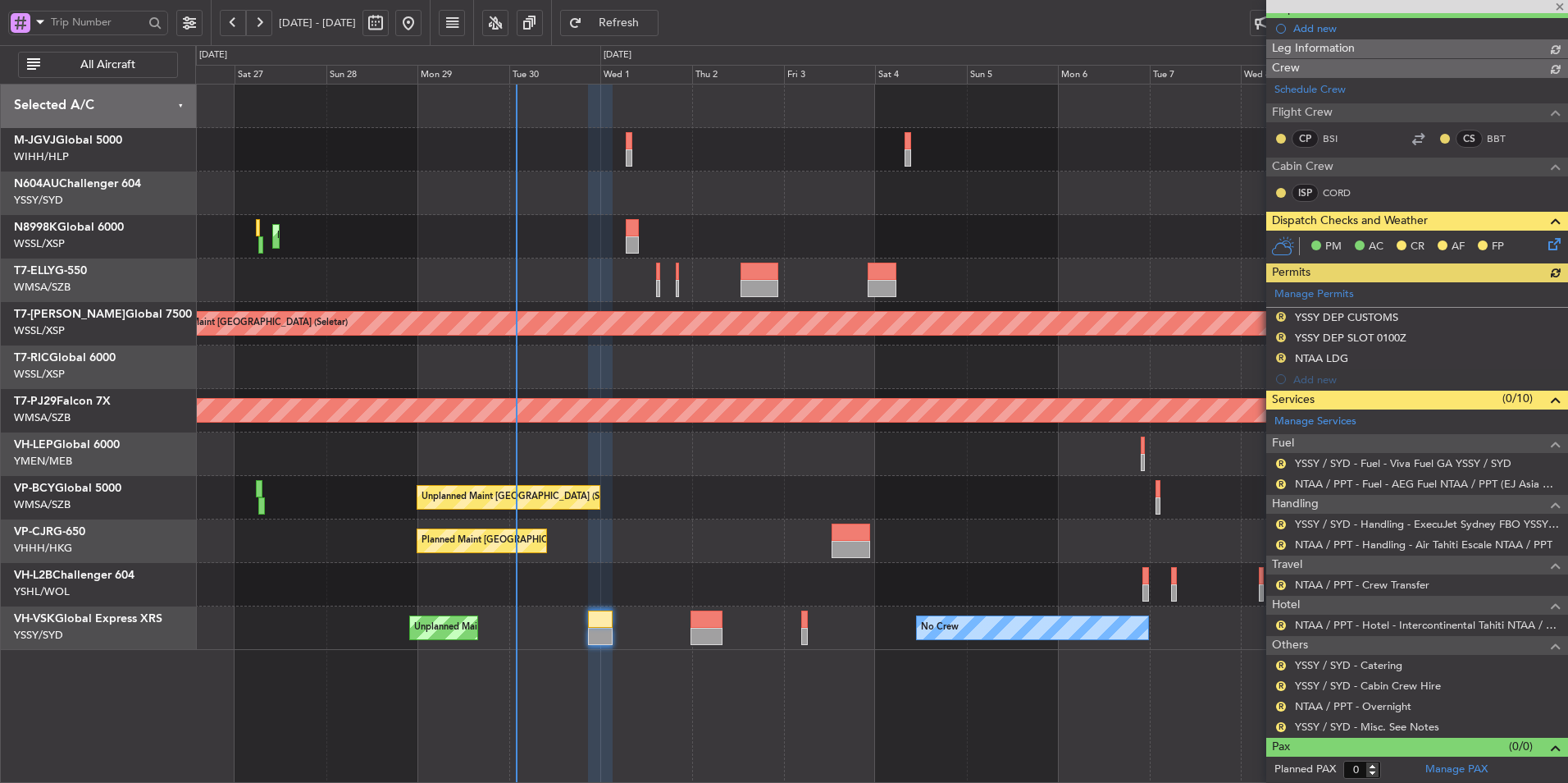
type input "Brien Tan (BTA)"
click at [1276, 354] on button "R" at bounding box center [1281, 358] width 10 height 10
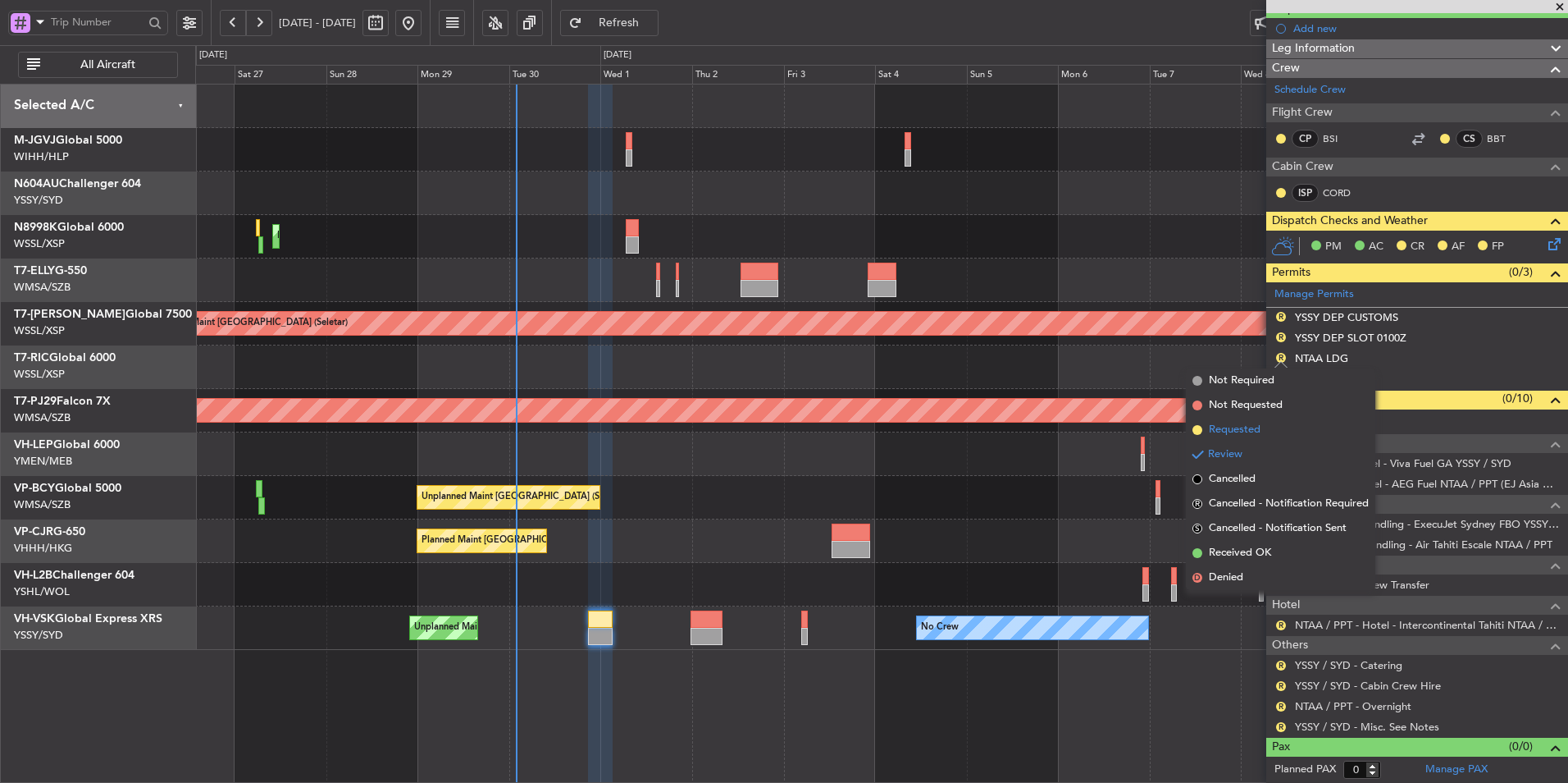
click at [1263, 434] on li "Requested" at bounding box center [1281, 430] width 190 height 25
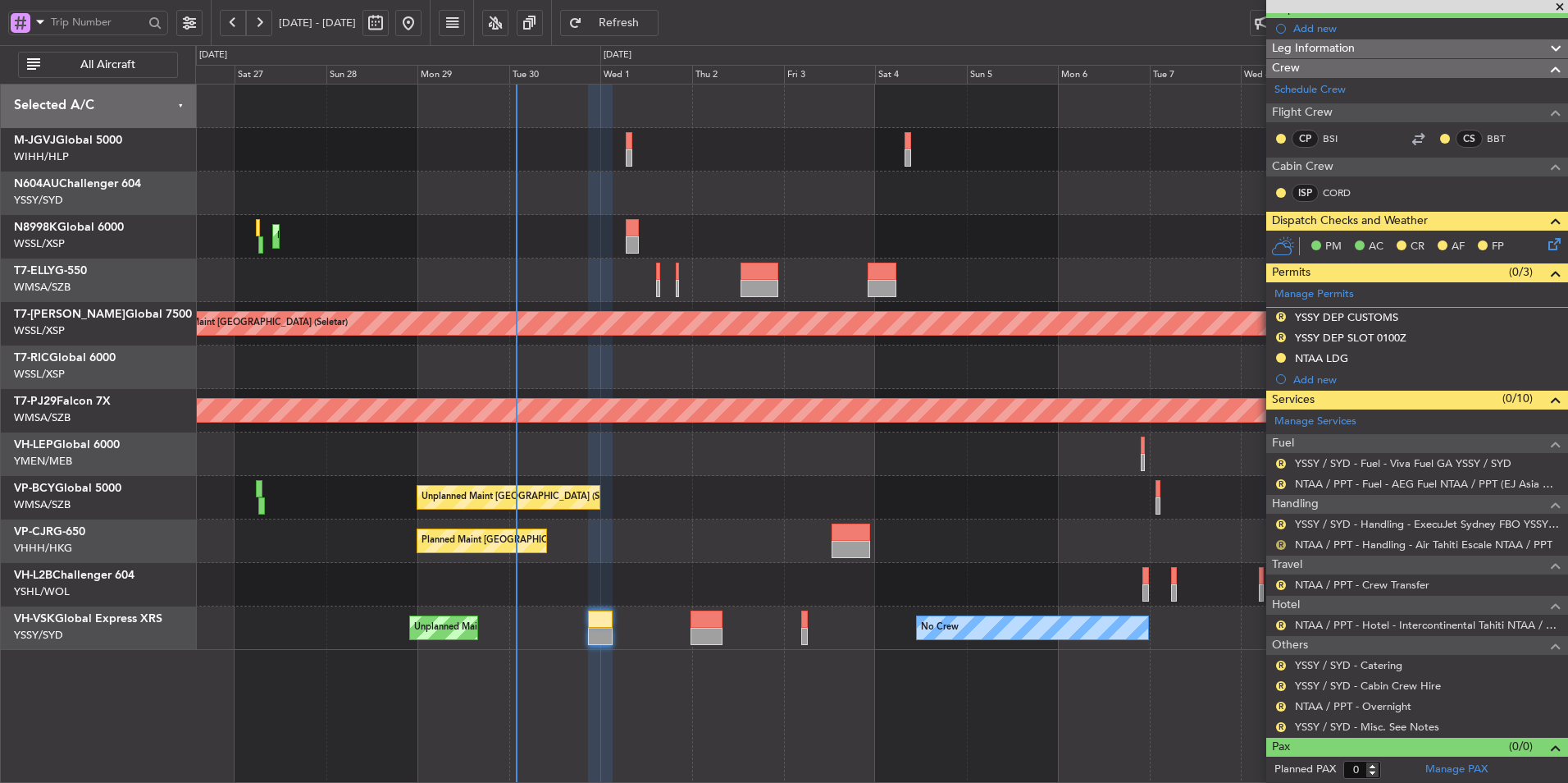
click at [1278, 540] on button "R" at bounding box center [1281, 545] width 10 height 10
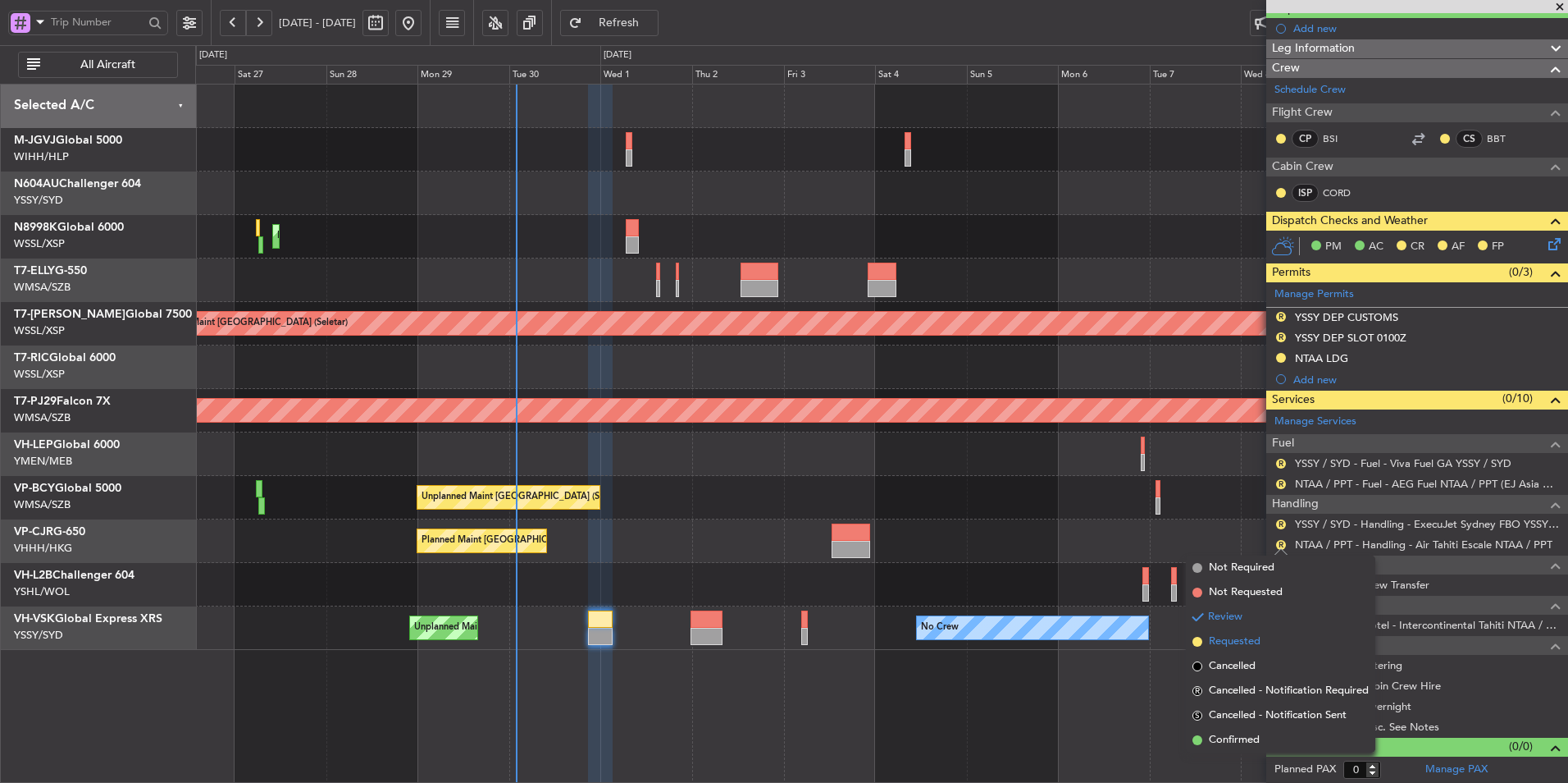
click at [1230, 638] on span "Requested" at bounding box center [1235, 641] width 52 height 16
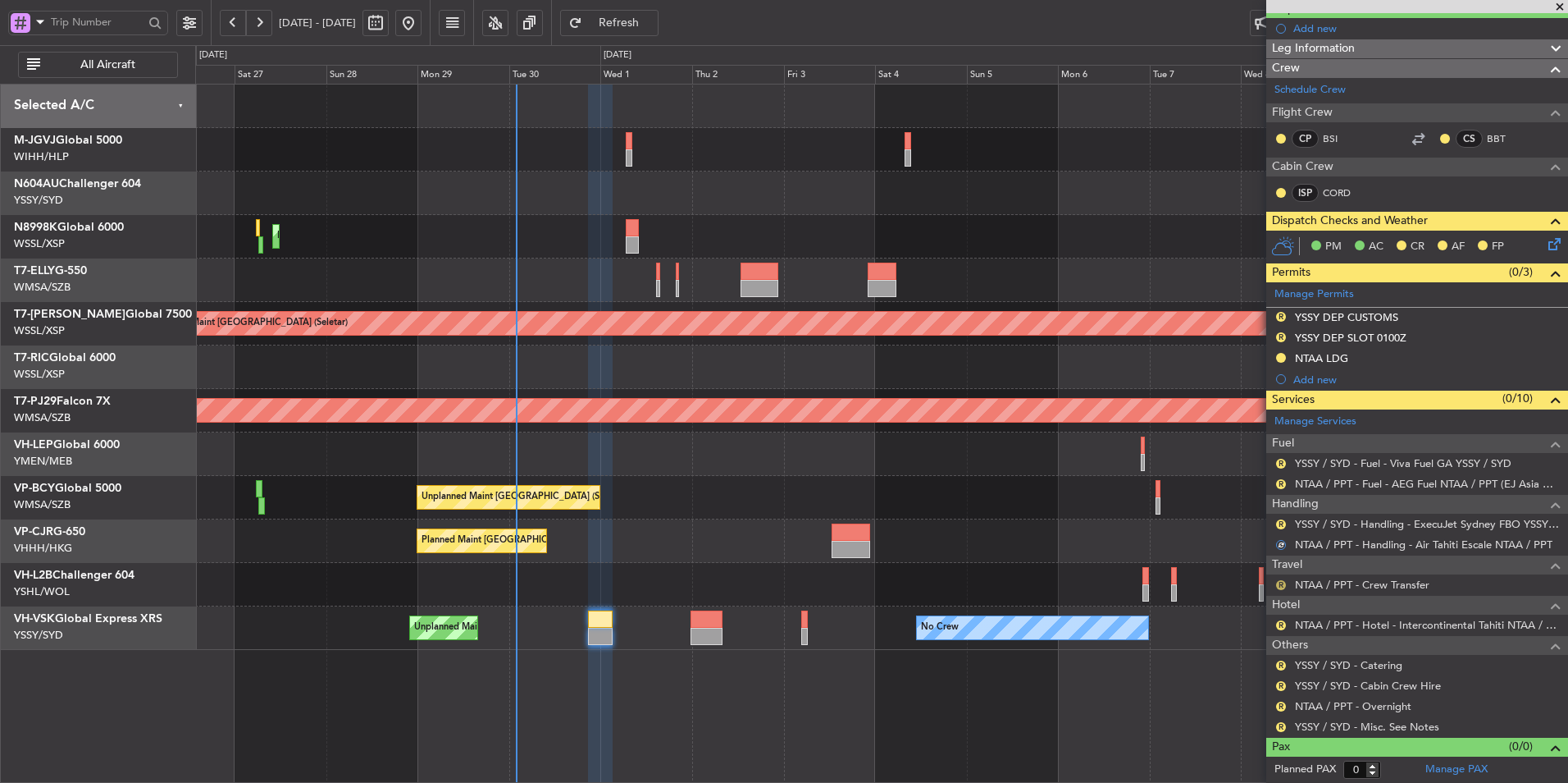
click at [1282, 582] on button "R" at bounding box center [1281, 585] width 10 height 10
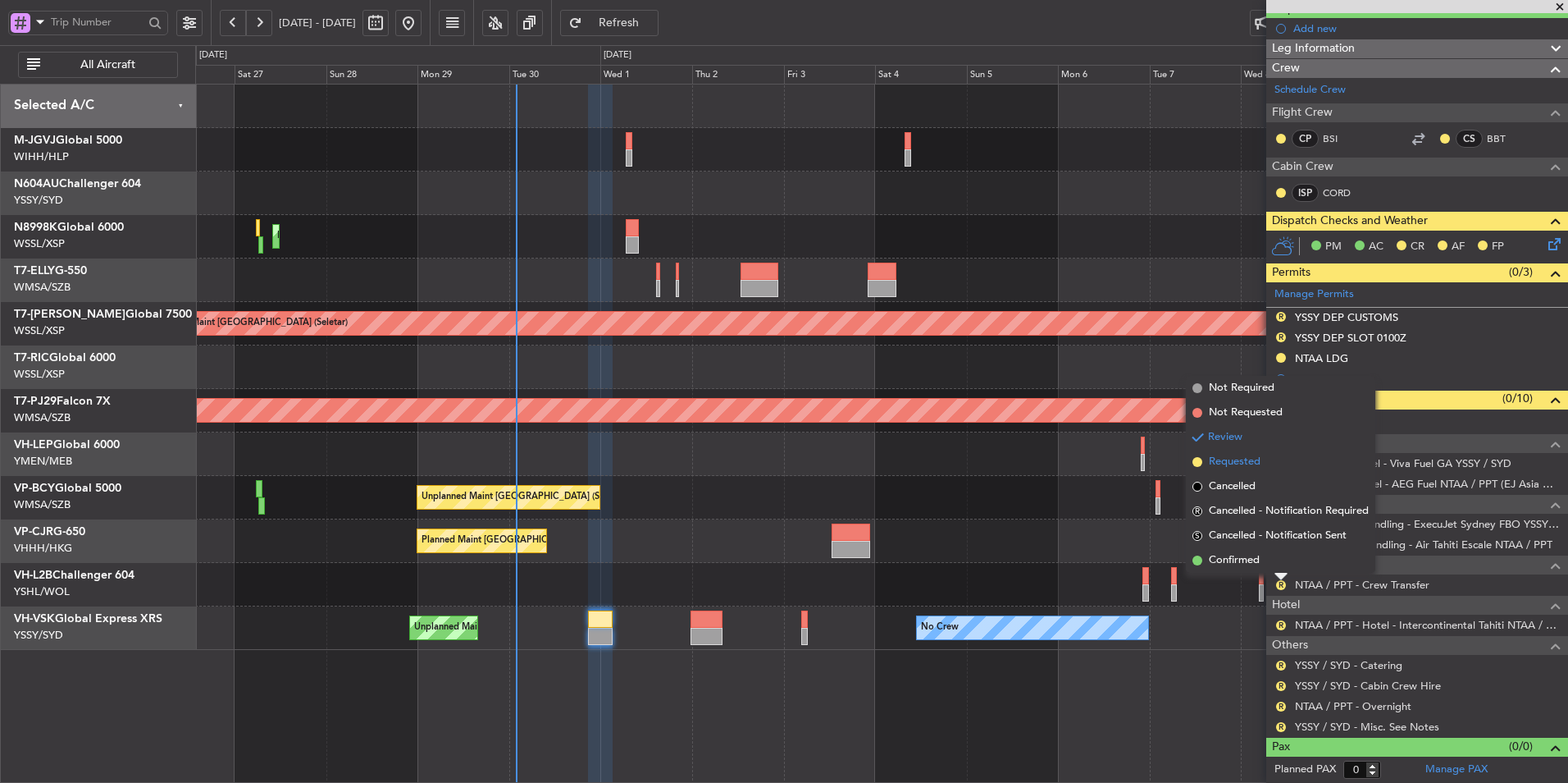
click at [1248, 468] on span "Requested" at bounding box center [1235, 462] width 52 height 16
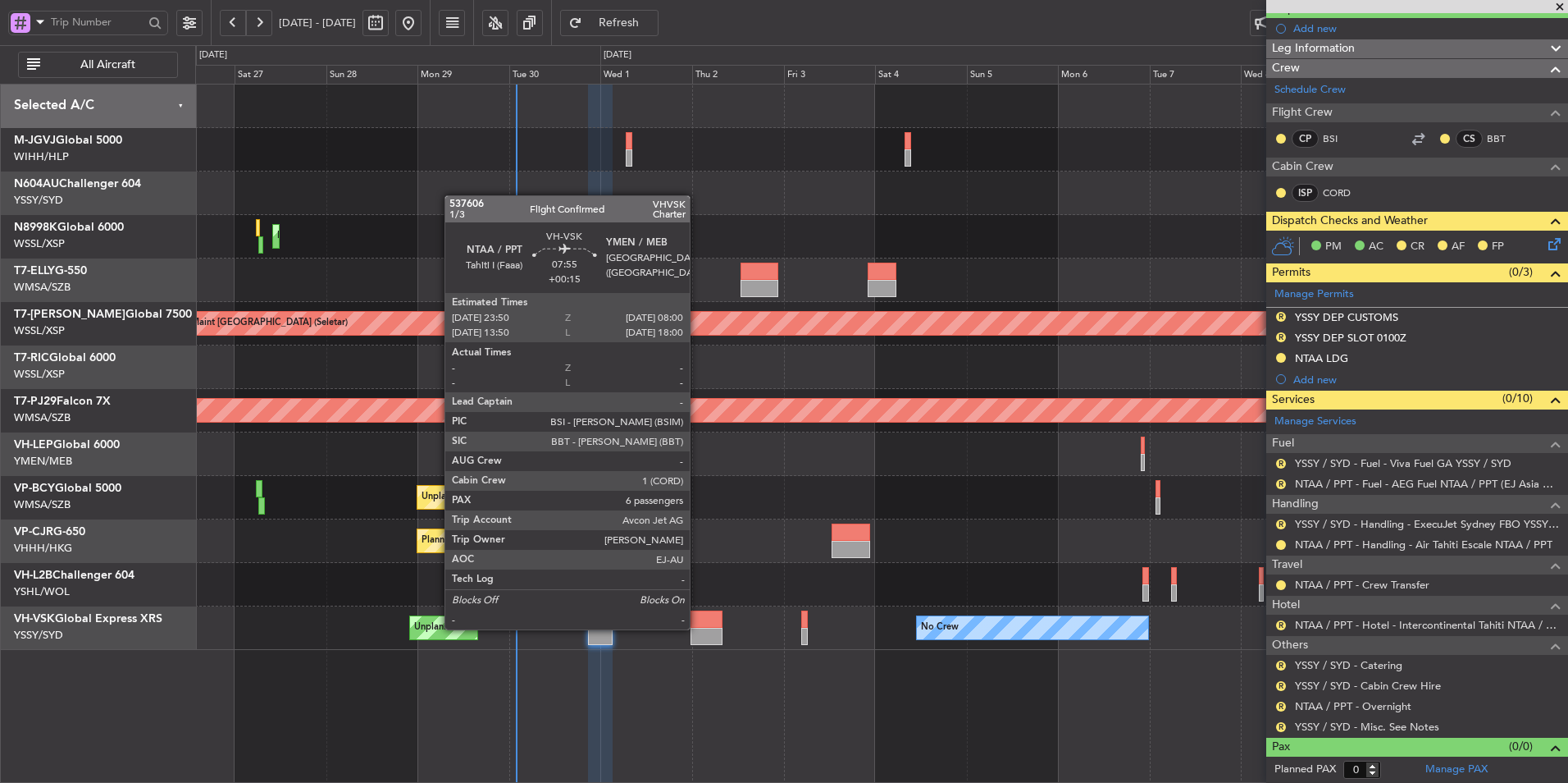
click at [697, 629] on div at bounding box center [706, 636] width 31 height 17
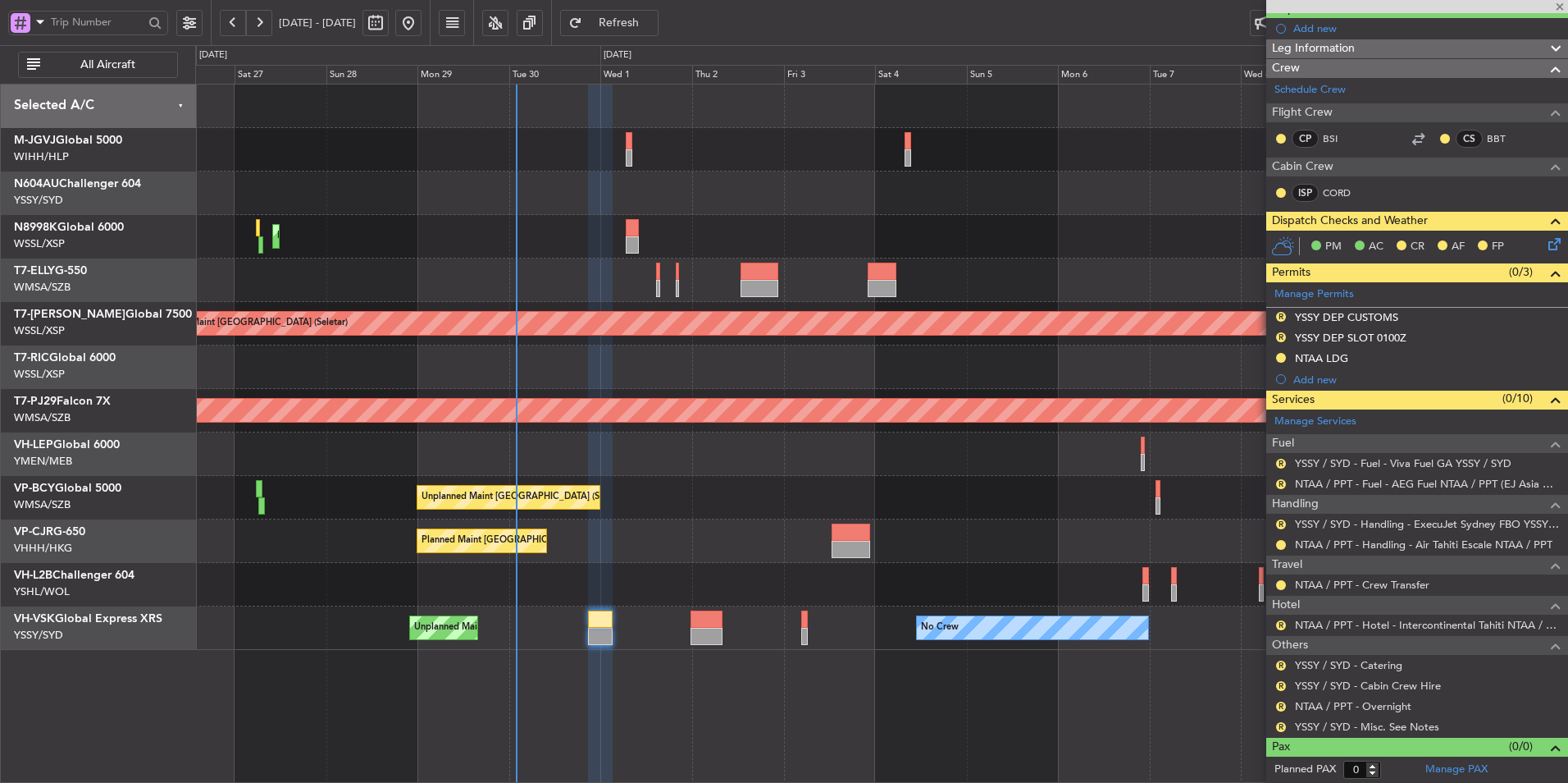
type input "+00:15"
type input "6"
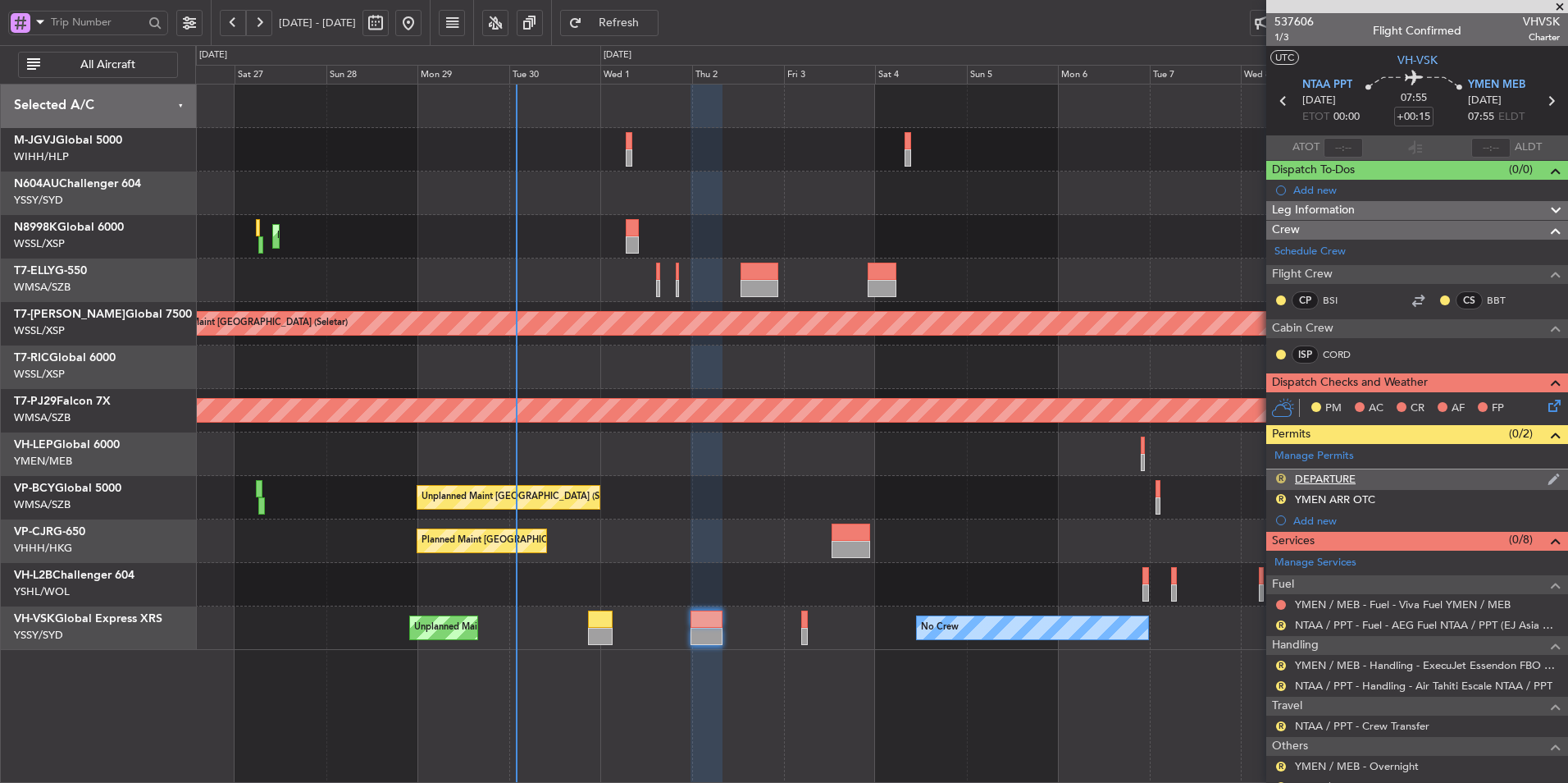
click at [1279, 480] on button "R" at bounding box center [1281, 478] width 10 height 10
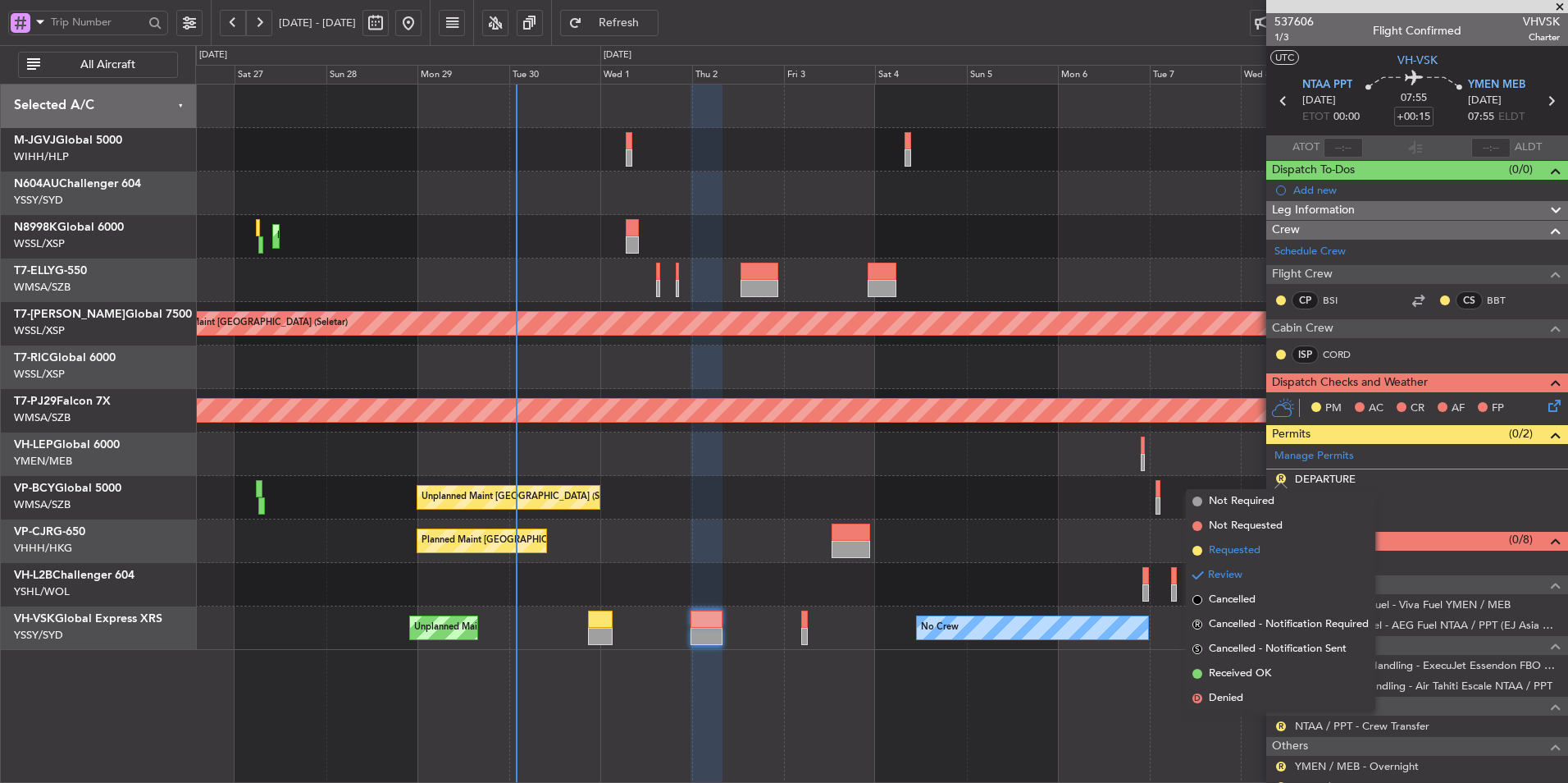
click at [1239, 546] on span "Requested" at bounding box center [1235, 550] width 52 height 16
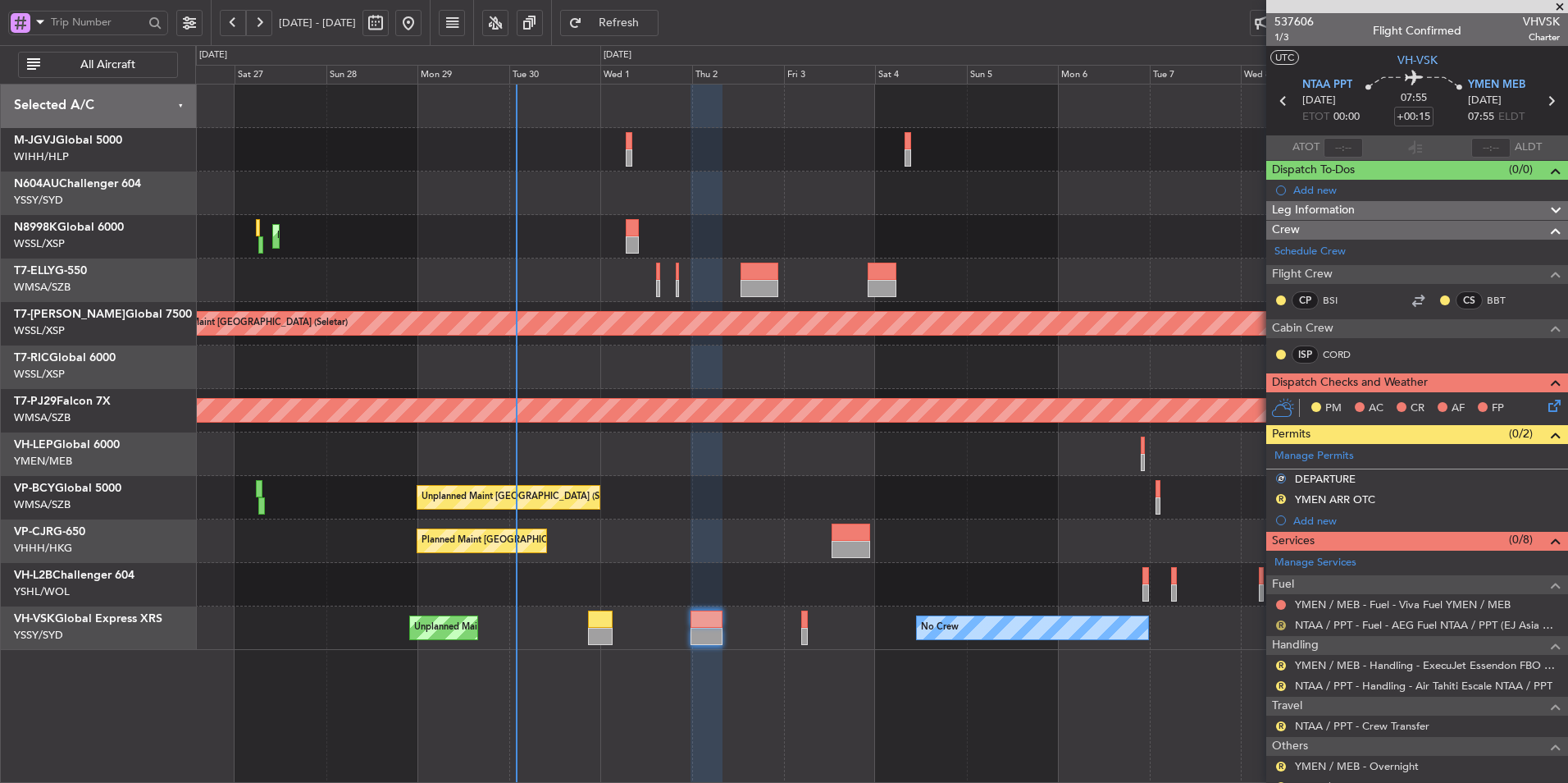
click at [1278, 626] on button "R" at bounding box center [1281, 626] width 10 height 10
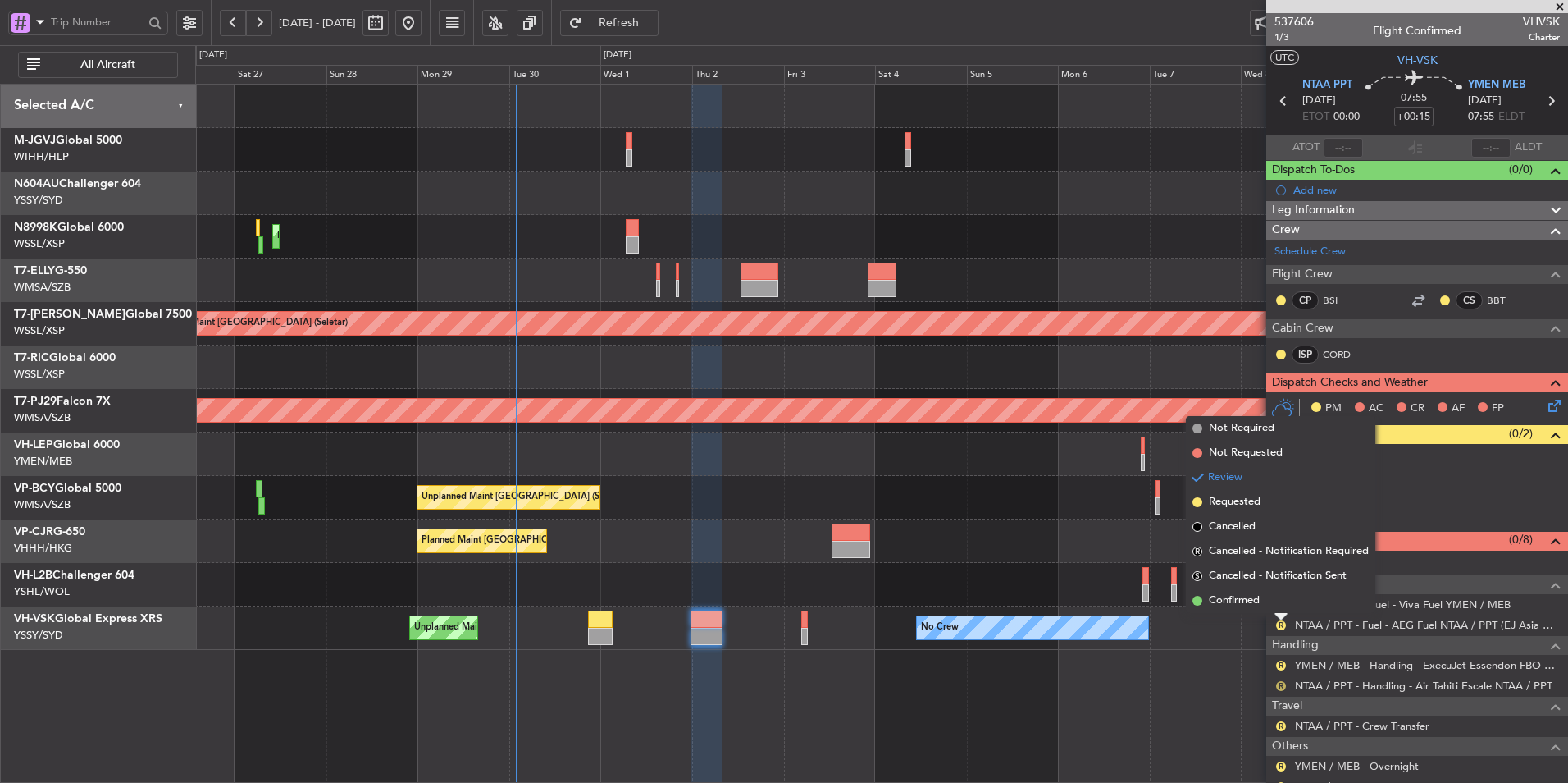
click at [1277, 684] on button "R" at bounding box center [1281, 686] width 10 height 10
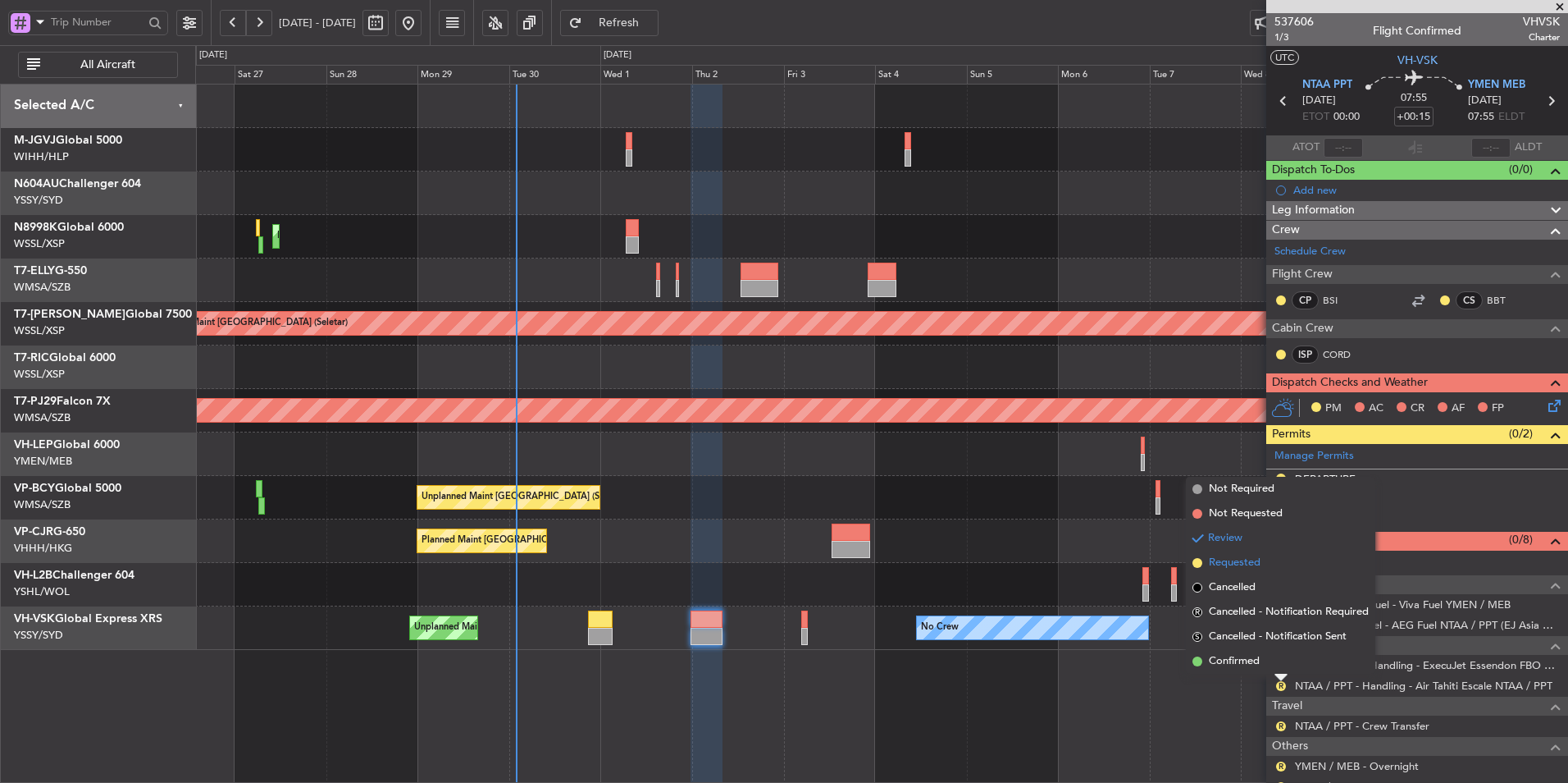
click at [1242, 559] on span "Requested" at bounding box center [1235, 562] width 52 height 16
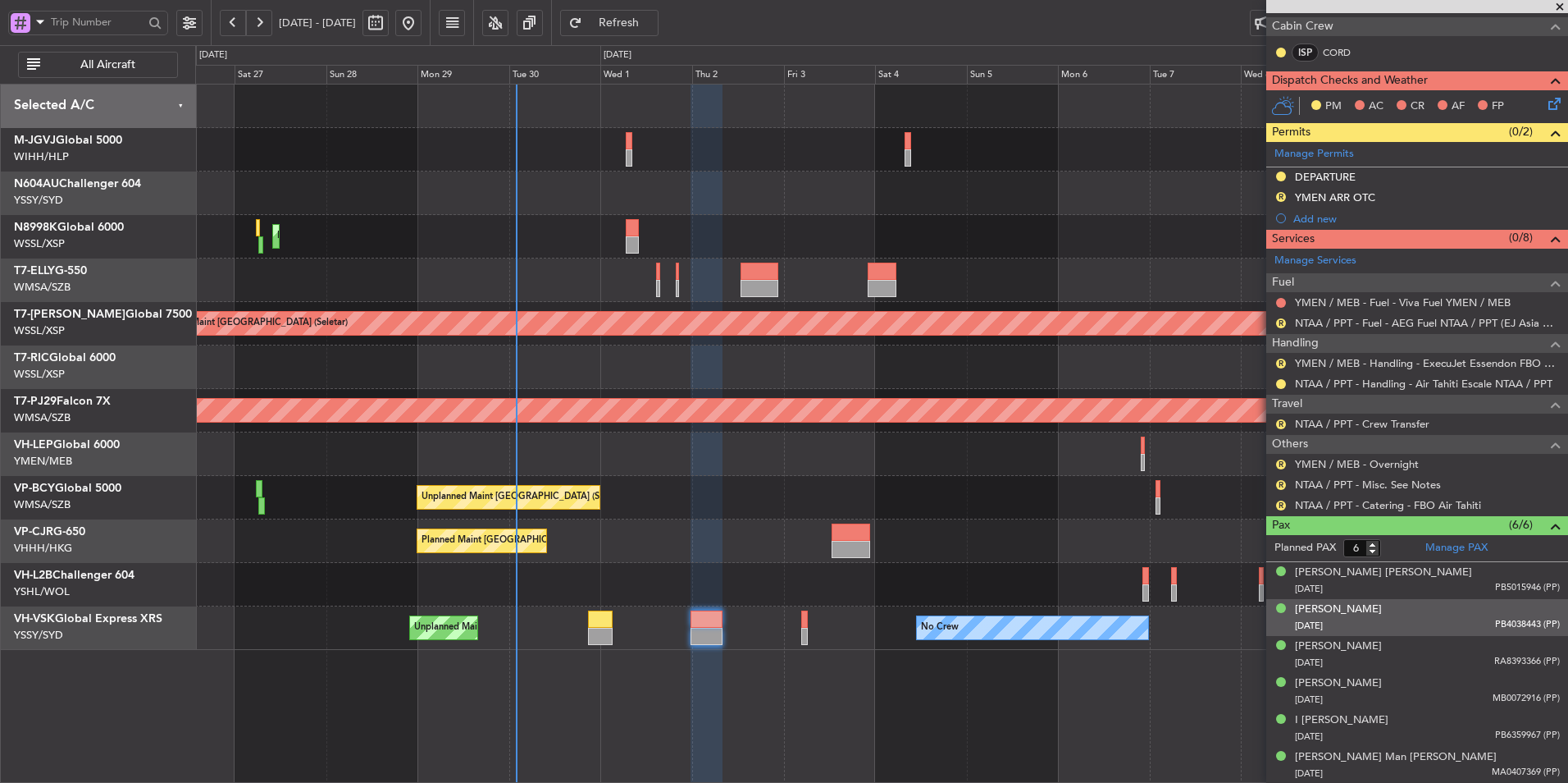
scroll to position [220, 0]
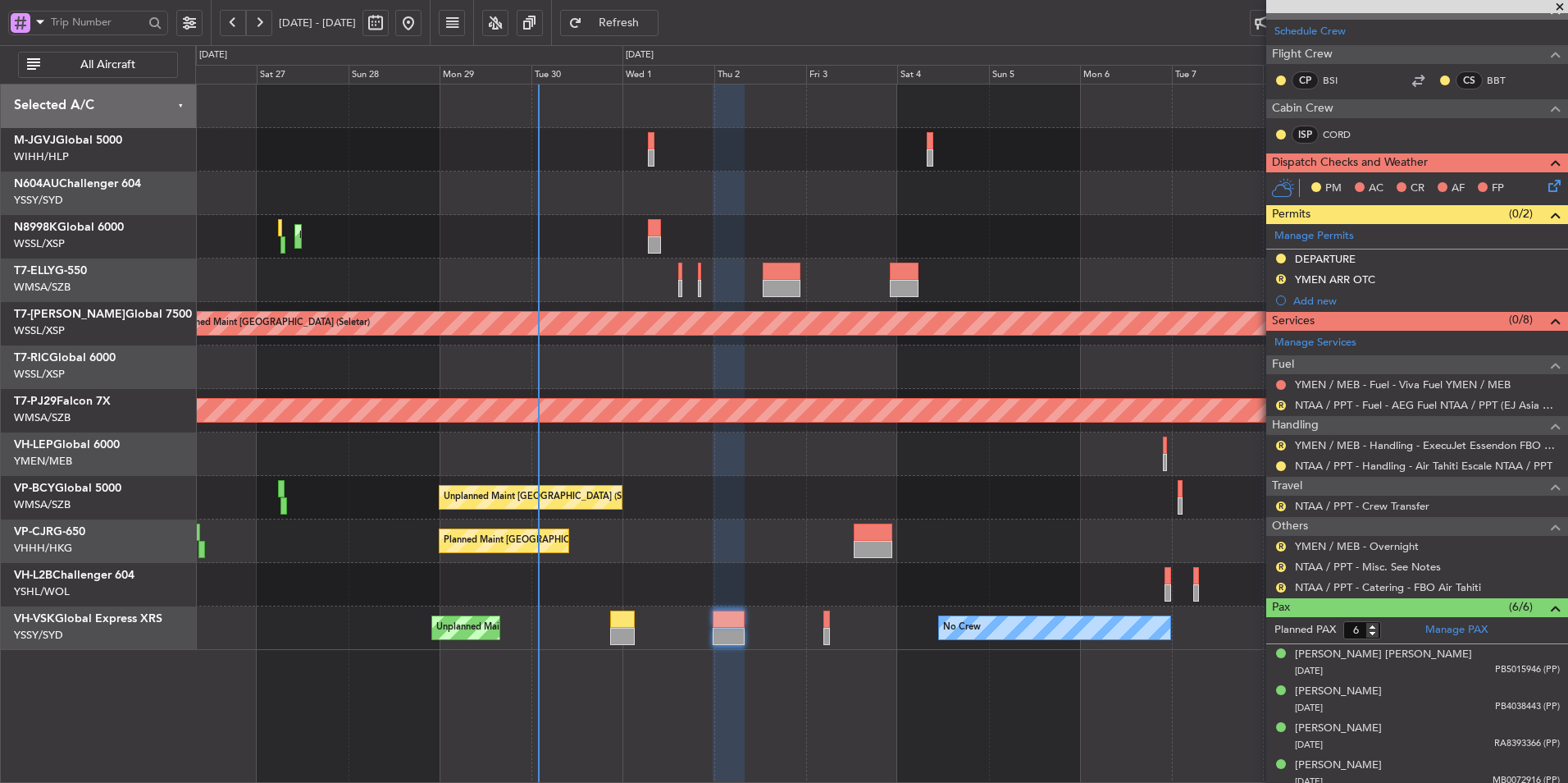
click at [682, 531] on div "Planned Maint [GEOGRAPHIC_DATA] ([GEOGRAPHIC_DATA] Intl)" at bounding box center [881, 540] width 1372 height 43
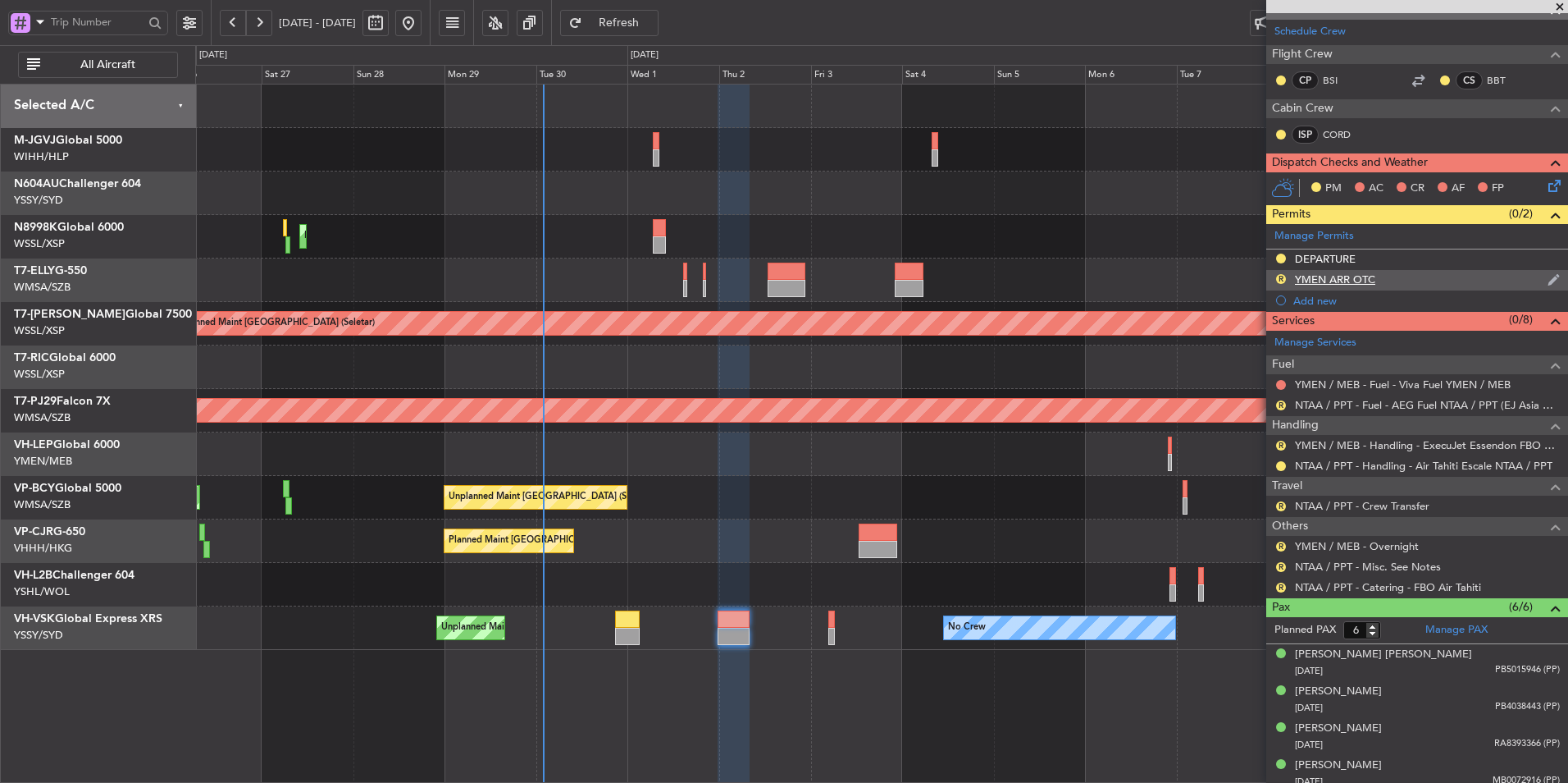
scroll to position [0, 0]
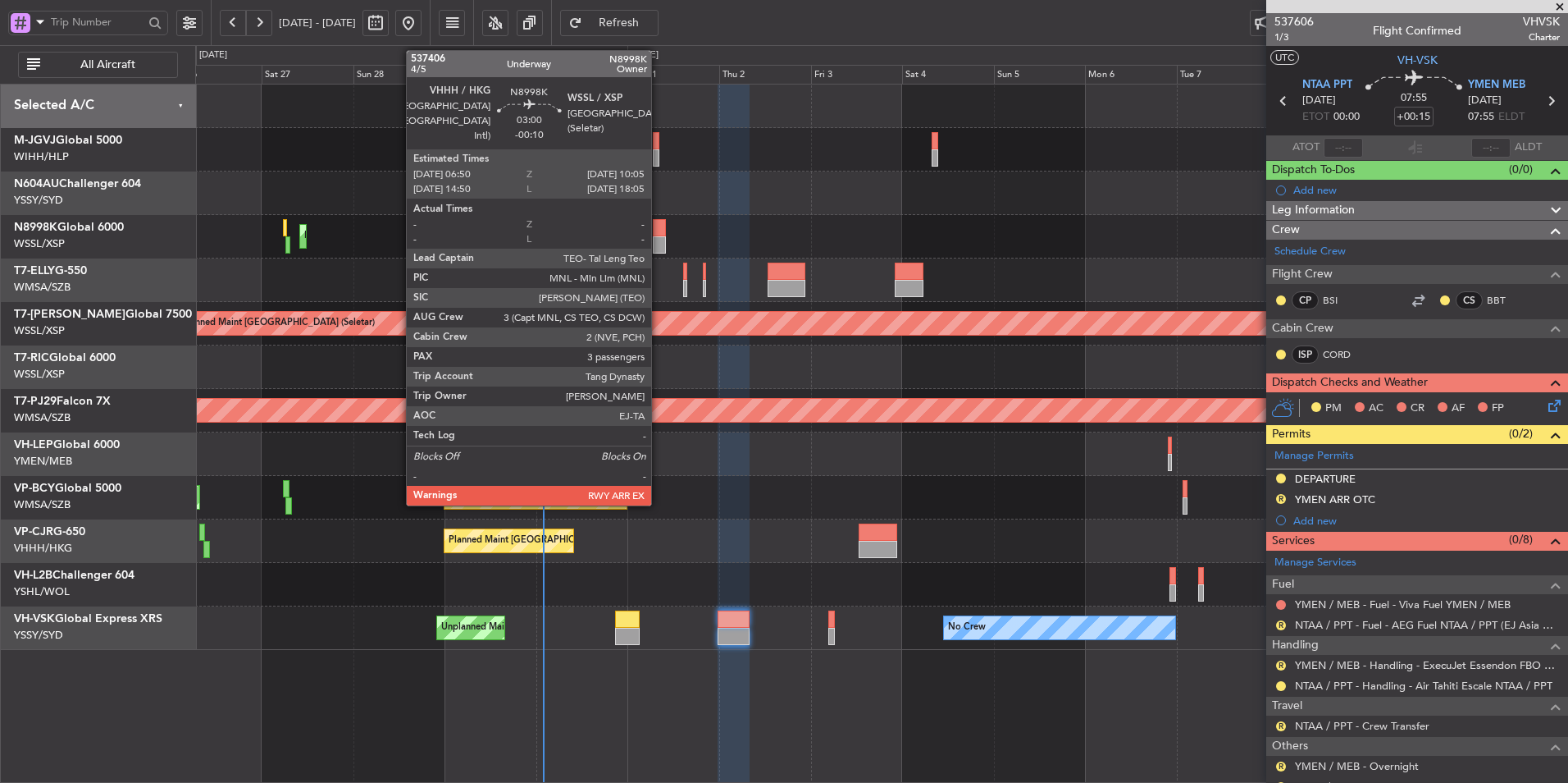
click at [659, 231] on div at bounding box center [660, 227] width 13 height 17
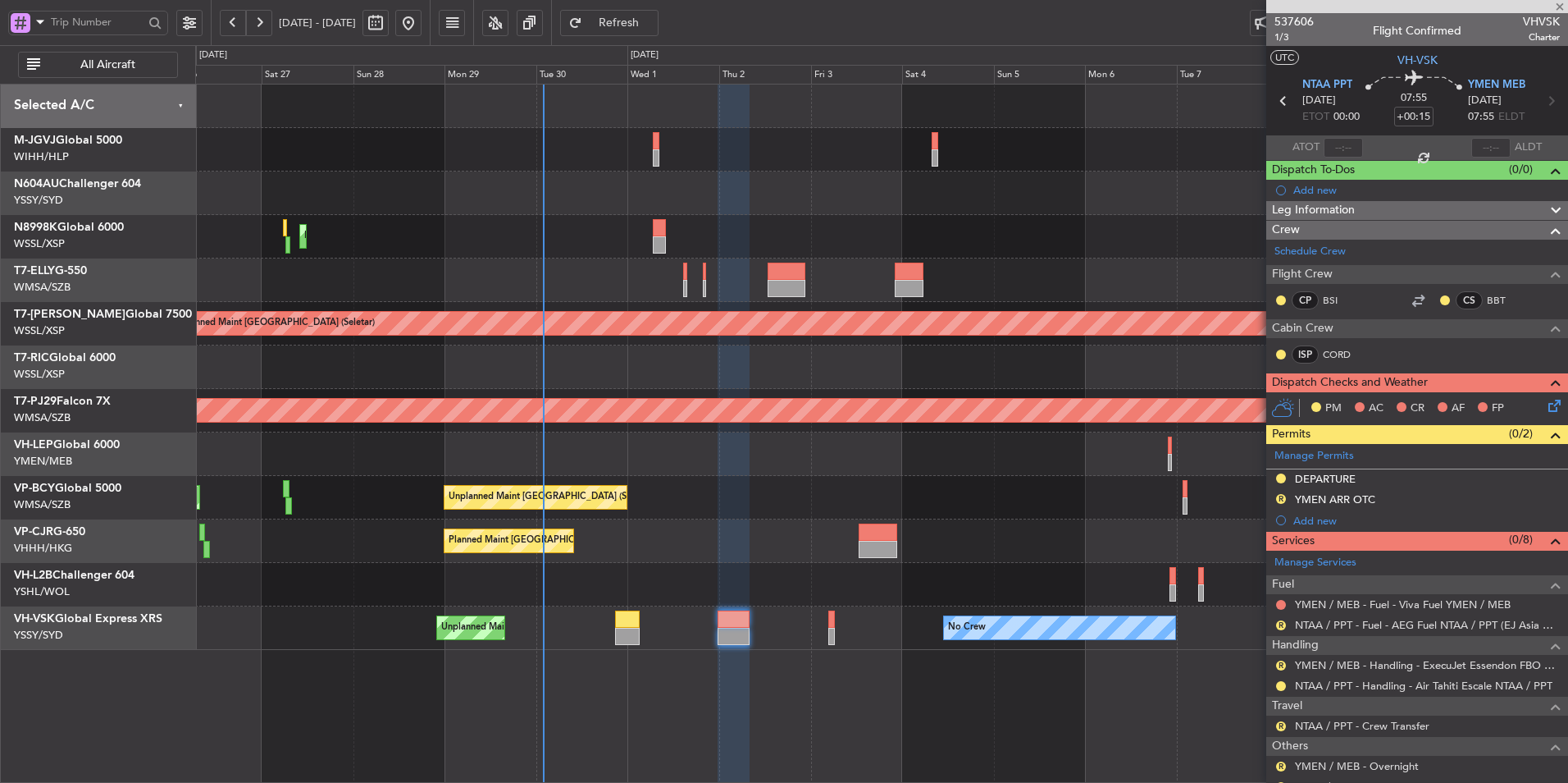
type input "-00:10"
type input "3"
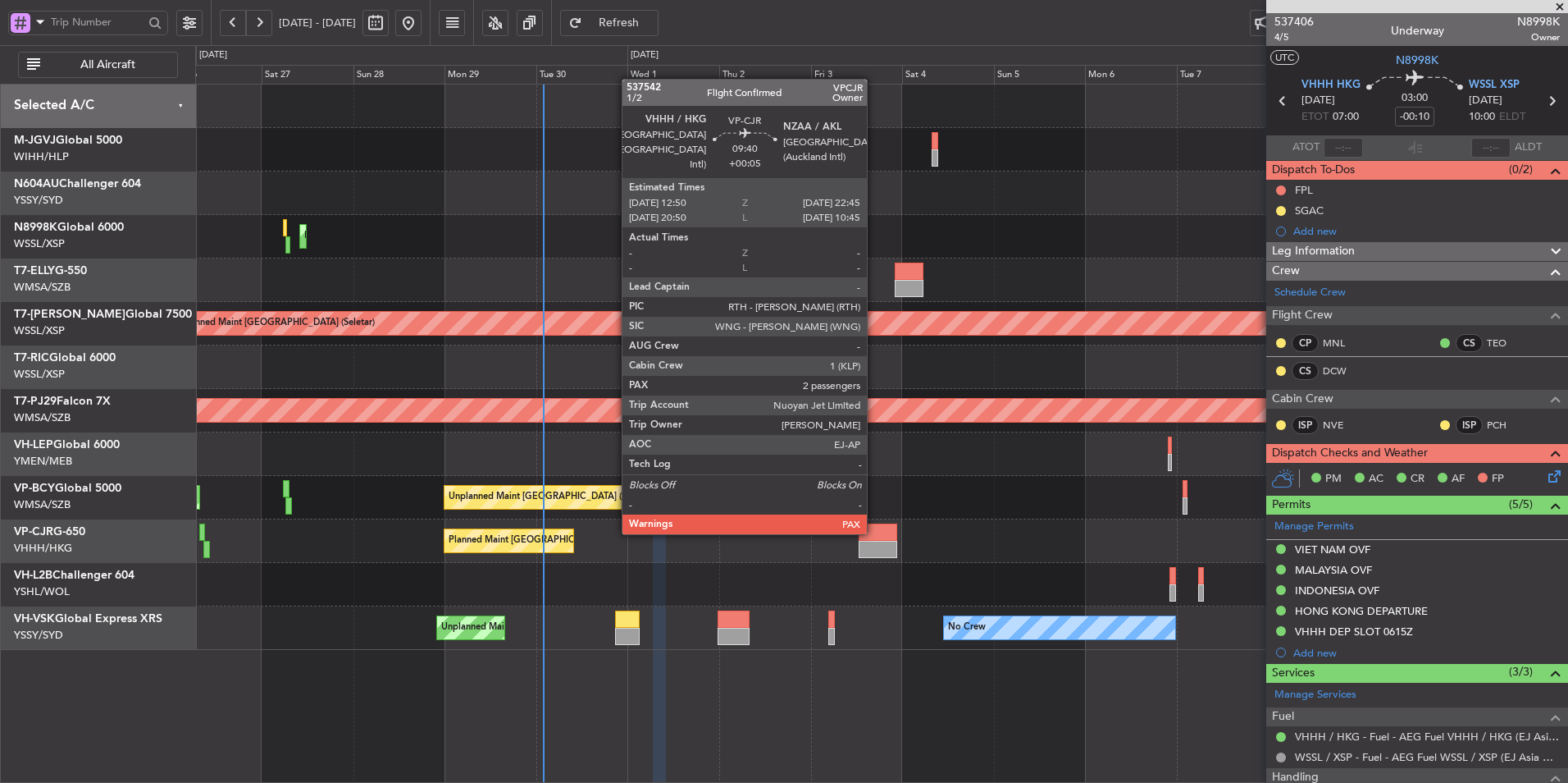
click at [881, 539] on div at bounding box center [878, 533] width 38 height 17
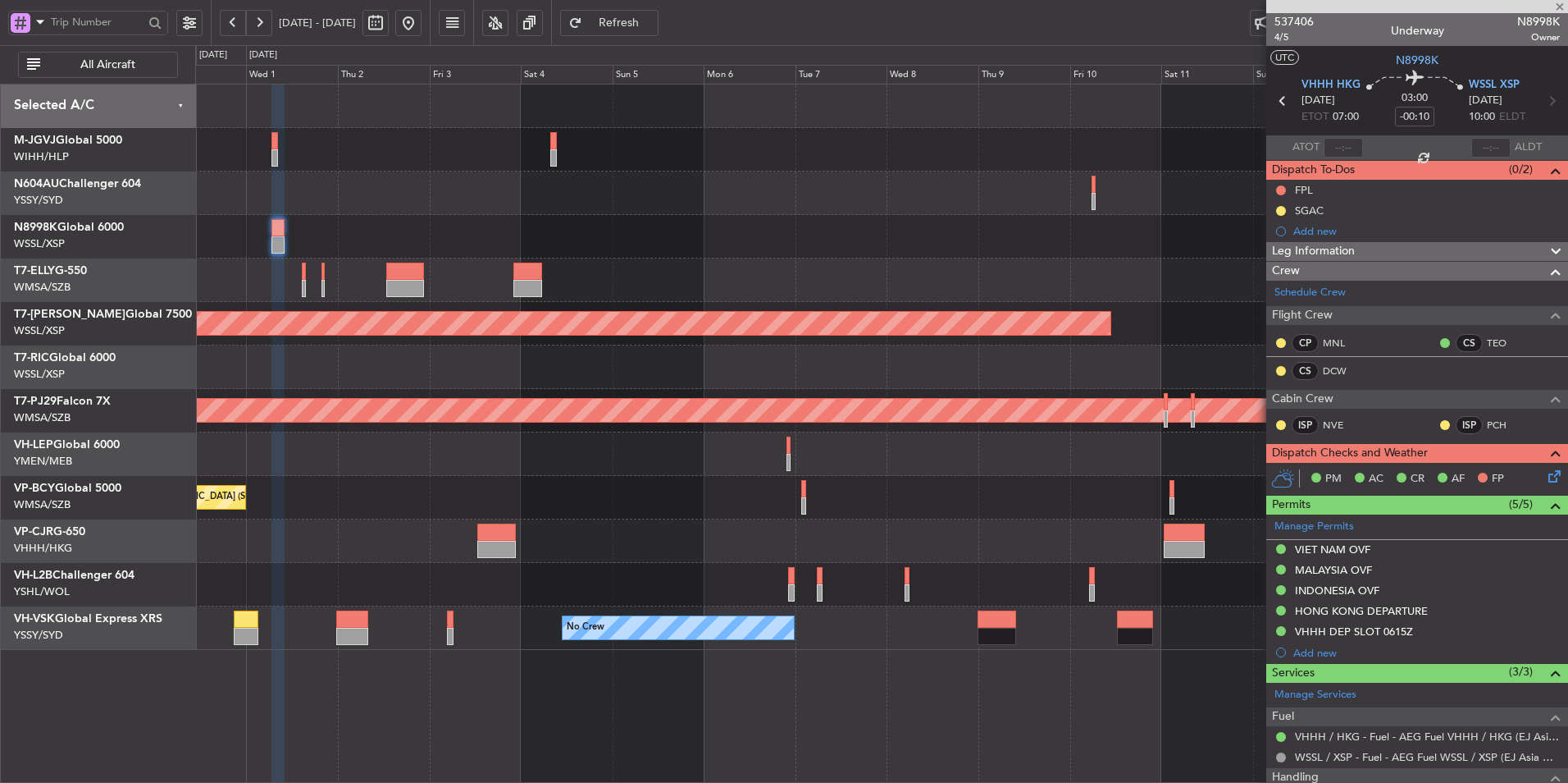
click at [518, 487] on div "Unplanned Maint [GEOGRAPHIC_DATA] (Sultan [PERSON_NAME] [PERSON_NAME] - Subang)" at bounding box center [881, 497] width 1372 height 43
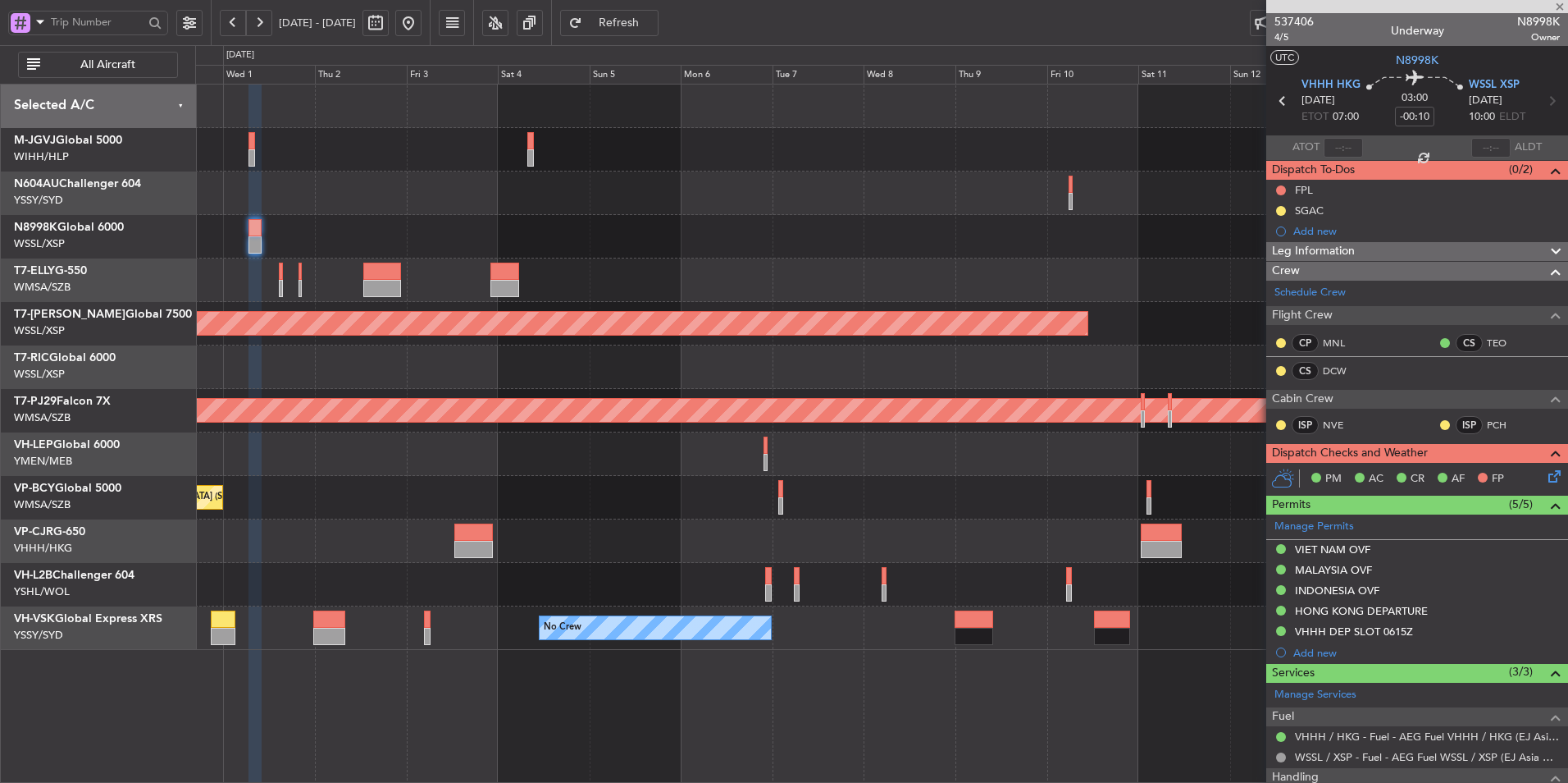
type input "+00:05"
type input "2"
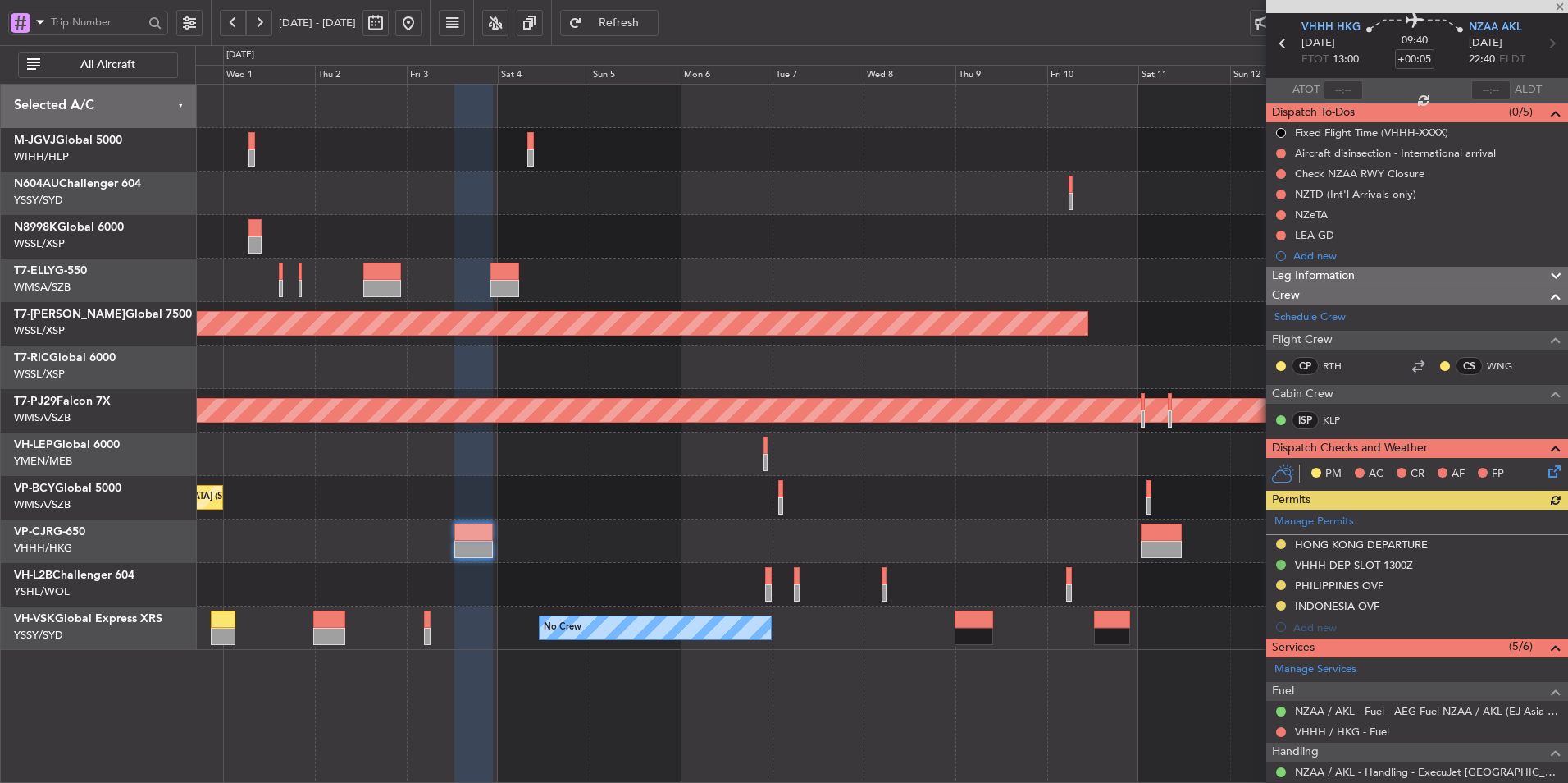
scroll to position [83, 0]
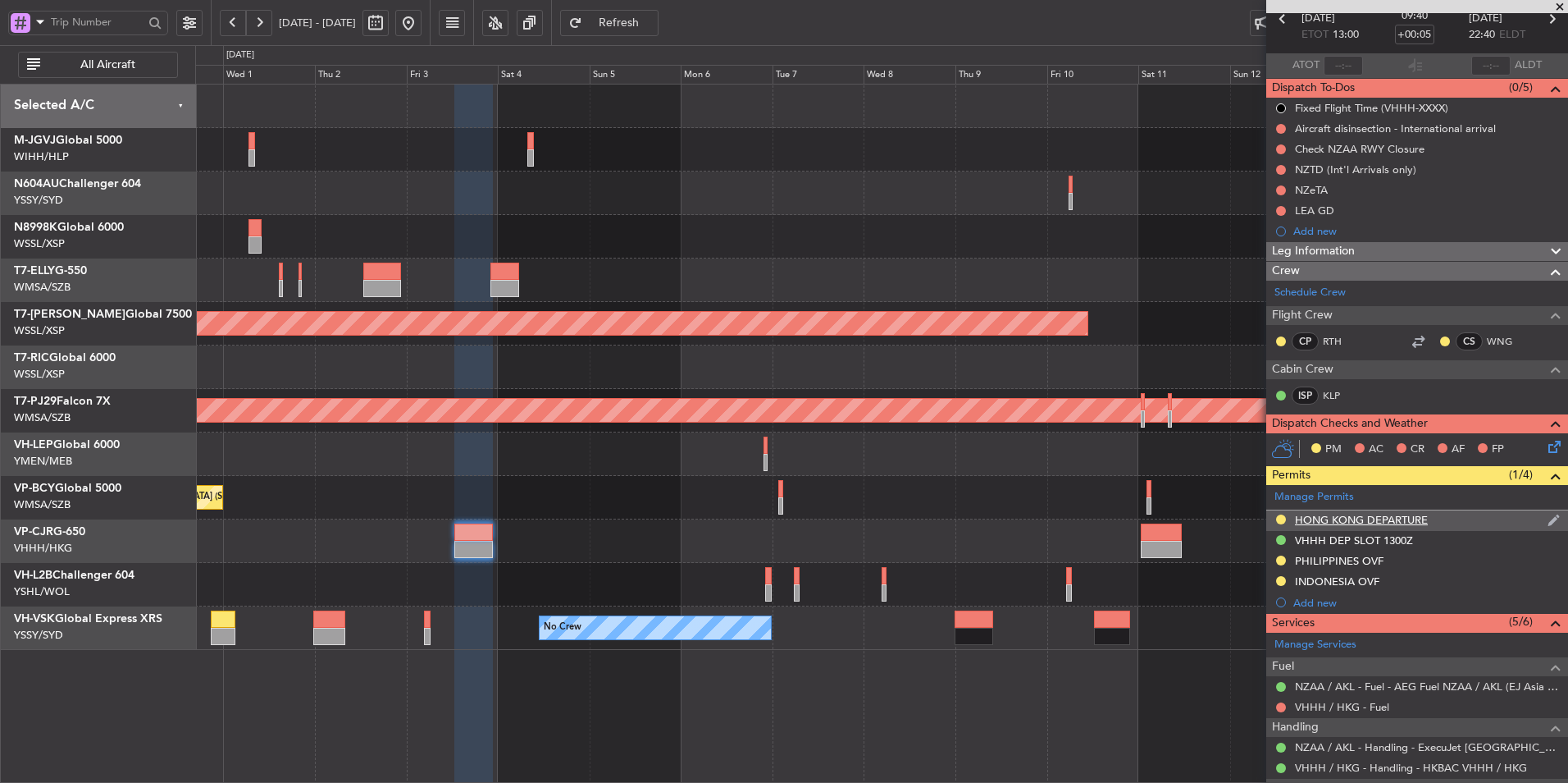
click at [1348, 519] on div "HONG KONG DEPARTURE" at bounding box center [1361, 520] width 133 height 14
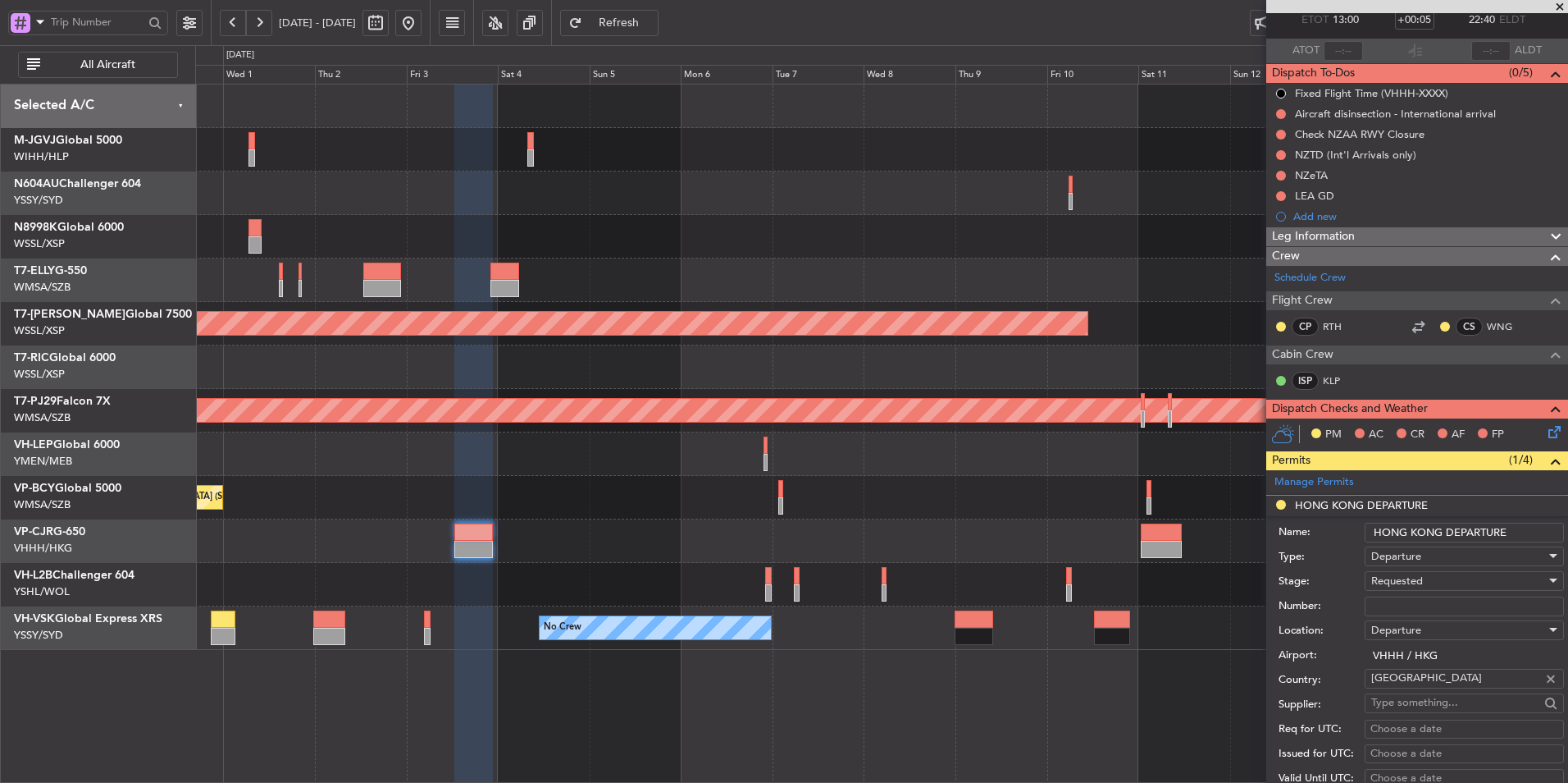
scroll to position [164, 0]
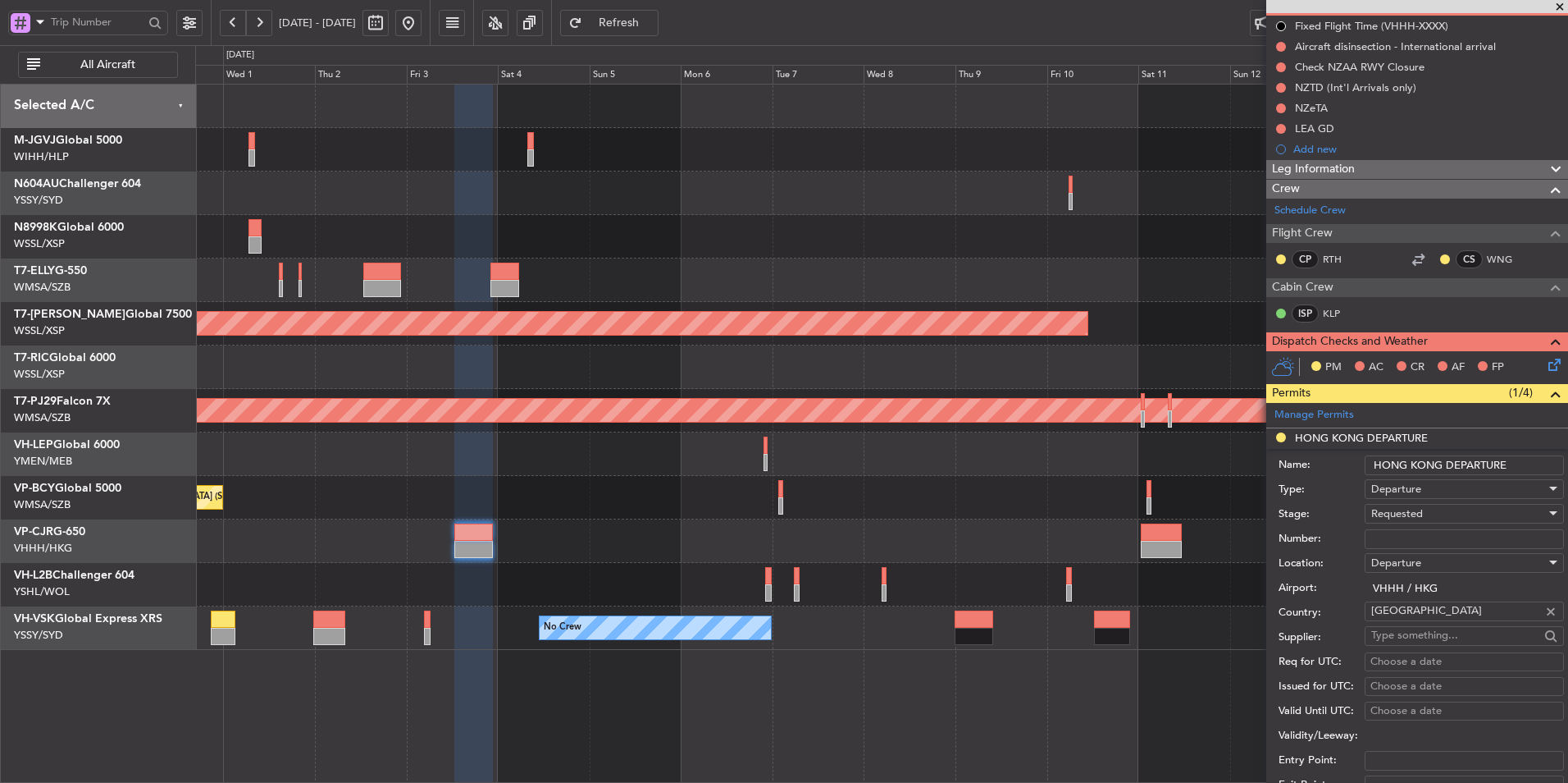
click at [1448, 523] on div "Requested" at bounding box center [1459, 514] width 175 height 25
click at [1437, 645] on span "Received OK" at bounding box center [1459, 638] width 173 height 25
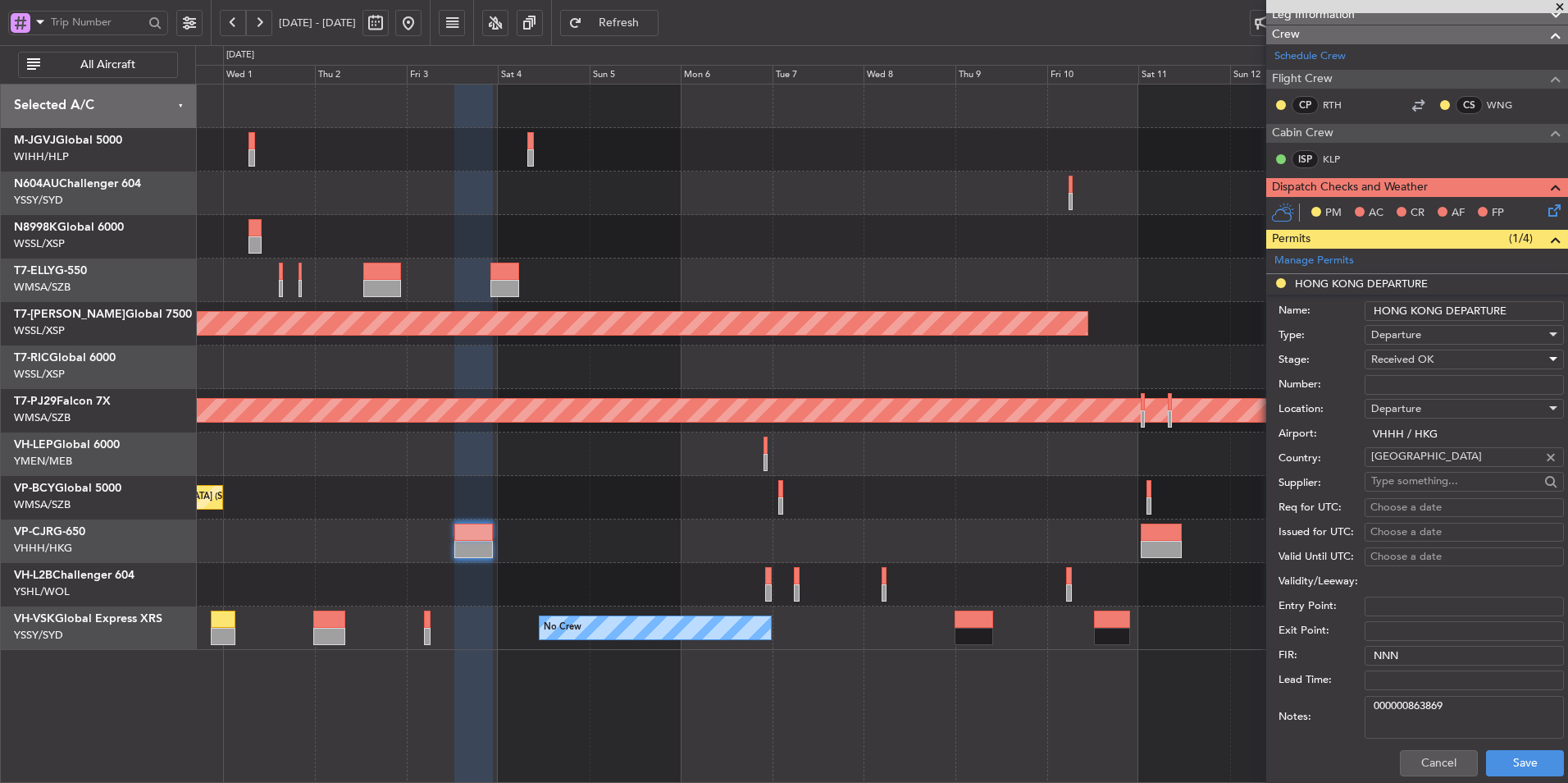
scroll to position [575, 0]
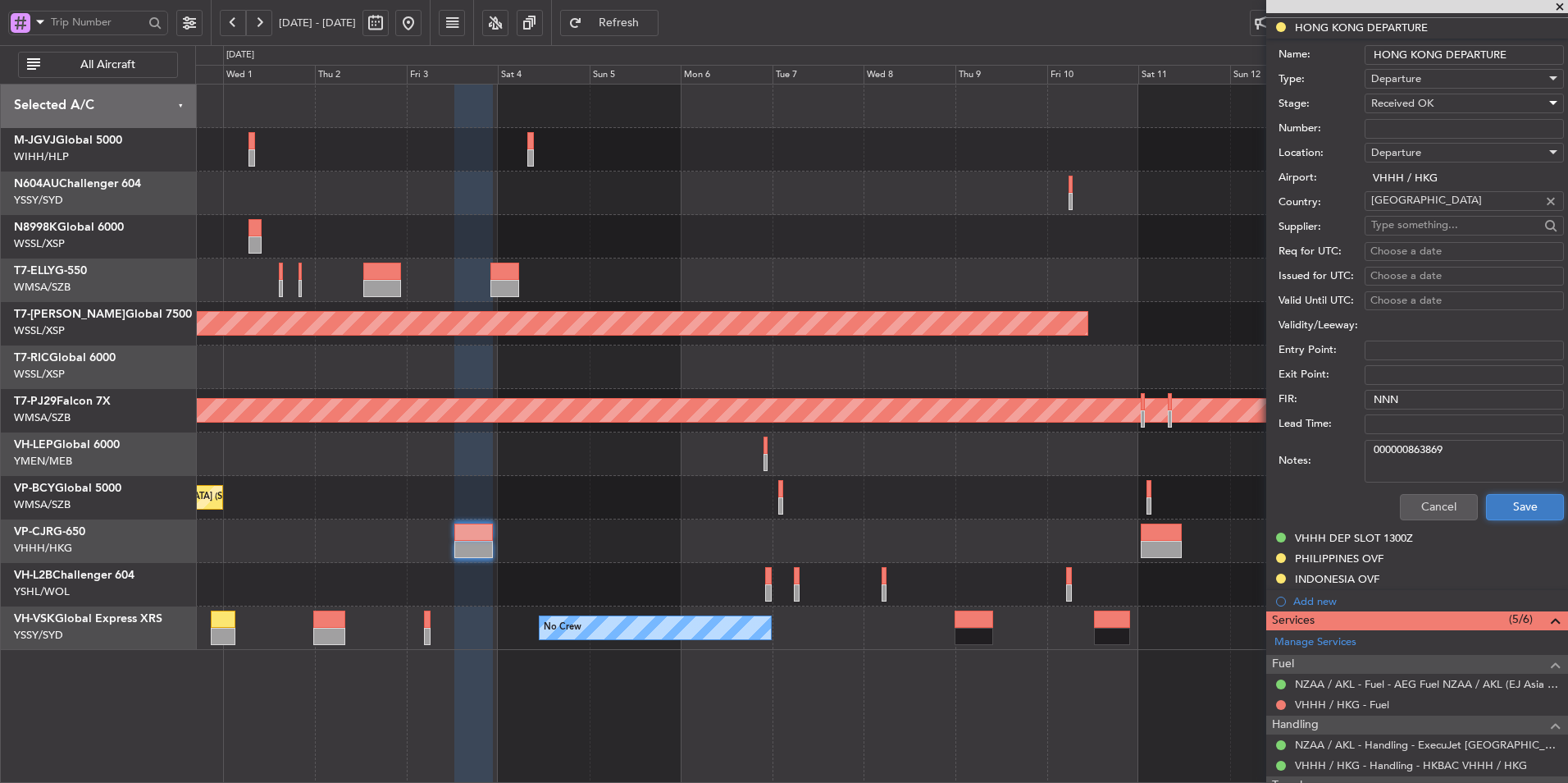
click at [1510, 500] on button "Save" at bounding box center [1525, 507] width 78 height 26
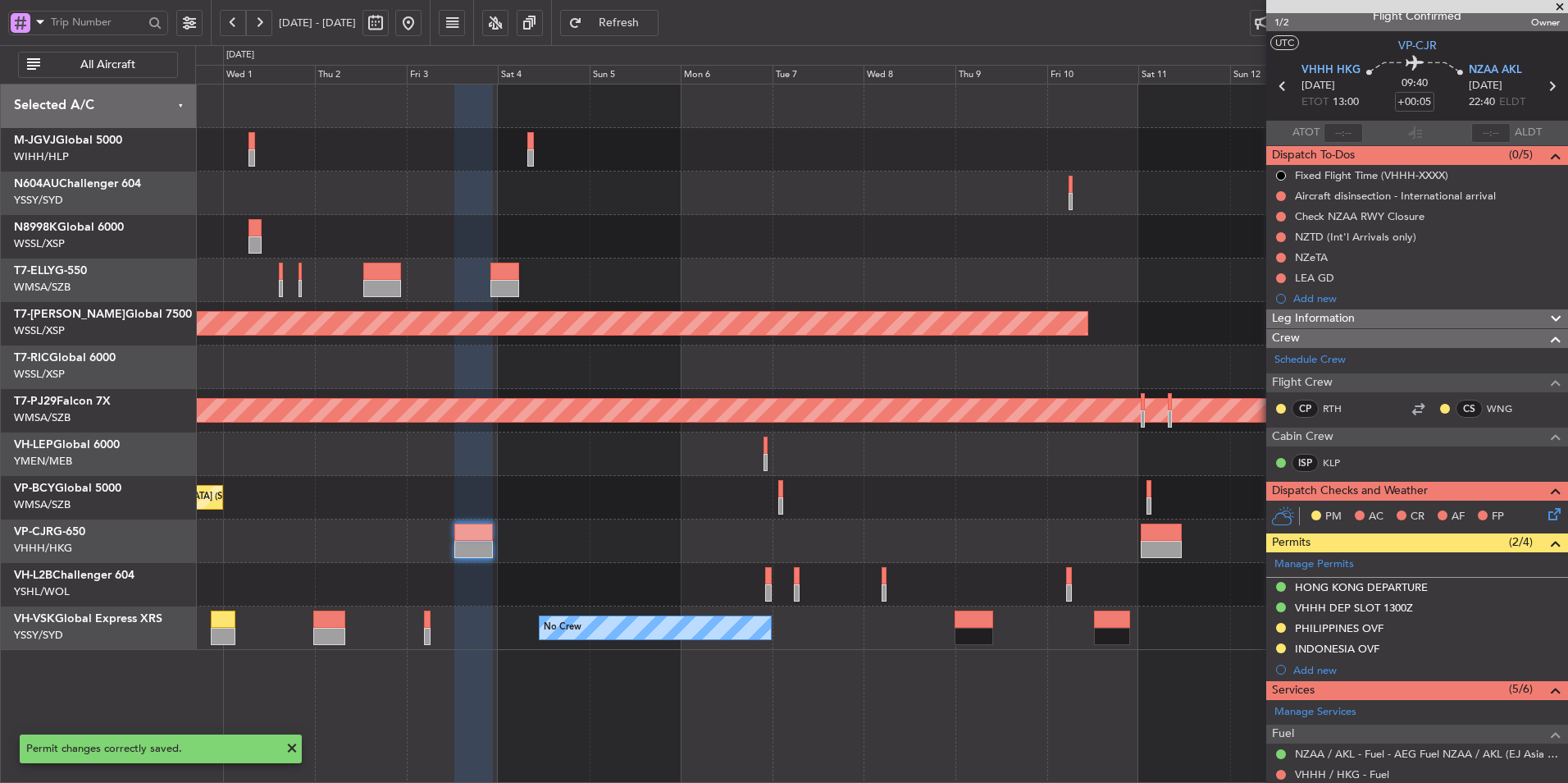
scroll to position [0, 0]
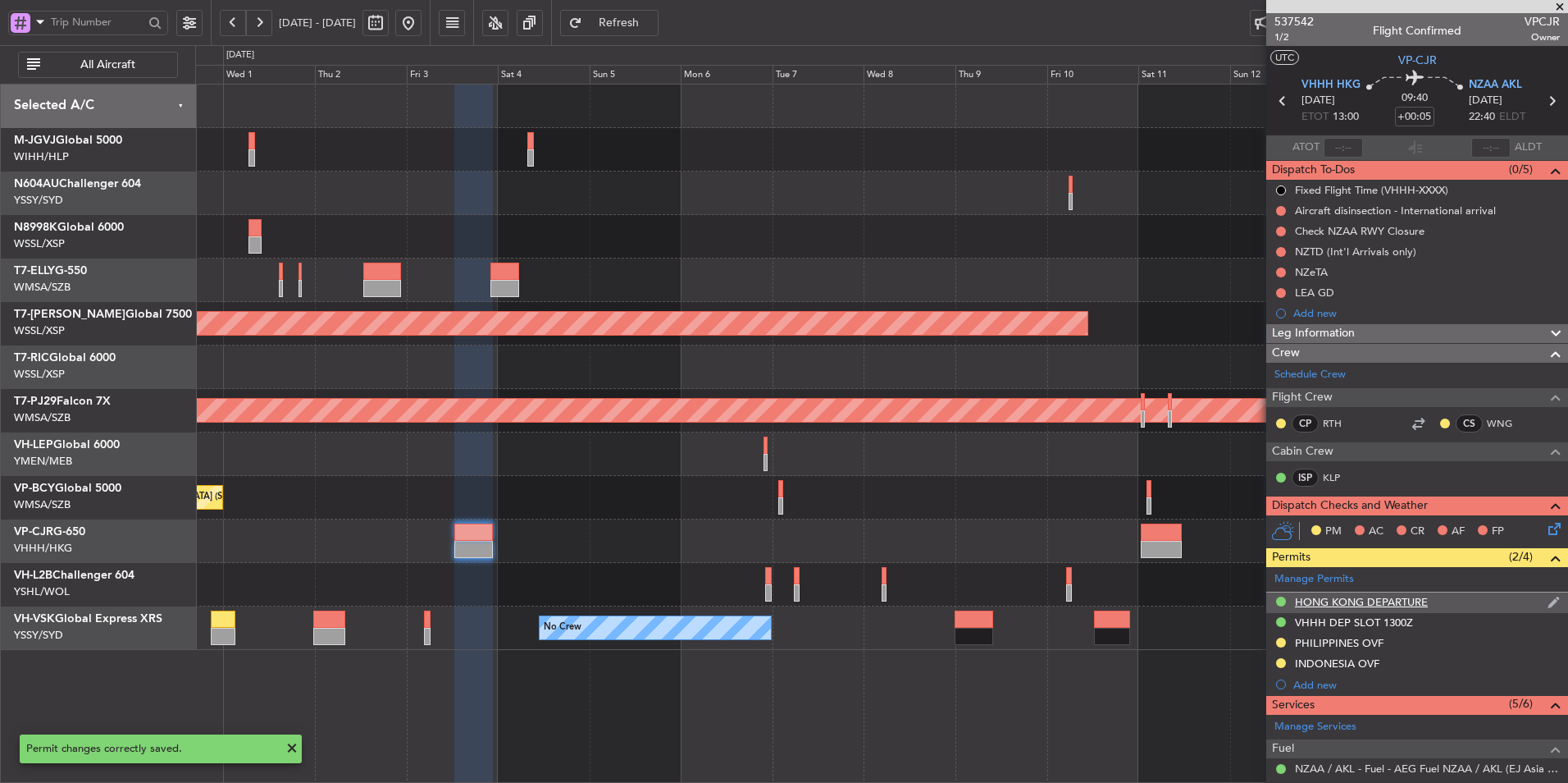
click at [1361, 599] on div "HONG KONG DEPARTURE" at bounding box center [1361, 602] width 133 height 14
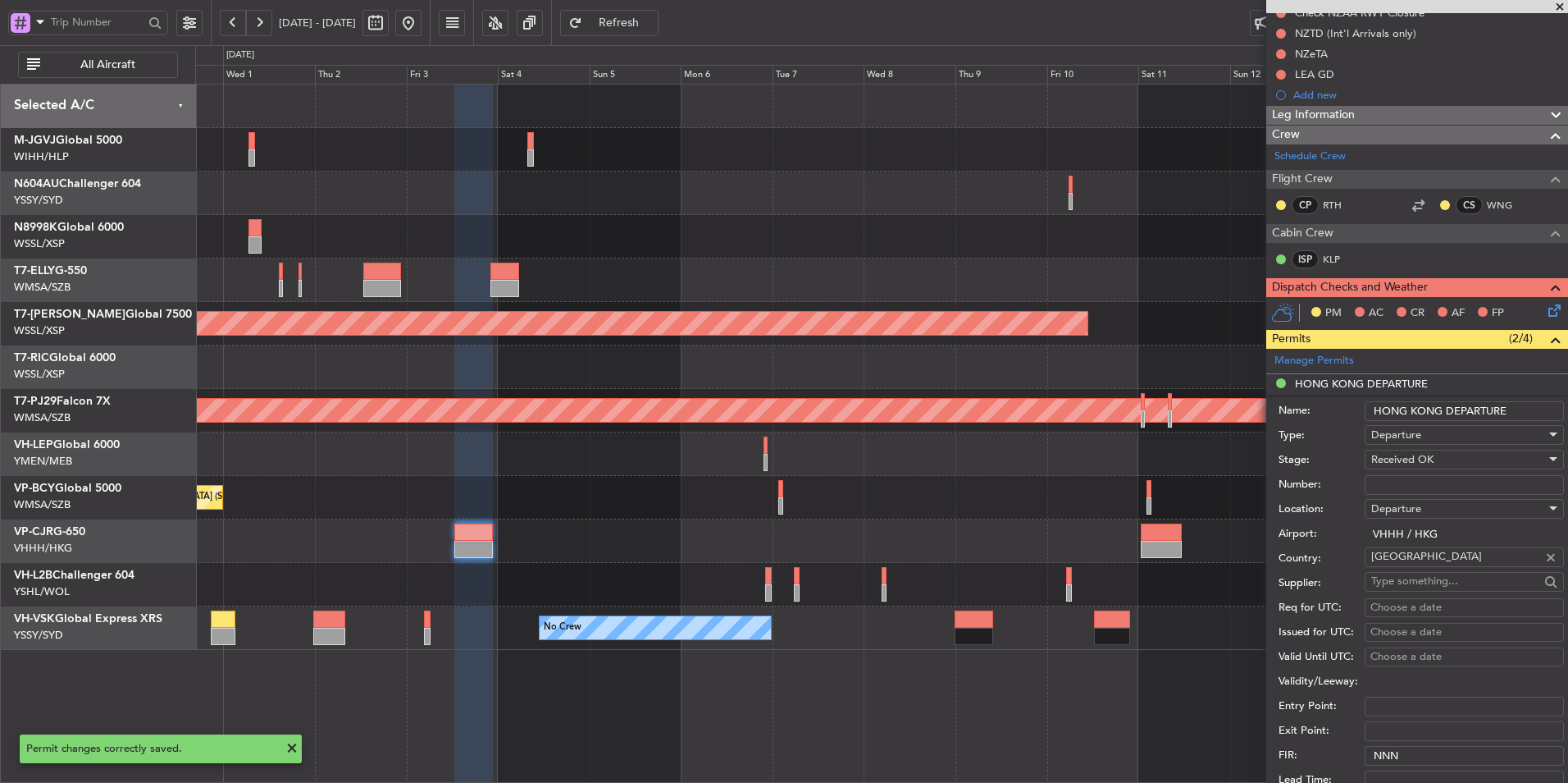
scroll to position [328, 0]
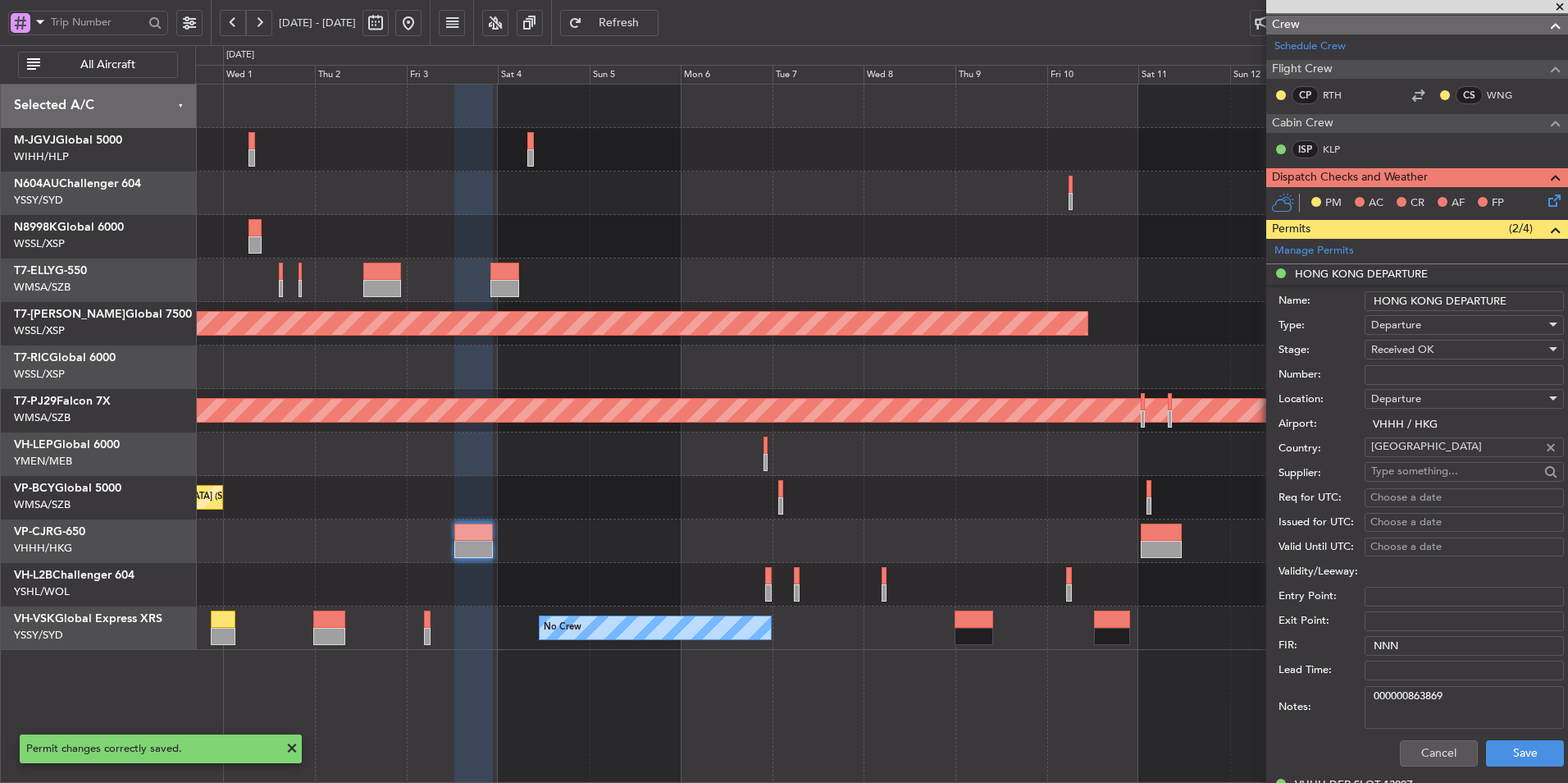
click at [1416, 502] on div "Choose a date" at bounding box center [1464, 498] width 188 height 16
select select "9"
select select "2025"
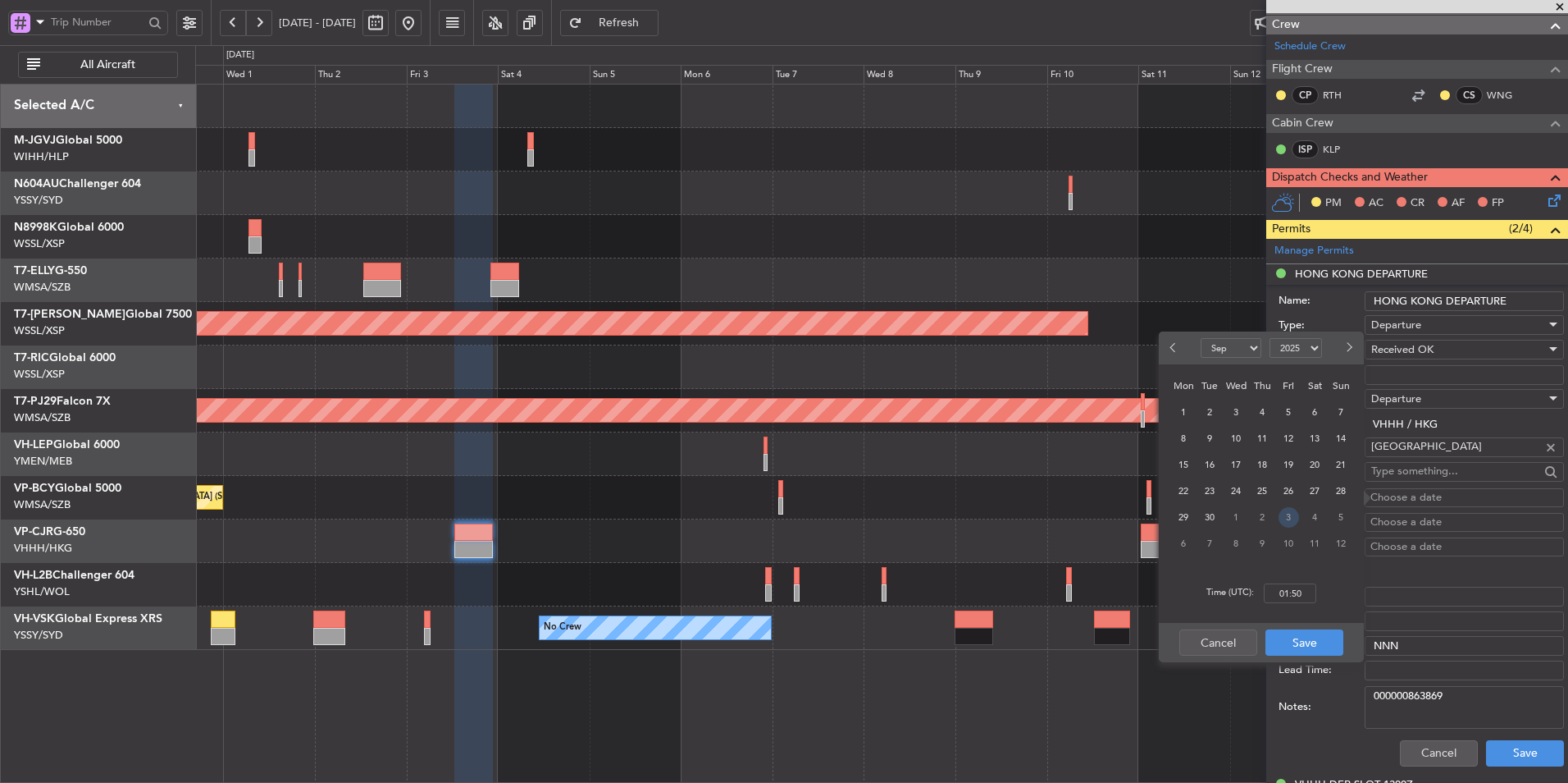
click at [1294, 509] on span "3" at bounding box center [1288, 517] width 20 height 20
select select "10"
click at [1306, 590] on input "00:00" at bounding box center [1290, 593] width 53 height 20
type input "21:00"
click at [1287, 649] on button "Save" at bounding box center [1304, 642] width 78 height 26
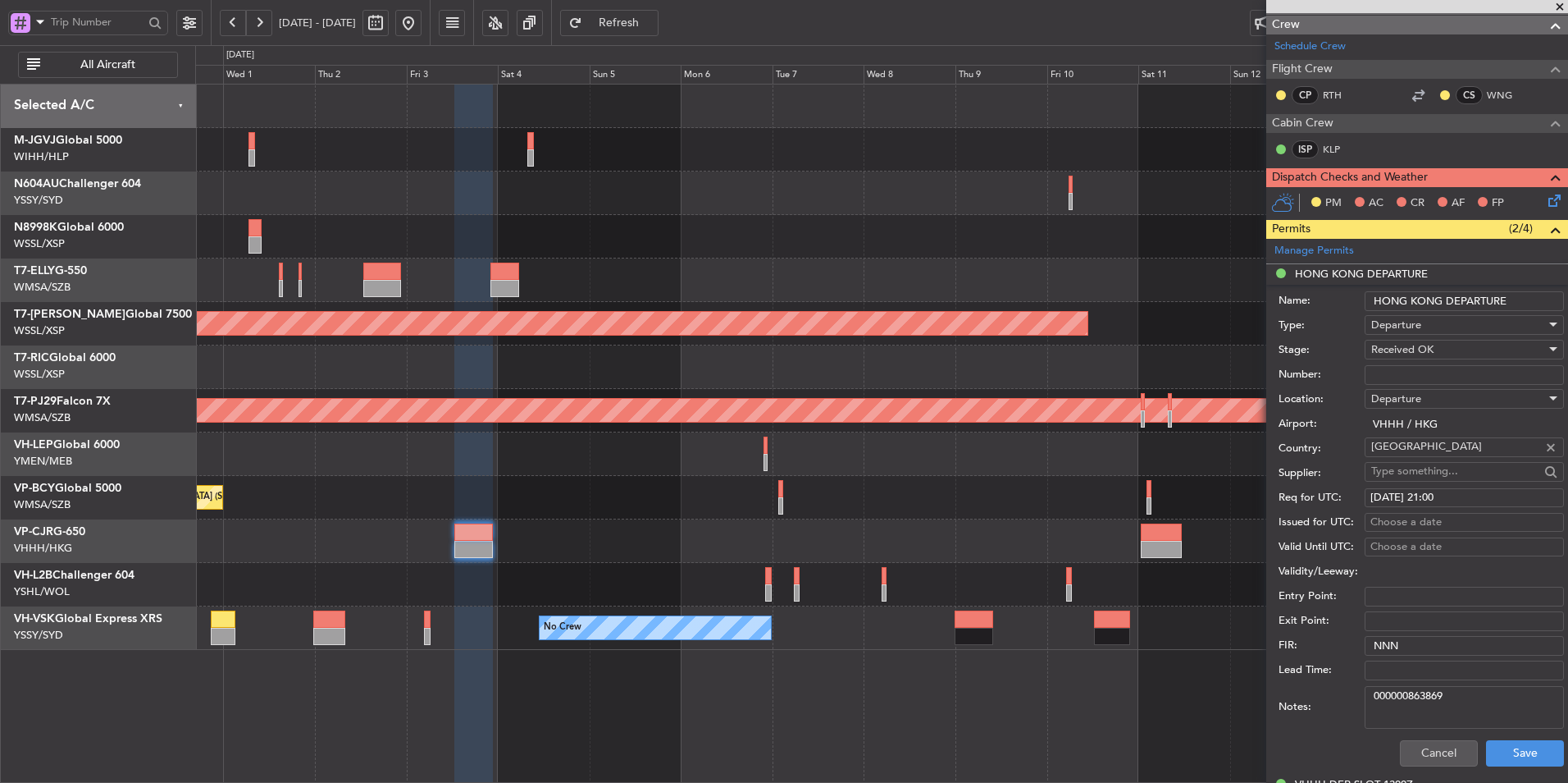
click at [1417, 521] on div "Choose a date" at bounding box center [1464, 522] width 188 height 16
select select "9"
select select "2025"
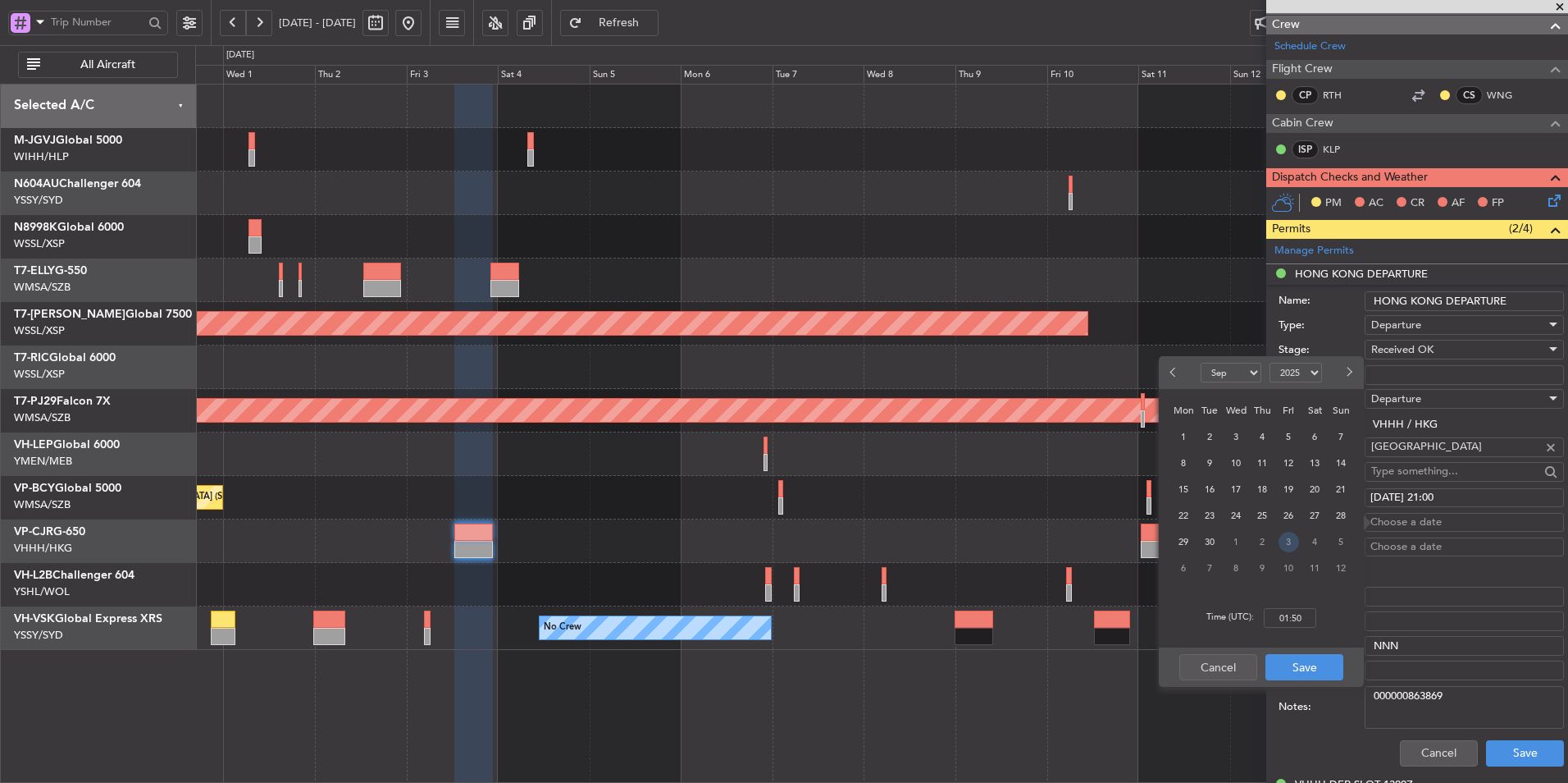
click at [1290, 540] on span "3" at bounding box center [1288, 541] width 20 height 20
select select "10"
click at [1309, 615] on input "00:00" at bounding box center [1290, 618] width 53 height 20
type input "21:00"
click at [1299, 660] on button "Save" at bounding box center [1304, 667] width 78 height 26
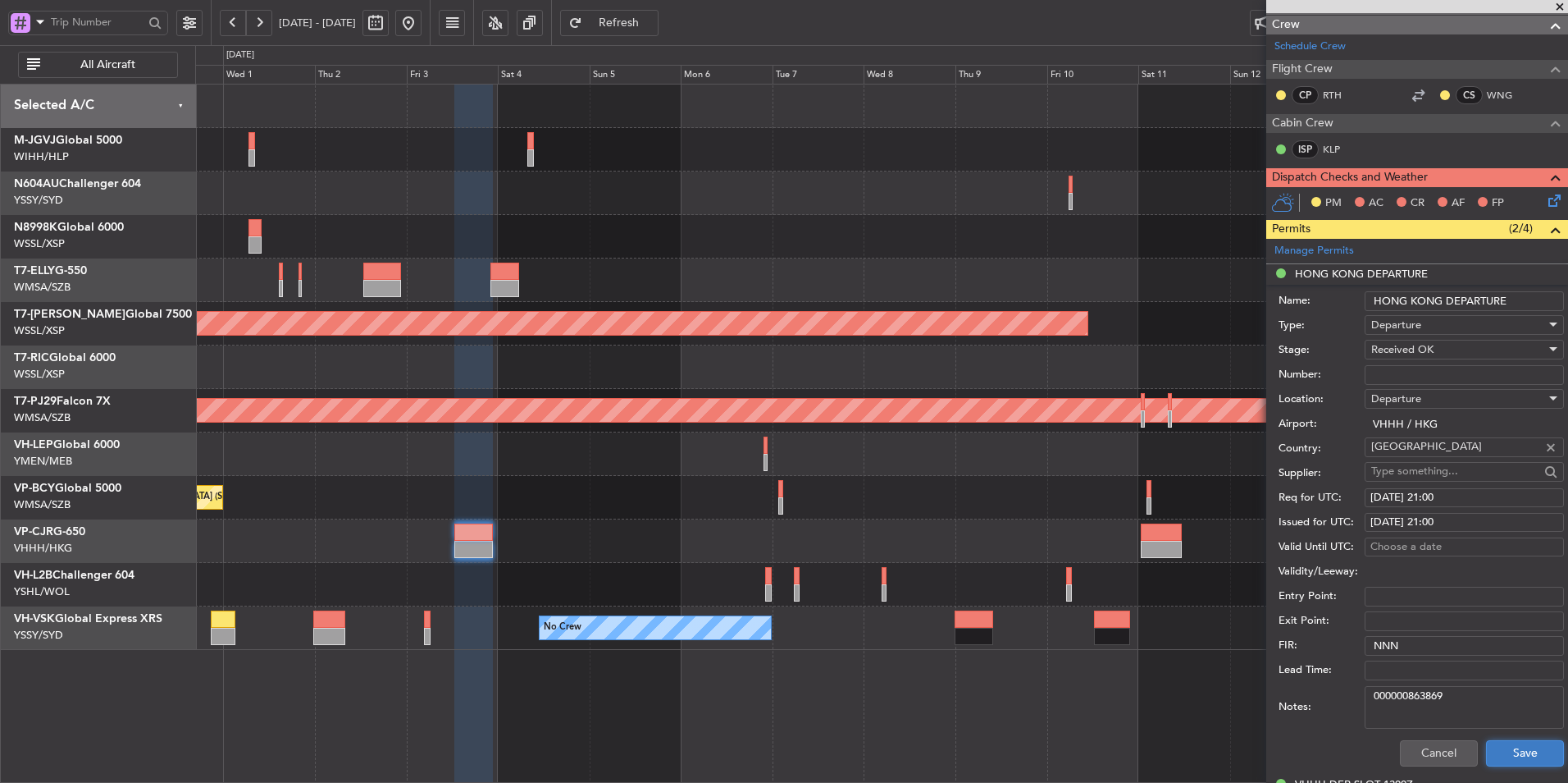
click at [1524, 747] on button "Save" at bounding box center [1525, 752] width 78 height 26
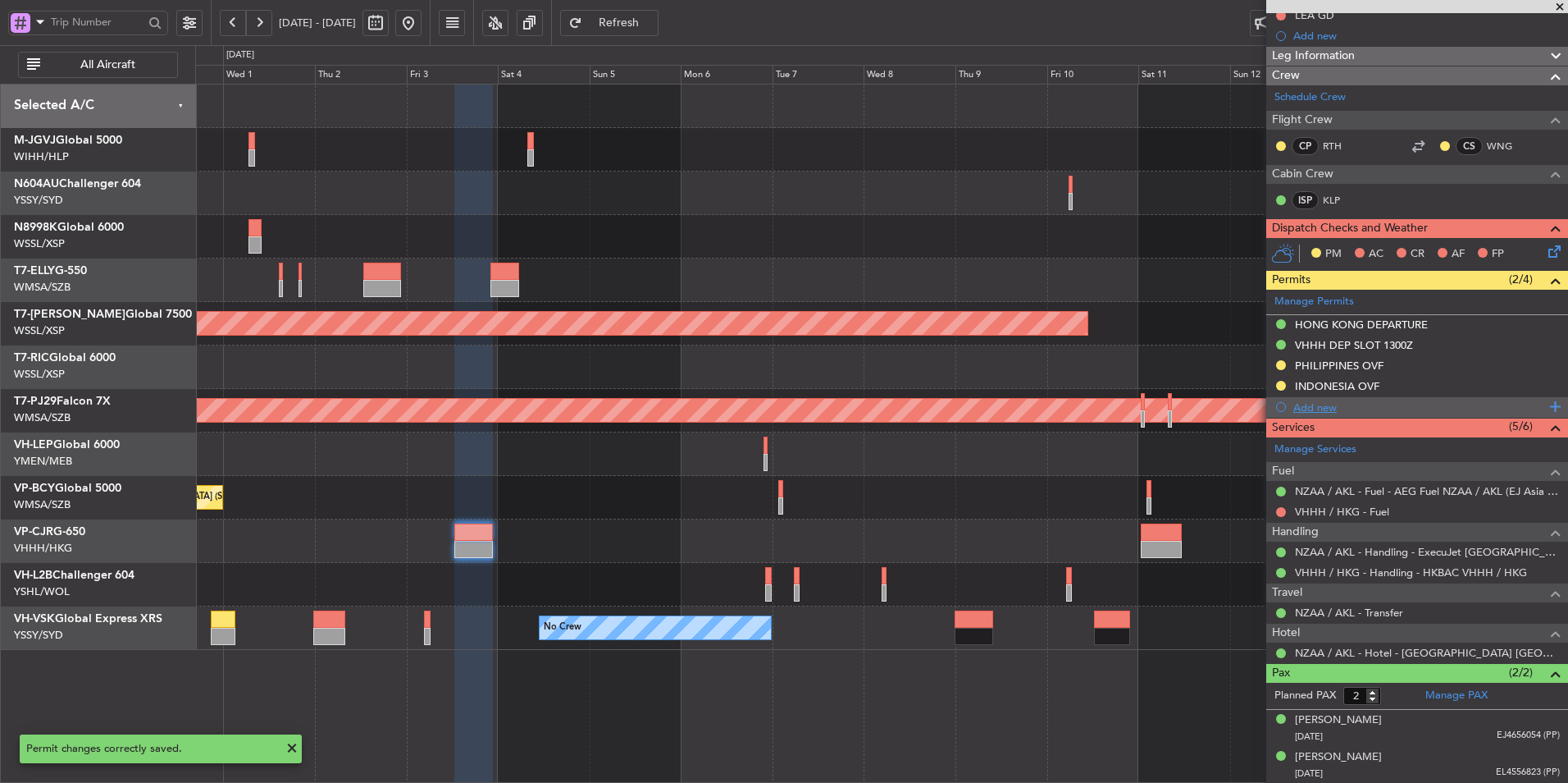
scroll to position [0, 0]
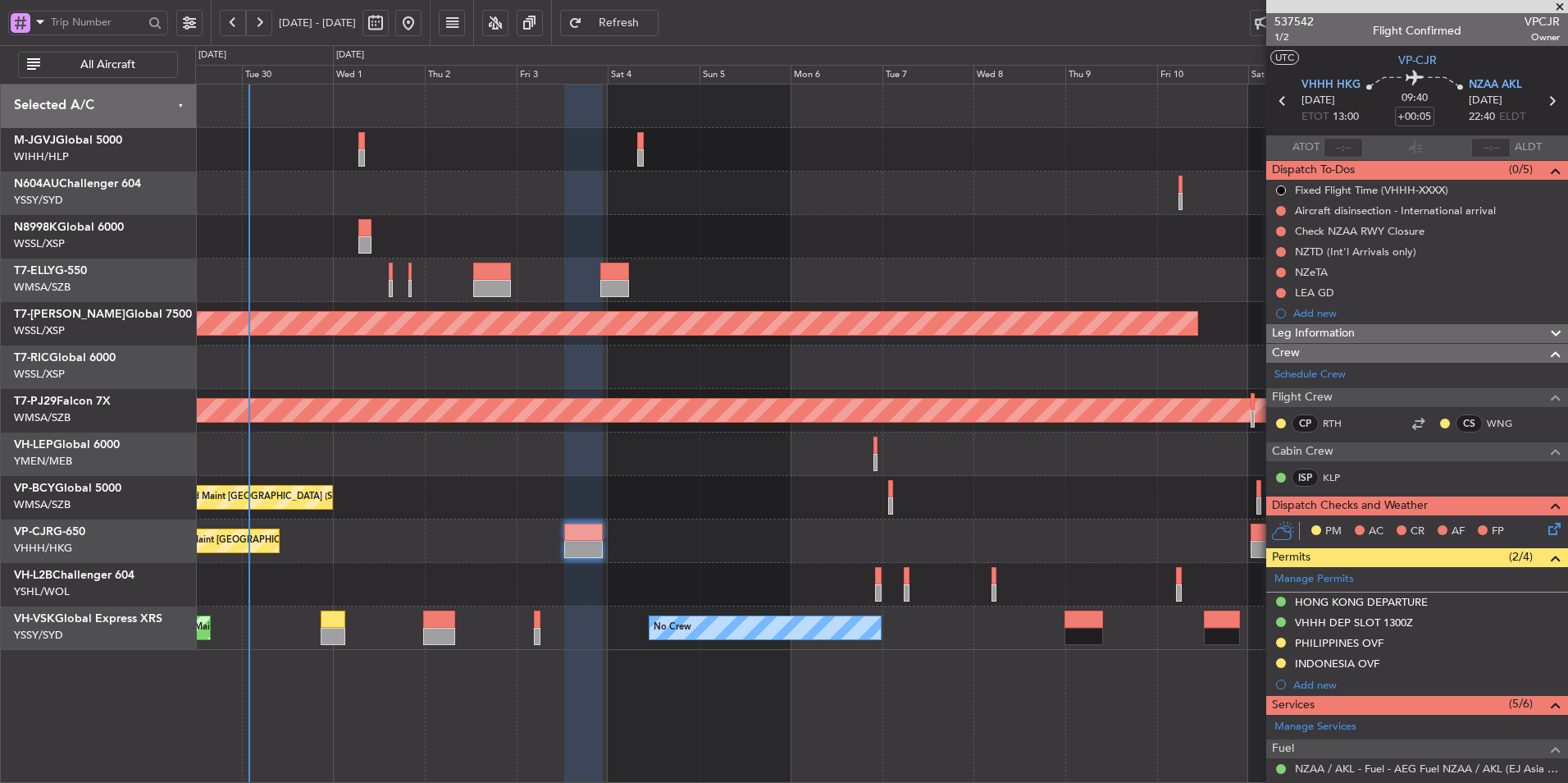
click at [781, 506] on div "Unplanned Maint Kuala Lumpur (Sultan Abdul Aziz Shah - Subang) Unplanned Maint …" at bounding box center [881, 497] width 1372 height 43
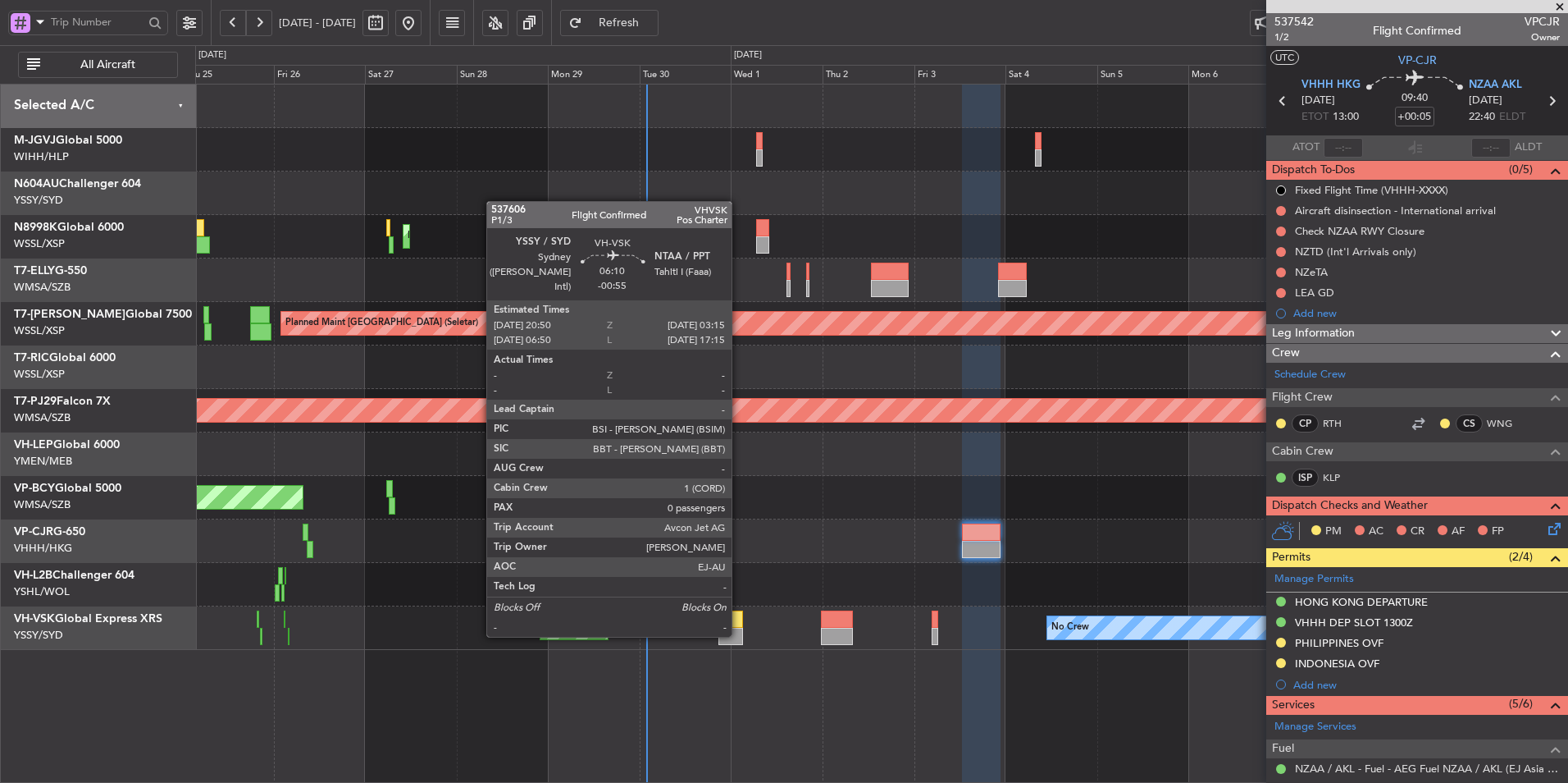
click at [736, 629] on div at bounding box center [731, 636] width 25 height 17
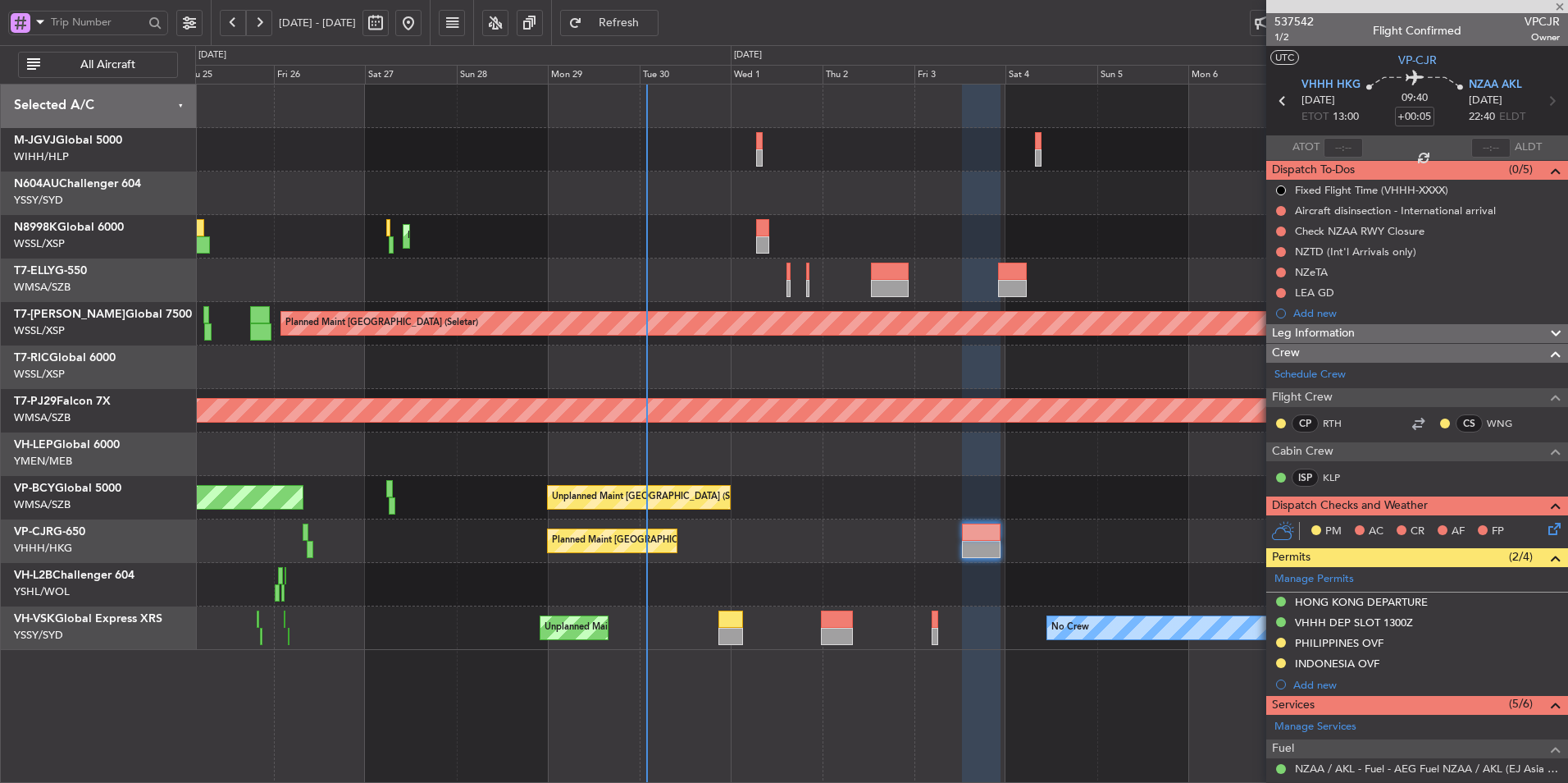
type input "-00:55"
type input "0"
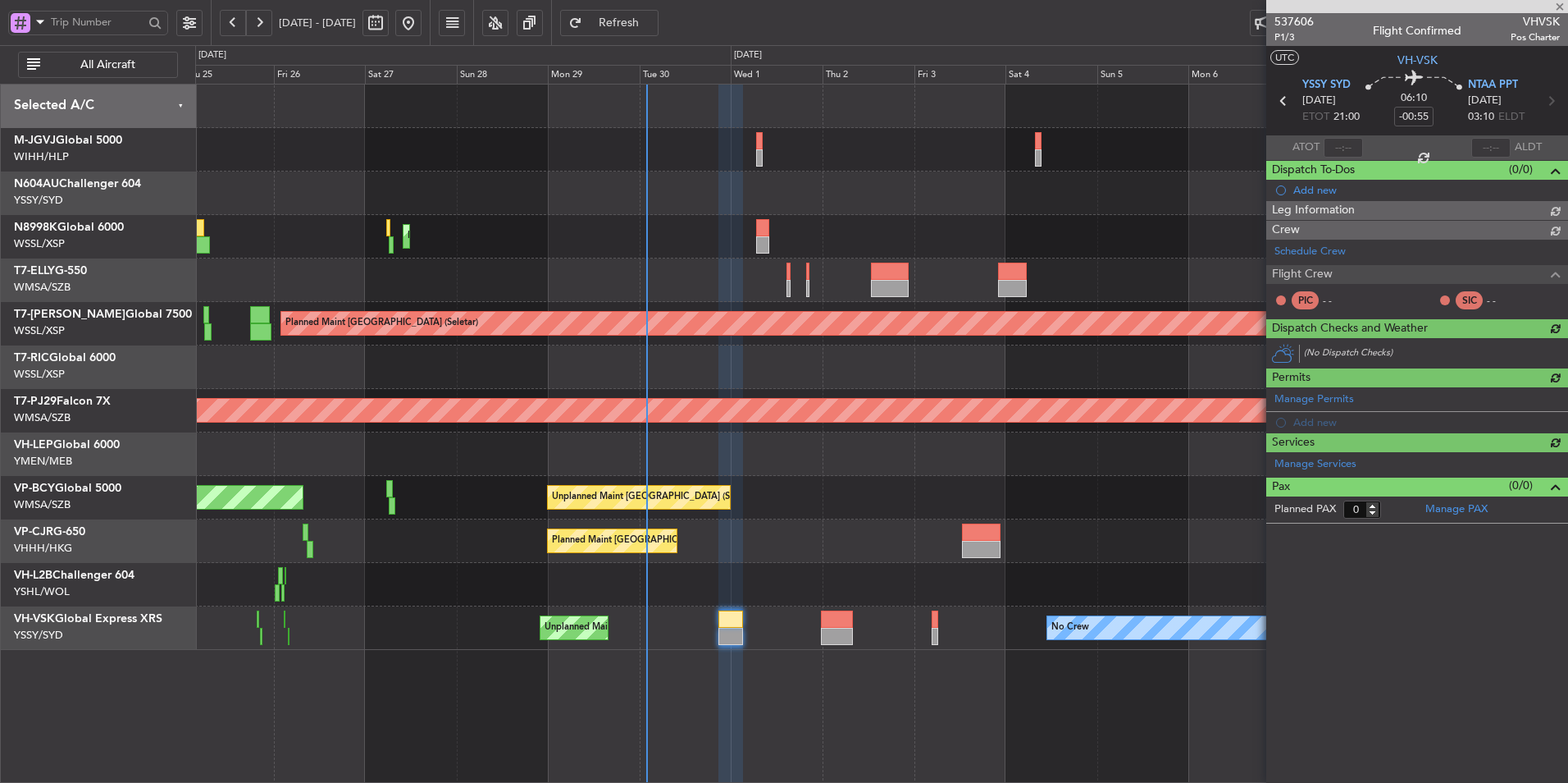
type input "Brien Tan (BTA)"
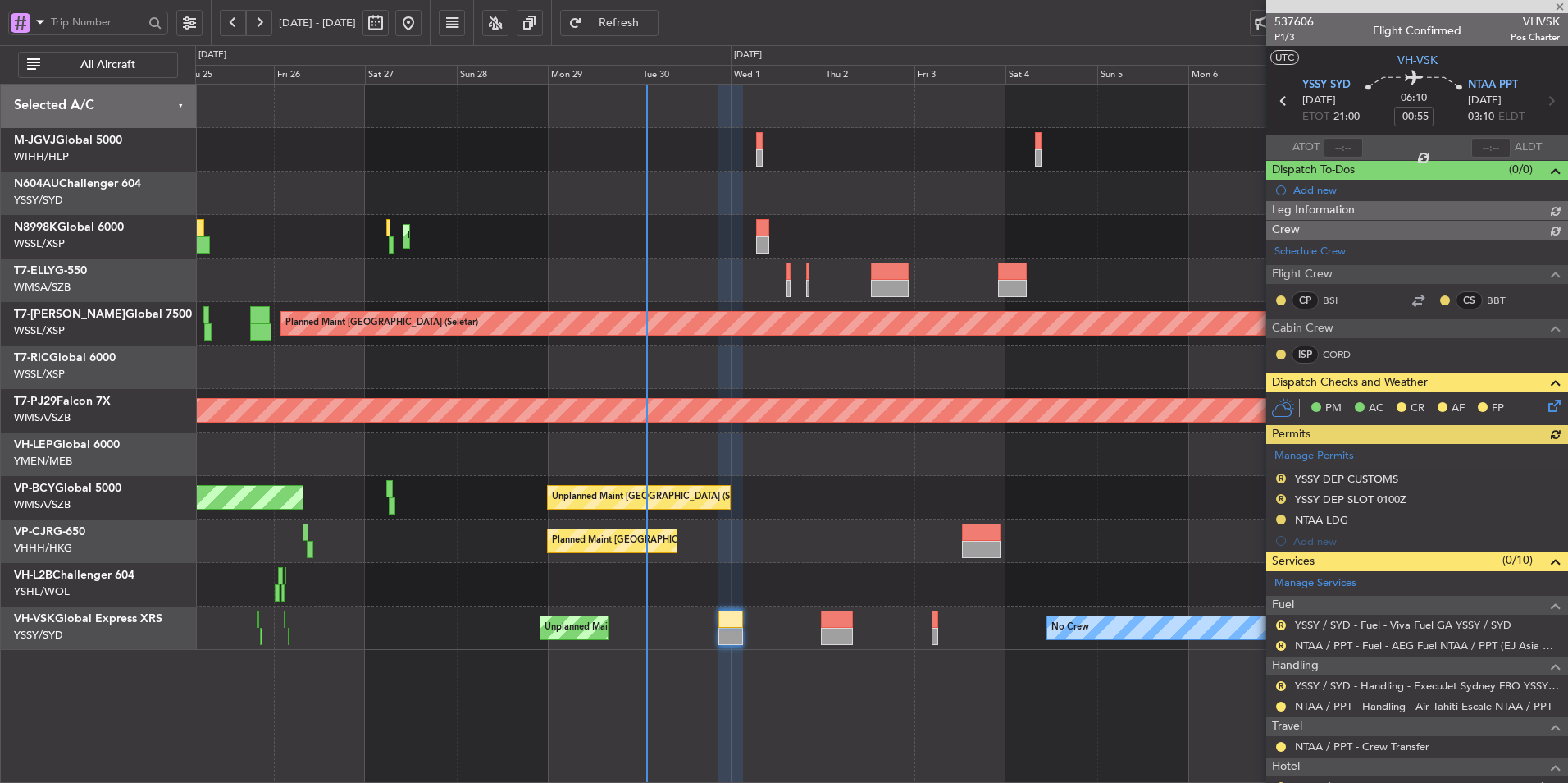
type input "Brien Tan (BTA)"
click at [684, 511] on div "Unplanned Maint Kuala Lumpur (Sultan Abdul Aziz Shah - Subang) Unplanned Maint …" at bounding box center [881, 497] width 1372 height 43
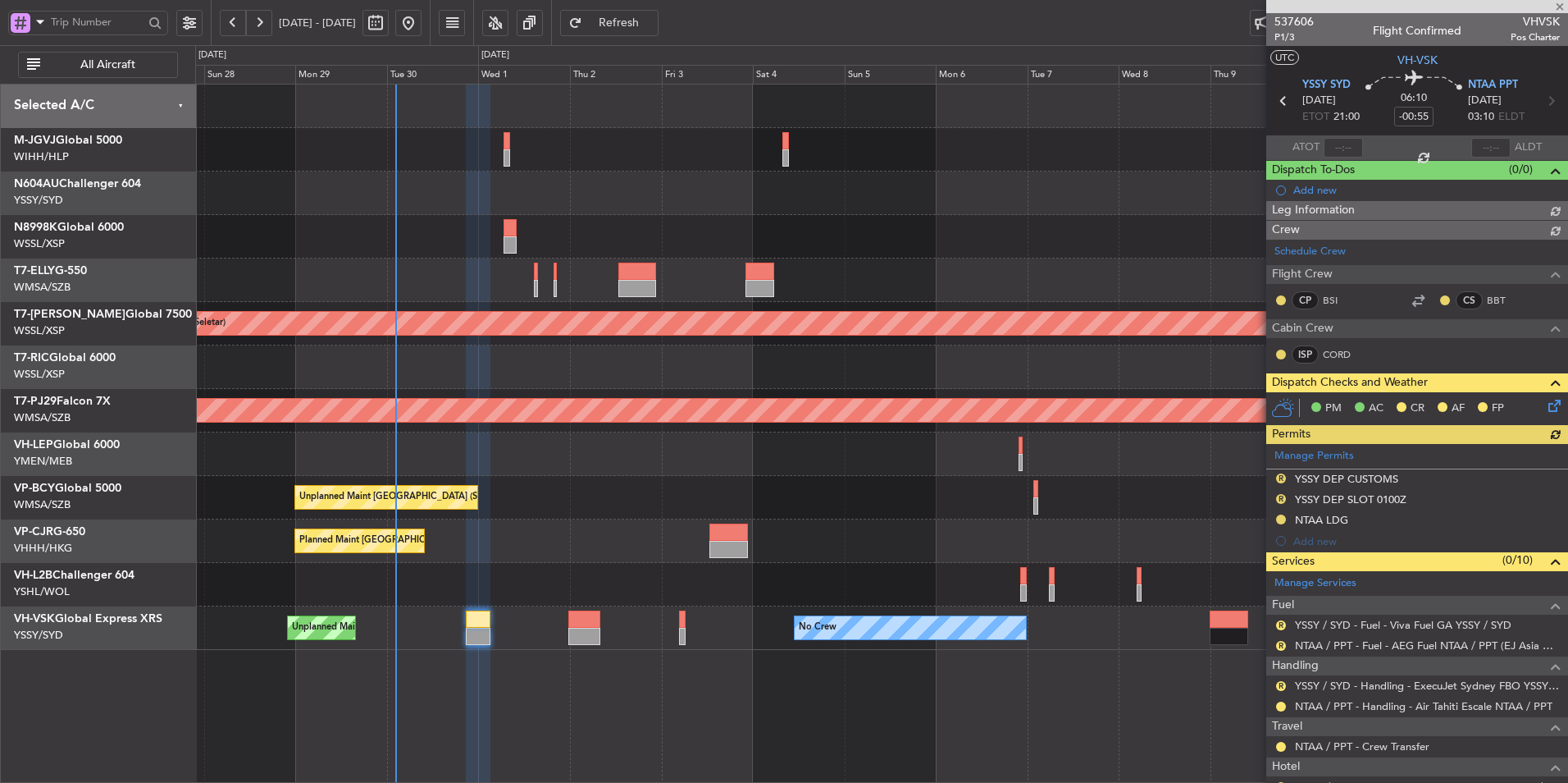
type input "Brien Tan (BTA)"
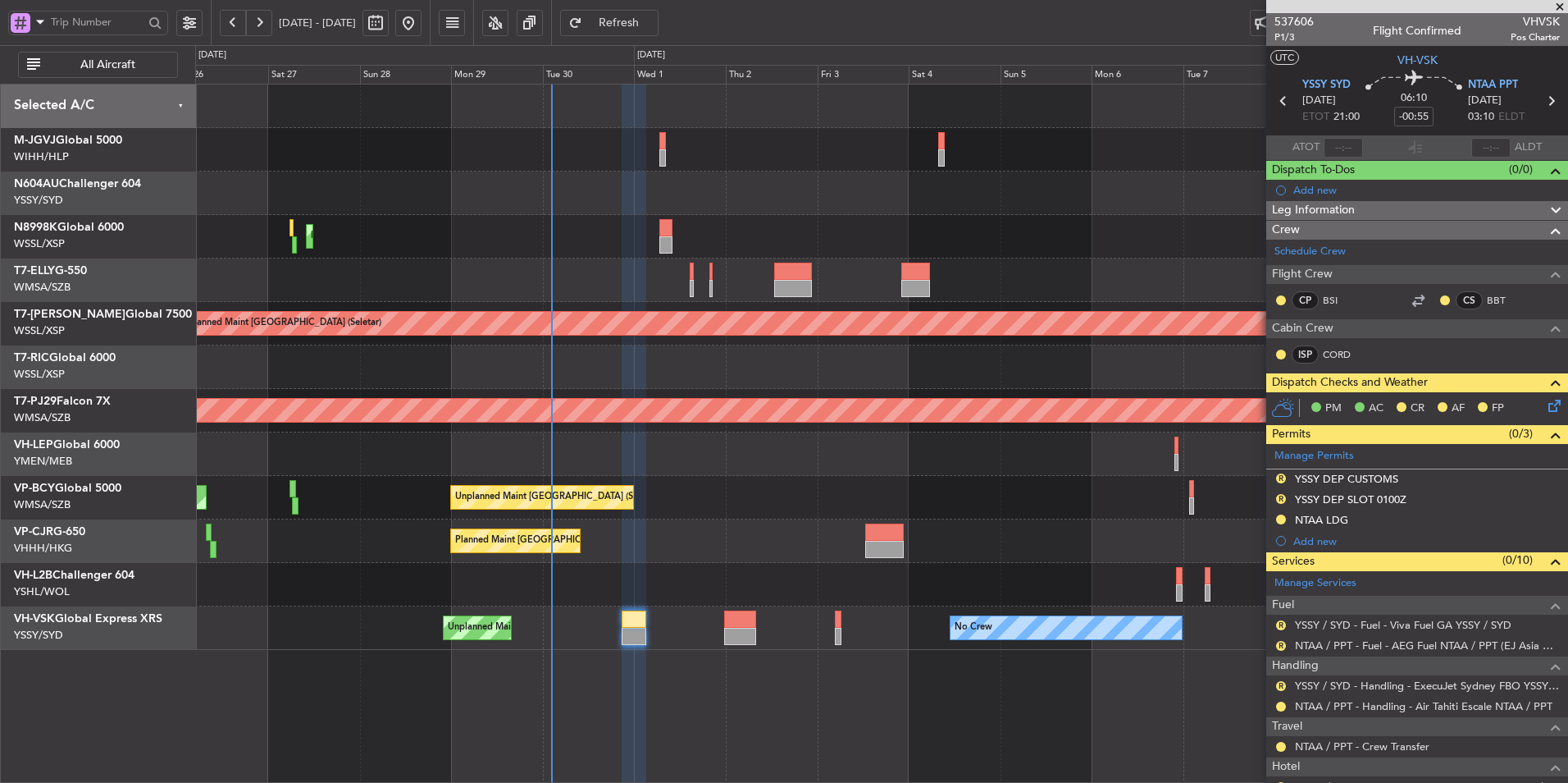
click at [830, 565] on div at bounding box center [881, 584] width 1372 height 43
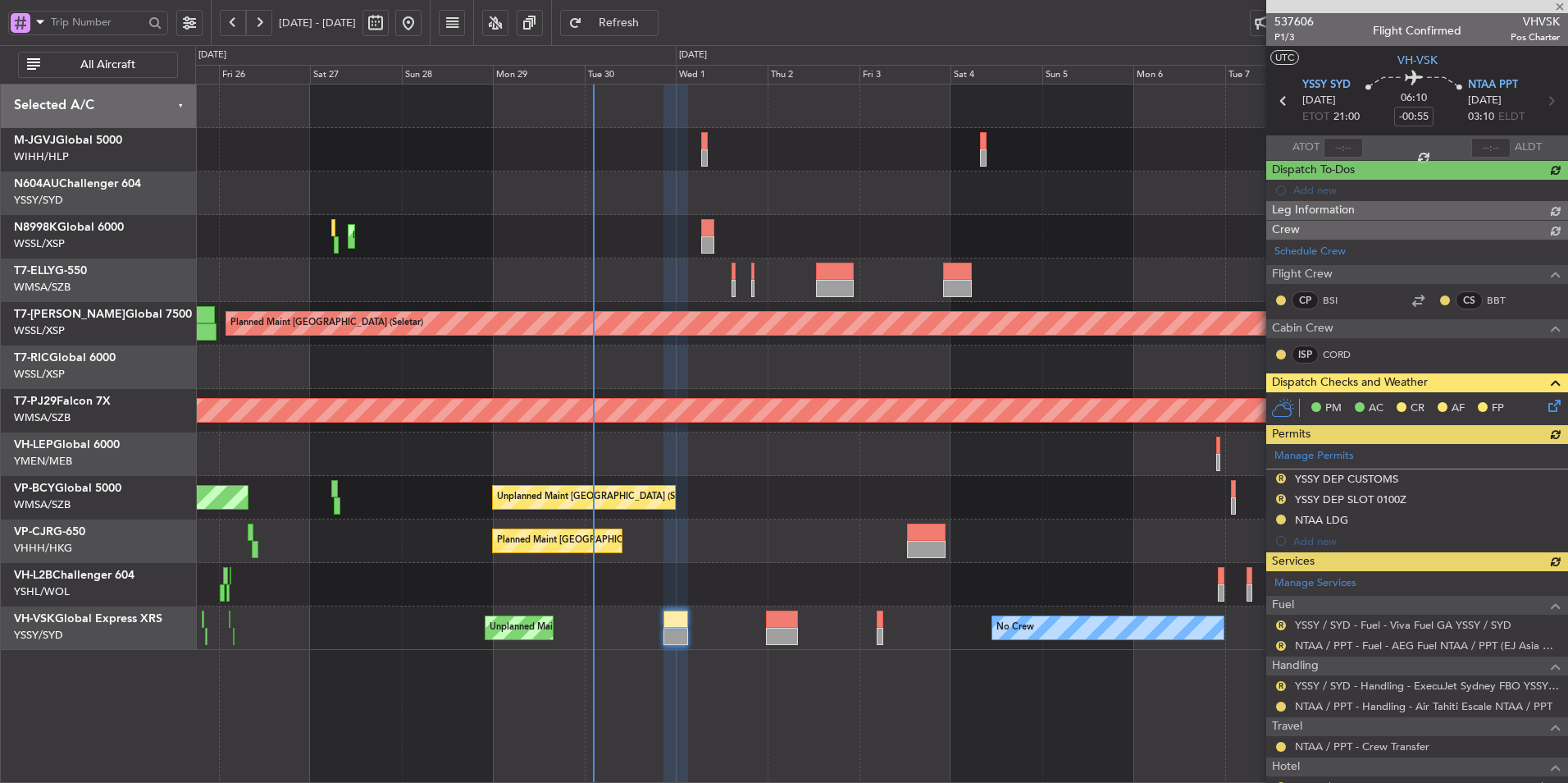
type input "Brien Tan (BTA)"
click at [708, 531] on div "Planned Maint [GEOGRAPHIC_DATA] ([GEOGRAPHIC_DATA] Intl)" at bounding box center [881, 540] width 1372 height 43
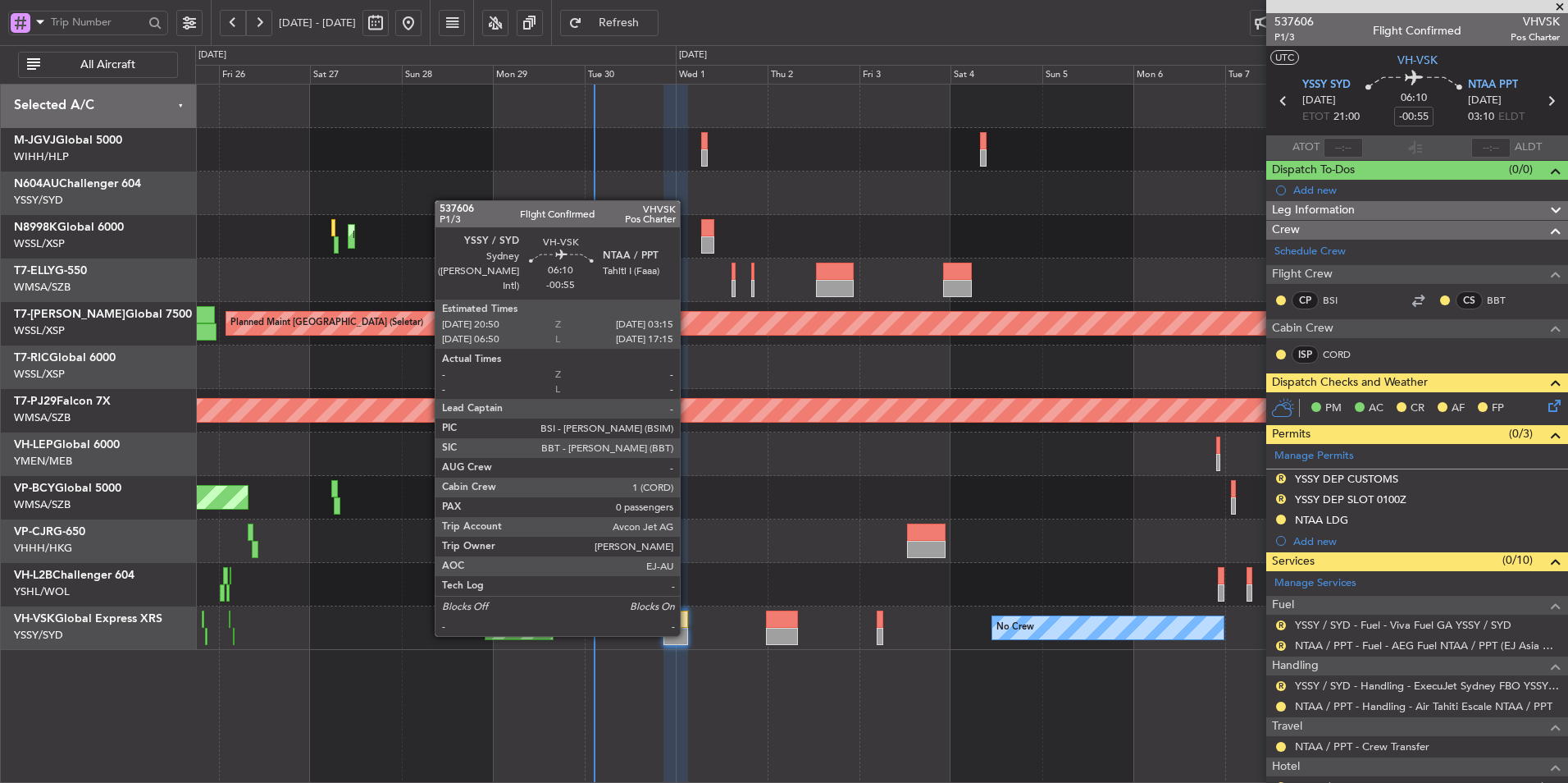
click at [681, 630] on div at bounding box center [676, 636] width 25 height 17
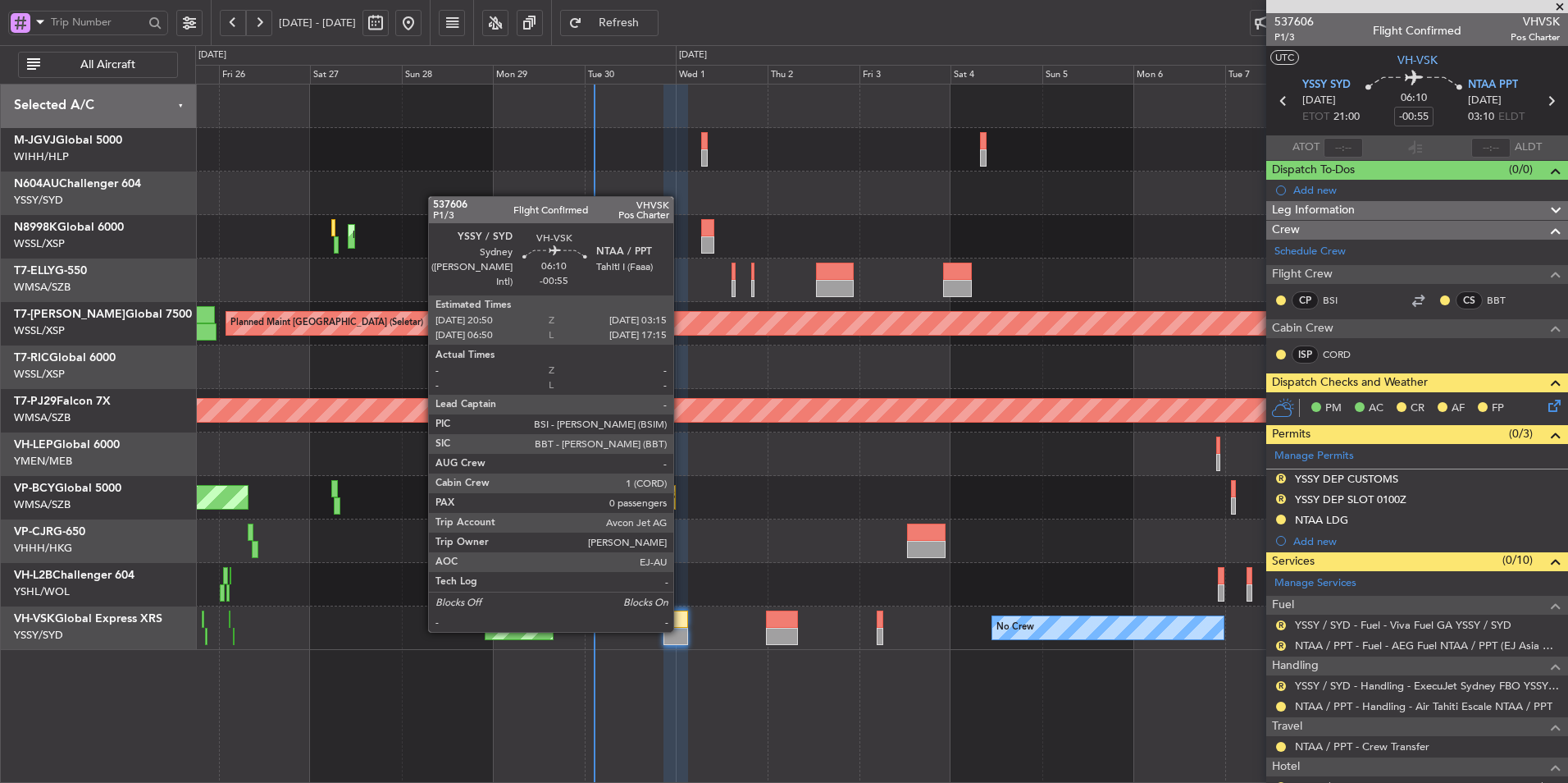
click at [681, 630] on div at bounding box center [676, 636] width 25 height 17
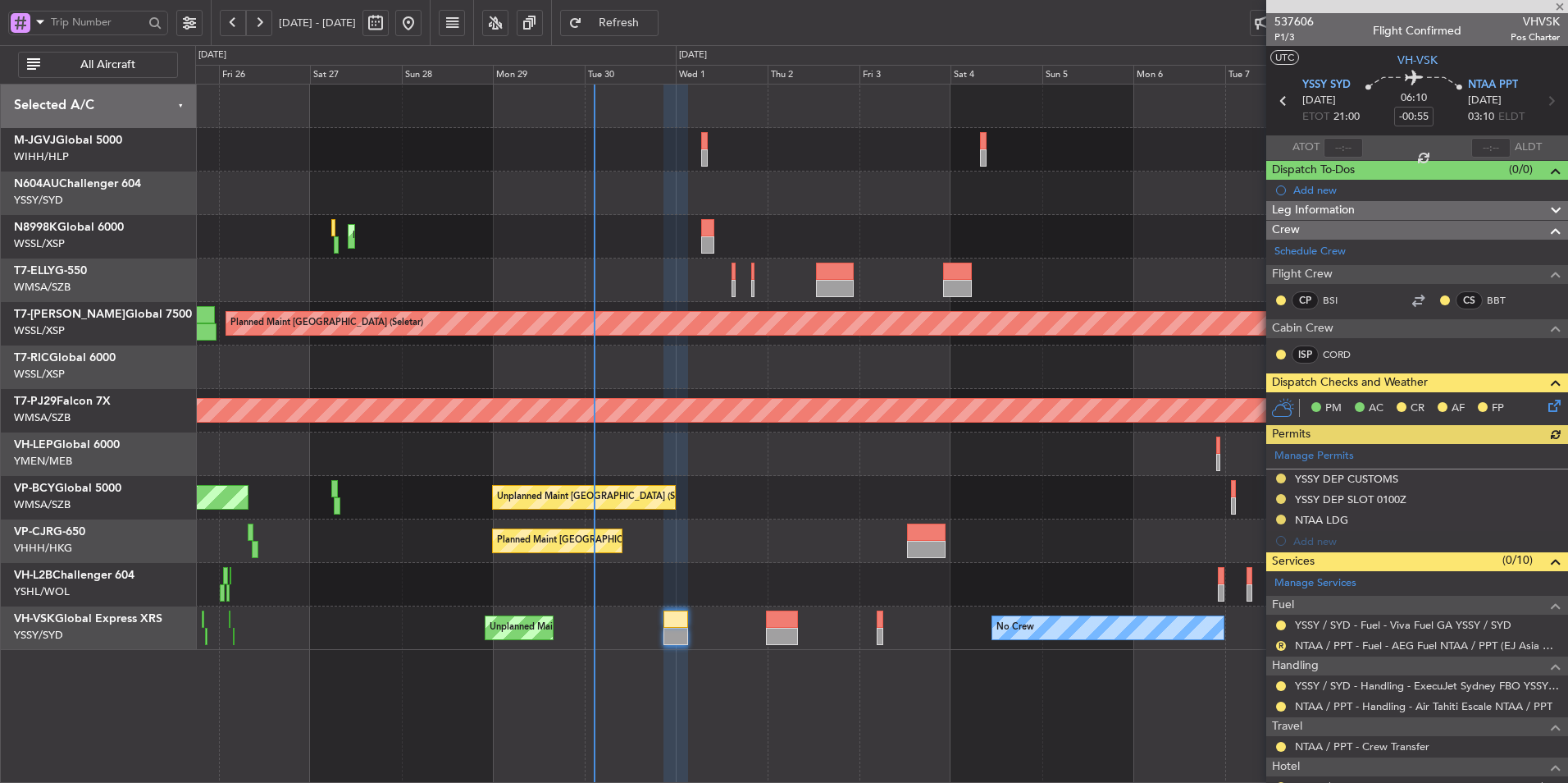
type input "Brien Tan (BTA)"
click at [1279, 707] on button at bounding box center [1281, 706] width 10 height 10
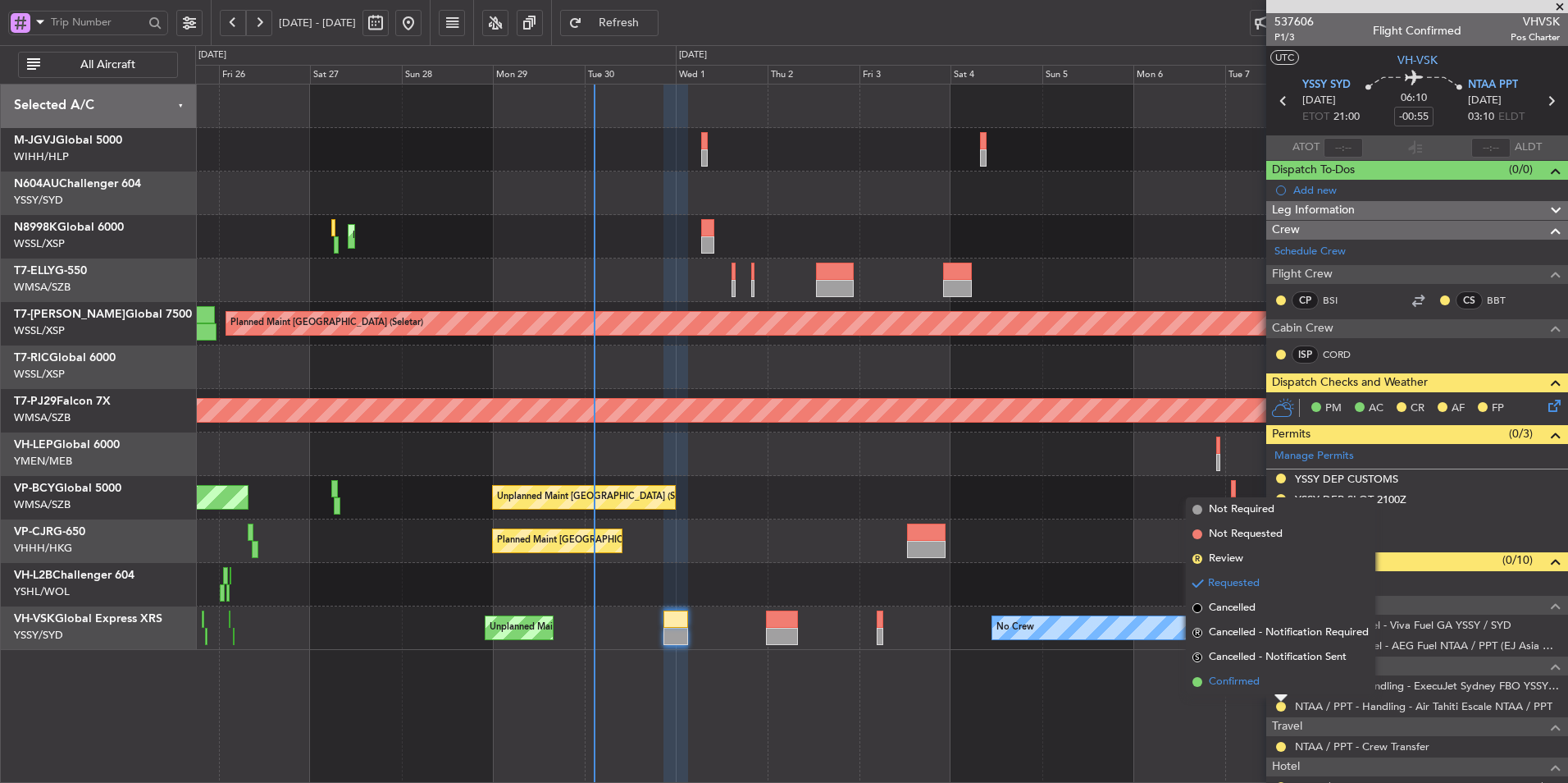
click at [1253, 686] on span "Confirmed" at bounding box center [1234, 681] width 51 height 16
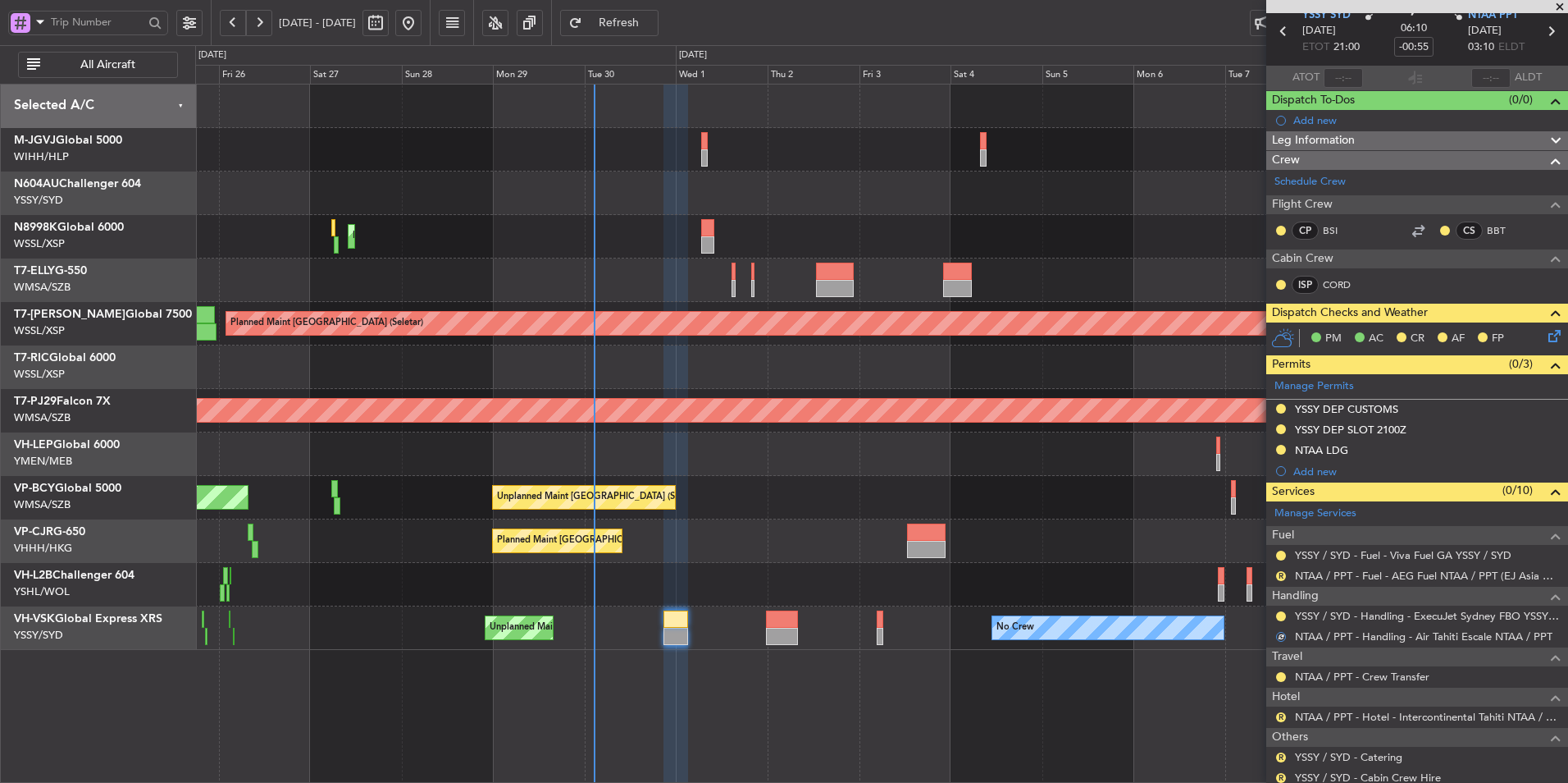
scroll to position [161, 0]
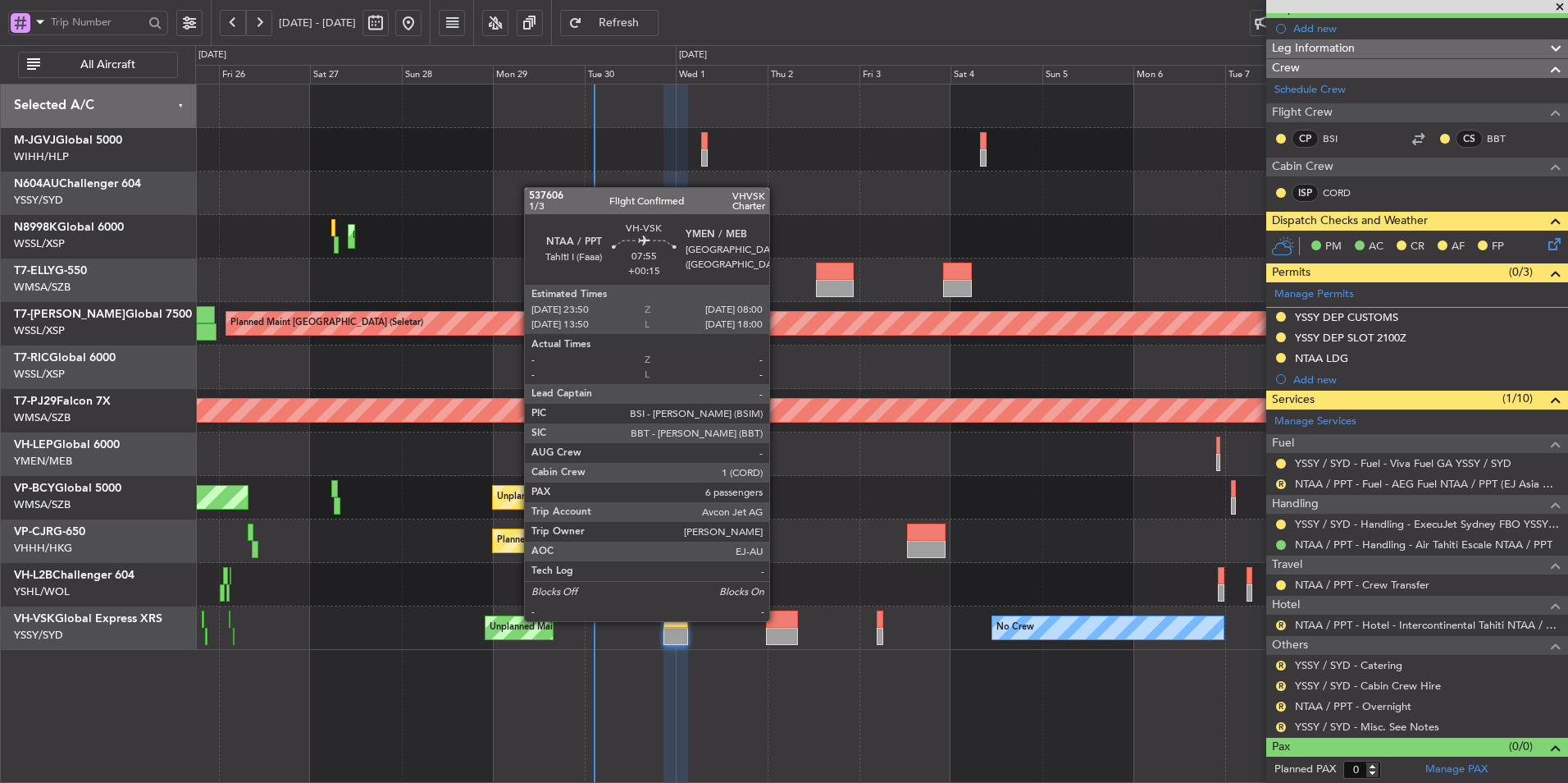
click at [777, 620] on div at bounding box center [782, 619] width 31 height 17
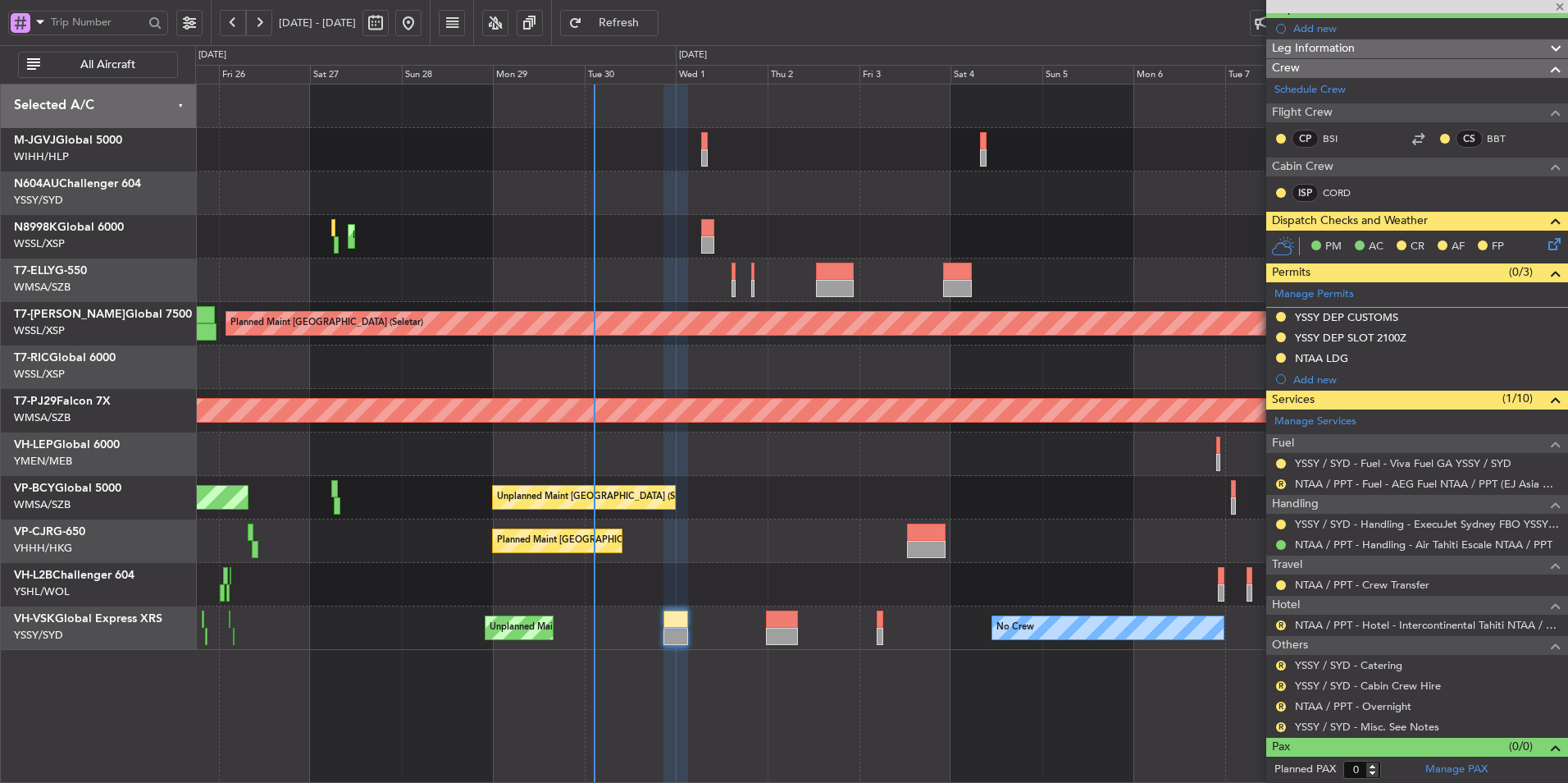
type input "+00:15"
type input "6"
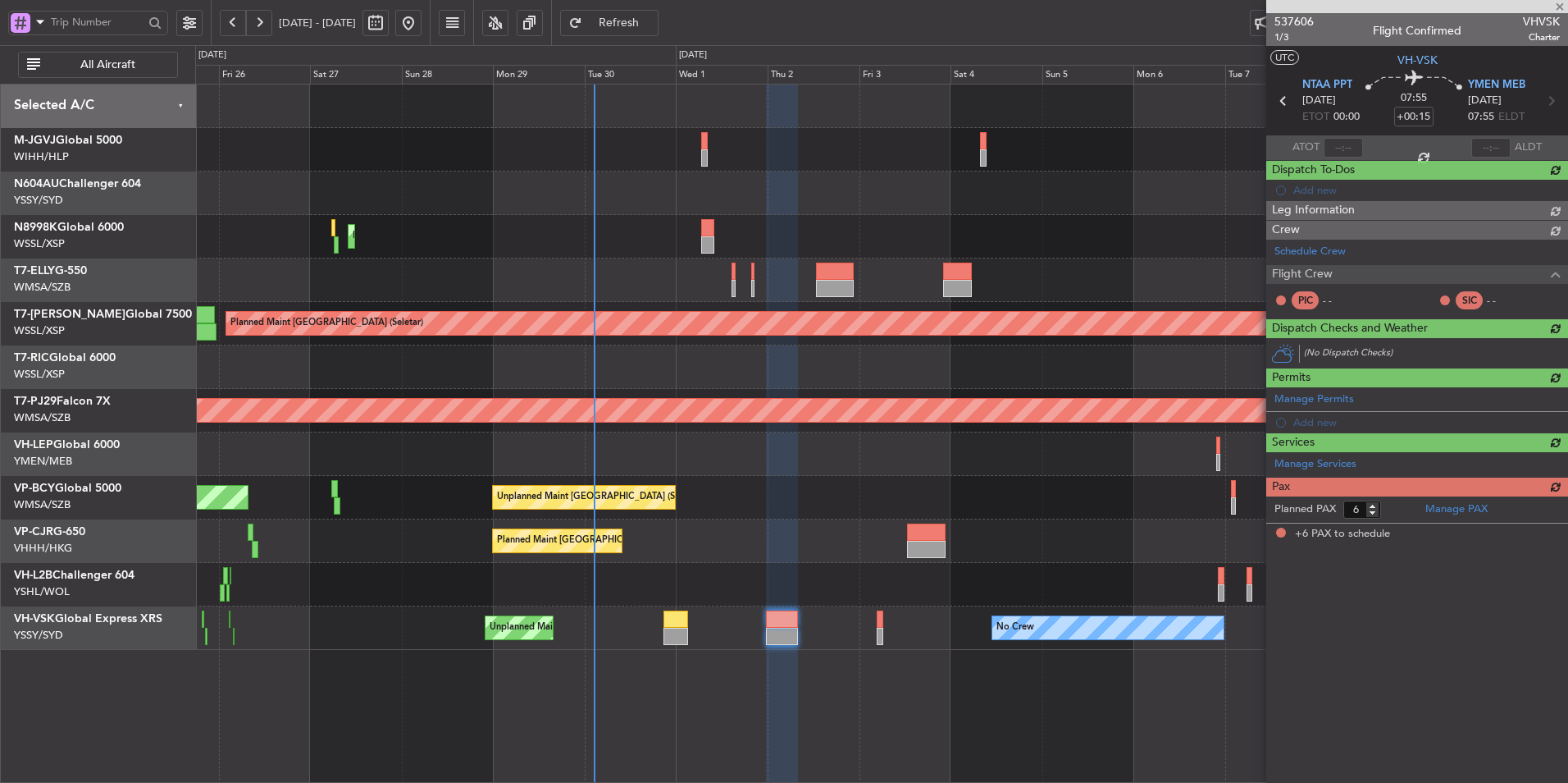
scroll to position [0, 0]
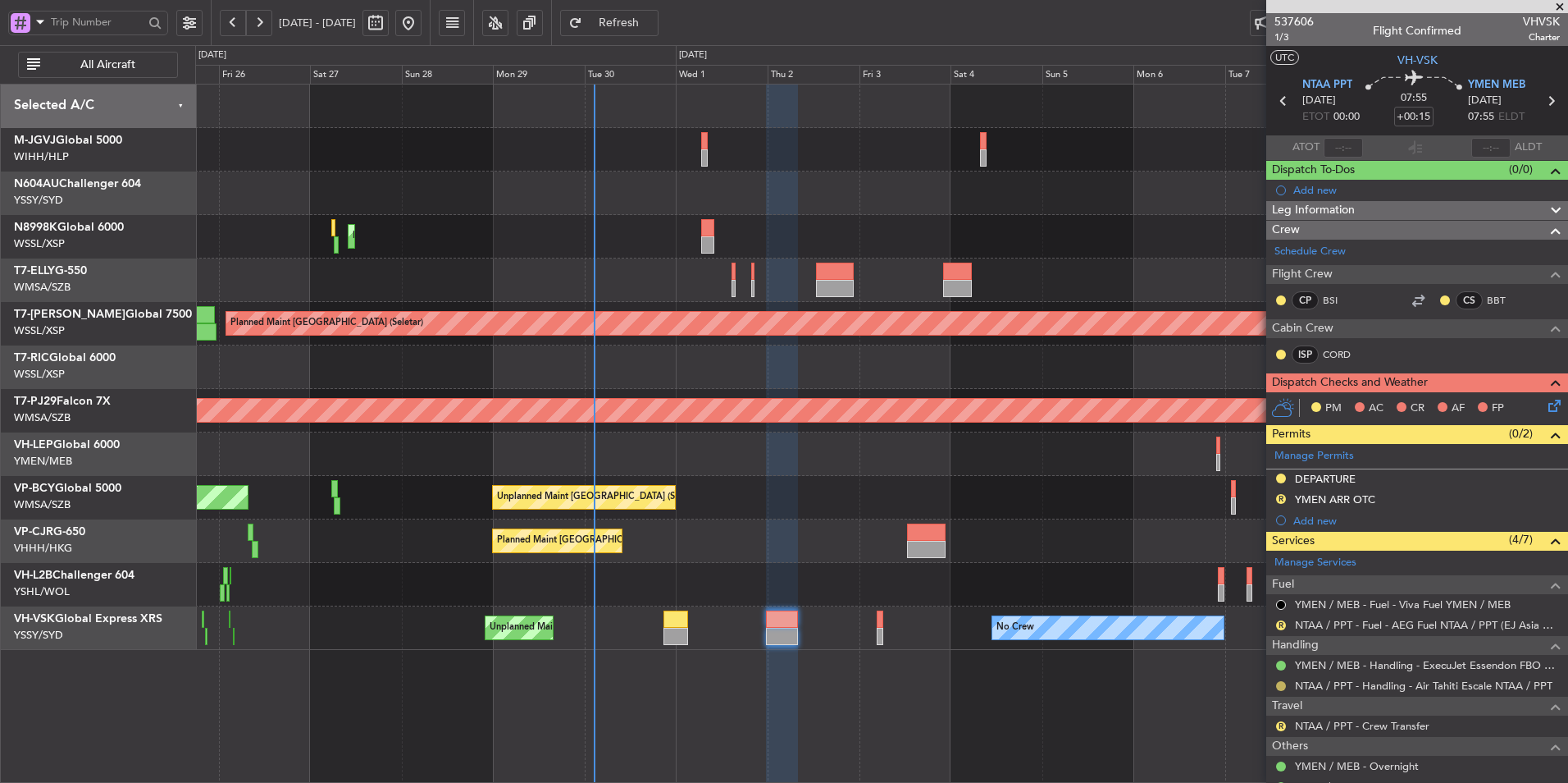
click at [1282, 682] on button at bounding box center [1281, 686] width 10 height 10
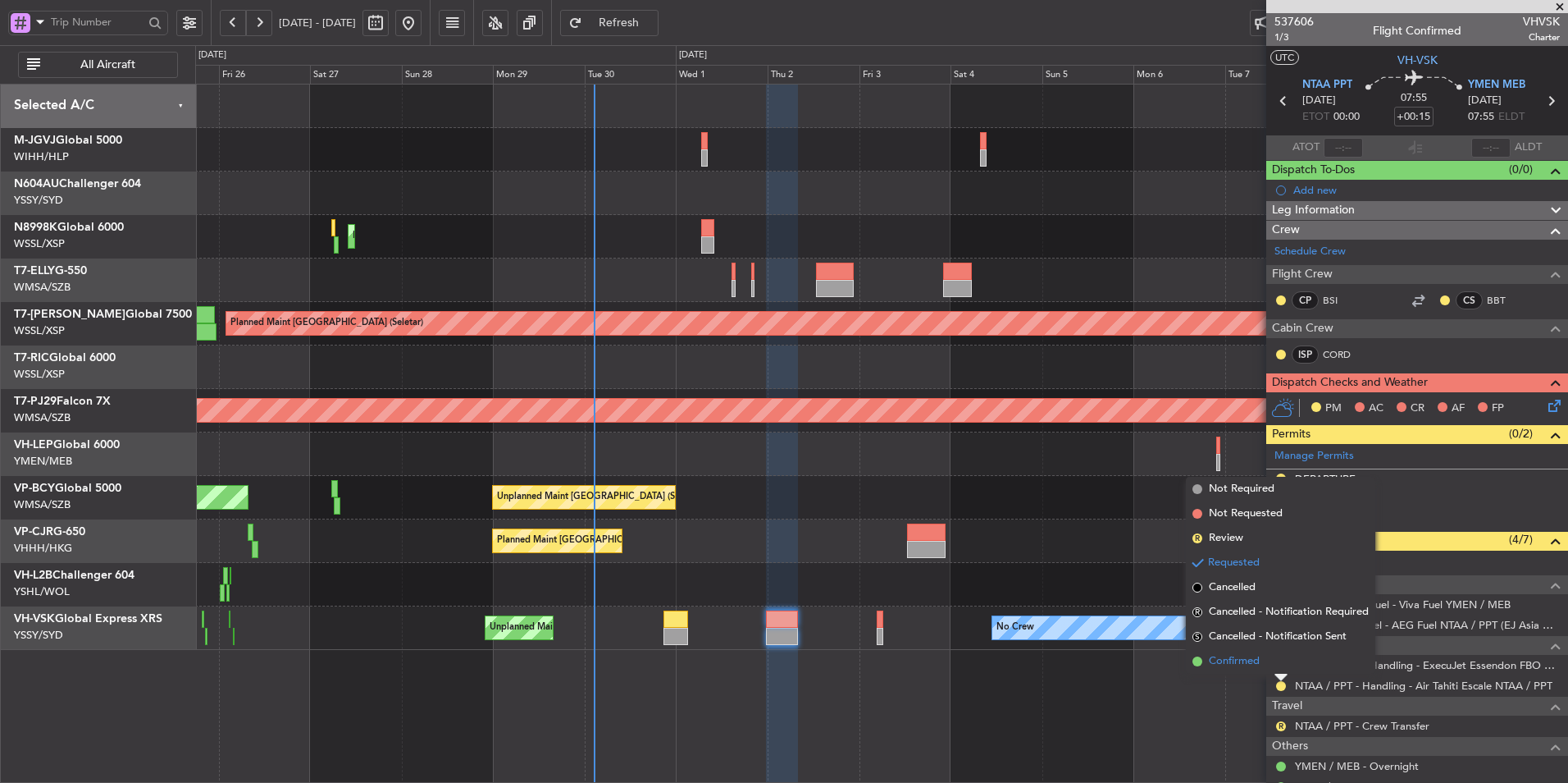
click at [1264, 669] on li "Confirmed" at bounding box center [1281, 661] width 190 height 25
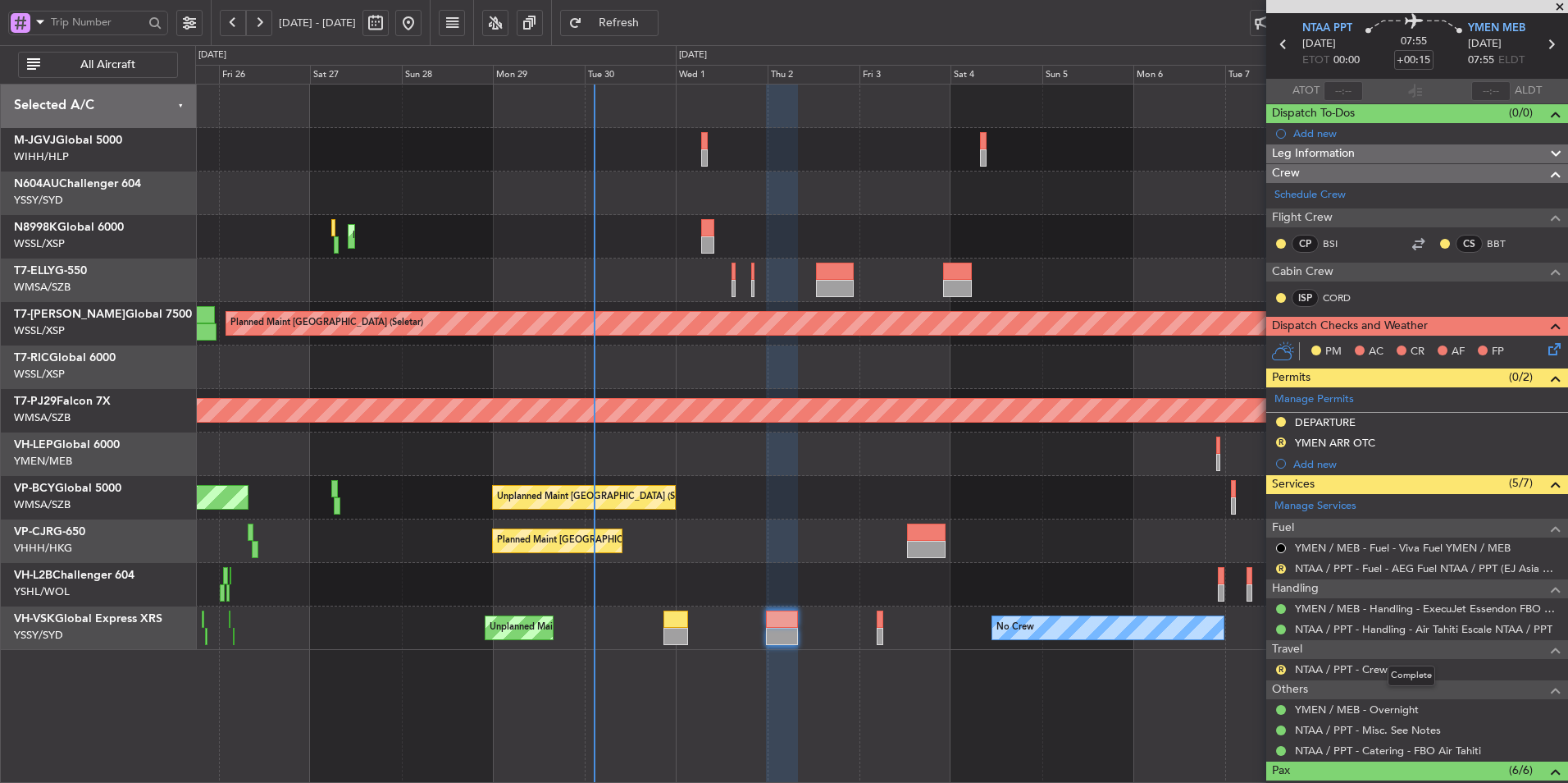
scroll to position [83, 0]
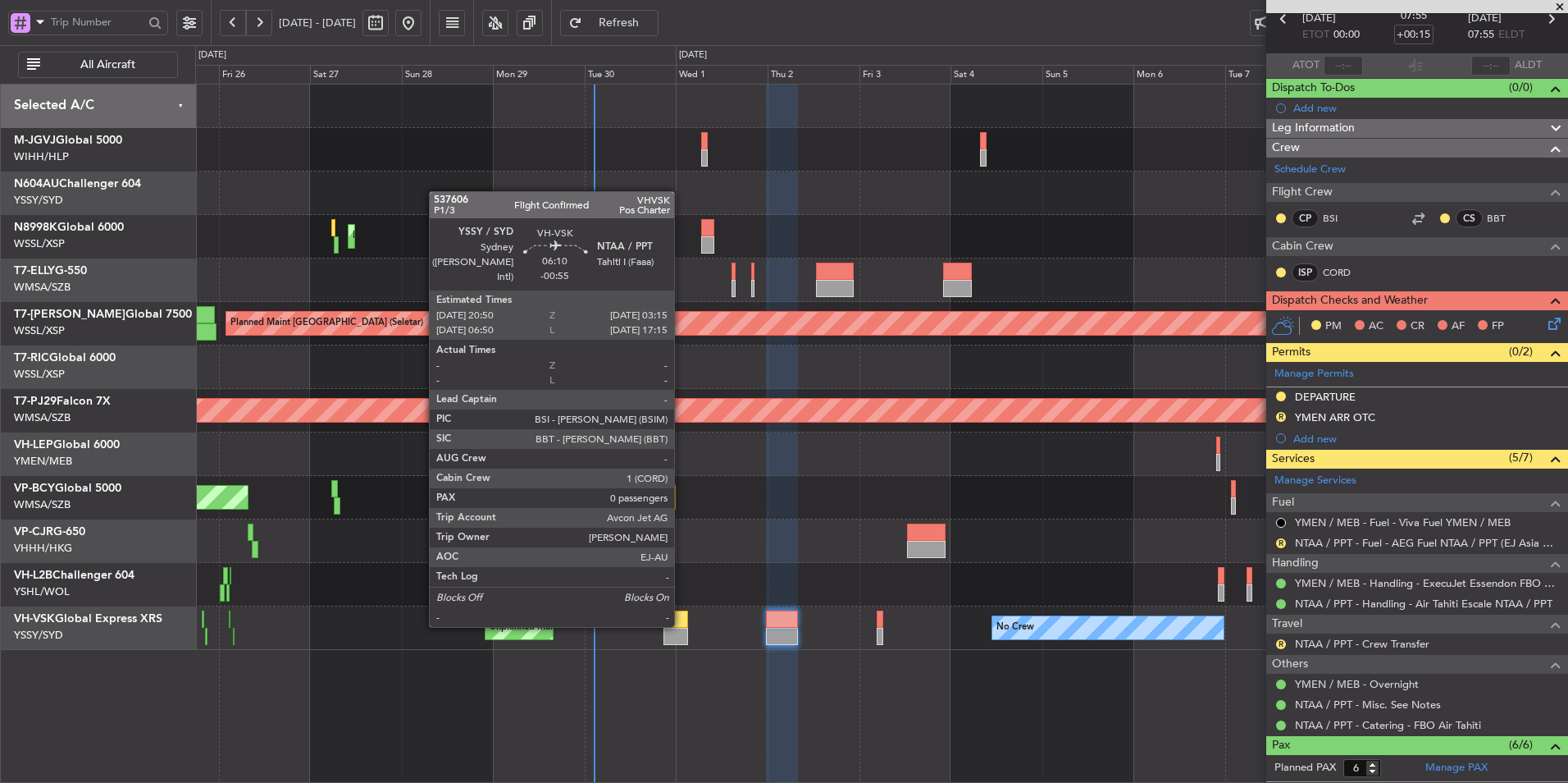
click at [682, 626] on div at bounding box center [676, 619] width 25 height 17
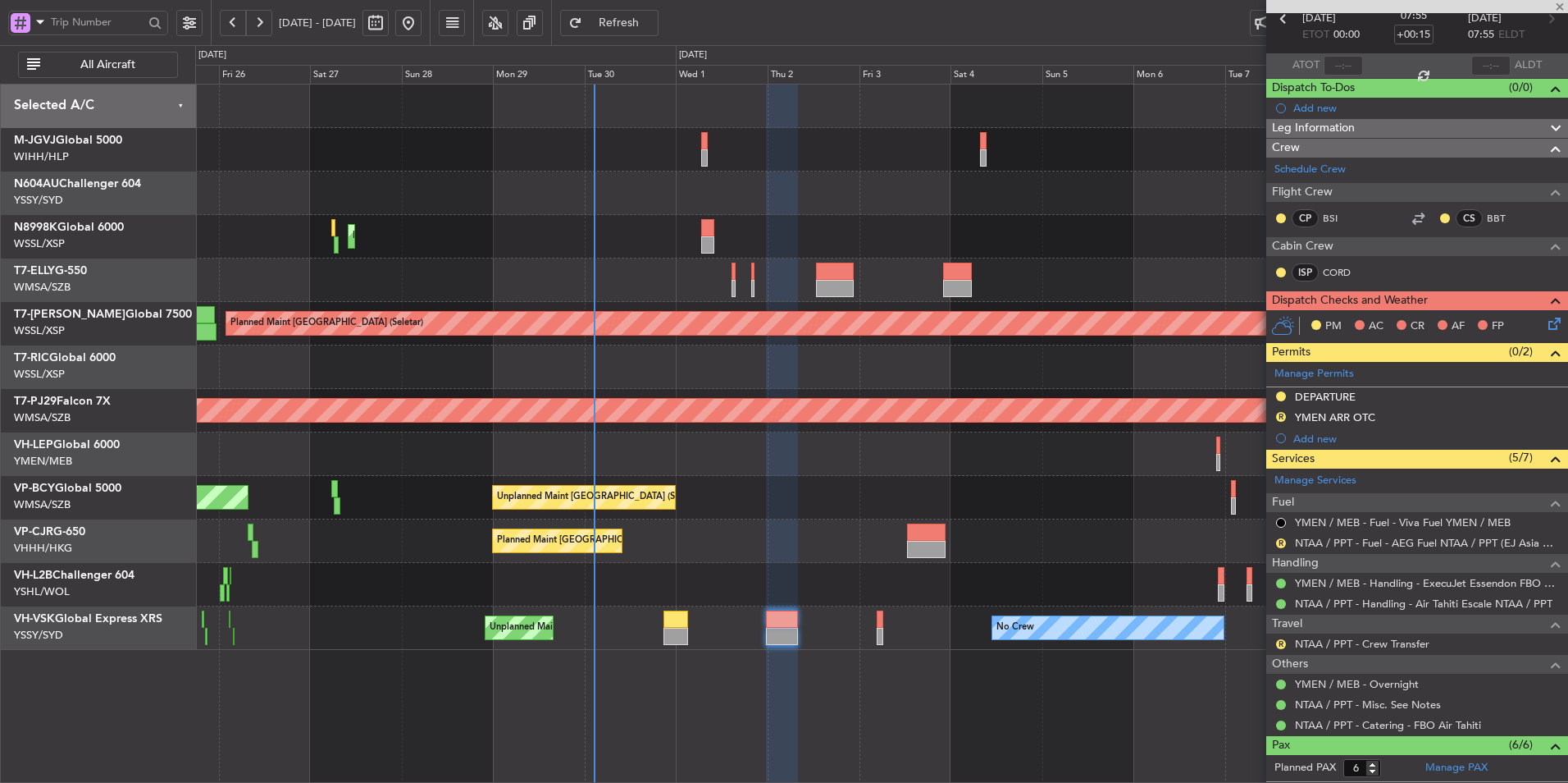
type input "-00:55"
type input "0"
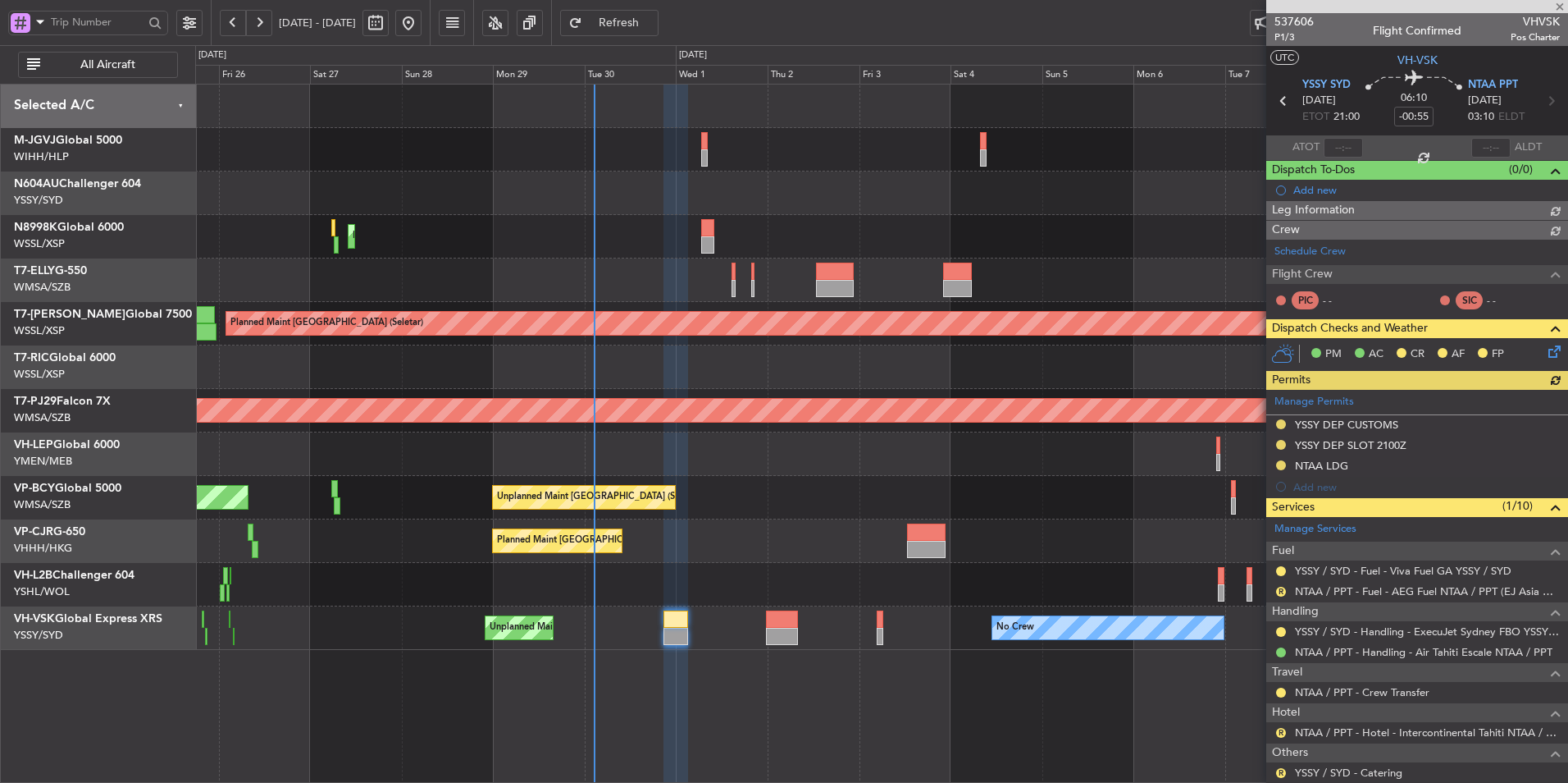
type input "Brien Tan (BTA)"
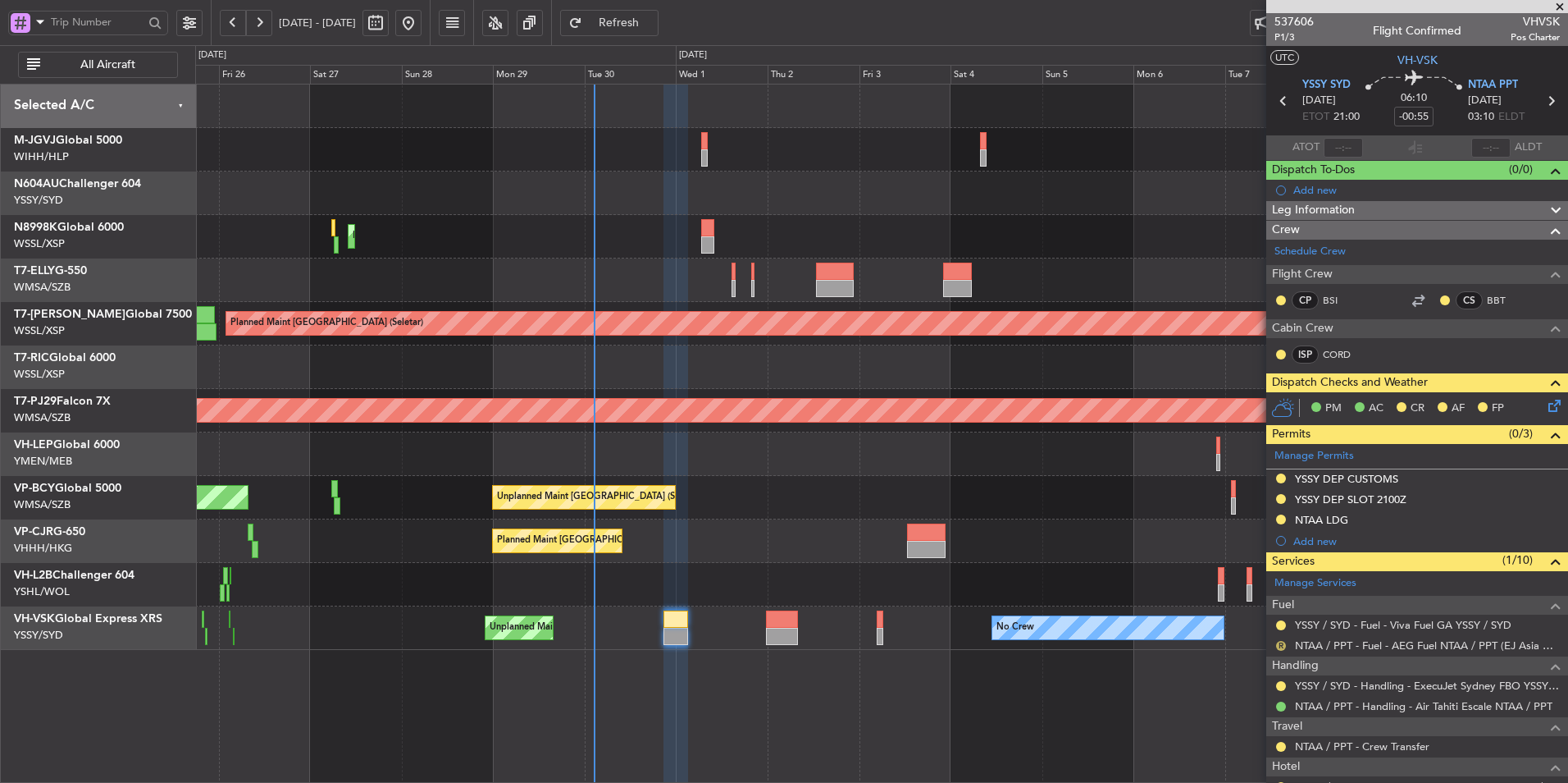
click at [1280, 644] on button "R" at bounding box center [1281, 646] width 10 height 10
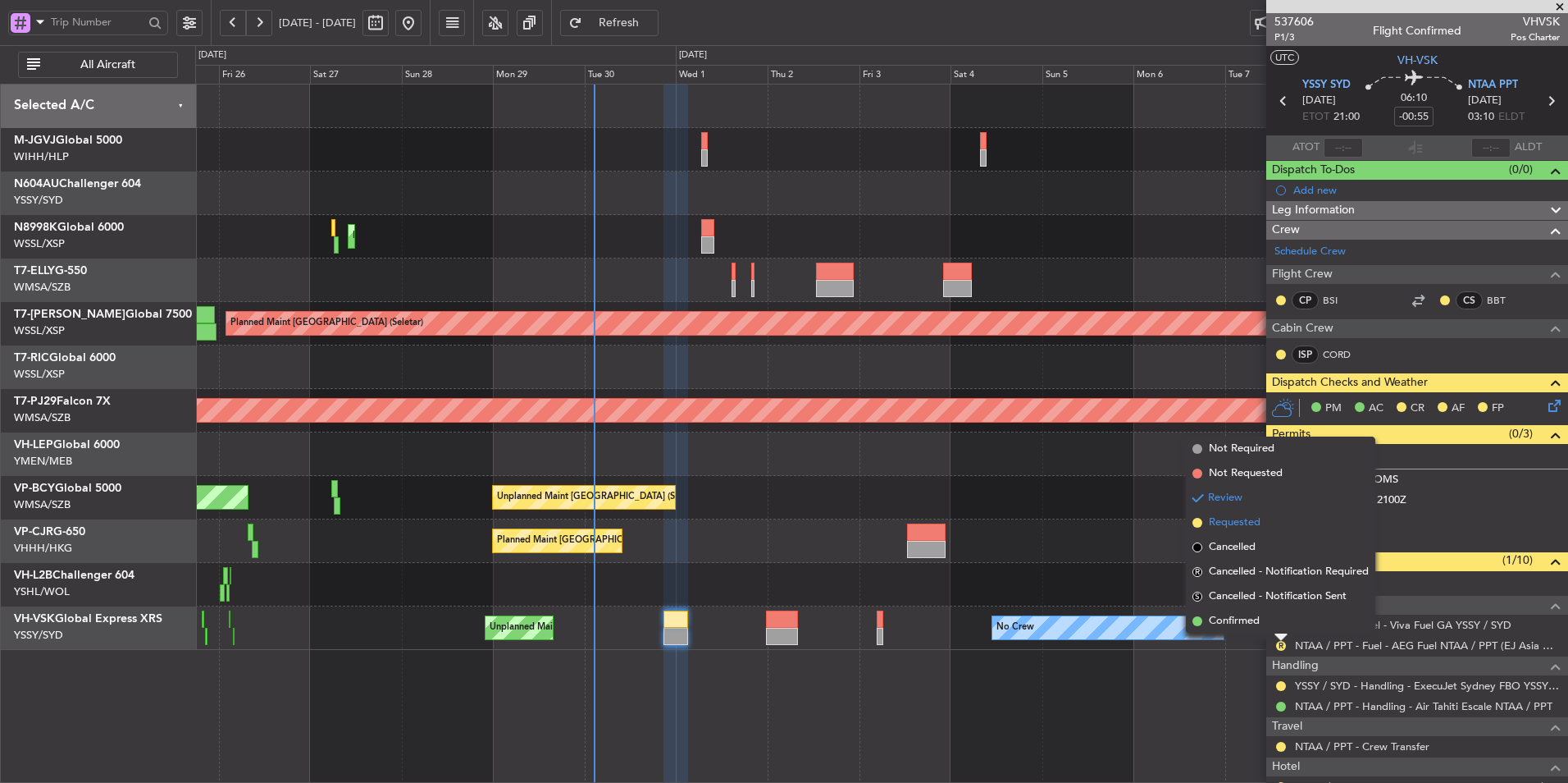
click at [1238, 523] on span "Requested" at bounding box center [1235, 522] width 52 height 16
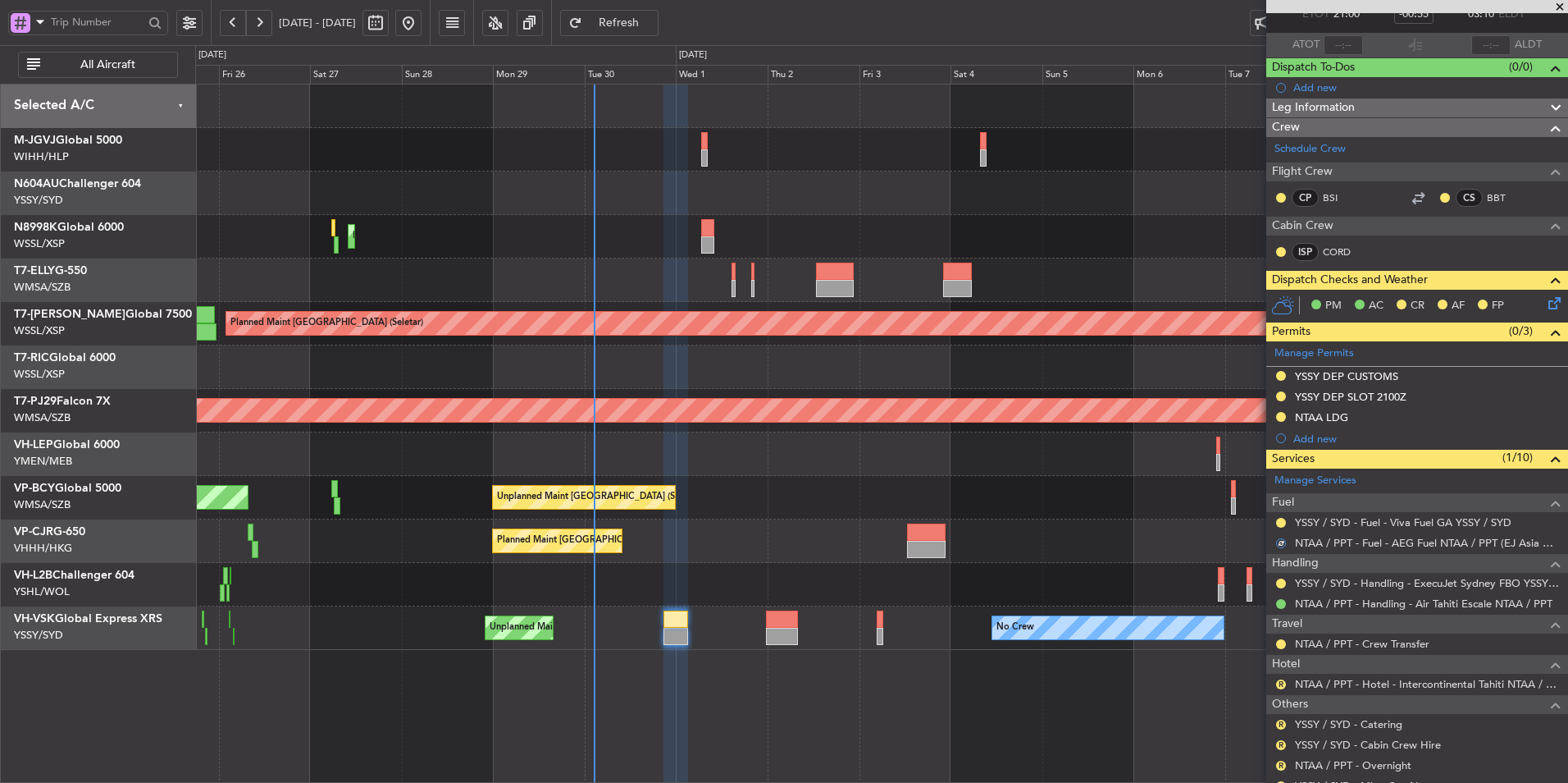
scroll to position [80, 0]
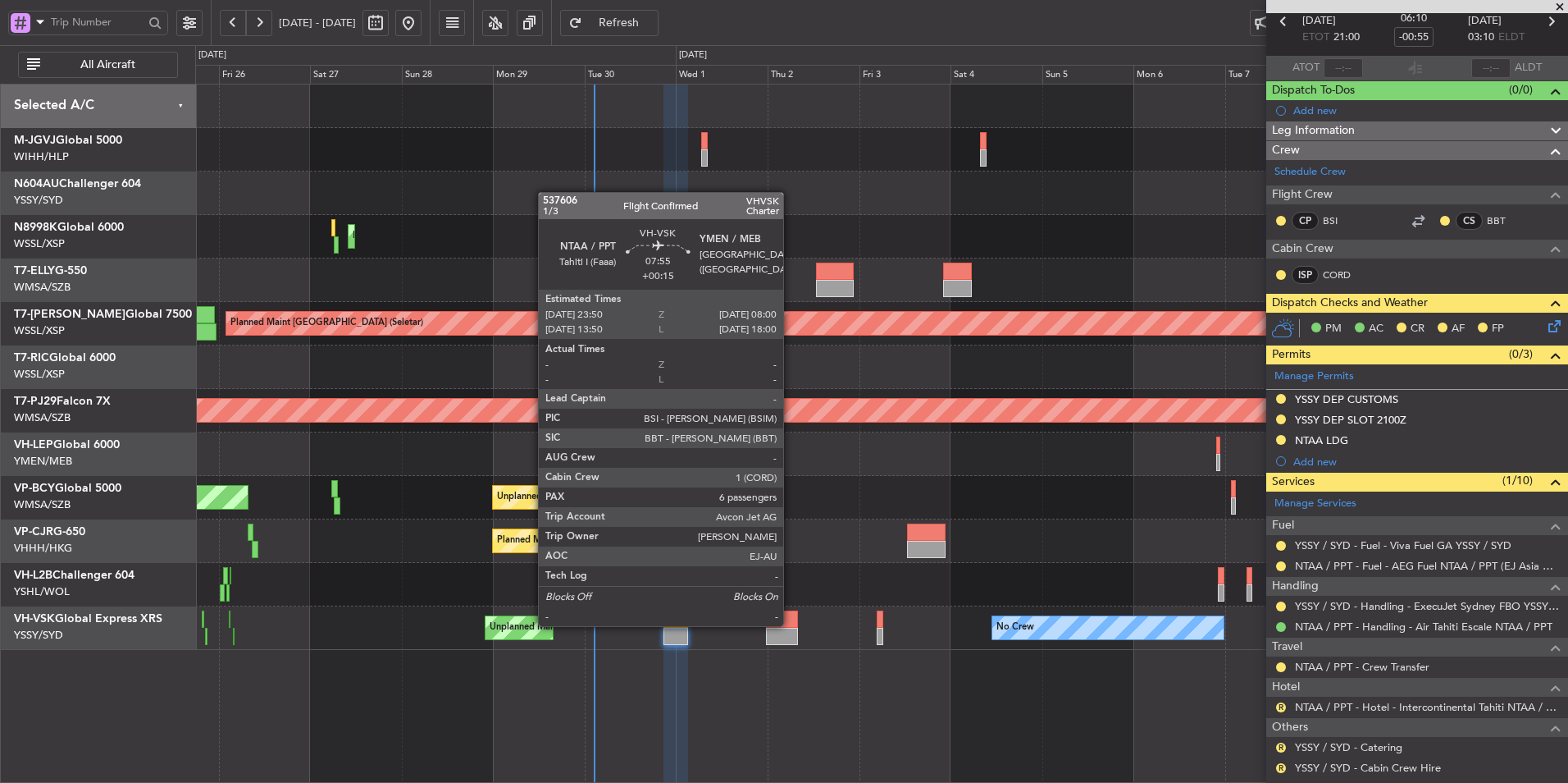
click at [790, 625] on div at bounding box center [782, 619] width 31 height 17
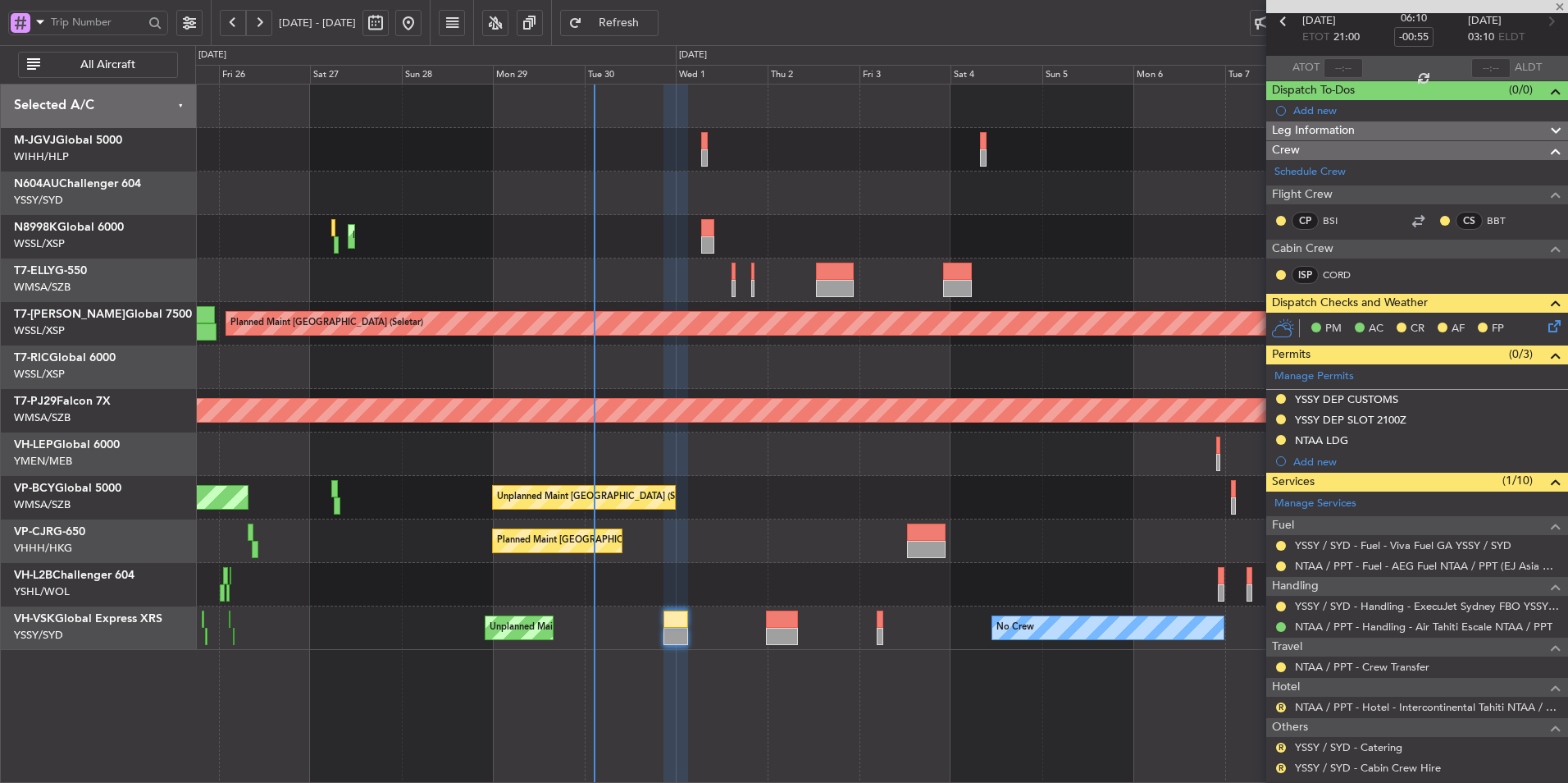
type input "+00:15"
type input "6"
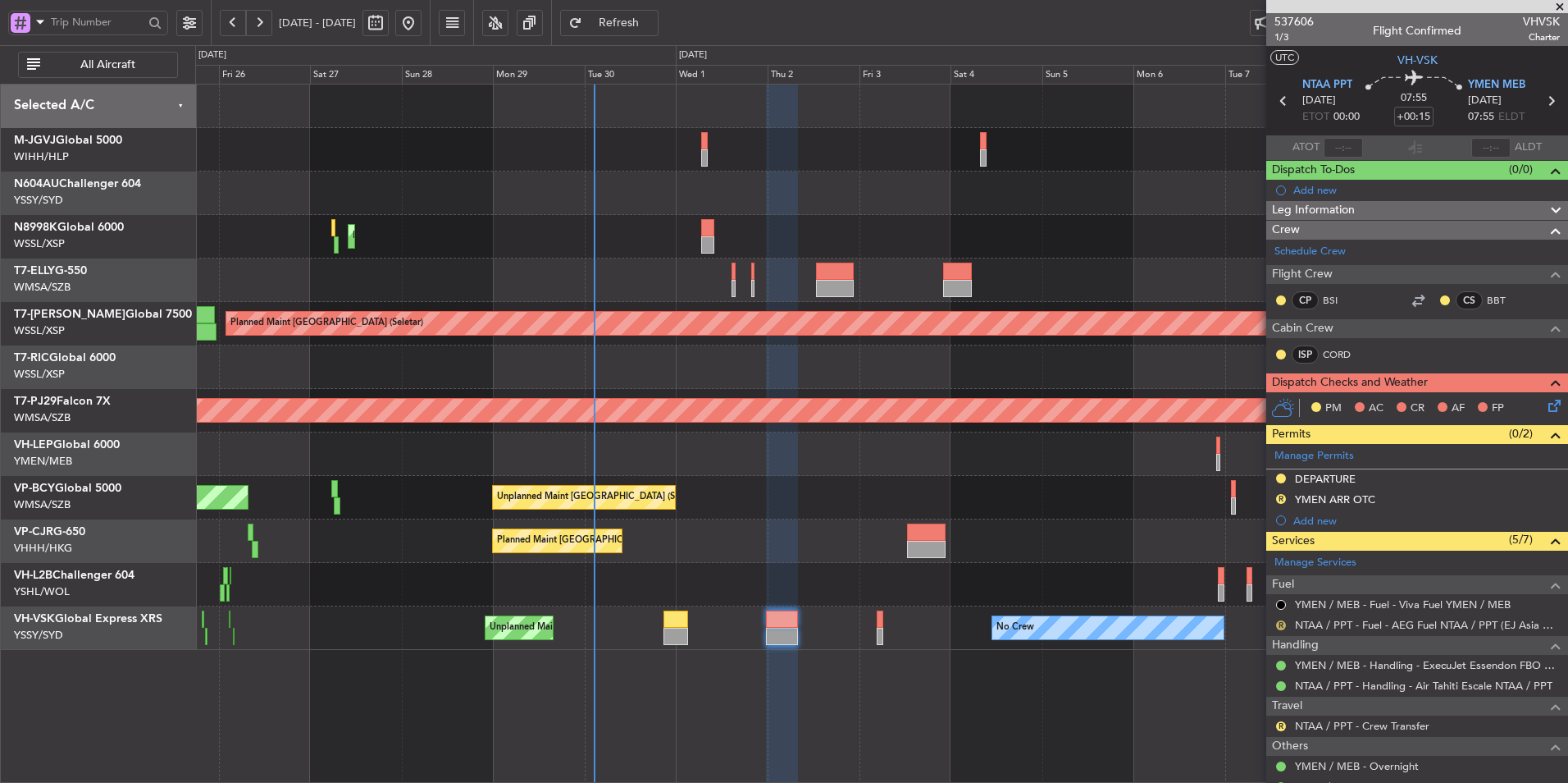
click at [1283, 623] on button "R" at bounding box center [1281, 626] width 10 height 10
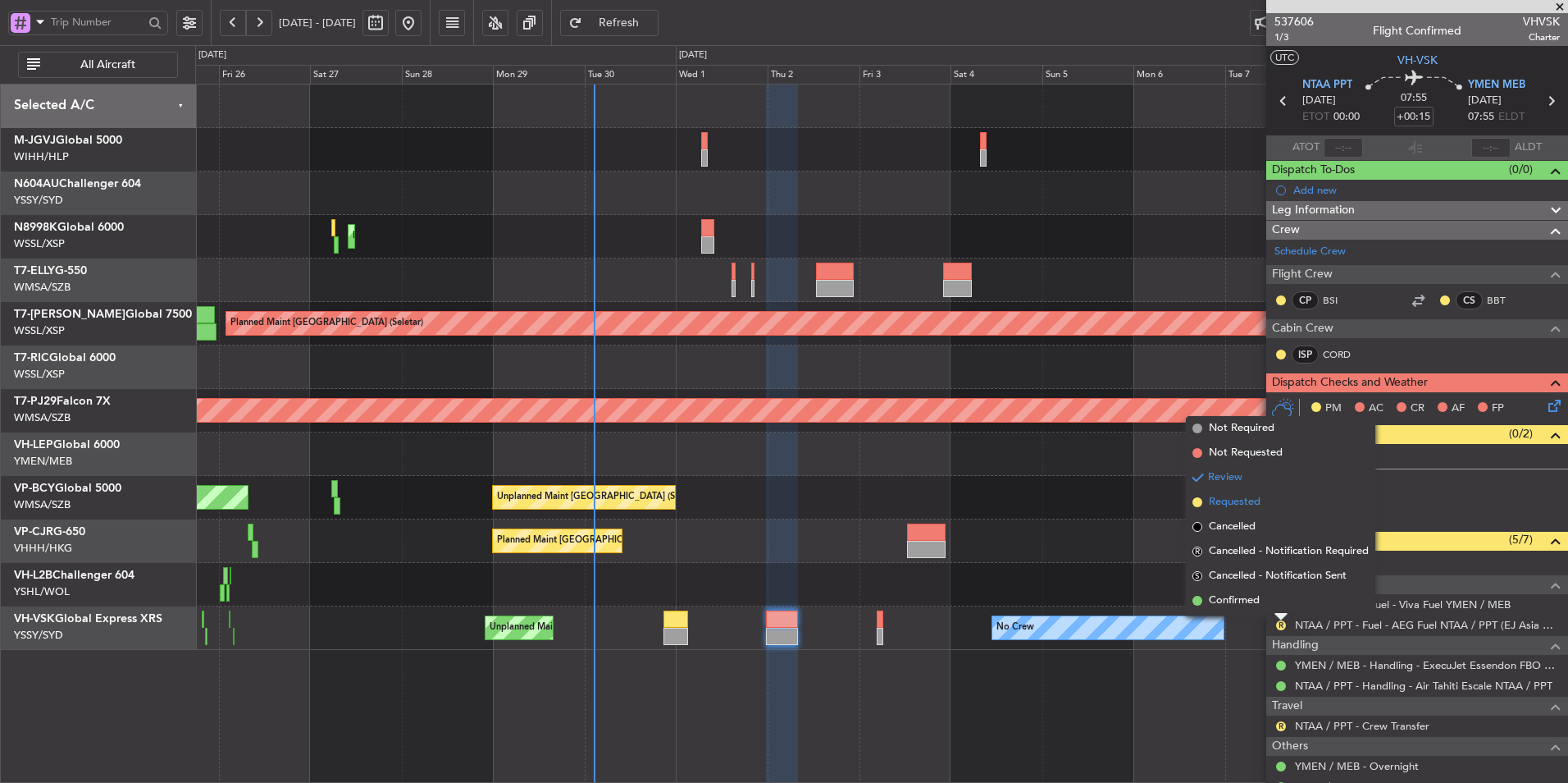
click at [1246, 495] on span "Requested" at bounding box center [1235, 502] width 52 height 16
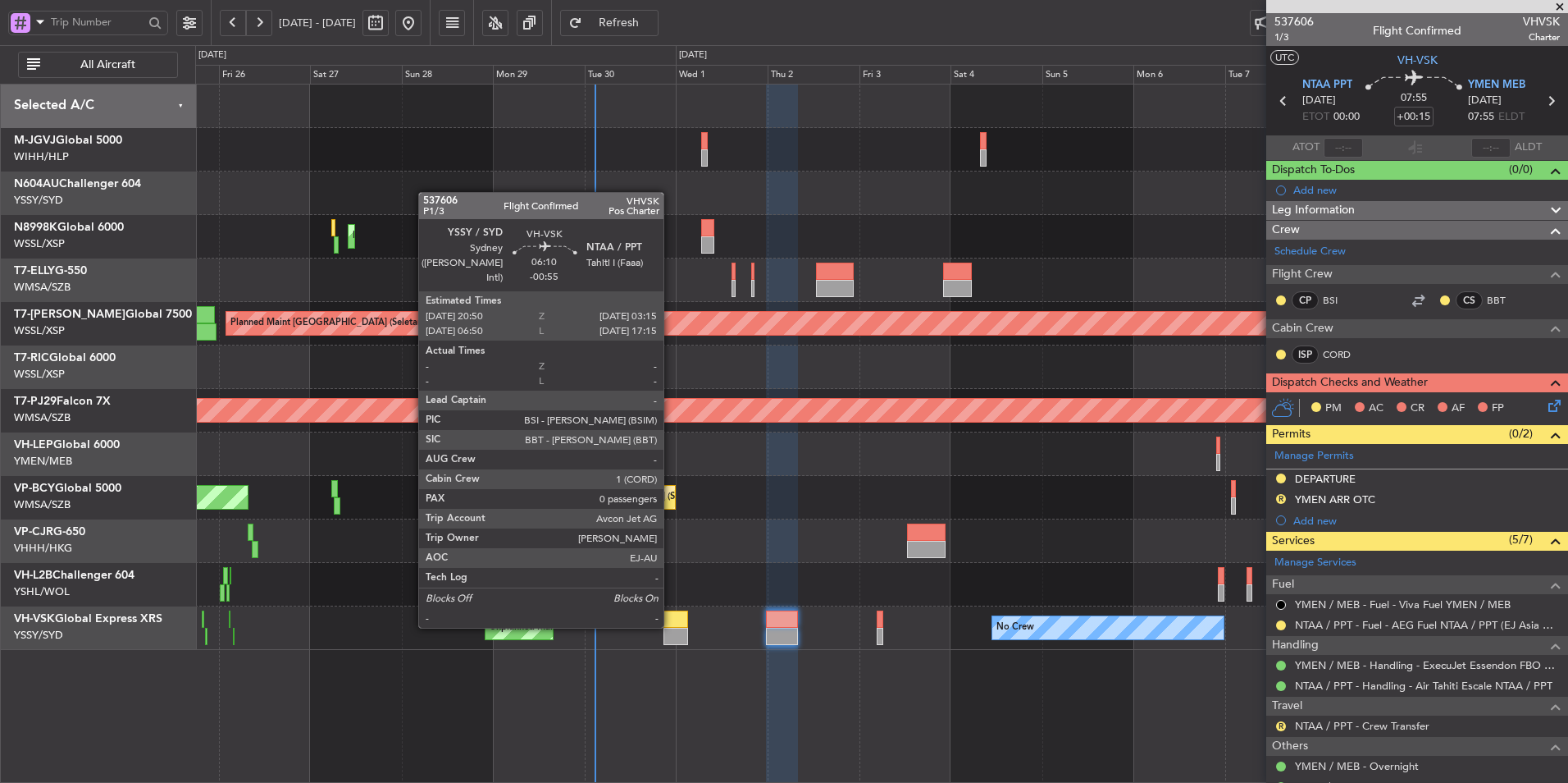
click at [671, 627] on div at bounding box center [676, 619] width 25 height 17
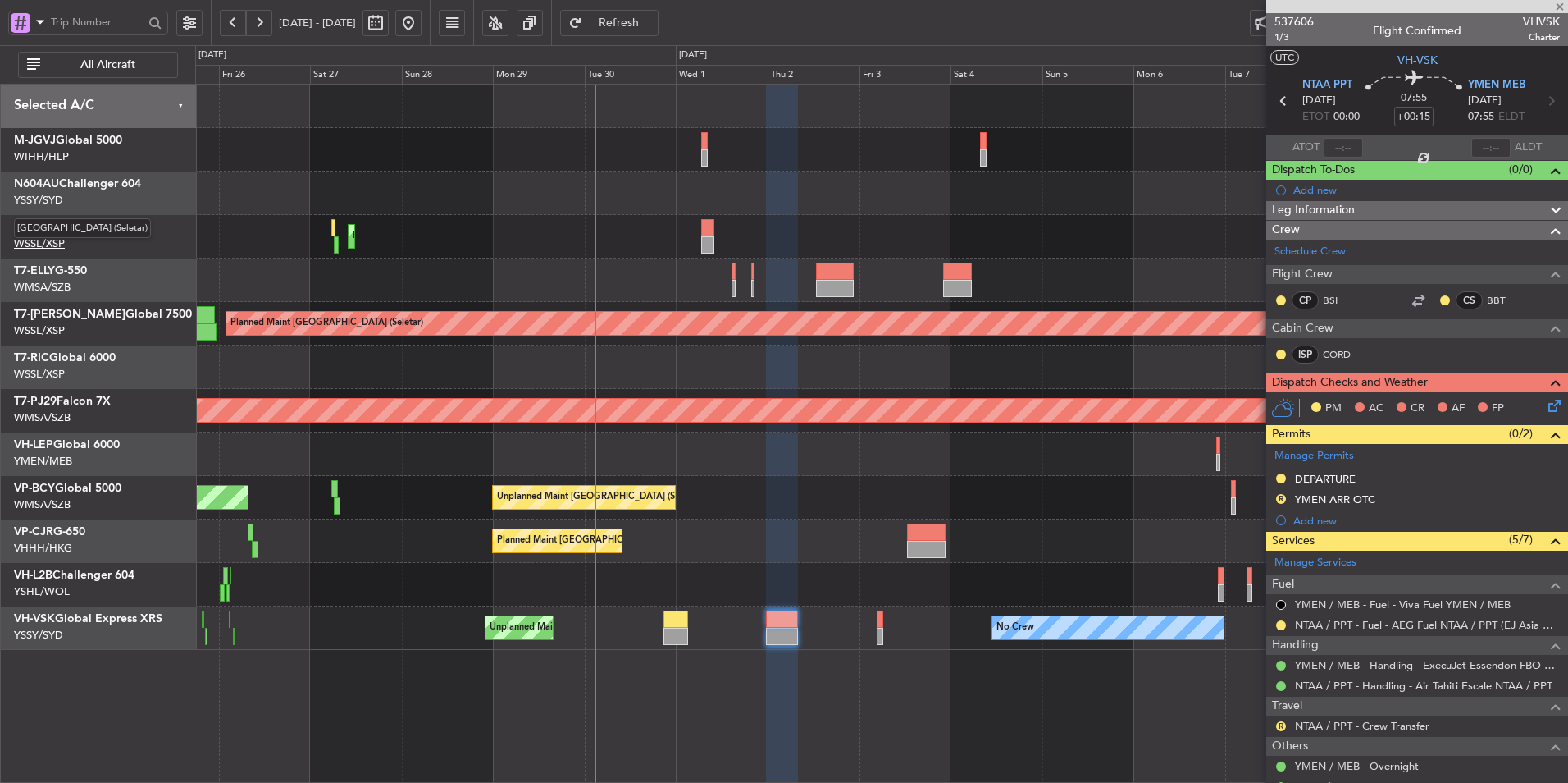
type input "-00:55"
type input "0"
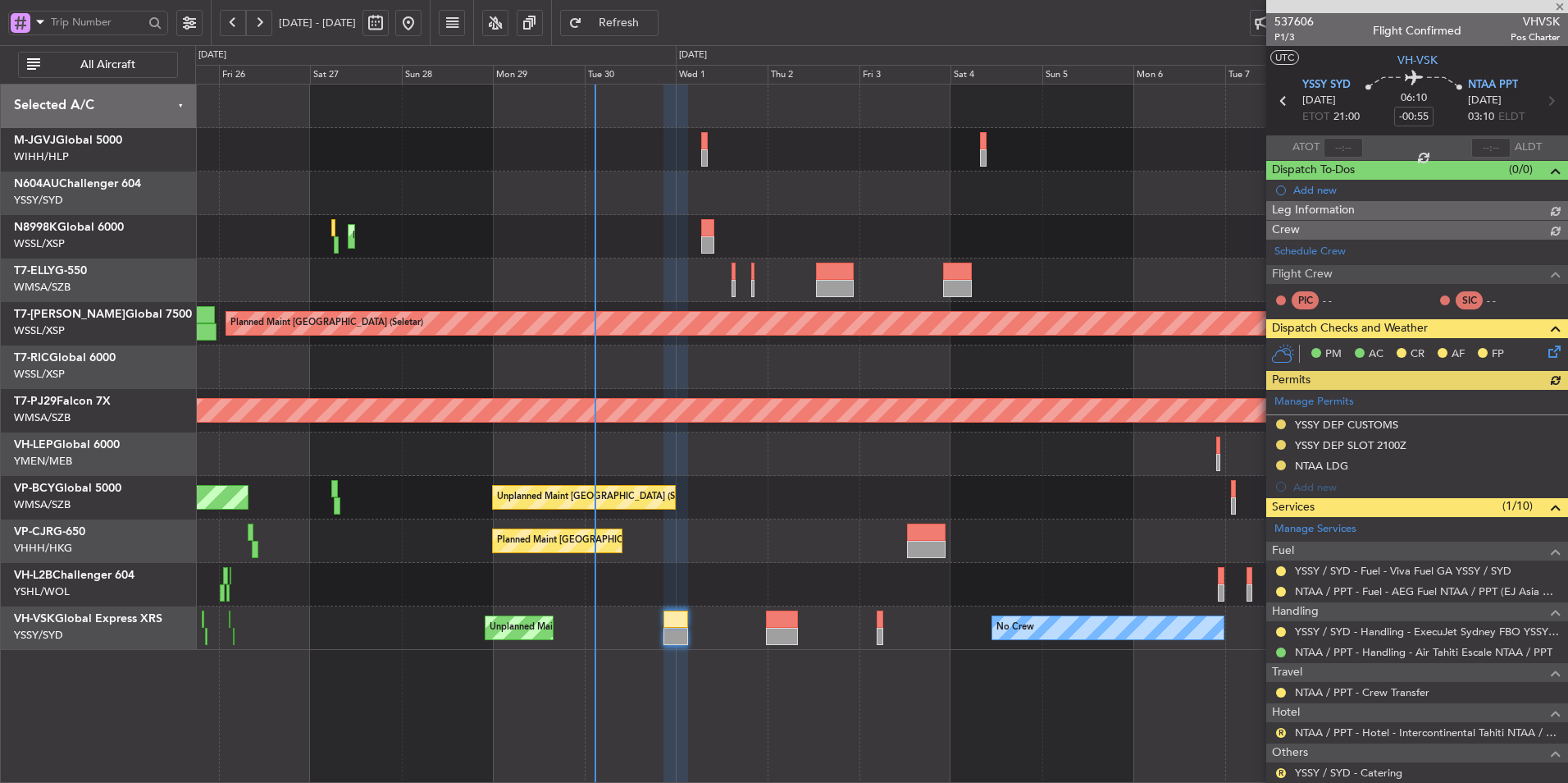
type input "Brien Tan (BTA)"
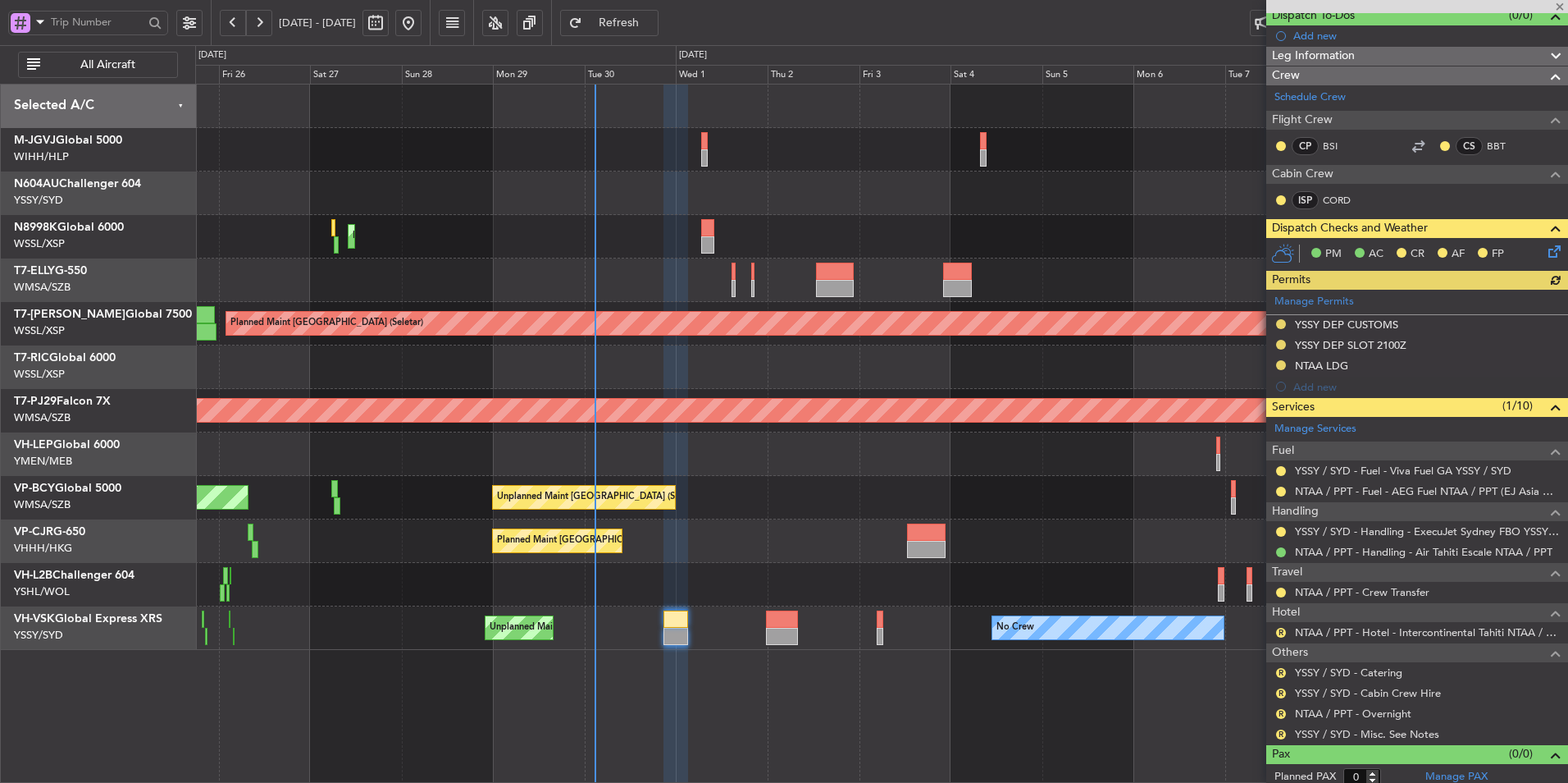
scroll to position [161, 0]
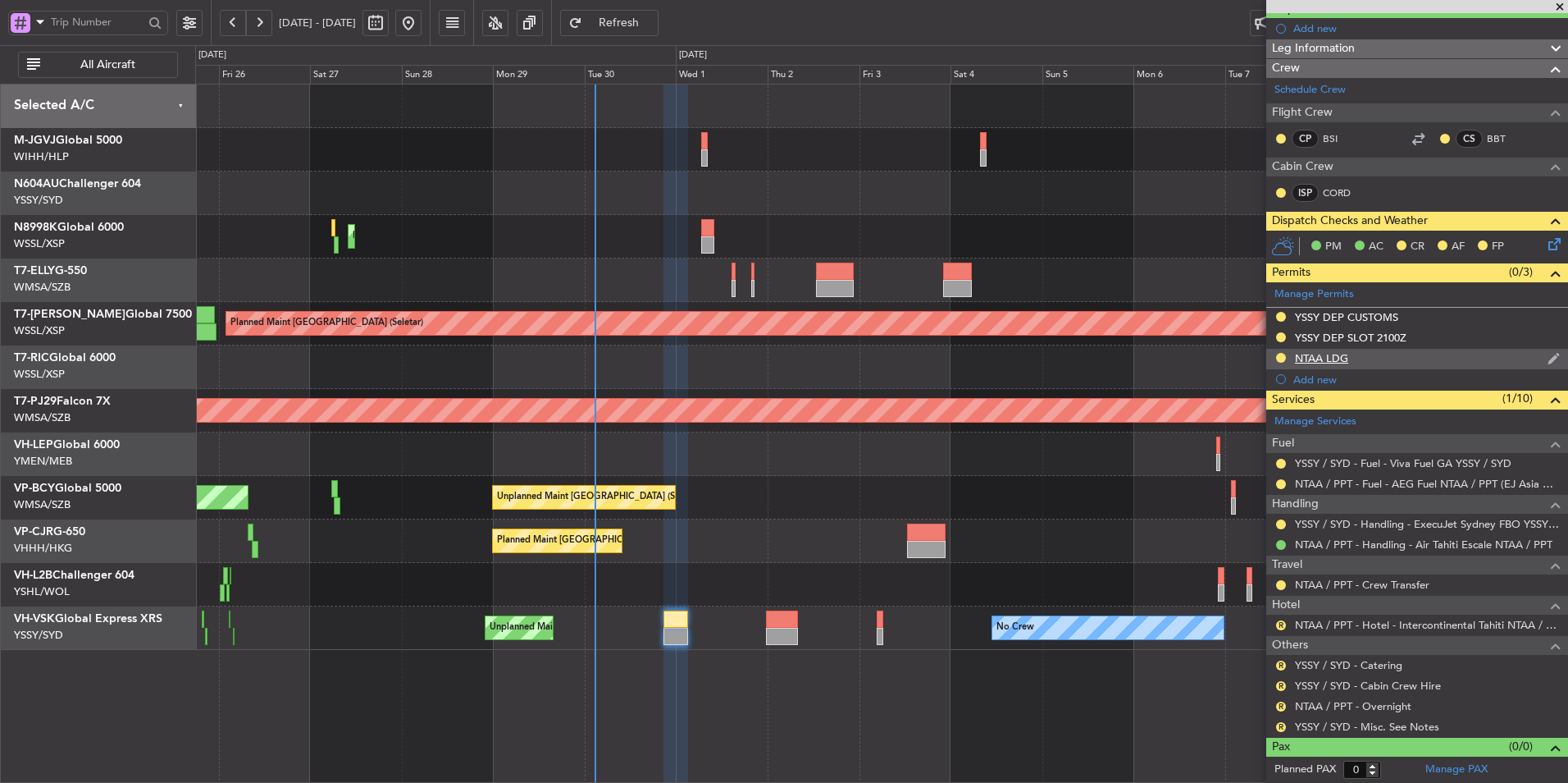
click at [1324, 363] on div "NTAA LDG" at bounding box center [1322, 358] width 54 height 14
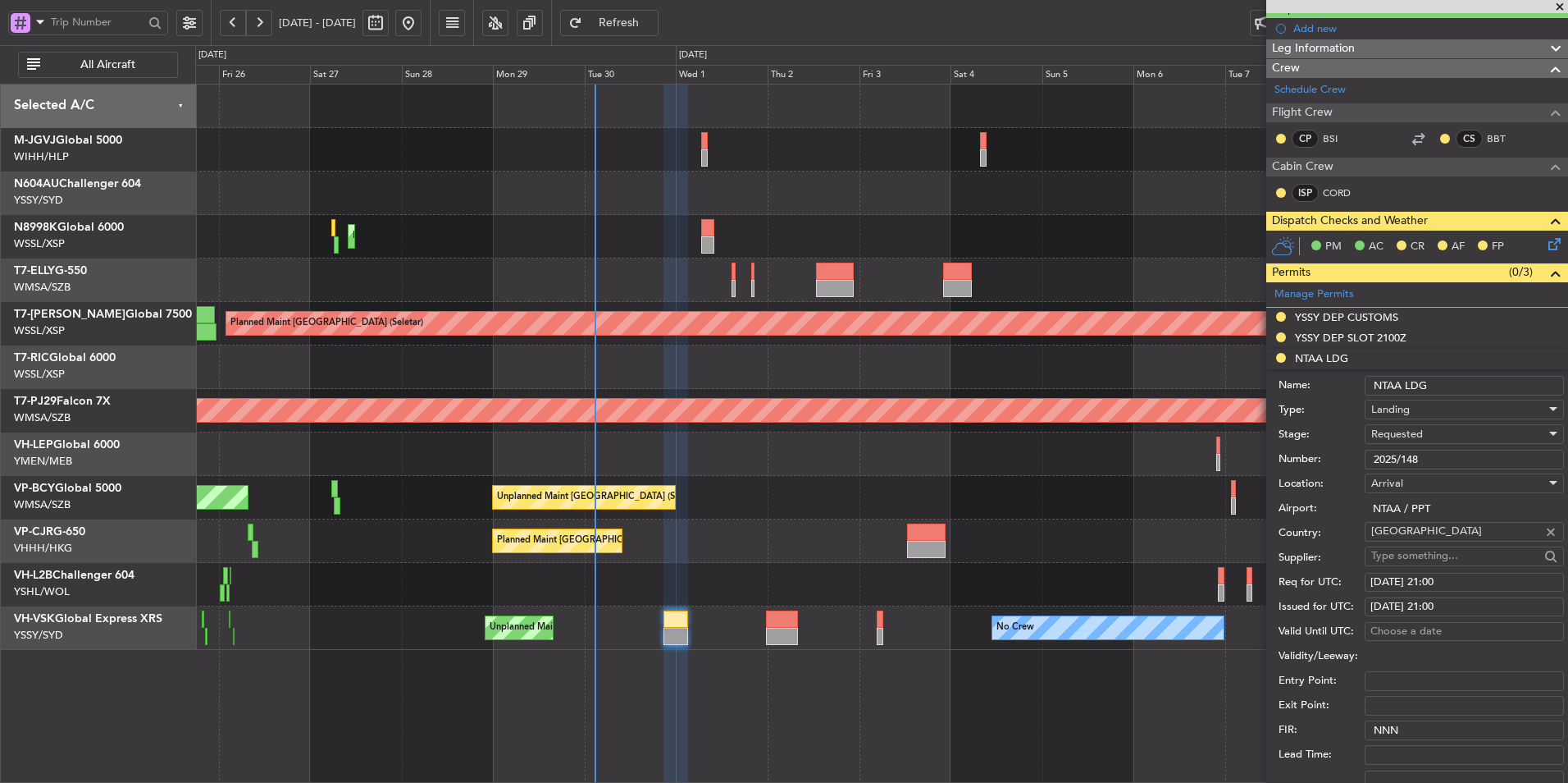
click at [1458, 439] on div "Requested" at bounding box center [1459, 435] width 175 height 25
click at [1441, 562] on span "Received OK" at bounding box center [1459, 558] width 173 height 25
click at [1404, 586] on div "29/09/2025 21:00" at bounding box center [1464, 582] width 188 height 16
select select "9"
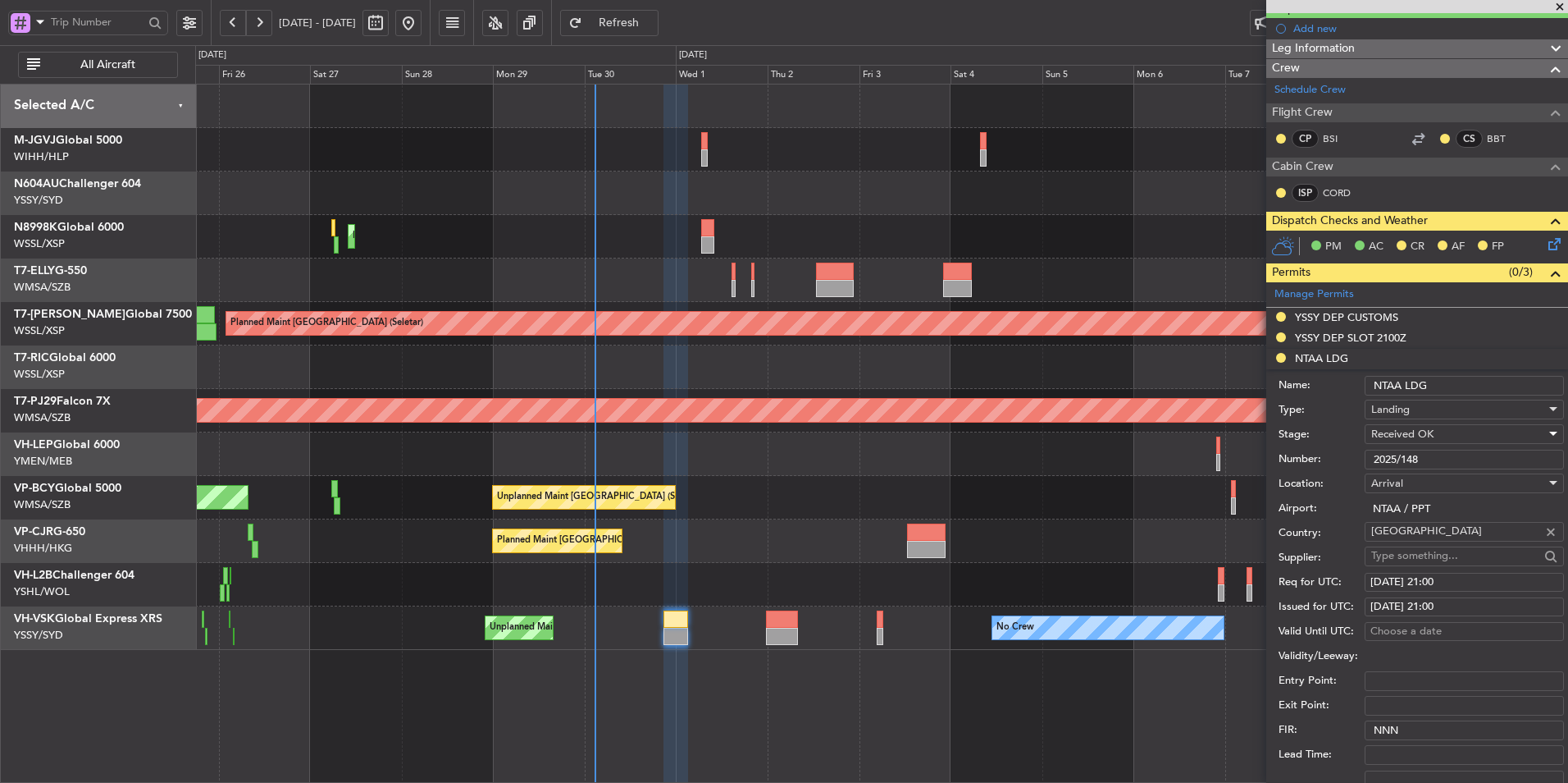
select select "2025"
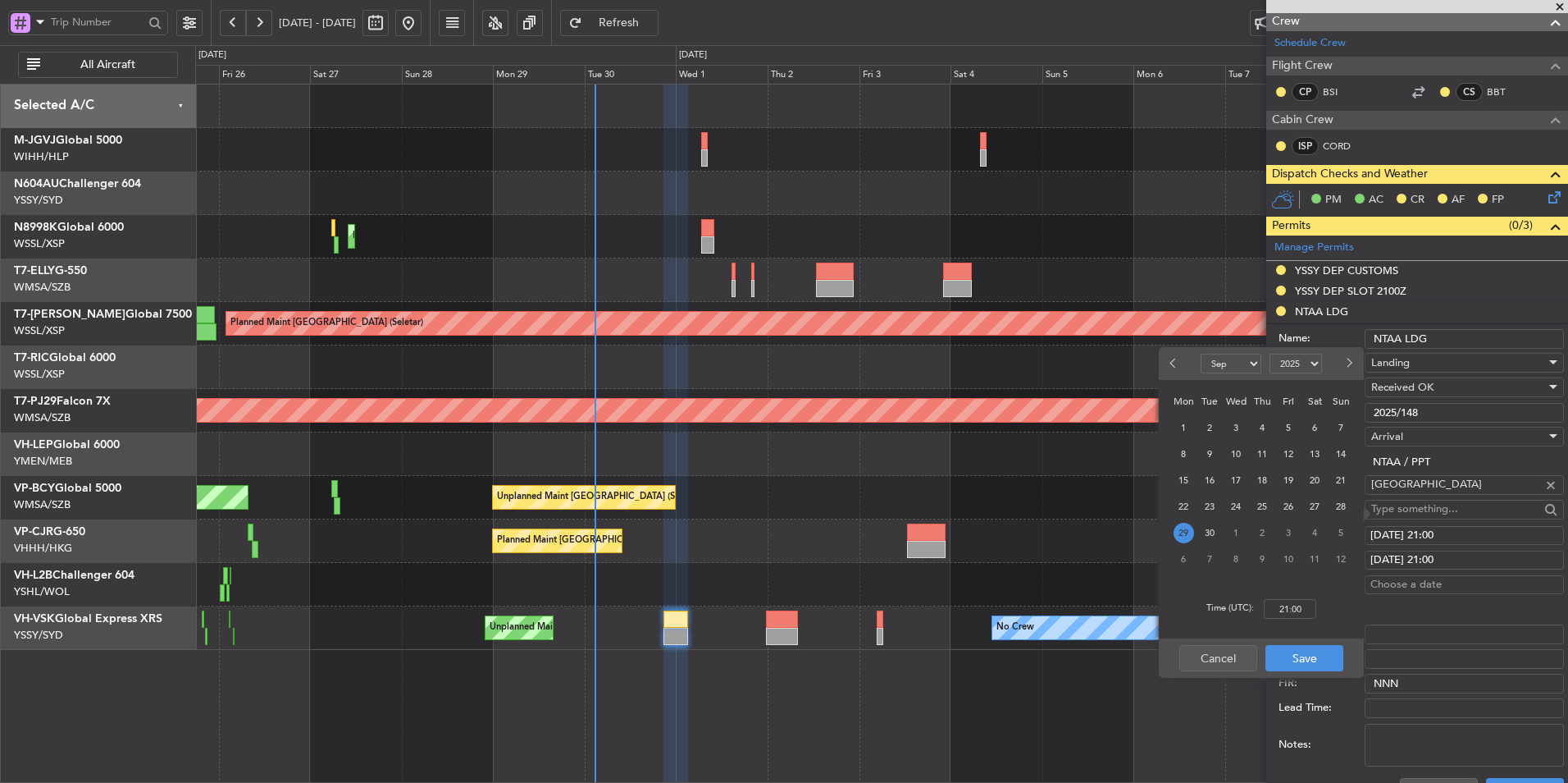
scroll to position [247, 0]
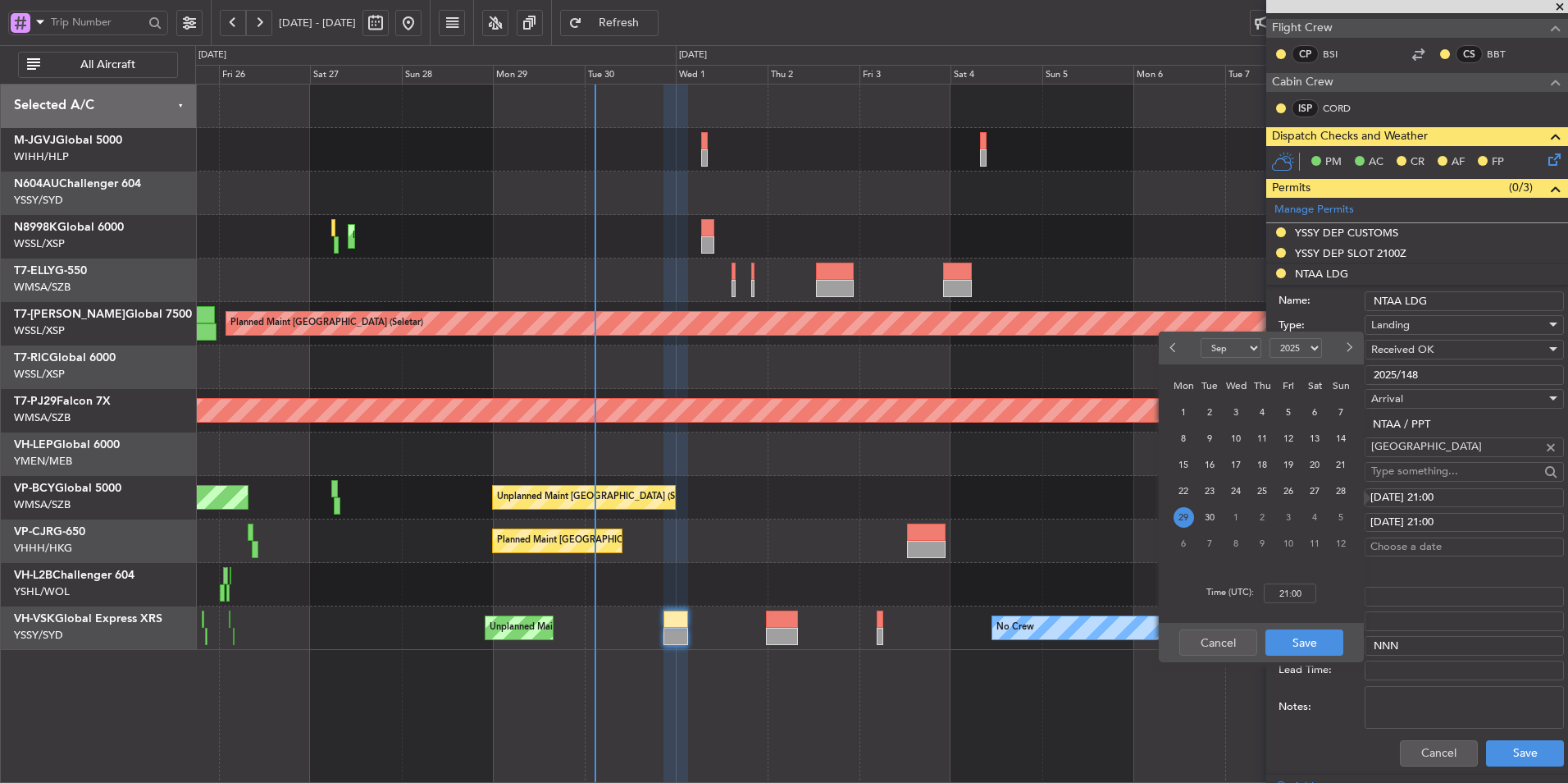
click at [1220, 511] on div "30" at bounding box center [1209, 516] width 26 height 26
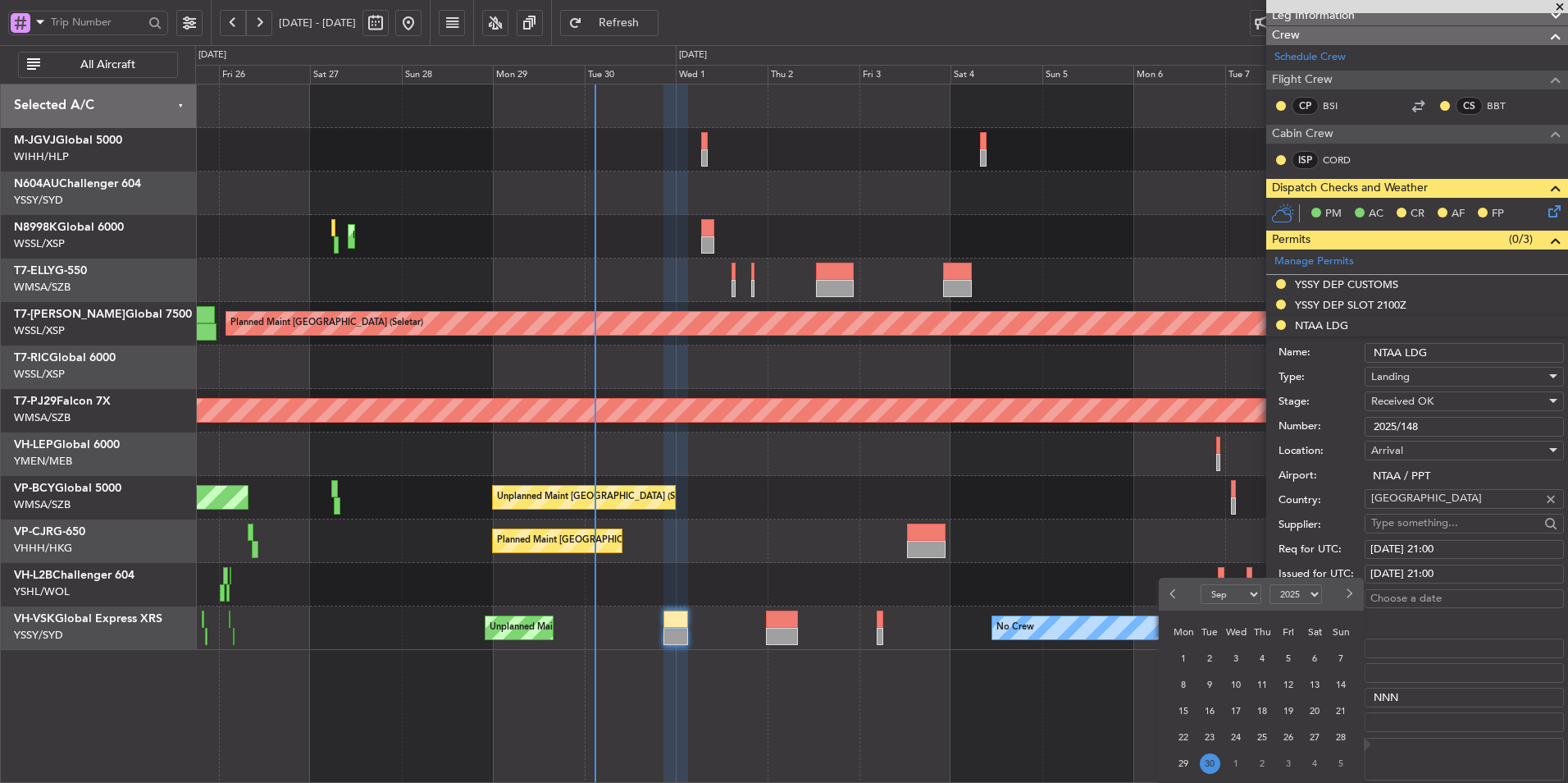
scroll to position [328, 0]
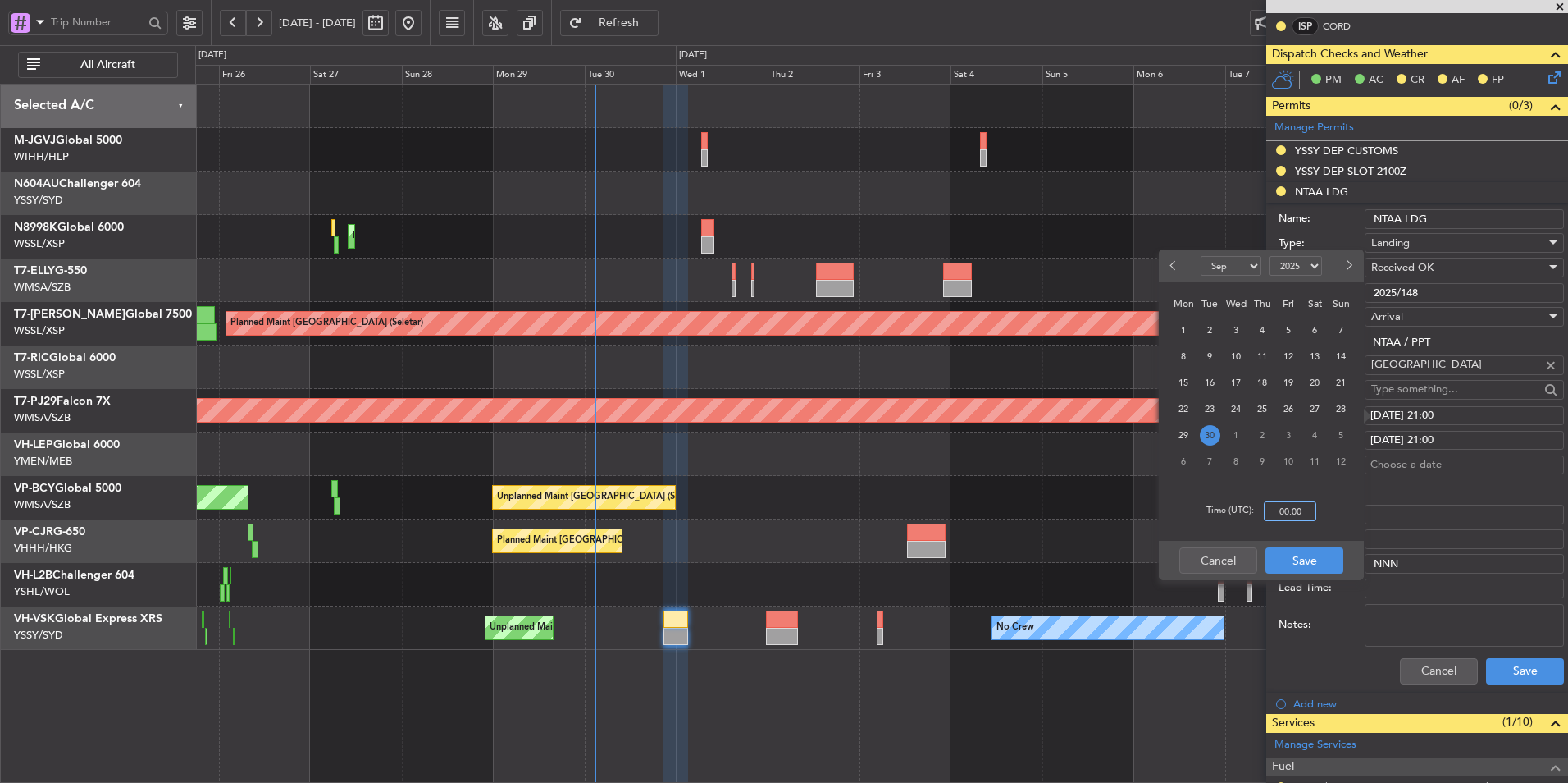
click at [1312, 503] on input "00:00" at bounding box center [1290, 511] width 53 height 20
type input "21:00"
click at [1315, 559] on button "Save" at bounding box center [1304, 559] width 78 height 26
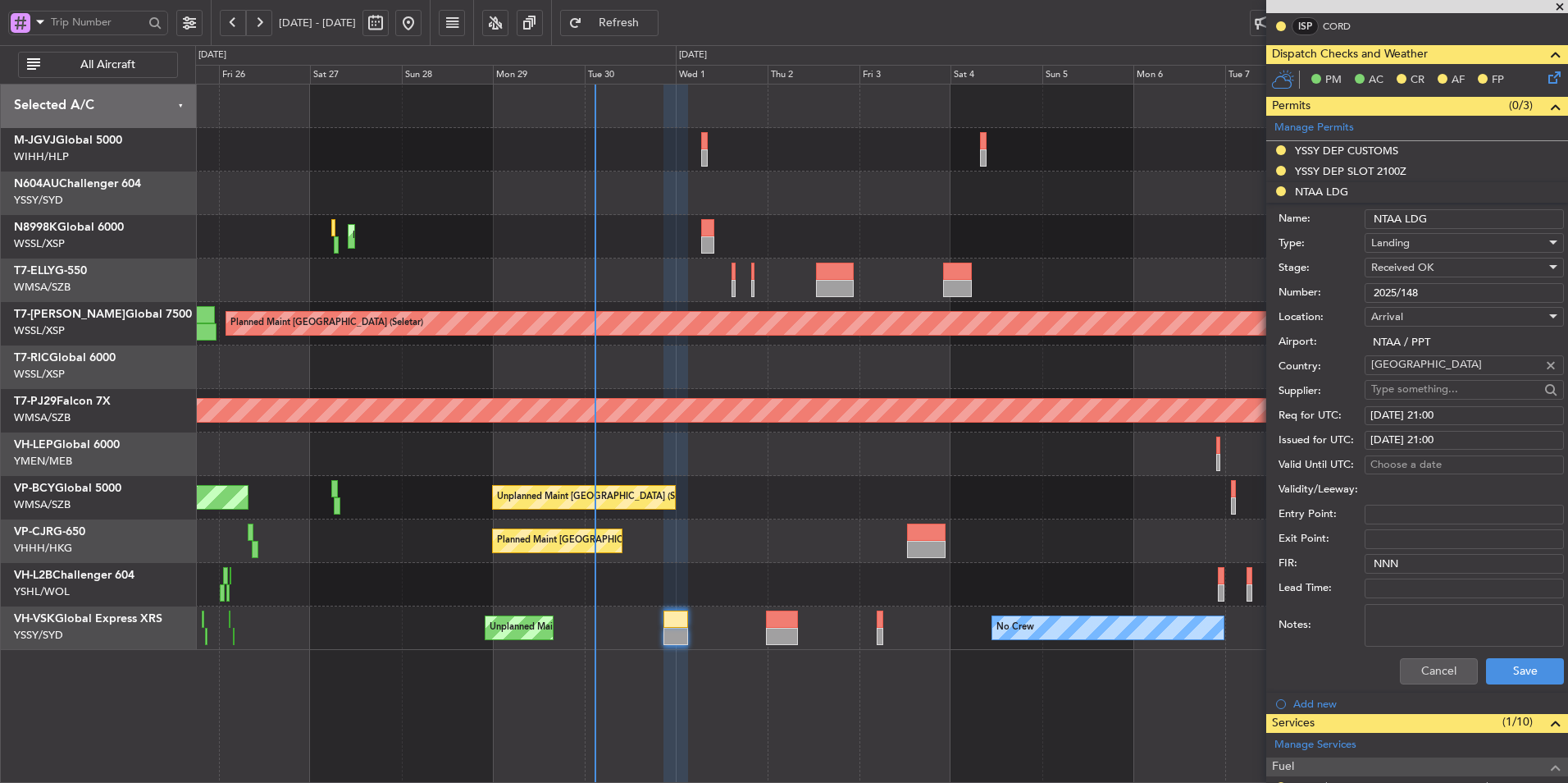
click at [1408, 441] on div "29/09/2025 21:00" at bounding box center [1464, 440] width 188 height 16
select select "9"
select select "2025"
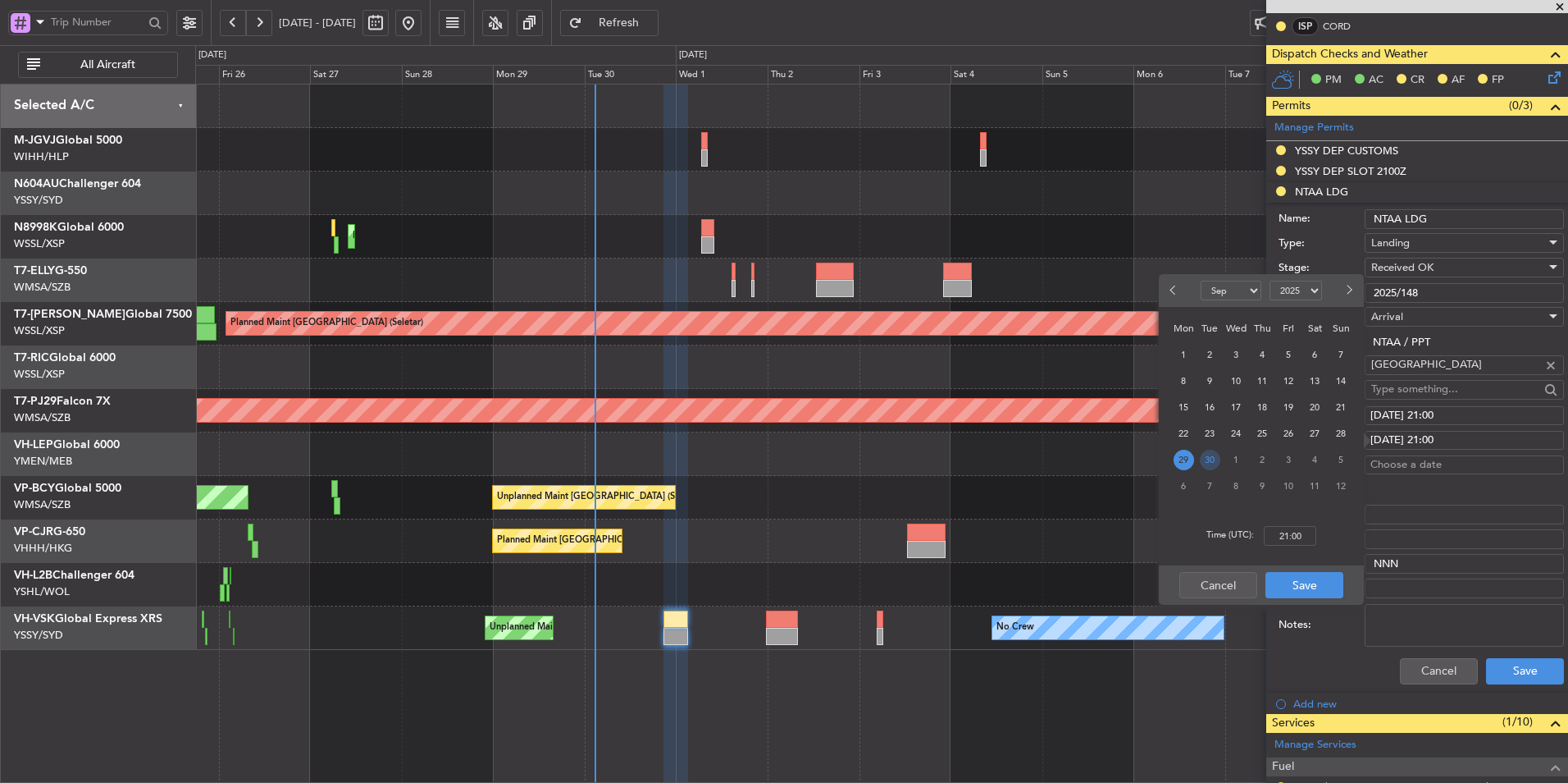
click at [1204, 453] on span "30" at bounding box center [1209, 460] width 20 height 20
click at [1308, 535] on input "00:00" at bounding box center [1290, 535] width 53 height 20
type input "21:00"
click at [1300, 583] on button "Save" at bounding box center [1304, 584] width 78 height 26
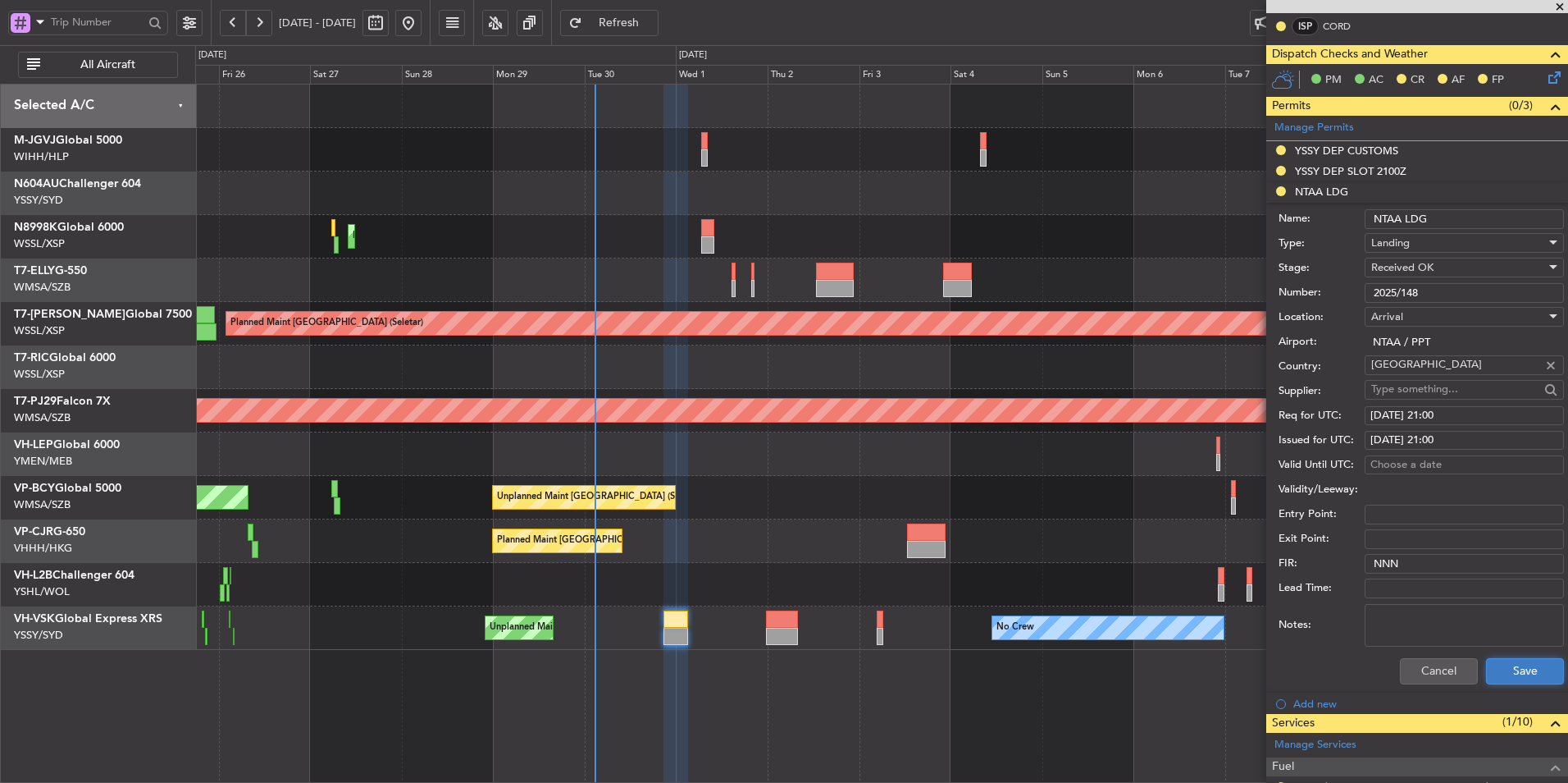
click at [1520, 683] on button "Save" at bounding box center [1525, 671] width 78 height 26
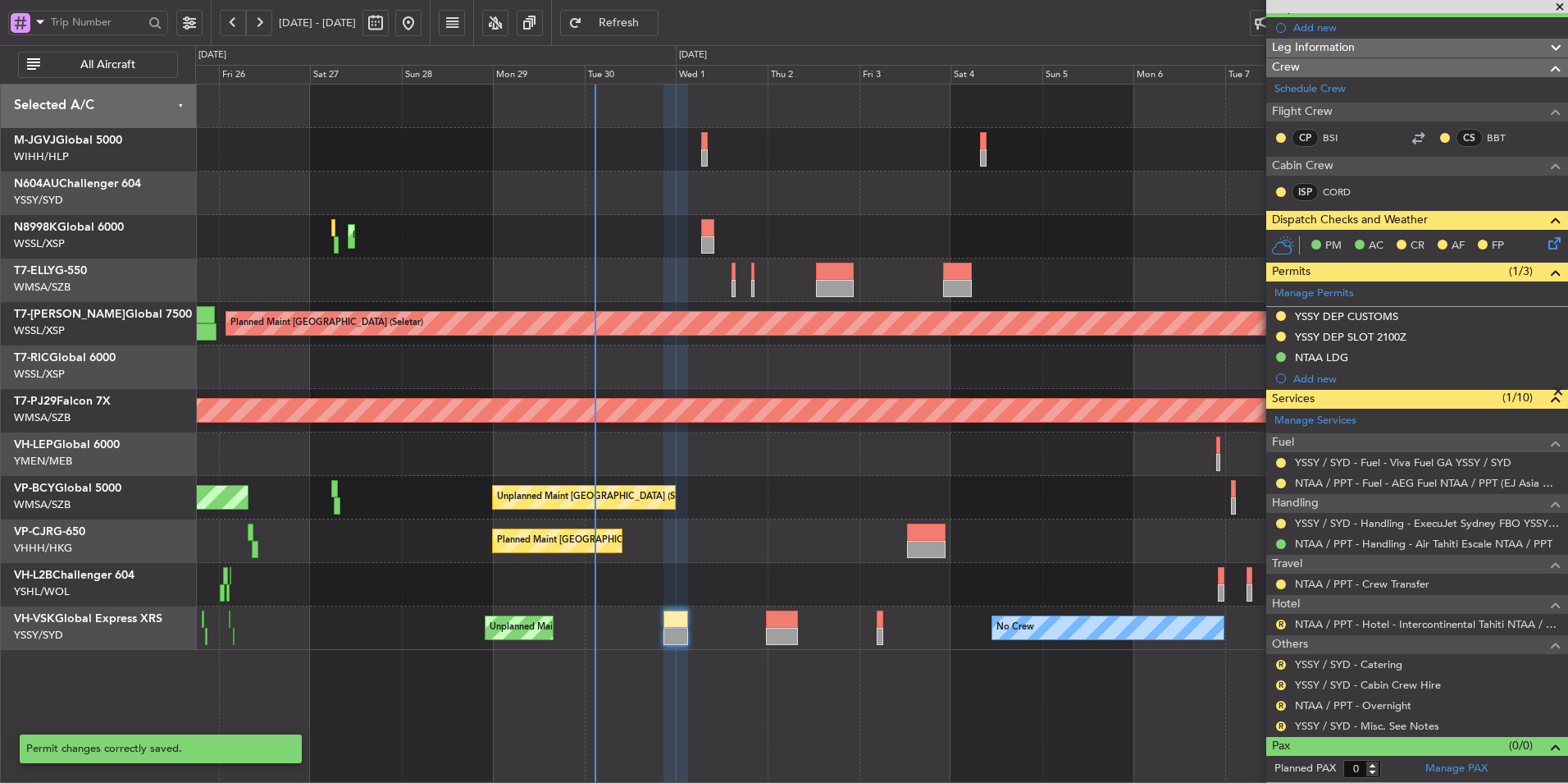
scroll to position [161, 0]
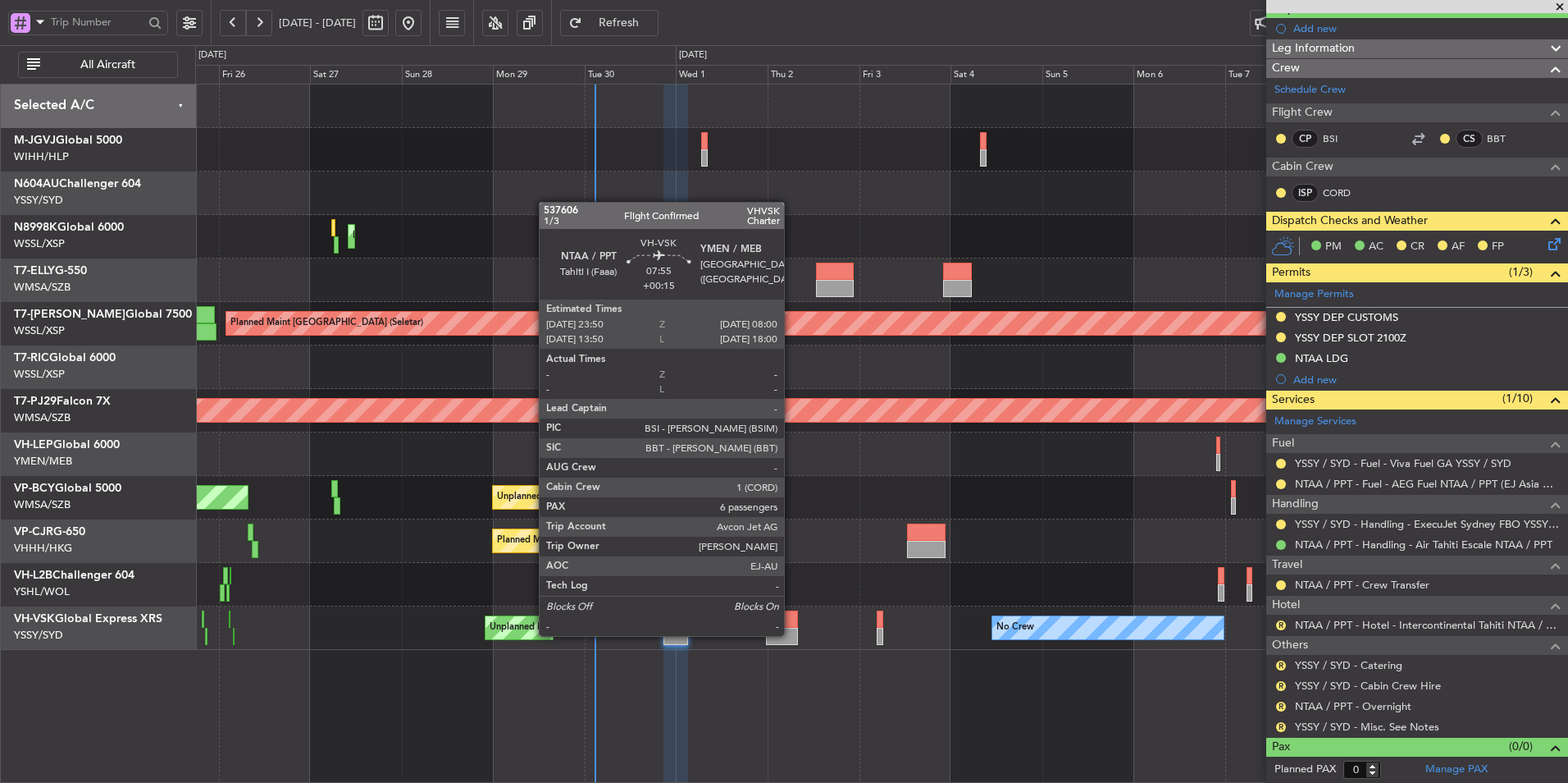
click at [787, 625] on div at bounding box center [782, 619] width 31 height 17
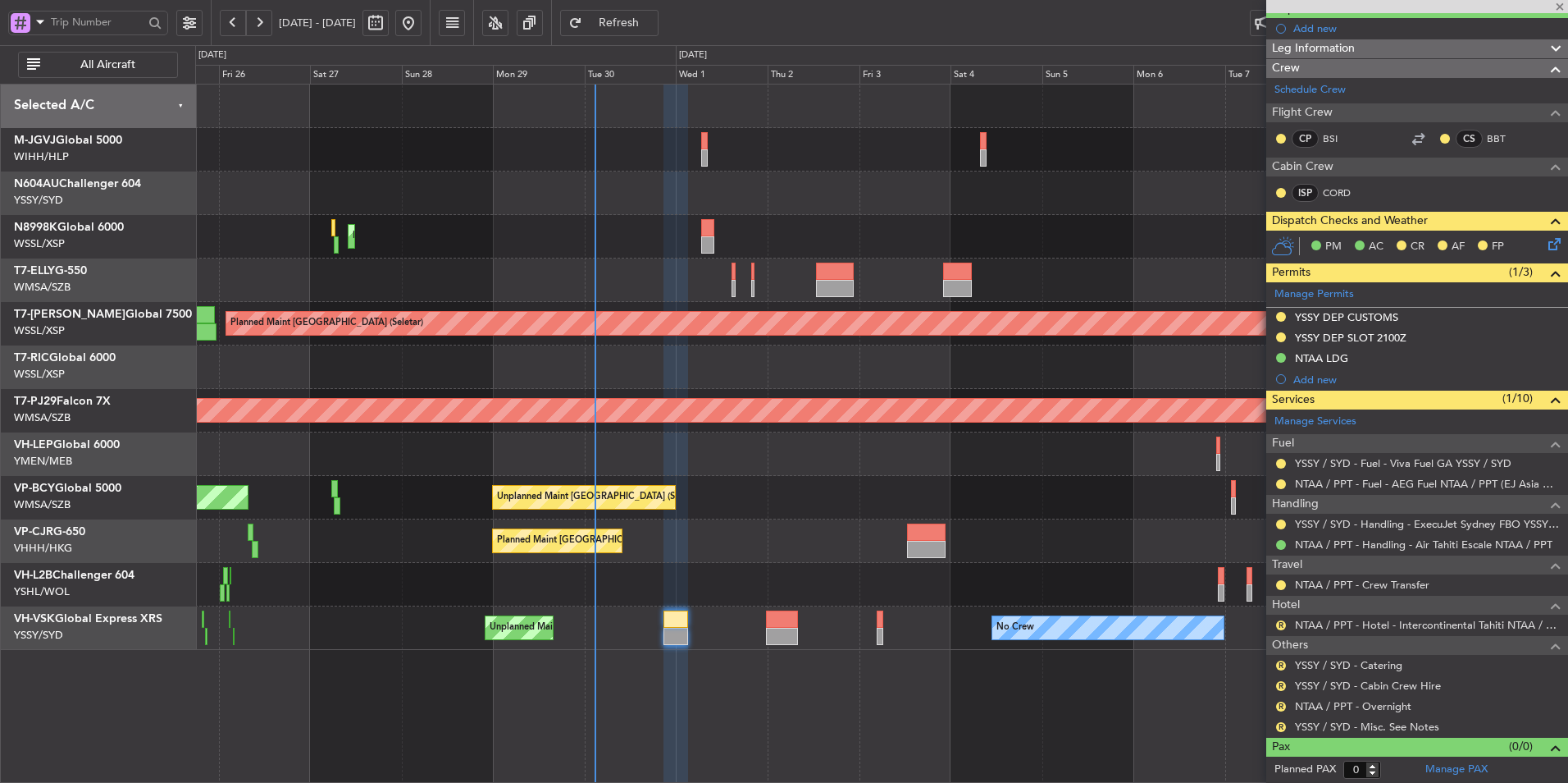
type input "+00:15"
type input "6"
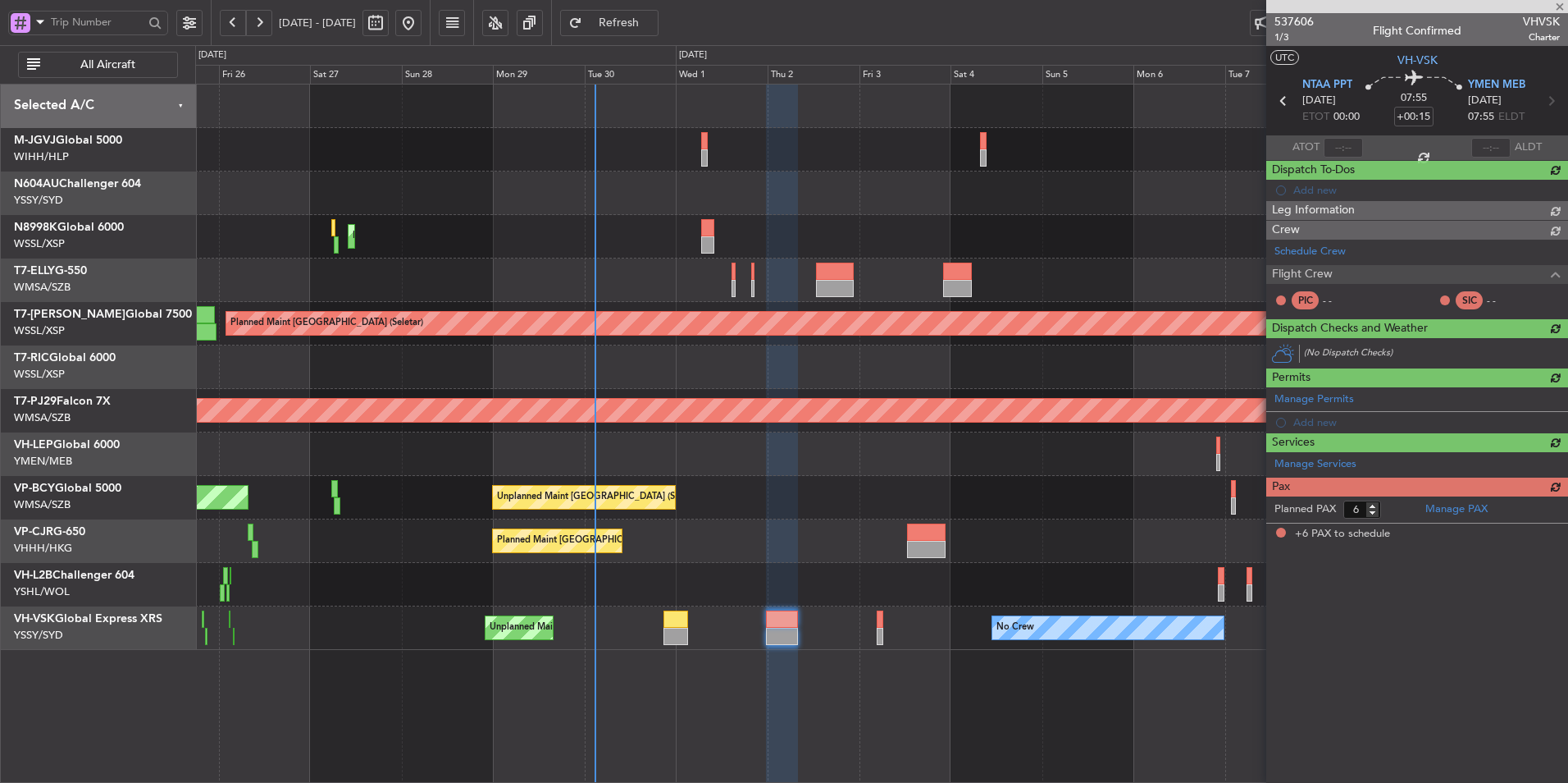
scroll to position [0, 0]
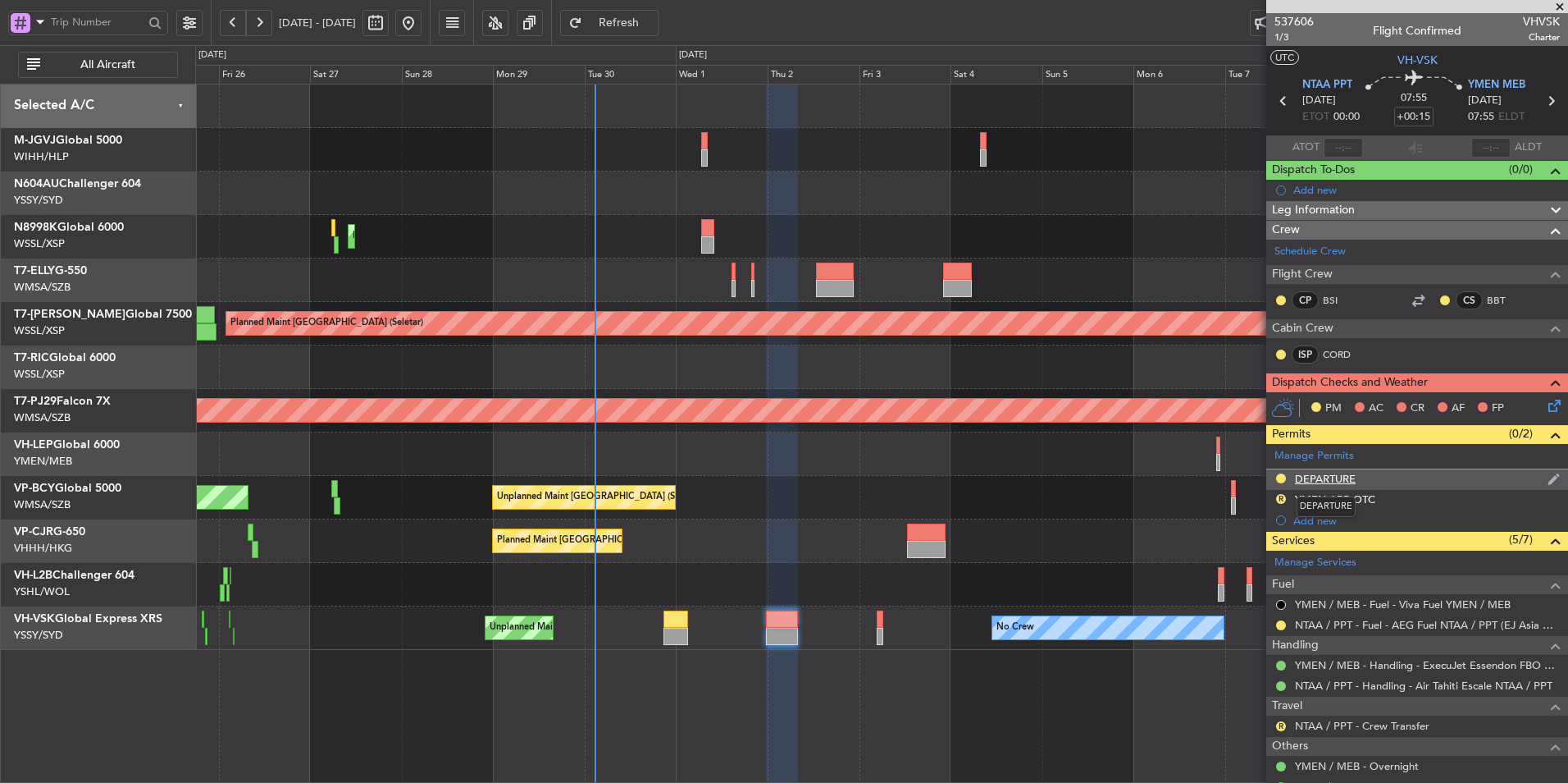
click at [1304, 476] on div "DEPARTURE" at bounding box center [1324, 479] width 60 height 14
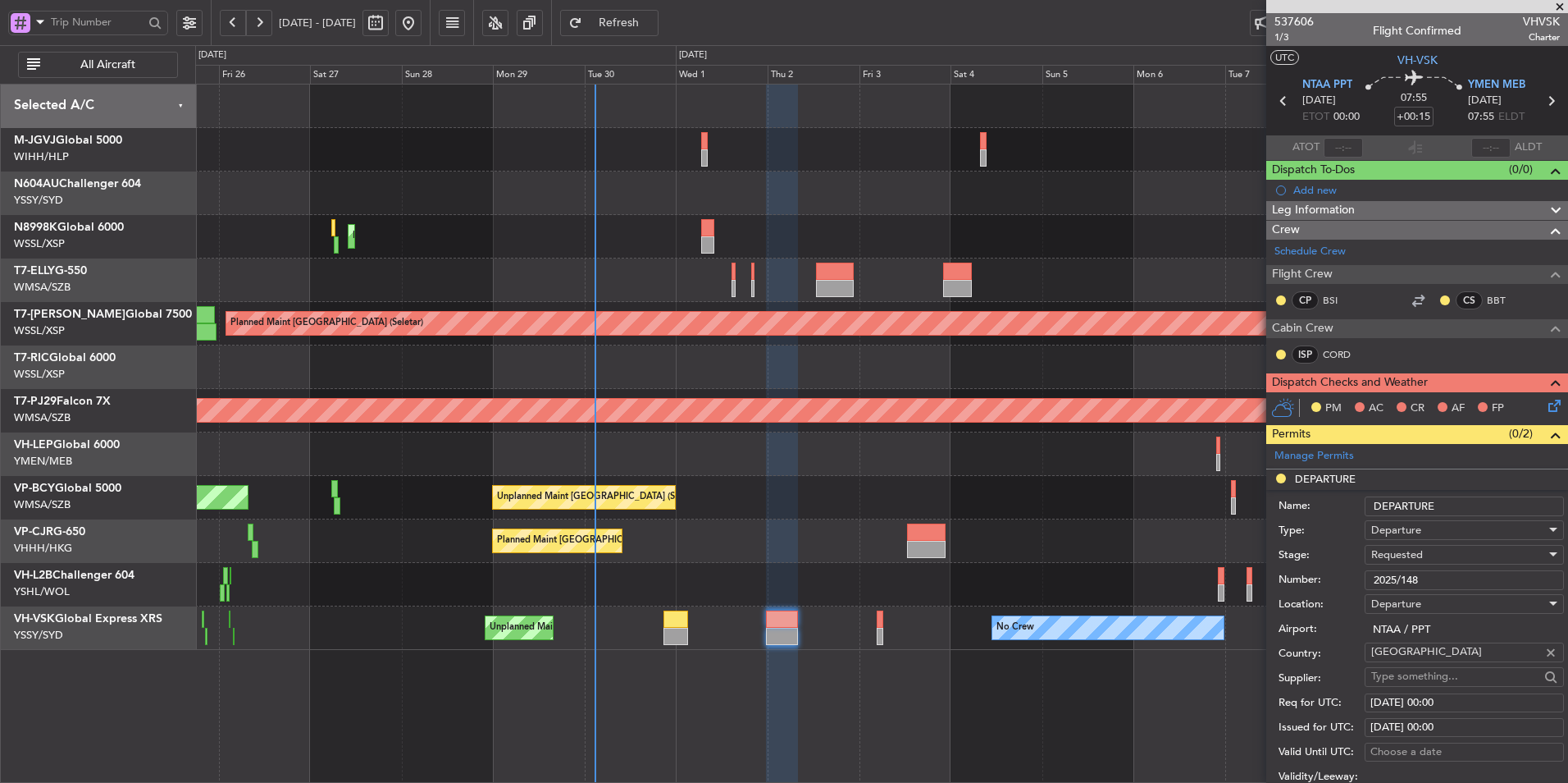
click at [1421, 557] on span "Requested" at bounding box center [1397, 554] width 52 height 14
click at [1436, 683] on span "Received OK" at bounding box center [1459, 678] width 173 height 25
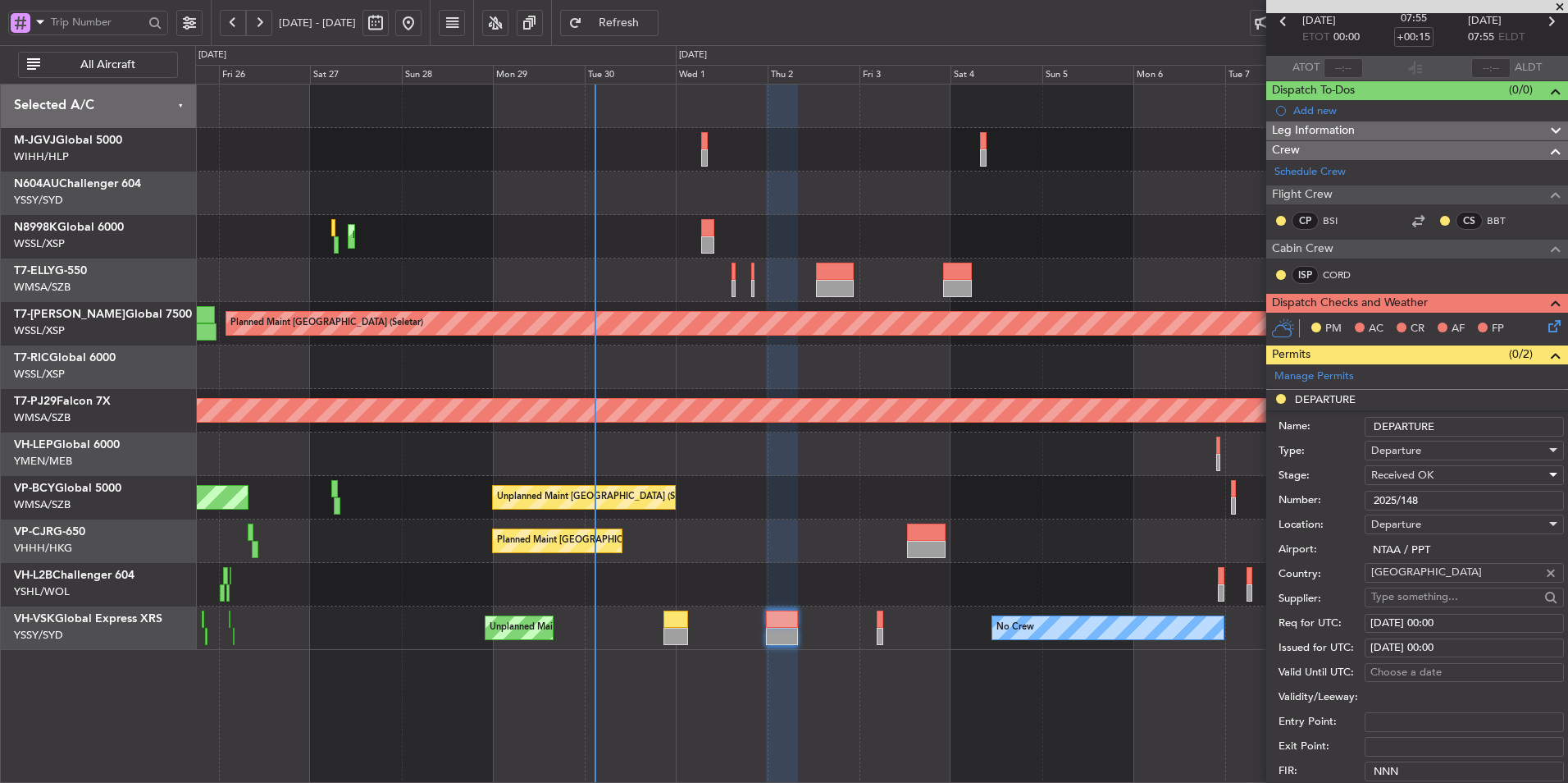
scroll to position [164, 0]
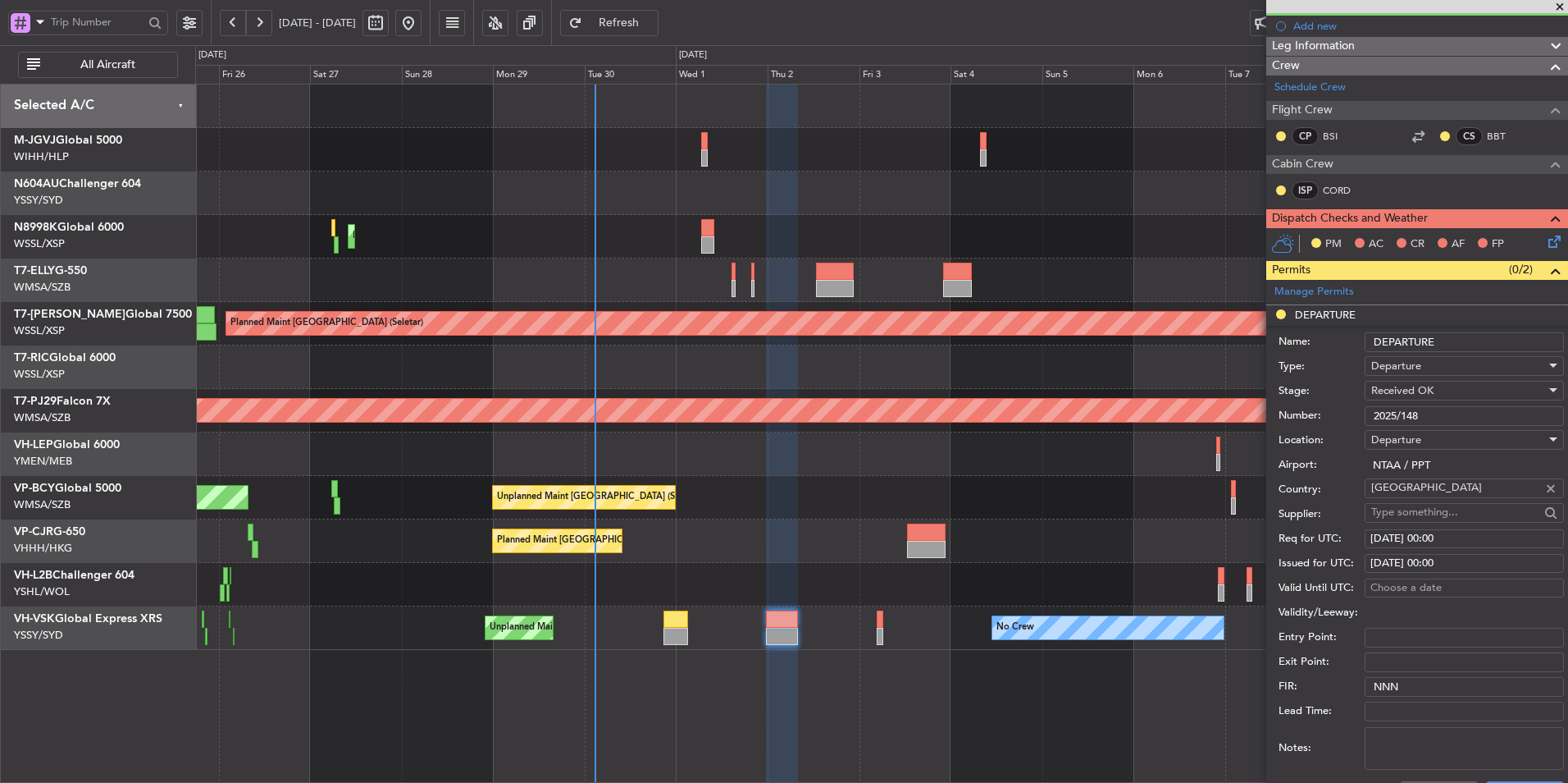
click at [1432, 540] on div "01/10/2025 00:00" at bounding box center [1464, 538] width 188 height 16
select select "10"
select select "2025"
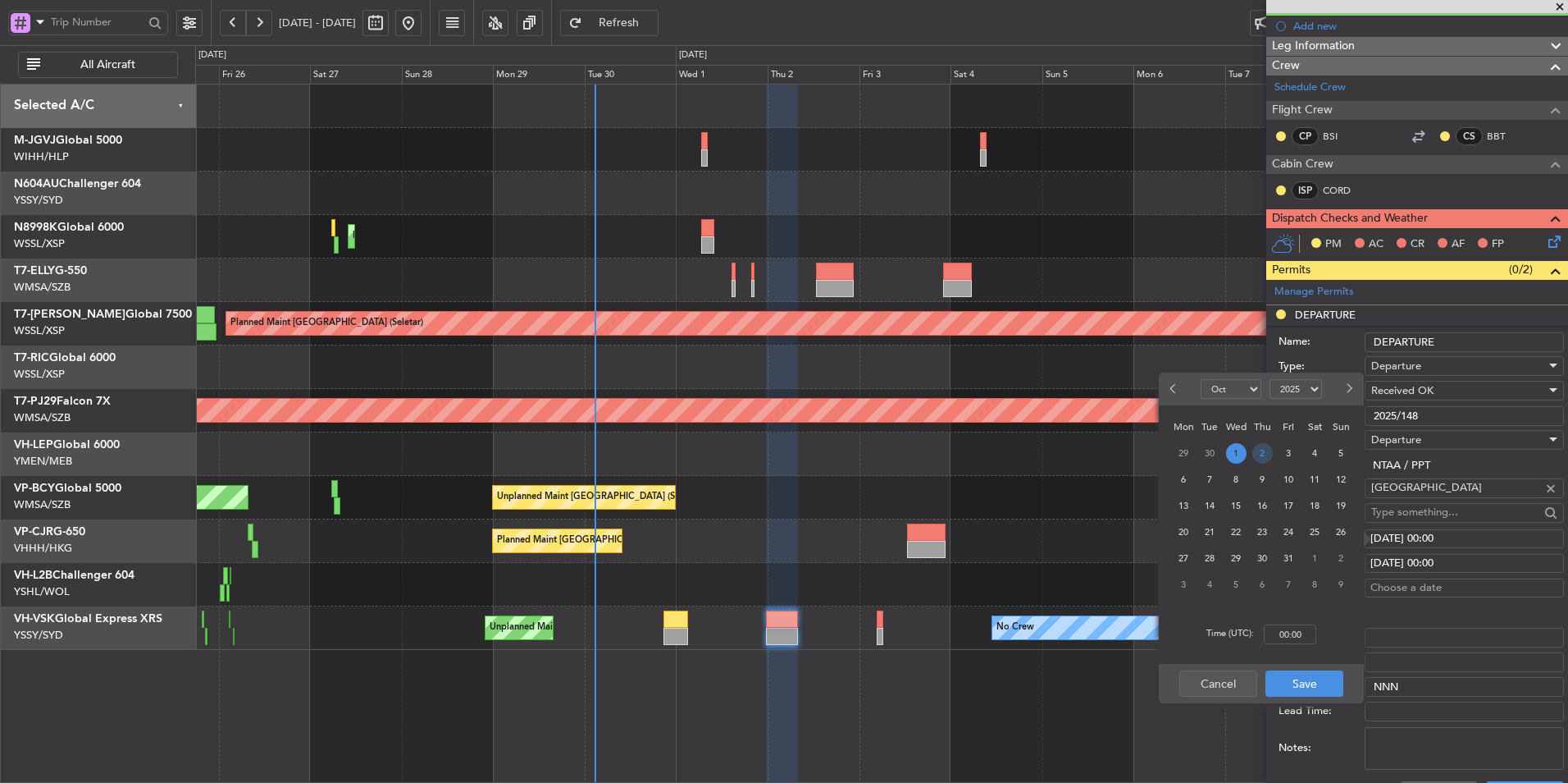
click at [1262, 452] on span "2" at bounding box center [1262, 453] width 20 height 20
click at [1312, 674] on button "Save" at bounding box center [1304, 683] width 78 height 26
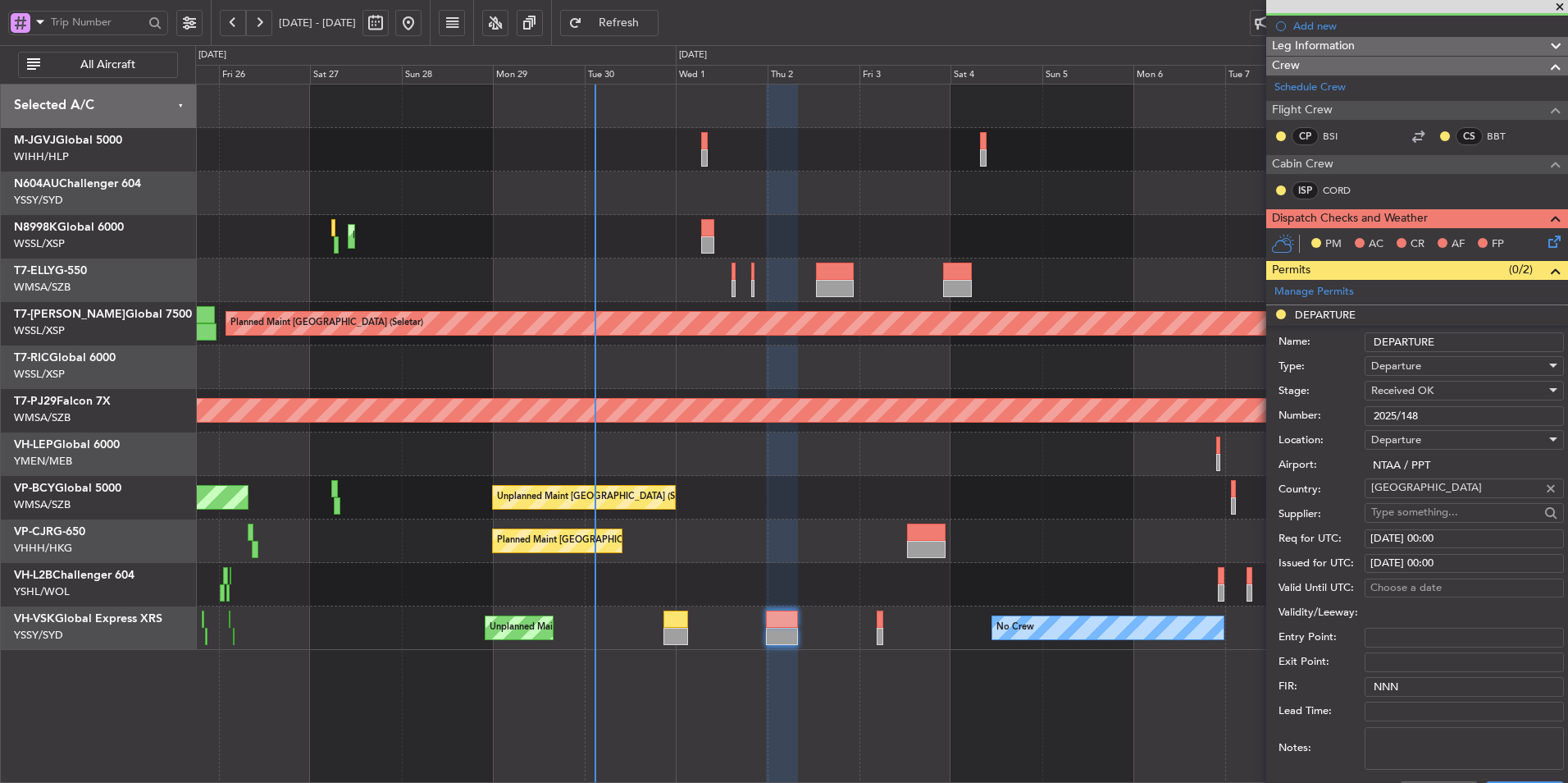
click at [1397, 560] on div "01/10/2025 00:00" at bounding box center [1464, 563] width 188 height 16
select select "10"
select select "2025"
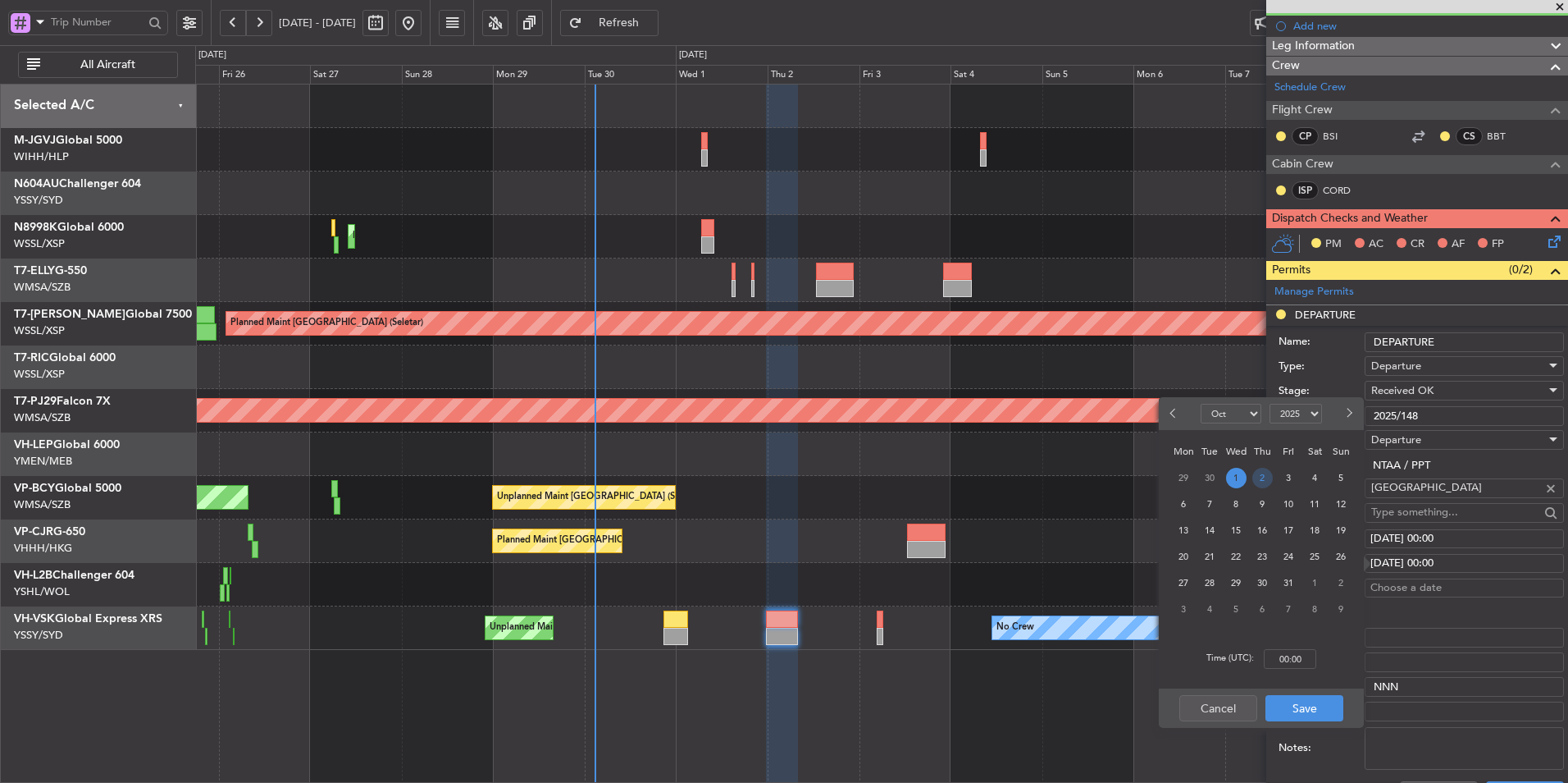
click at [1263, 475] on span "2" at bounding box center [1262, 477] width 20 height 20
click at [1296, 709] on button "Save" at bounding box center [1304, 707] width 78 height 26
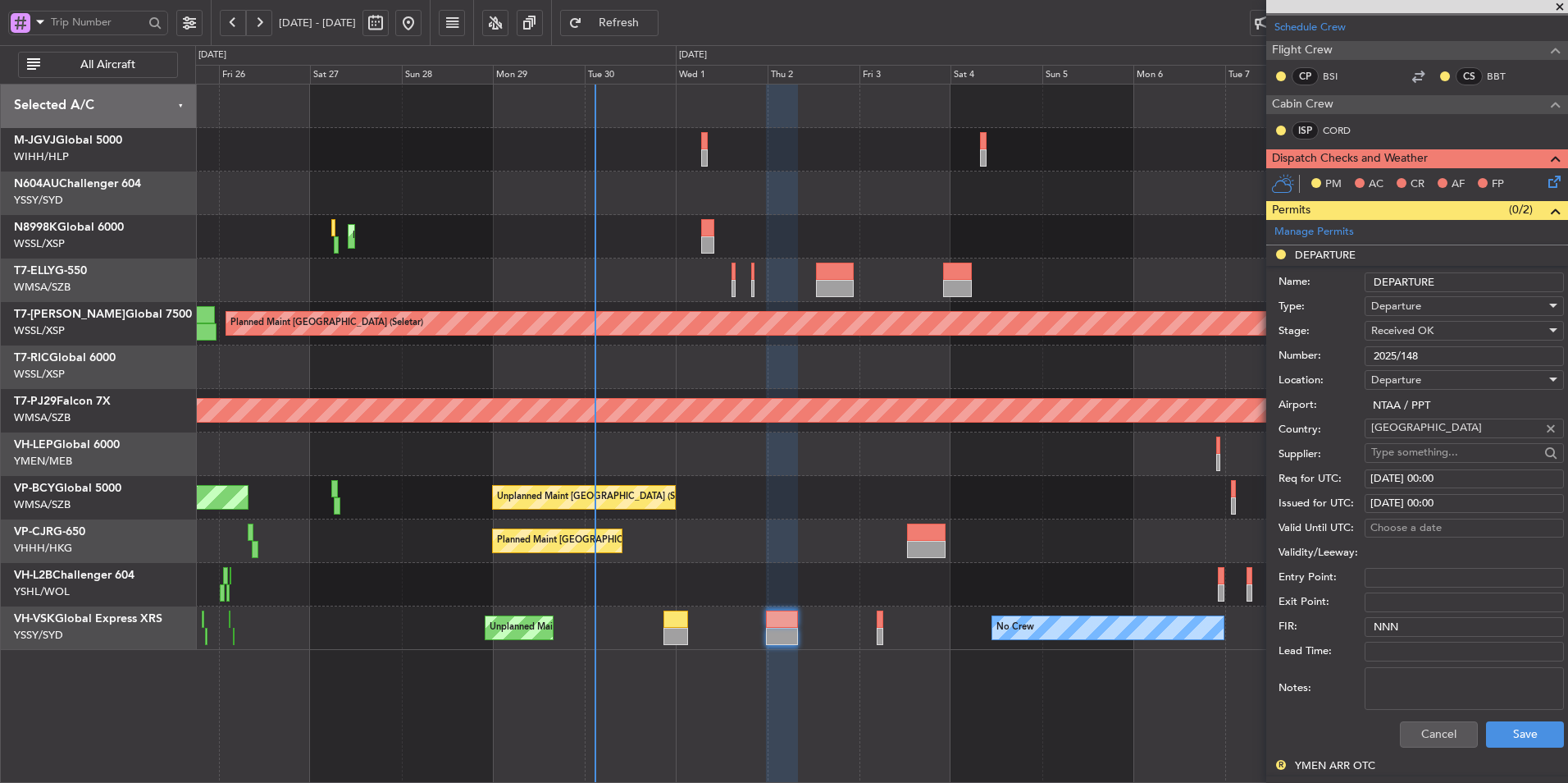
scroll to position [247, 0]
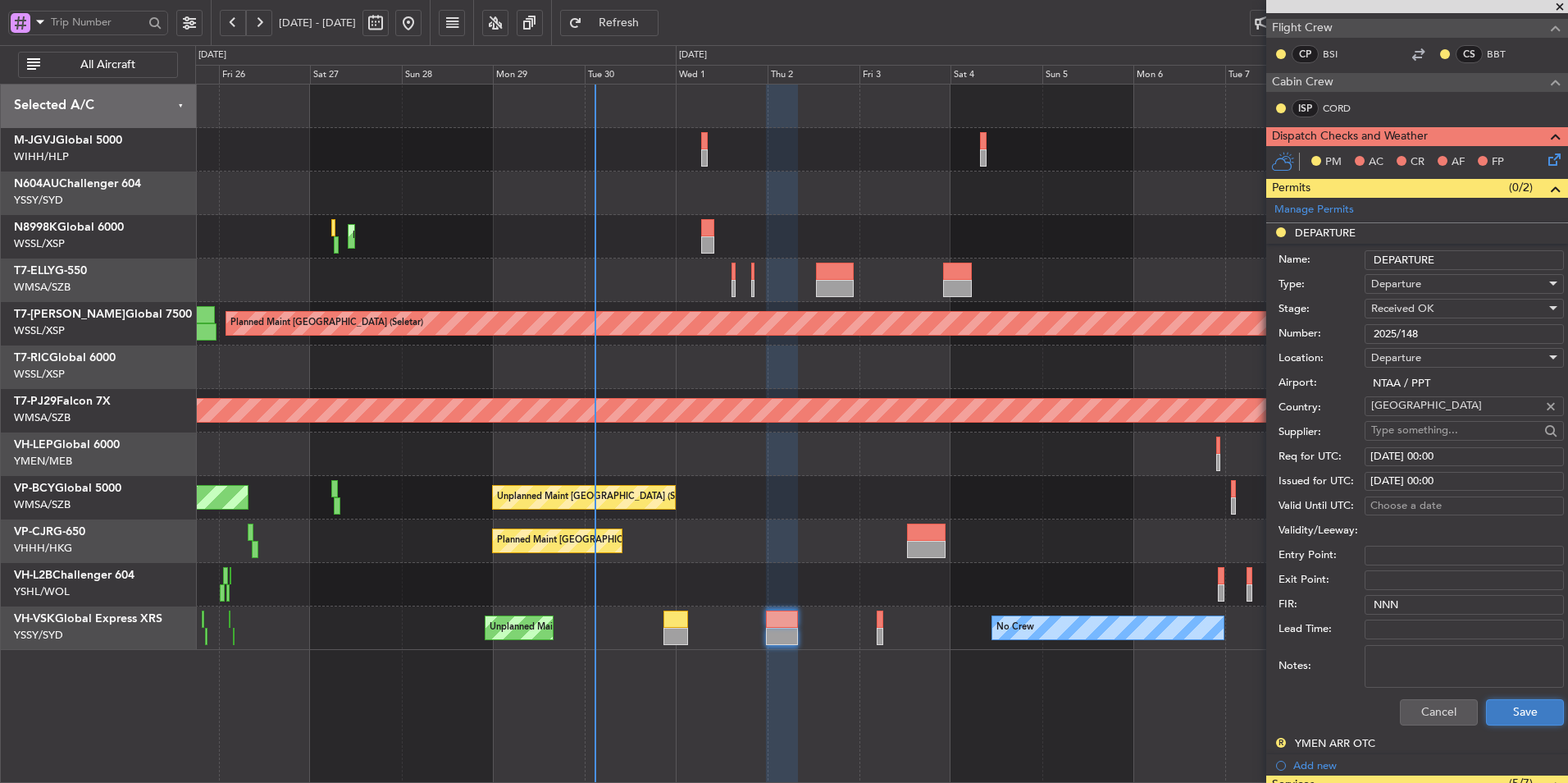
click at [1506, 705] on button "Save" at bounding box center [1525, 712] width 78 height 26
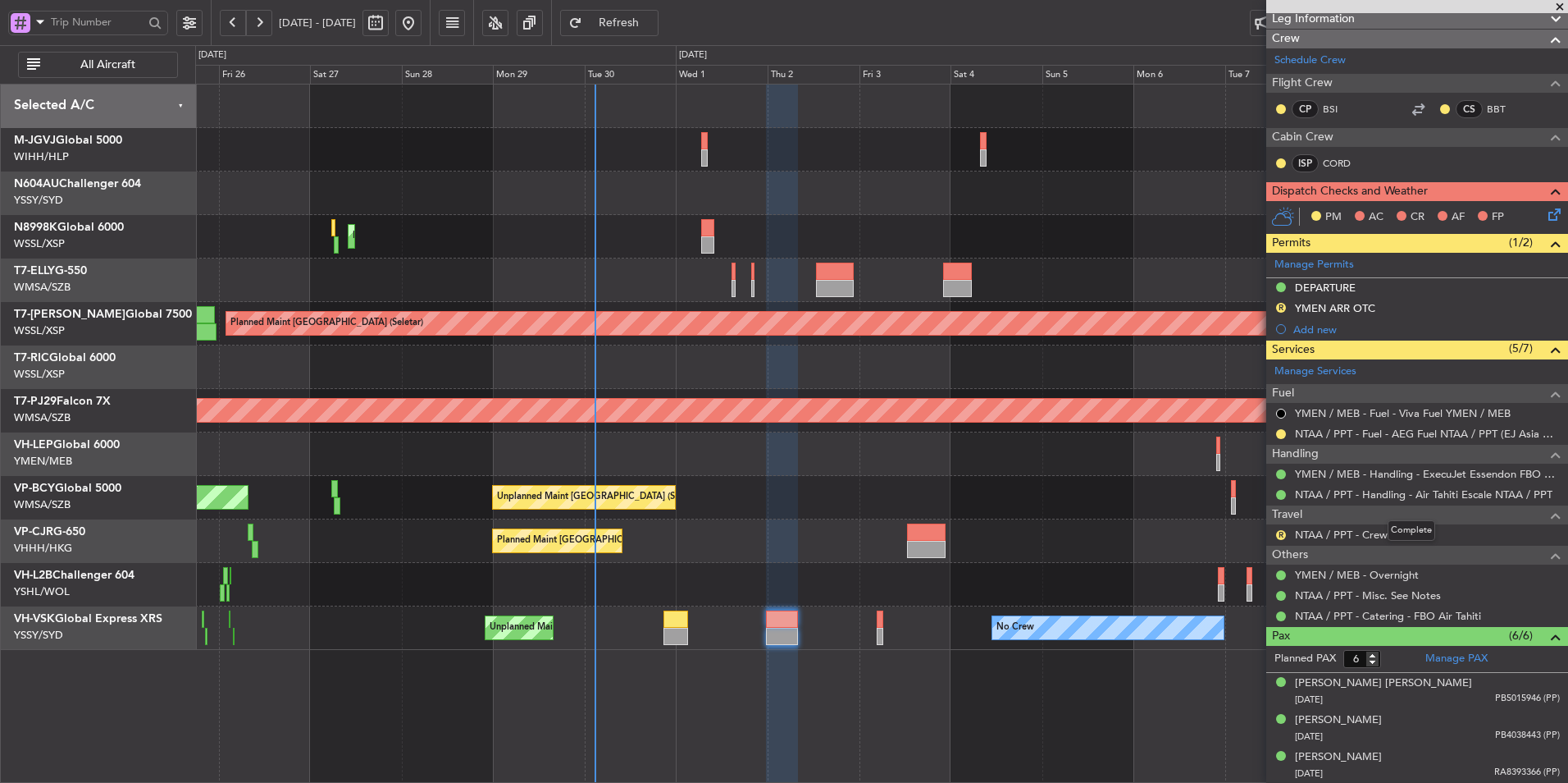
scroll to position [164, 0]
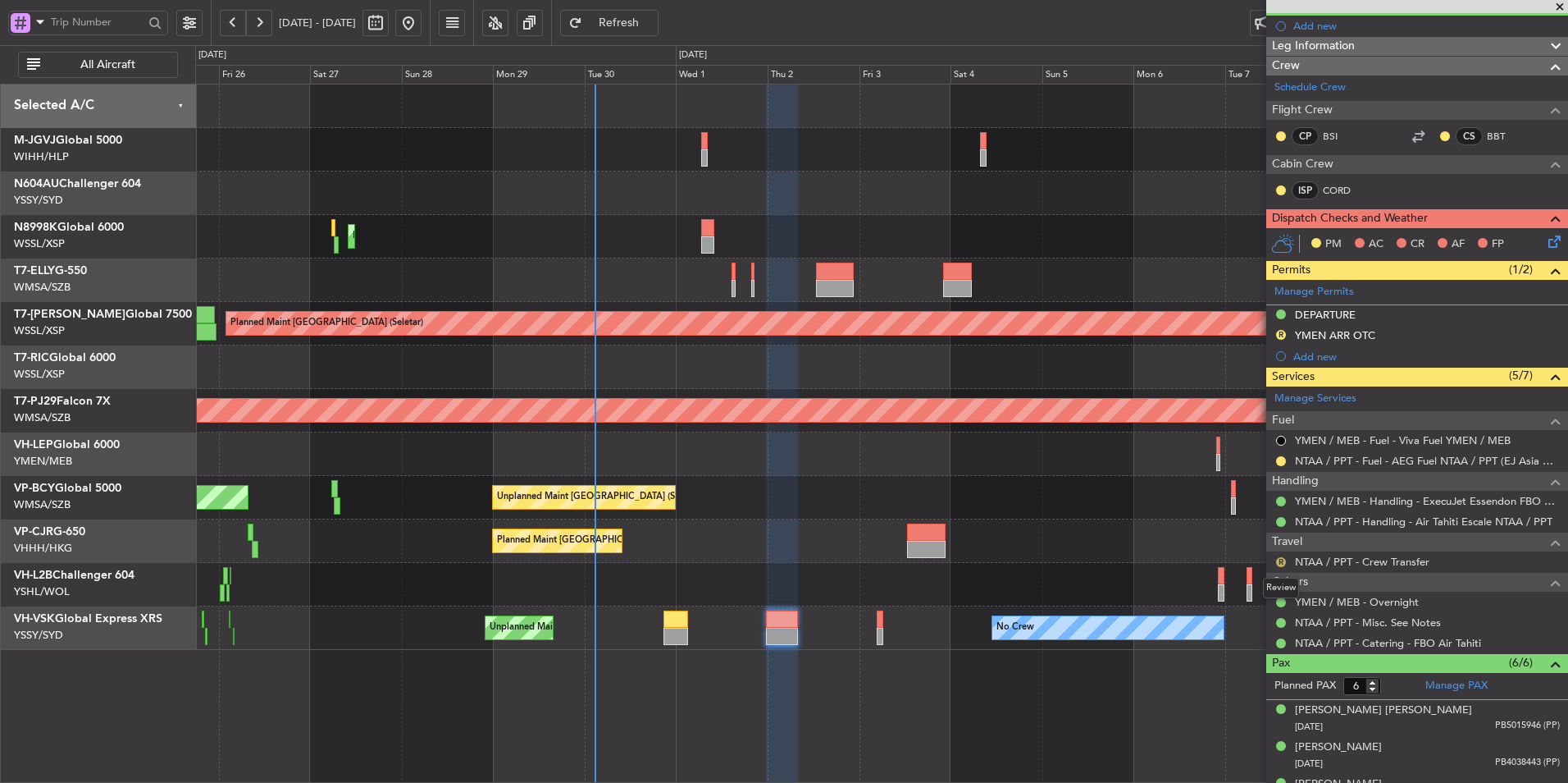
click at [1280, 562] on button "R" at bounding box center [1281, 562] width 10 height 10
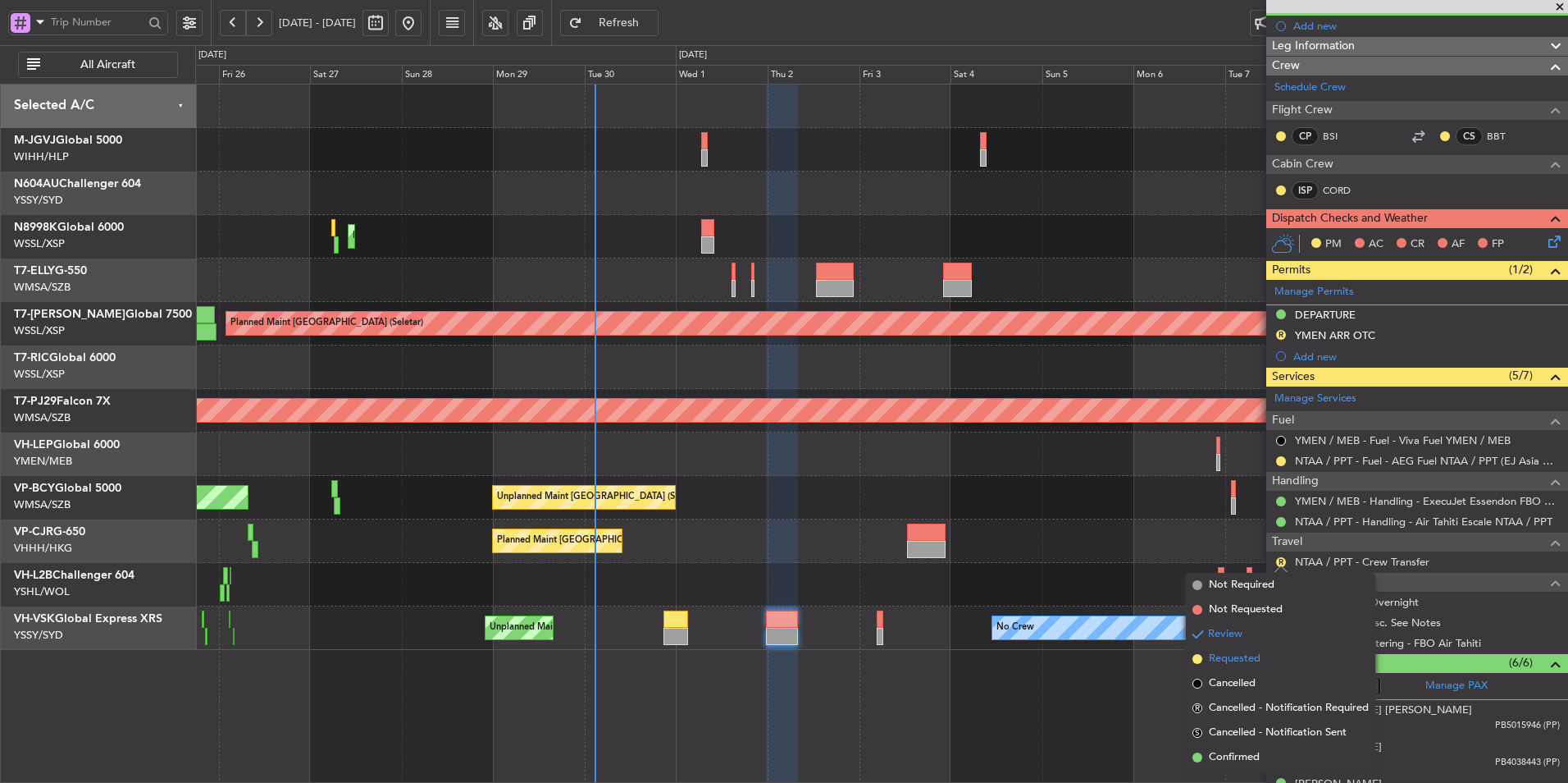
click at [1250, 655] on span "Requested" at bounding box center [1235, 658] width 52 height 16
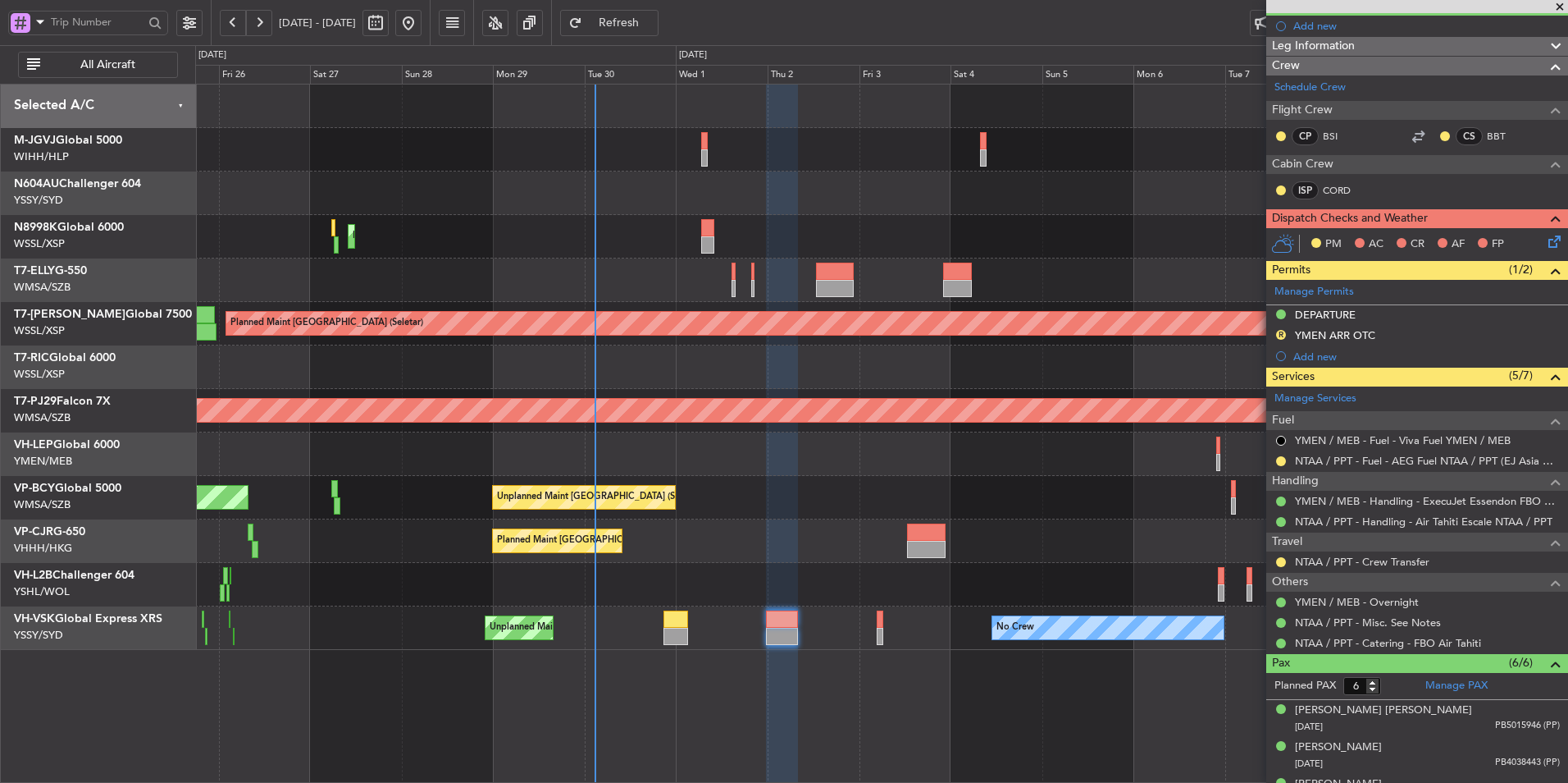
click at [686, 626] on div at bounding box center [676, 619] width 25 height 17
type input "-00:55"
type input "0"
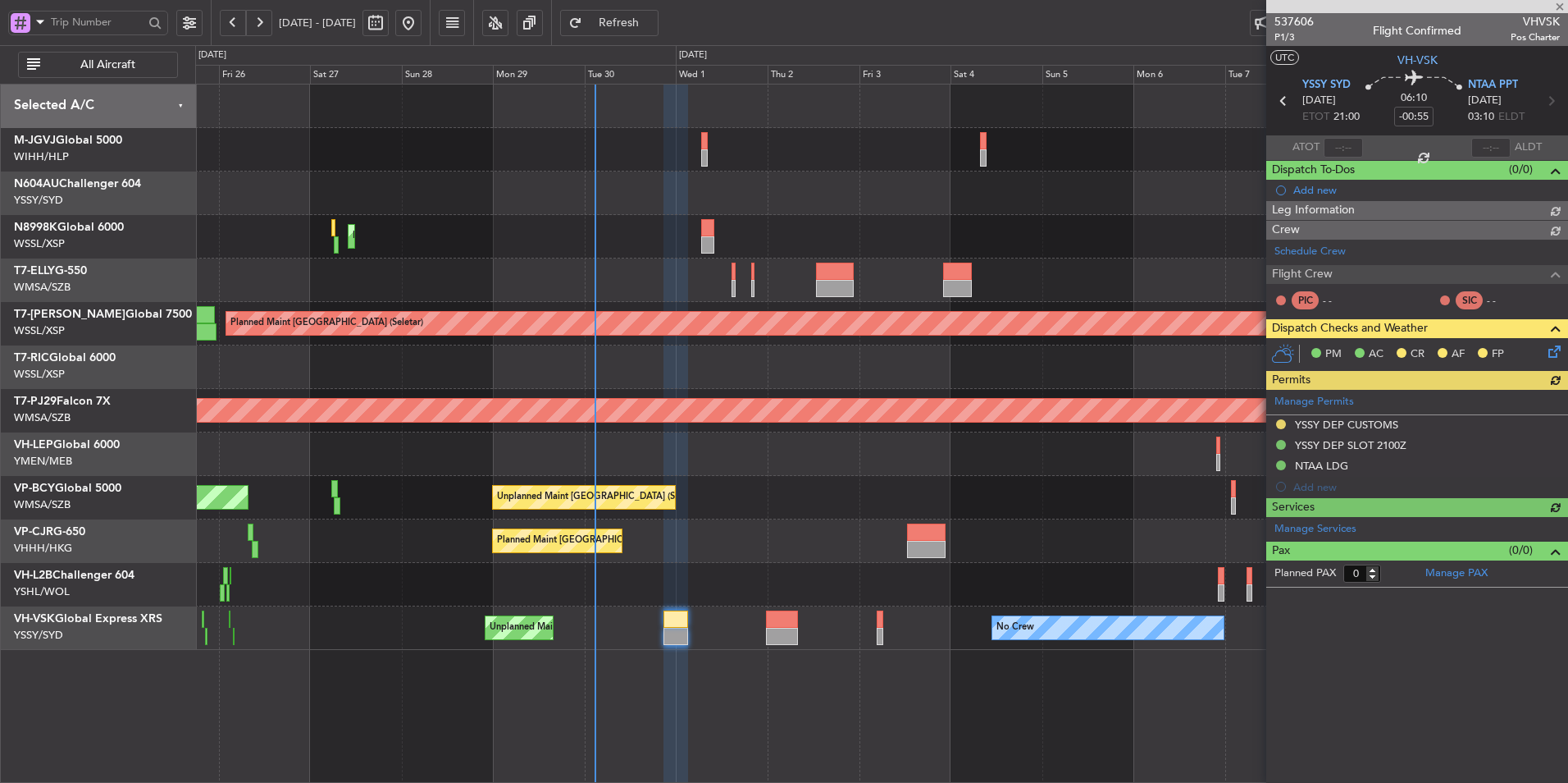
type input "Brien Tan (BTA)"
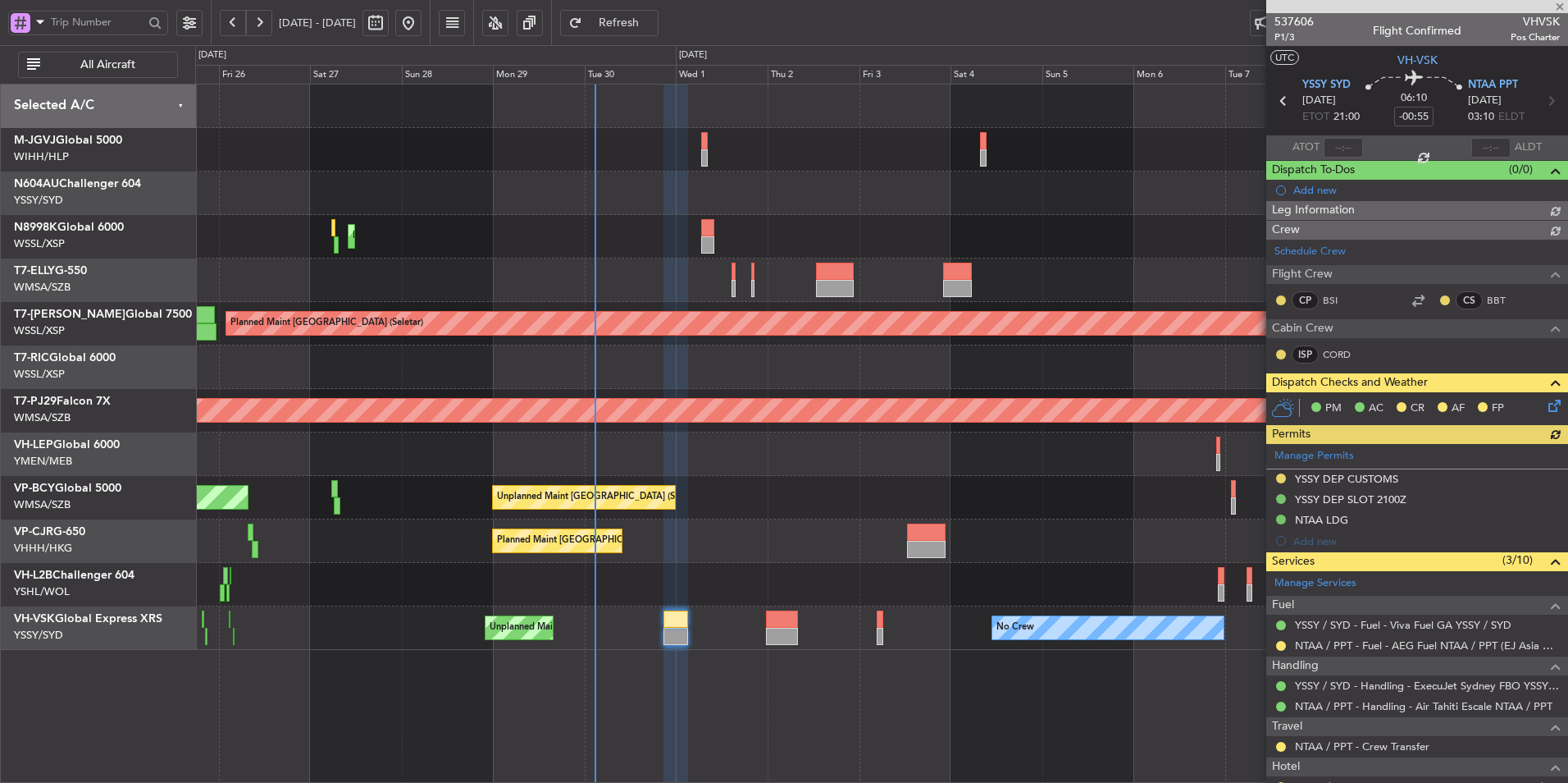
type input "Brien Tan (BTA)"
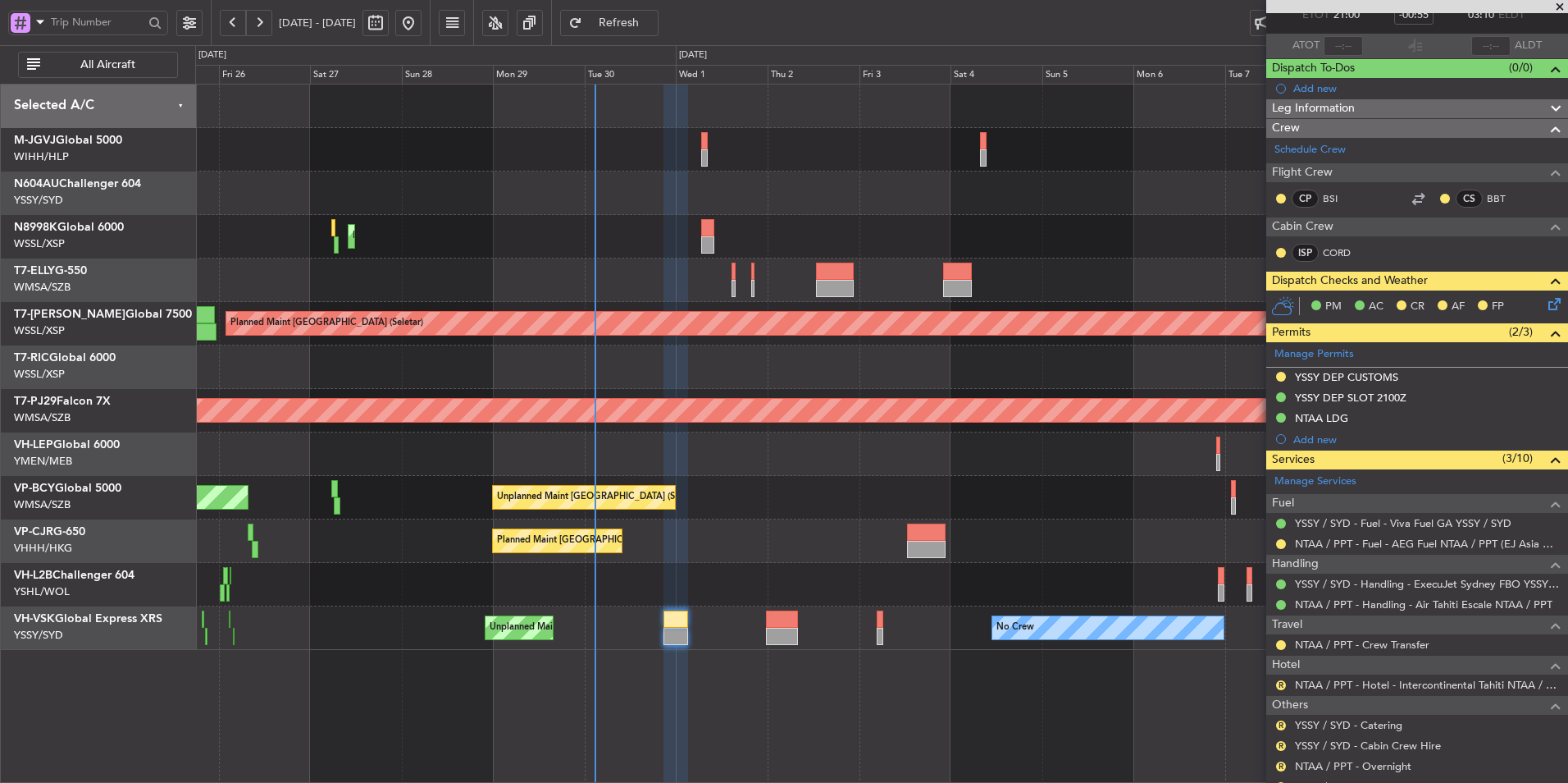
scroll to position [161, 0]
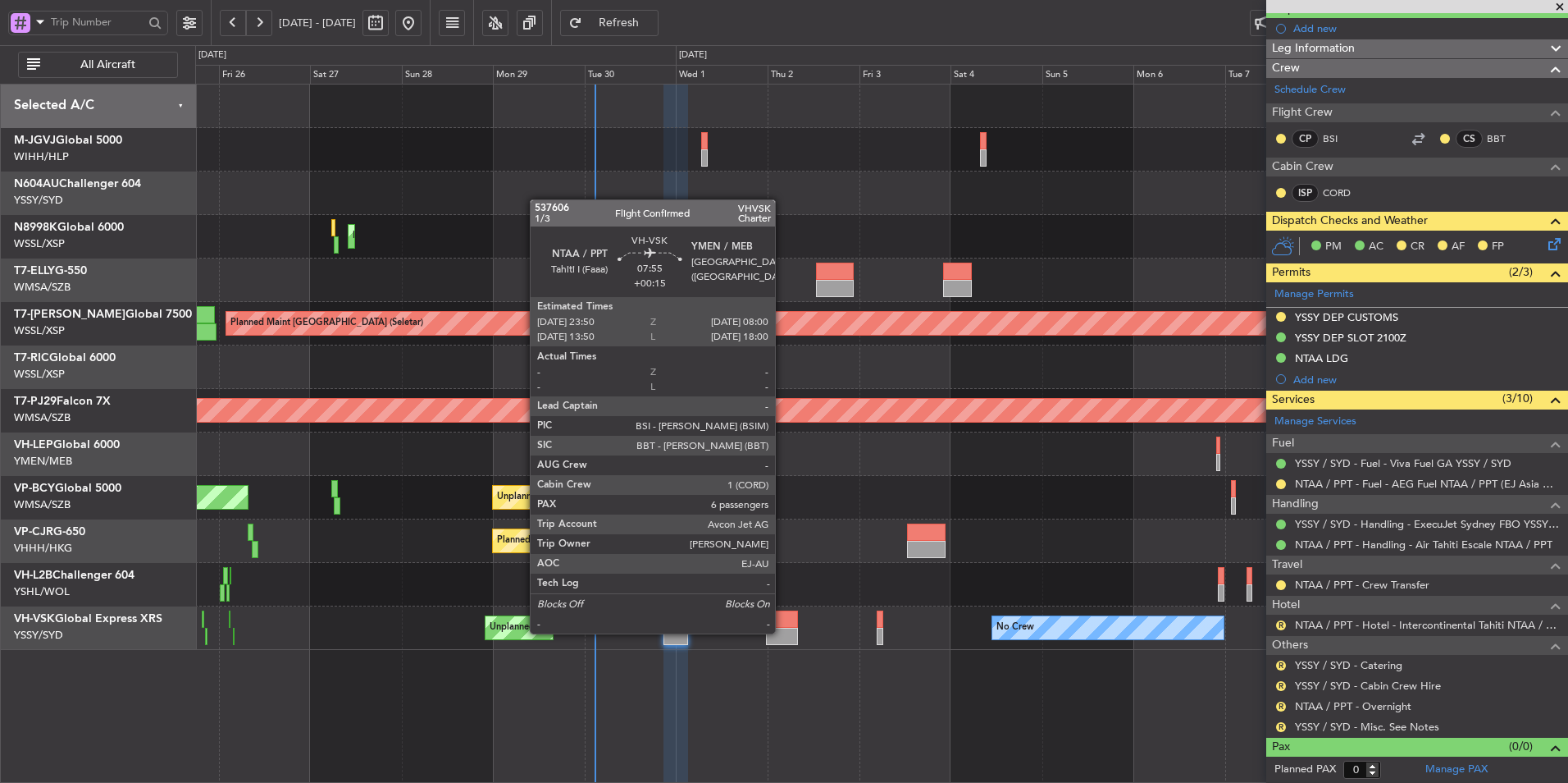
click at [783, 632] on div at bounding box center [782, 636] width 31 height 17
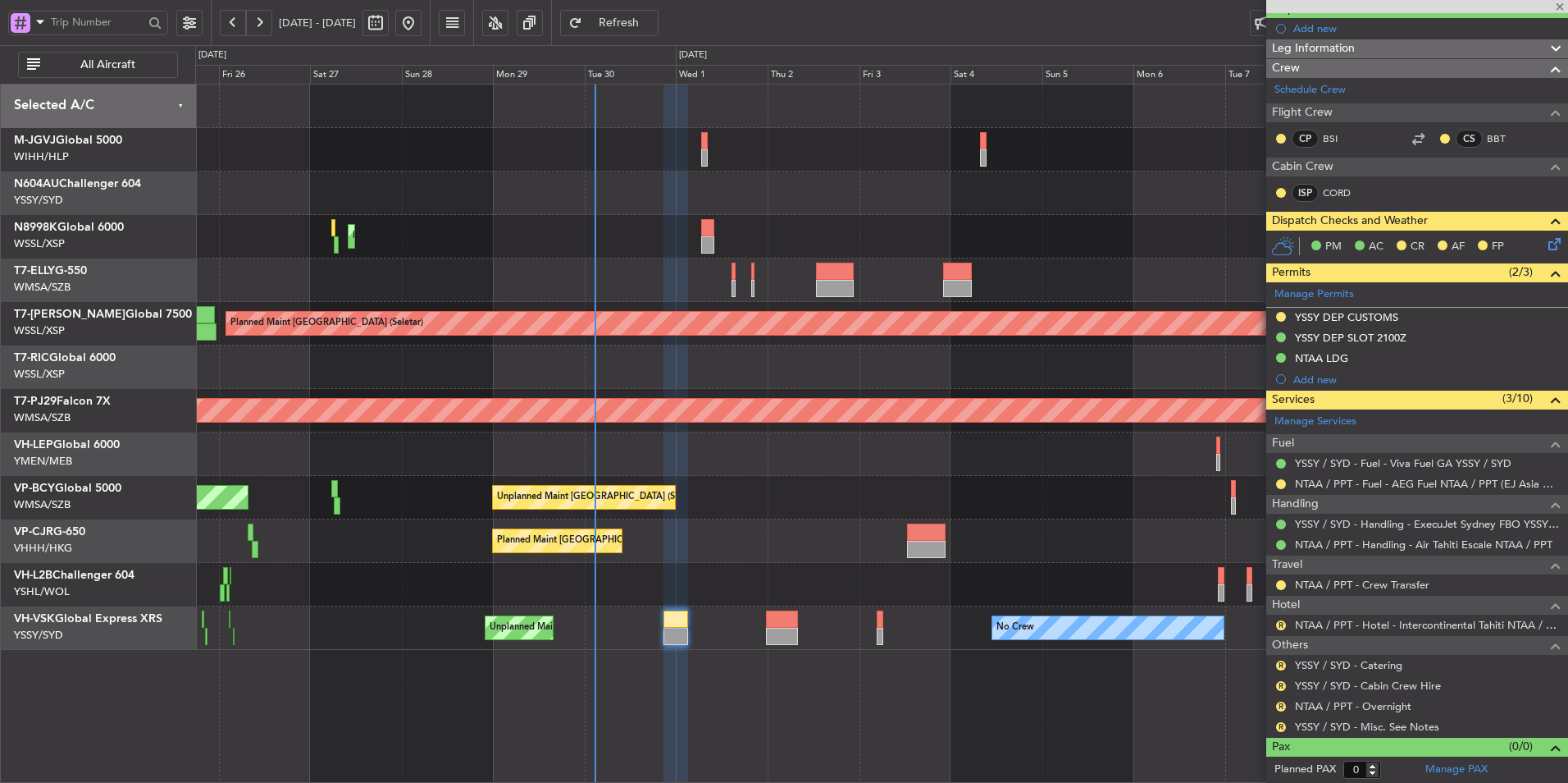
type input "+00:15"
type input "6"
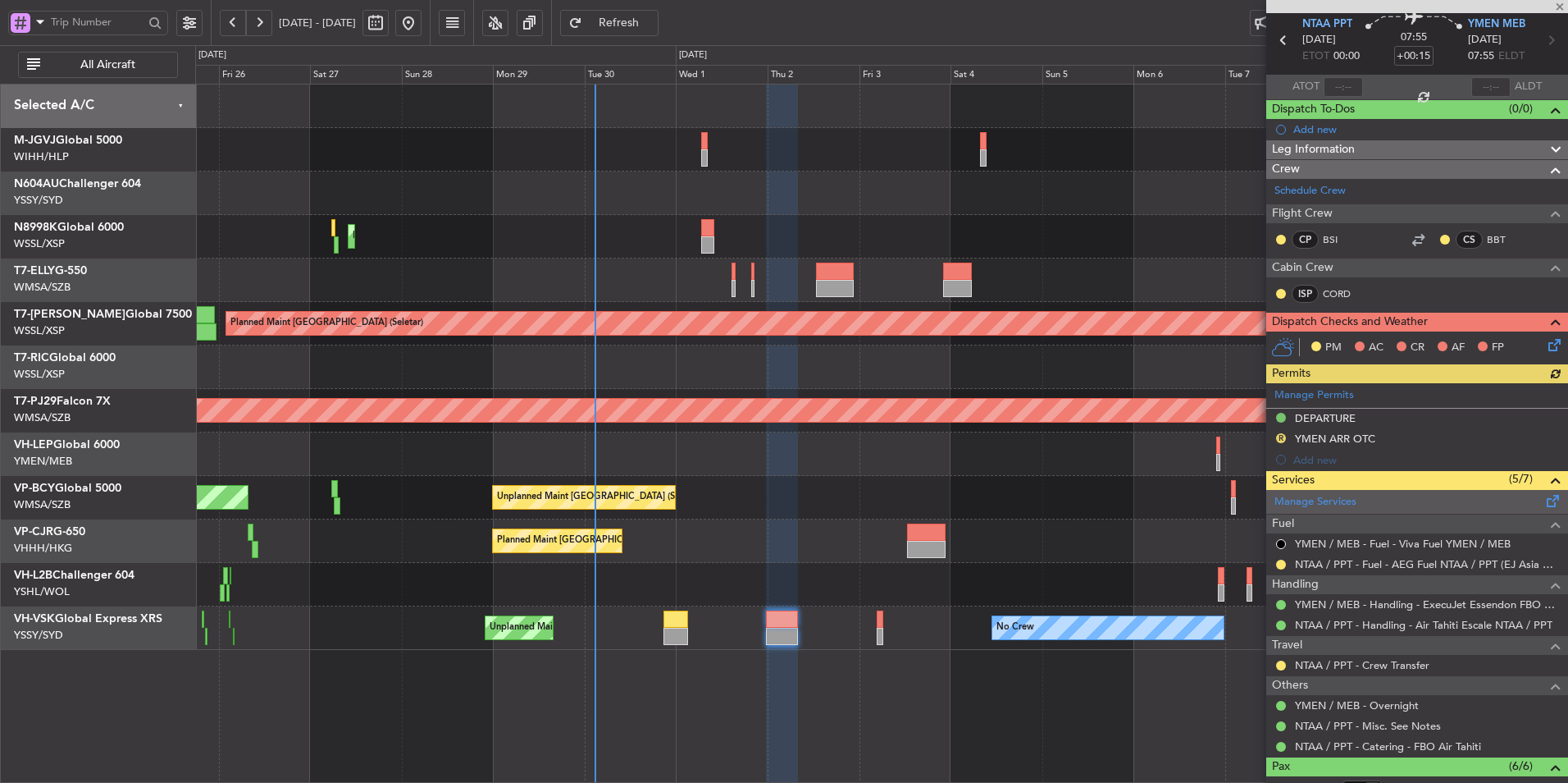
scroll to position [83, 0]
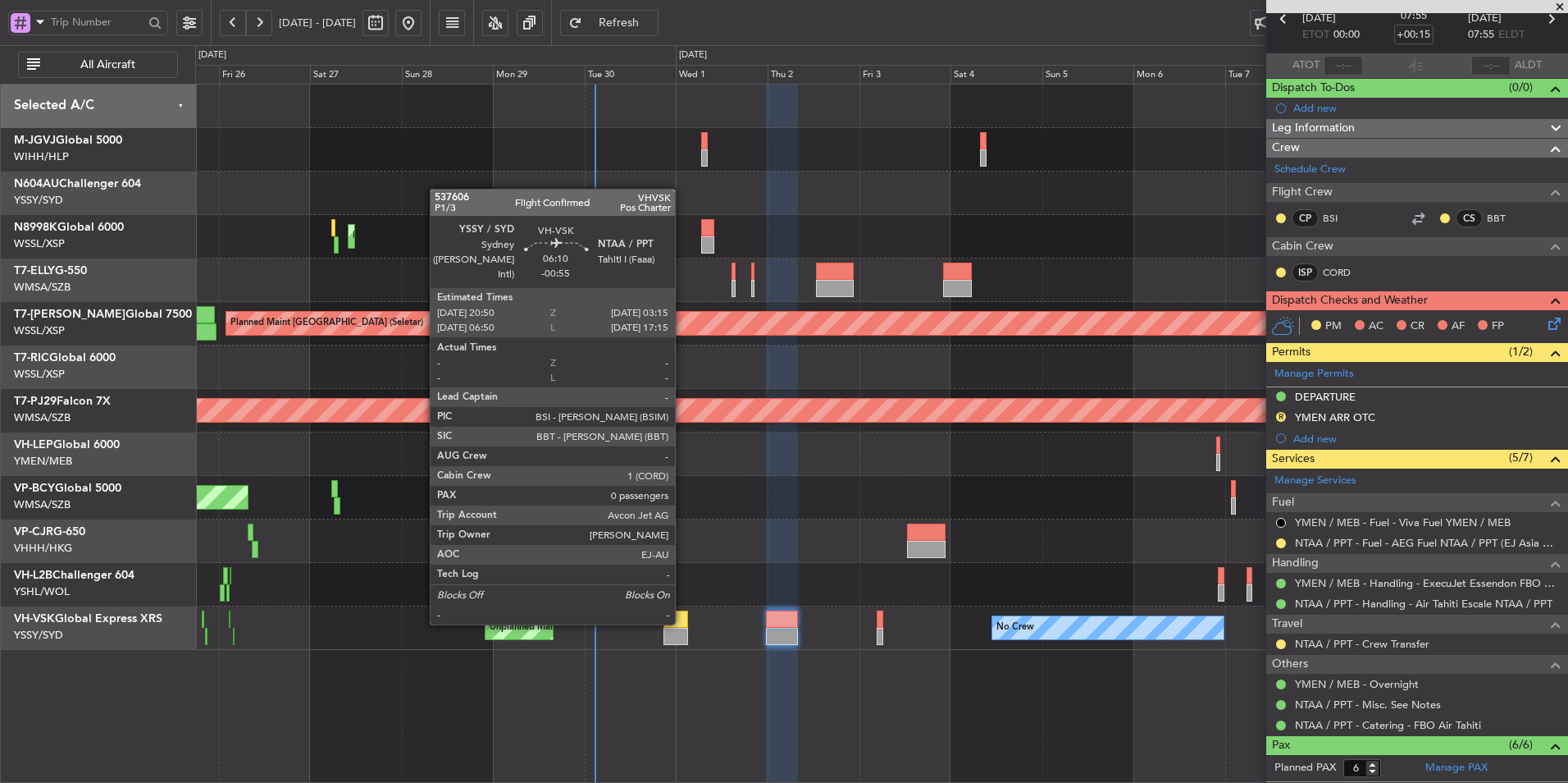
click at [682, 623] on div at bounding box center [676, 619] width 25 height 17
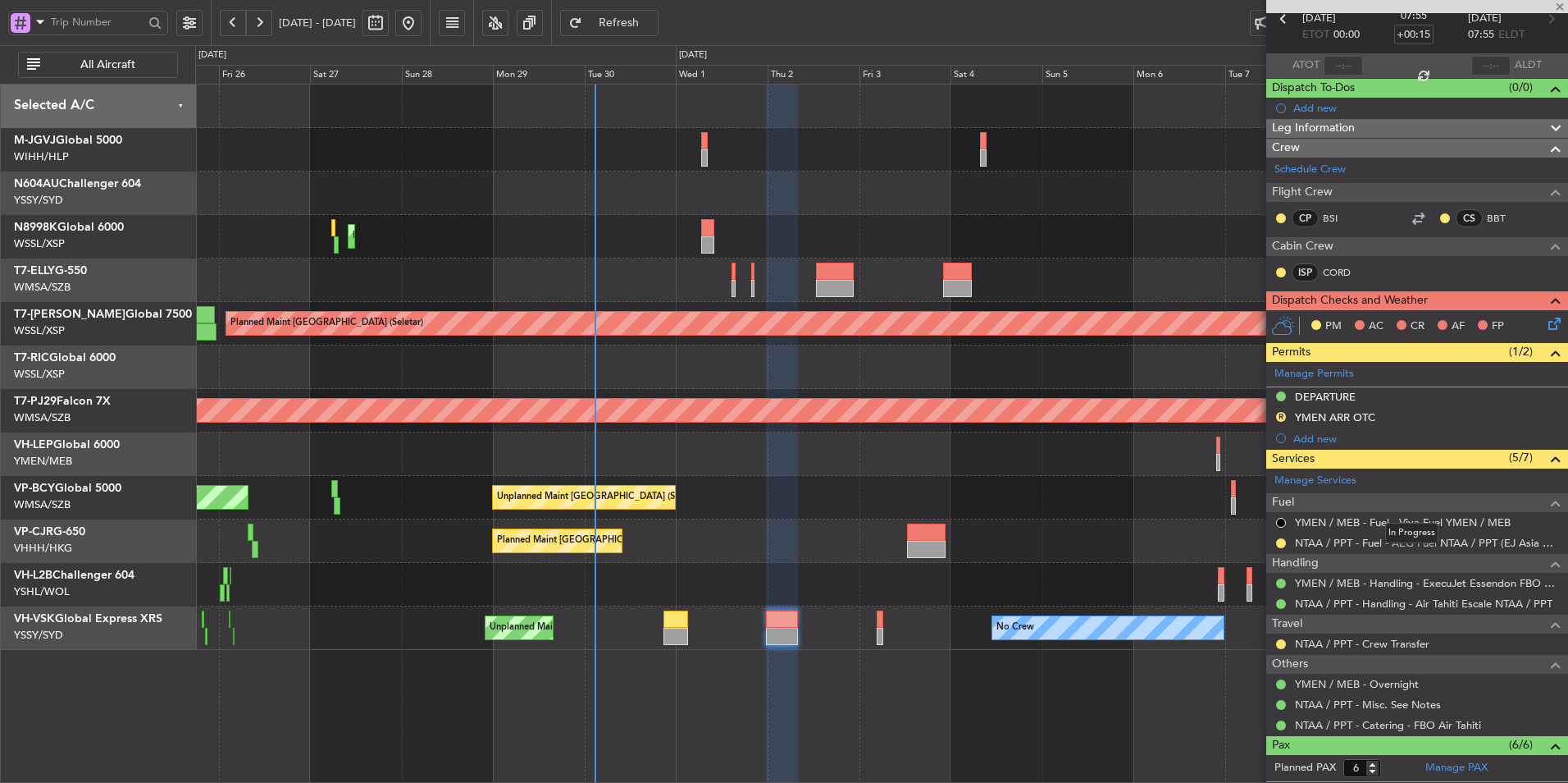
type input "-00:55"
type input "0"
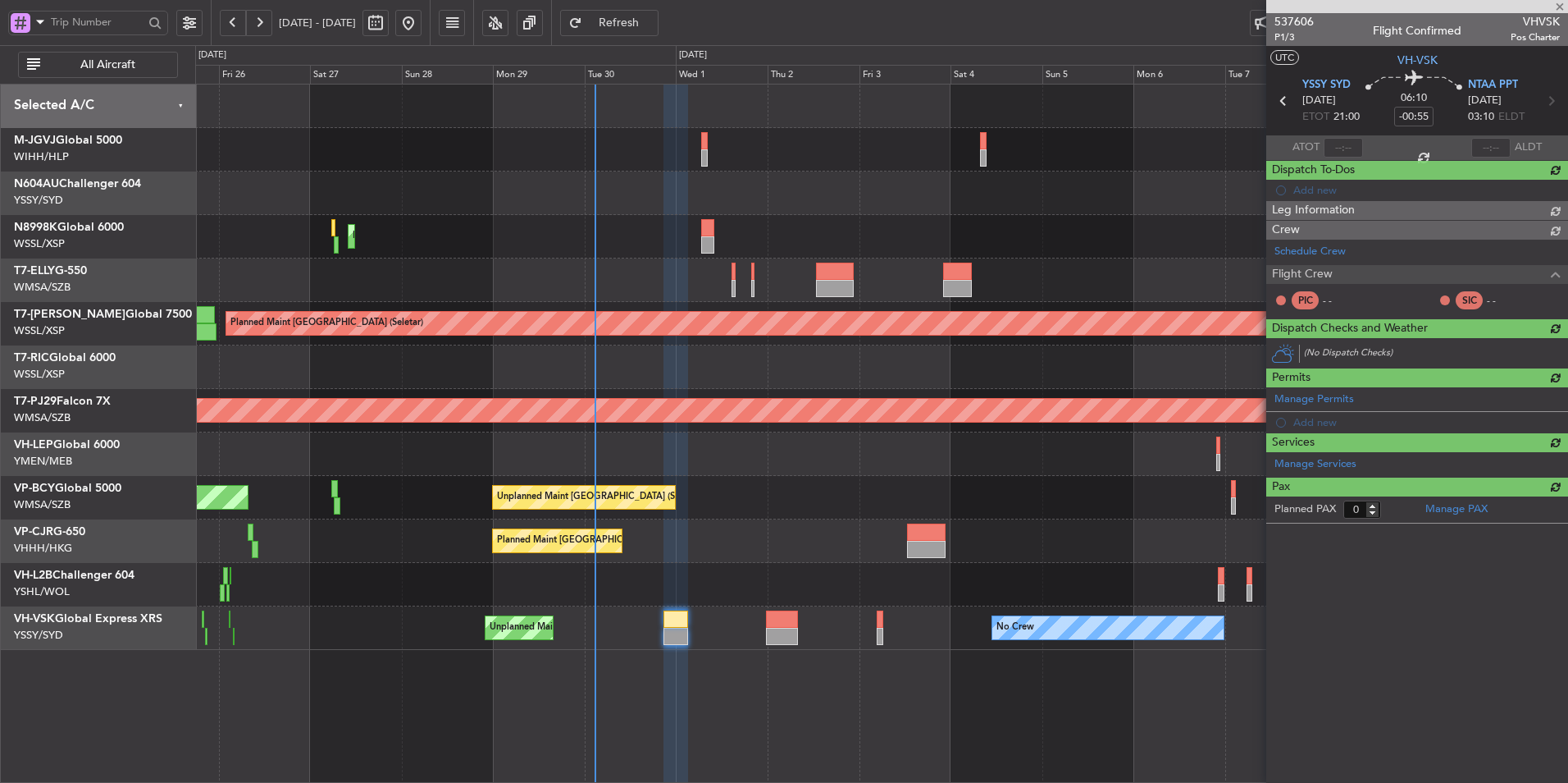
scroll to position [0, 0]
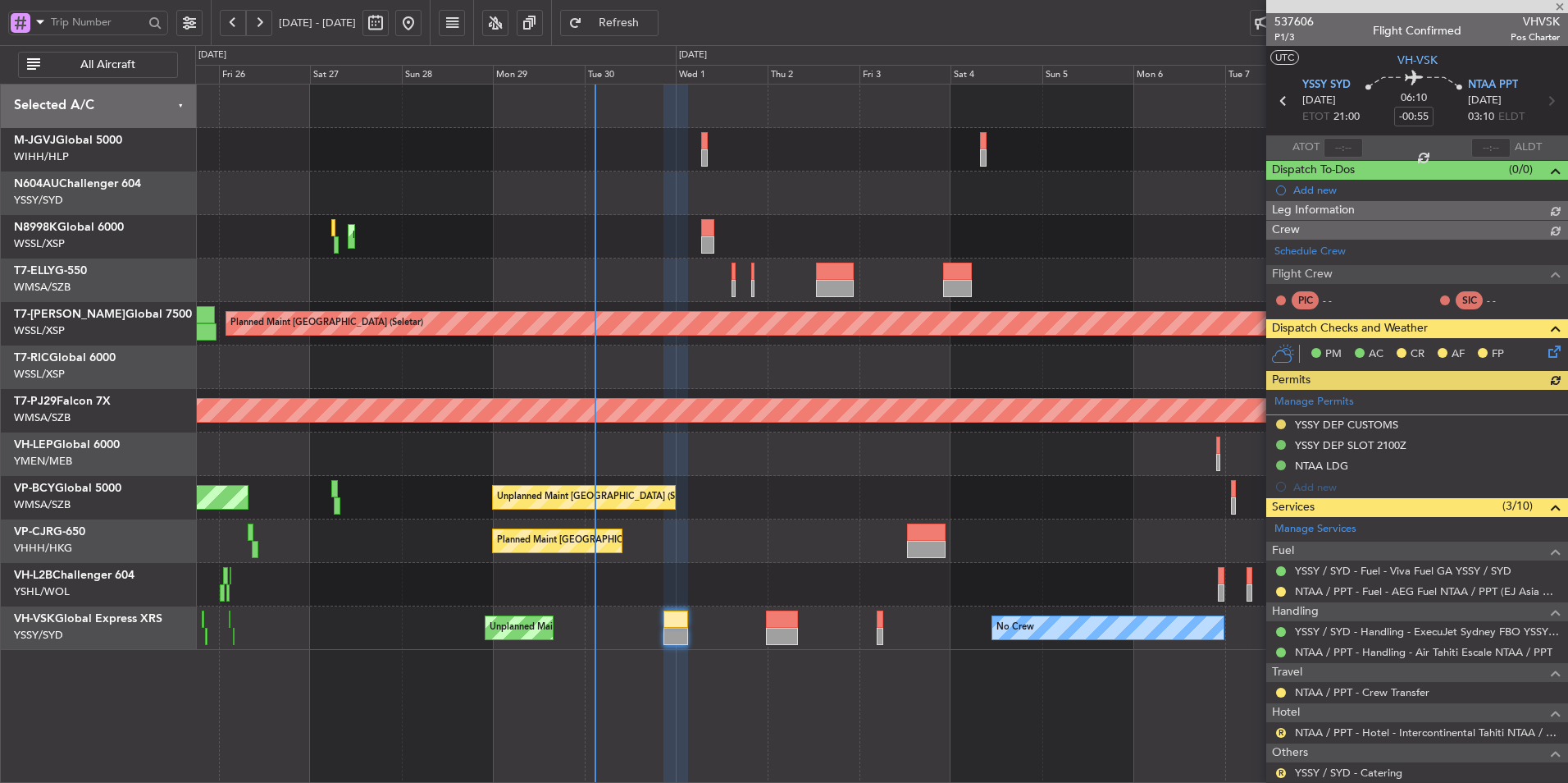
type input "Brien Tan (BTA)"
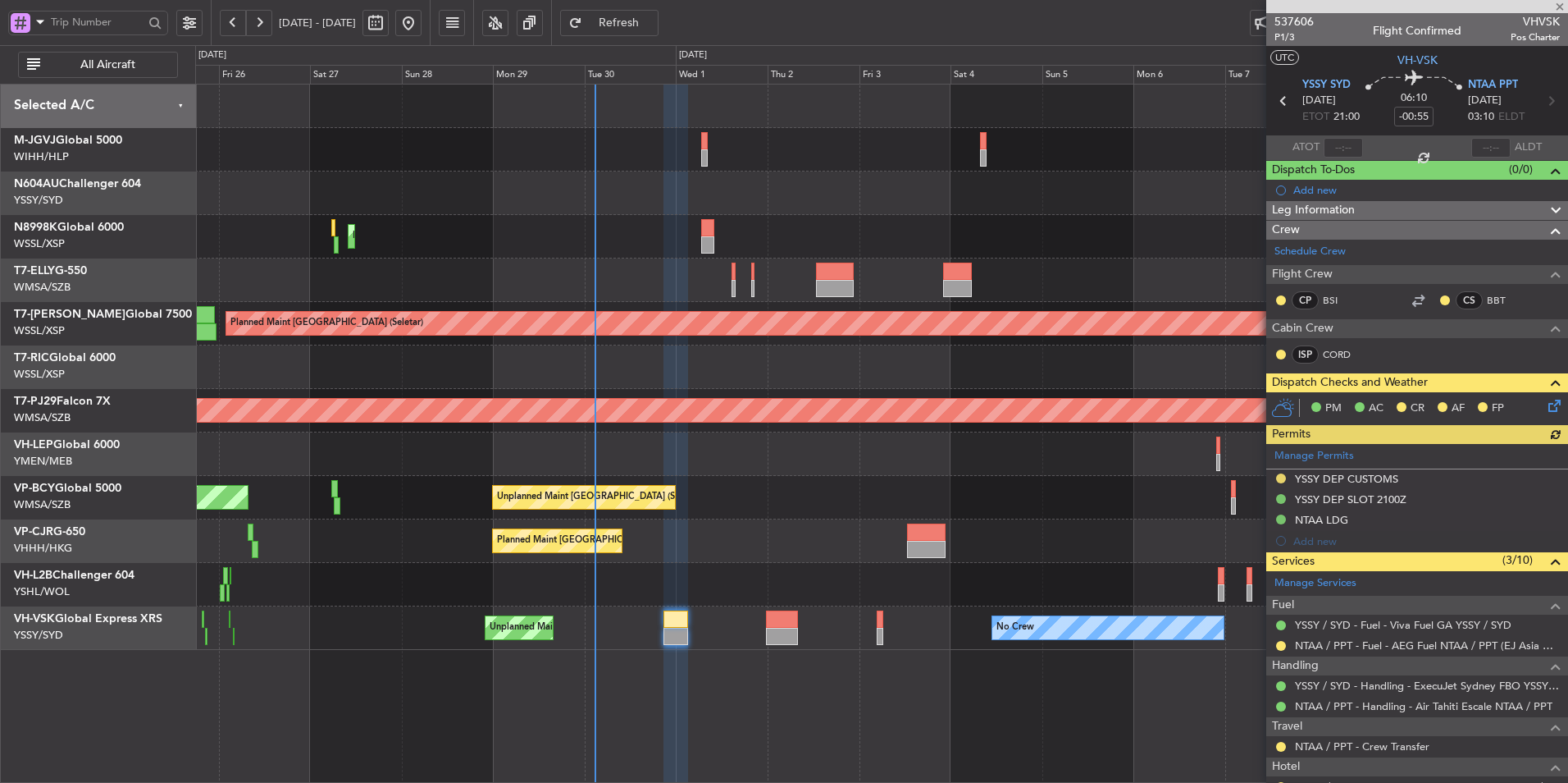
scroll to position [161, 0]
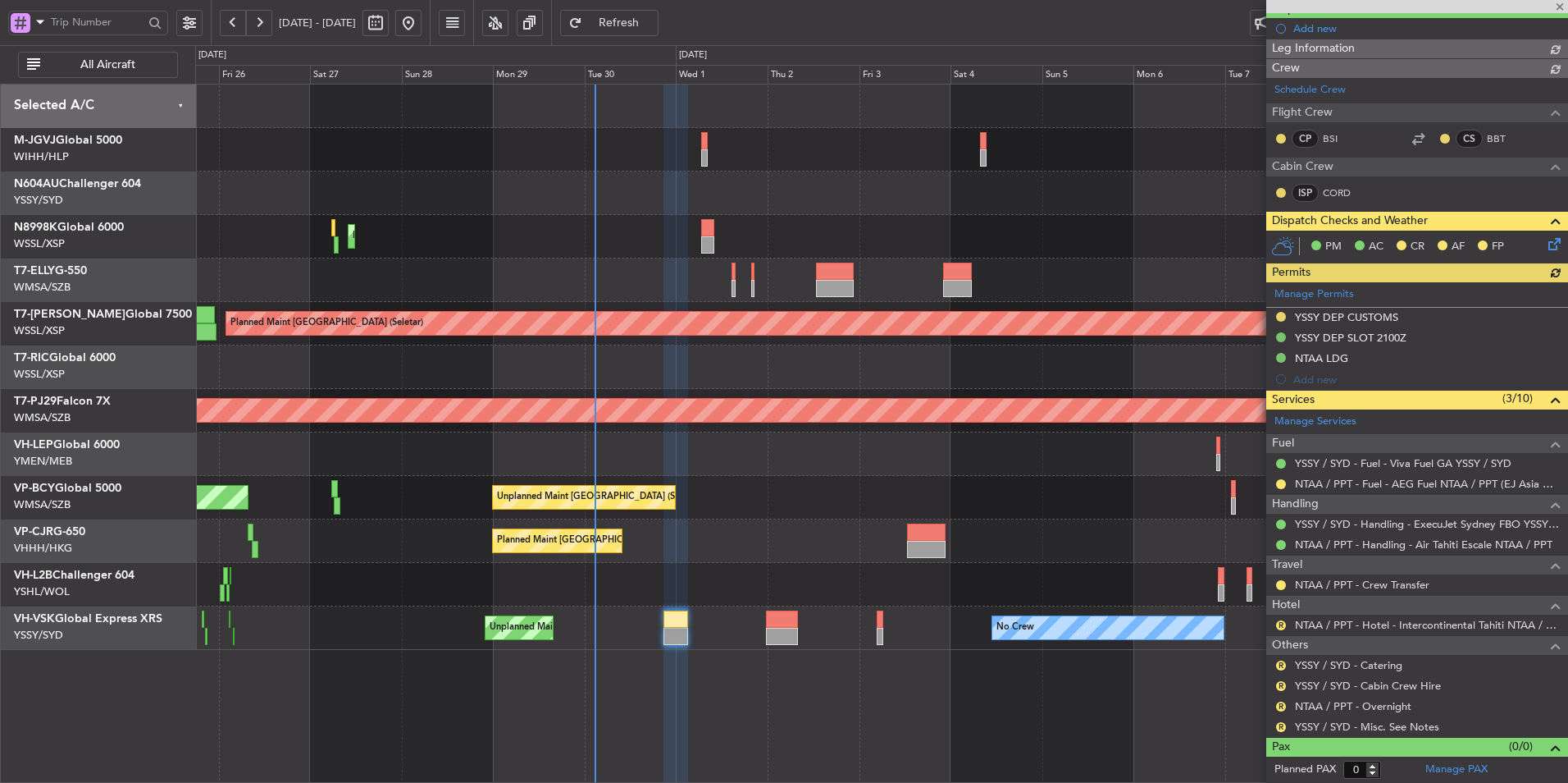
type input "Brien Tan (BTA)"
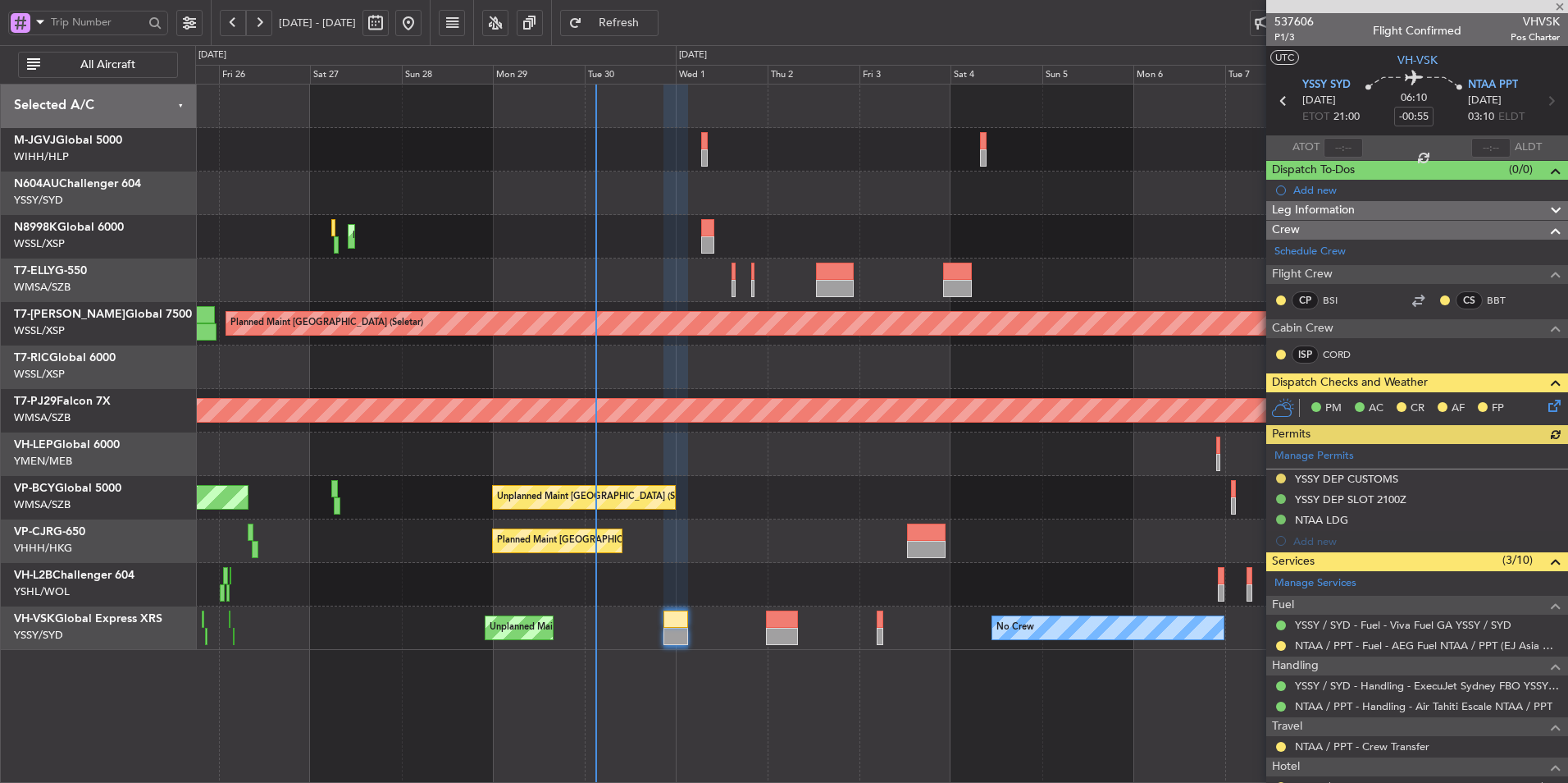
type input "Brien Tan (BTA)"
click at [649, 562] on div "Planned Maint Hong Kong (Hong Kong Intl) Planned Maint Singapore (Seletar) AOG …" at bounding box center [881, 367] width 1372 height 565
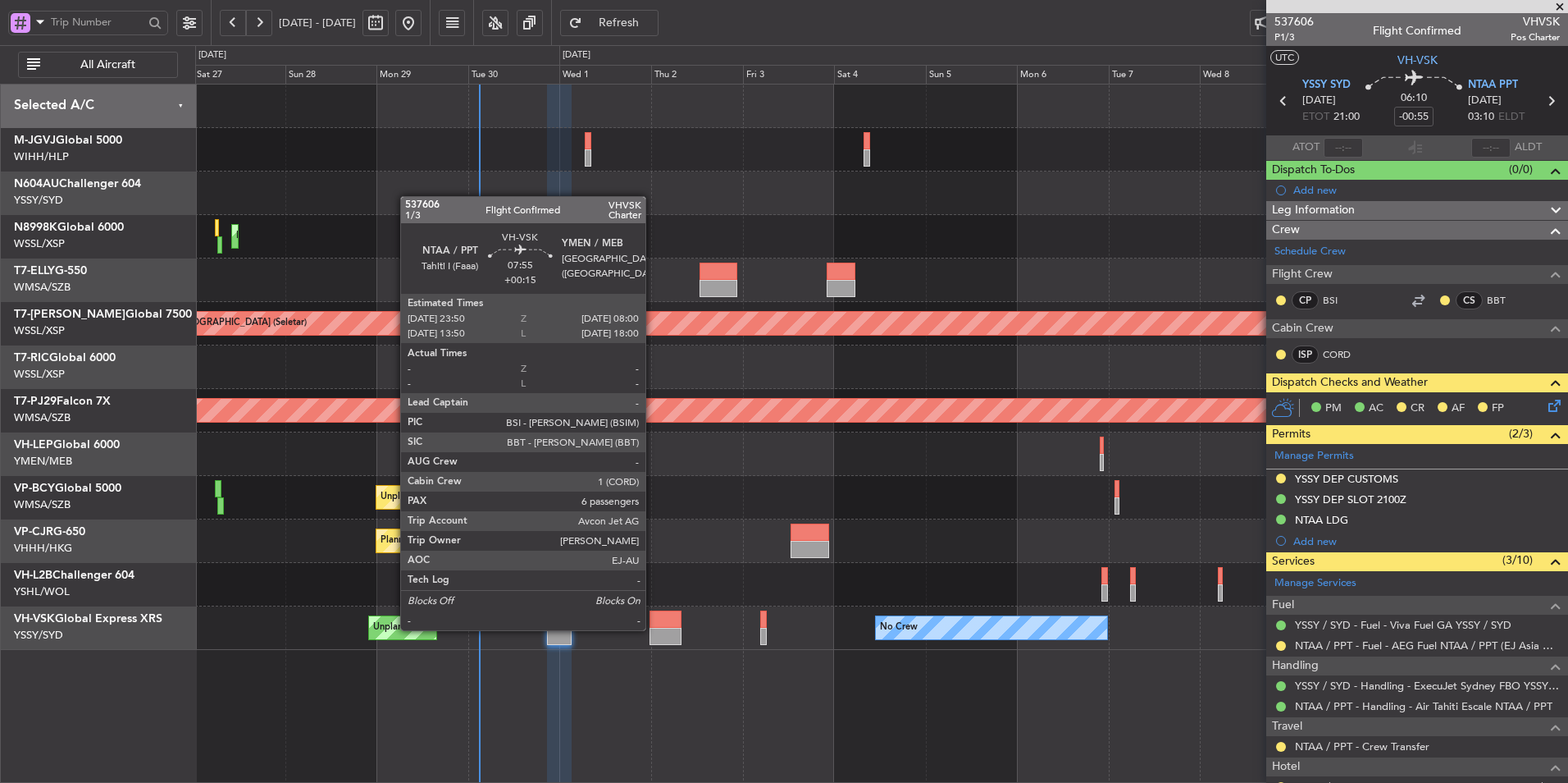
click at [653, 629] on div at bounding box center [665, 636] width 31 height 17
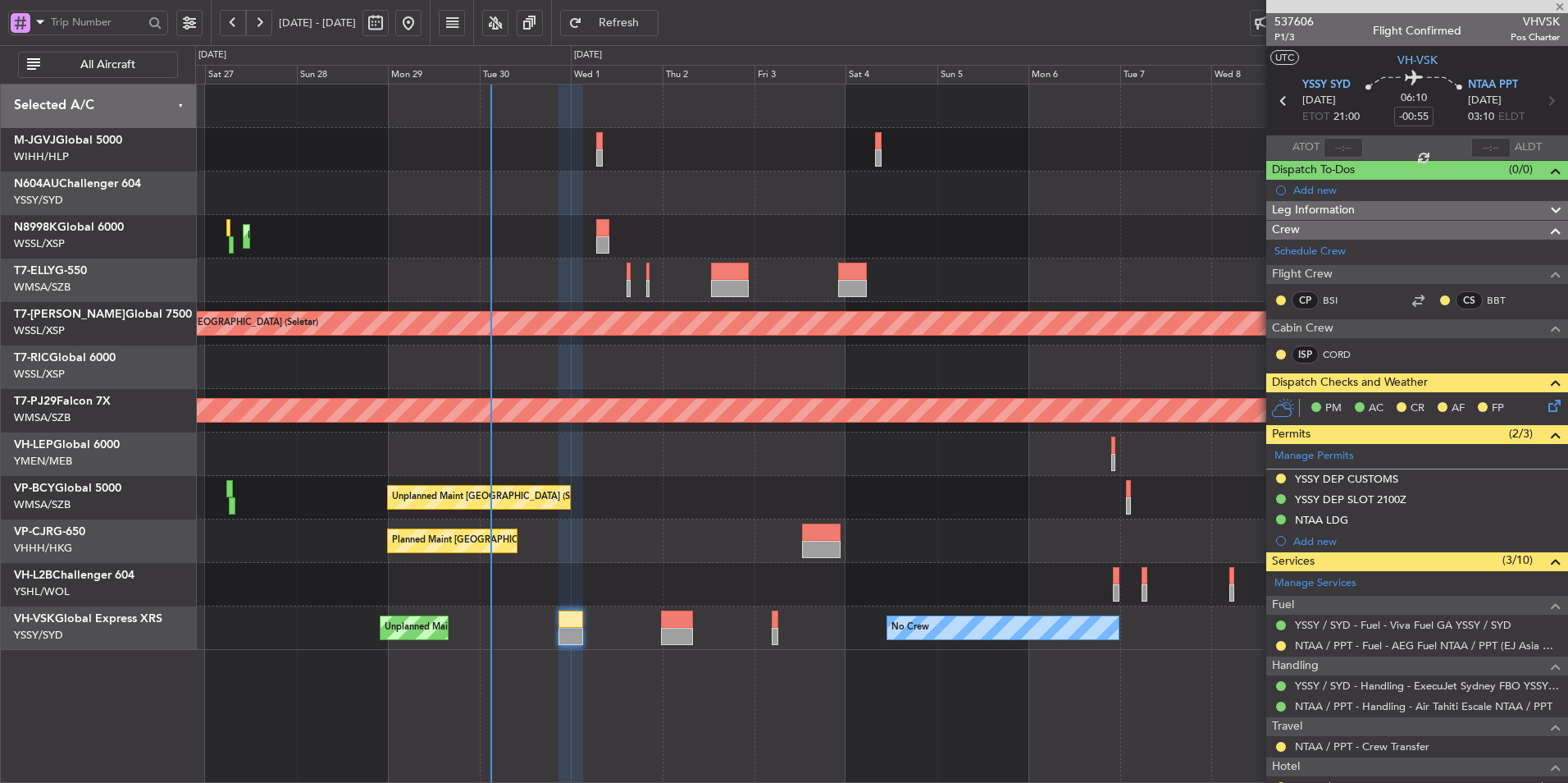
click at [679, 535] on div "Planned Maint [GEOGRAPHIC_DATA] ([GEOGRAPHIC_DATA] Intl)" at bounding box center [881, 540] width 1372 height 43
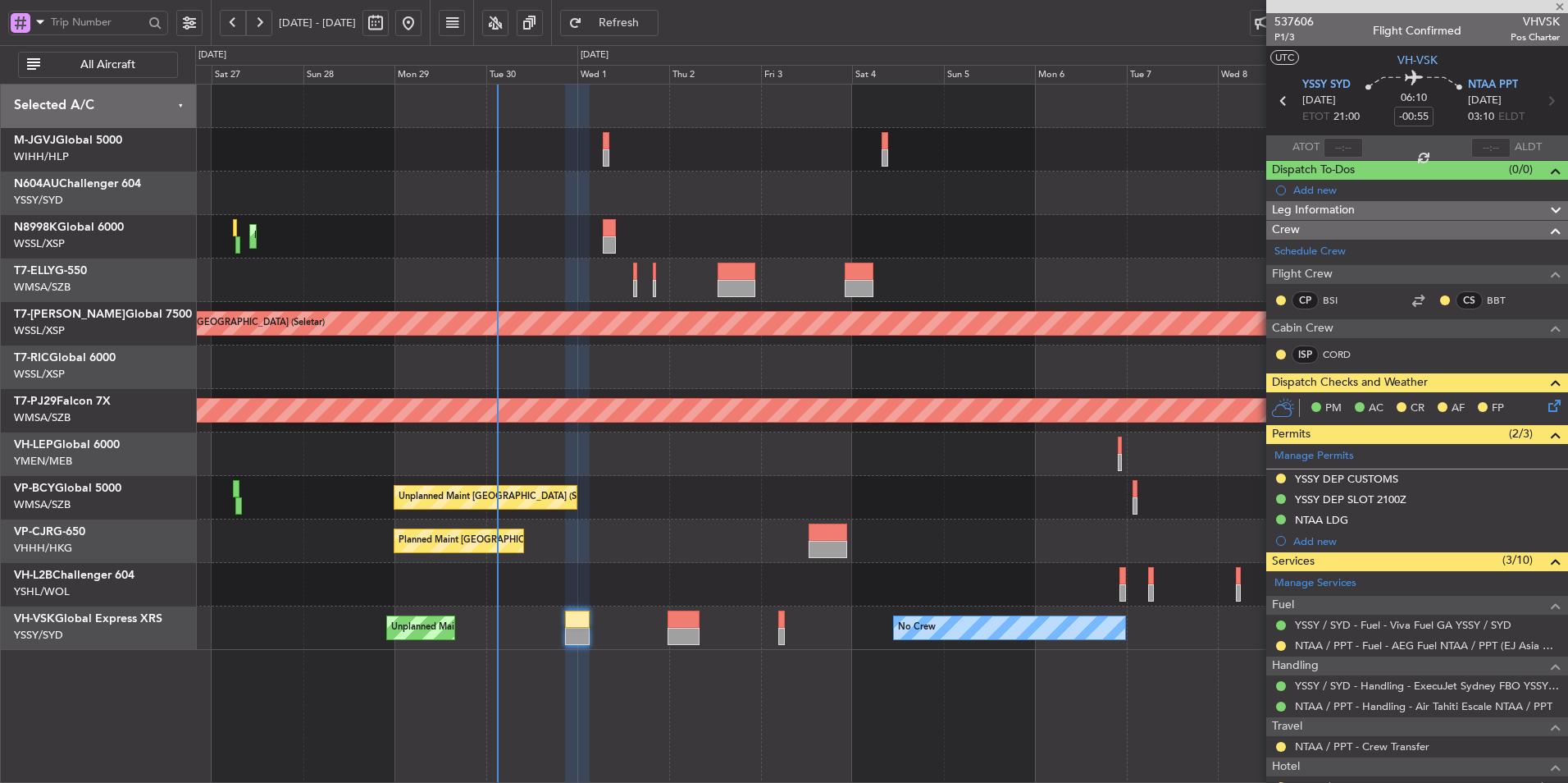
type input "+00:15"
type input "6"
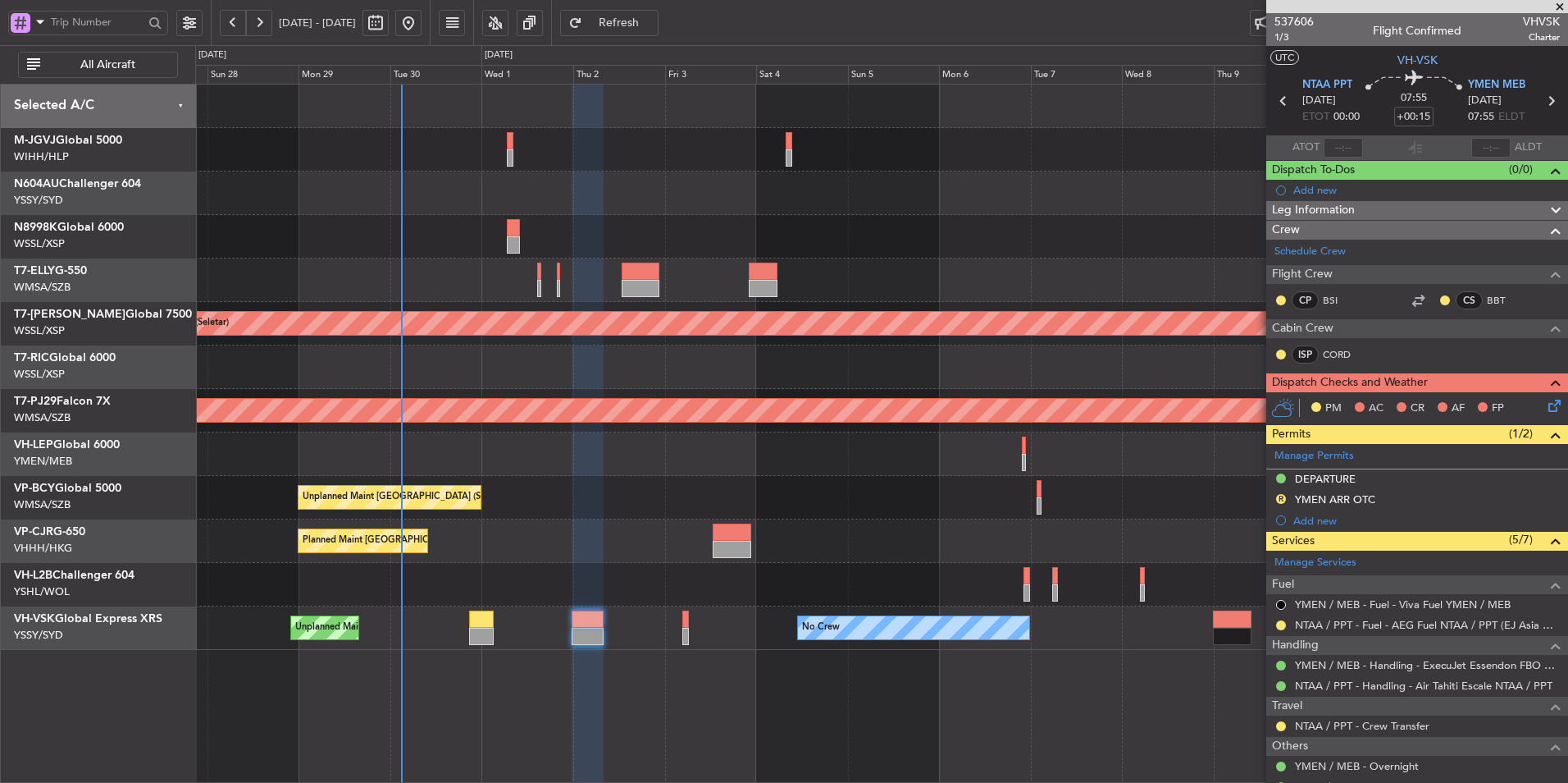
click at [656, 504] on div "Unplanned Maint Kuala Lumpur (Sultan Abdul Aziz Shah - Subang) Unplanned Maint …" at bounding box center [881, 497] width 1372 height 43
click at [638, 510] on div "Unplanned Maint Kuala Lumpur (Sultan Abdul Aziz Shah - Subang) Unplanned Maint …" at bounding box center [881, 497] width 1372 height 43
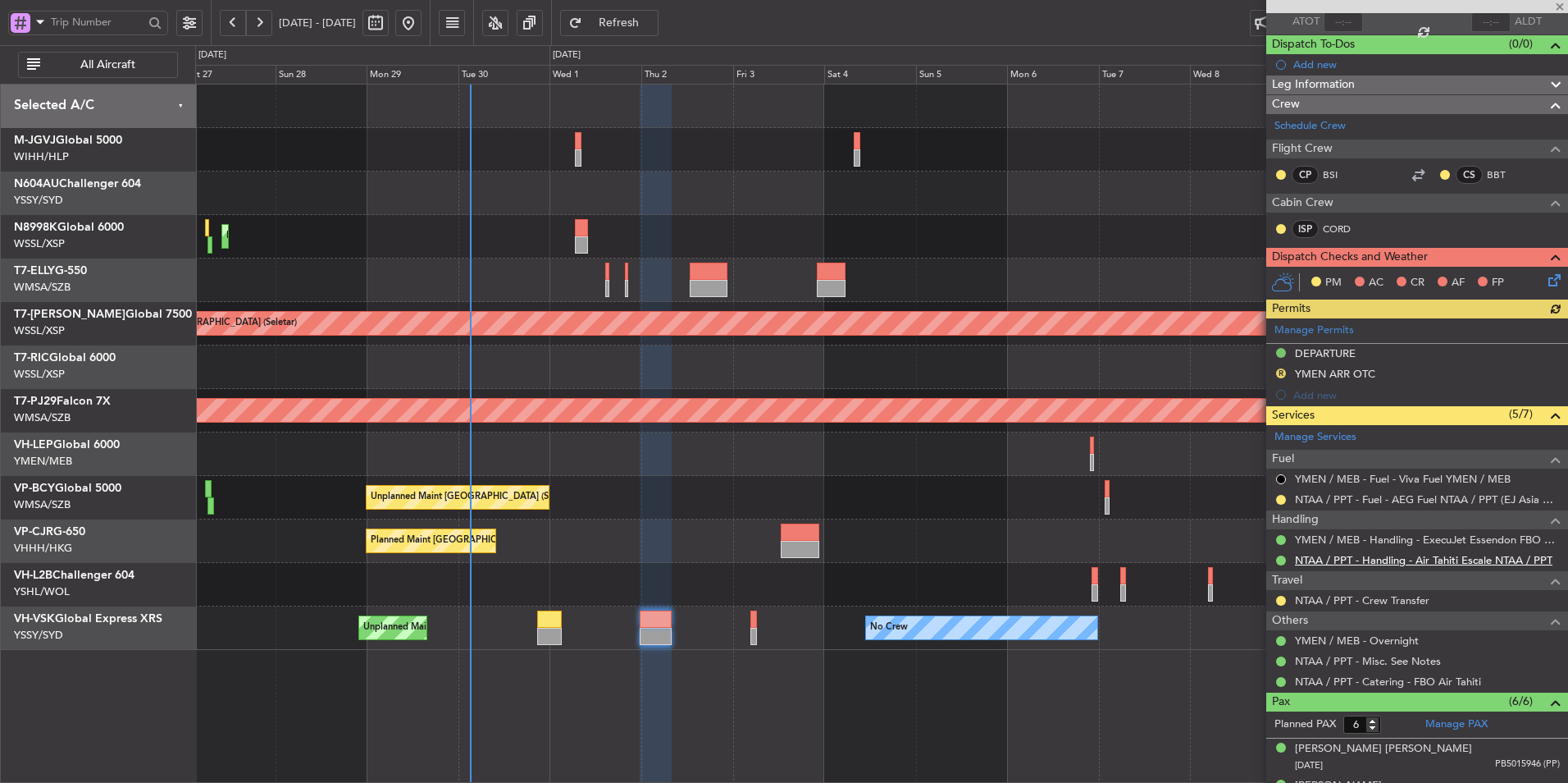
scroll to position [164, 0]
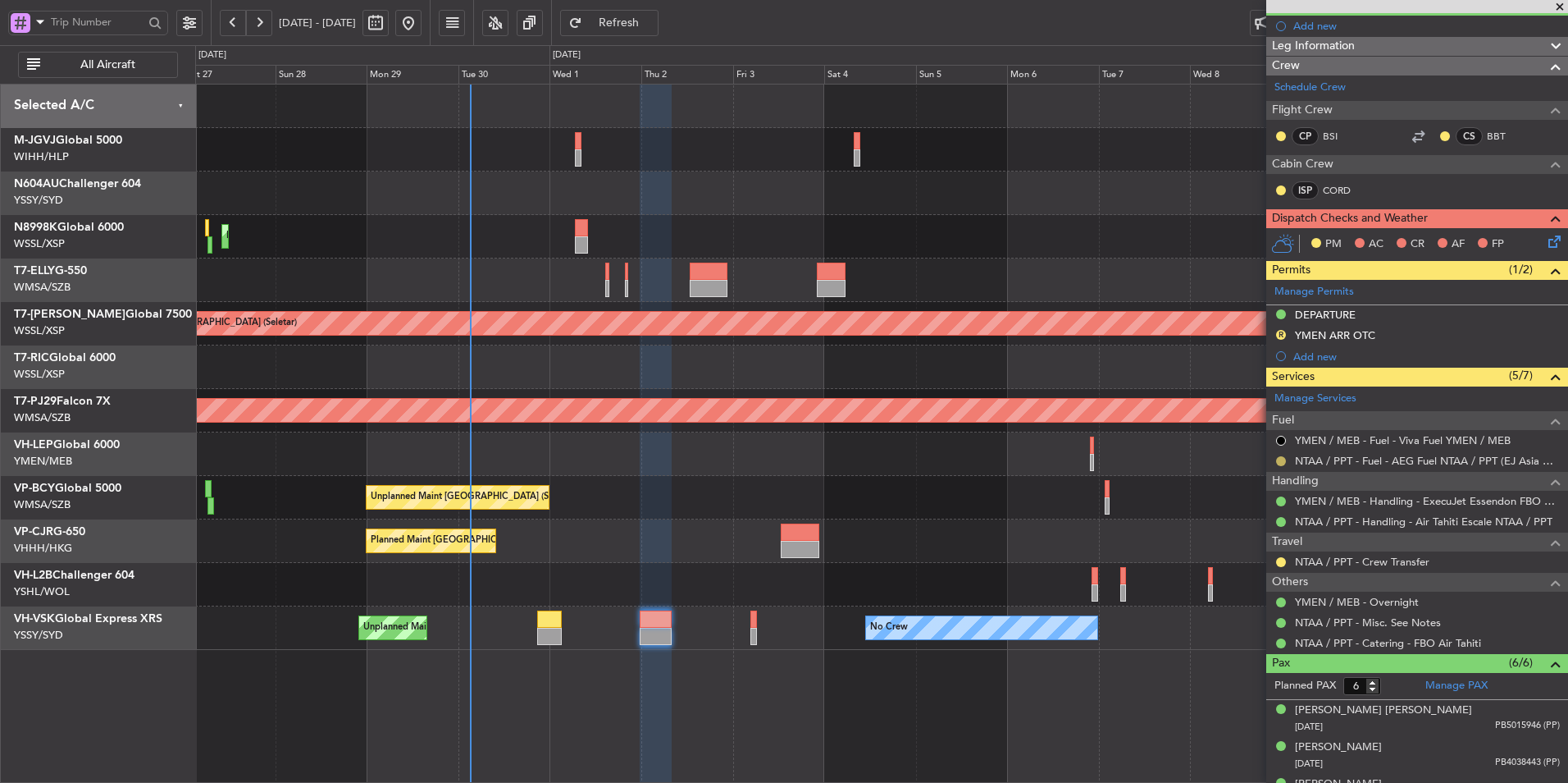
click at [1279, 462] on button at bounding box center [1281, 462] width 10 height 10
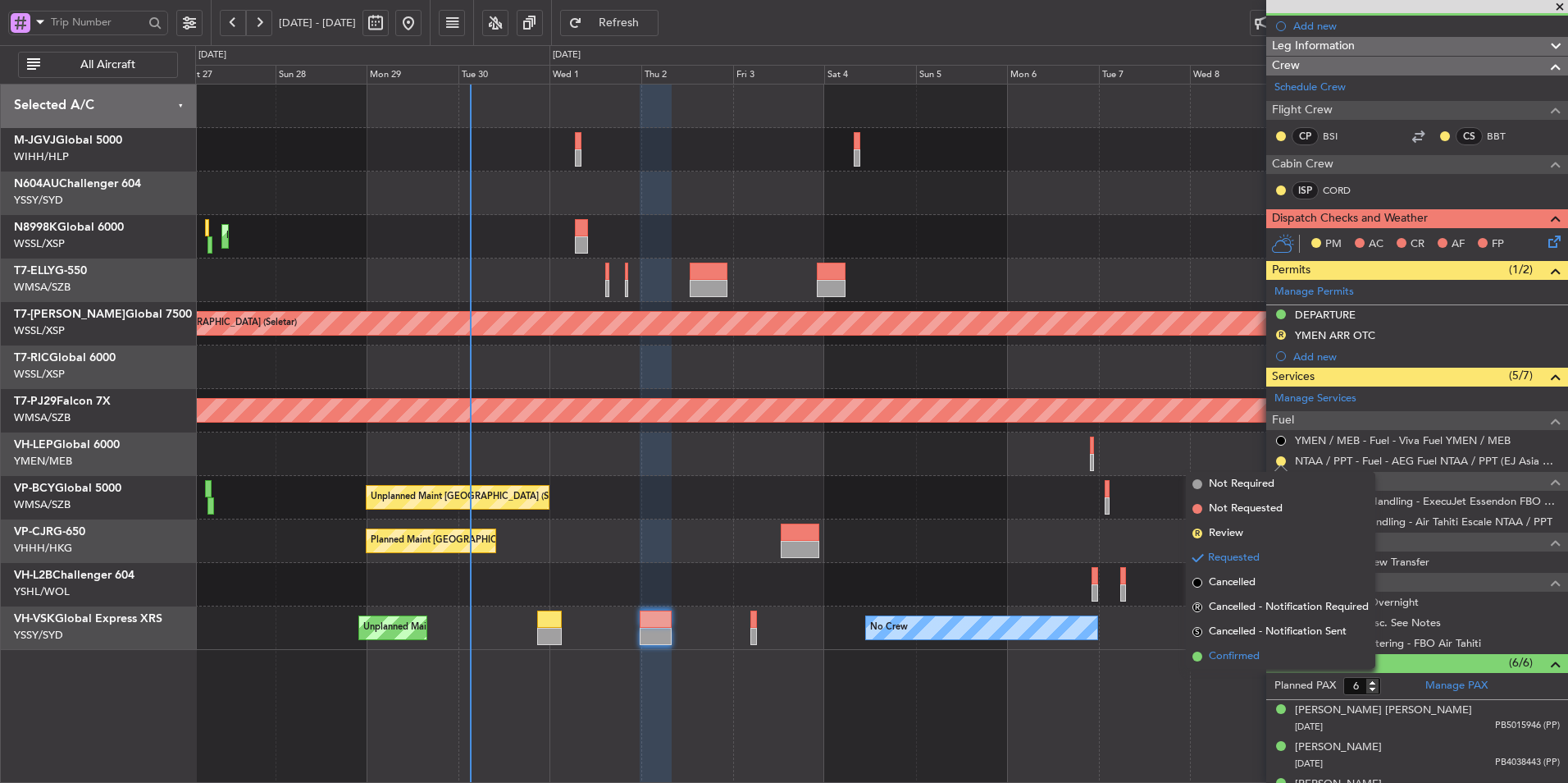
click at [1221, 652] on span "Confirmed" at bounding box center [1234, 656] width 51 height 16
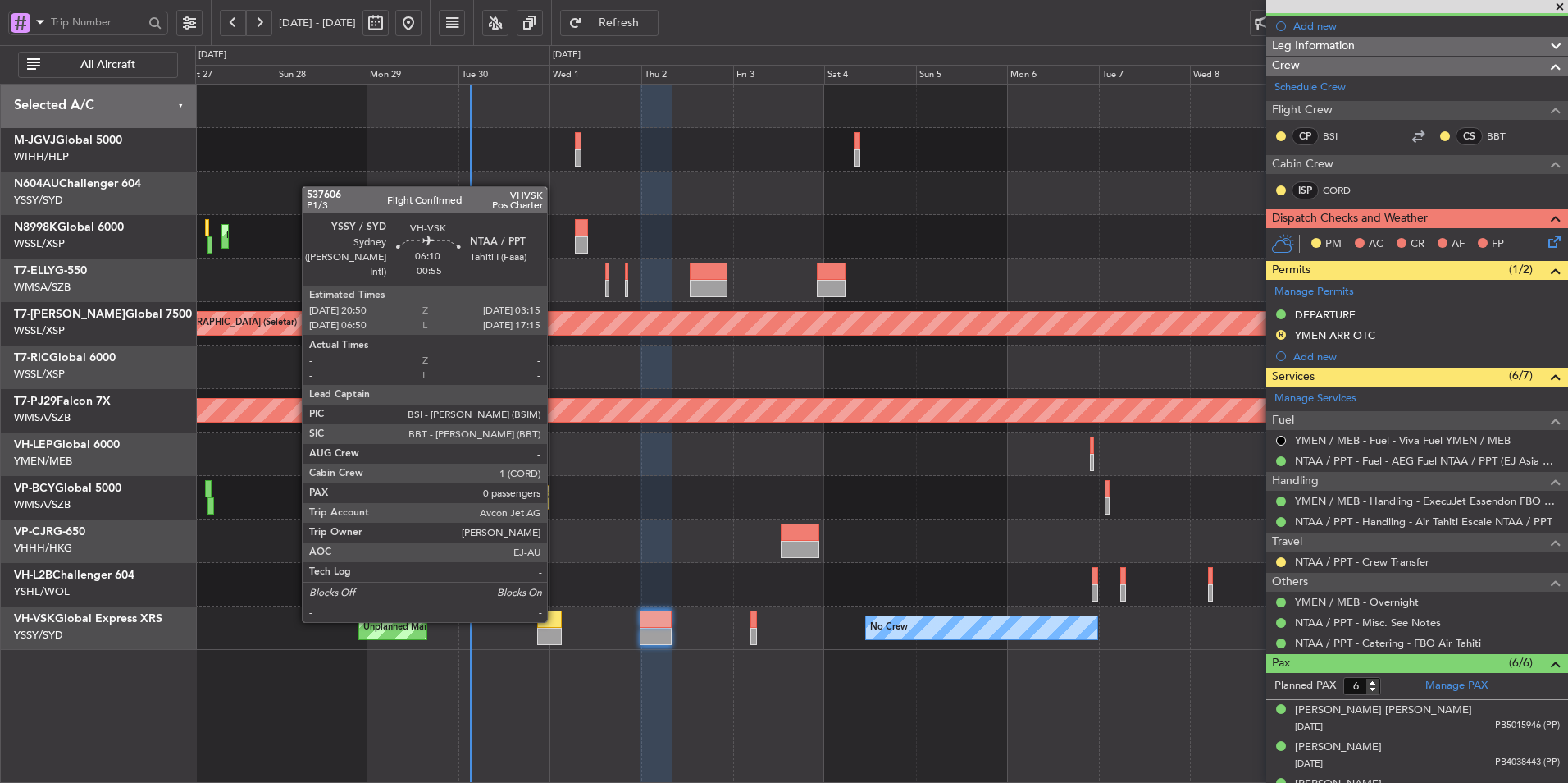
click at [554, 621] on div at bounding box center [550, 619] width 25 height 17
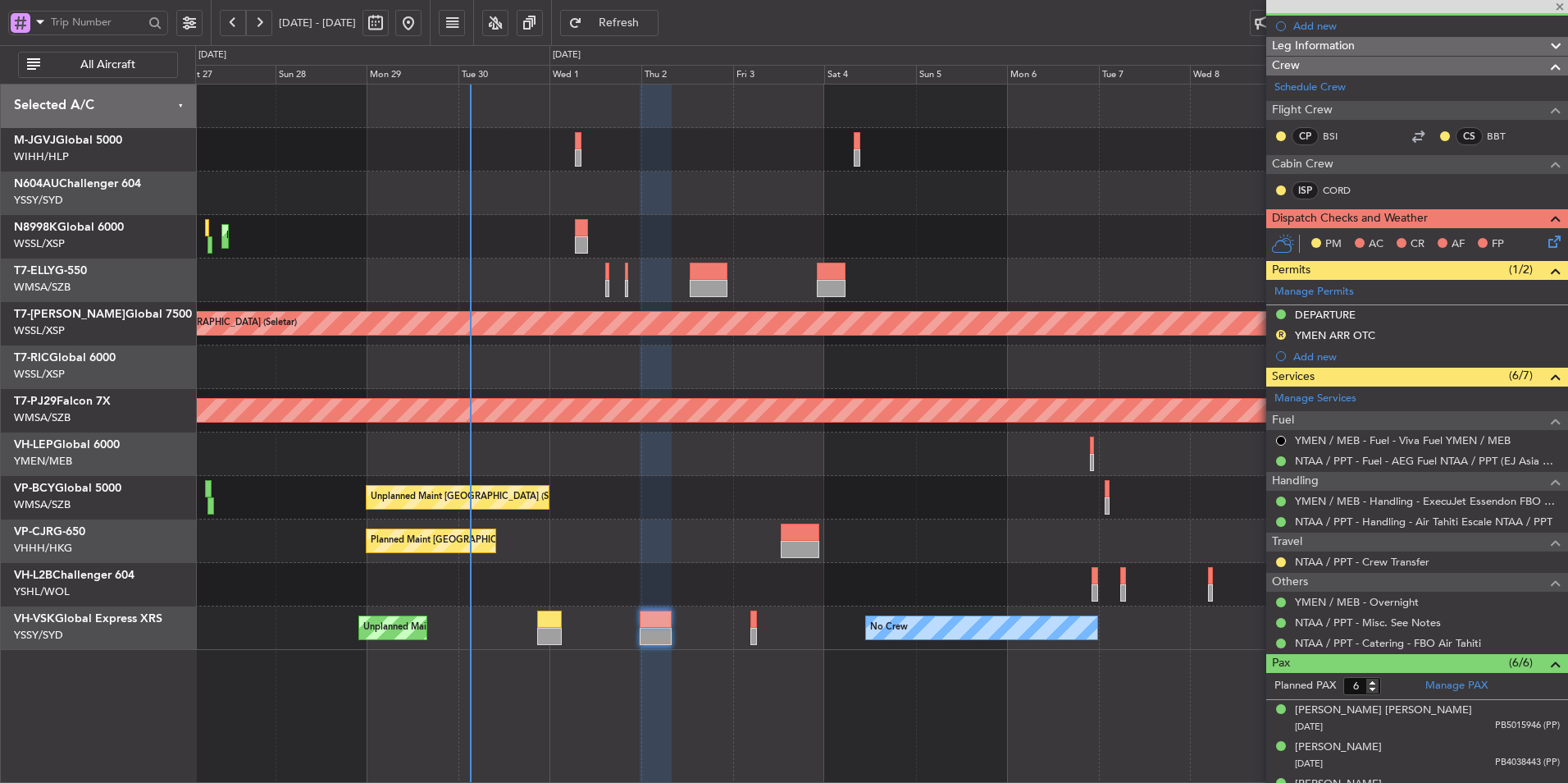
type input "-00:55"
type input "0"
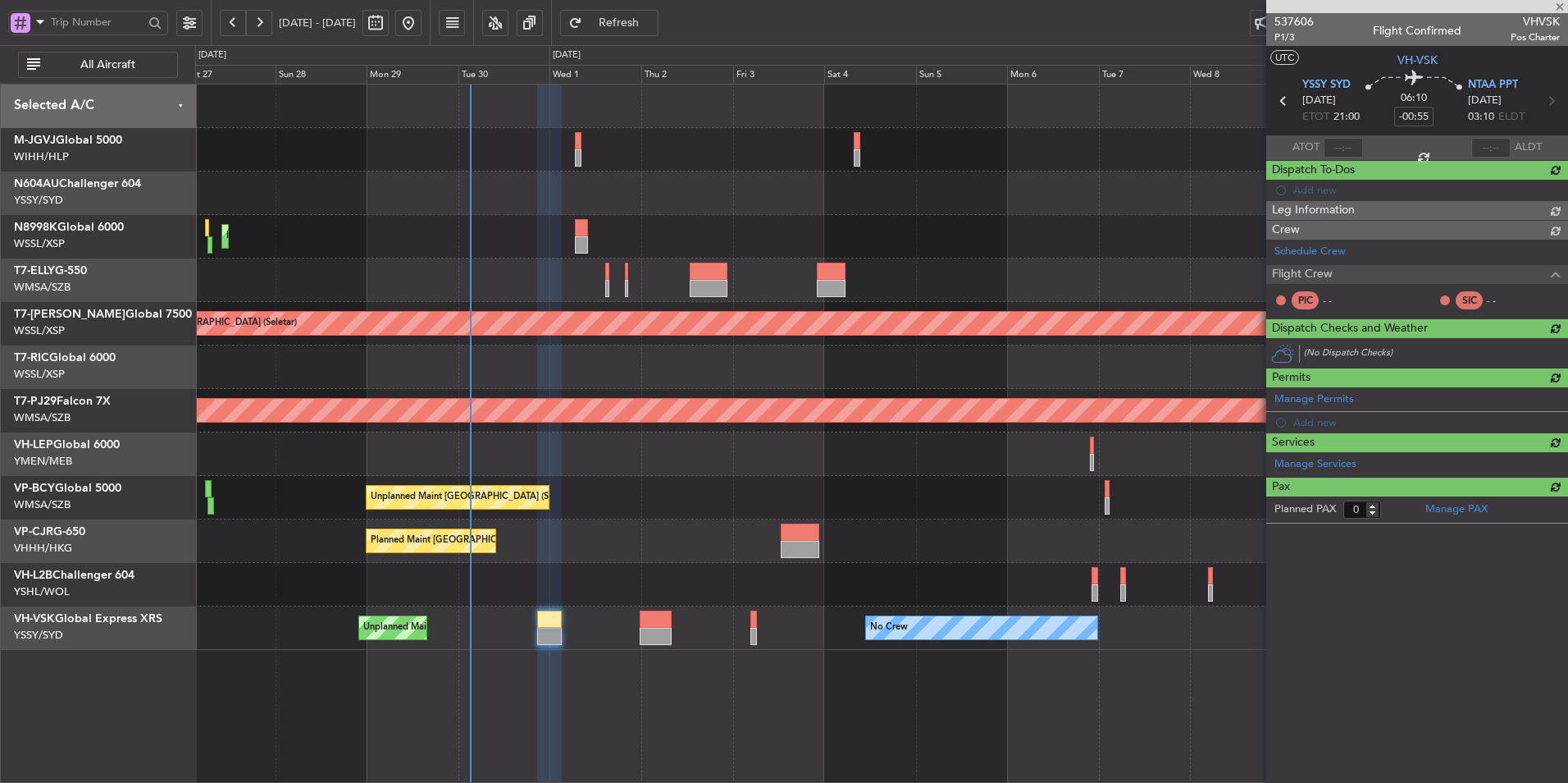
scroll to position [0, 0]
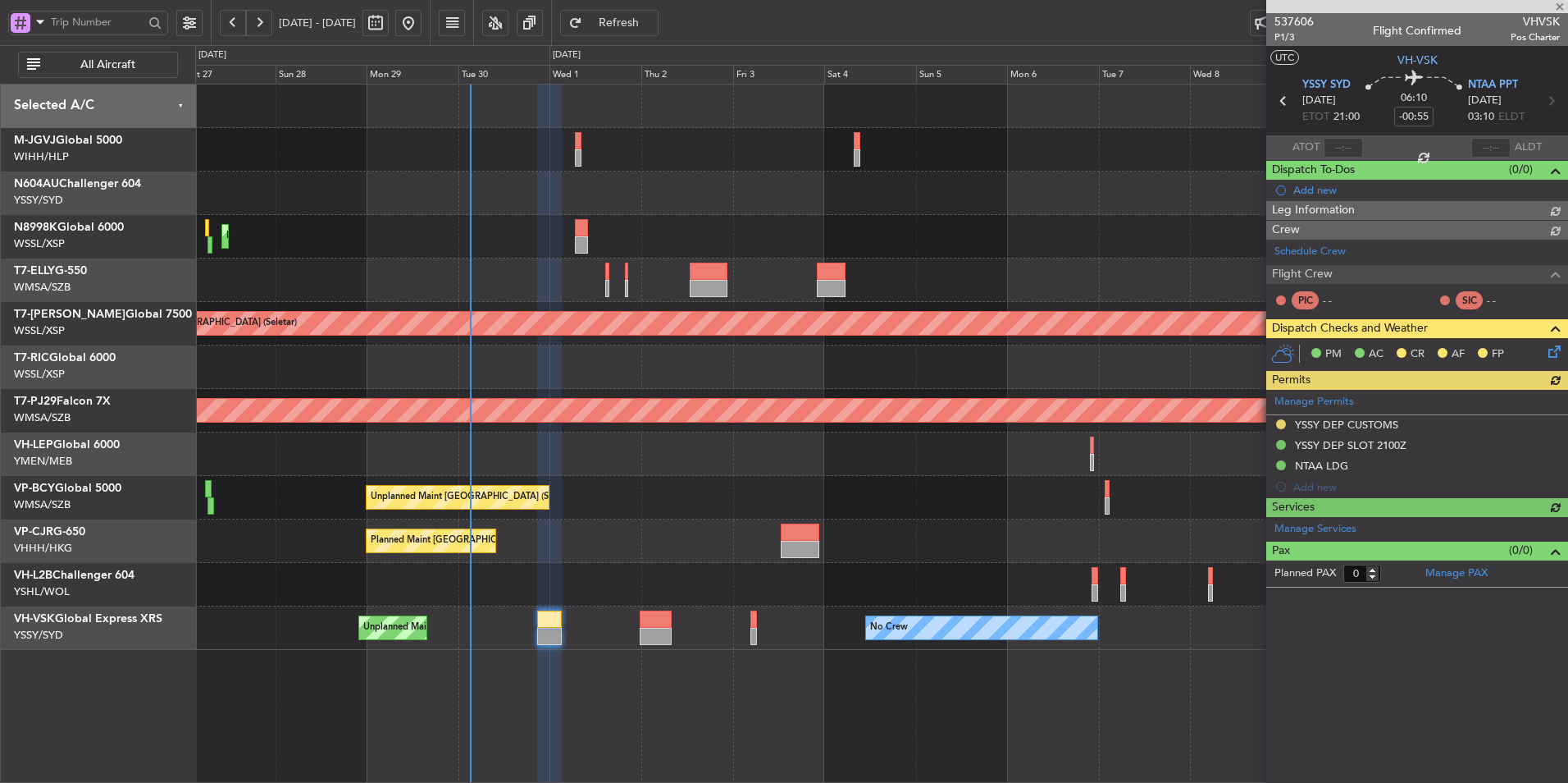
type input "Brien Tan (BTA)"
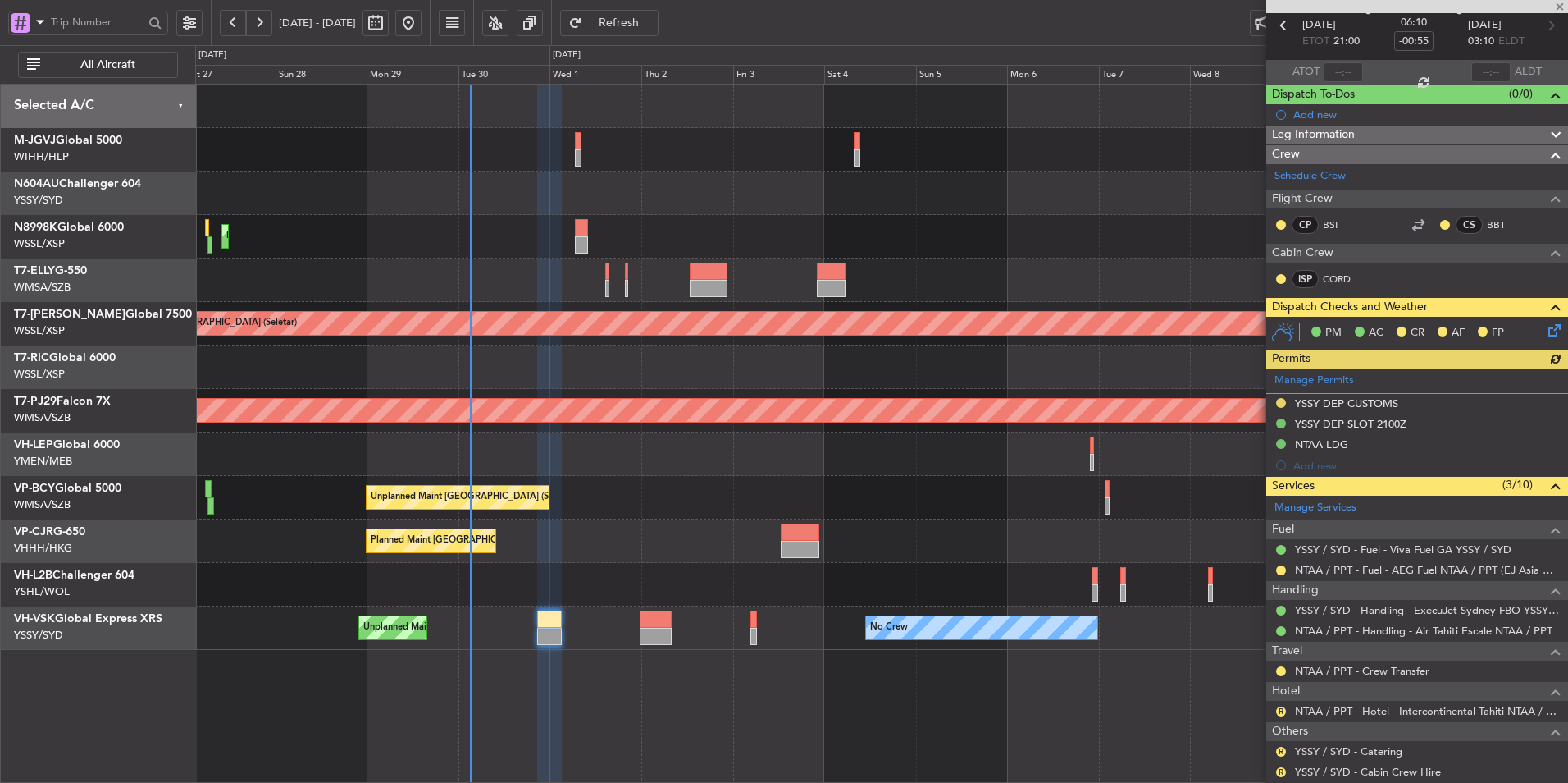
scroll to position [161, 0]
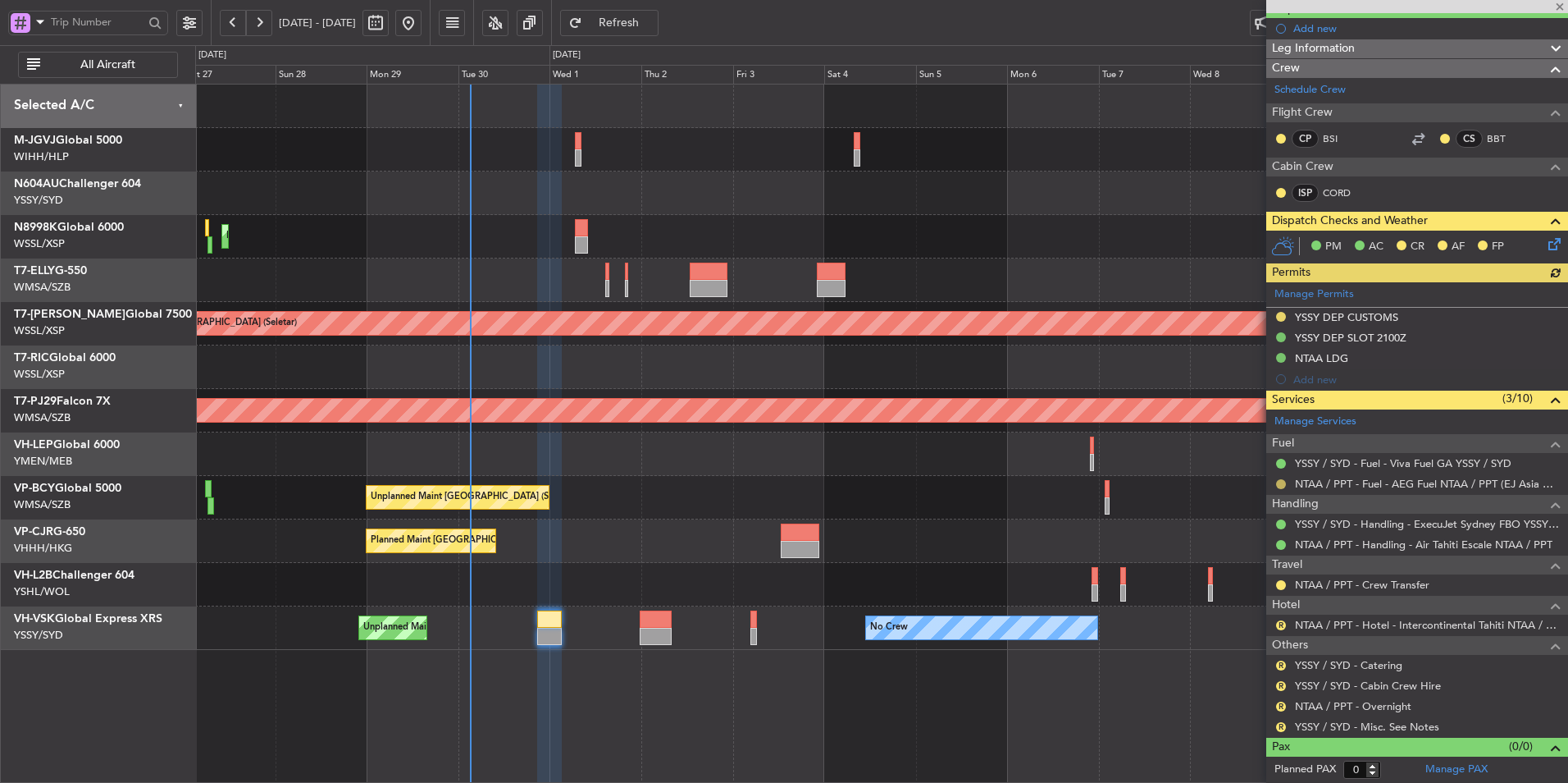
click at [1276, 482] on button at bounding box center [1281, 484] width 10 height 10
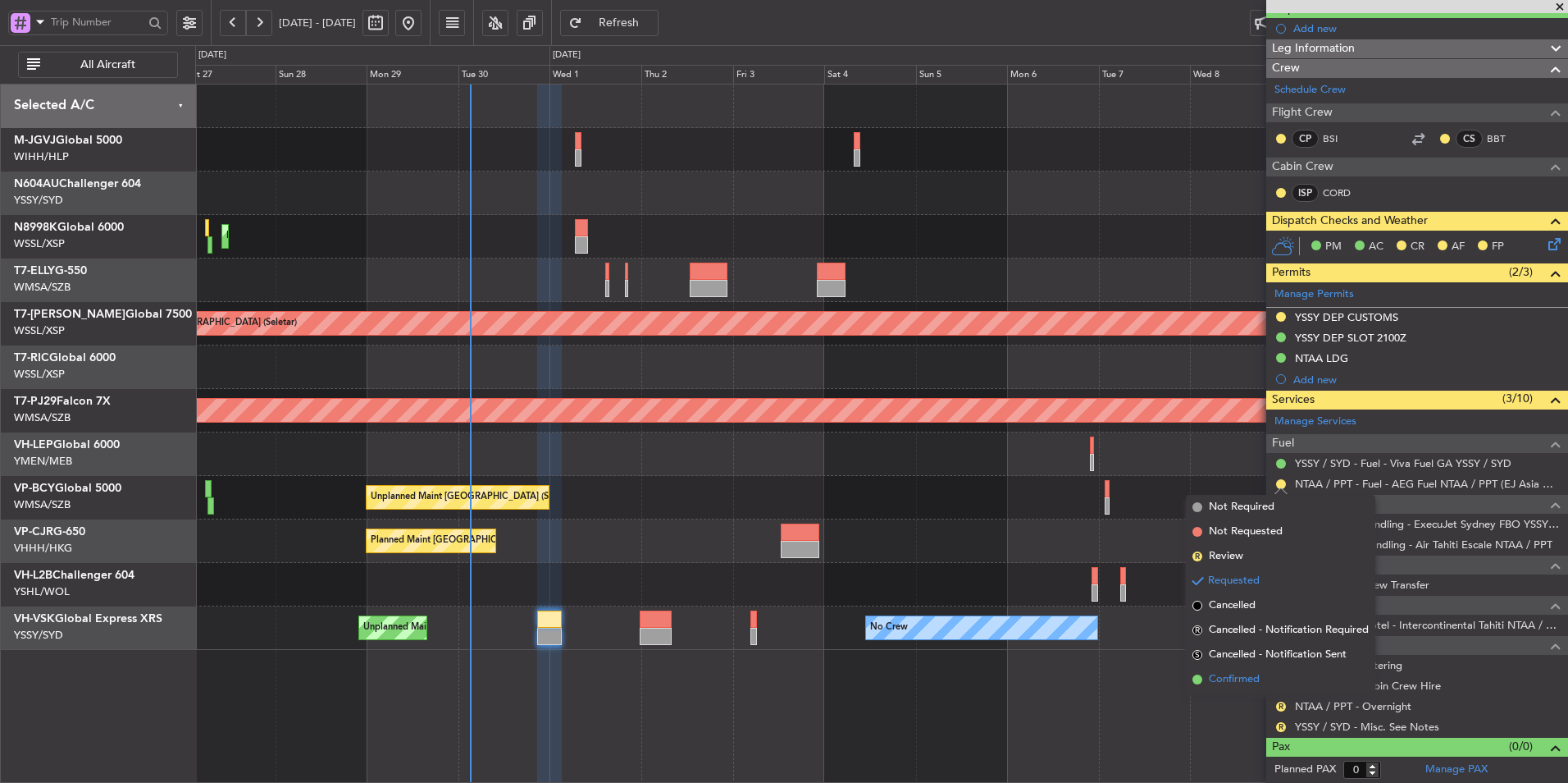
click at [1235, 679] on span "Confirmed" at bounding box center [1234, 679] width 51 height 16
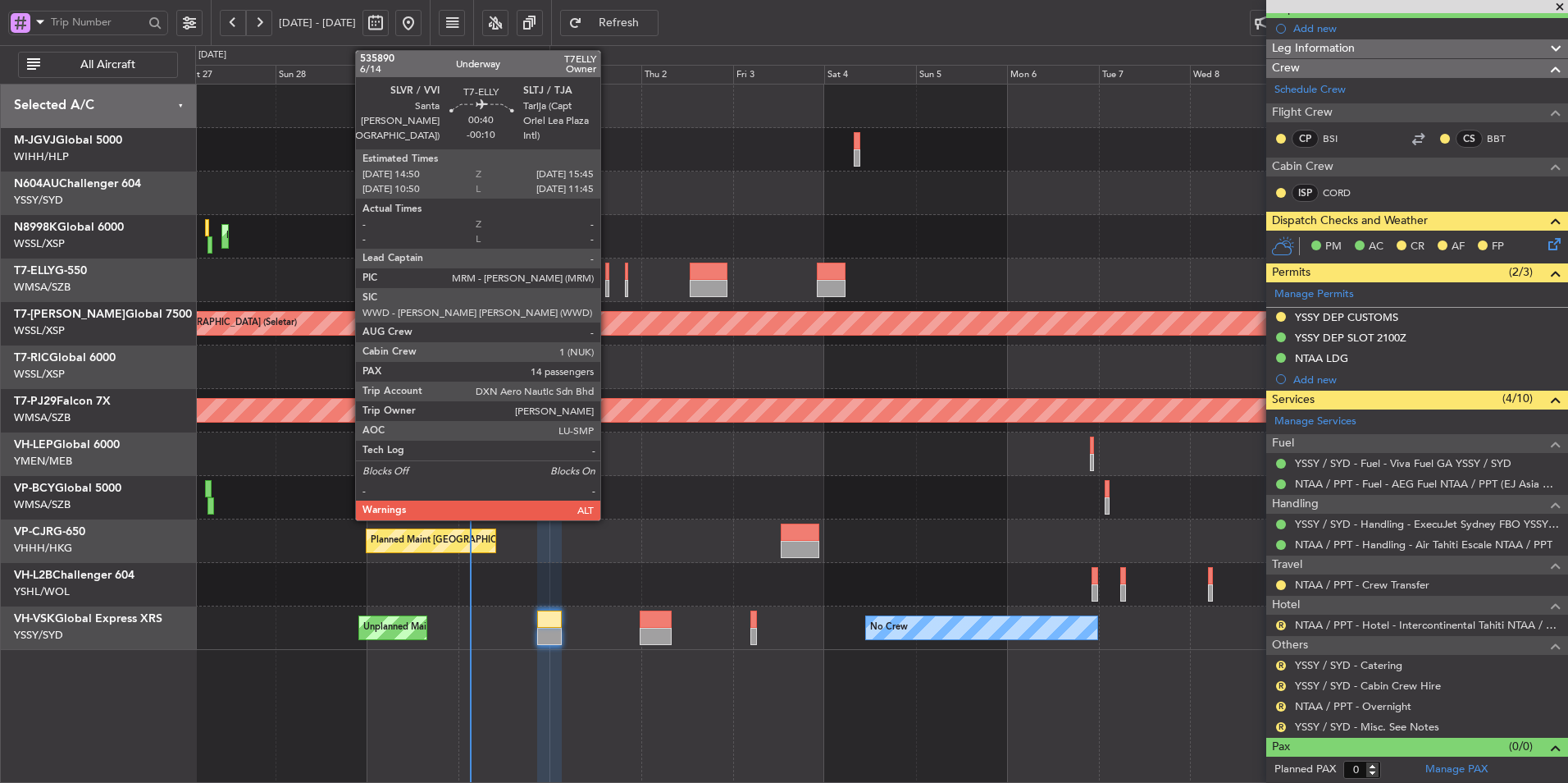
click at [608, 280] on div at bounding box center [607, 289] width 4 height 17
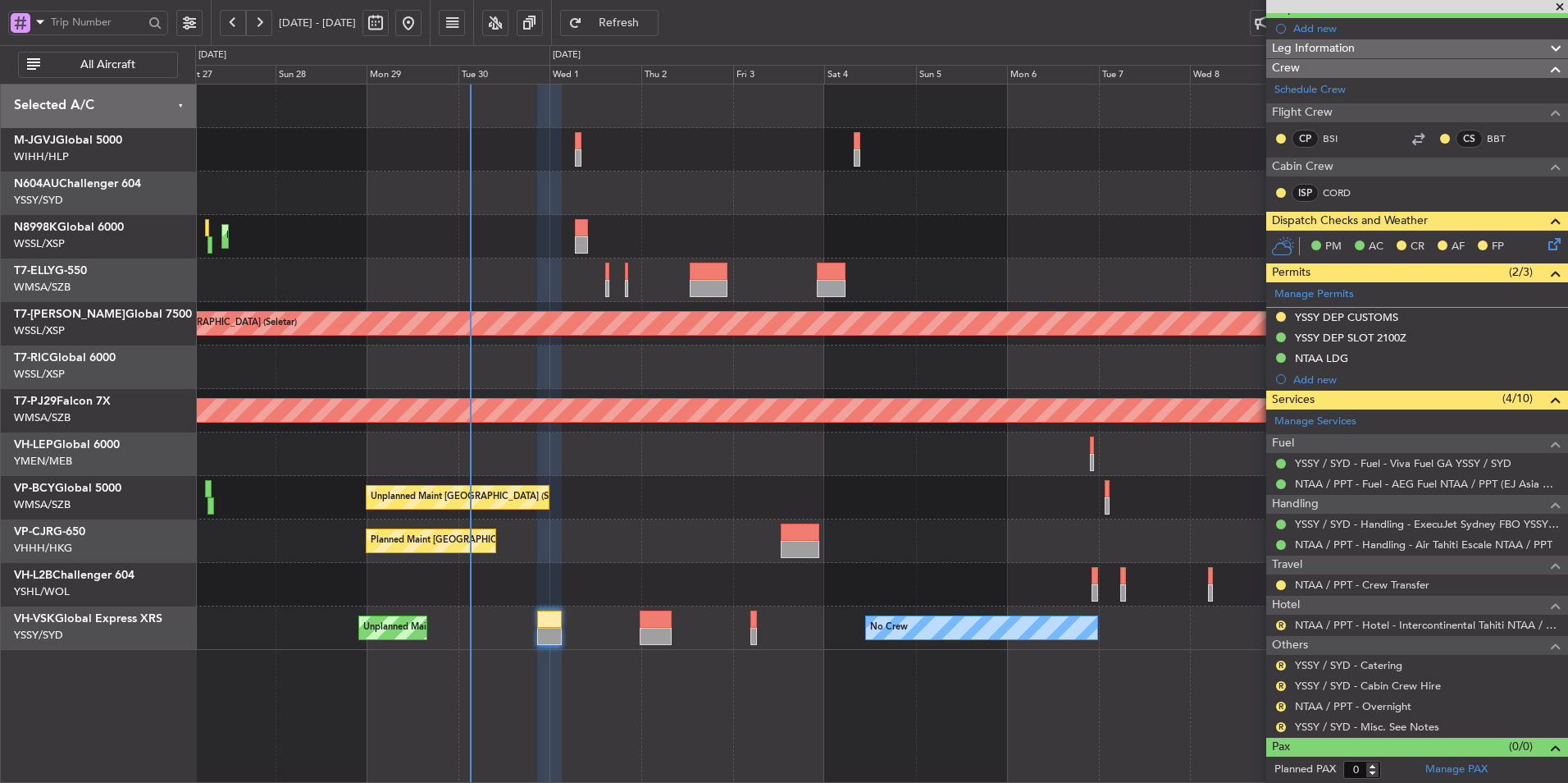
type input "Brien Tan (BTA)"
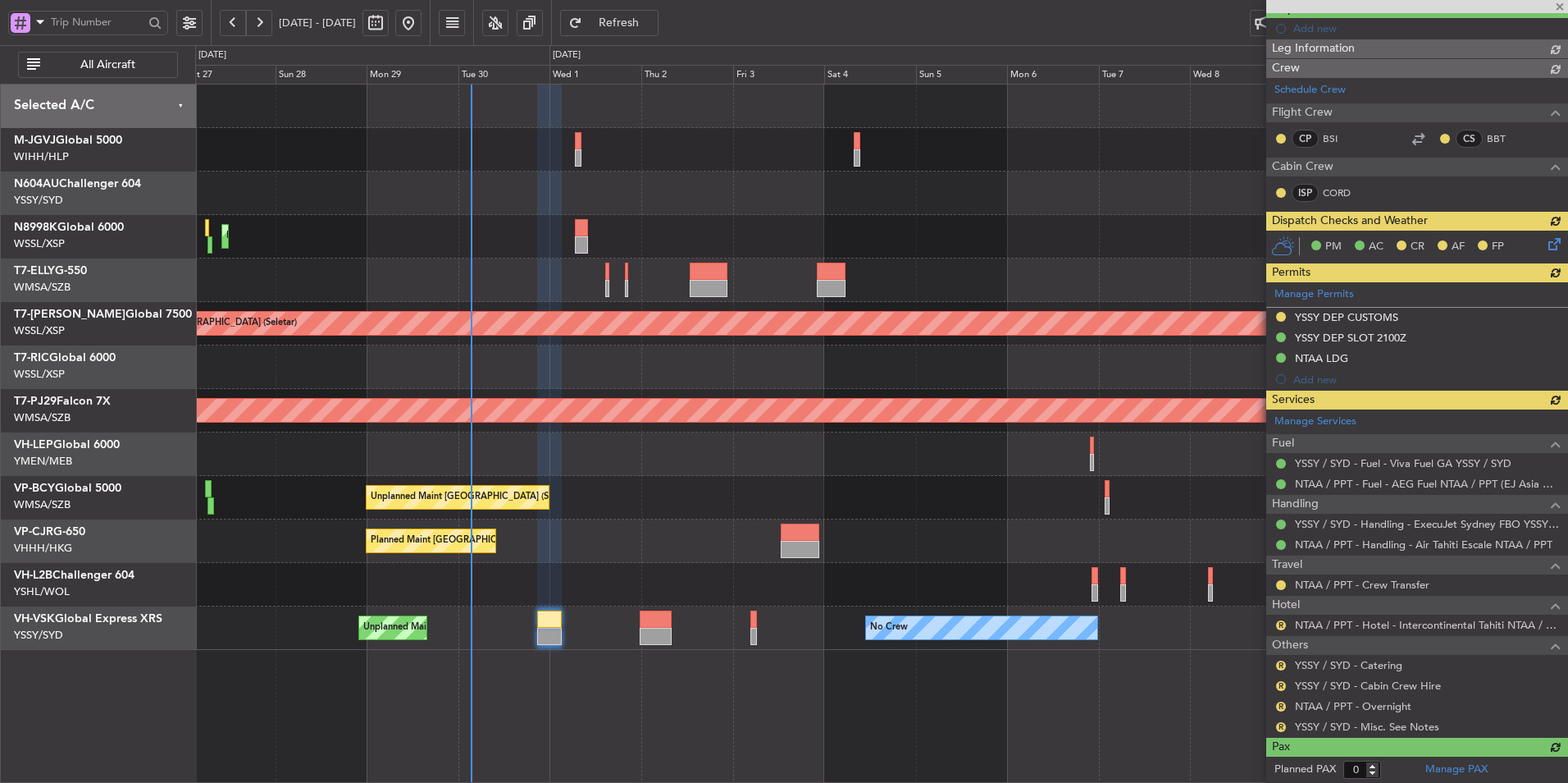
type input "Brien Tan (BTA)"
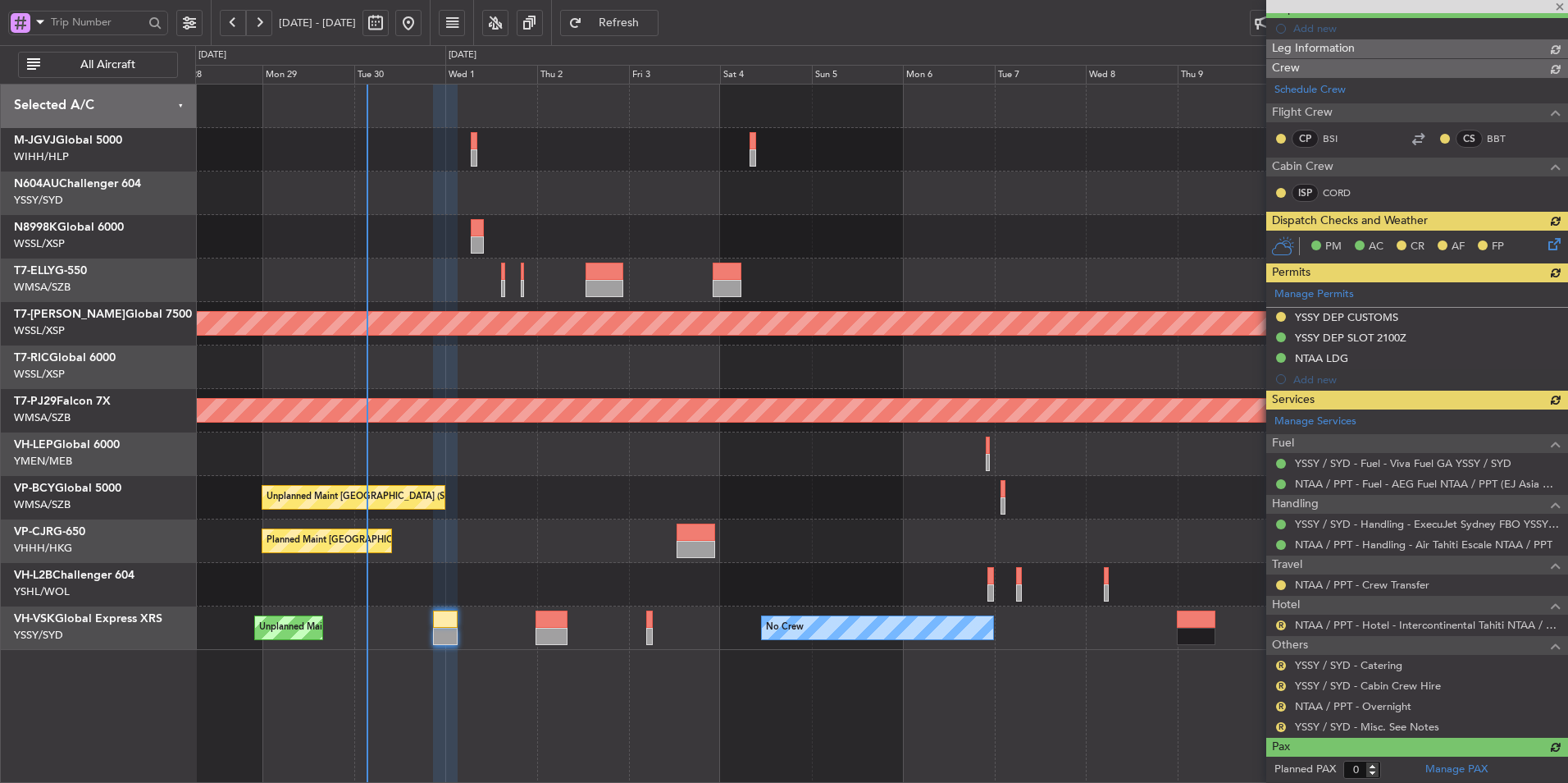
click at [597, 508] on div "Unplanned Maint Kuala Lumpur (Sultan Abdul Aziz Shah - Subang) Unplanned Maint …" at bounding box center [881, 497] width 1372 height 43
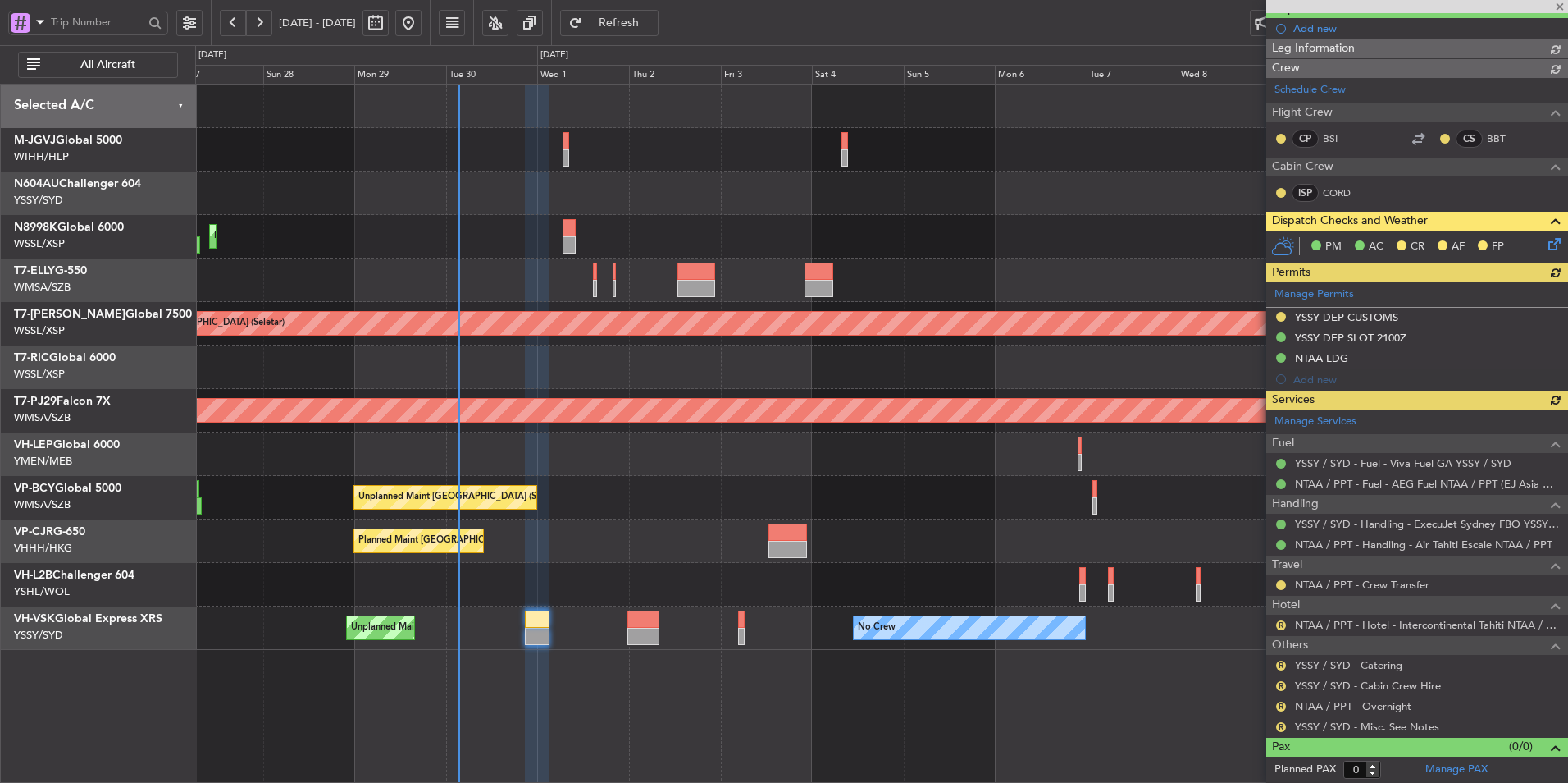
click at [661, 505] on div "Unplanned Maint Kuala Lumpur (Sultan Abdul Aziz Shah - Subang) Unplanned Maint …" at bounding box center [881, 497] width 1372 height 43
type input "Brien Tan (BTA)"
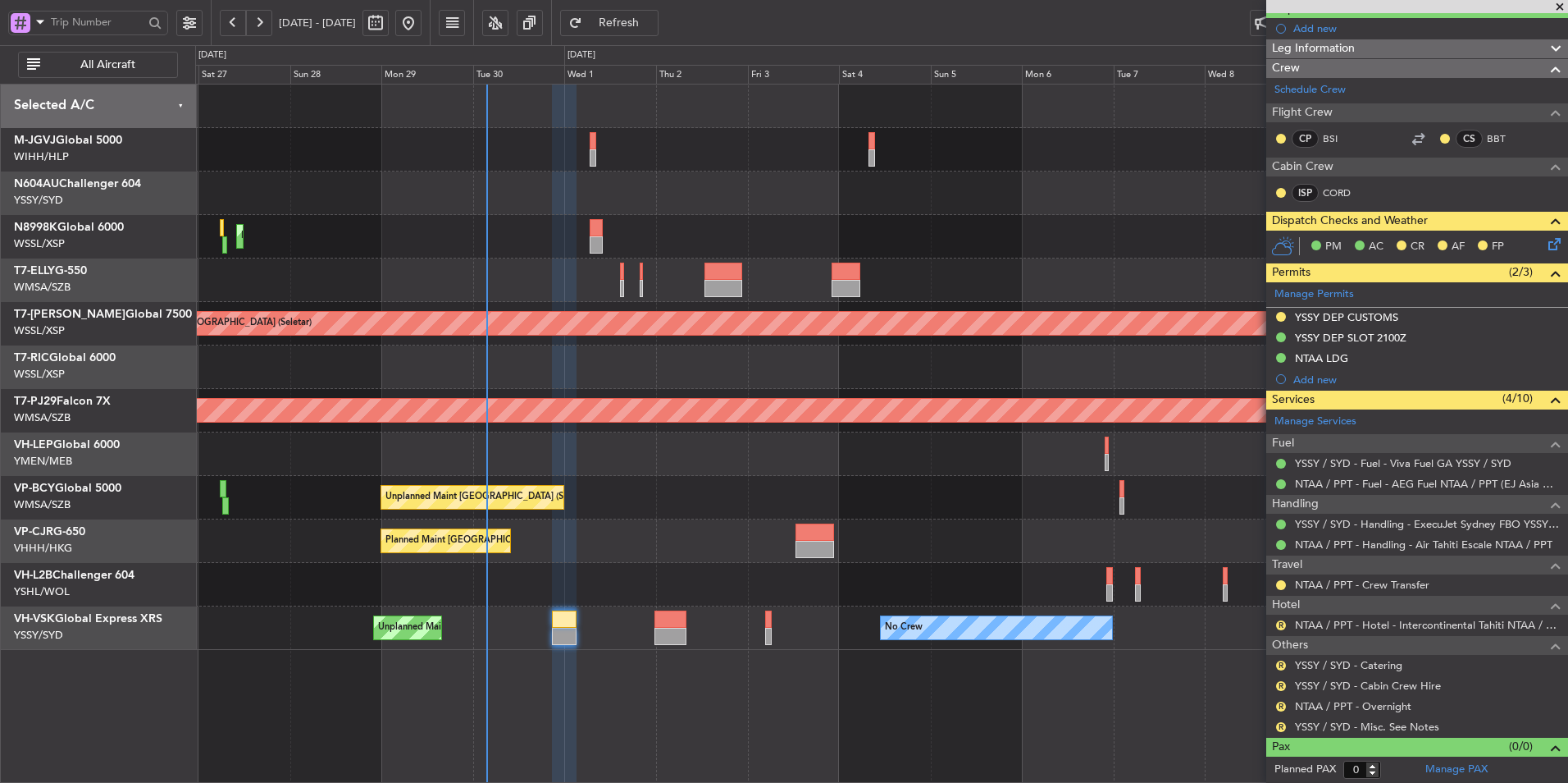
click at [641, 575] on div at bounding box center [881, 584] width 1372 height 43
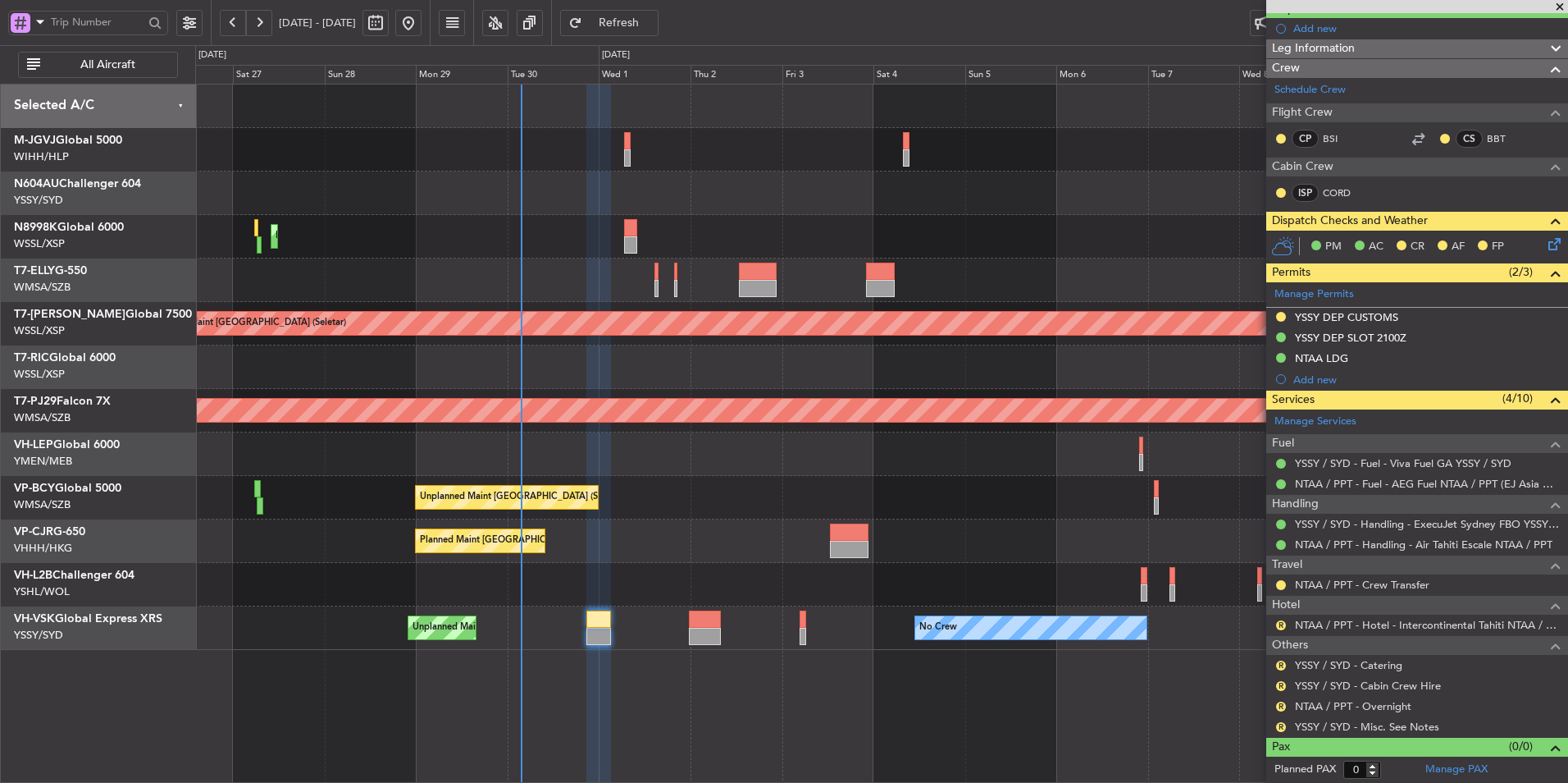
click at [539, 468] on div at bounding box center [881, 454] width 1372 height 43
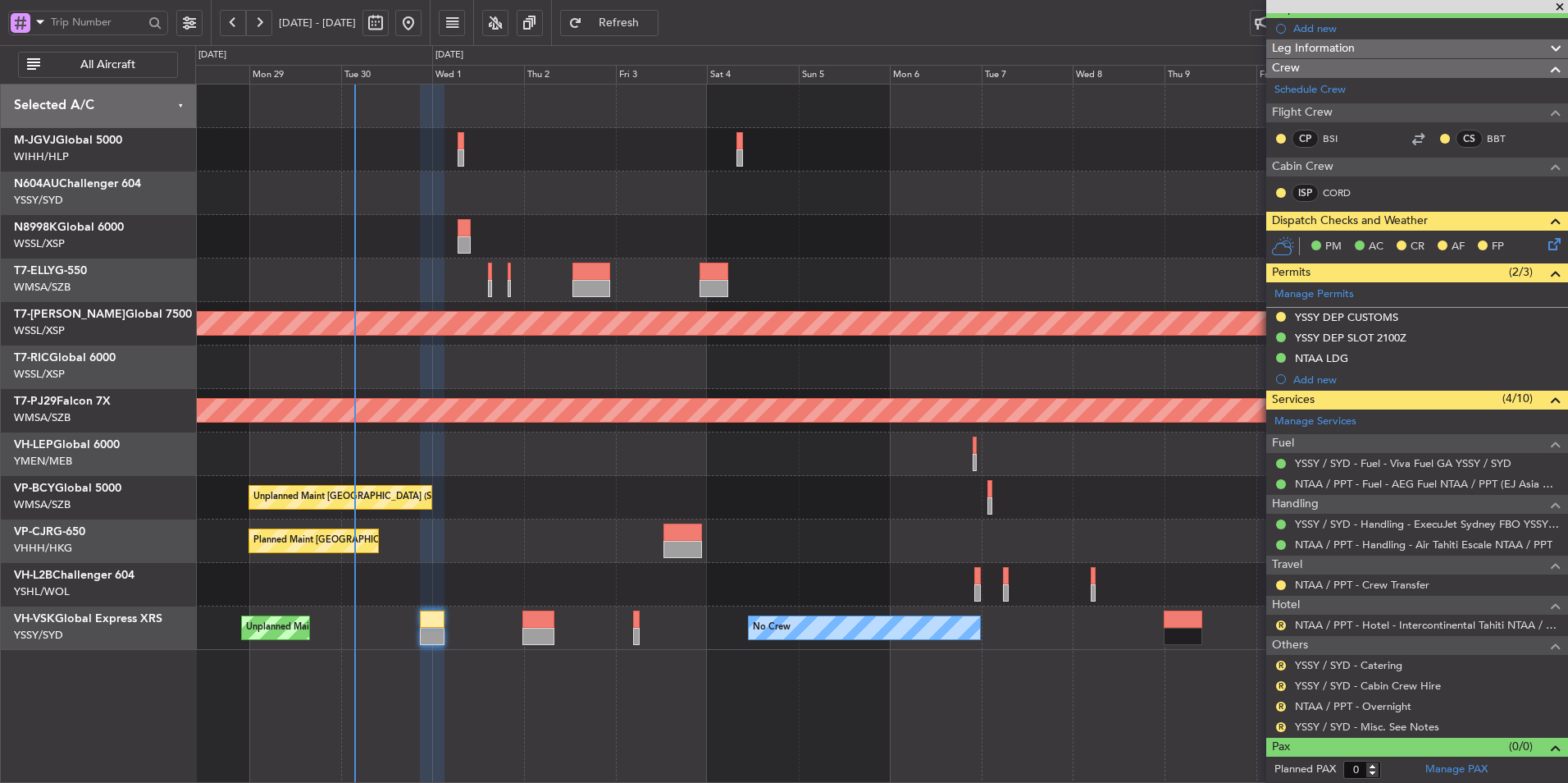
click at [577, 502] on div "Unplanned Maint Kuala Lumpur (Sultan Abdul Aziz Shah - Subang) Unplanned Maint …" at bounding box center [881, 497] width 1372 height 43
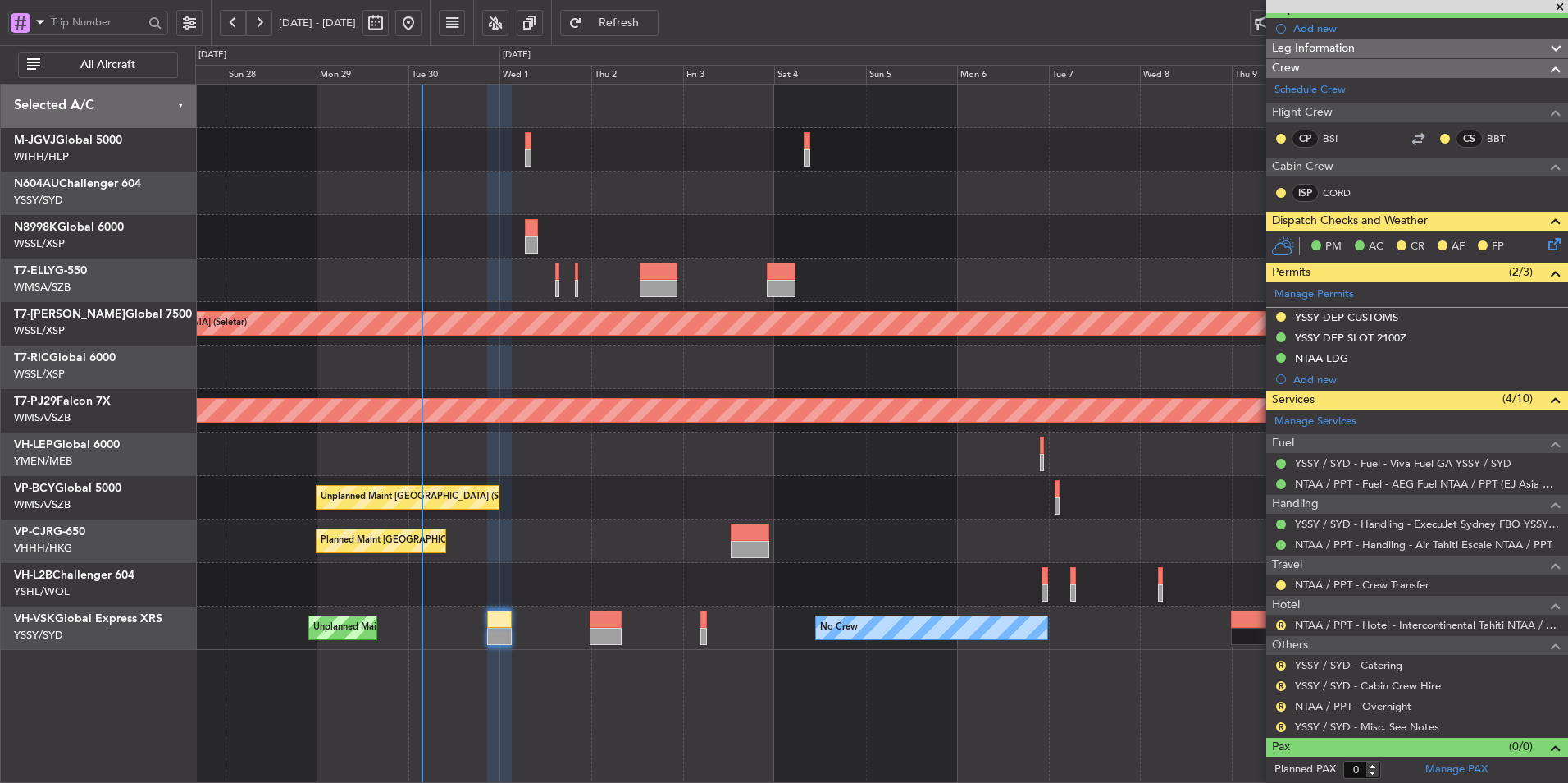
click at [558, 524] on div "Planned Maint [GEOGRAPHIC_DATA] ([GEOGRAPHIC_DATA] Intl)" at bounding box center [881, 540] width 1372 height 43
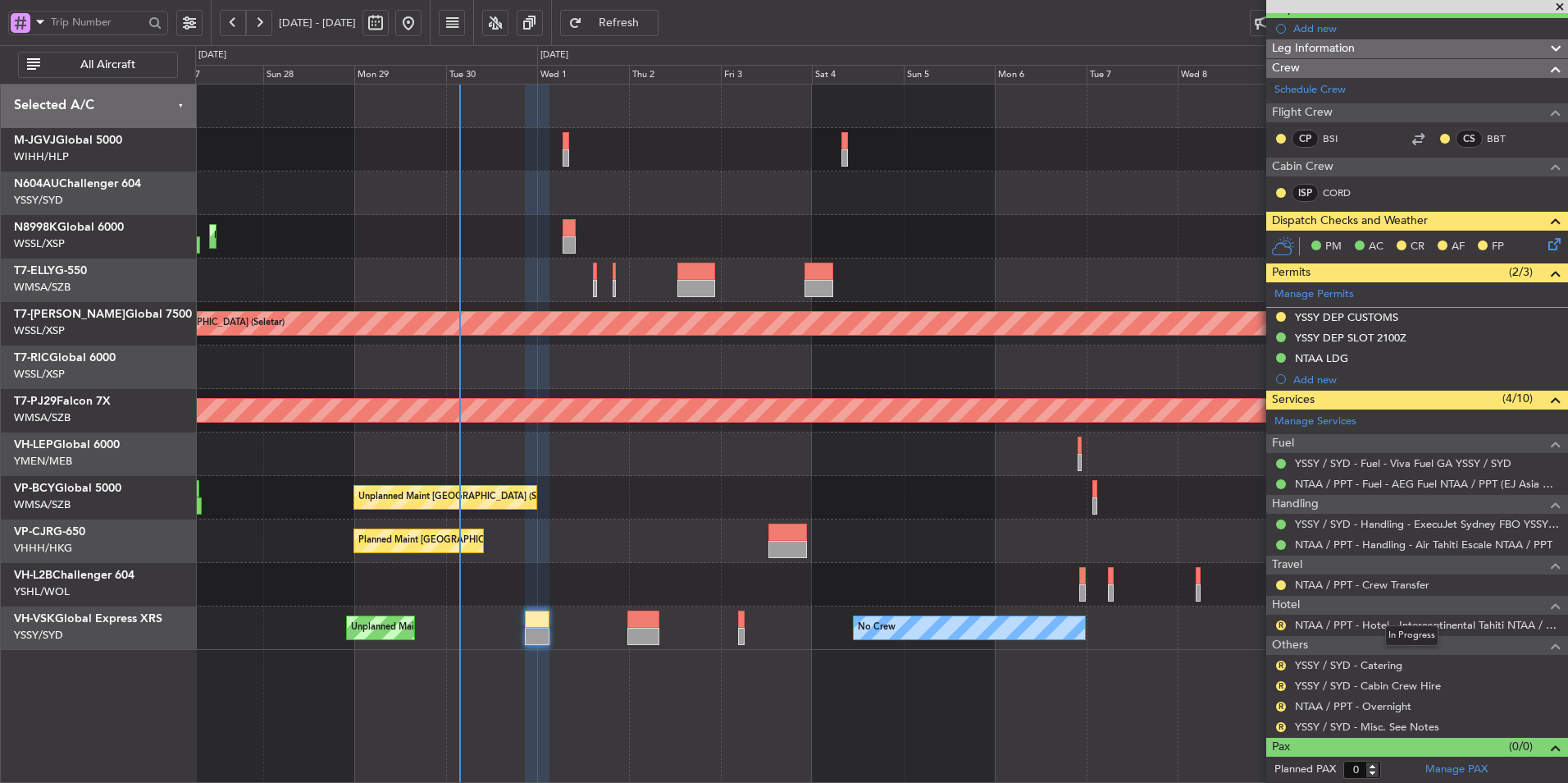
scroll to position [0, 0]
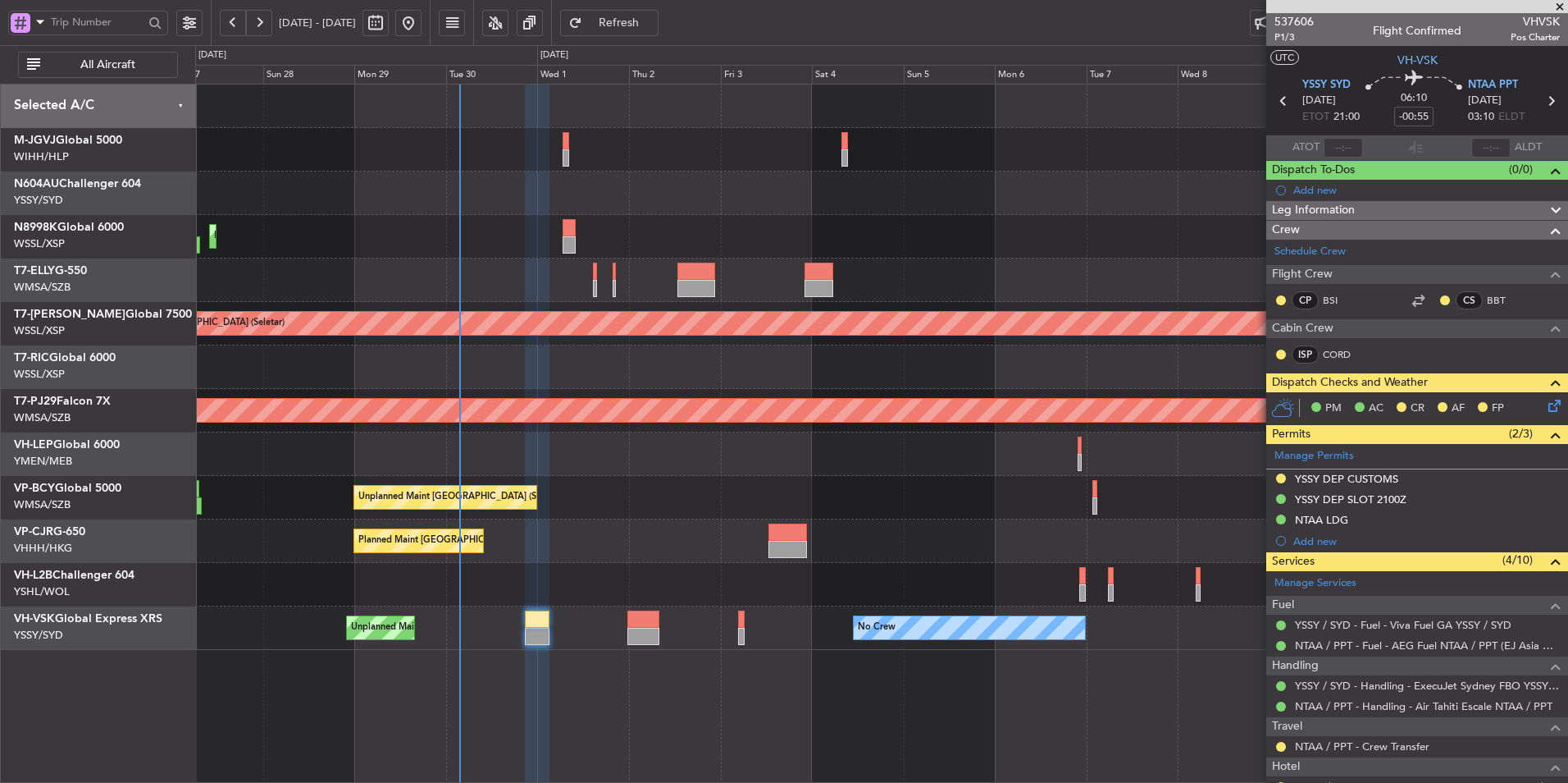
click at [665, 535] on div "Planned Maint [GEOGRAPHIC_DATA] ([GEOGRAPHIC_DATA] Intl)" at bounding box center [881, 540] width 1372 height 43
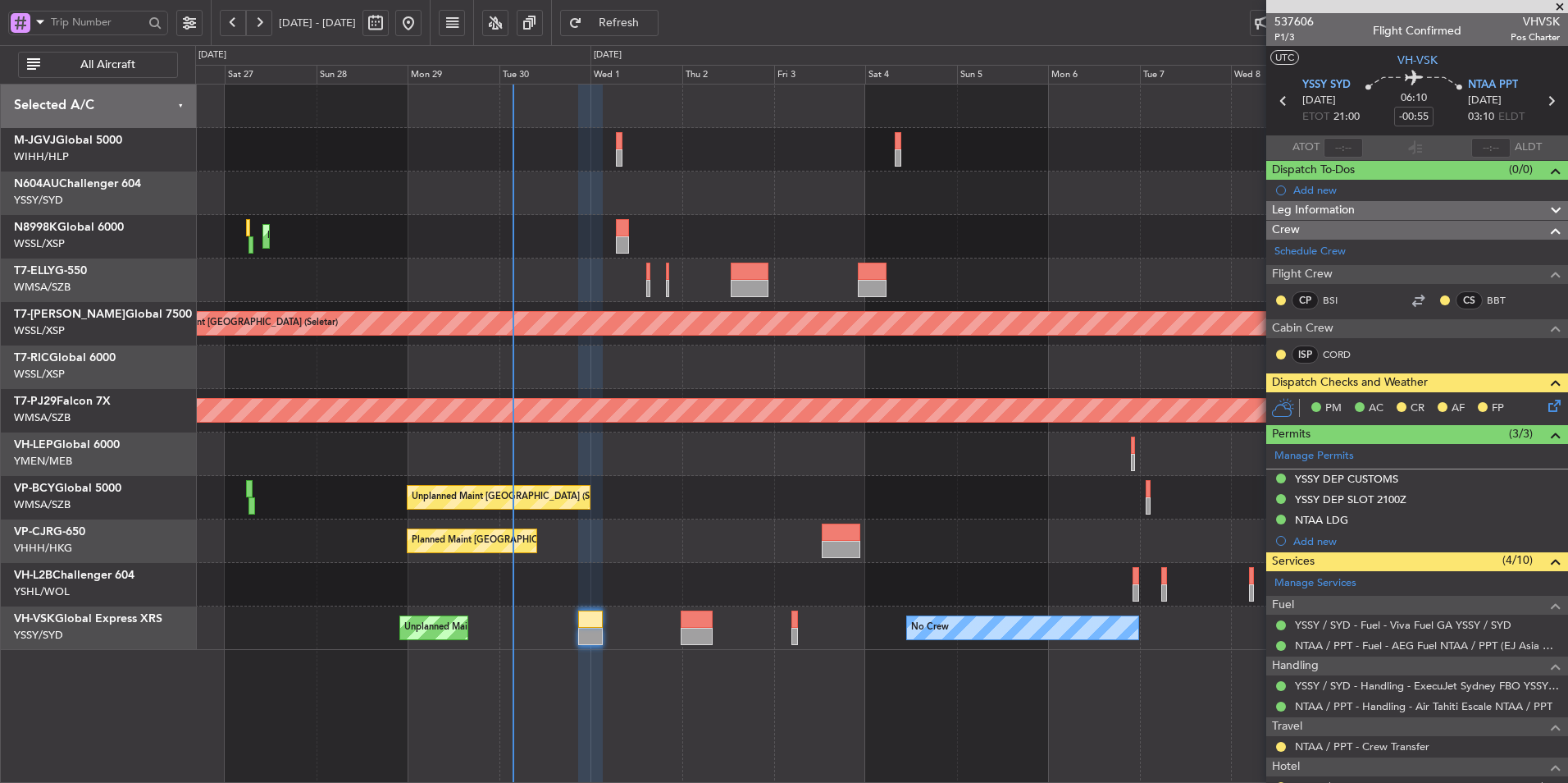
type input "Brien Tan (BTA)"
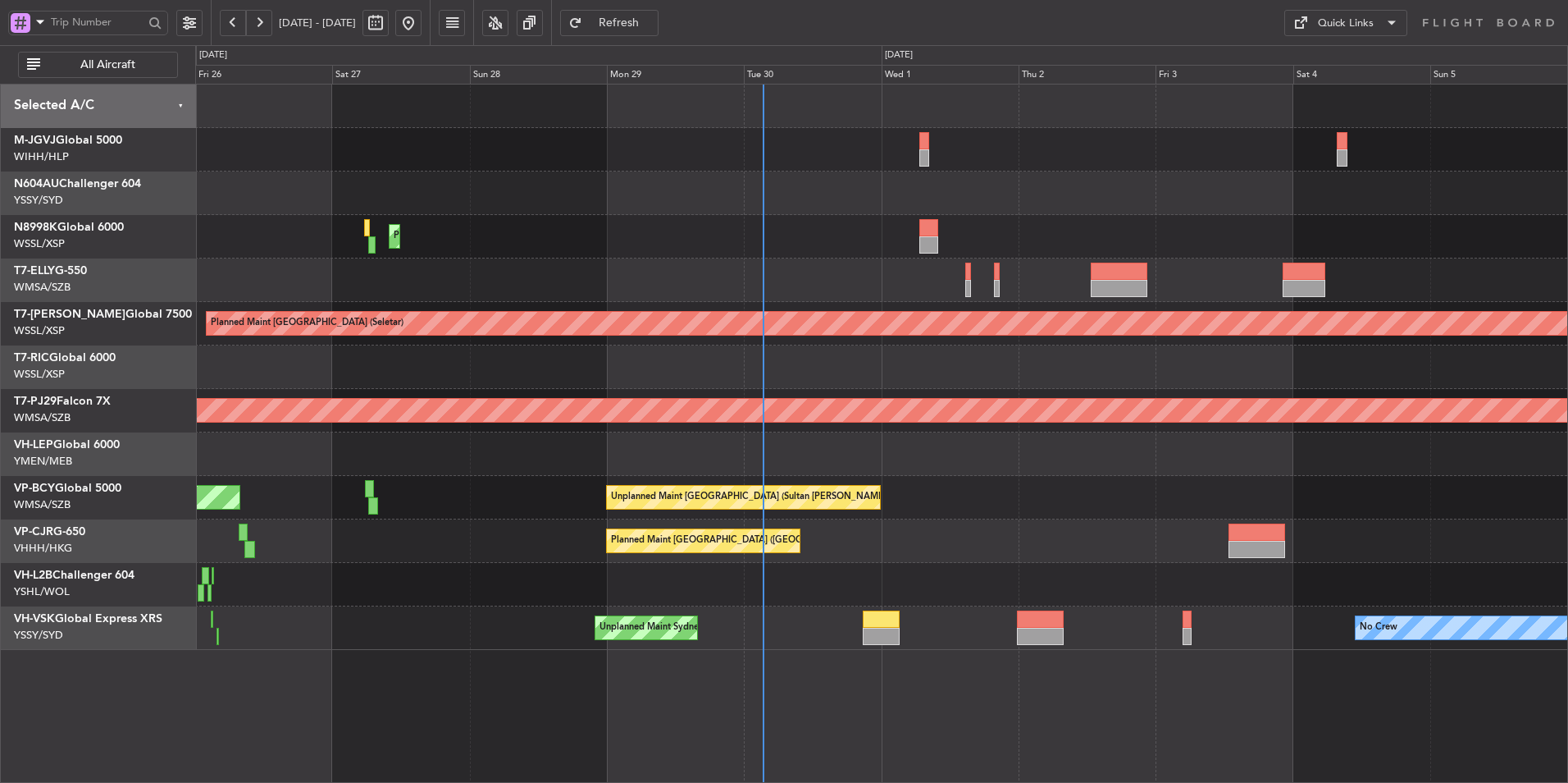
click at [1043, 496] on div "Unplanned Maint [GEOGRAPHIC_DATA] (Sultan [PERSON_NAME] [PERSON_NAME] - Subang)…" at bounding box center [881, 497] width 1372 height 43
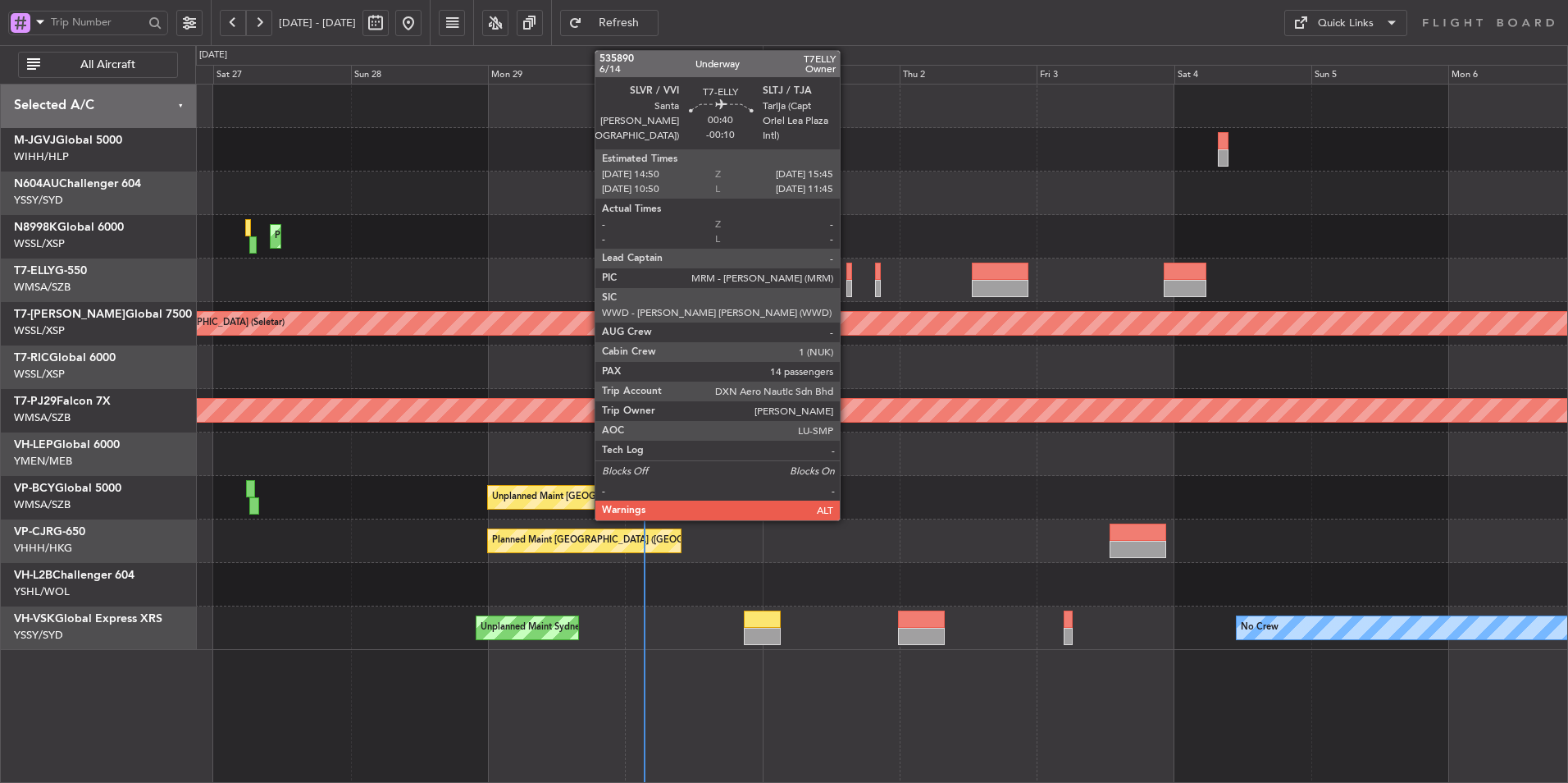
click at [847, 280] on div at bounding box center [850, 289] width 6 height 17
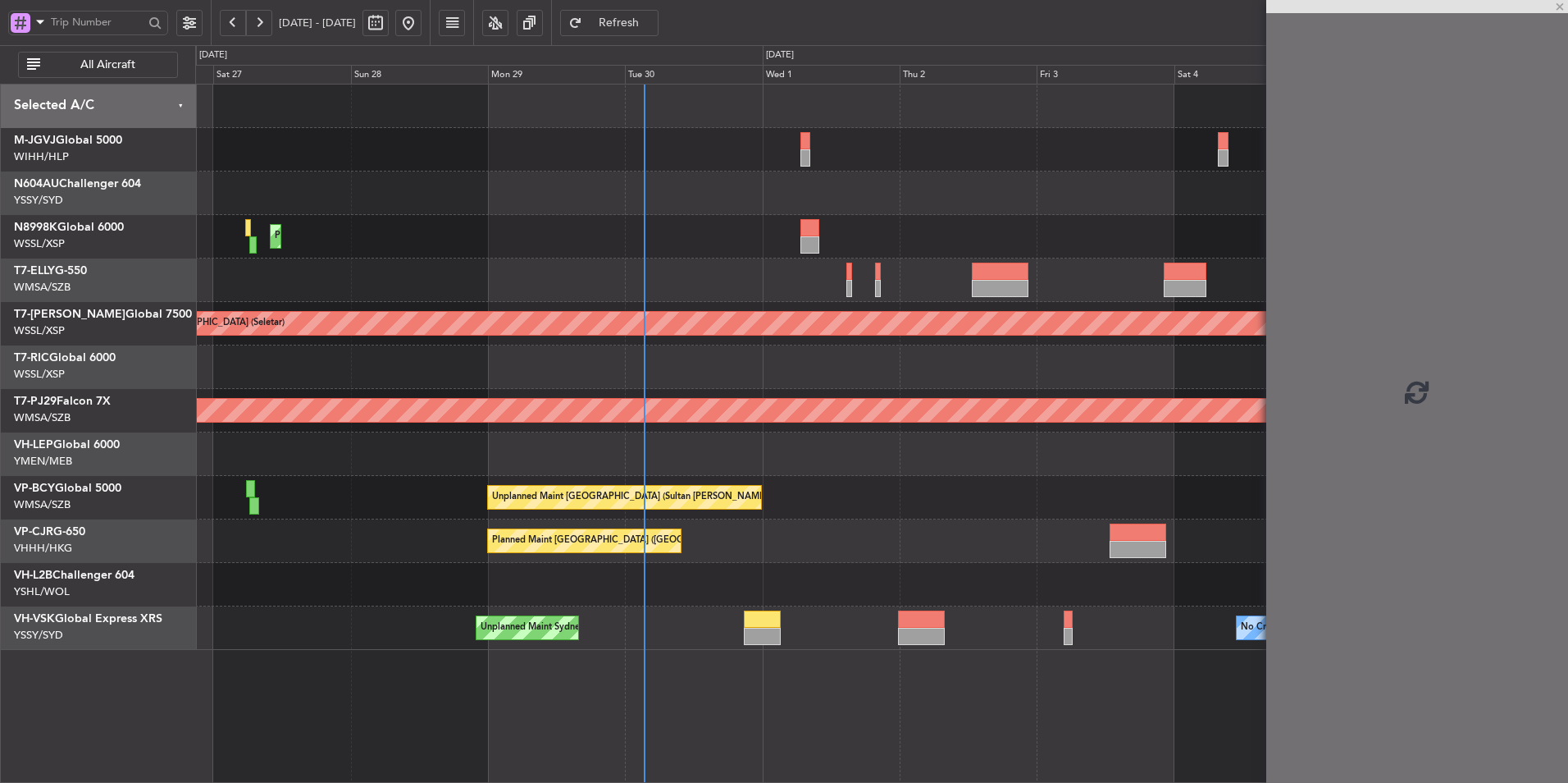
click at [846, 279] on div at bounding box center [881, 279] width 1372 height 43
click at [845, 279] on div at bounding box center [881, 279] width 1372 height 43
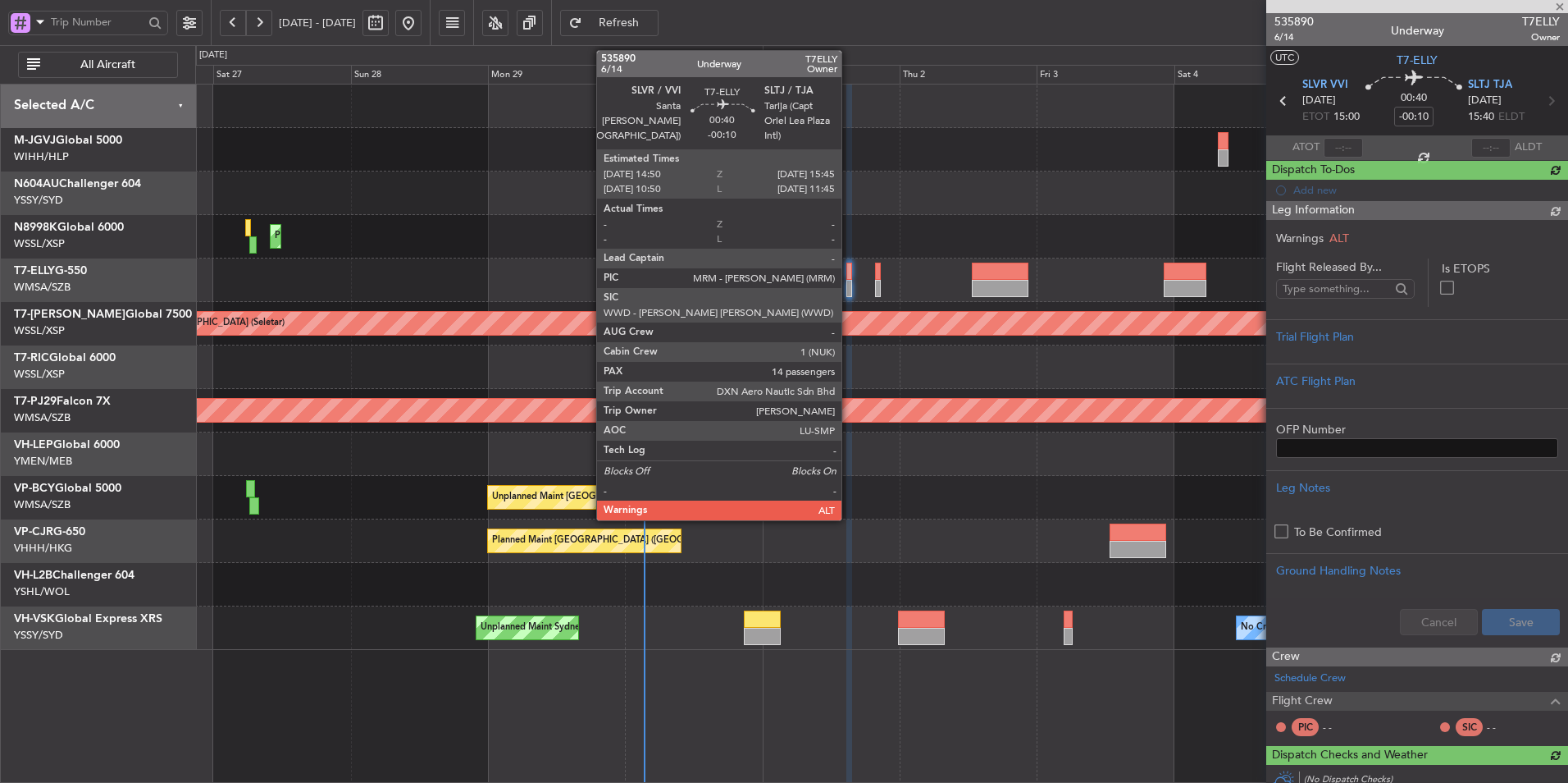
click at [852, 278] on div at bounding box center [850, 272] width 6 height 17
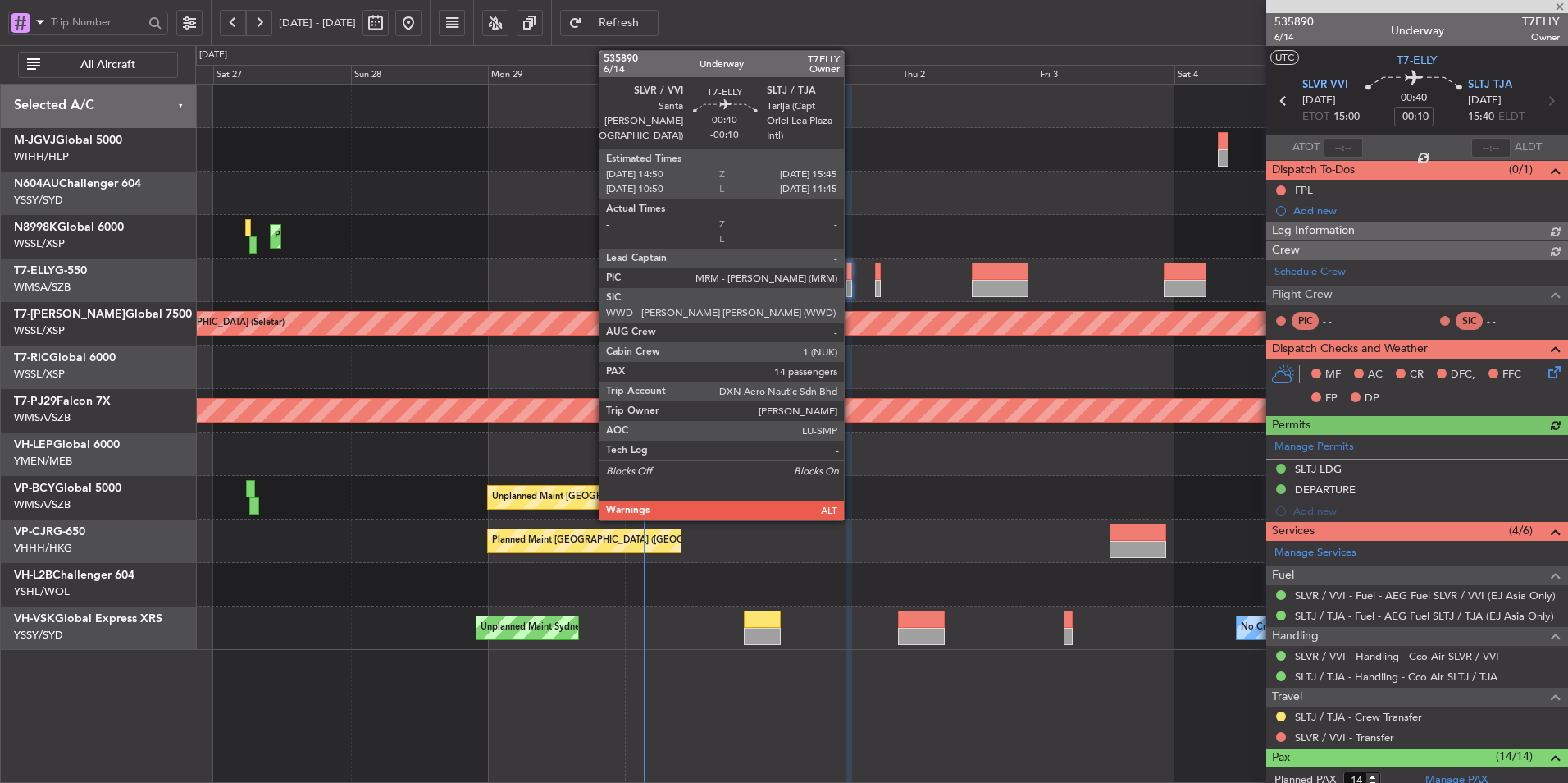
click at [852, 275] on div at bounding box center [850, 272] width 6 height 17
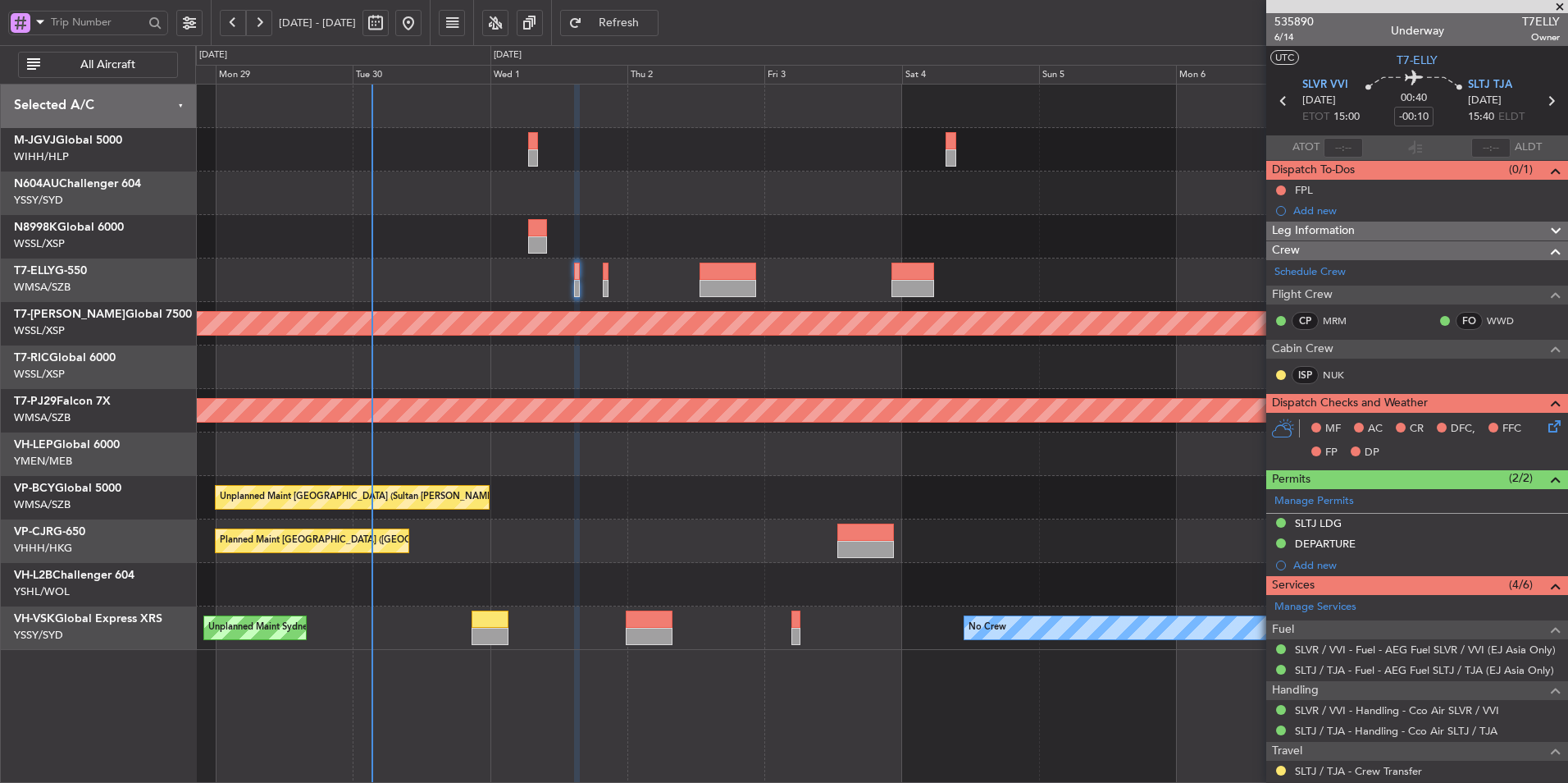
click at [705, 434] on div at bounding box center [881, 454] width 1372 height 43
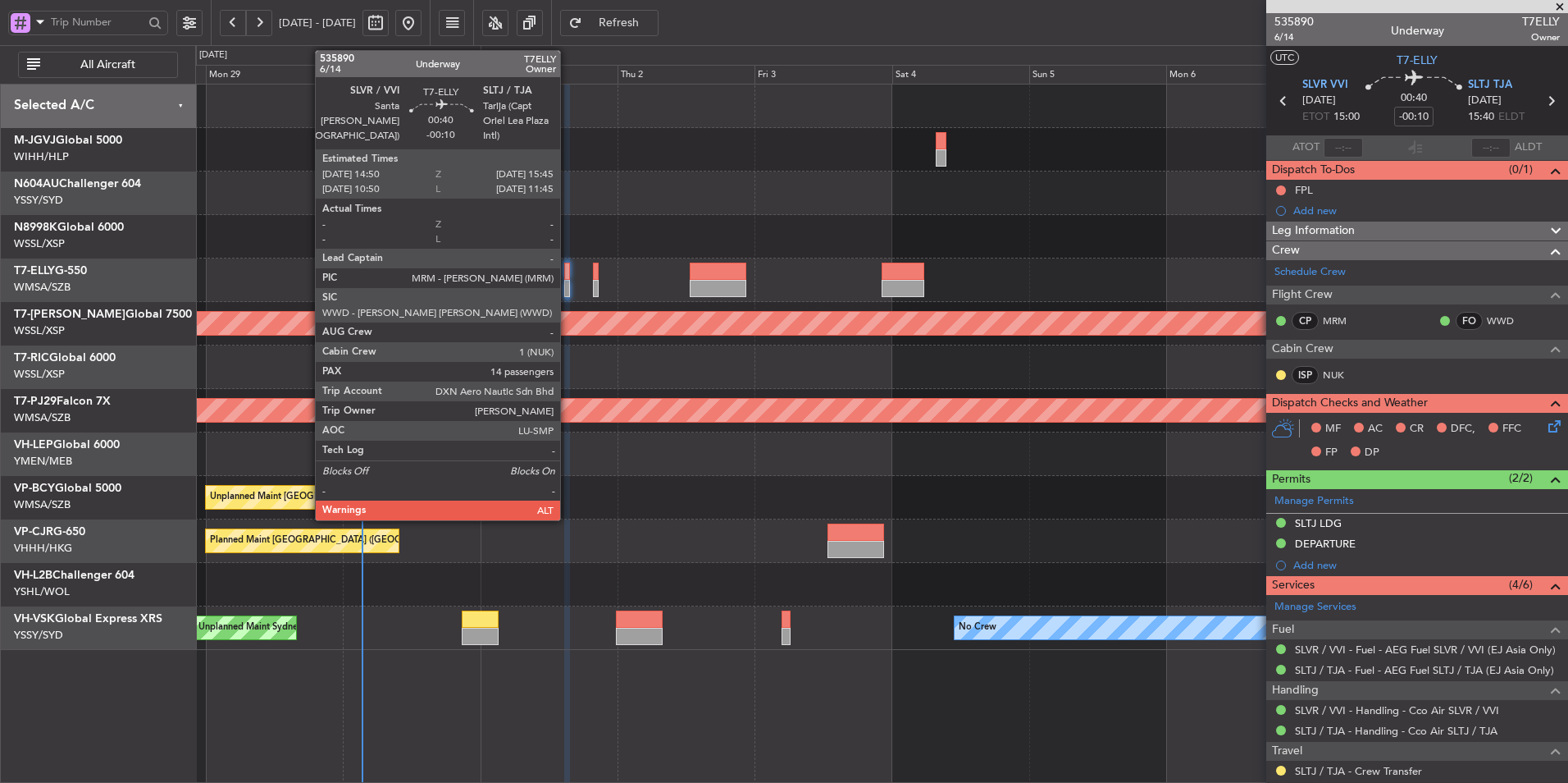
click at [568, 280] on div at bounding box center [567, 289] width 6 height 17
